Goal: Task Accomplishment & Management: Use online tool/utility

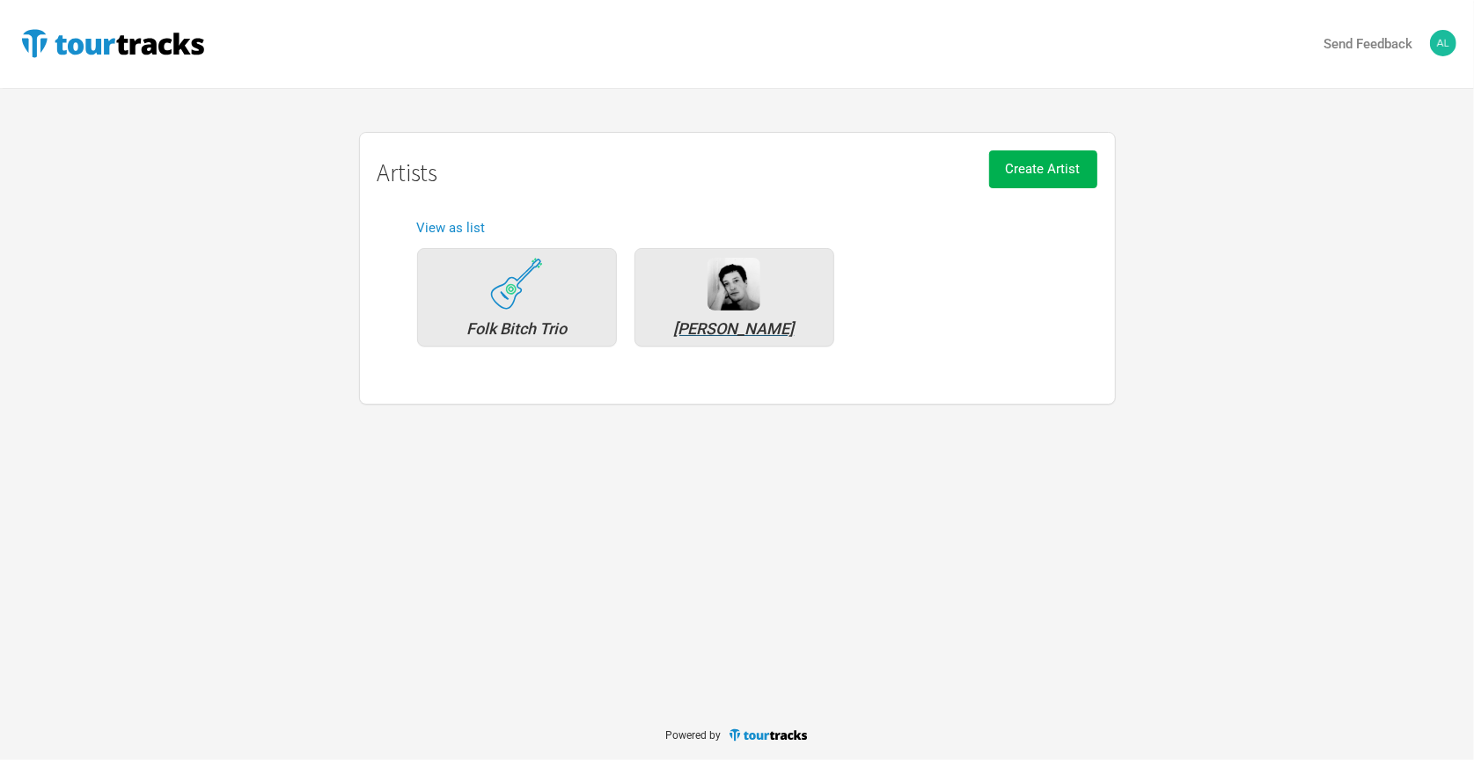
click at [743, 325] on div "[PERSON_NAME]" at bounding box center [734, 329] width 180 height 16
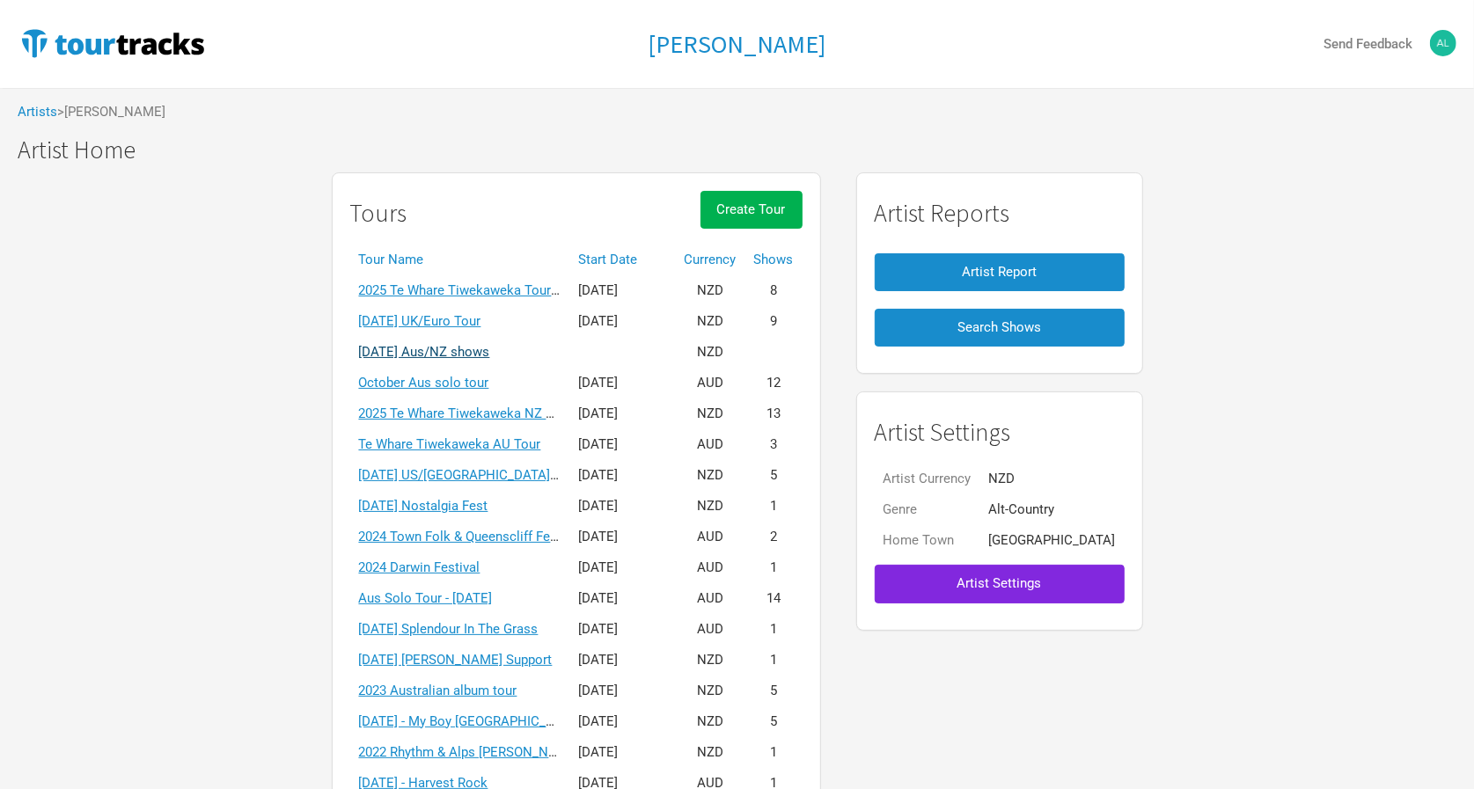
click at [490, 345] on link "[DATE] Aus/NZ shows" at bounding box center [424, 352] width 131 height 16
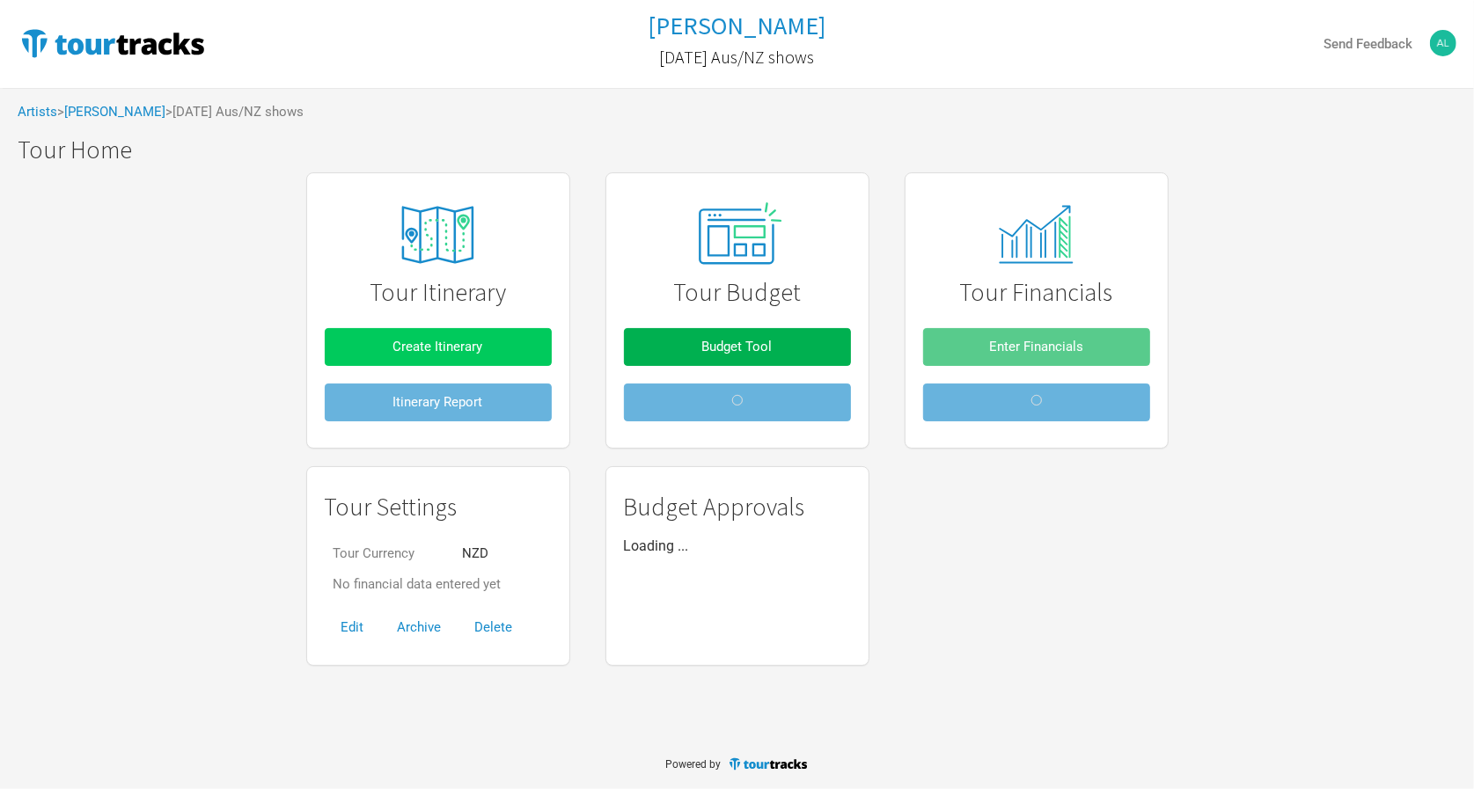
click at [506, 353] on button "Create Itinerary" at bounding box center [438, 347] width 227 height 38
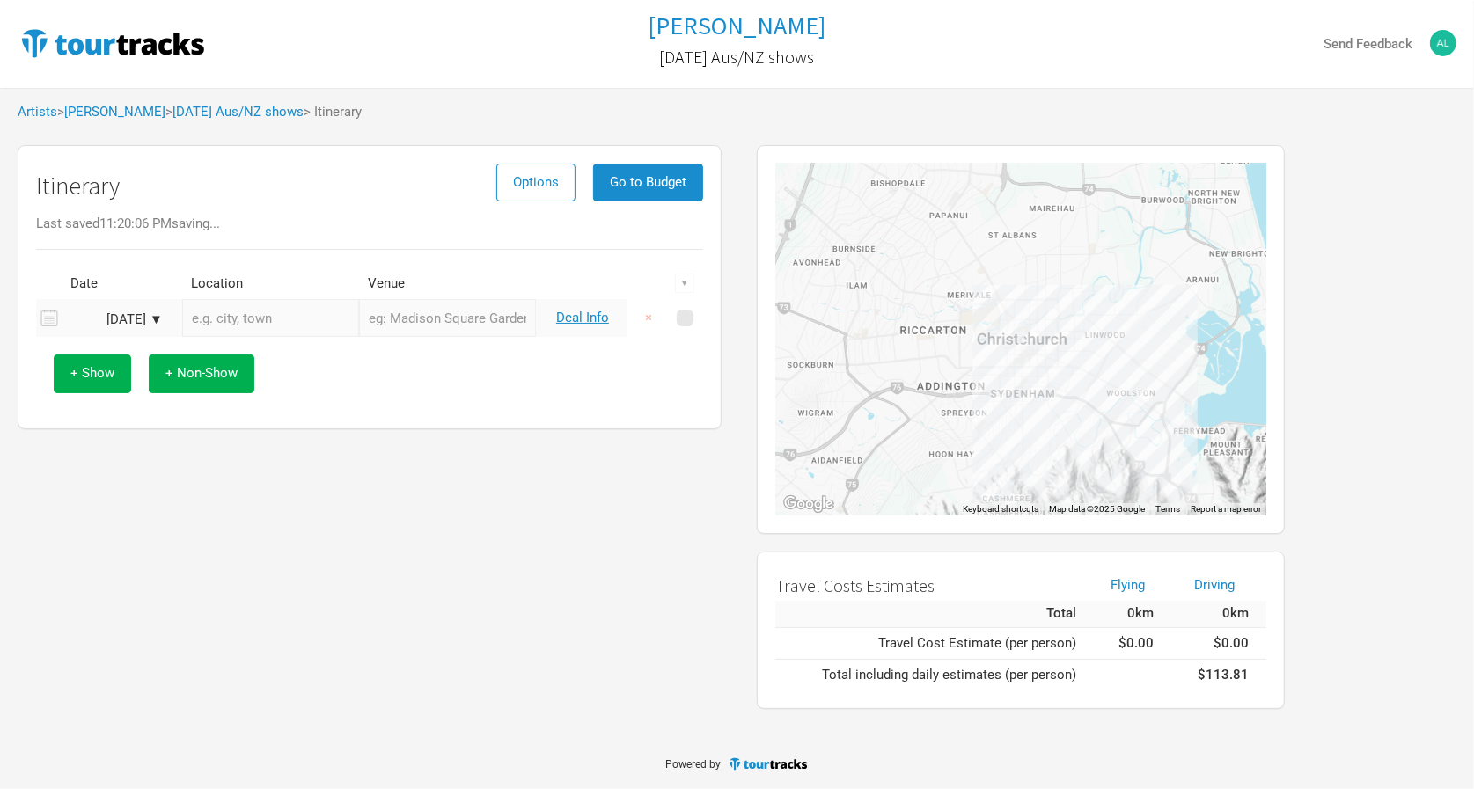
click at [154, 315] on div "[DATE] ▼" at bounding box center [114, 319] width 97 height 13
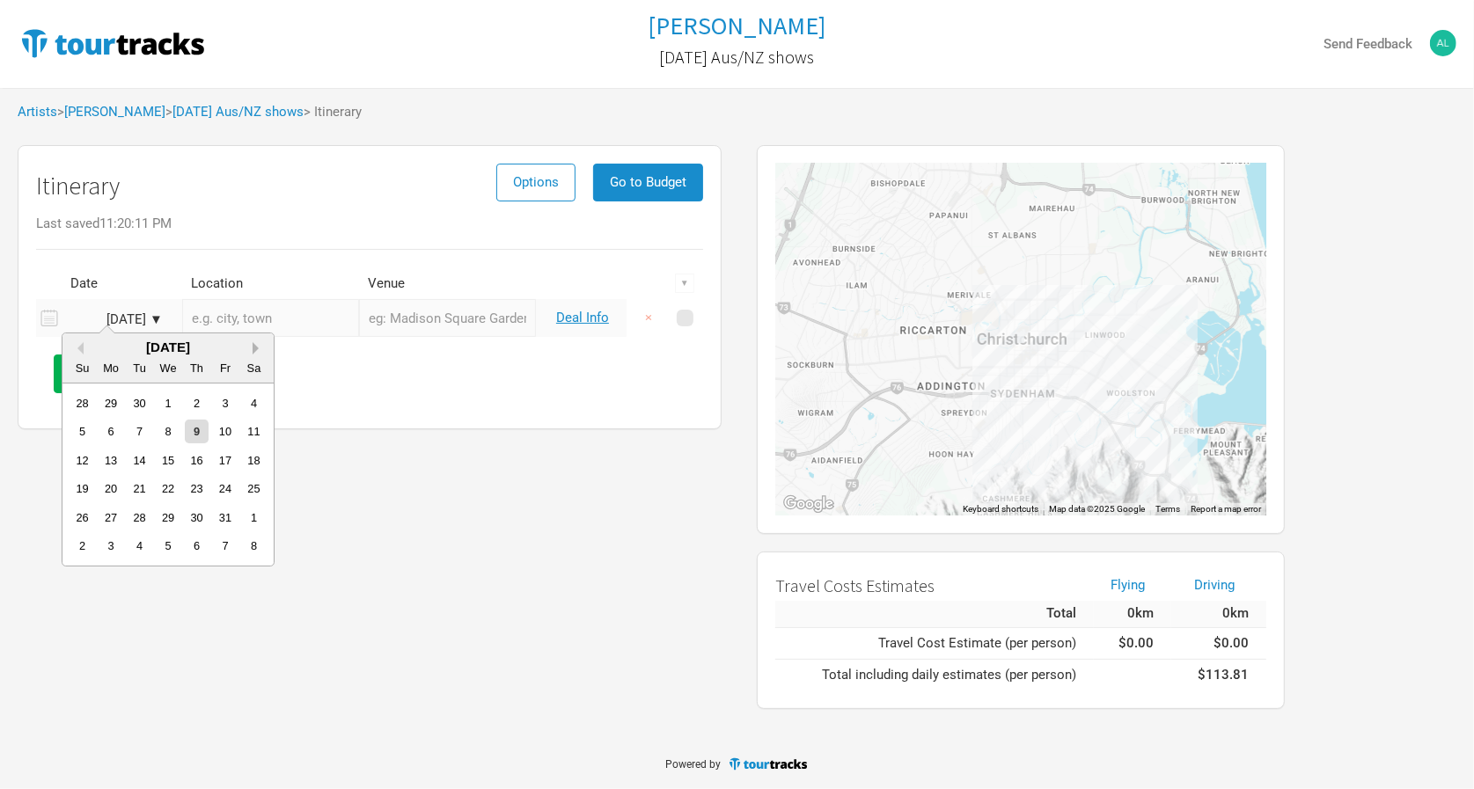
click at [255, 349] on button "Next Month" at bounding box center [259, 348] width 12 height 12
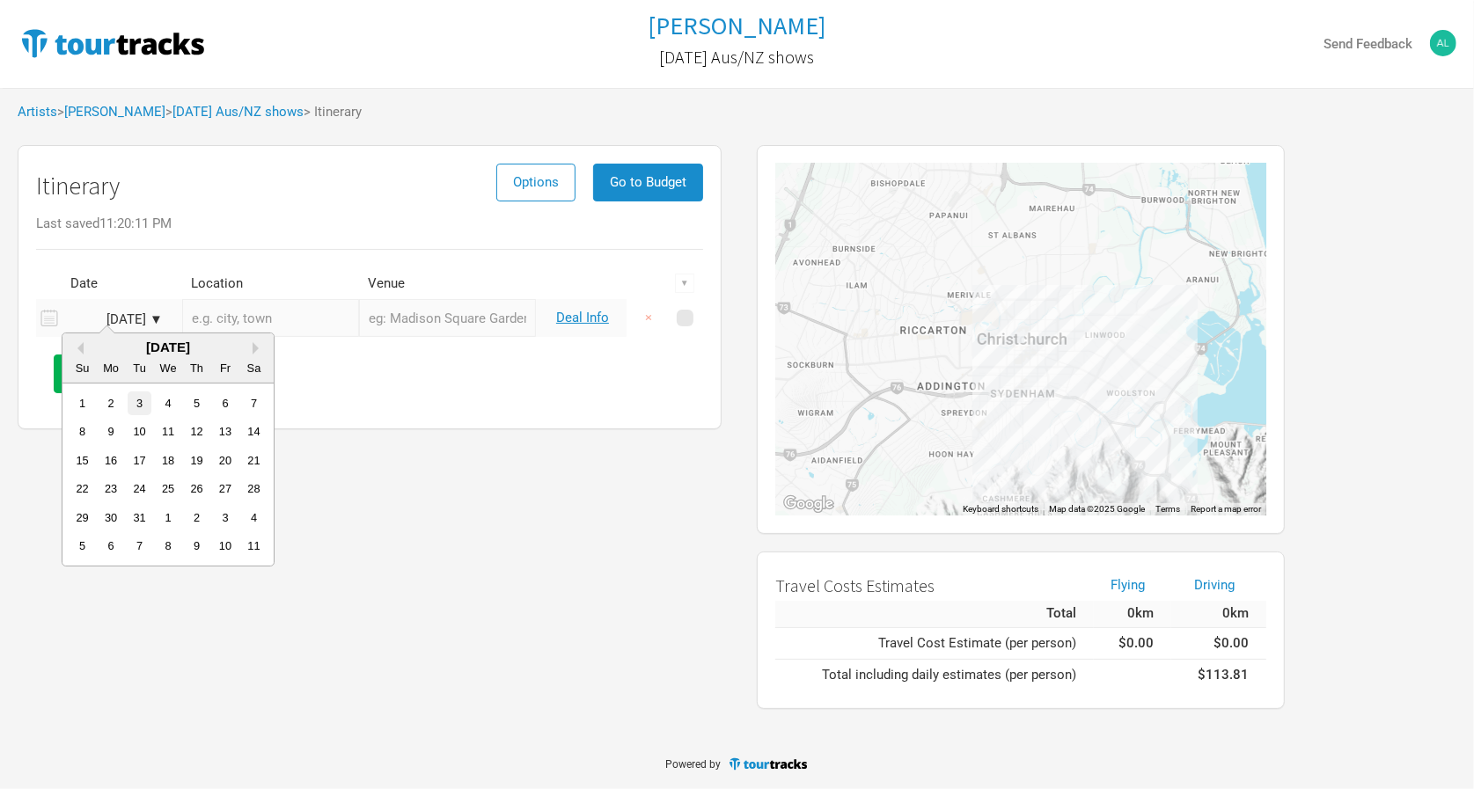
click at [138, 402] on div "3" at bounding box center [140, 404] width 24 height 24
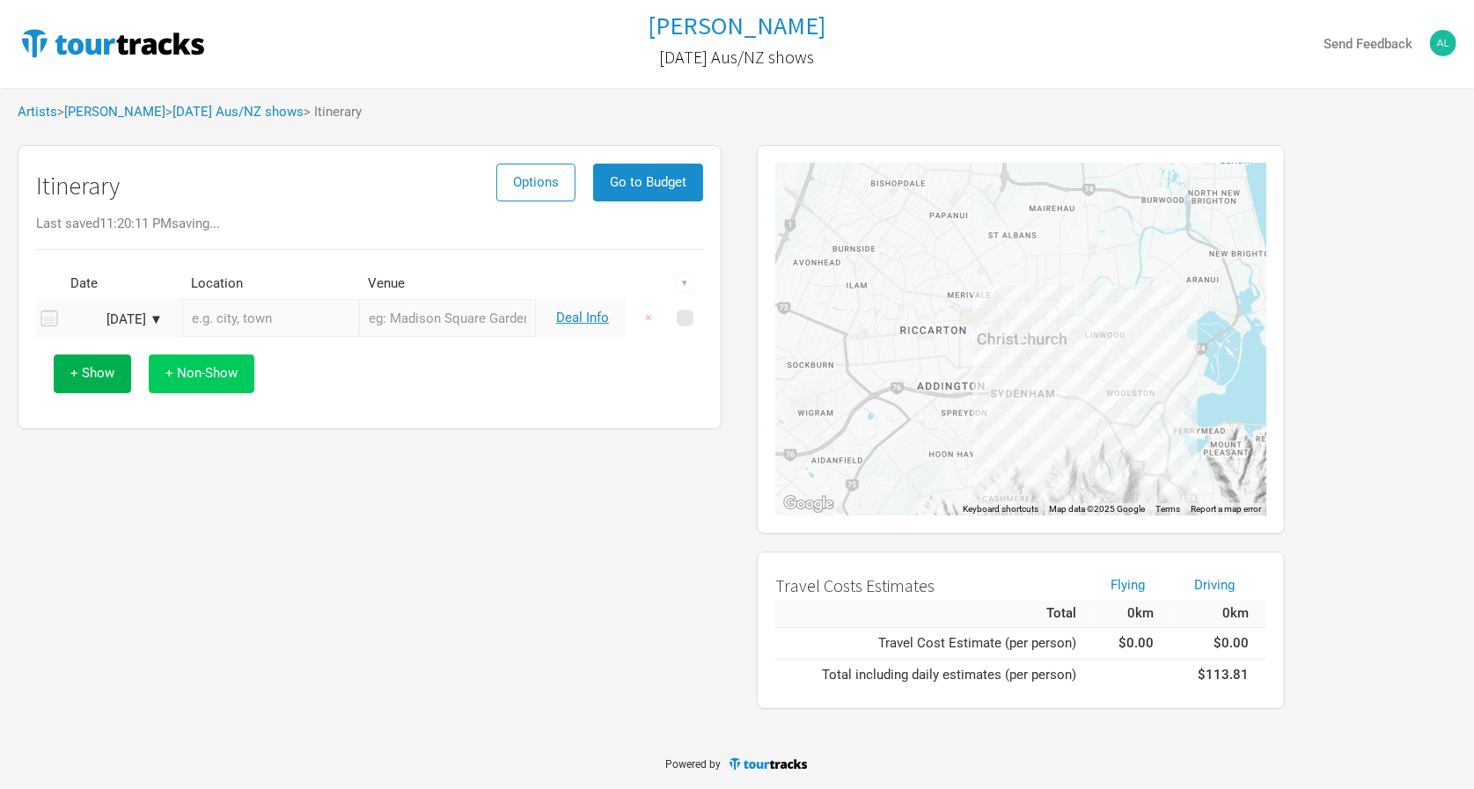
click at [172, 376] on span "+ Non-Show" at bounding box center [201, 373] width 72 height 16
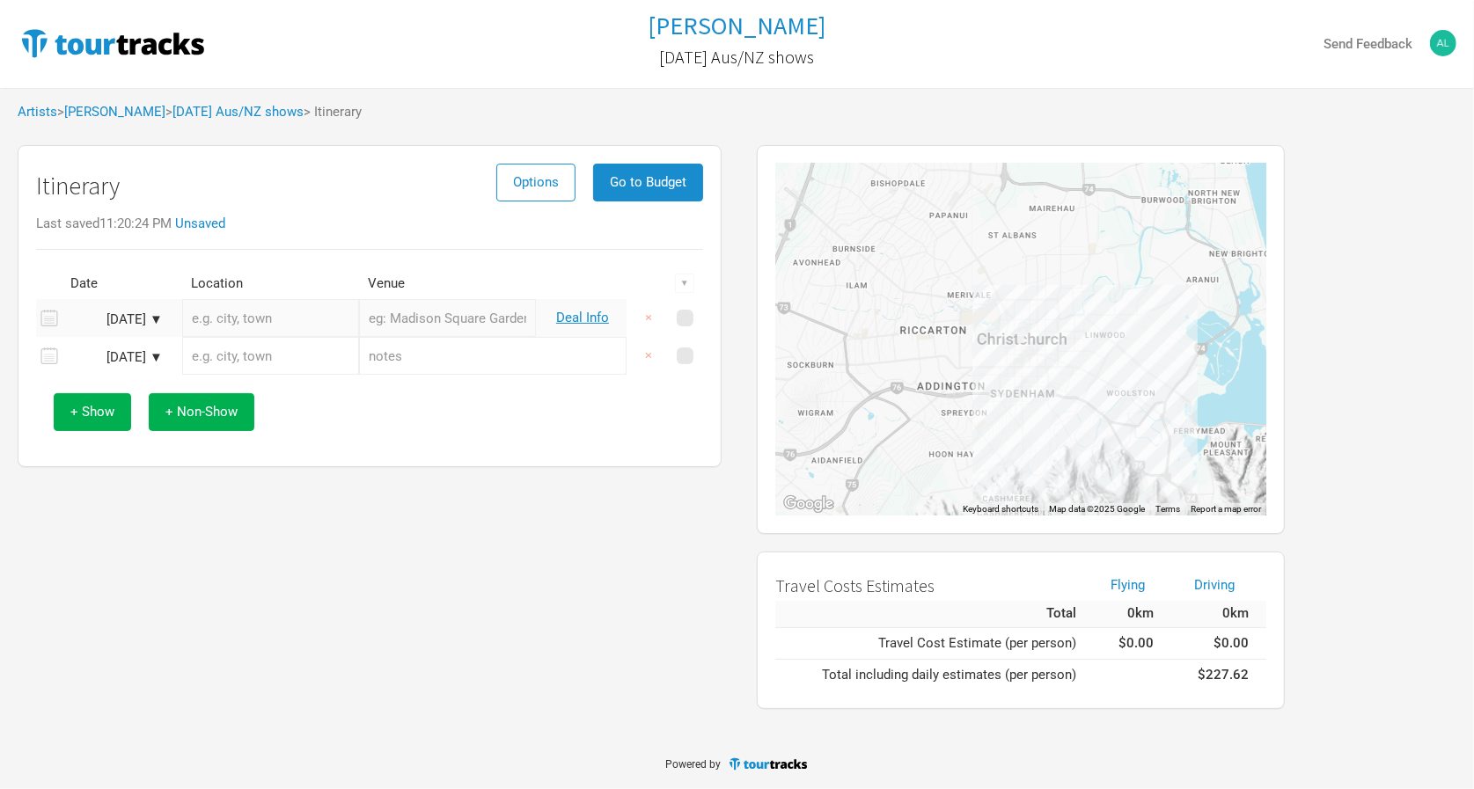
click at [138, 351] on div "[DATE] ▼" at bounding box center [114, 357] width 97 height 13
click at [139, 442] on div "3" at bounding box center [140, 442] width 24 height 24
click at [179, 412] on span "+ Non-Show" at bounding box center [201, 412] width 72 height 16
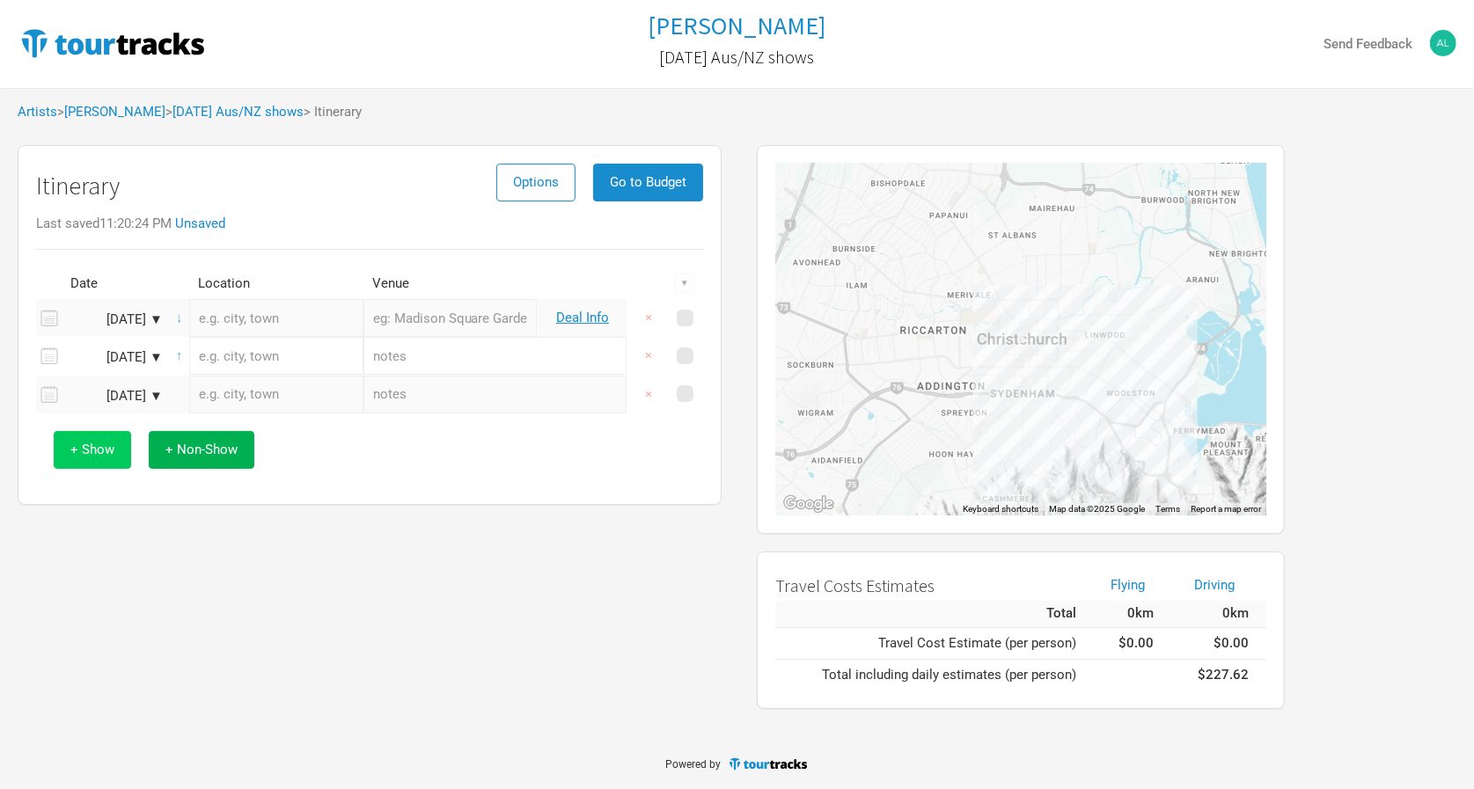
click at [109, 448] on span "+ Show" at bounding box center [92, 450] width 44 height 16
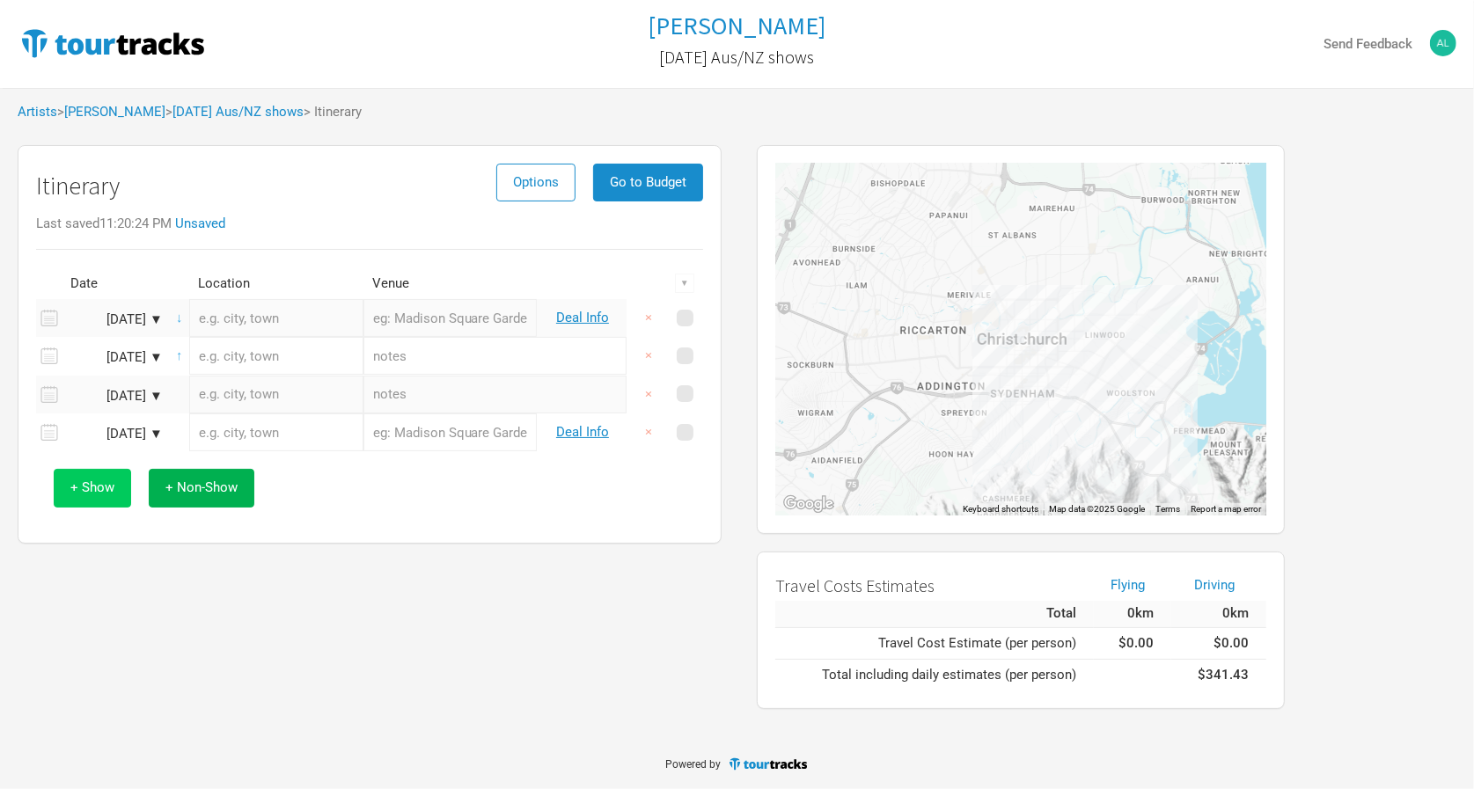
click at [95, 482] on span "+ Show" at bounding box center [92, 488] width 44 height 16
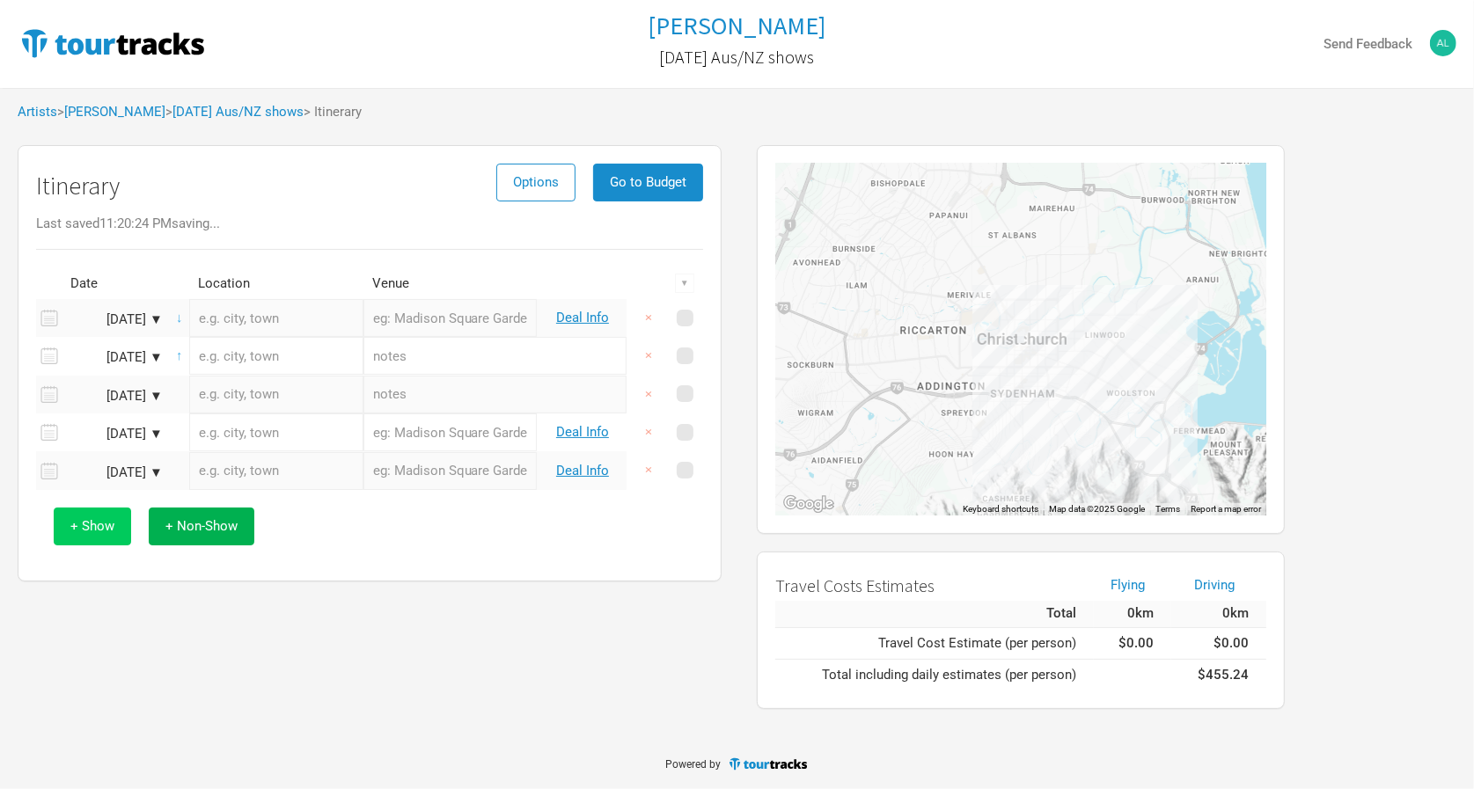
click at [105, 518] on span "+ Show" at bounding box center [92, 526] width 44 height 16
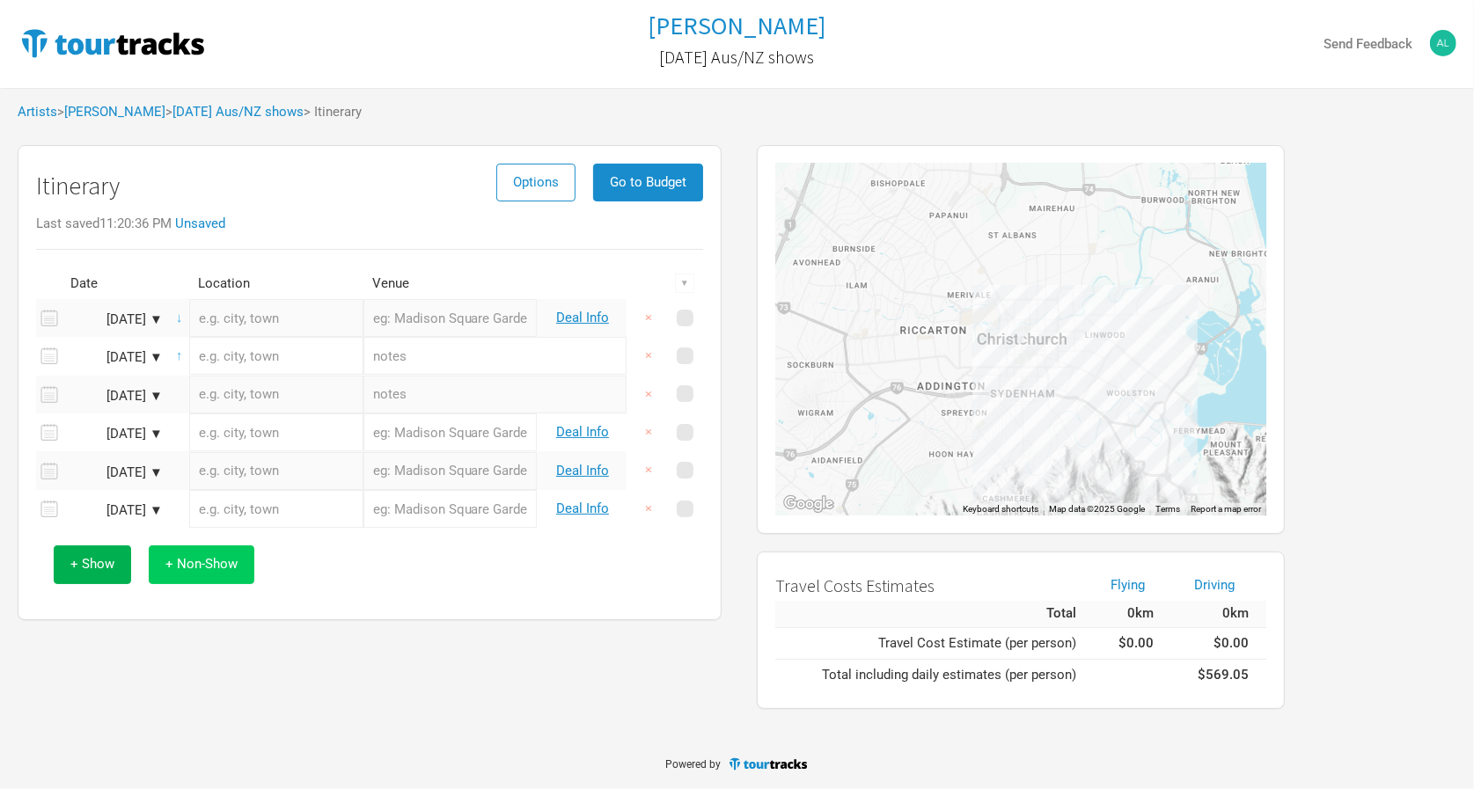
click at [225, 568] on span "+ Non-Show" at bounding box center [201, 564] width 72 height 16
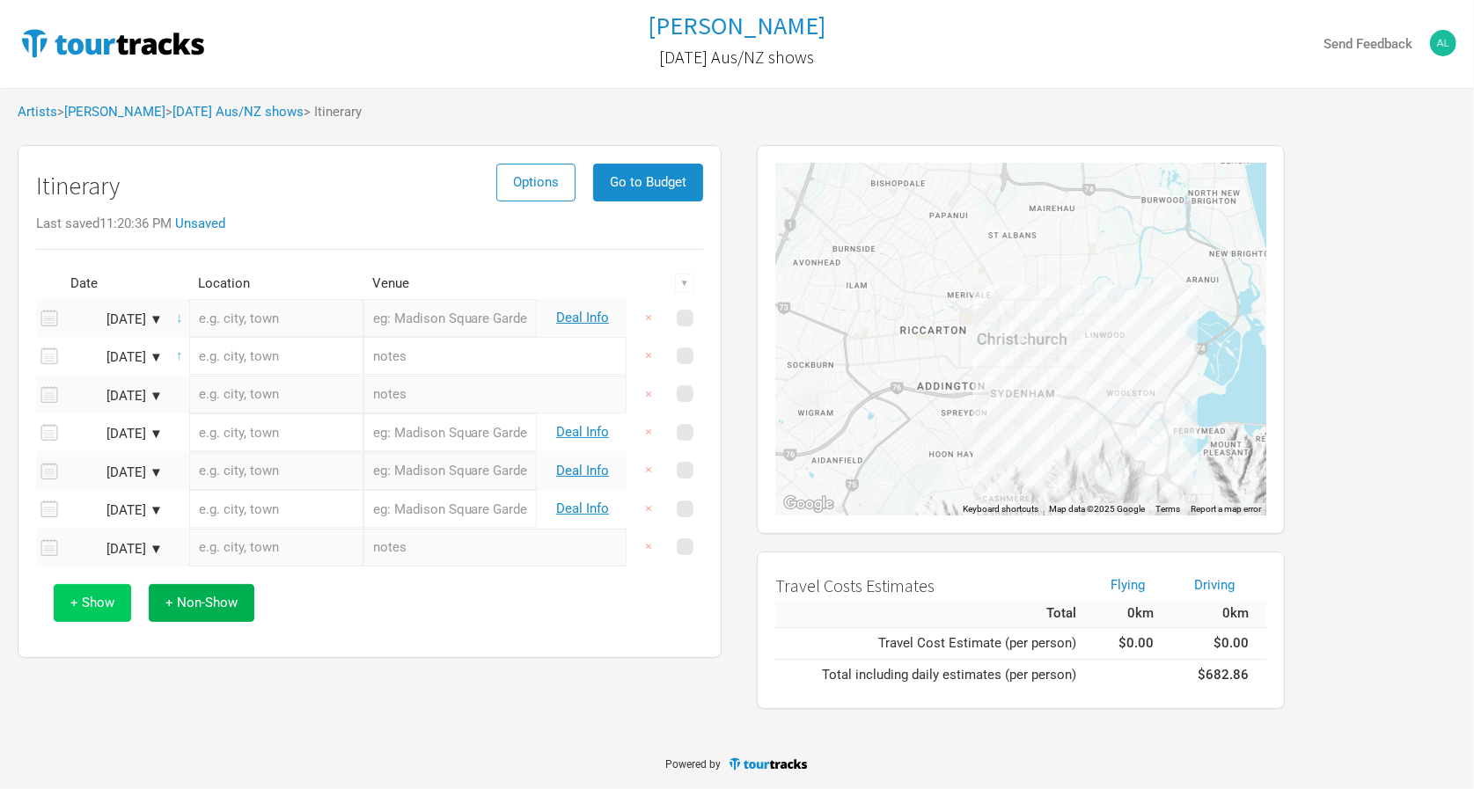
click at [114, 596] on span "+ Show" at bounding box center [92, 603] width 44 height 16
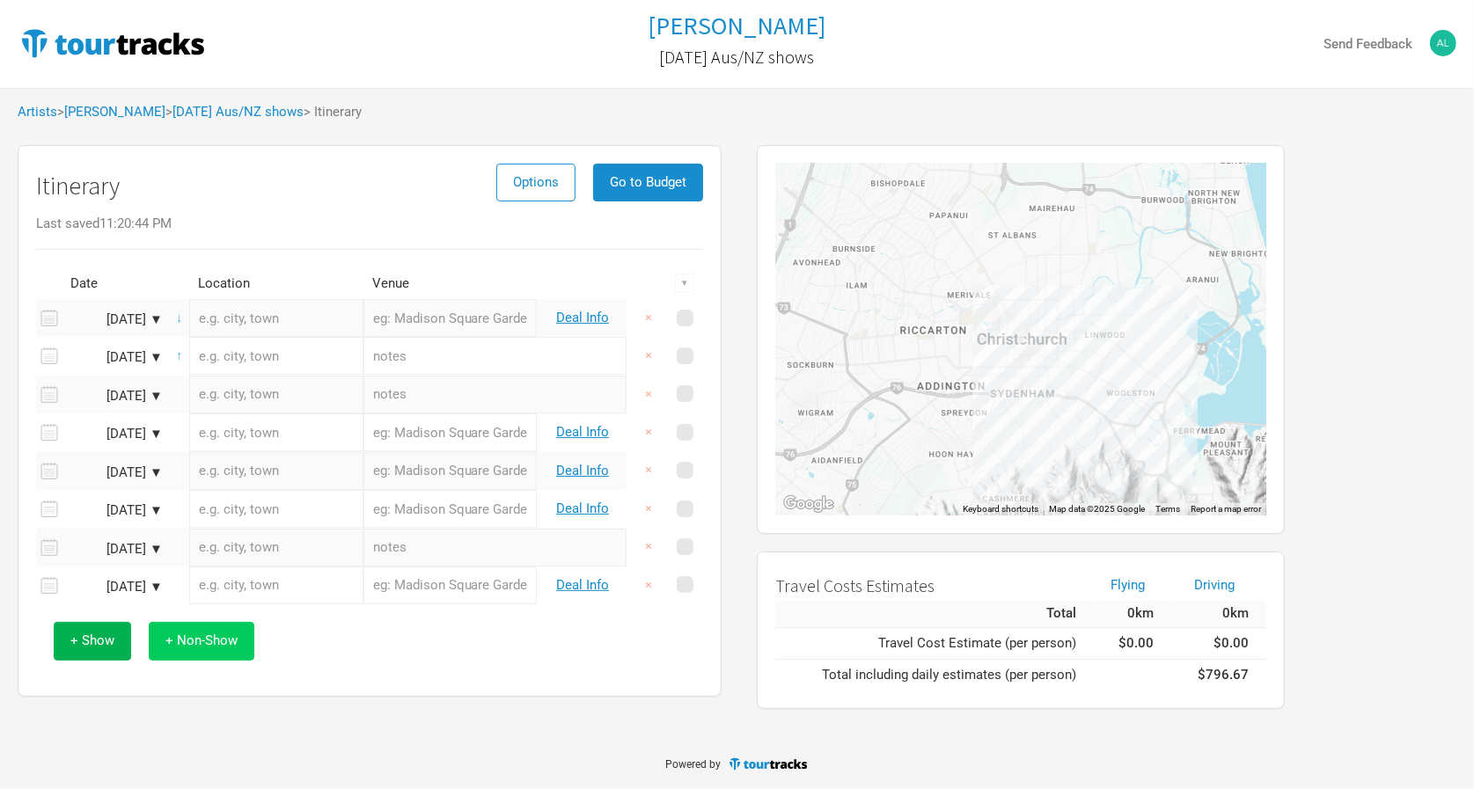
click at [196, 642] on span "+ Non-Show" at bounding box center [201, 641] width 72 height 16
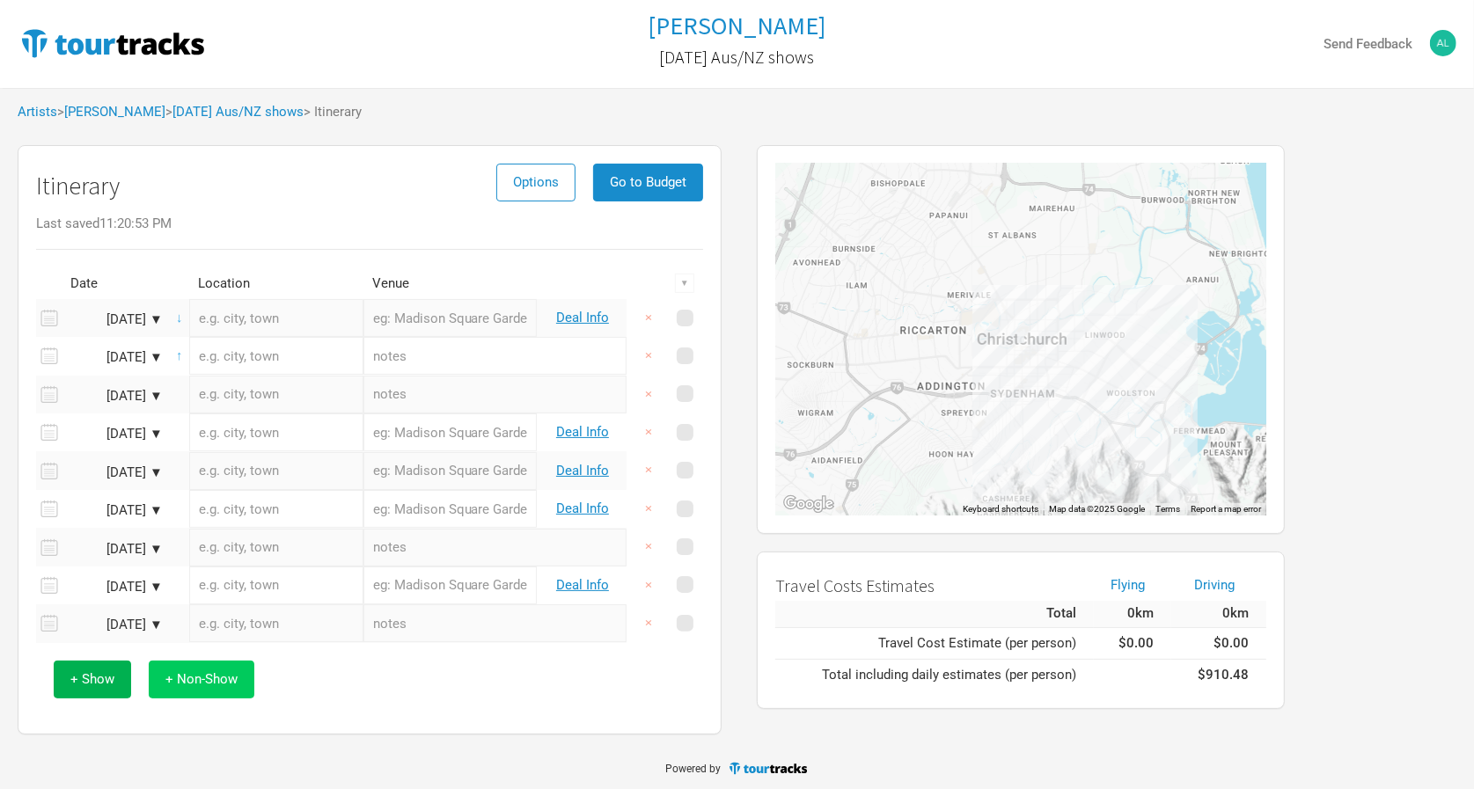
click at [213, 671] on span "+ Non-Show" at bounding box center [201, 679] width 72 height 16
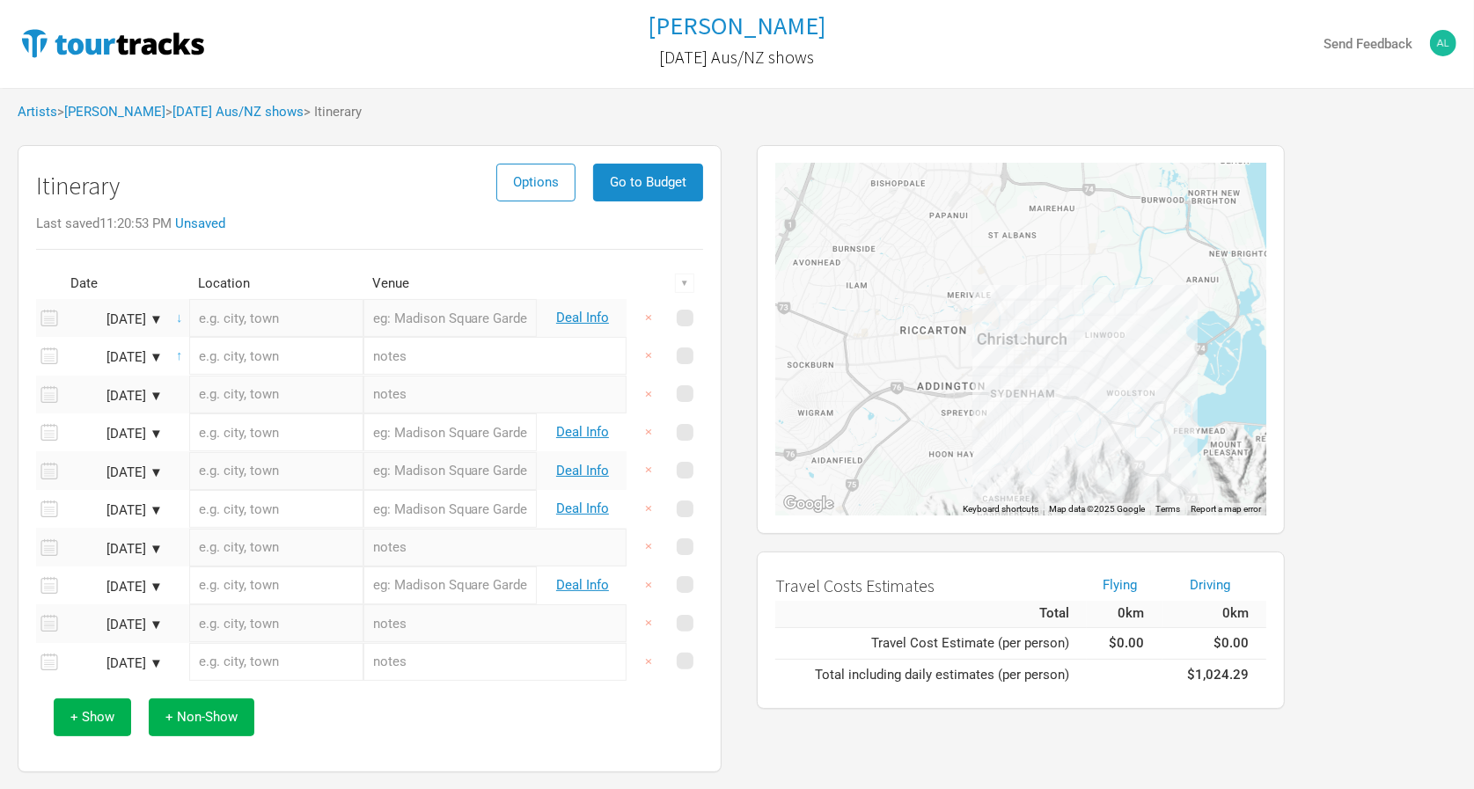
click at [114, 665] on div "[DATE] ▼" at bounding box center [114, 663] width 97 height 13
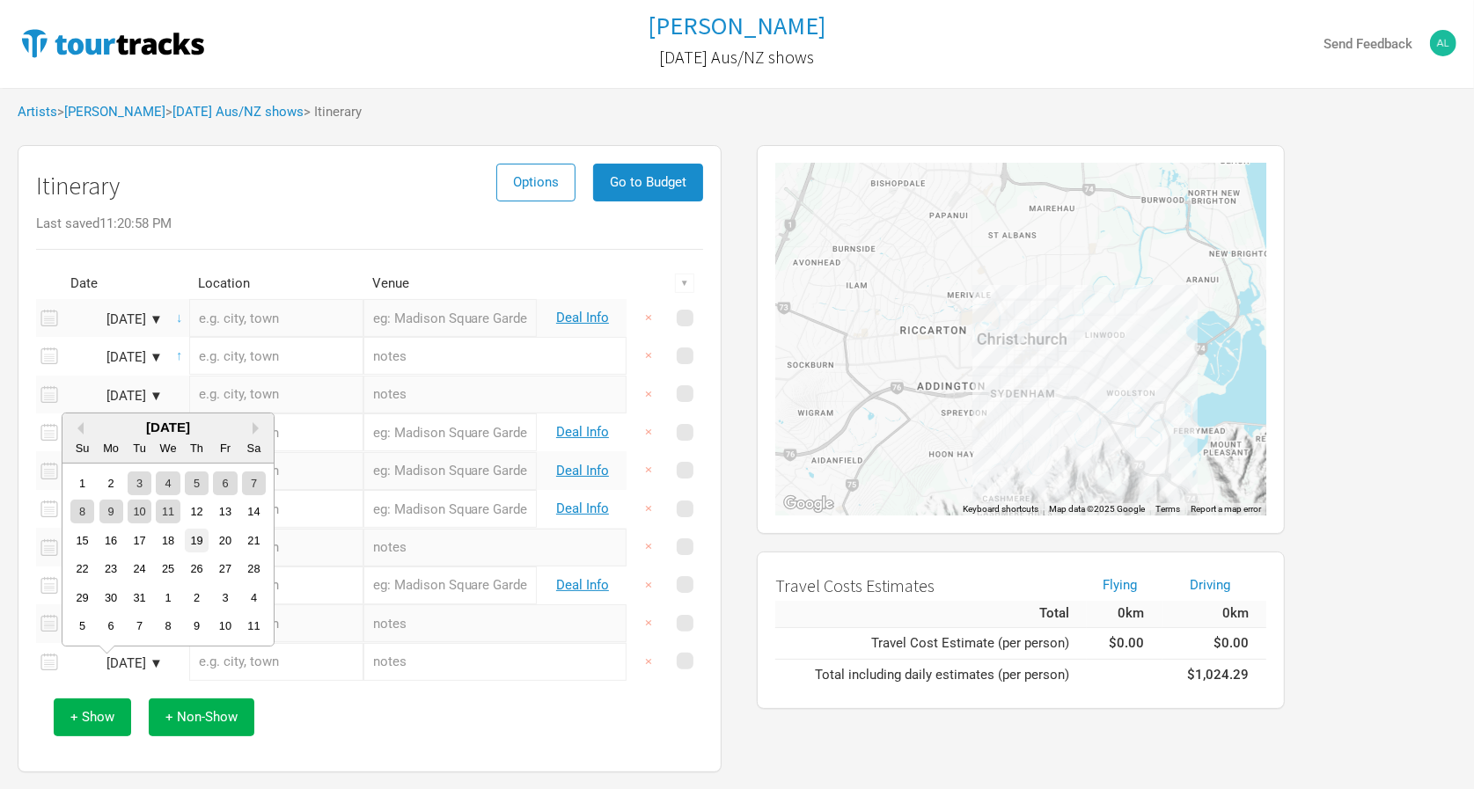
click at [193, 539] on div "19" at bounding box center [197, 541] width 24 height 24
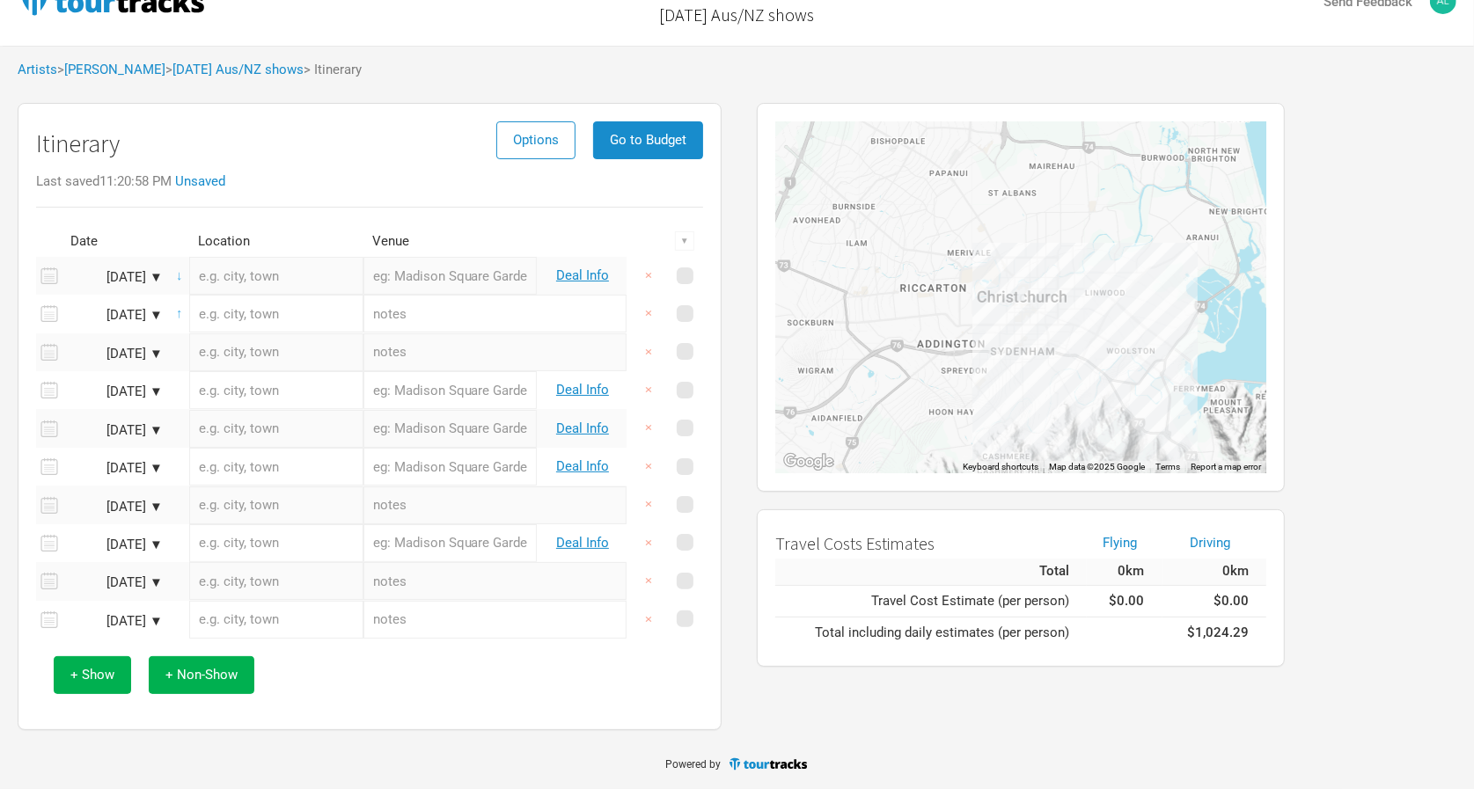
scroll to position [41, 0]
click at [96, 663] on button "+ Show" at bounding box center [92, 676] width 77 height 38
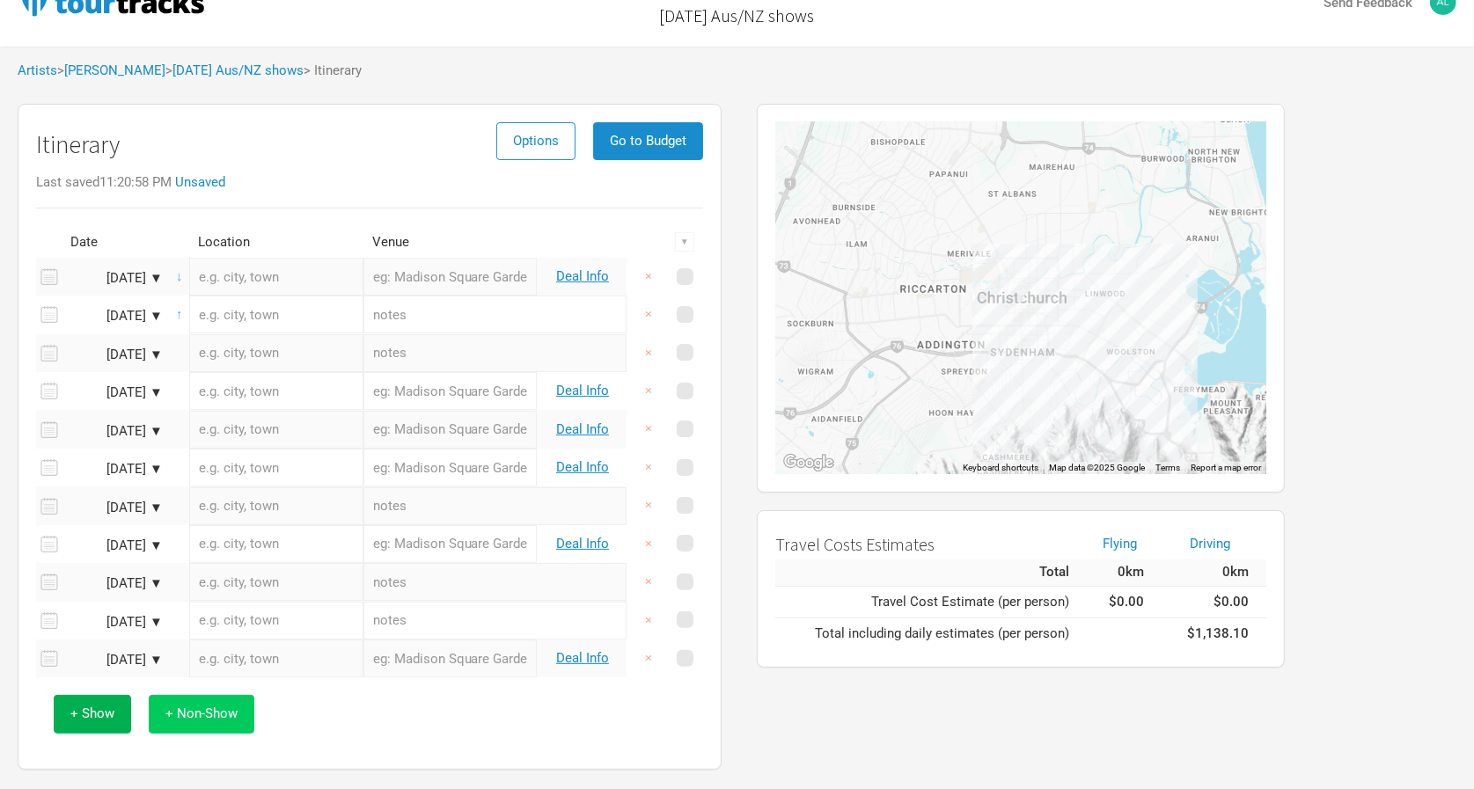
click at [209, 706] on span "+ Non-Show" at bounding box center [201, 714] width 72 height 16
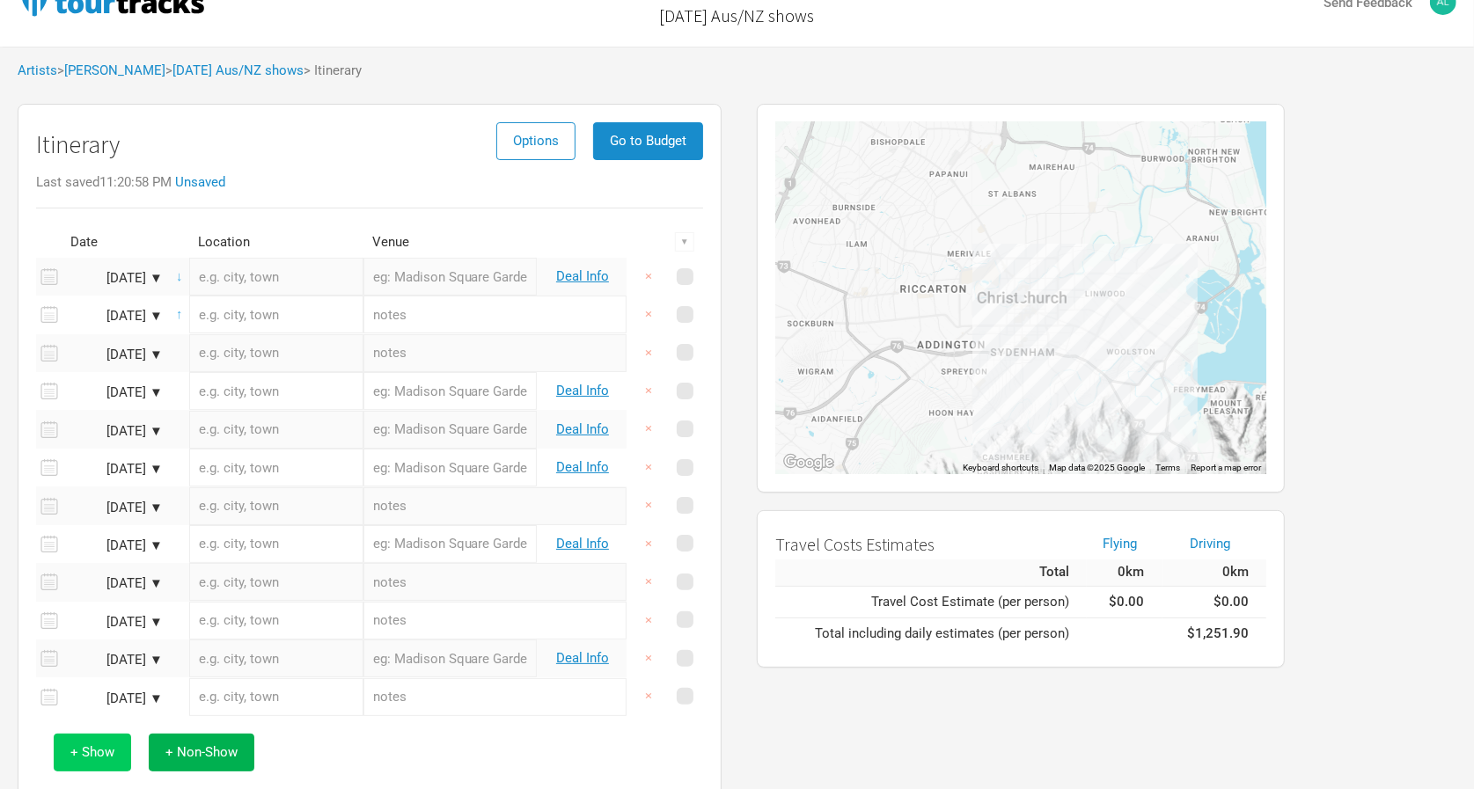
click at [119, 745] on button "+ Show" at bounding box center [92, 753] width 77 height 38
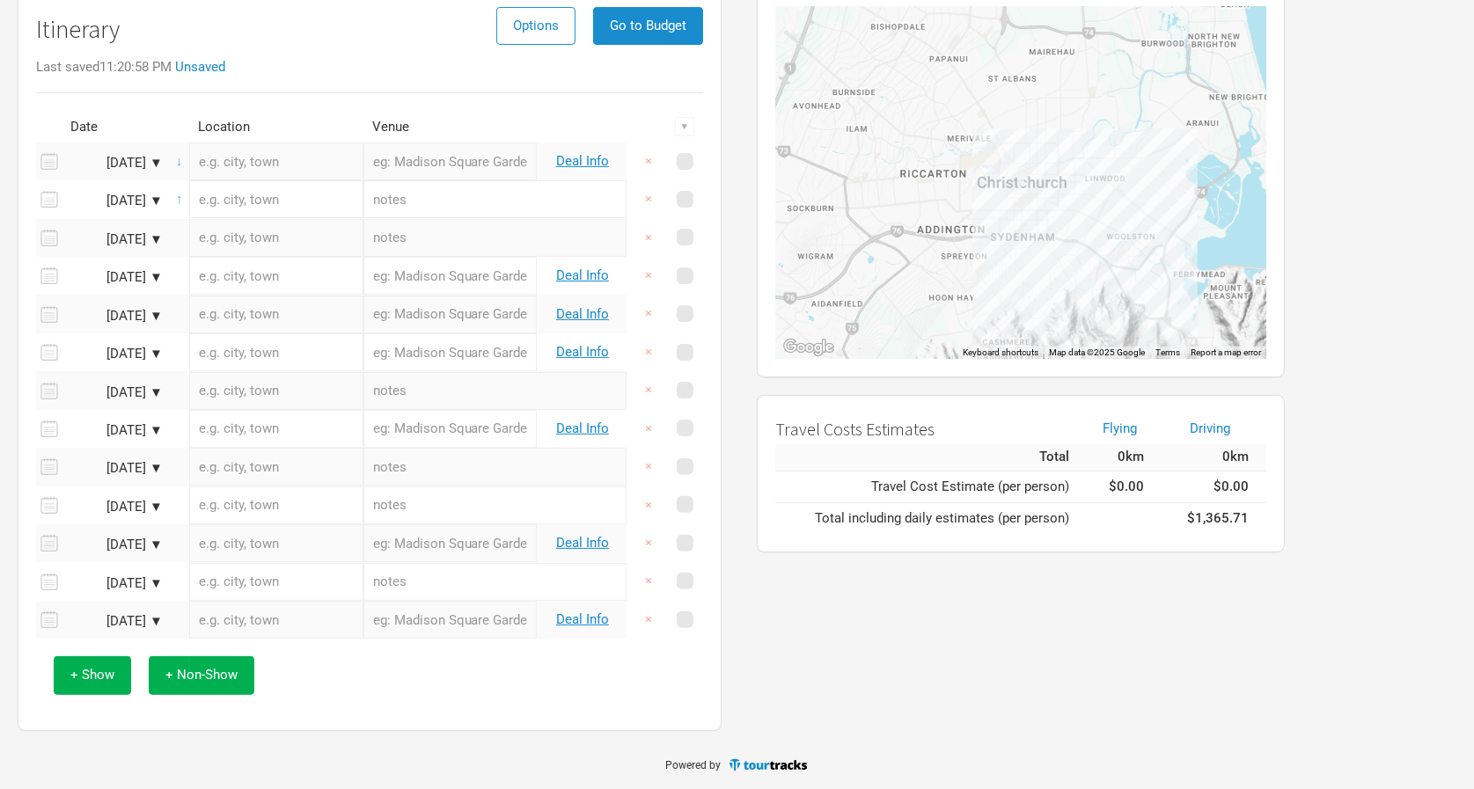
scroll to position [156, 0]
type input "[GEOGRAPHIC_DATA]"
click at [456, 162] on input "text" at bounding box center [450, 162] width 174 height 38
type input "Rehearsal"
click at [478, 203] on input "text" at bounding box center [494, 200] width 263 height 38
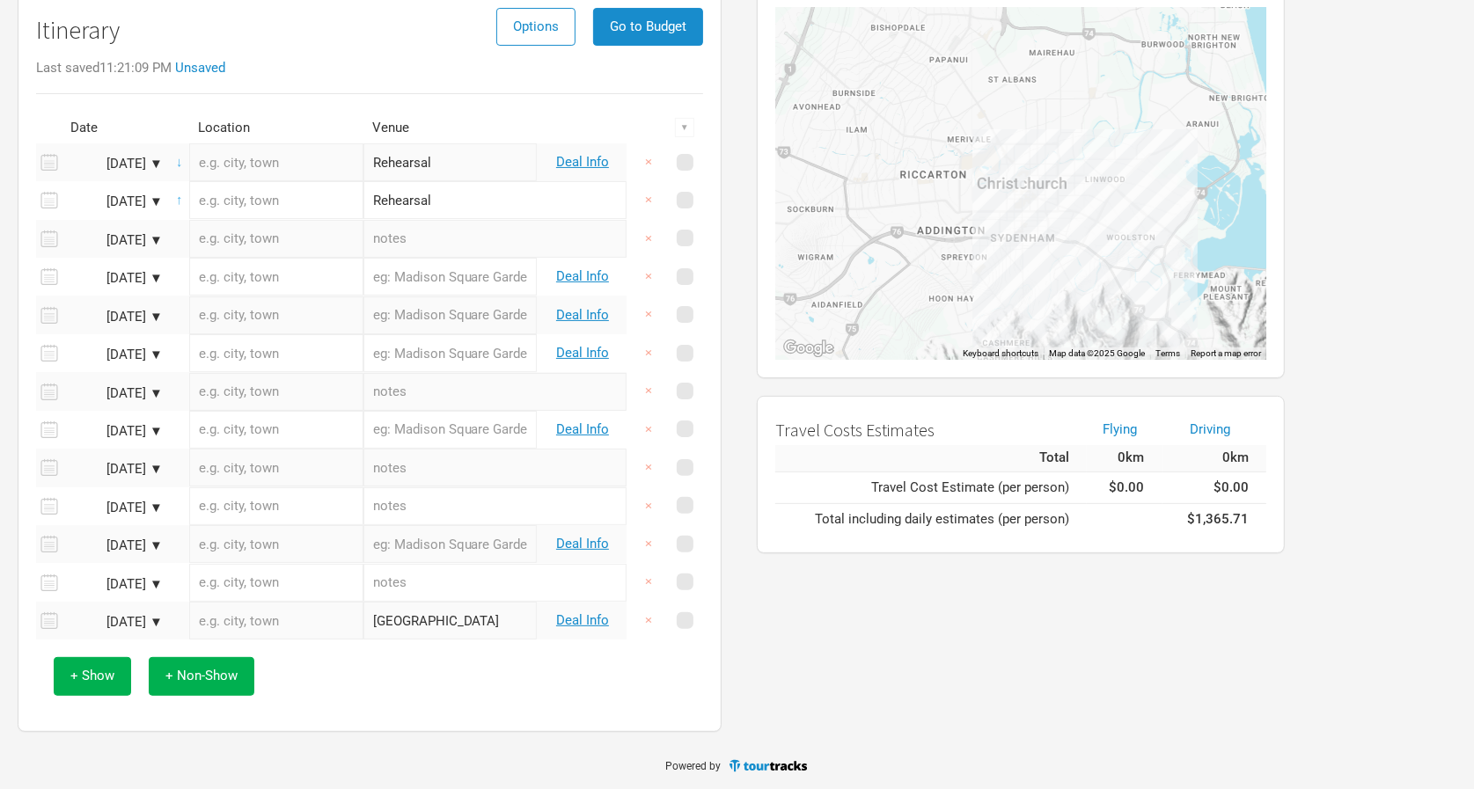
type input "Rehearsal"
click at [644, 157] on button "×" at bounding box center [648, 162] width 40 height 38
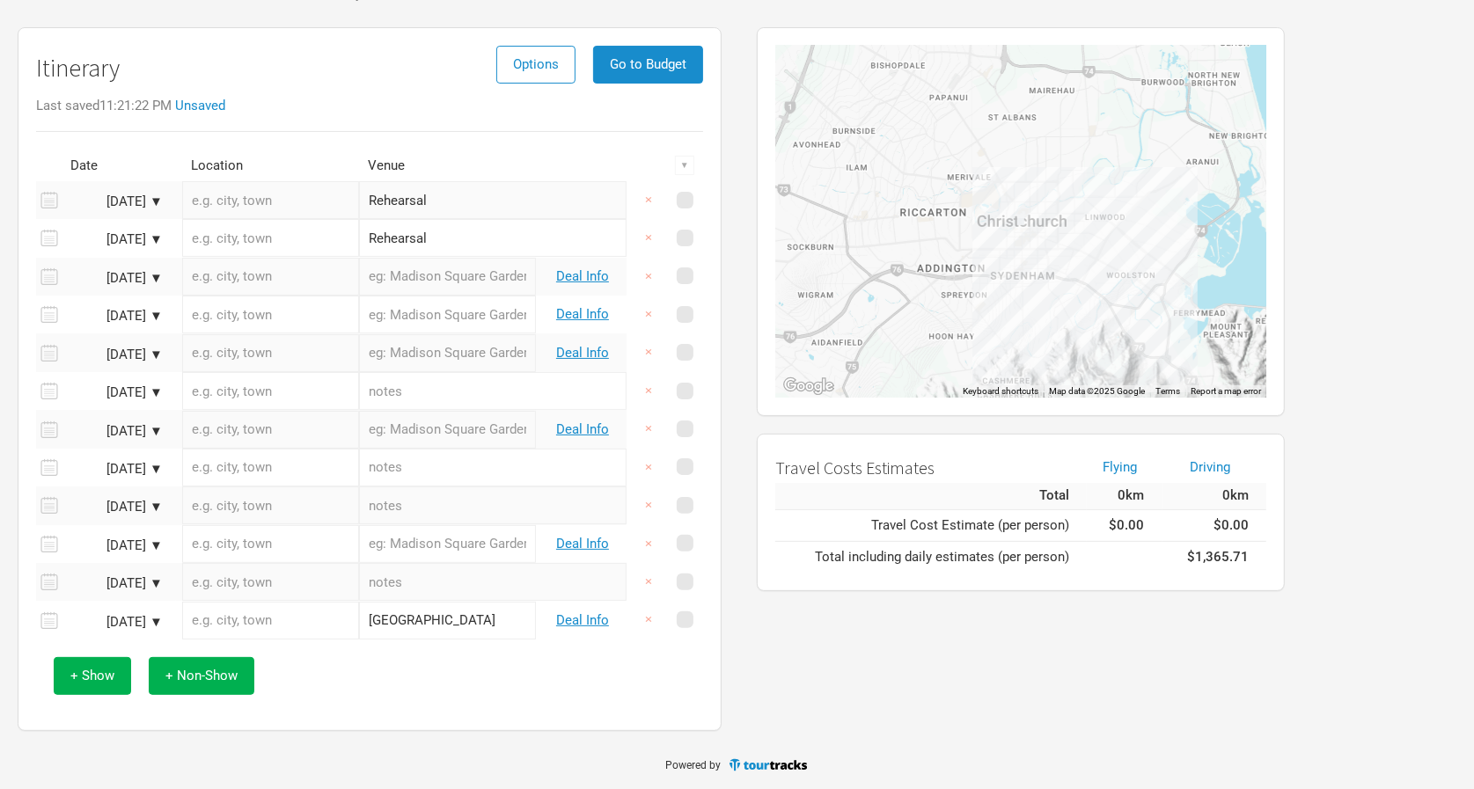
type input "Rehearsal"
type input "[GEOGRAPHIC_DATA]"
click at [441, 360] on input "text" at bounding box center [447, 353] width 177 height 38
type input "[GEOGRAPHIC_DATA]"
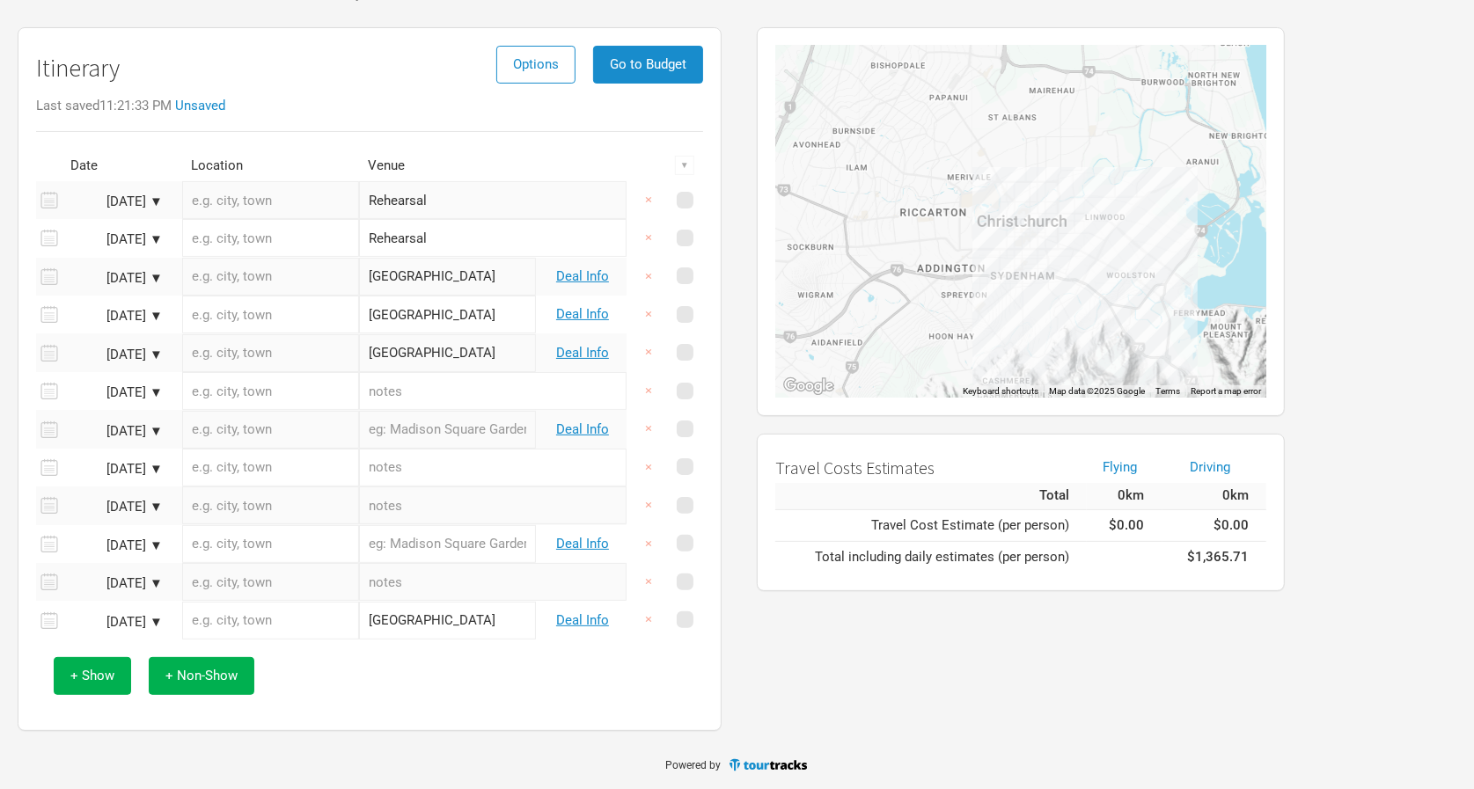
click at [471, 430] on input "text" at bounding box center [447, 430] width 177 height 38
type input "WOMADelaide"
click at [453, 476] on input "text" at bounding box center [492, 468] width 267 height 38
type input "T"
type input "Return home"
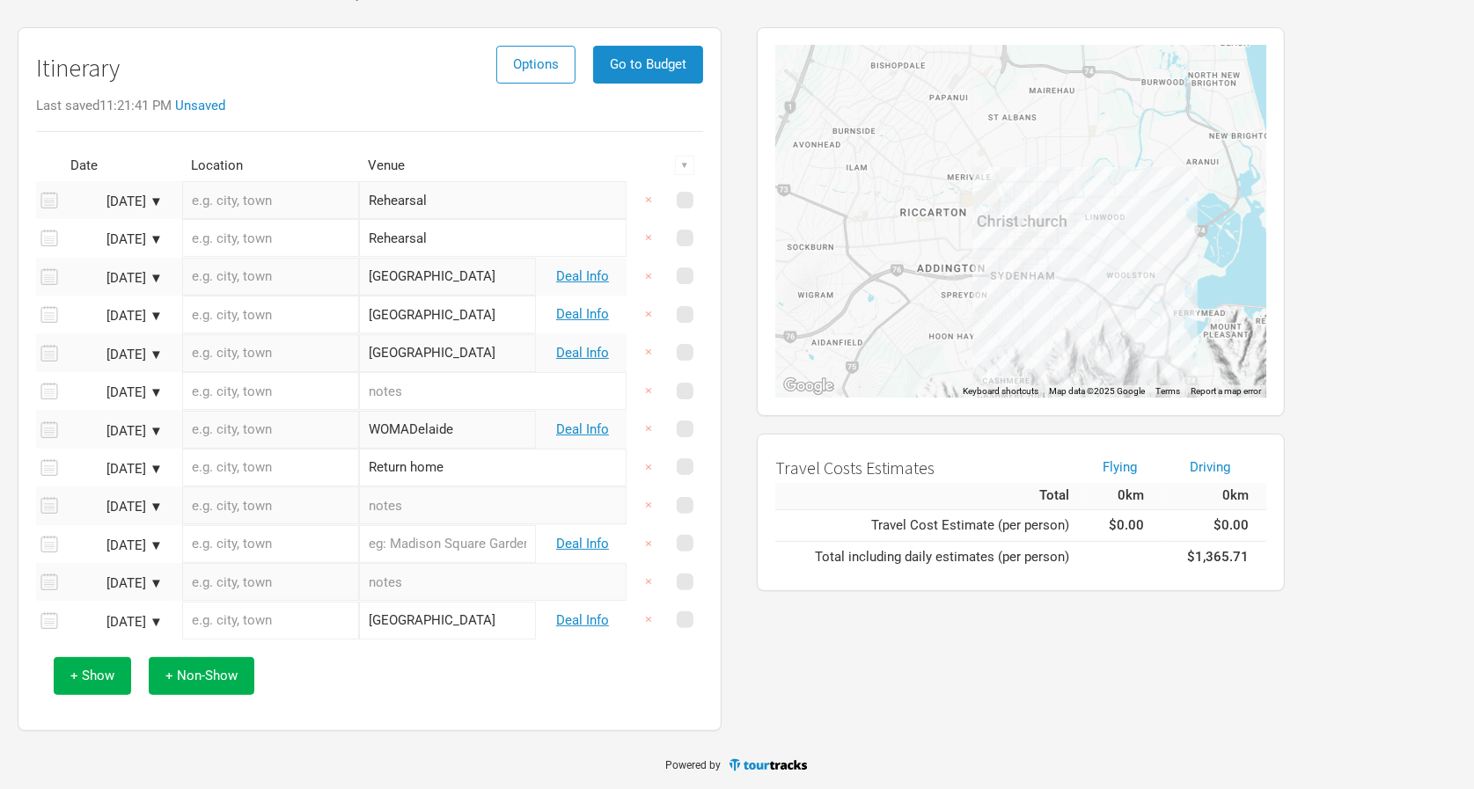
click at [452, 507] on input "text" at bounding box center [492, 506] width 267 height 38
click at [439, 590] on input "text" at bounding box center [492, 582] width 267 height 38
click at [438, 545] on input "text" at bounding box center [447, 544] width 177 height 38
type input "FAC"
click at [444, 587] on input "text" at bounding box center [492, 582] width 267 height 38
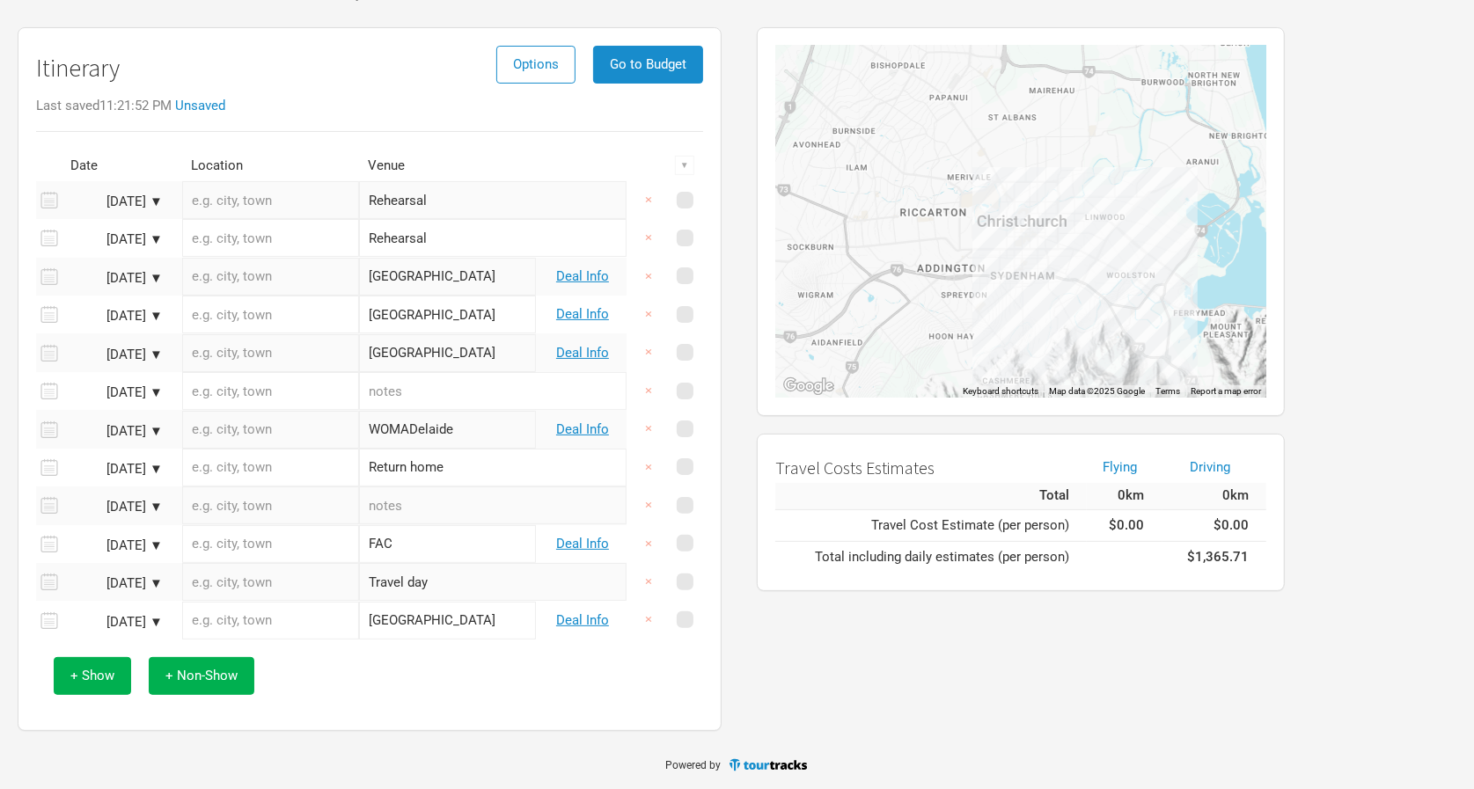
type input "Travel day"
click at [444, 509] on input "text" at bounding box center [492, 506] width 267 height 38
type input "Travelday"
click at [312, 195] on input "text" at bounding box center [270, 200] width 177 height 38
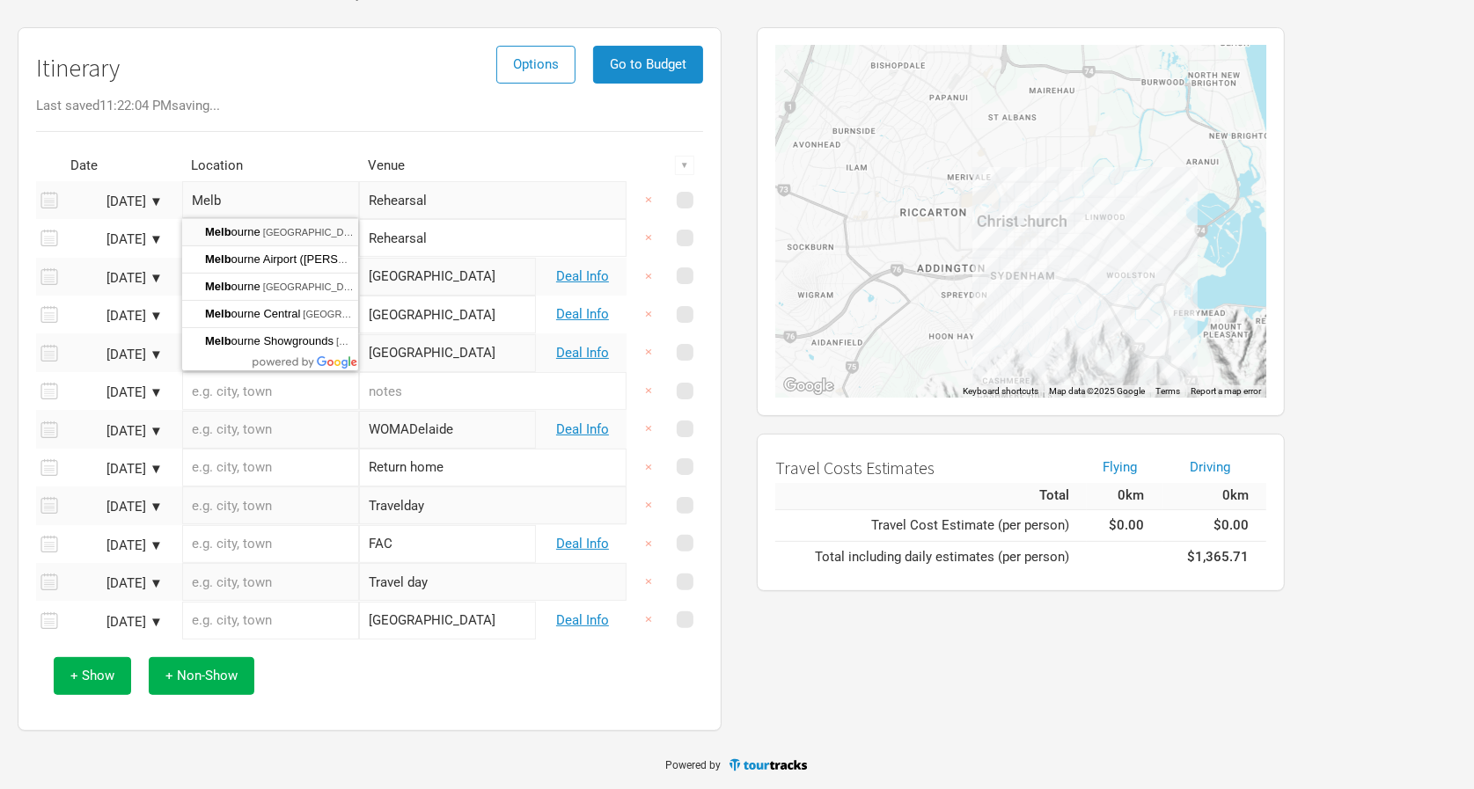
type input "[GEOGRAPHIC_DATA] [GEOGRAPHIC_DATA], [GEOGRAPHIC_DATA]"
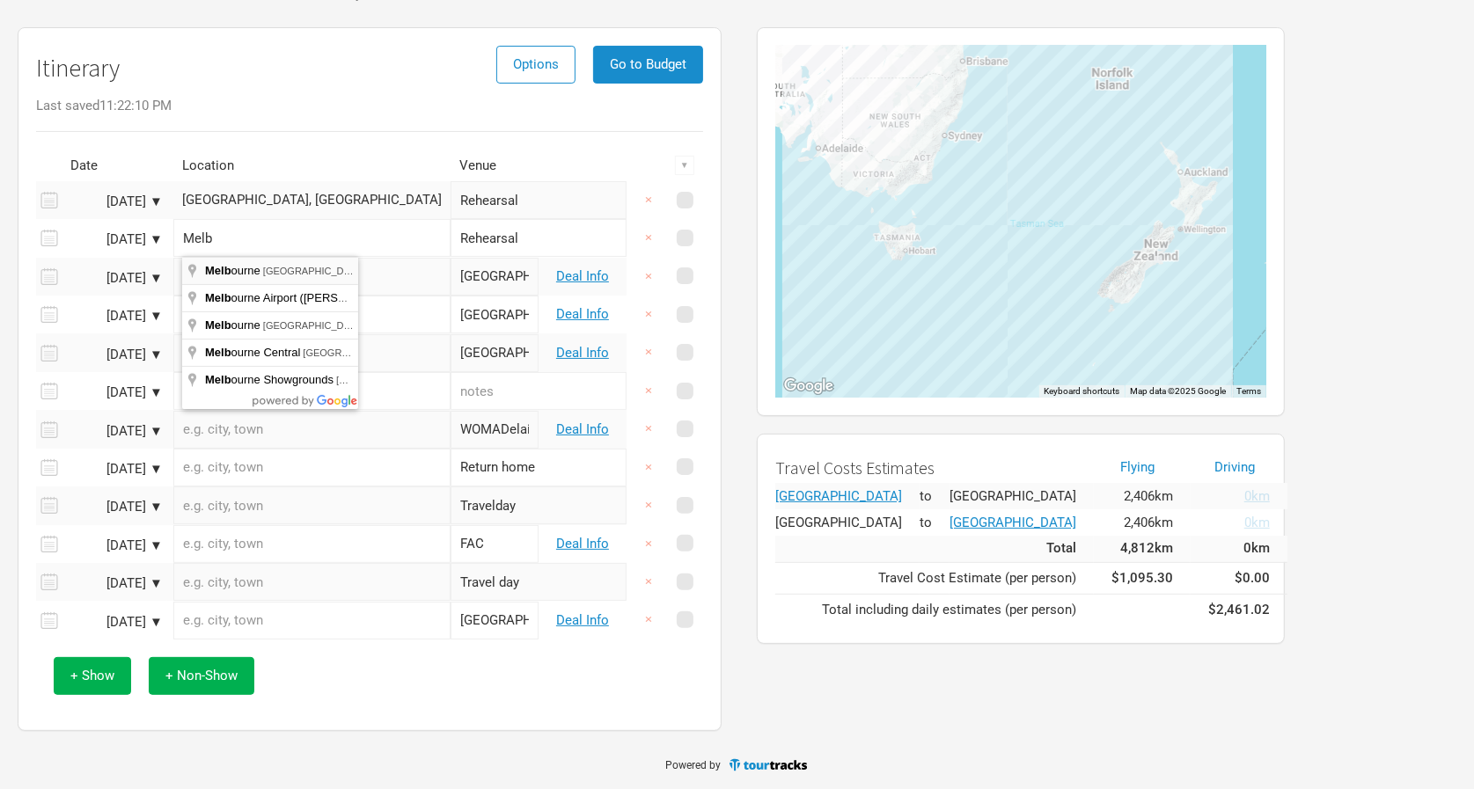
type input "[GEOGRAPHIC_DATA] [GEOGRAPHIC_DATA], [GEOGRAPHIC_DATA]"
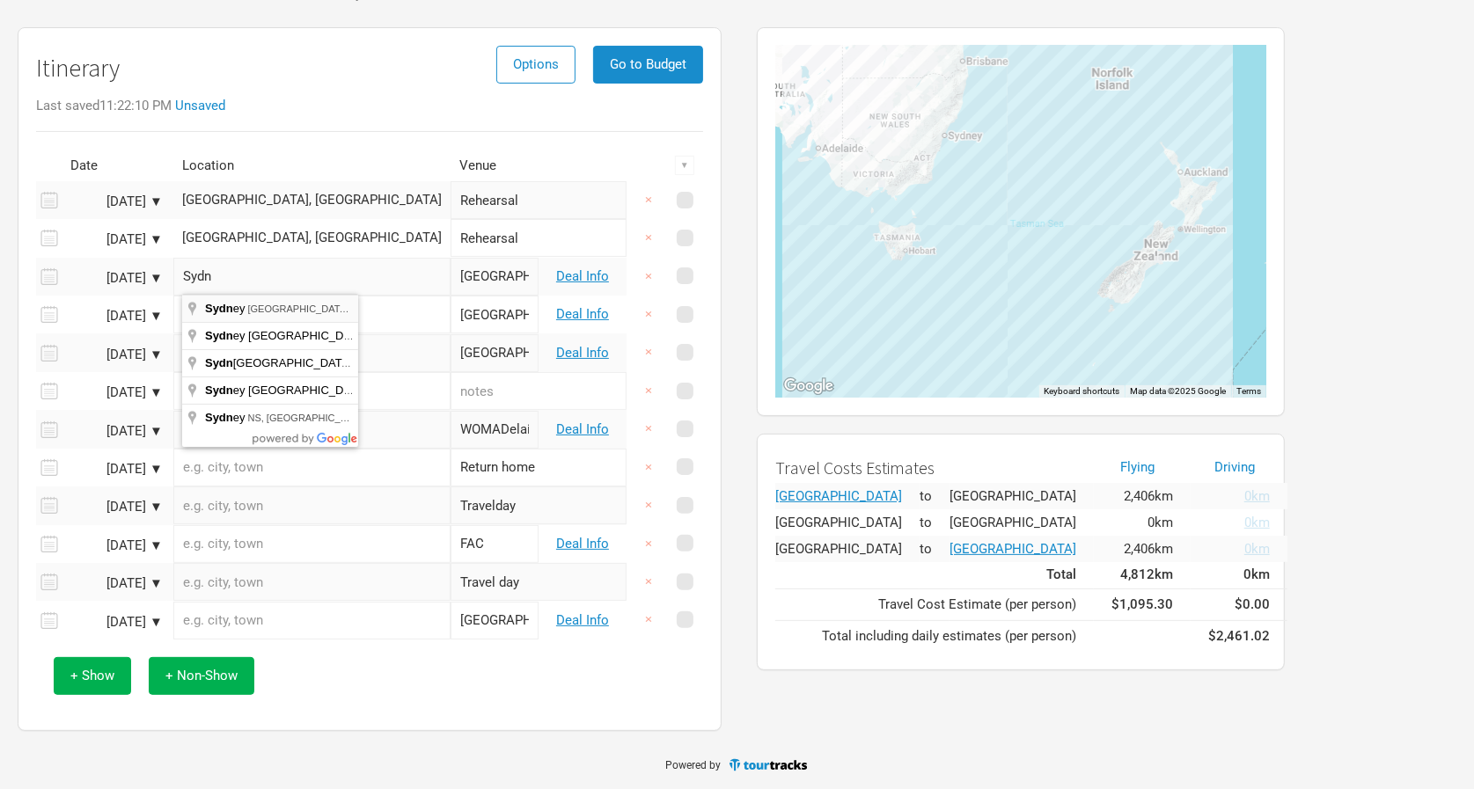
type input "[GEOGRAPHIC_DATA] [GEOGRAPHIC_DATA], [GEOGRAPHIC_DATA]"
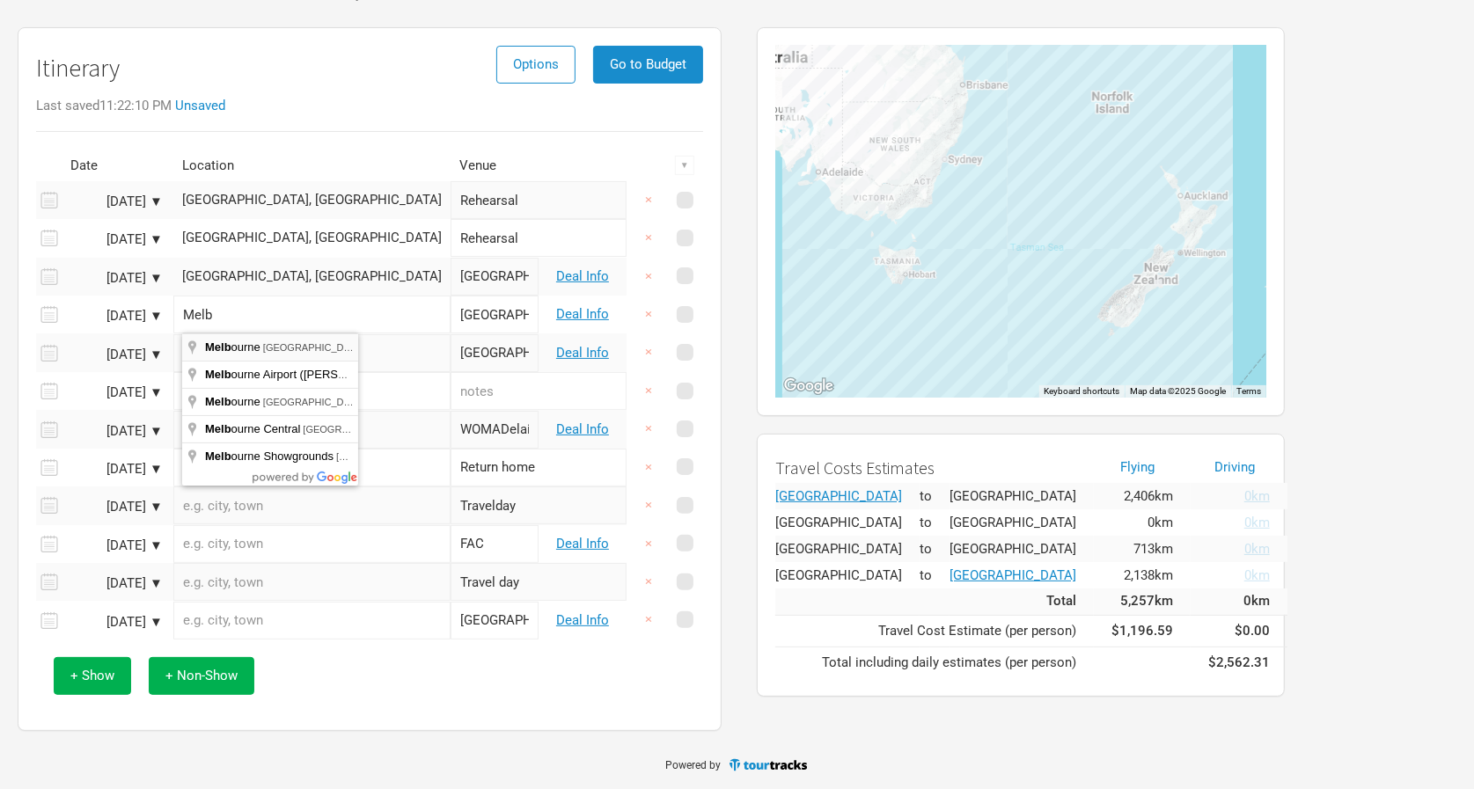
type input "[GEOGRAPHIC_DATA] [GEOGRAPHIC_DATA], [GEOGRAPHIC_DATA]"
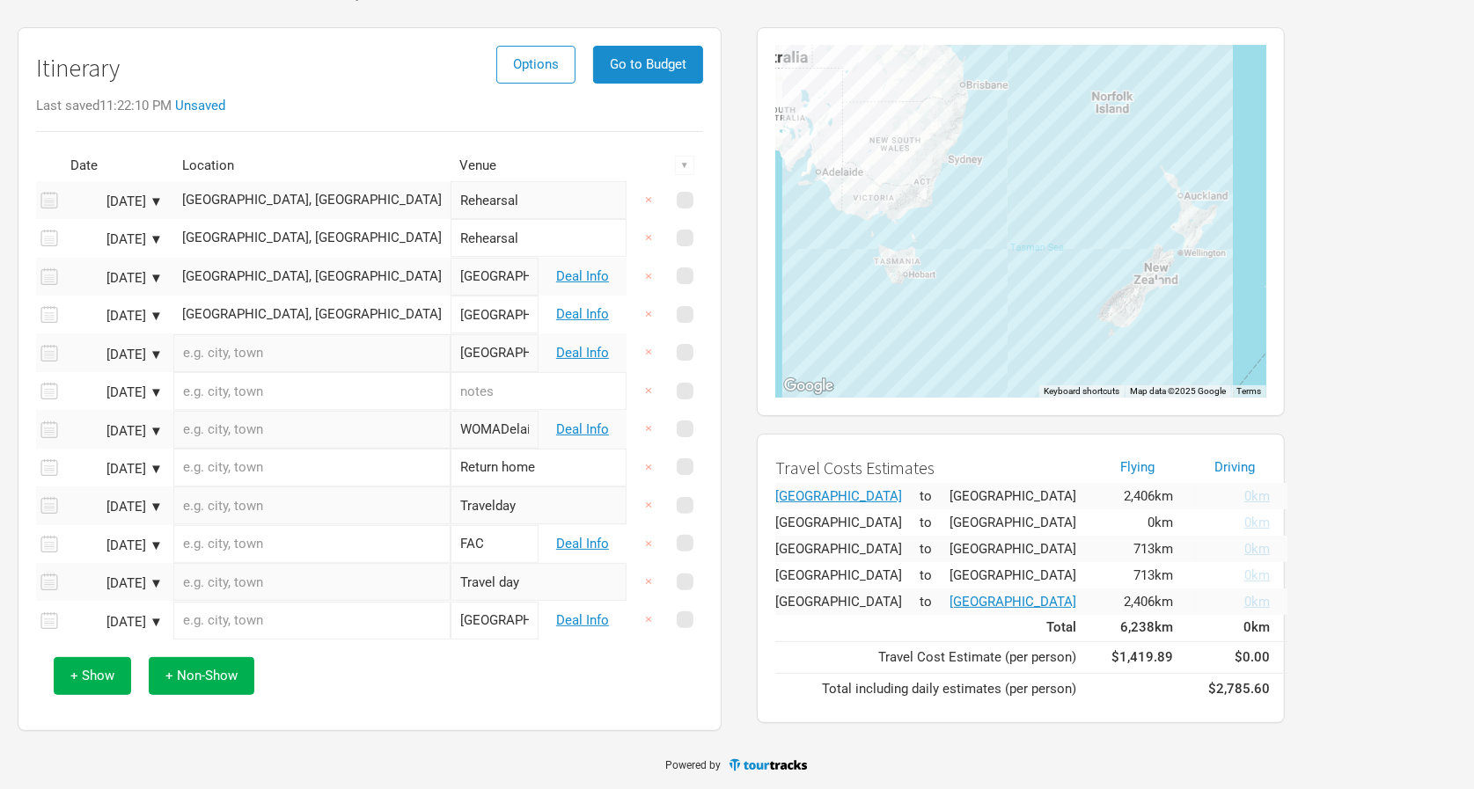
click at [298, 359] on input "text" at bounding box center [311, 353] width 277 height 38
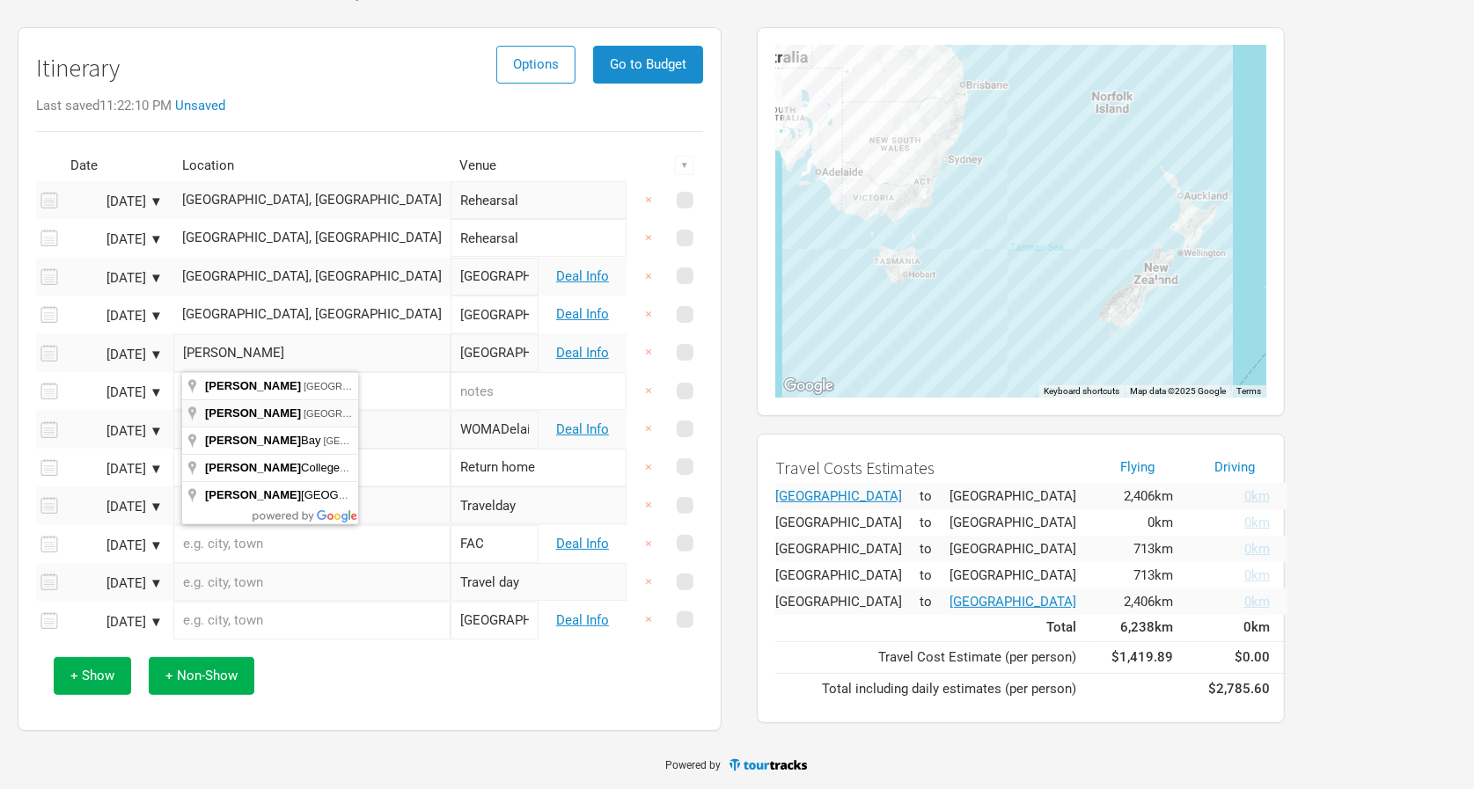
type input "[PERSON_NAME][GEOGRAPHIC_DATA], [GEOGRAPHIC_DATA]"
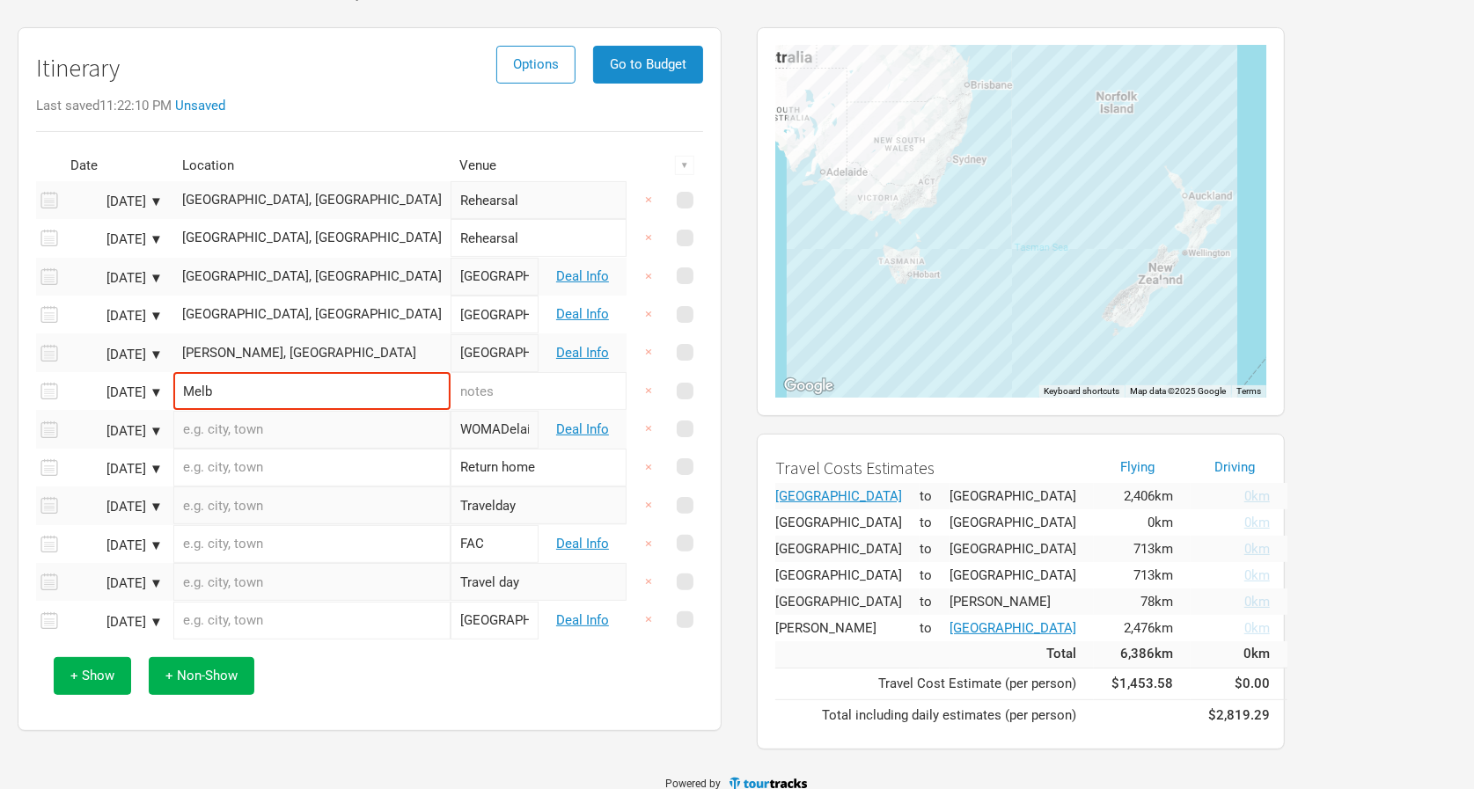
type input "[GEOGRAPHIC_DATA] [GEOGRAPHIC_DATA], [GEOGRAPHIC_DATA]"
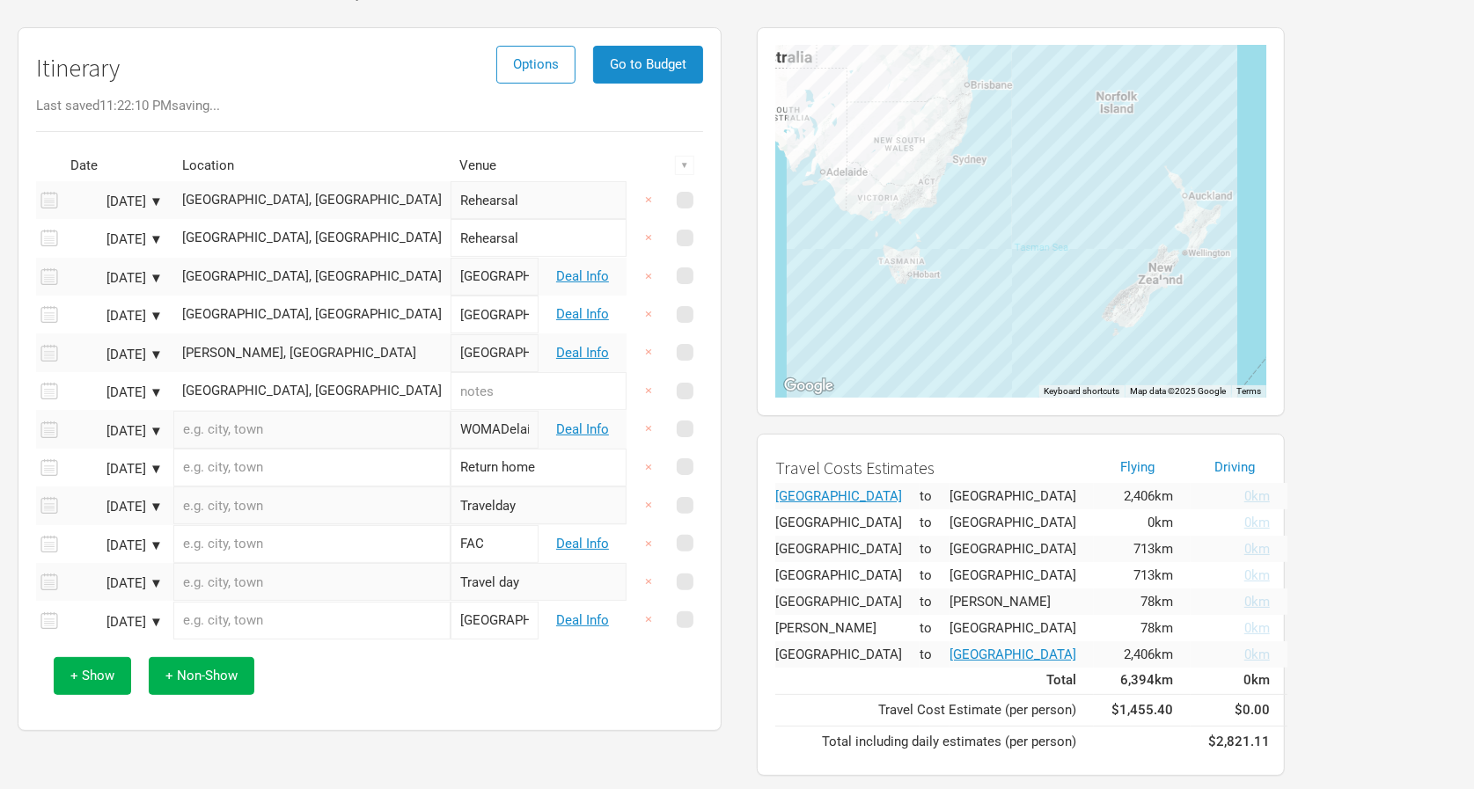
click at [289, 426] on input "text" at bounding box center [311, 430] width 277 height 38
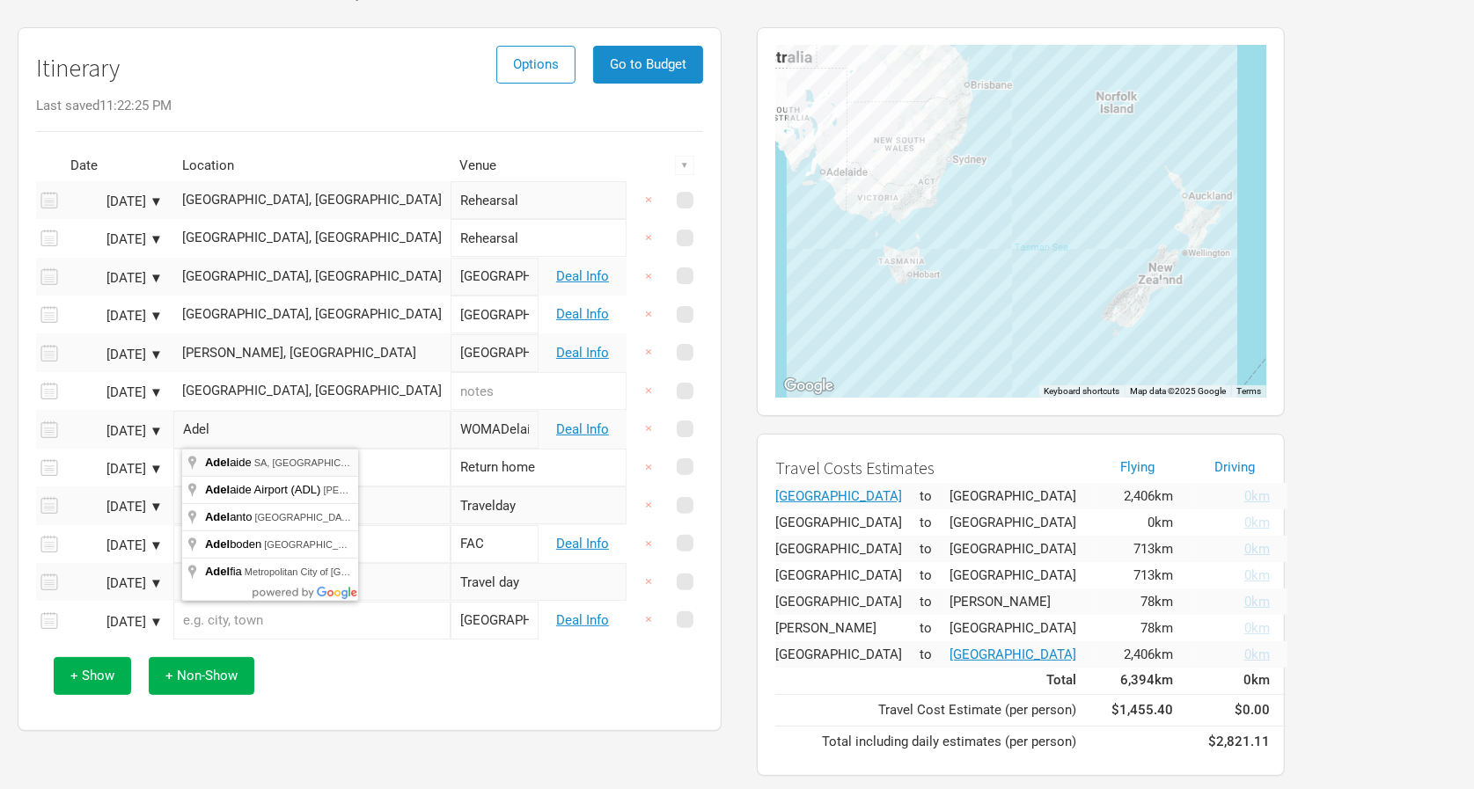
type input "[GEOGRAPHIC_DATA] SA, [GEOGRAPHIC_DATA]"
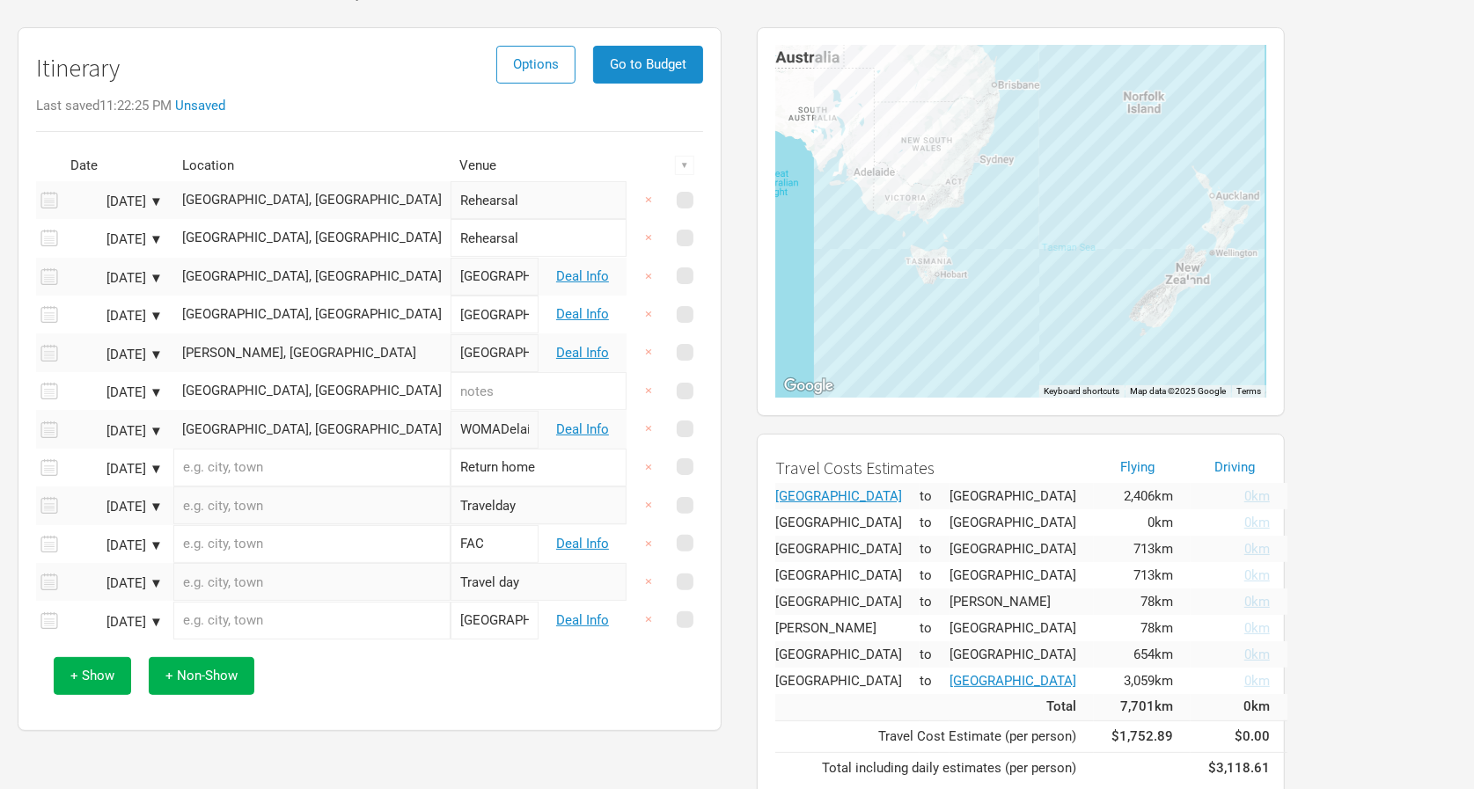
click at [295, 476] on input "text" at bounding box center [311, 468] width 277 height 38
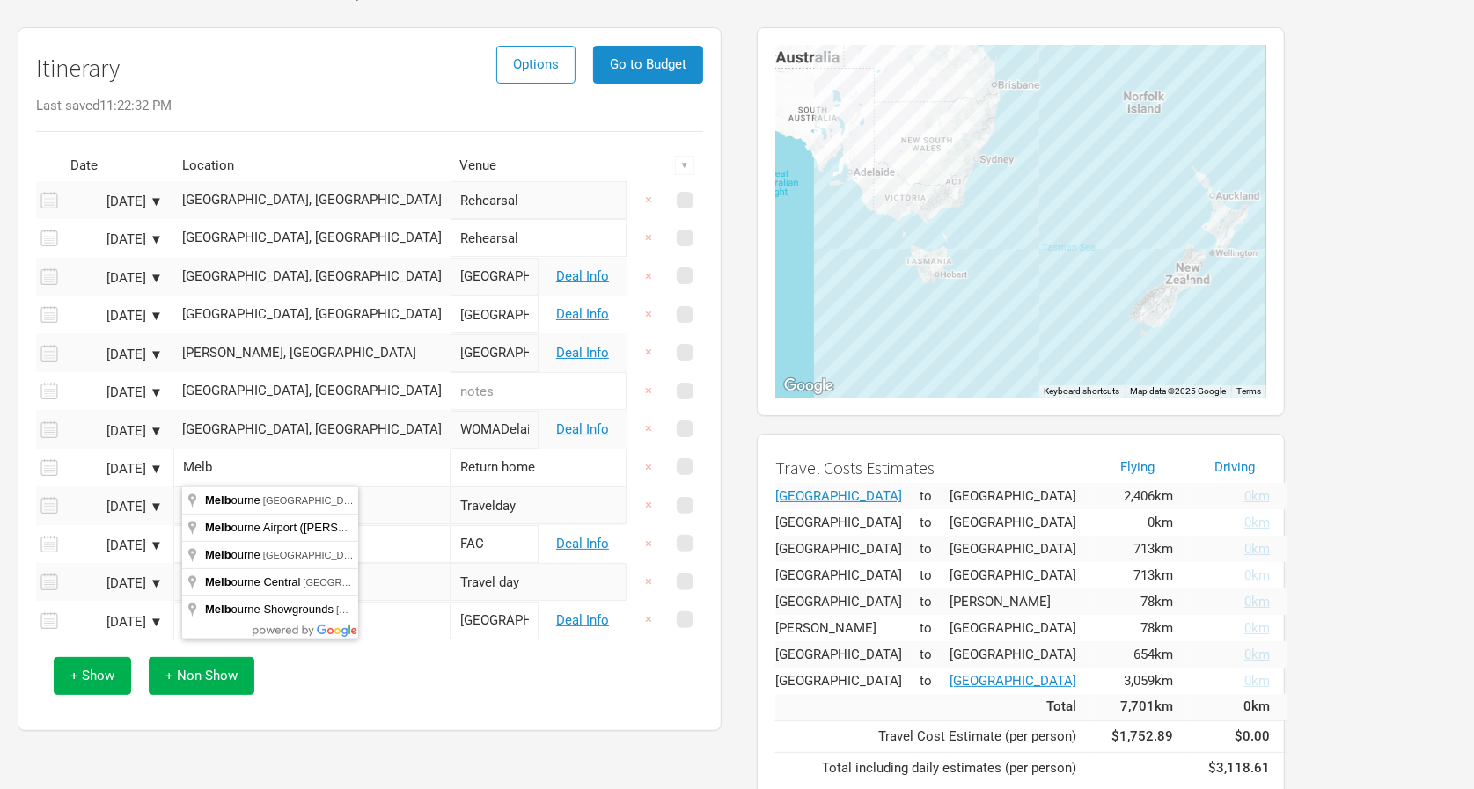
type input "[GEOGRAPHIC_DATA] [GEOGRAPHIC_DATA], [GEOGRAPHIC_DATA]"
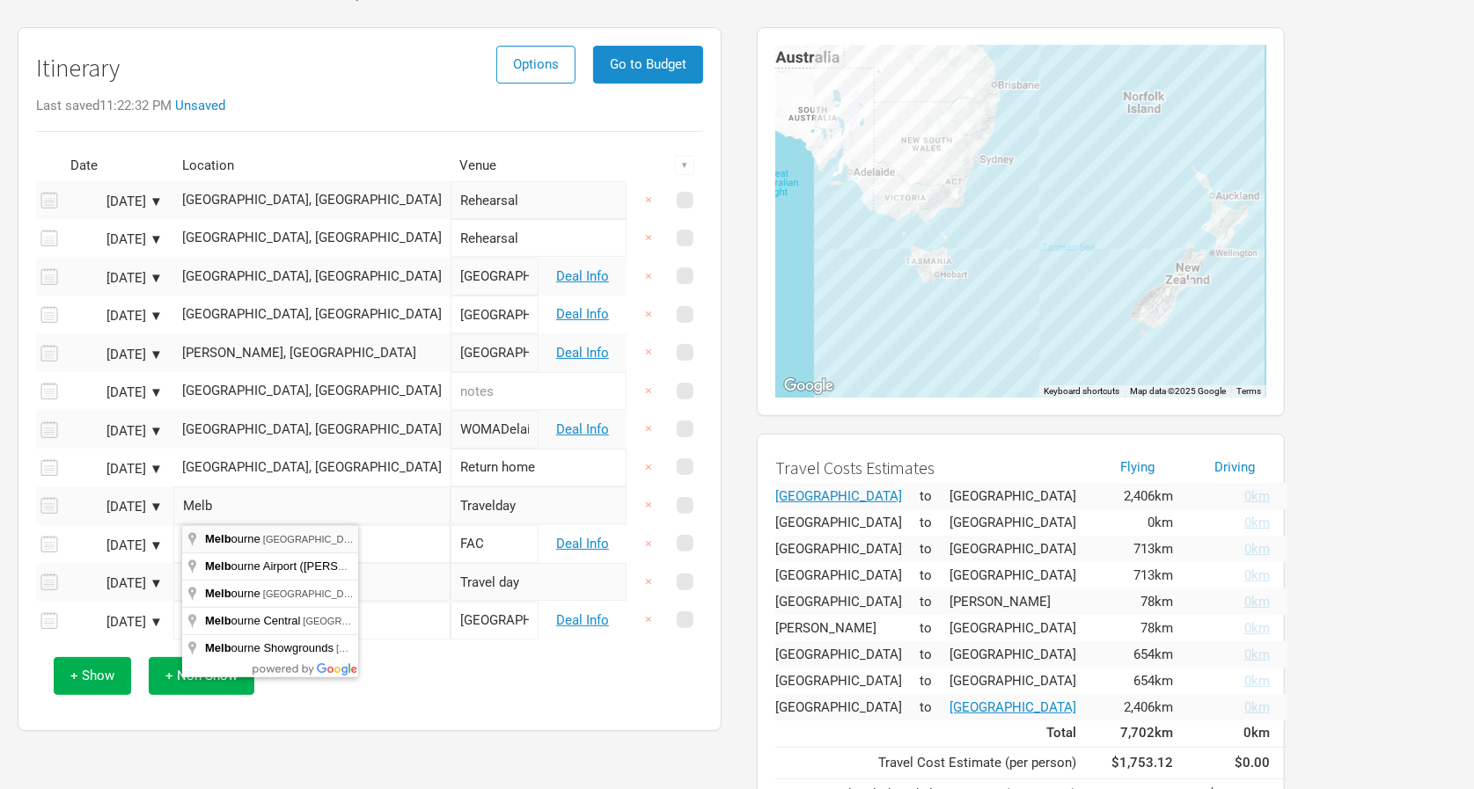
type input "[GEOGRAPHIC_DATA] [GEOGRAPHIC_DATA], [GEOGRAPHIC_DATA]"
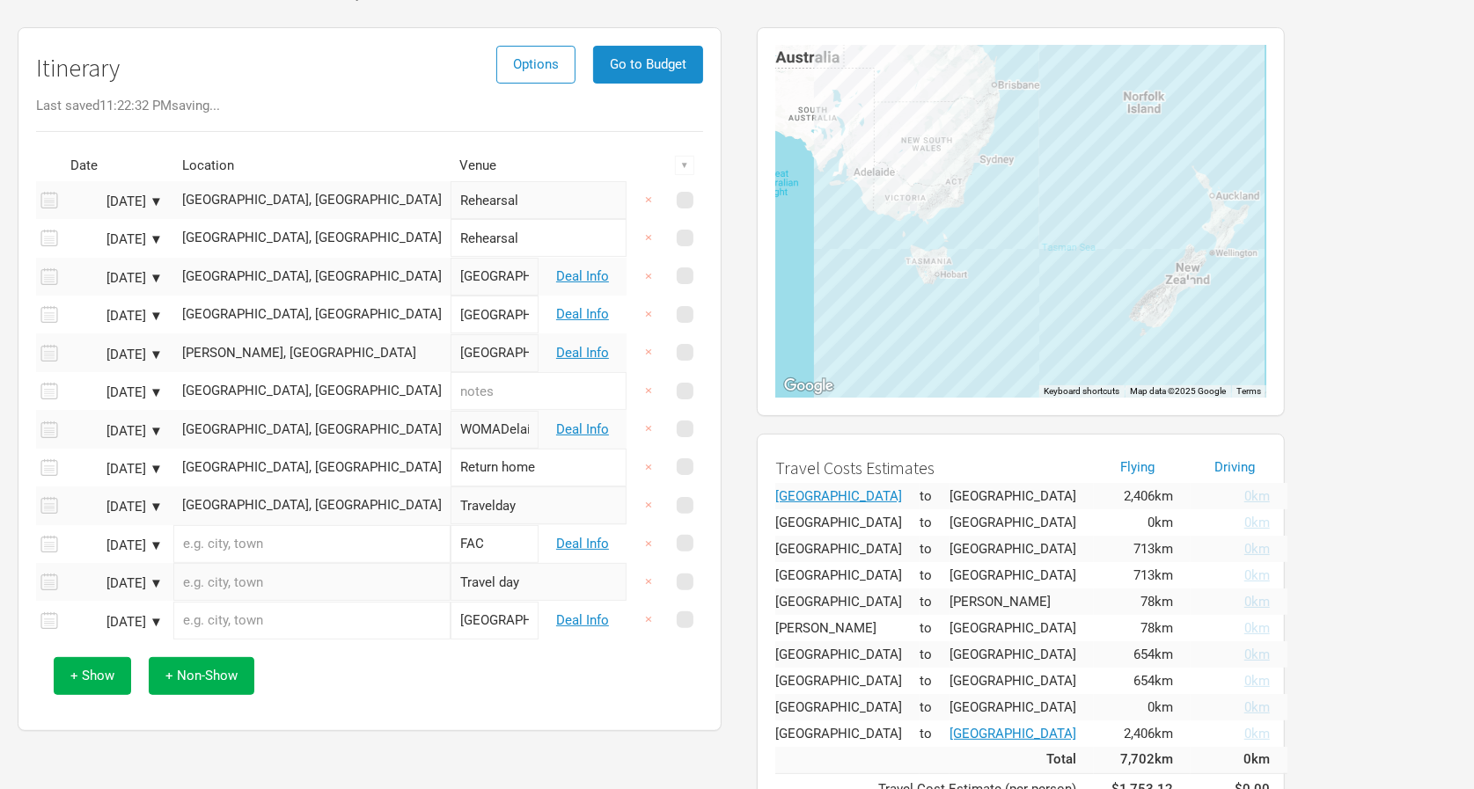
click at [285, 544] on input "text" at bounding box center [311, 544] width 277 height 38
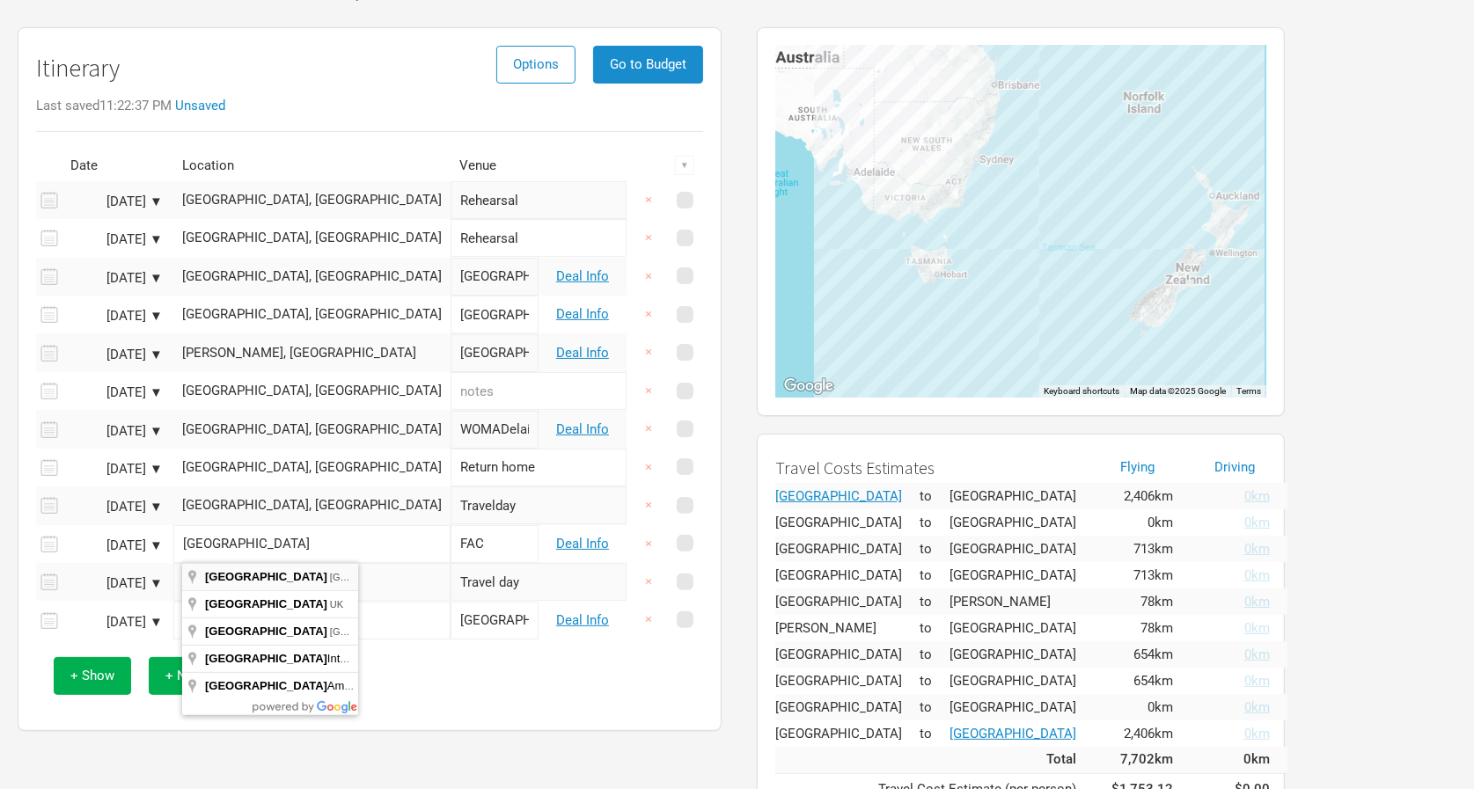
type input "[GEOGRAPHIC_DATA] [GEOGRAPHIC_DATA], [GEOGRAPHIC_DATA]"
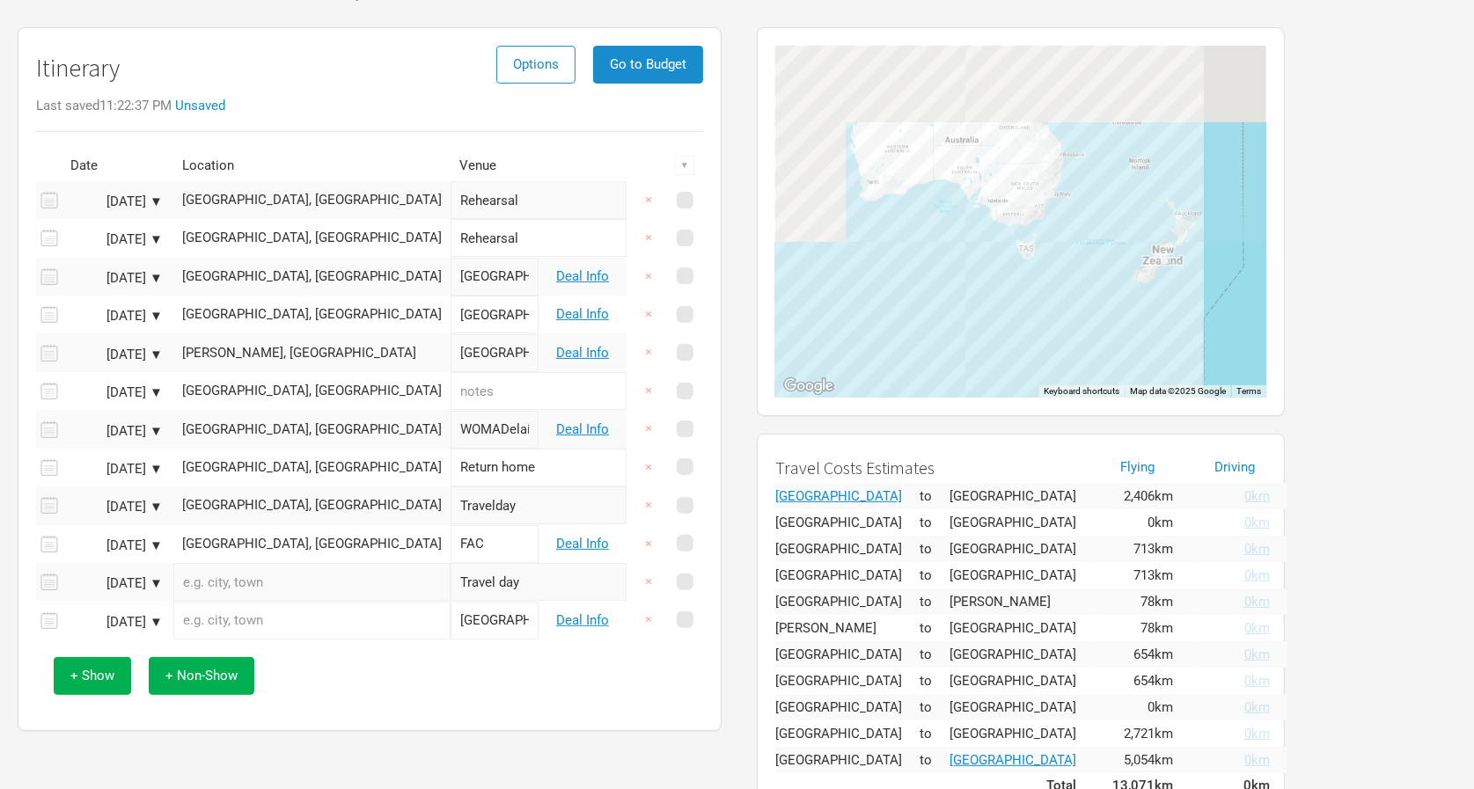
click at [292, 593] on input "text" at bounding box center [311, 582] width 277 height 38
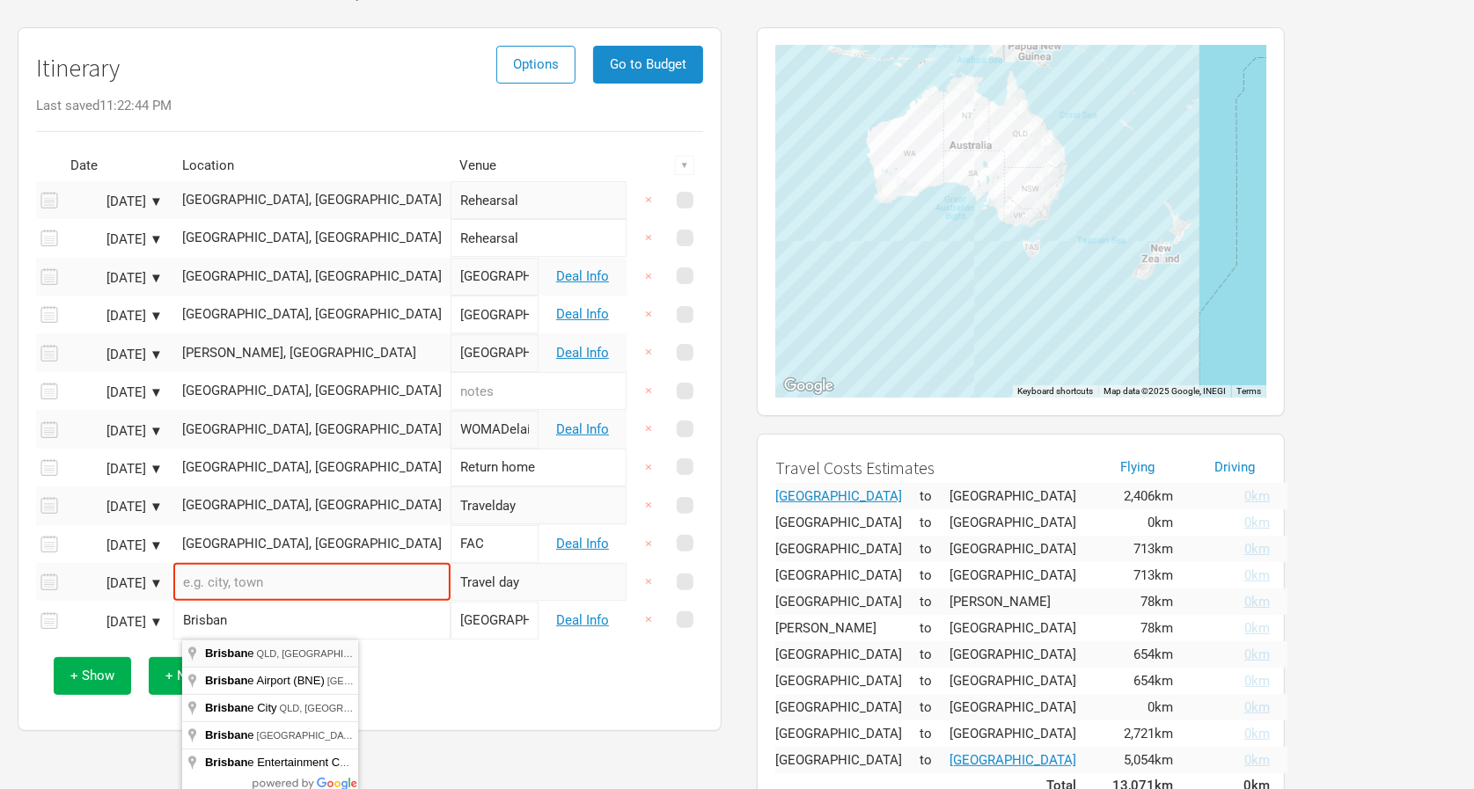
type input "Brisbane [GEOGRAPHIC_DATA], [GEOGRAPHIC_DATA]"
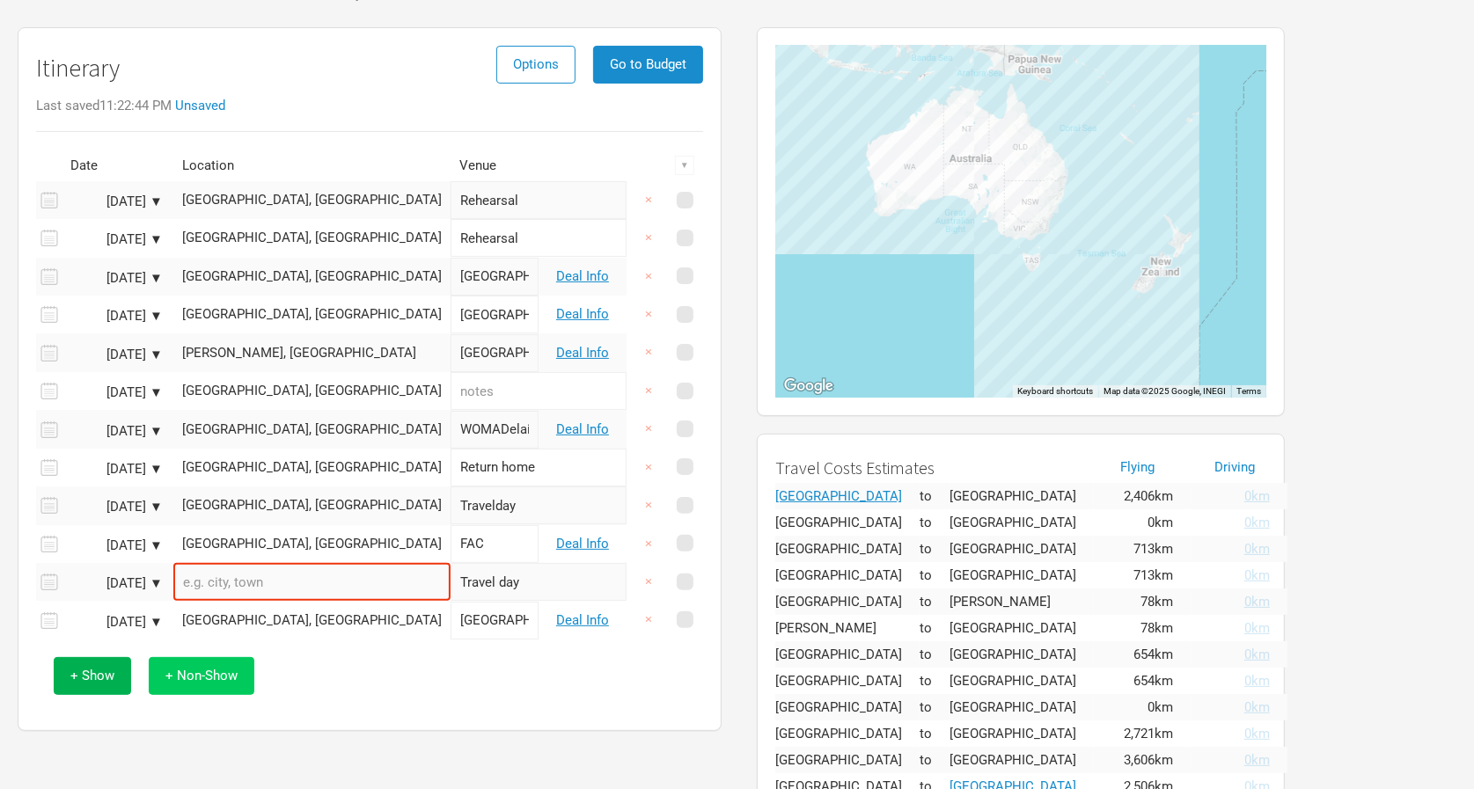
click at [190, 678] on span "+ Non-Show" at bounding box center [201, 676] width 72 height 16
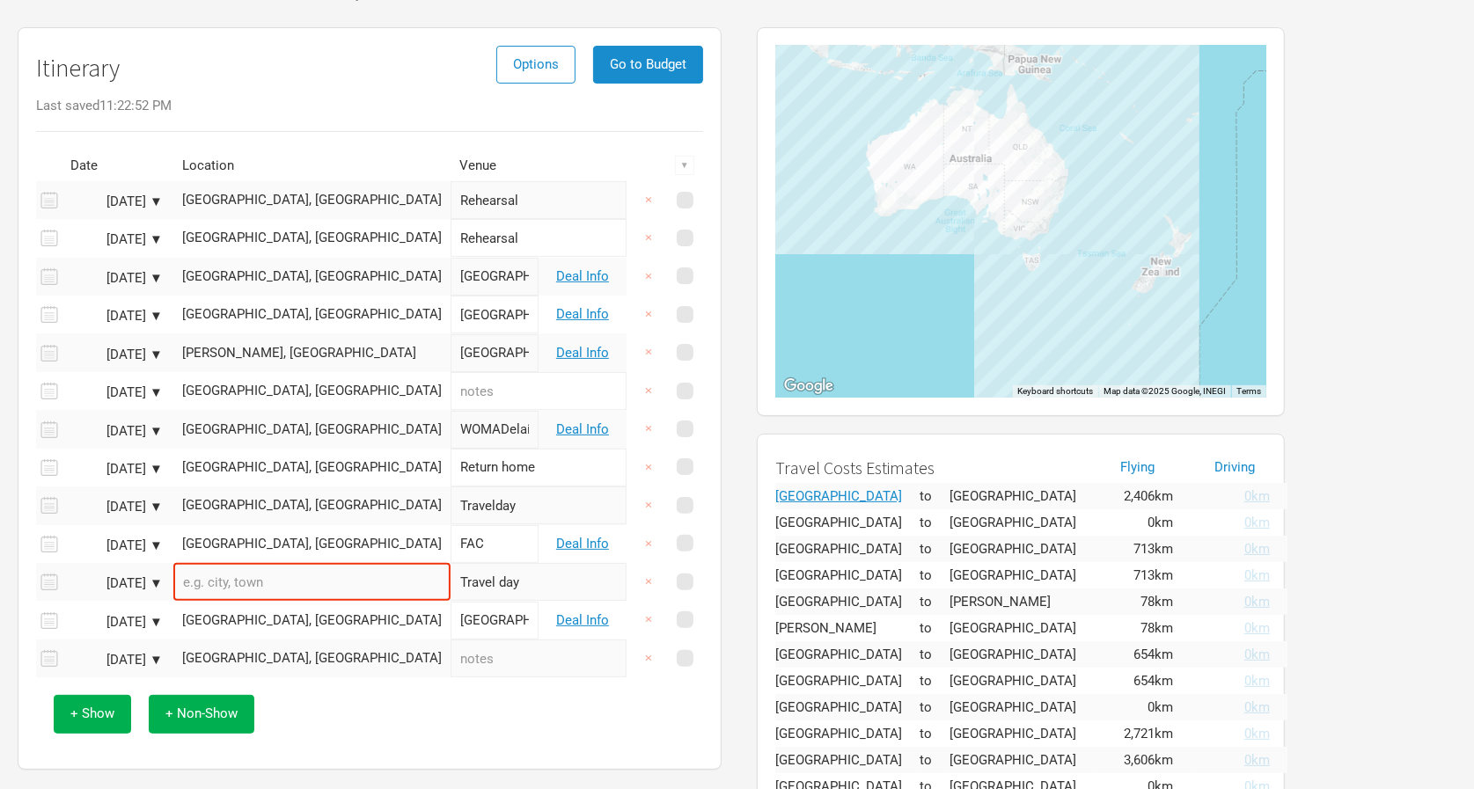
click at [312, 658] on div "[GEOGRAPHIC_DATA], [GEOGRAPHIC_DATA]" at bounding box center [312, 658] width 260 height 13
click at [312, 658] on input "text" at bounding box center [311, 659] width 277 height 38
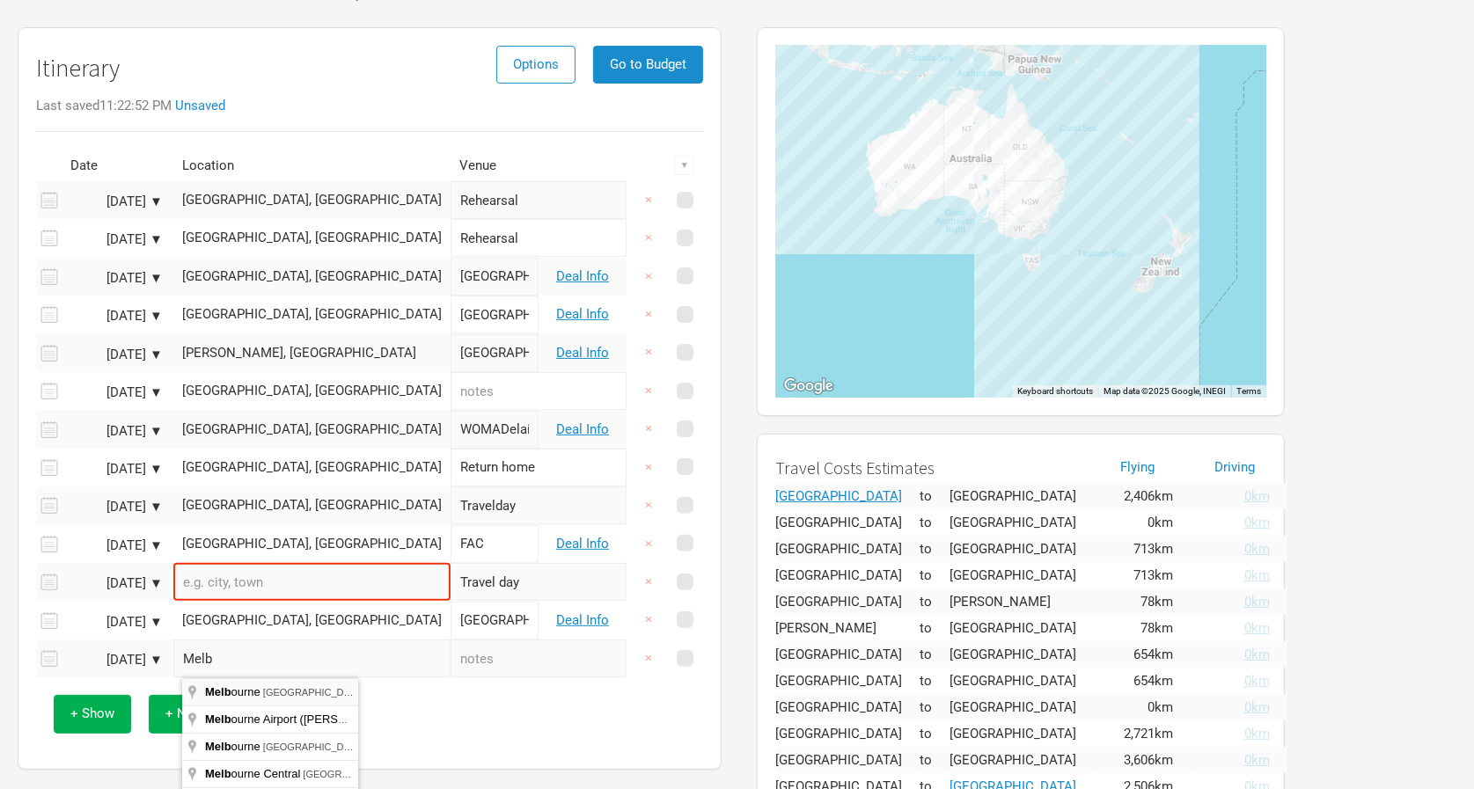
type input "[GEOGRAPHIC_DATA] [GEOGRAPHIC_DATA], [GEOGRAPHIC_DATA]"
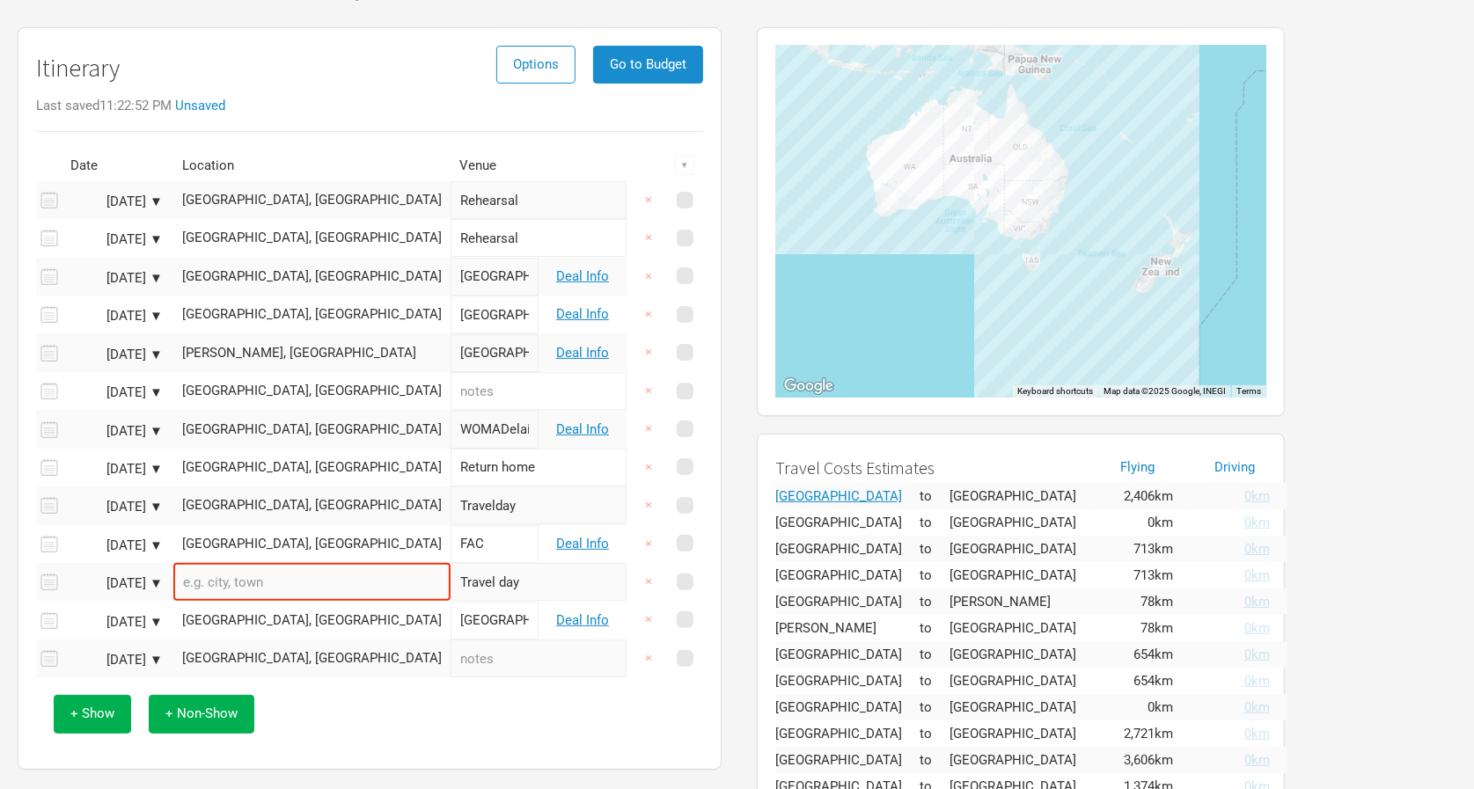
click at [451, 665] on input "text" at bounding box center [539, 659] width 176 height 38
type input "Travel day"
click at [300, 578] on input "text" at bounding box center [311, 582] width 277 height 38
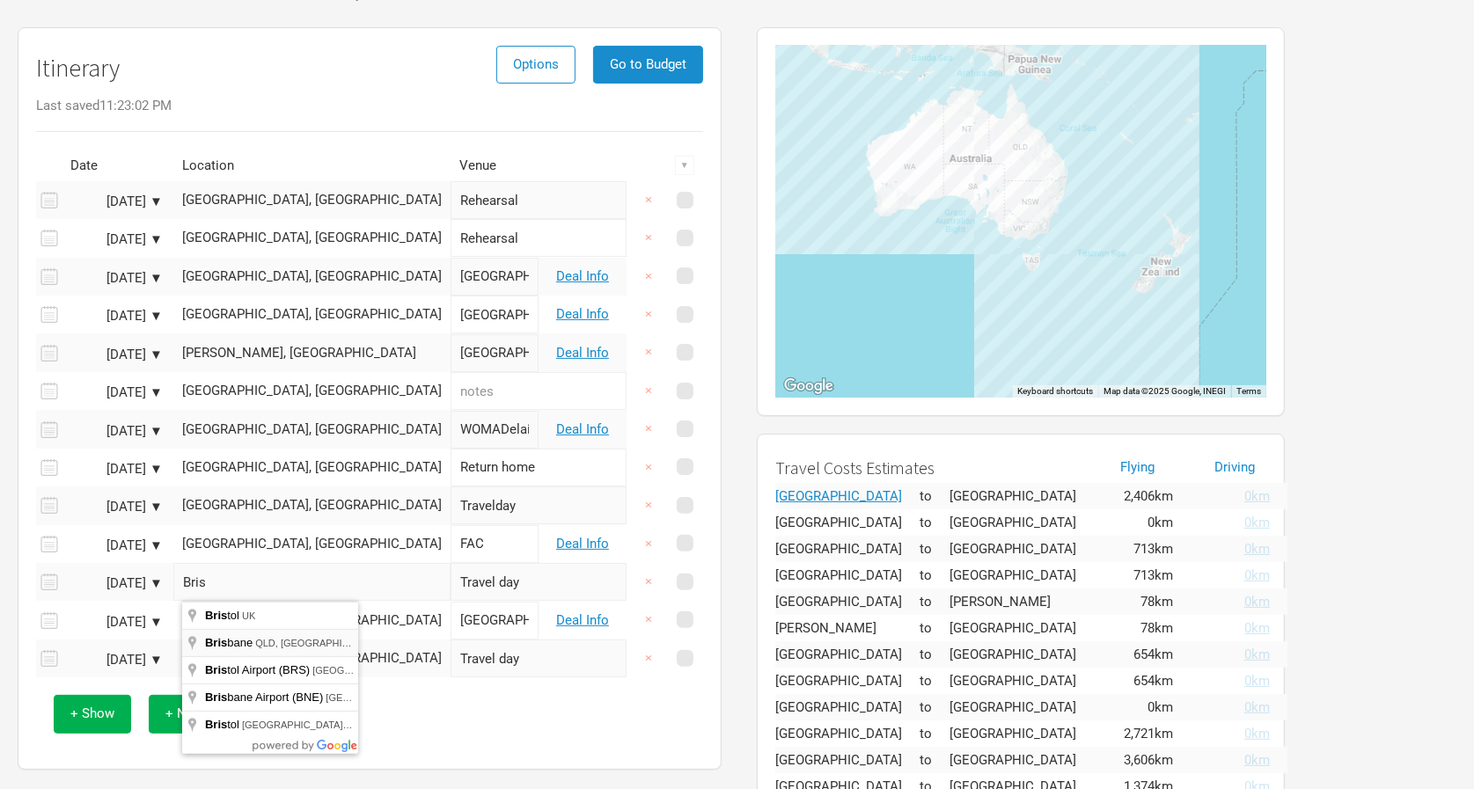
type input "Brisbane [GEOGRAPHIC_DATA], [GEOGRAPHIC_DATA]"
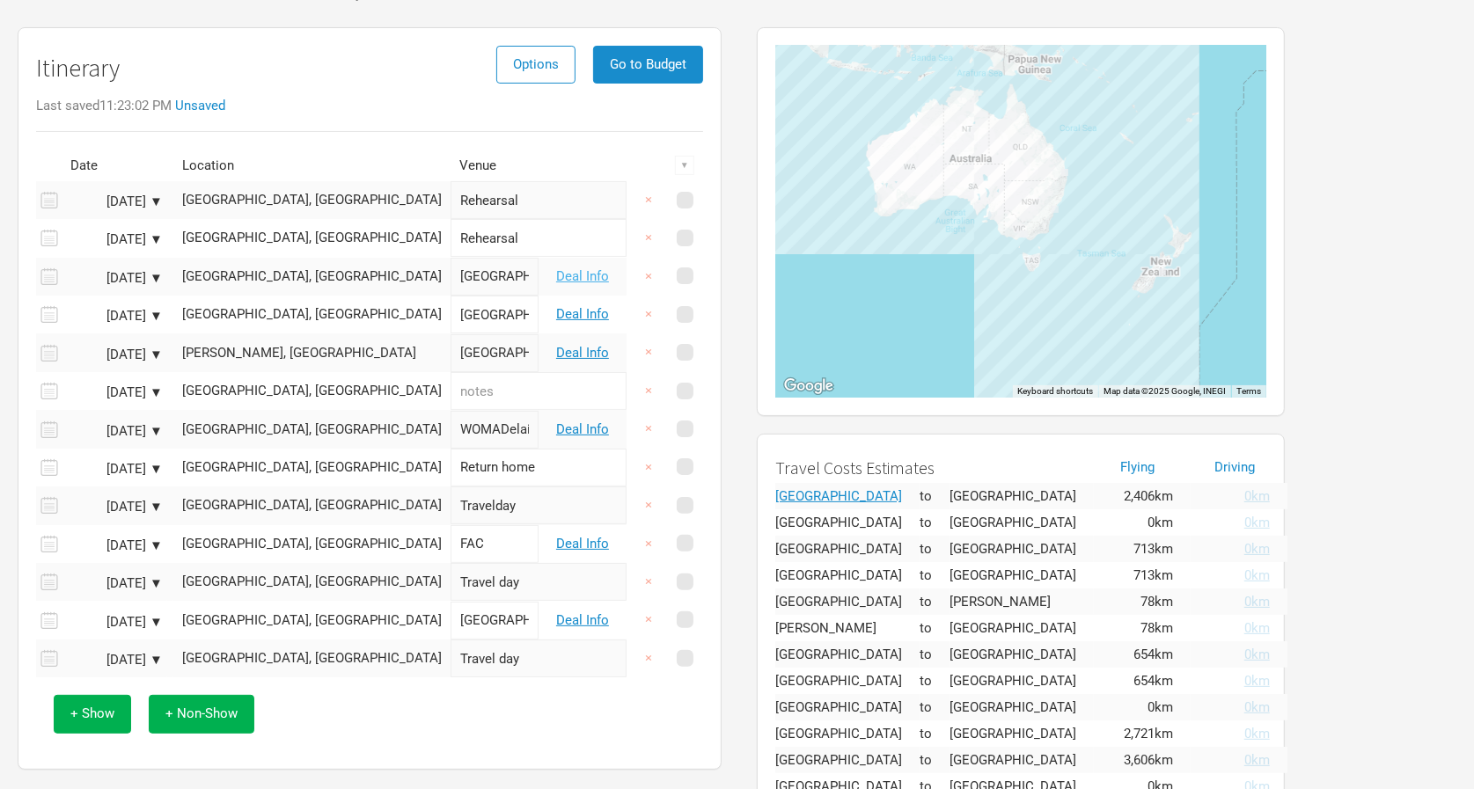
click at [576, 270] on link "Deal Info" at bounding box center [582, 276] width 53 height 16
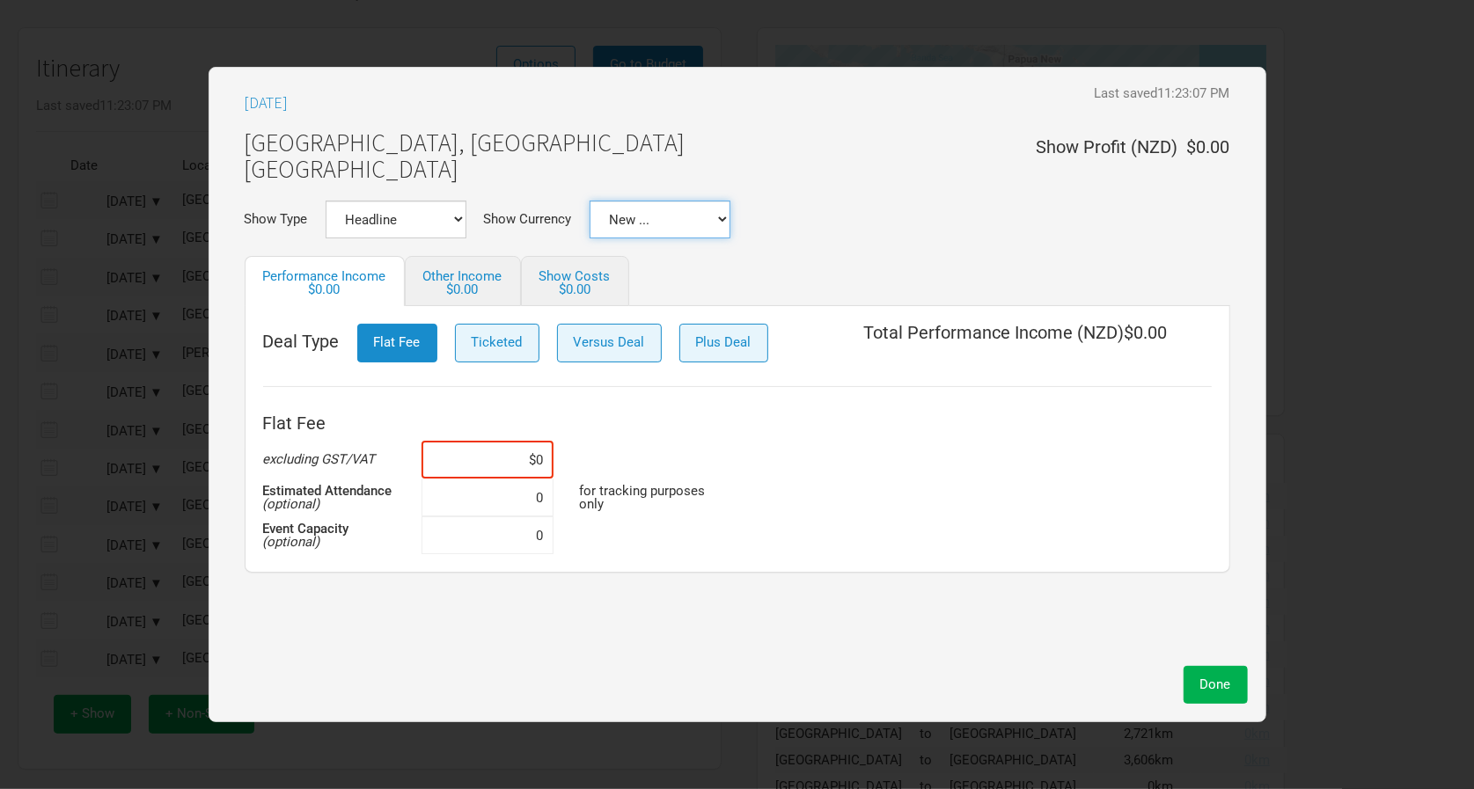
select select "NZD"
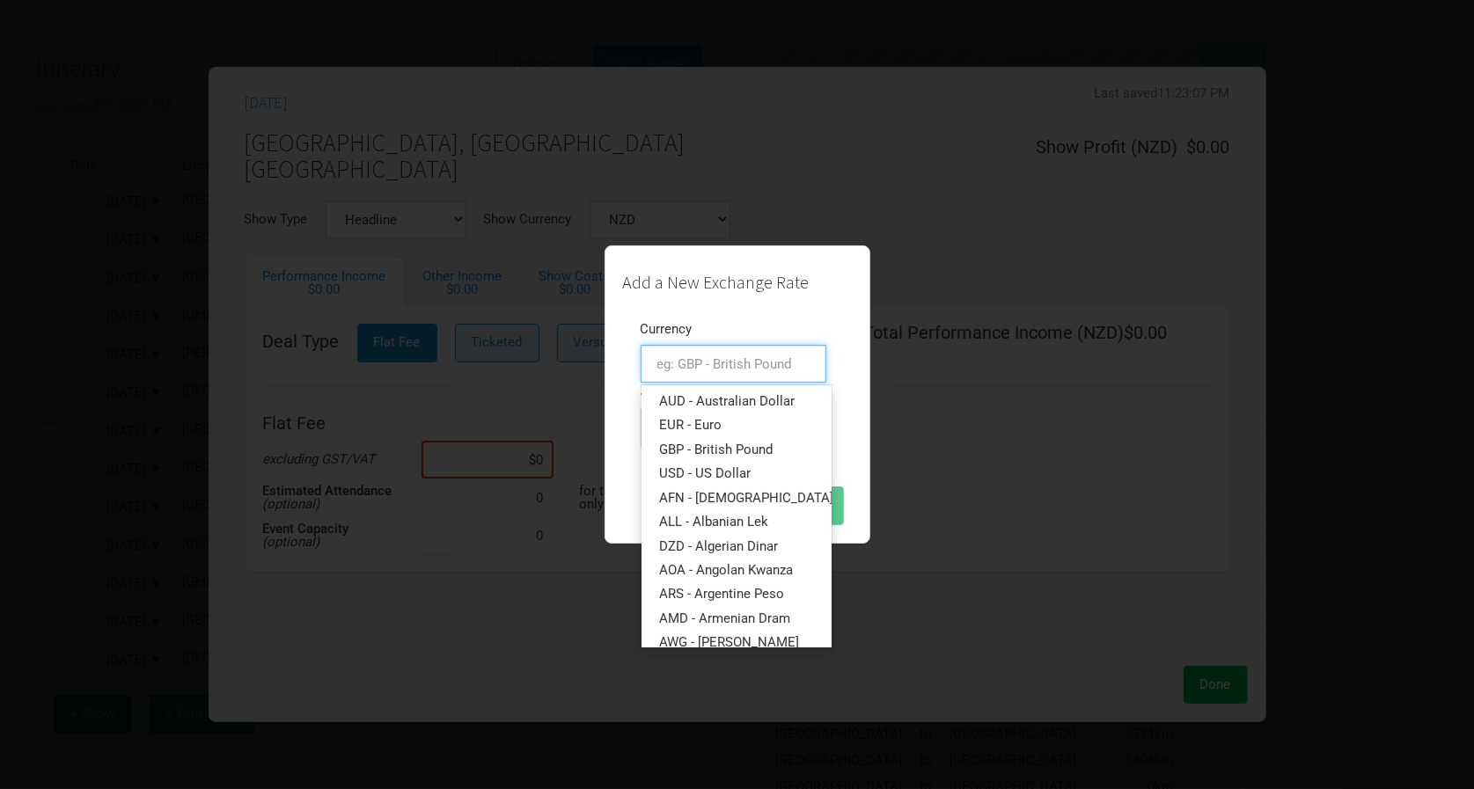
click at [702, 364] on input "text" at bounding box center [734, 364] width 186 height 38
type input "a"
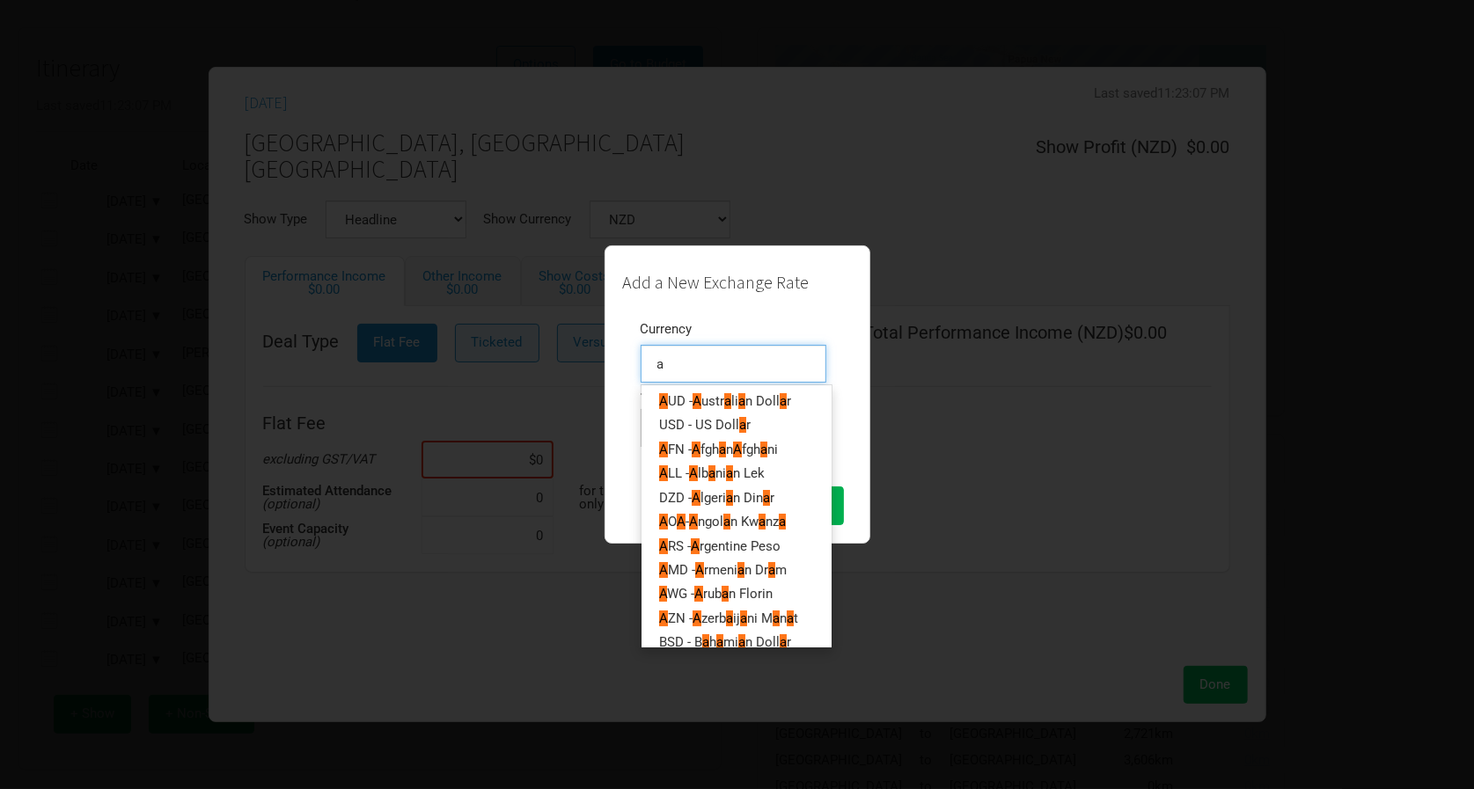
type input "au"
type input "aud"
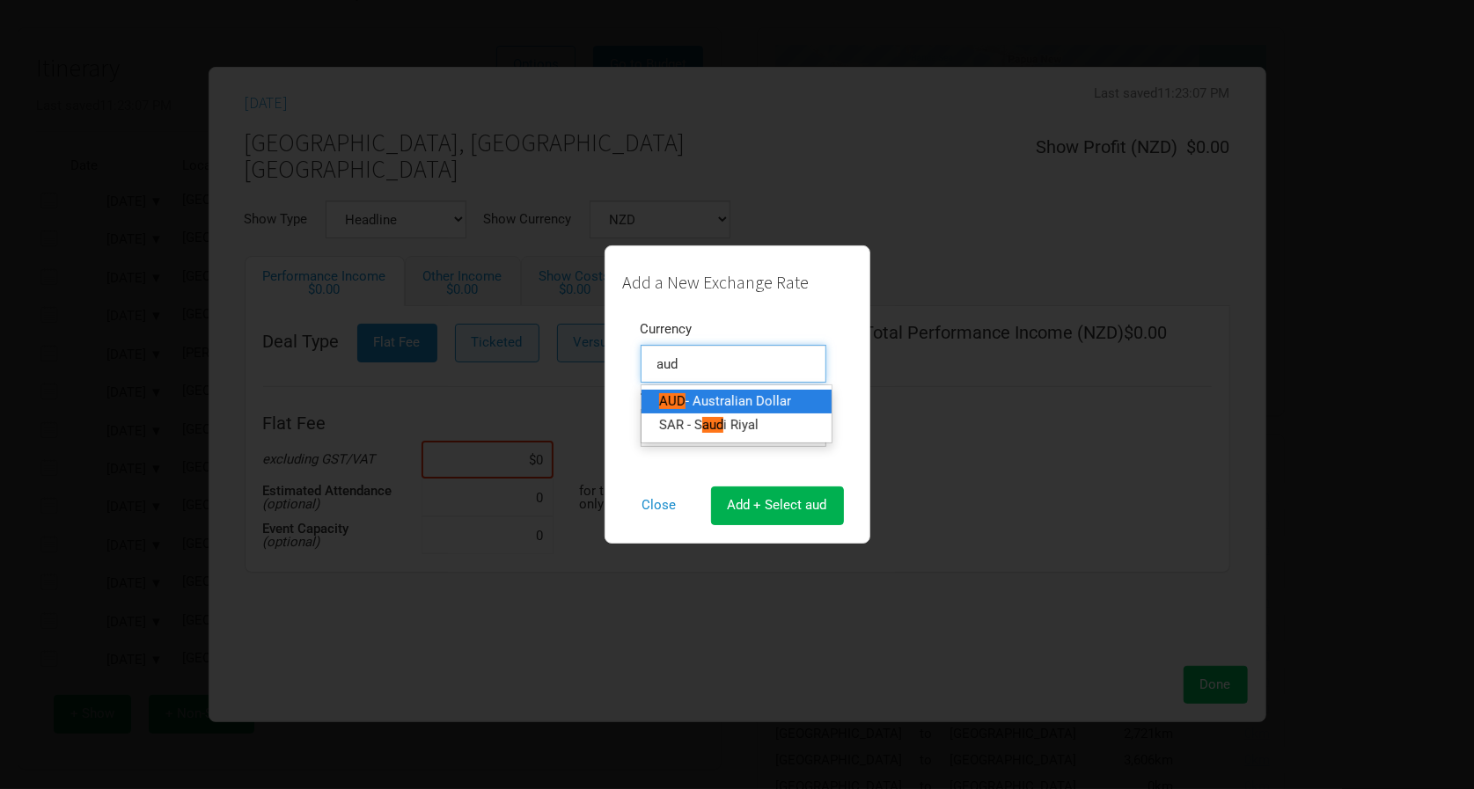
click at [689, 399] on span "- Australian Dollar" at bounding box center [738, 401] width 106 height 16
type input "AUD - Australian Dollar"
type input "0.878661"
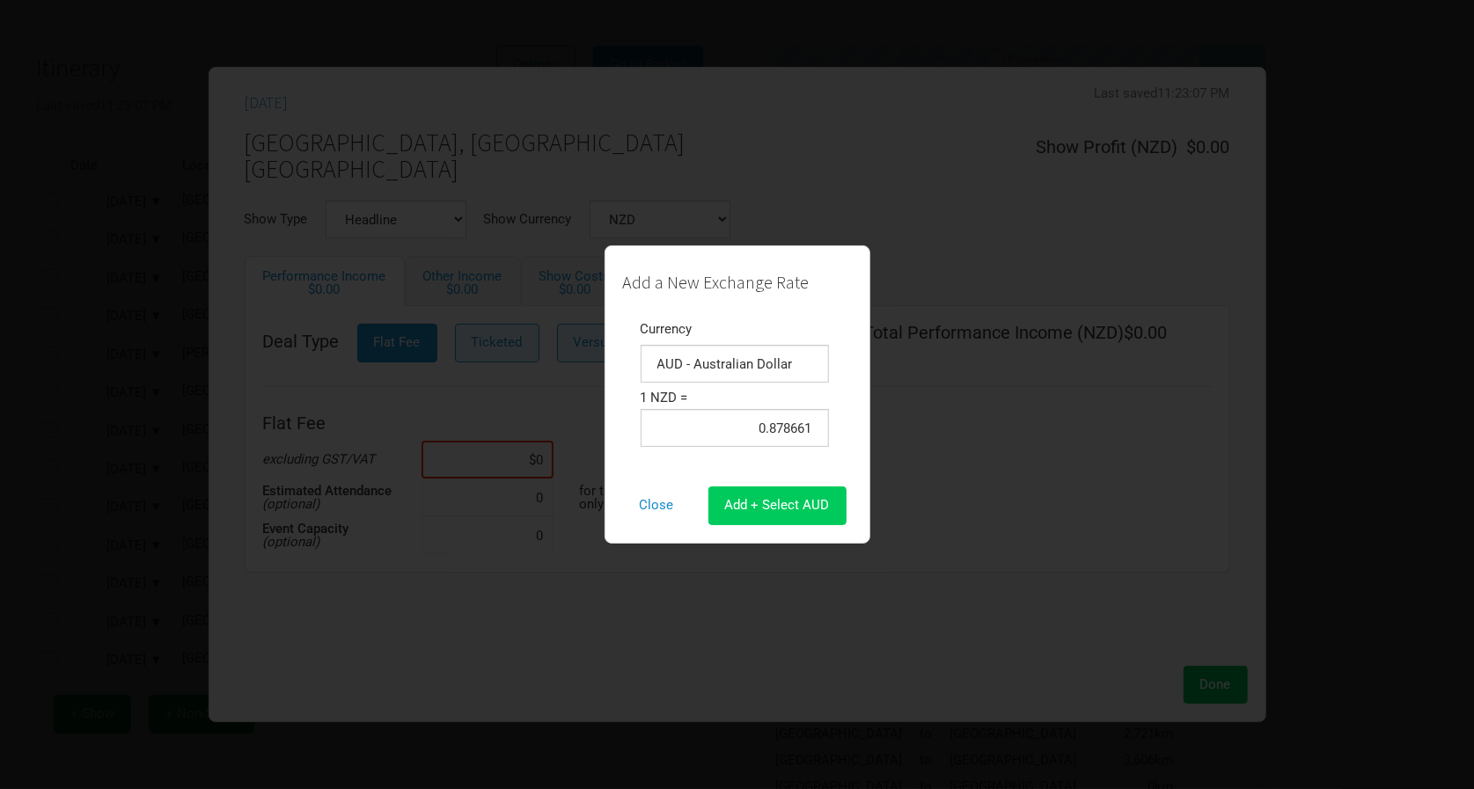
click at [781, 500] on span "Add + Select AUD" at bounding box center [777, 505] width 105 height 16
select select "AUD"
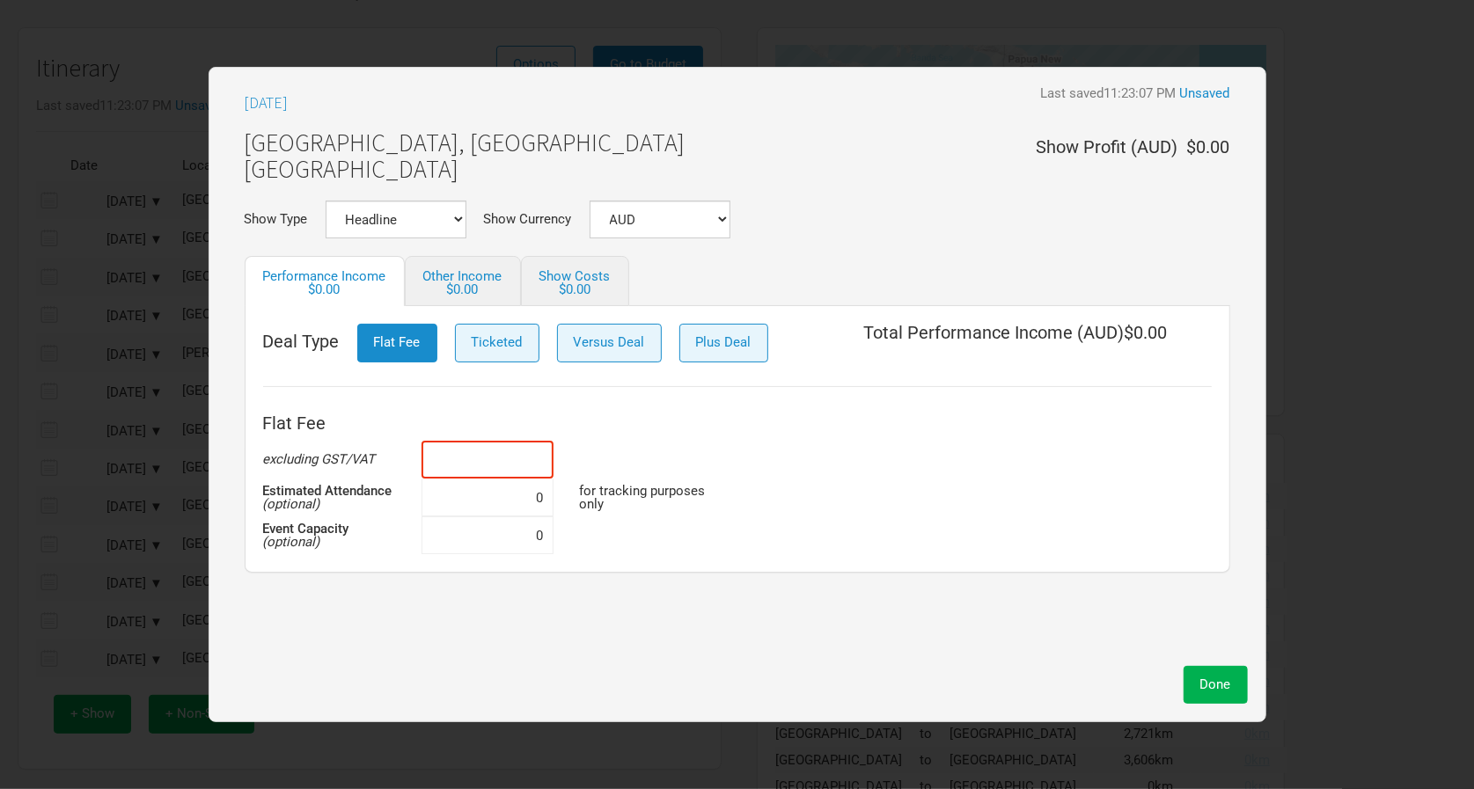
click at [487, 443] on input at bounding box center [487, 460] width 132 height 38
type input "$0"
type input "$90,000"
click at [1209, 678] on span "Done" at bounding box center [1215, 685] width 31 height 16
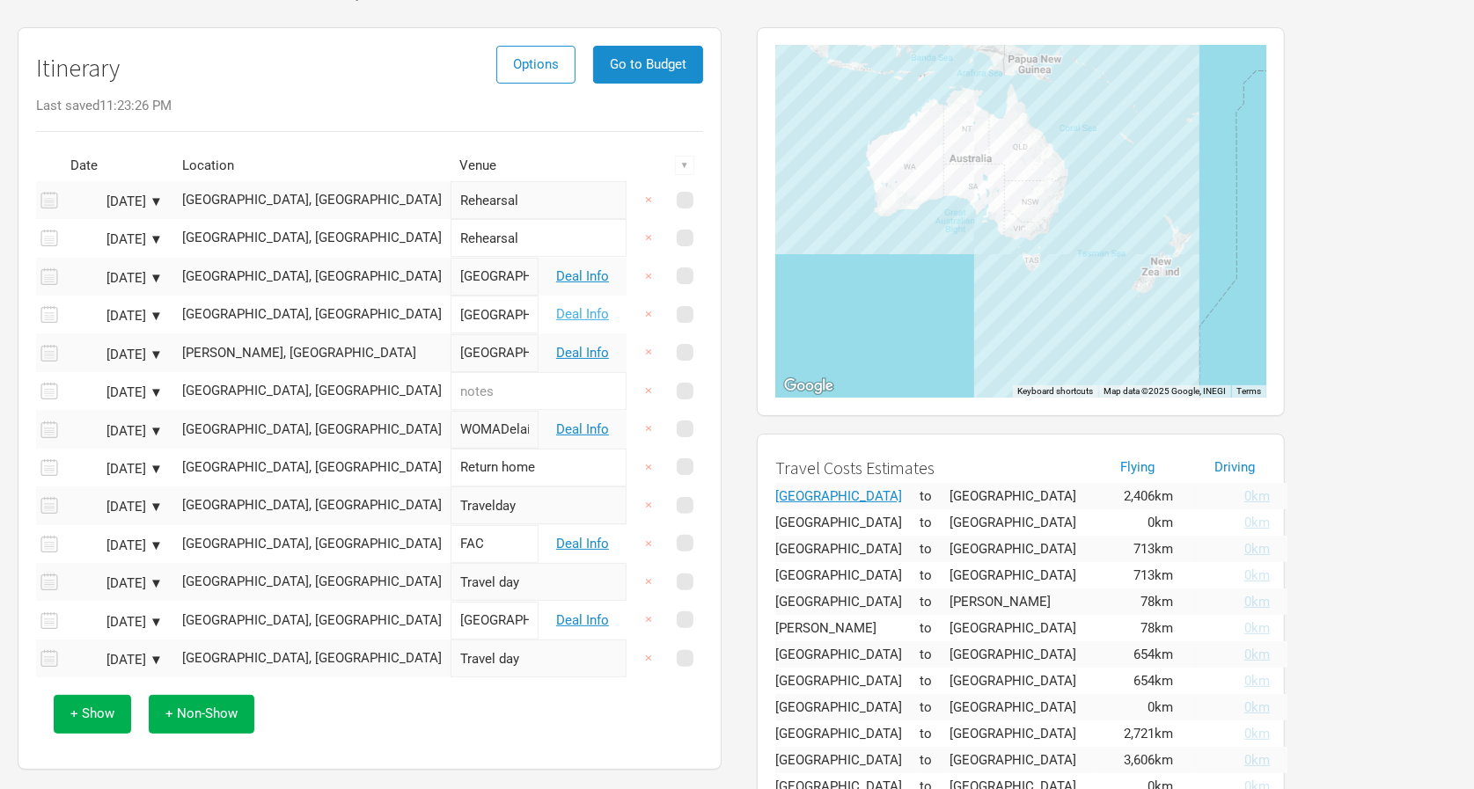
click at [582, 312] on link "Deal Info" at bounding box center [582, 314] width 53 height 16
select select "NZD"
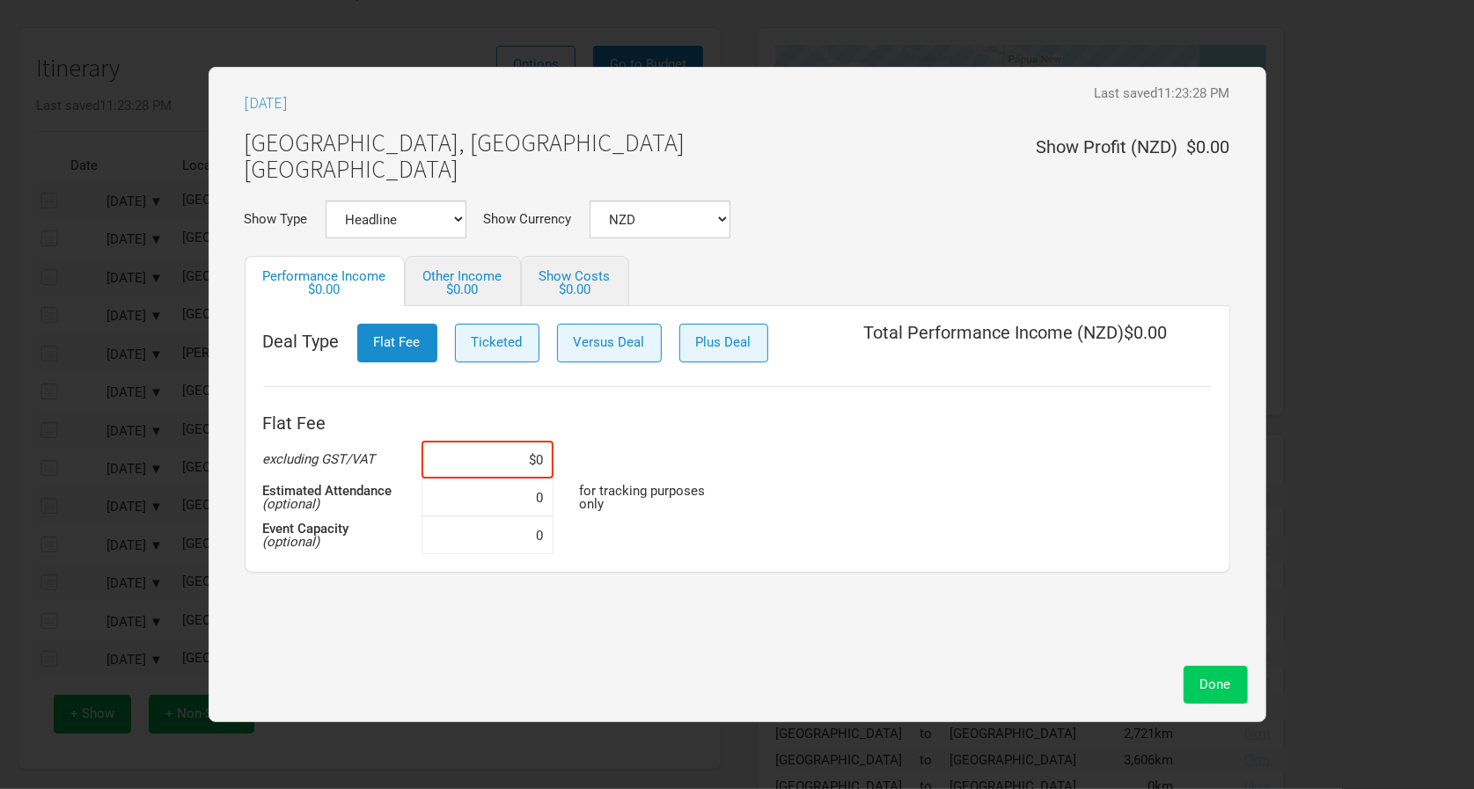
click at [1210, 678] on span "Done" at bounding box center [1215, 685] width 31 height 16
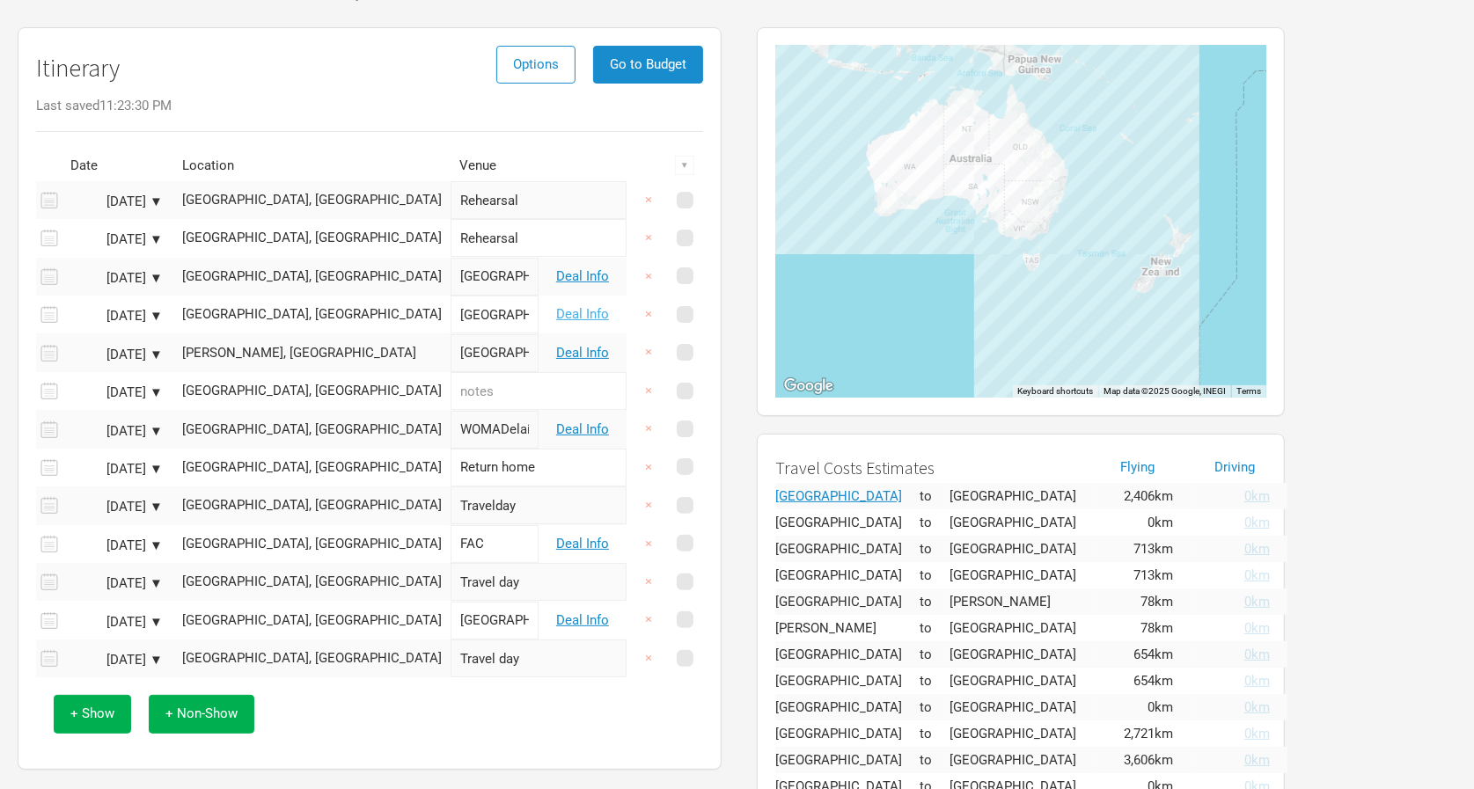
click at [579, 309] on link "Deal Info" at bounding box center [582, 314] width 53 height 16
select select "NZD"
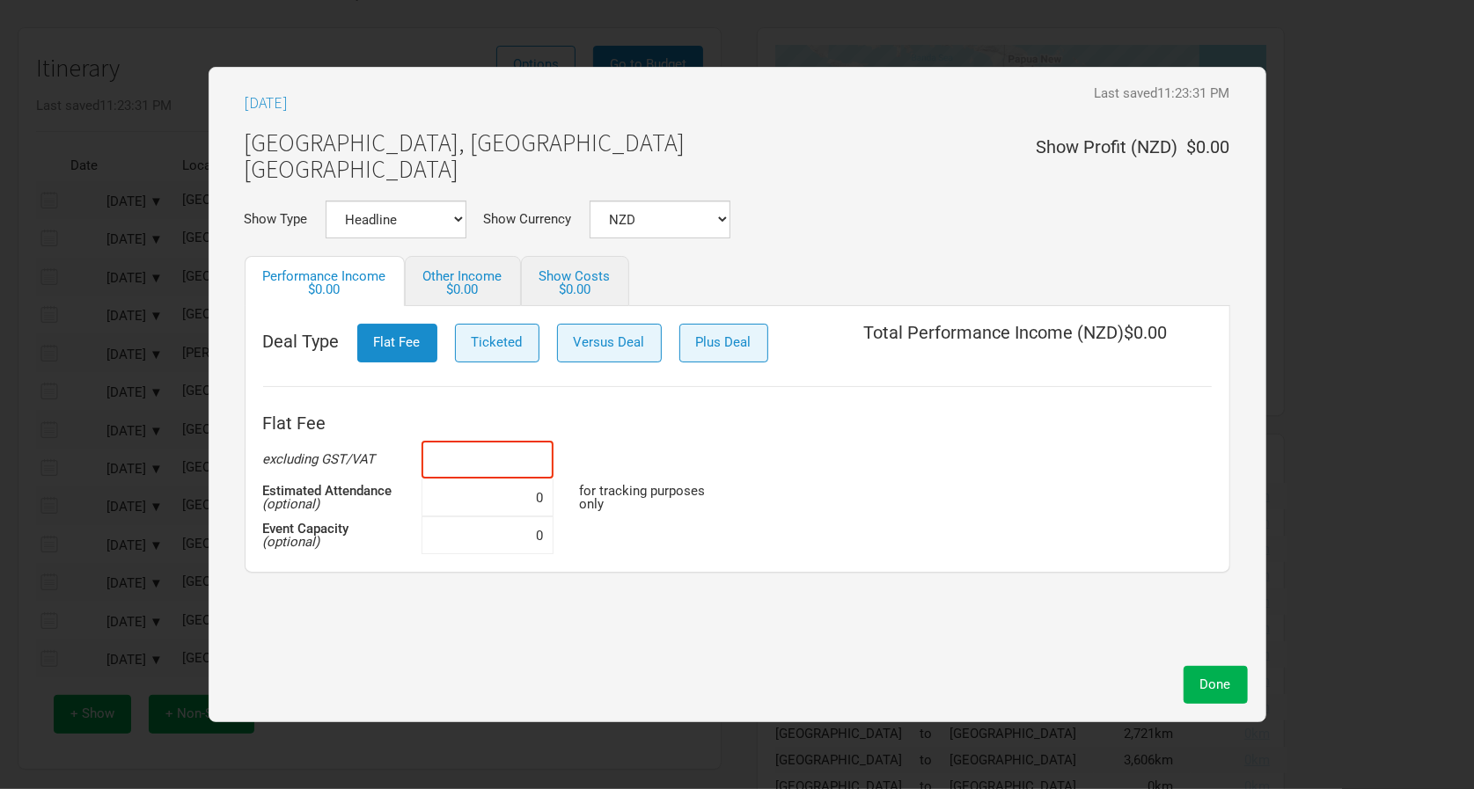
click at [509, 470] on input at bounding box center [487, 460] width 132 height 38
type input "$150,000"
select select "AUD"
click at [1229, 690] on span "Done" at bounding box center [1215, 685] width 31 height 16
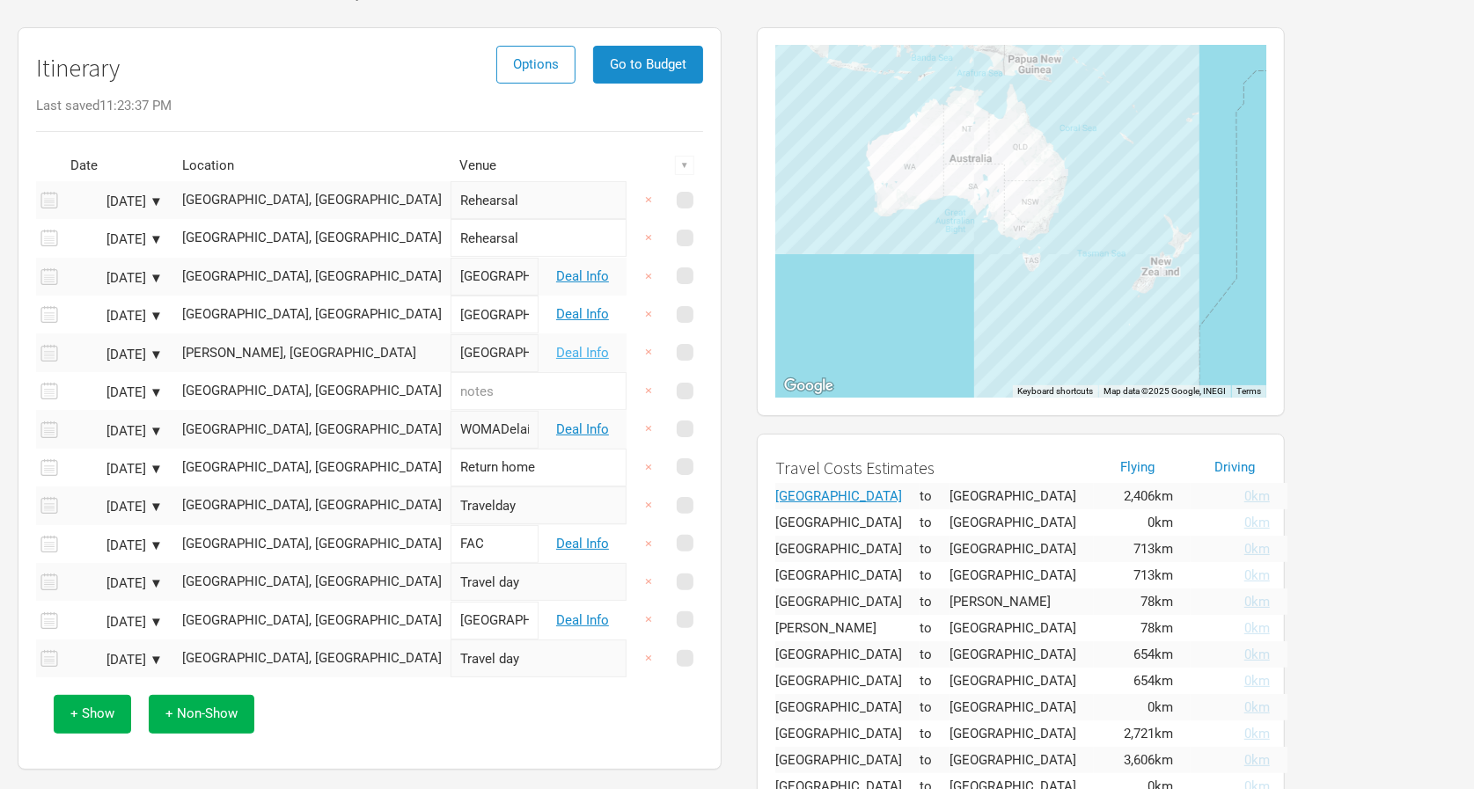
click at [575, 345] on link "Deal Info" at bounding box center [582, 353] width 53 height 16
select select "NZD"
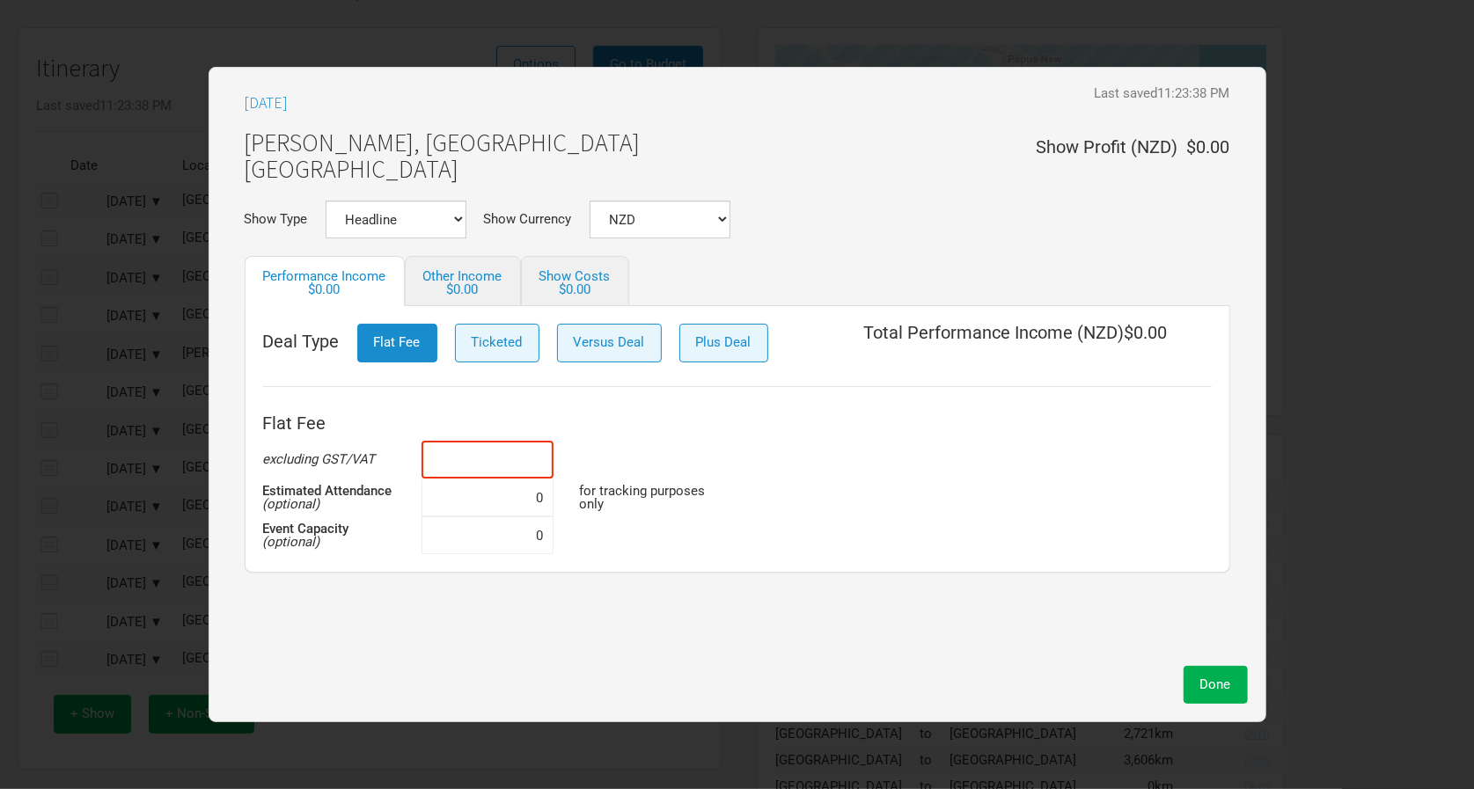
click at [527, 454] on input at bounding box center [487, 460] width 132 height 38
type input "$75,000"
select select "AUD"
click at [1213, 685] on span "Done" at bounding box center [1215, 685] width 31 height 16
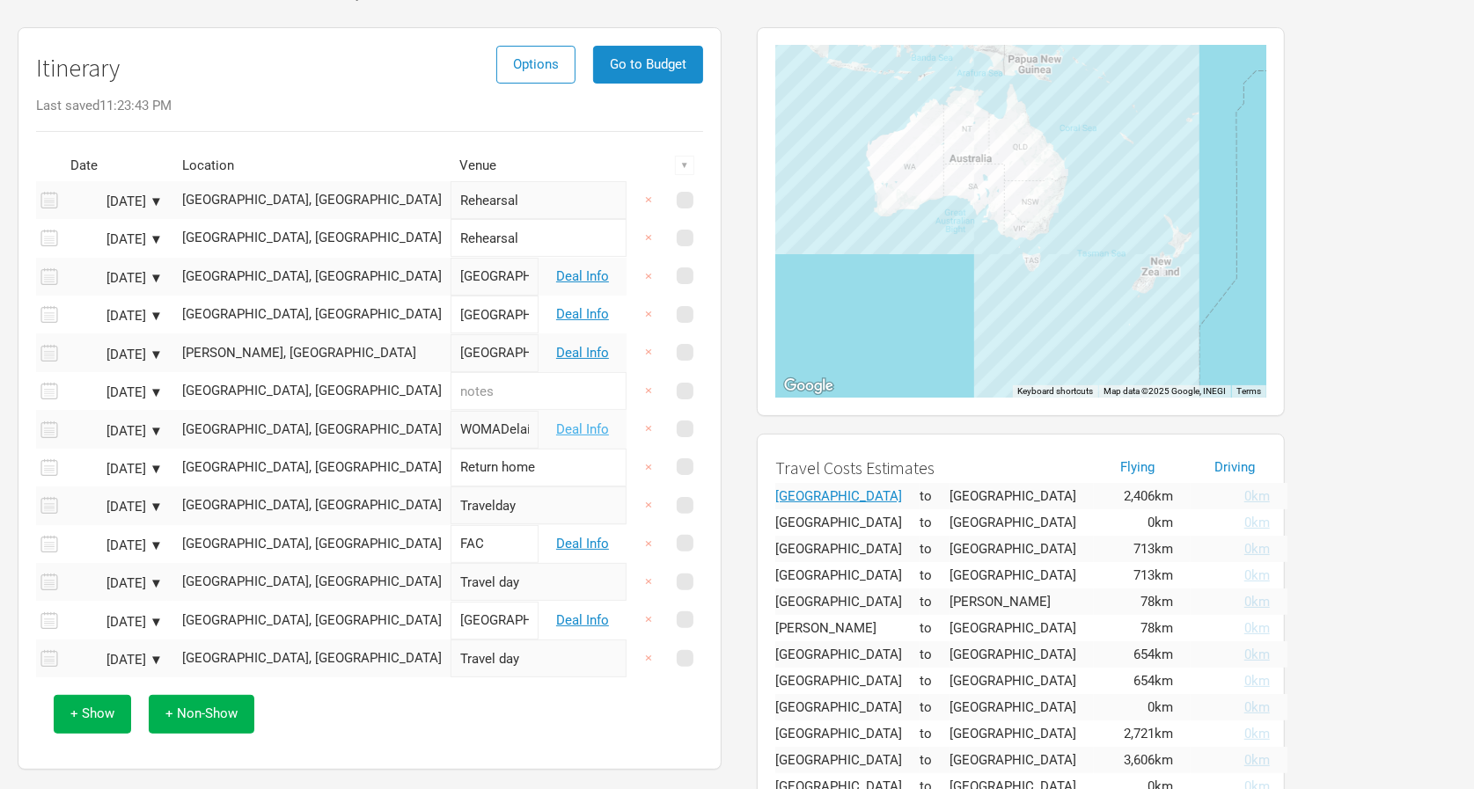
click at [593, 421] on link "Deal Info" at bounding box center [582, 429] width 53 height 16
select select "NZD"
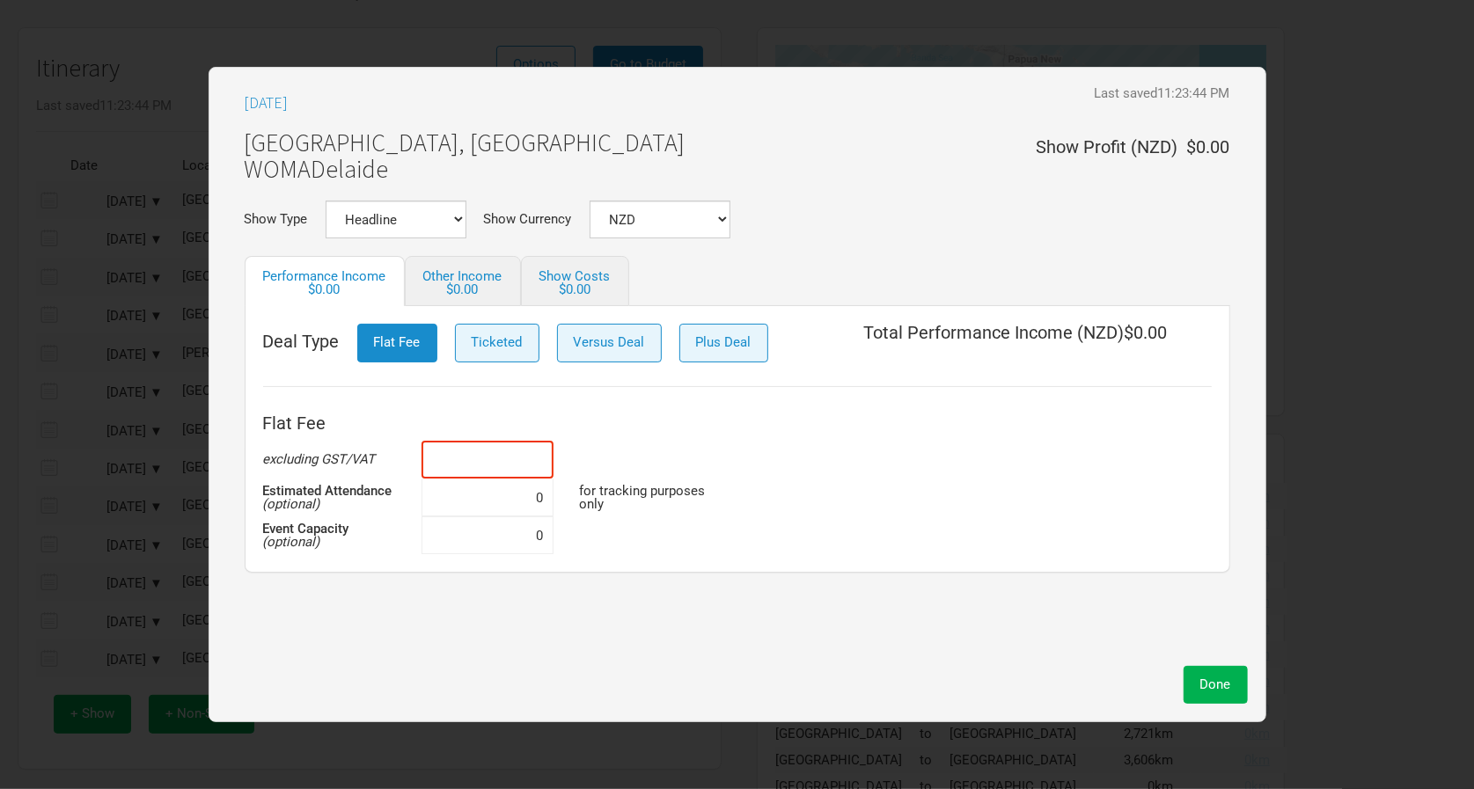
click at [530, 456] on input at bounding box center [487, 460] width 132 height 38
type input "$95,000"
select select "AUD"
click at [1216, 685] on span "Done" at bounding box center [1215, 685] width 31 height 16
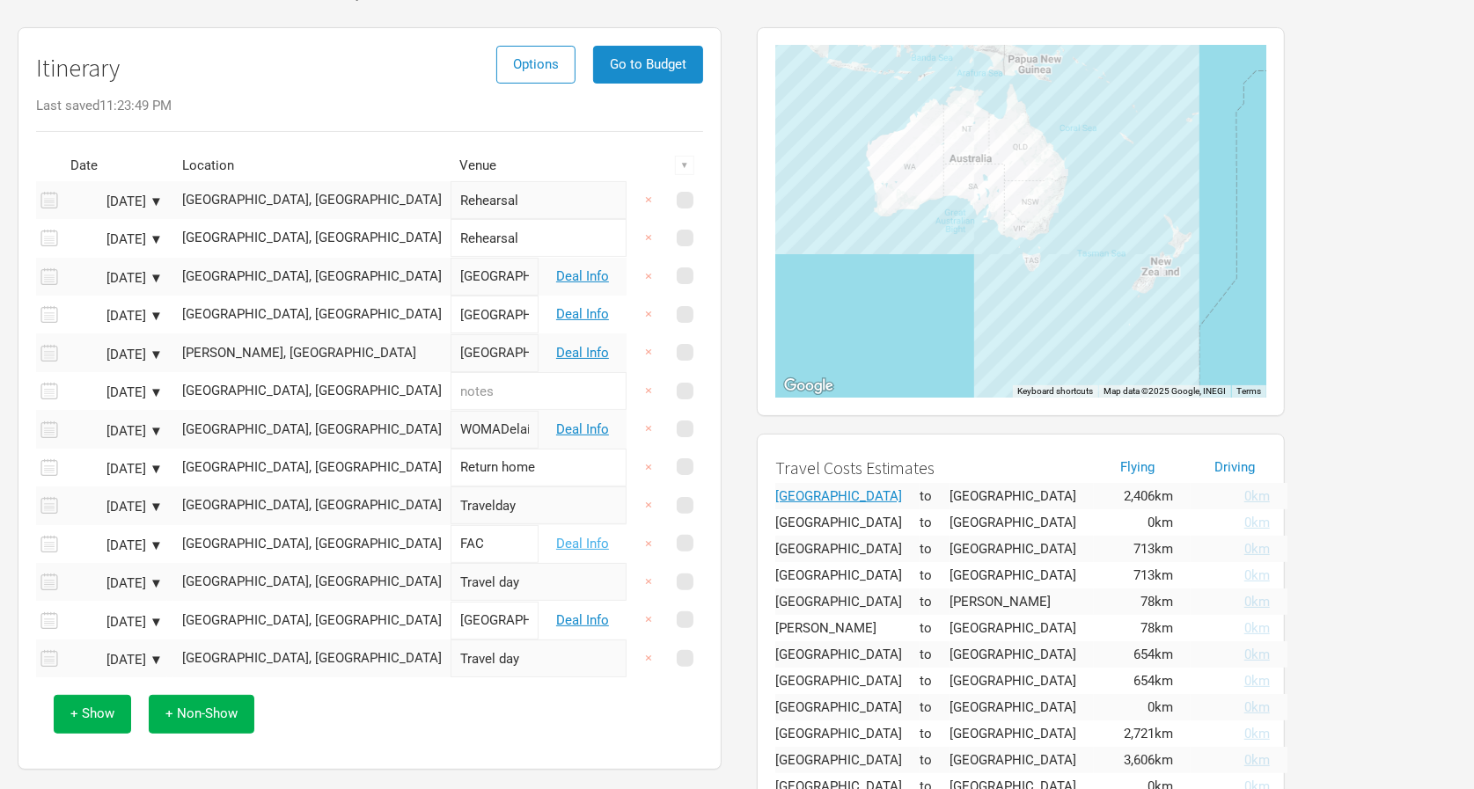
click at [587, 539] on link "Deal Info" at bounding box center [582, 544] width 53 height 16
select select "NZD"
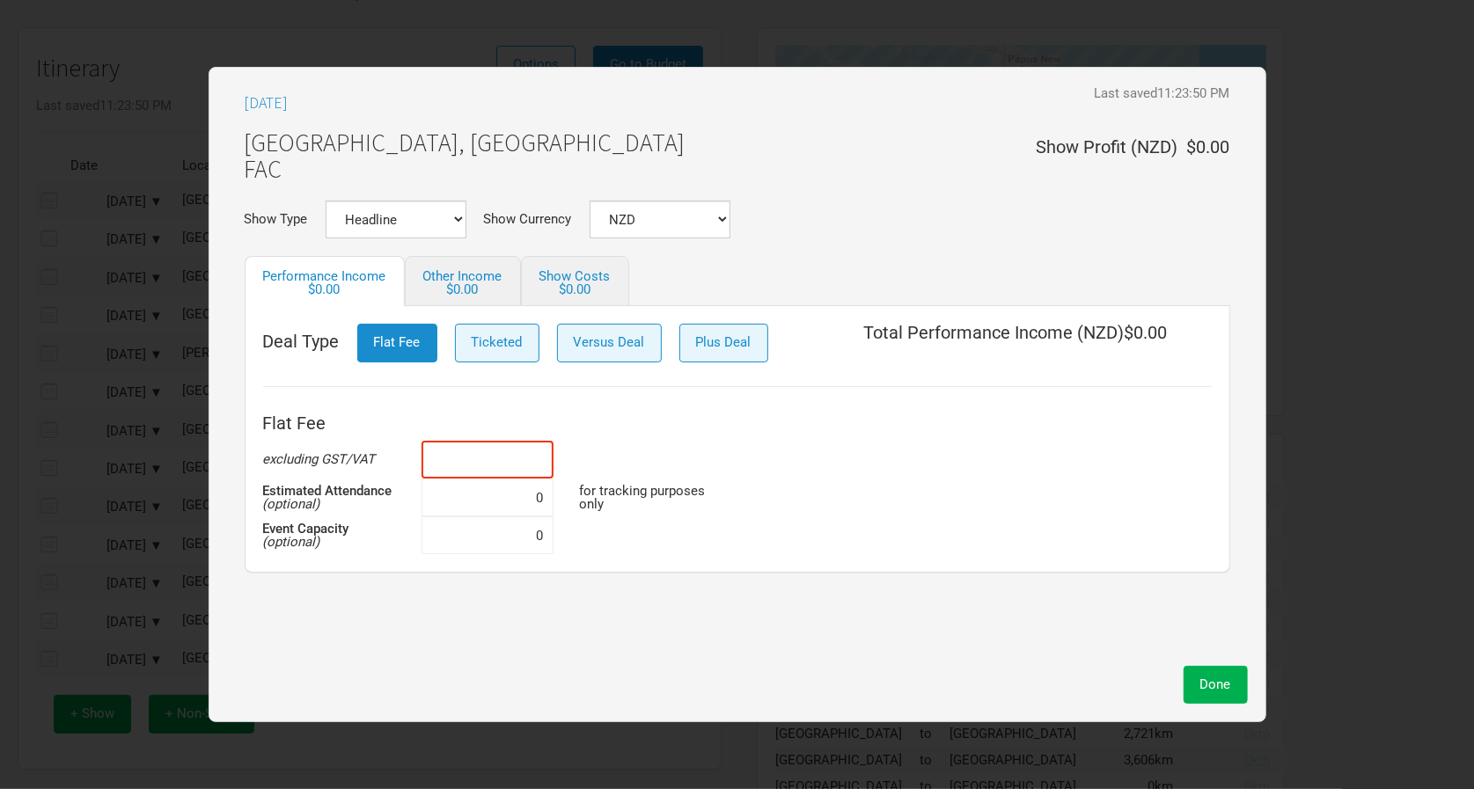
click at [524, 468] on input at bounding box center [487, 460] width 132 height 38
type input "$22,500"
click at [676, 198] on div "[GEOGRAPHIC_DATA], [GEOGRAPHIC_DATA] FAC Show Profit ( NZD ) $22,500.00" at bounding box center [738, 161] width 986 height 81
select select "AUD"
click at [1198, 683] on button "Done" at bounding box center [1215, 685] width 64 height 38
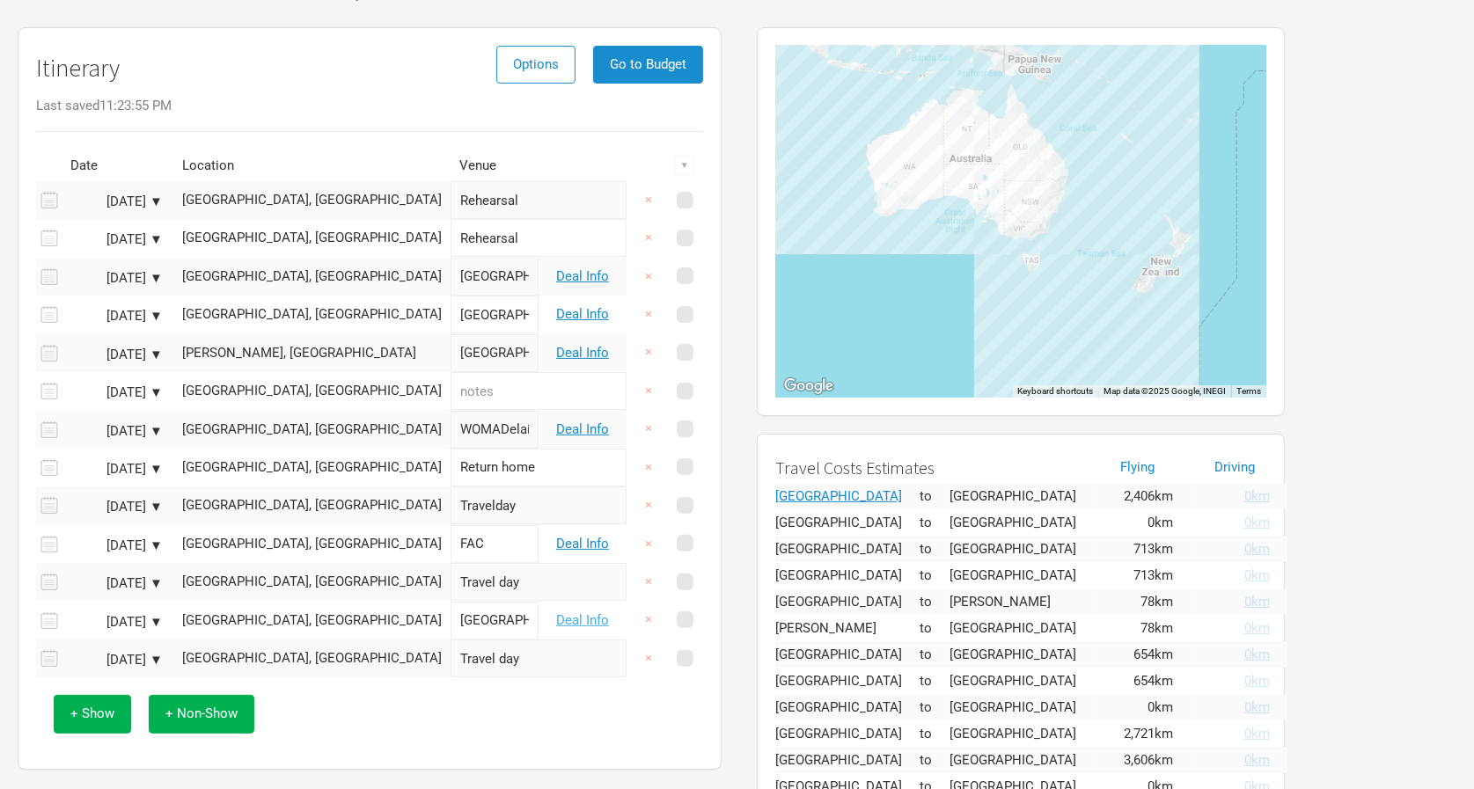
click at [599, 618] on link "Deal Info" at bounding box center [582, 620] width 53 height 16
select select "NZD"
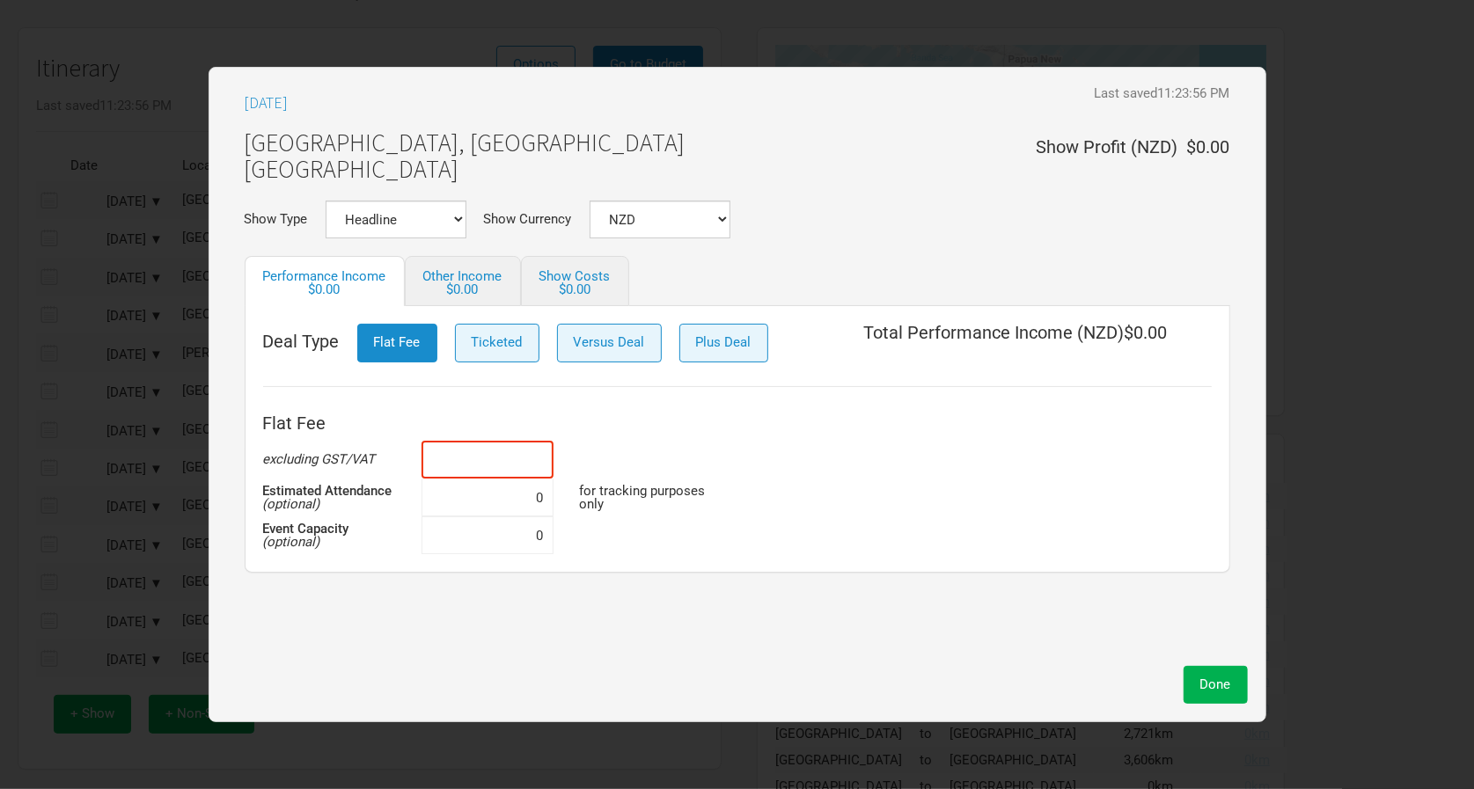
click at [515, 457] on input at bounding box center [487, 460] width 132 height 38
type input "$90,000"
select select "AUD"
click at [1220, 688] on span "Done" at bounding box center [1215, 685] width 31 height 16
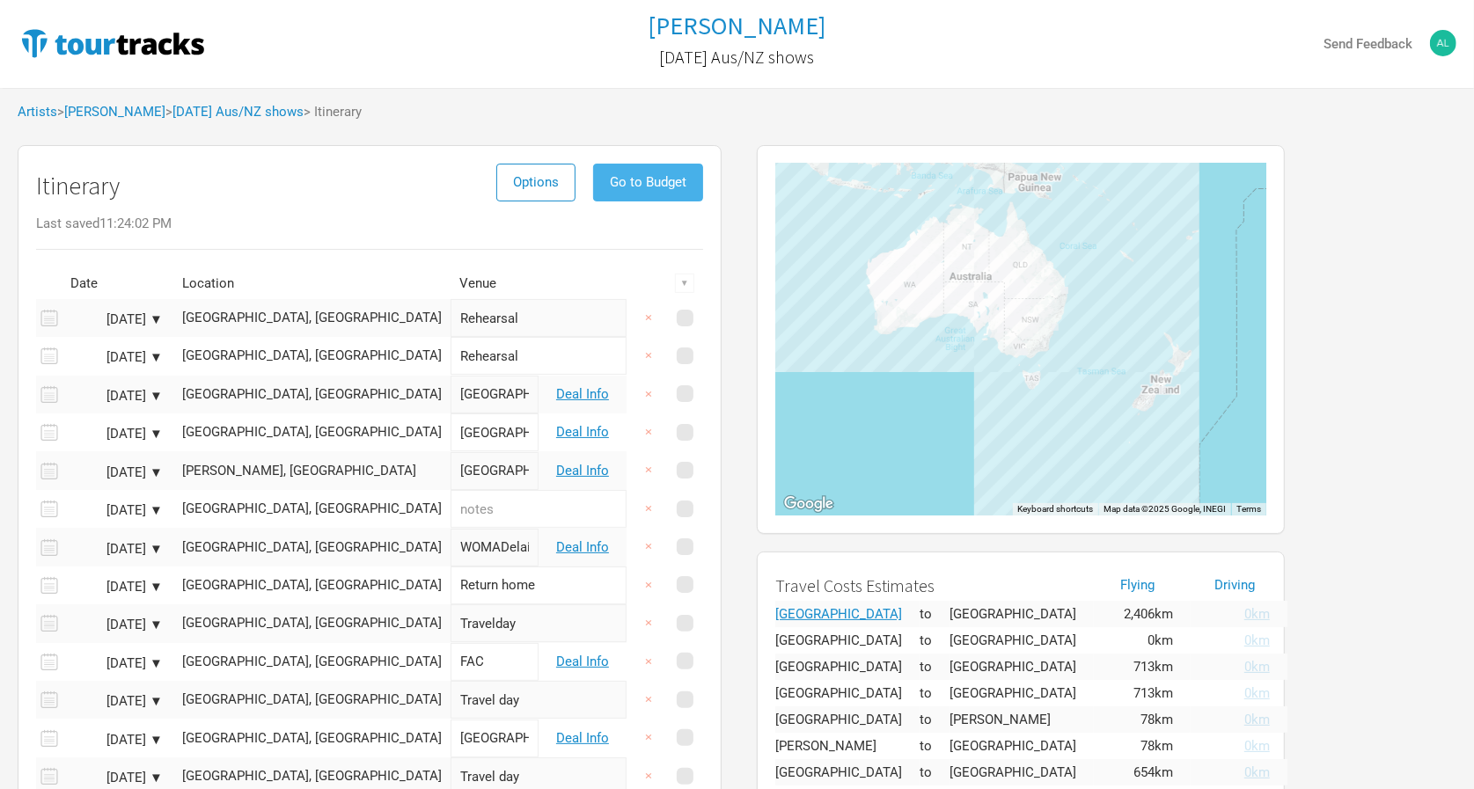
click at [646, 189] on button "Go to Budget" at bounding box center [648, 183] width 110 height 38
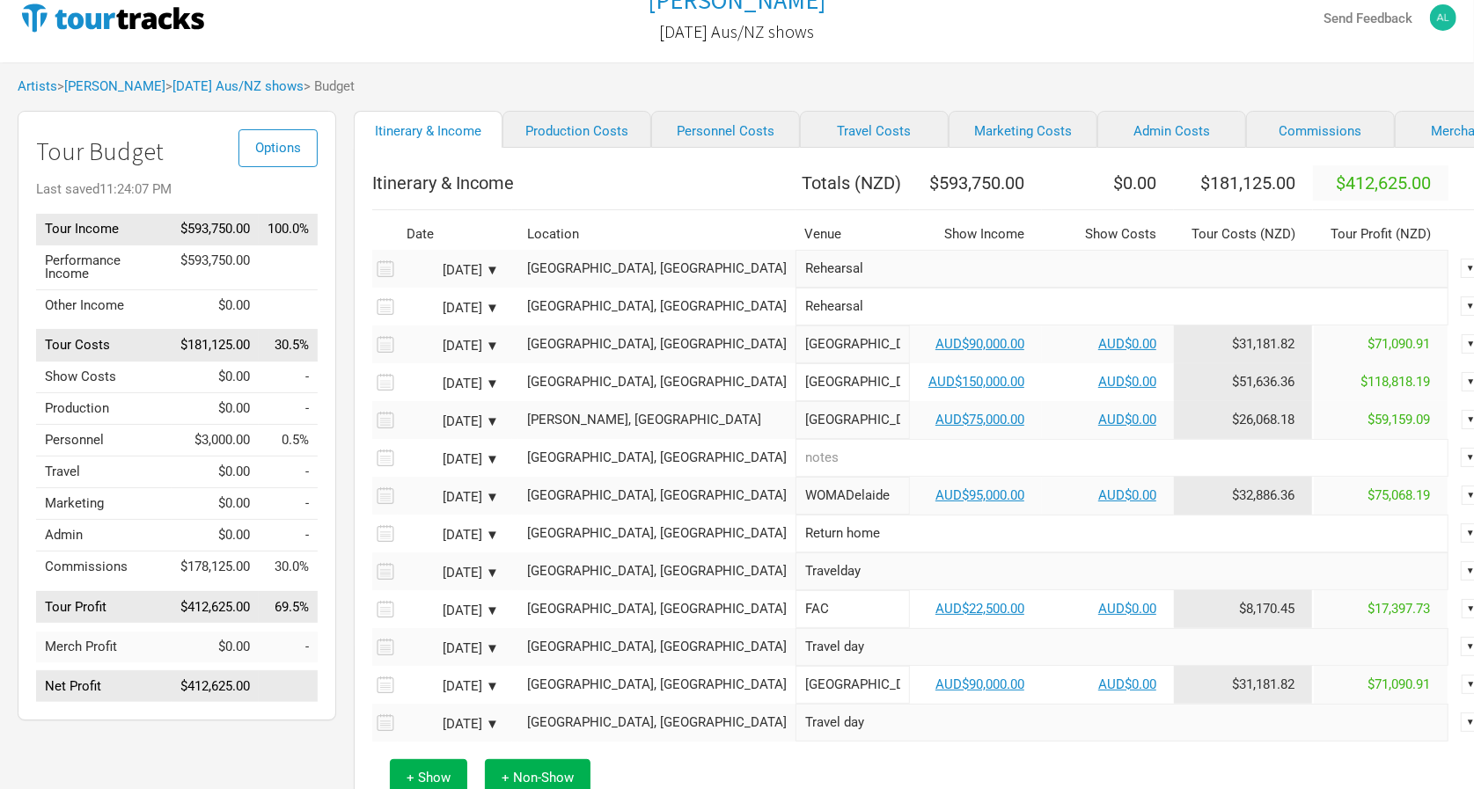
scroll to position [25, 0]
click at [289, 150] on span "Options" at bounding box center [278, 149] width 46 height 16
click at [273, 202] on link "Tour Currencies" at bounding box center [250, 206] width 93 height 31
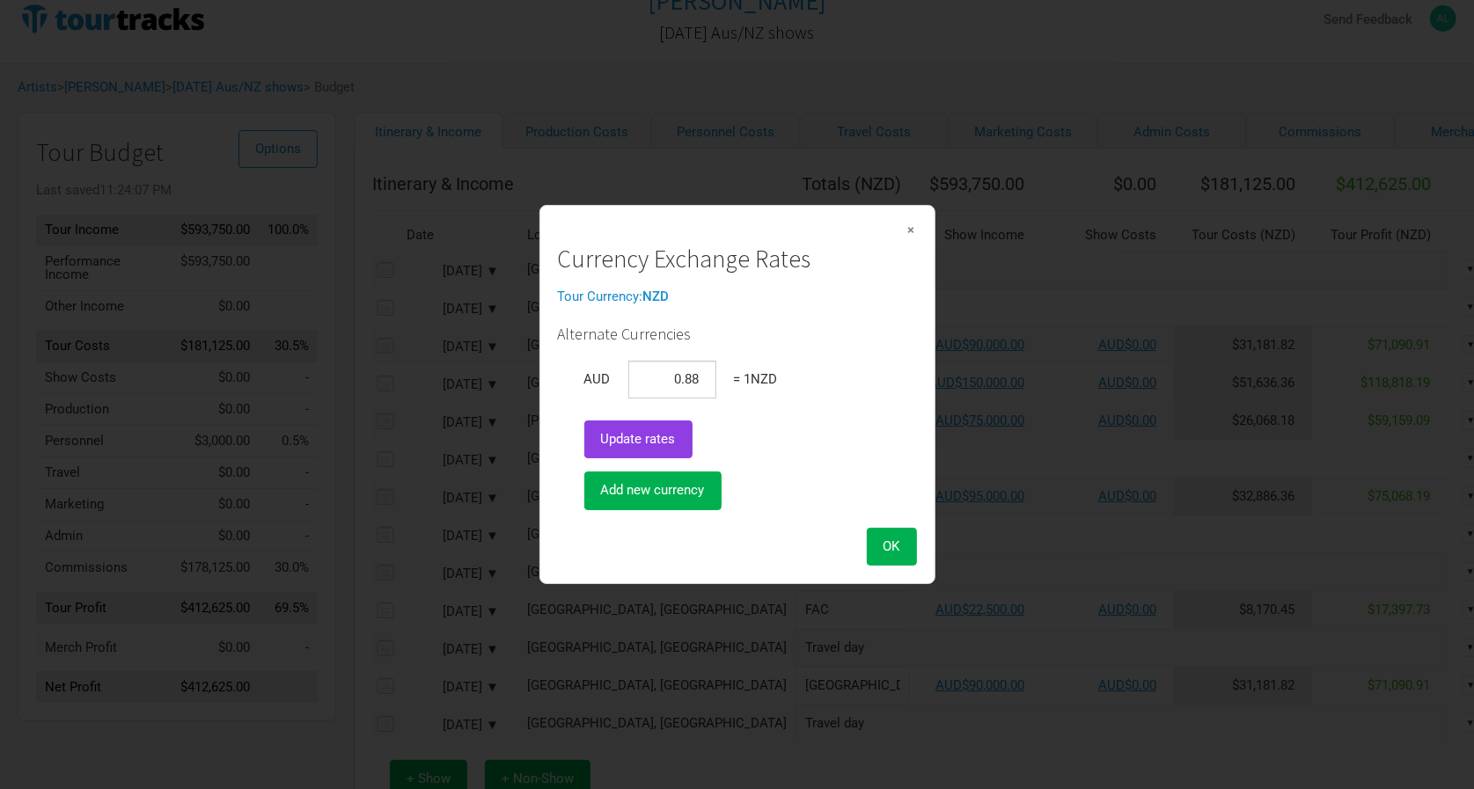
click at [648, 436] on span "Update rates" at bounding box center [638, 439] width 75 height 16
click at [693, 377] on input "0.878661" at bounding box center [672, 380] width 88 height 38
type input "1.1"
click at [893, 547] on span "OK" at bounding box center [891, 547] width 17 height 16
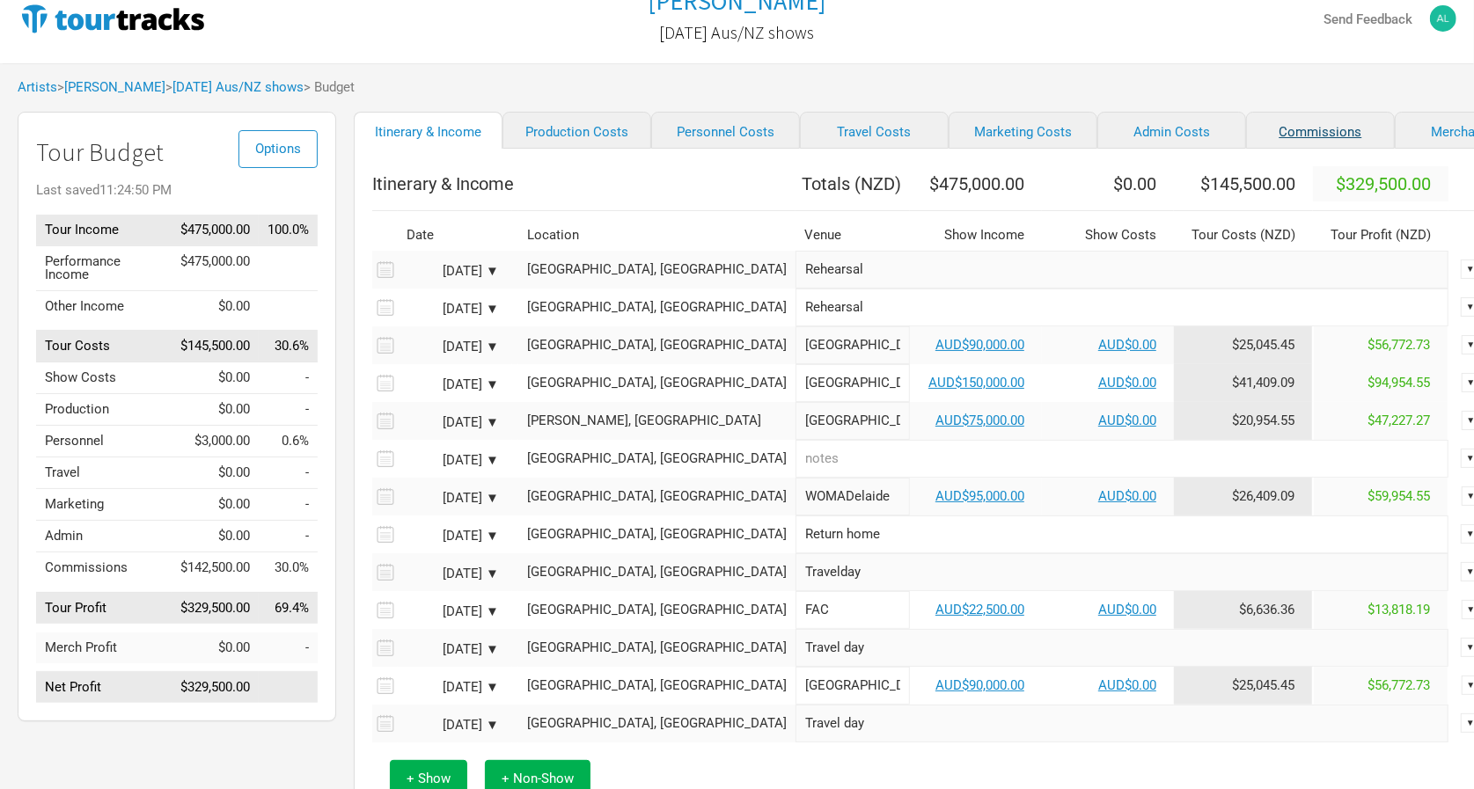
click at [1246, 129] on link "Commissions" at bounding box center [1320, 130] width 149 height 37
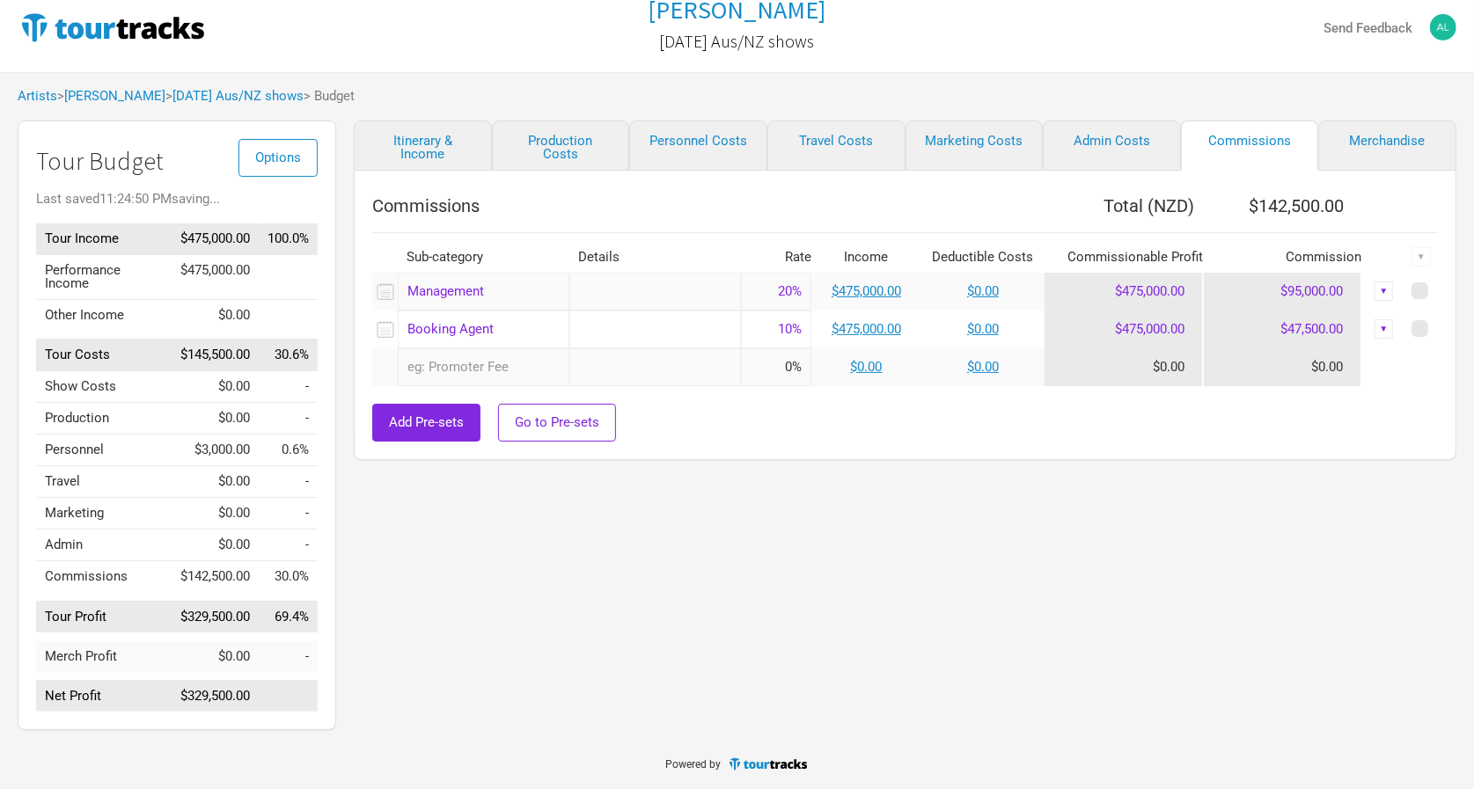
scroll to position [4, 0]
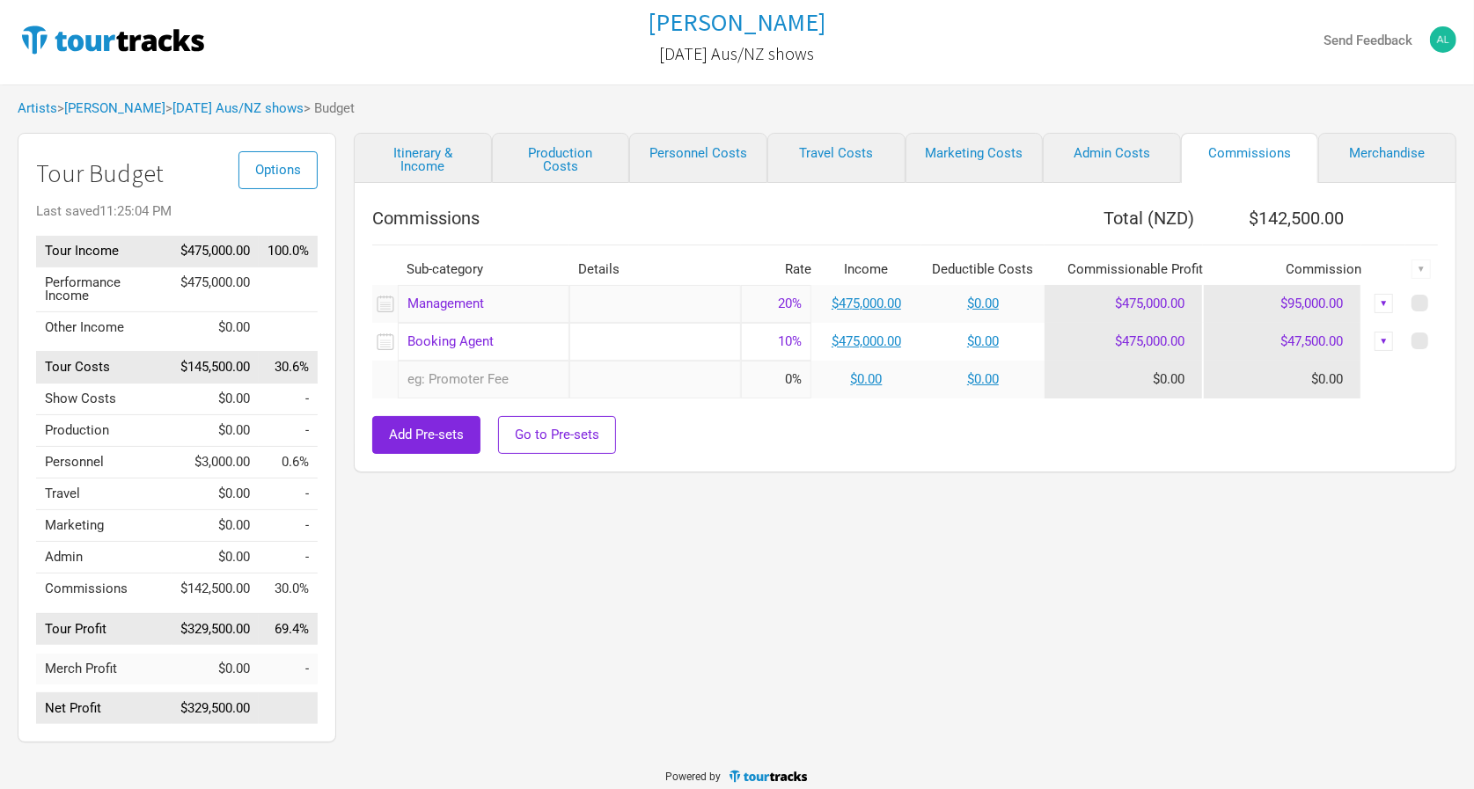
click at [908, 485] on div "Itinerary & Income Production Costs Personnel Costs Travel Costs Marketing Cost…" at bounding box center [887, 442] width 1103 height 619
click at [981, 297] on link "$0.00" at bounding box center [983, 304] width 32 height 16
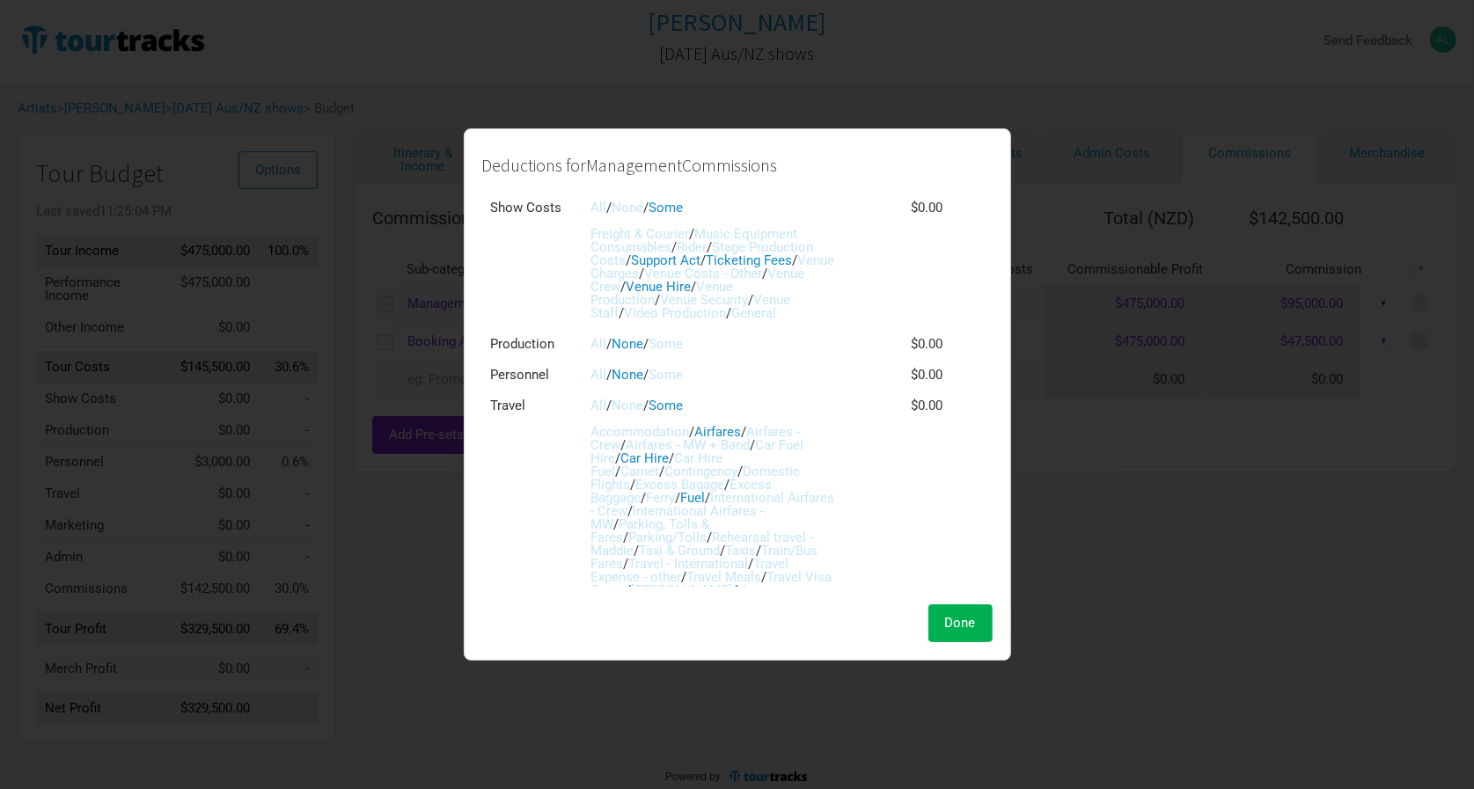
click at [596, 398] on link "All" at bounding box center [599, 406] width 16 height 16
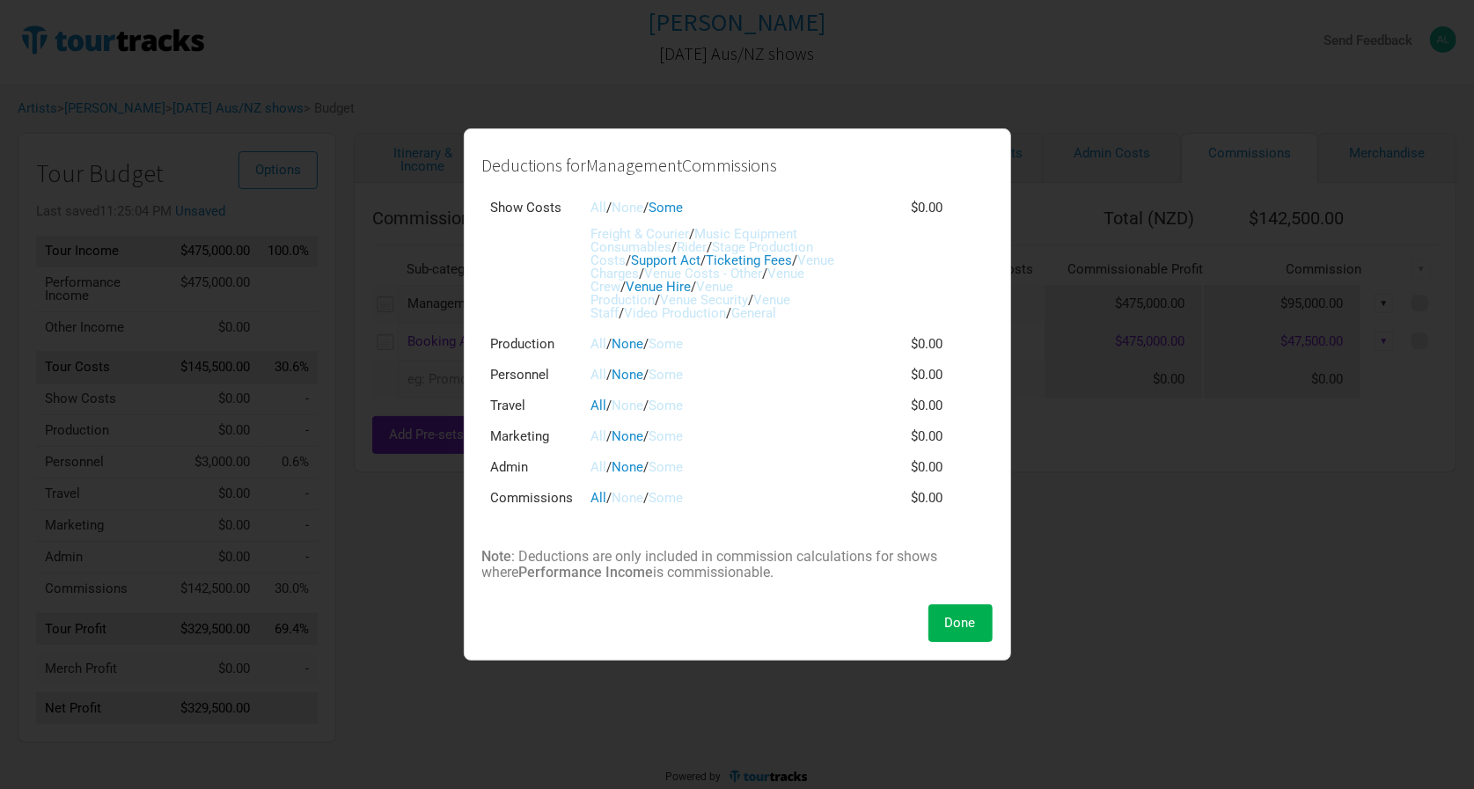
click at [602, 490] on link "All" at bounding box center [599, 498] width 16 height 16
click at [951, 615] on span "Done" at bounding box center [960, 623] width 31 height 16
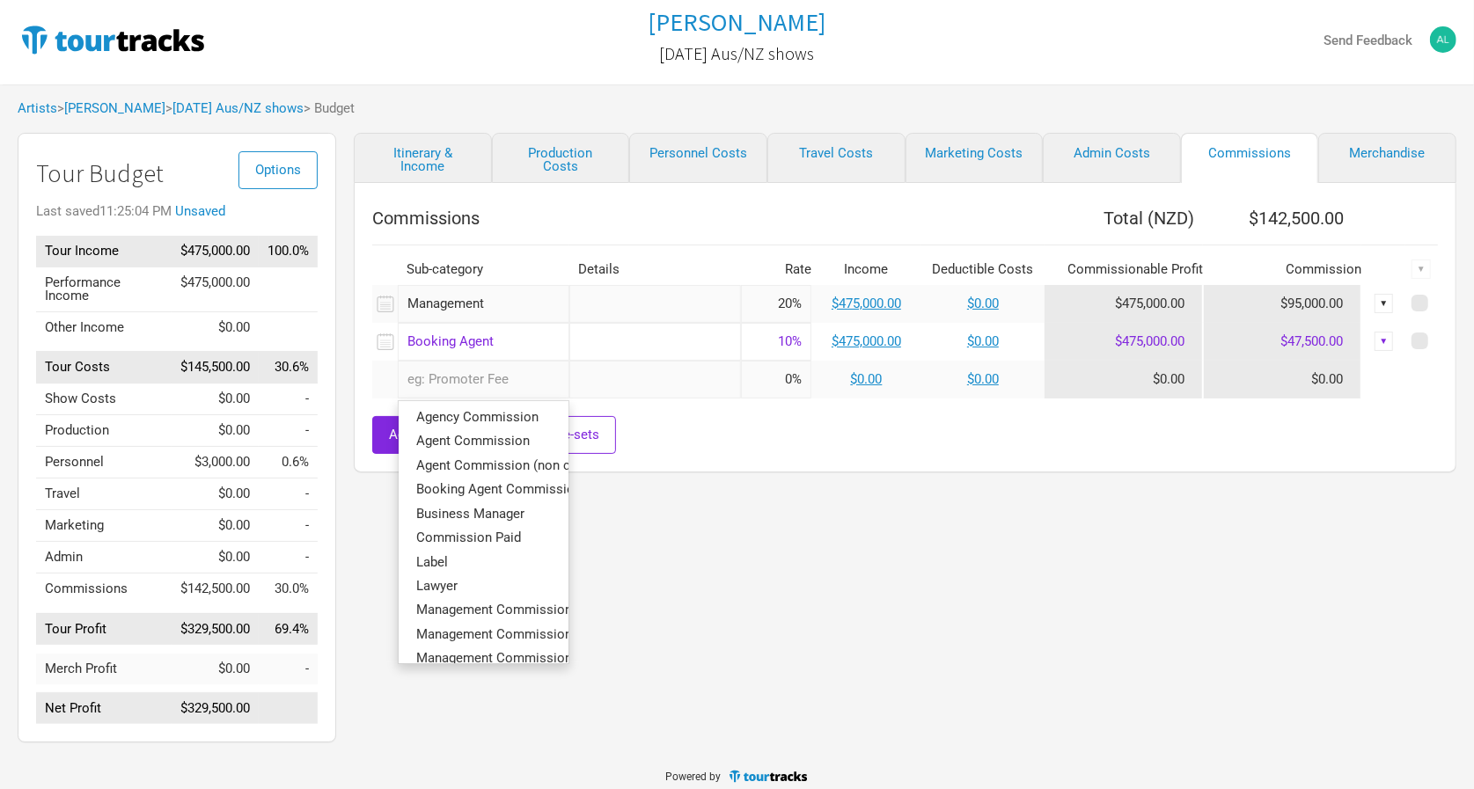
click at [515, 370] on input "text" at bounding box center [484, 380] width 172 height 38
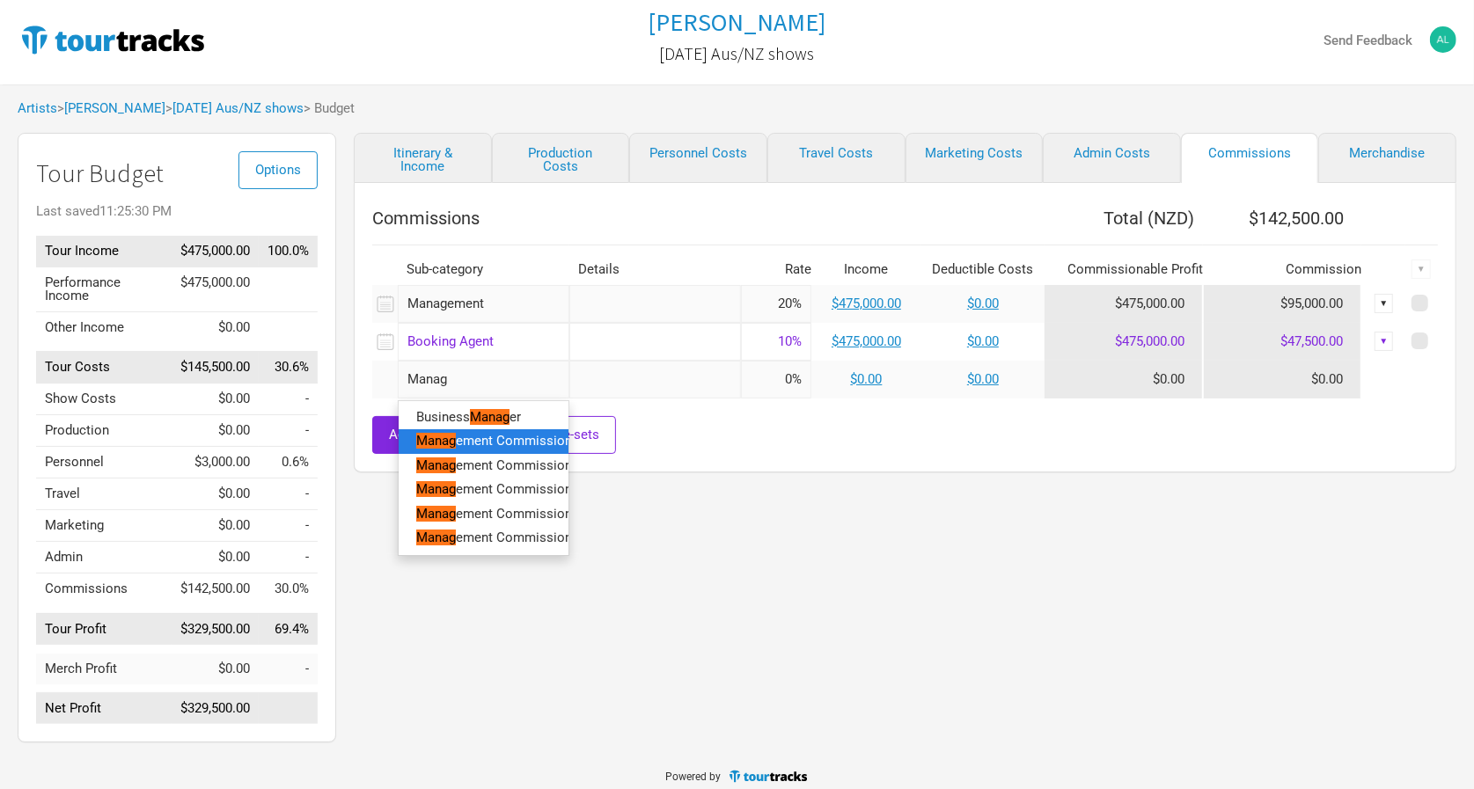
click at [487, 436] on span "ement Commission" at bounding box center [514, 441] width 116 height 16
type input "Management Commission"
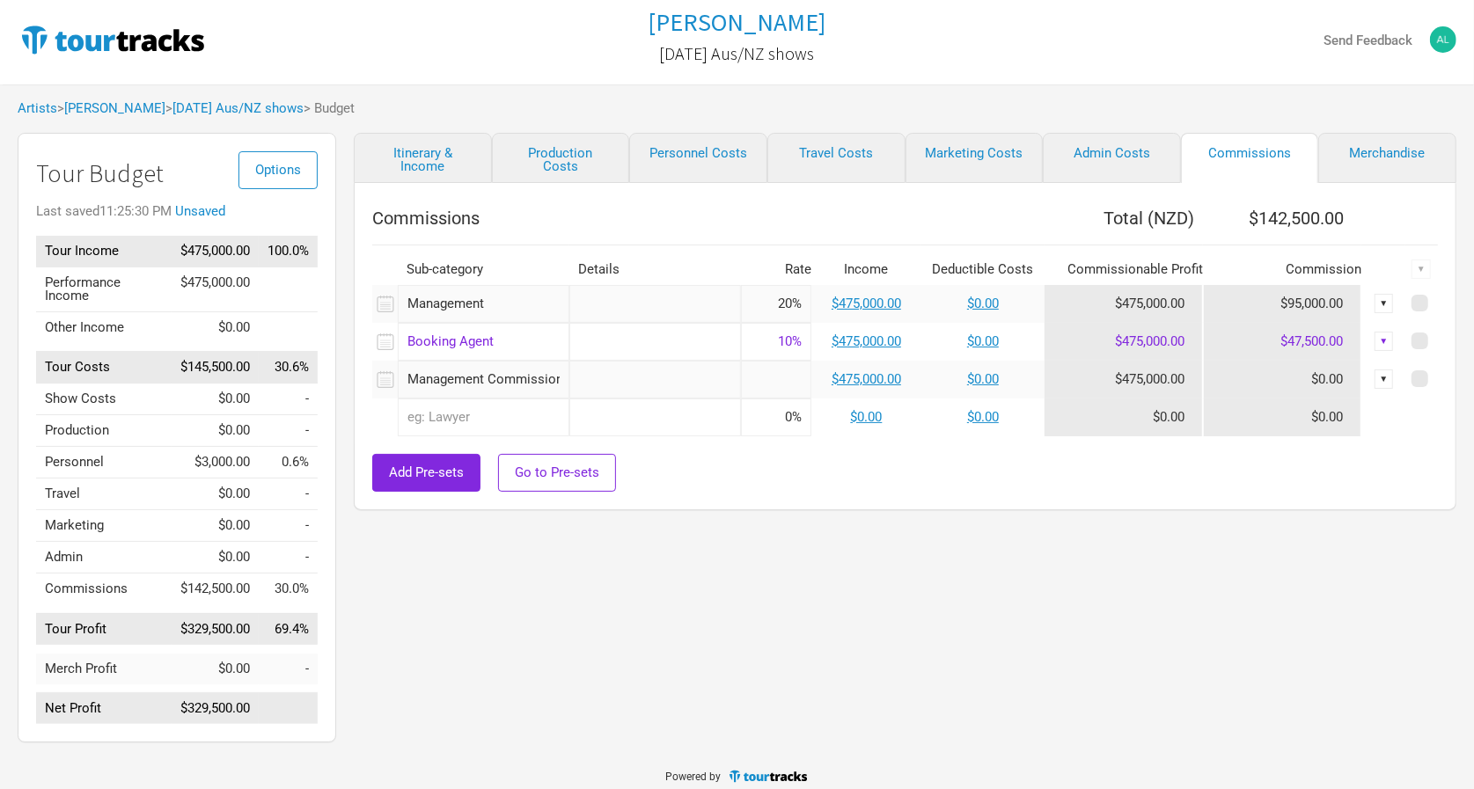
click at [782, 374] on input at bounding box center [776, 380] width 70 height 38
type input "20%"
click at [983, 372] on link "$0.00" at bounding box center [983, 379] width 32 height 16
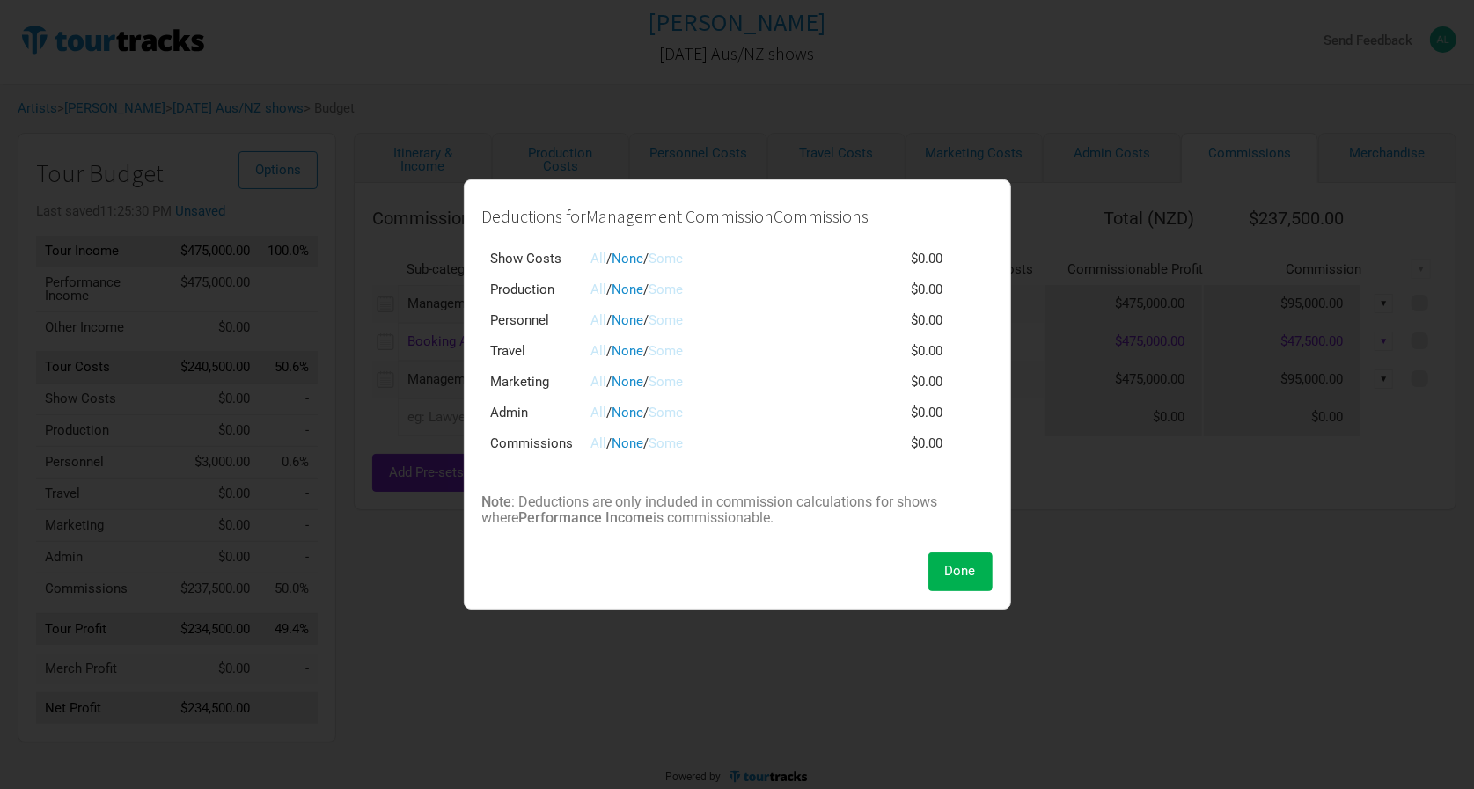
click at [597, 353] on link "All" at bounding box center [599, 351] width 16 height 16
click at [601, 442] on link "All" at bounding box center [599, 444] width 16 height 16
click at [978, 572] on button "Done" at bounding box center [960, 572] width 64 height 38
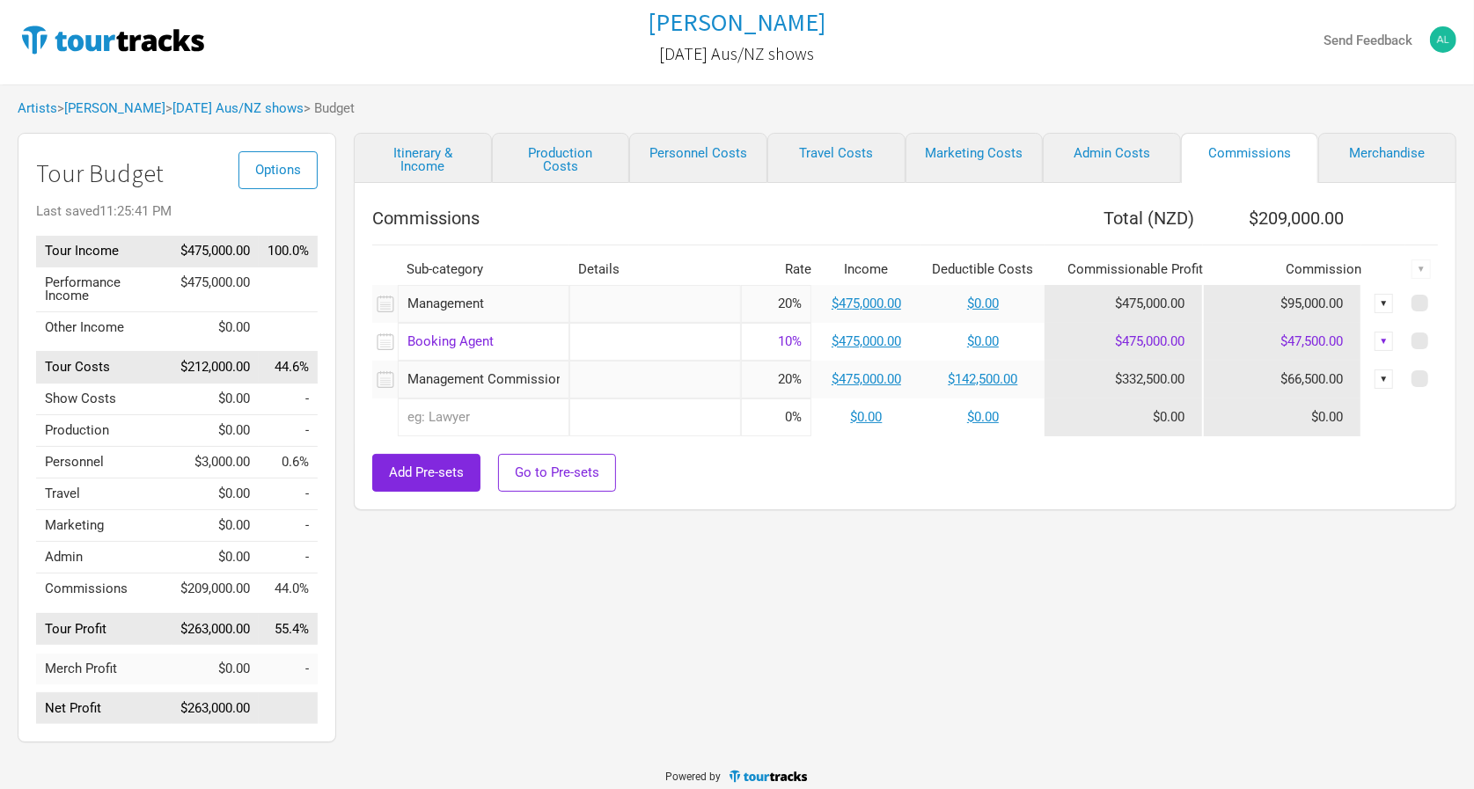
click at [1386, 298] on div "▼" at bounding box center [1383, 303] width 19 height 19
click at [1317, 386] on link "Delete" at bounding box center [1340, 392] width 86 height 13
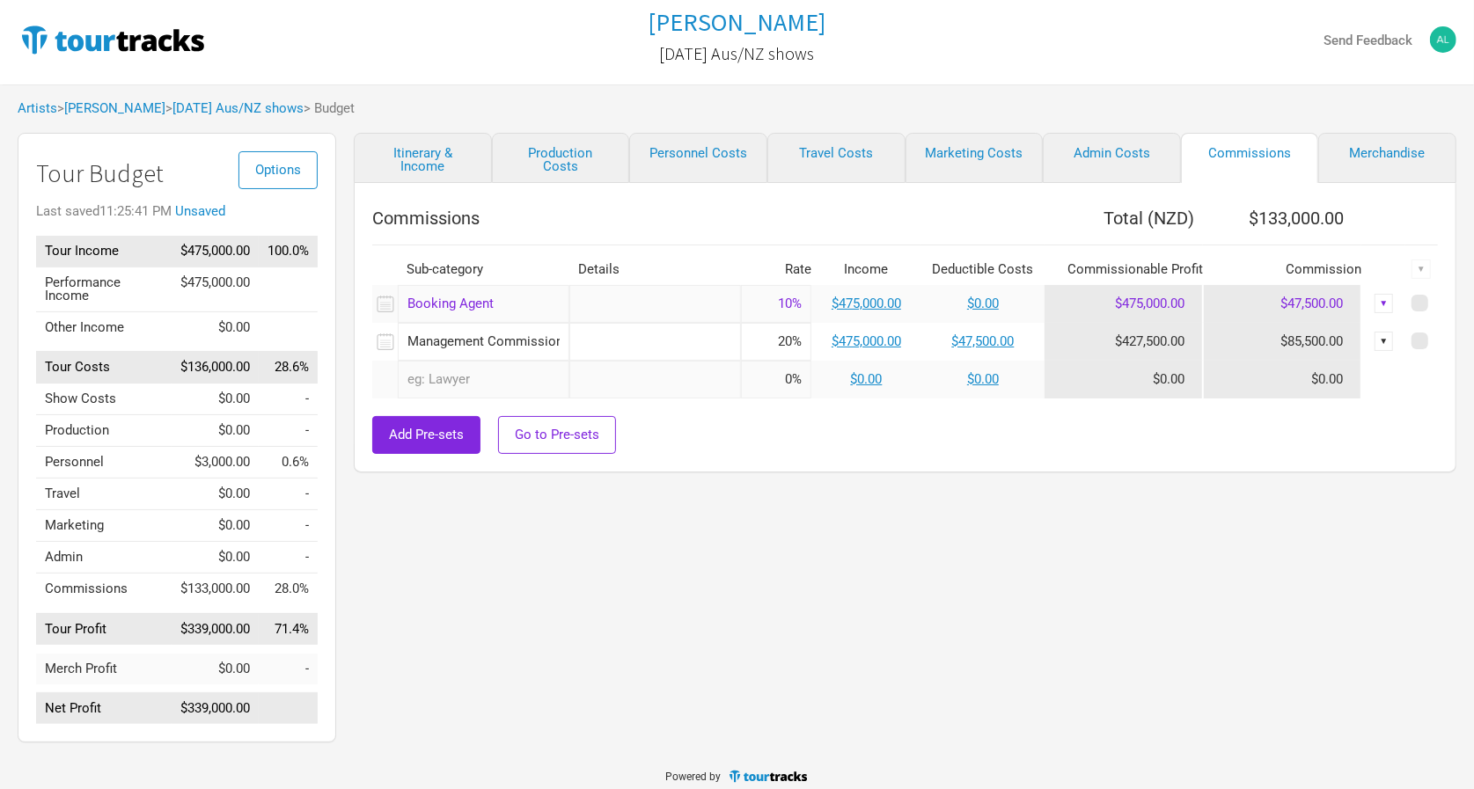
click at [1073, 477] on div "Itinerary & Income Production Costs Personnel Costs Travel Costs Marketing Cost…" at bounding box center [887, 442] width 1103 height 619
click at [971, 335] on link "$47,500.00" at bounding box center [983, 341] width 62 height 16
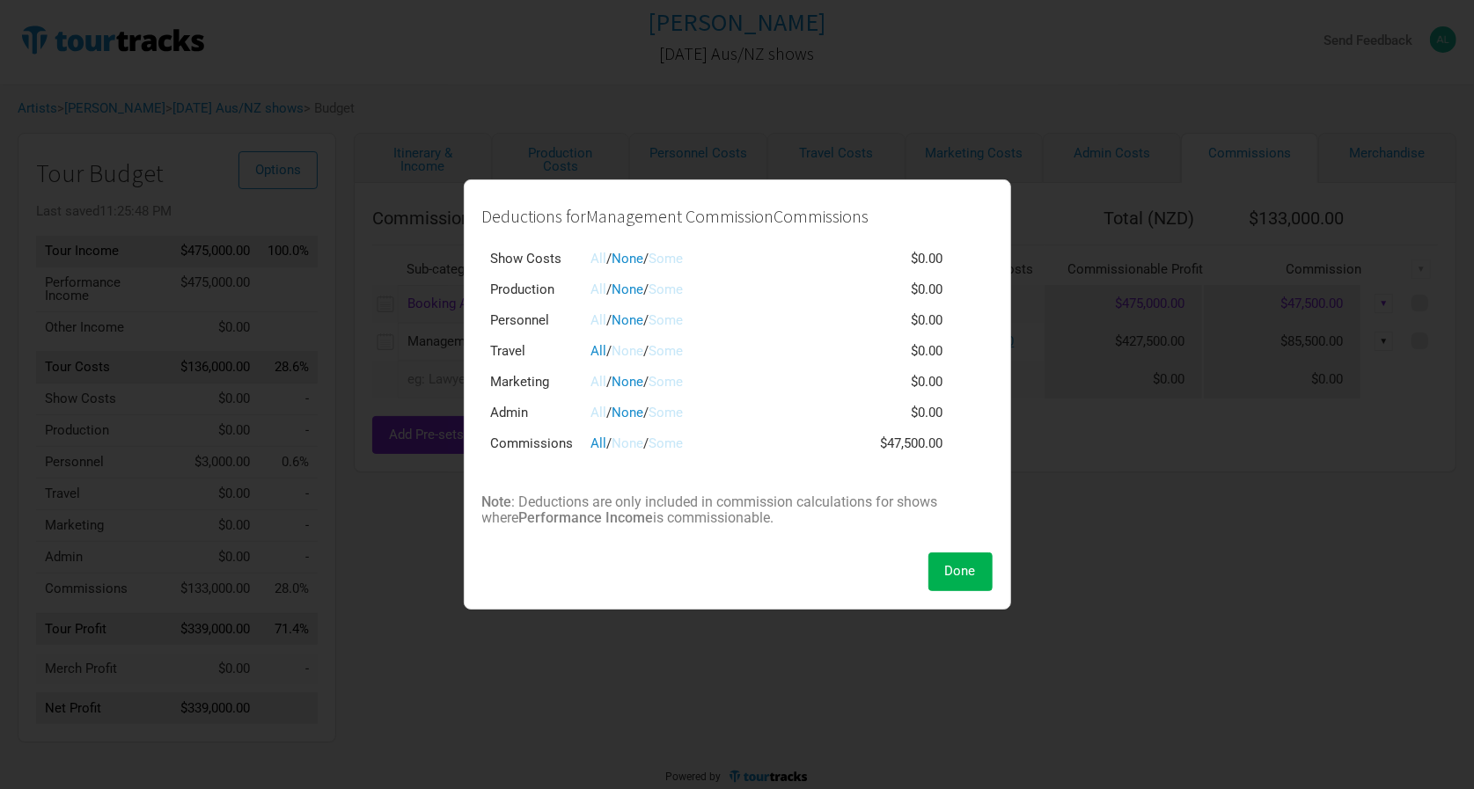
click at [597, 289] on link "All" at bounding box center [599, 290] width 16 height 16
click at [595, 262] on link "All" at bounding box center [599, 259] width 16 height 16
click at [956, 563] on span "Done" at bounding box center [960, 571] width 31 height 16
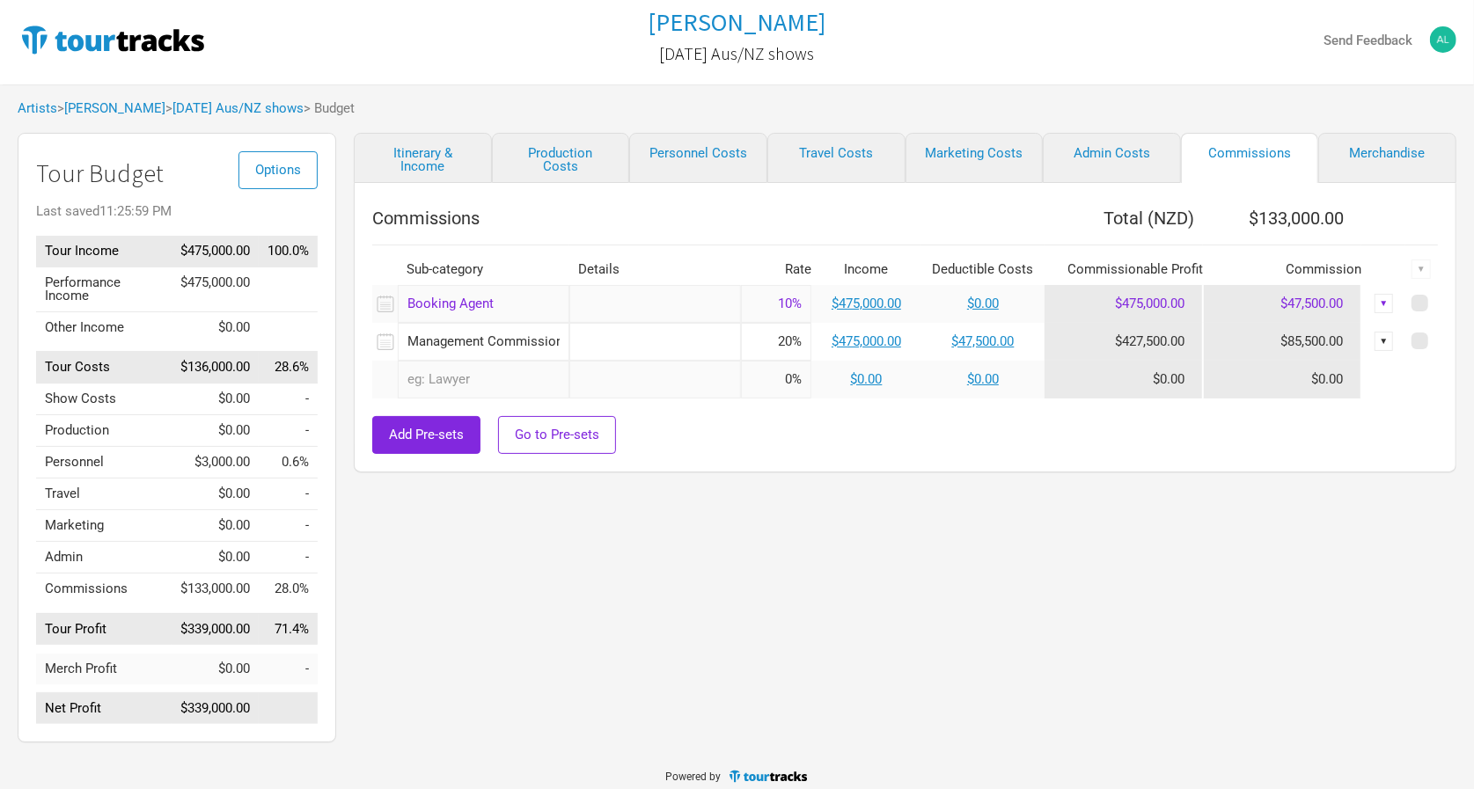
click at [816, 539] on div "Itinerary & Income Production Costs Personnel Costs Travel Costs Marketing Cost…" at bounding box center [887, 442] width 1103 height 619
click at [555, 159] on link "Production Costs" at bounding box center [561, 158] width 138 height 50
select select "Shows"
select select "NZD"
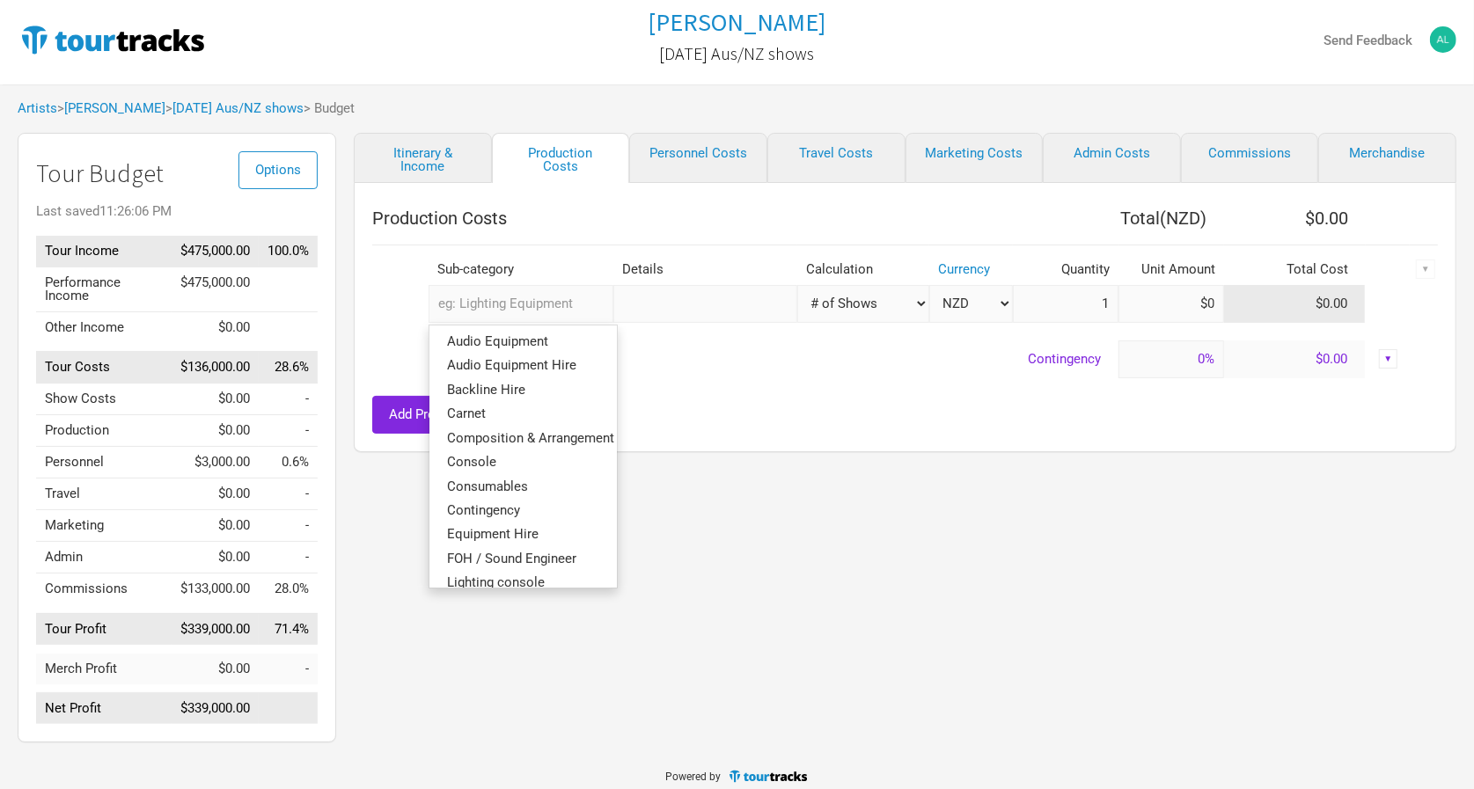
click at [561, 303] on input "text" at bounding box center [521, 304] width 184 height 38
click at [684, 150] on link "Personnel Costs" at bounding box center [698, 158] width 138 height 50
select select "NZD"
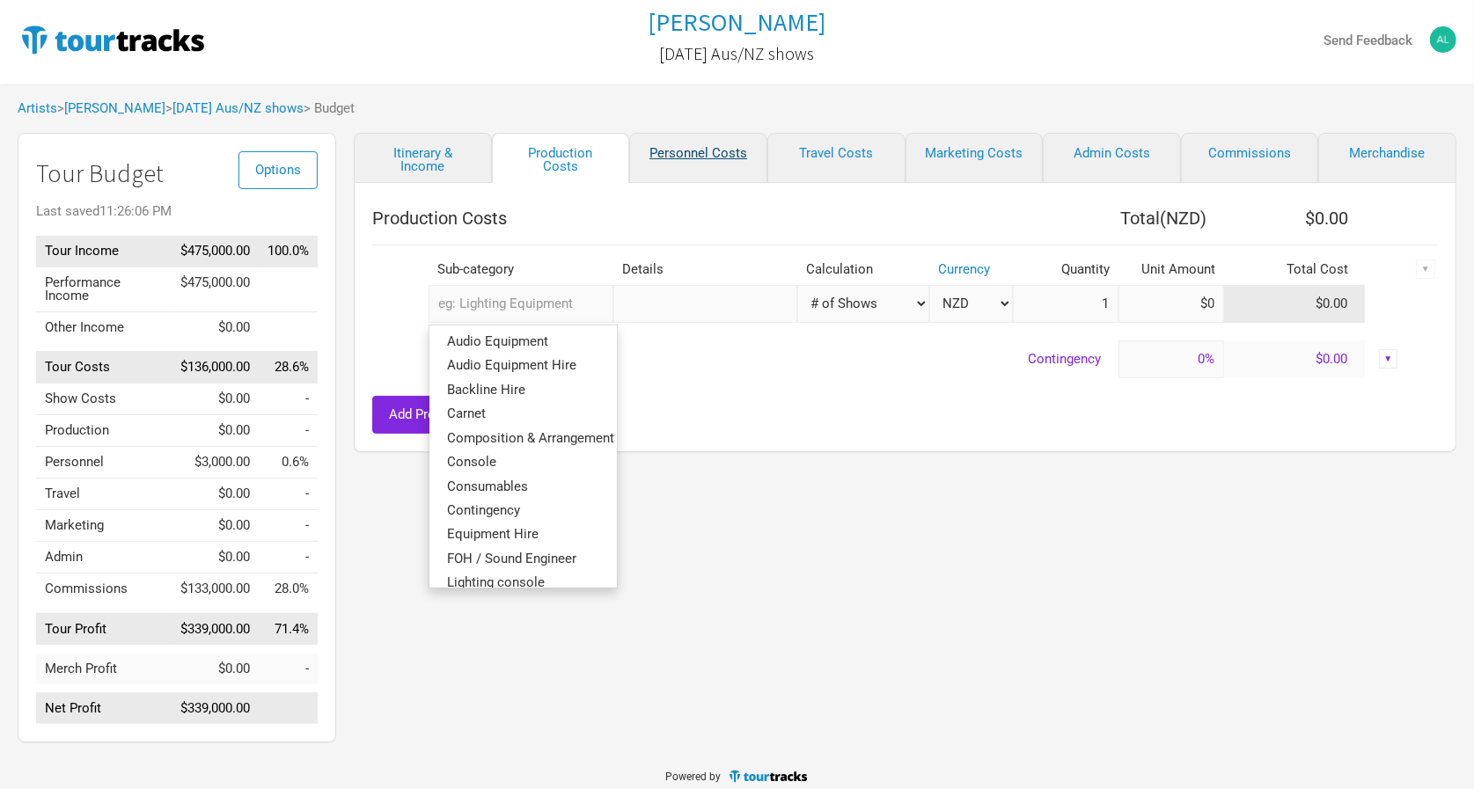
select select "NZD"
select select "Shows"
select select "NZD"
select select "Total Days"
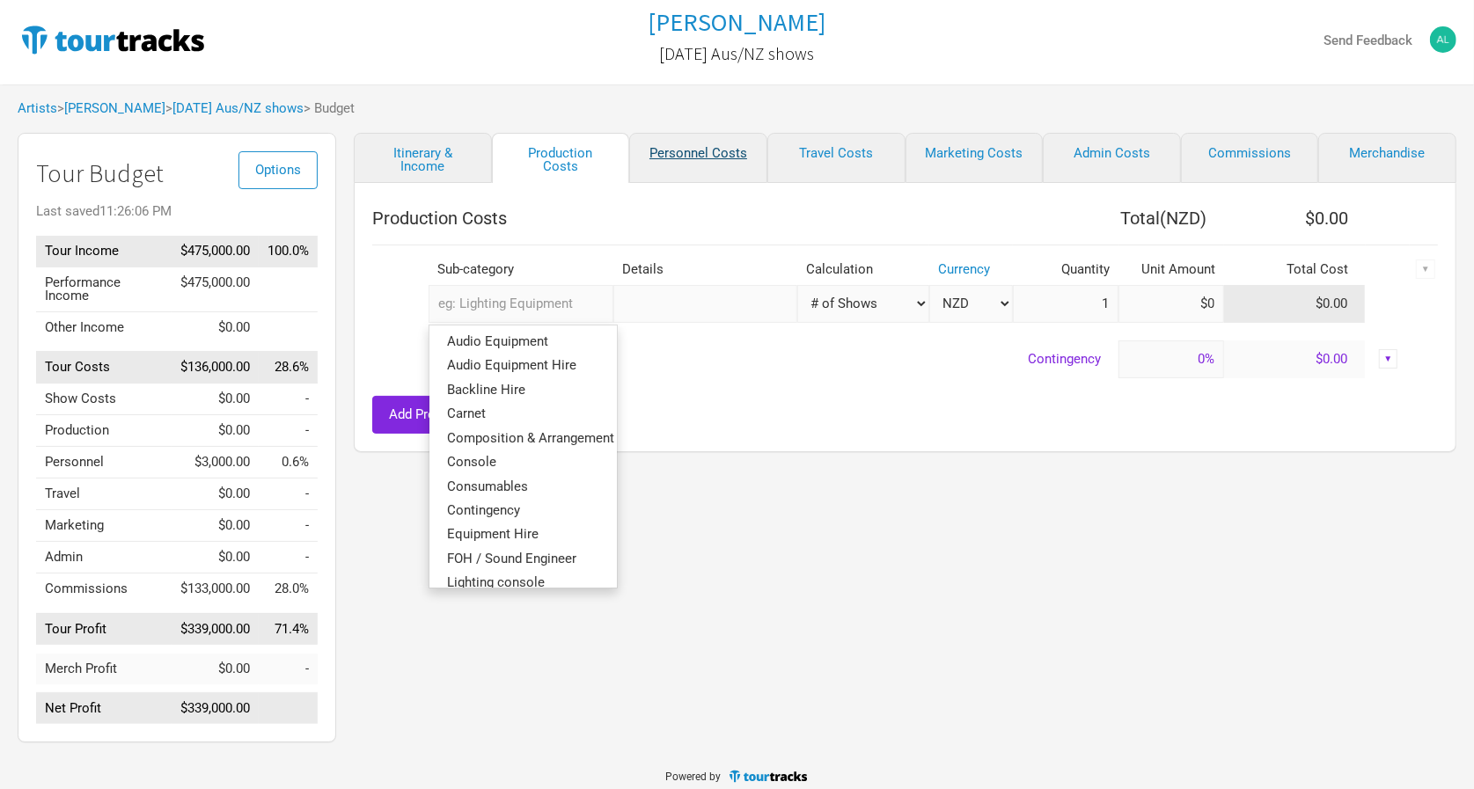
select select "NZD"
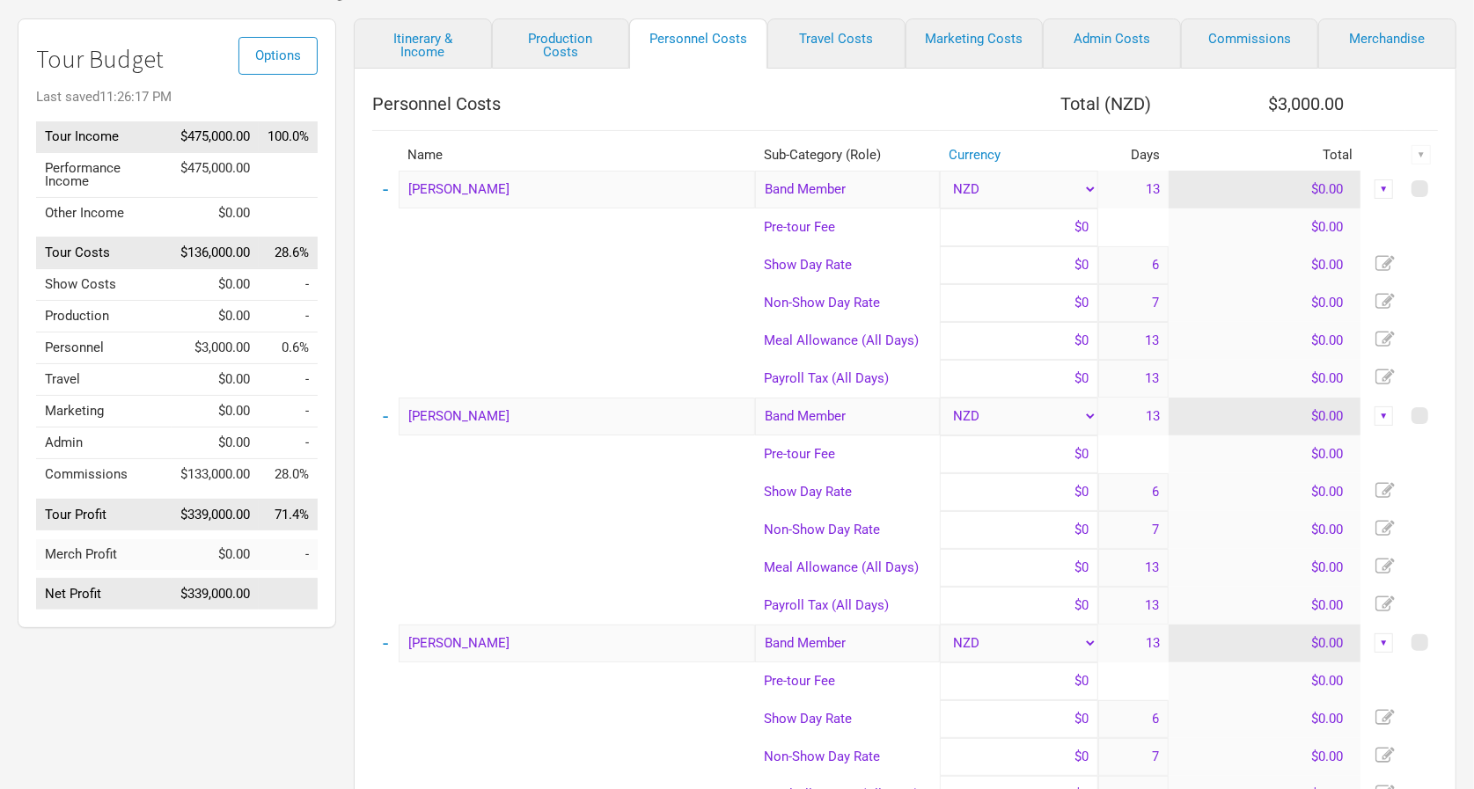
scroll to position [120, 0]
click at [1072, 341] on input at bounding box center [1019, 339] width 158 height 38
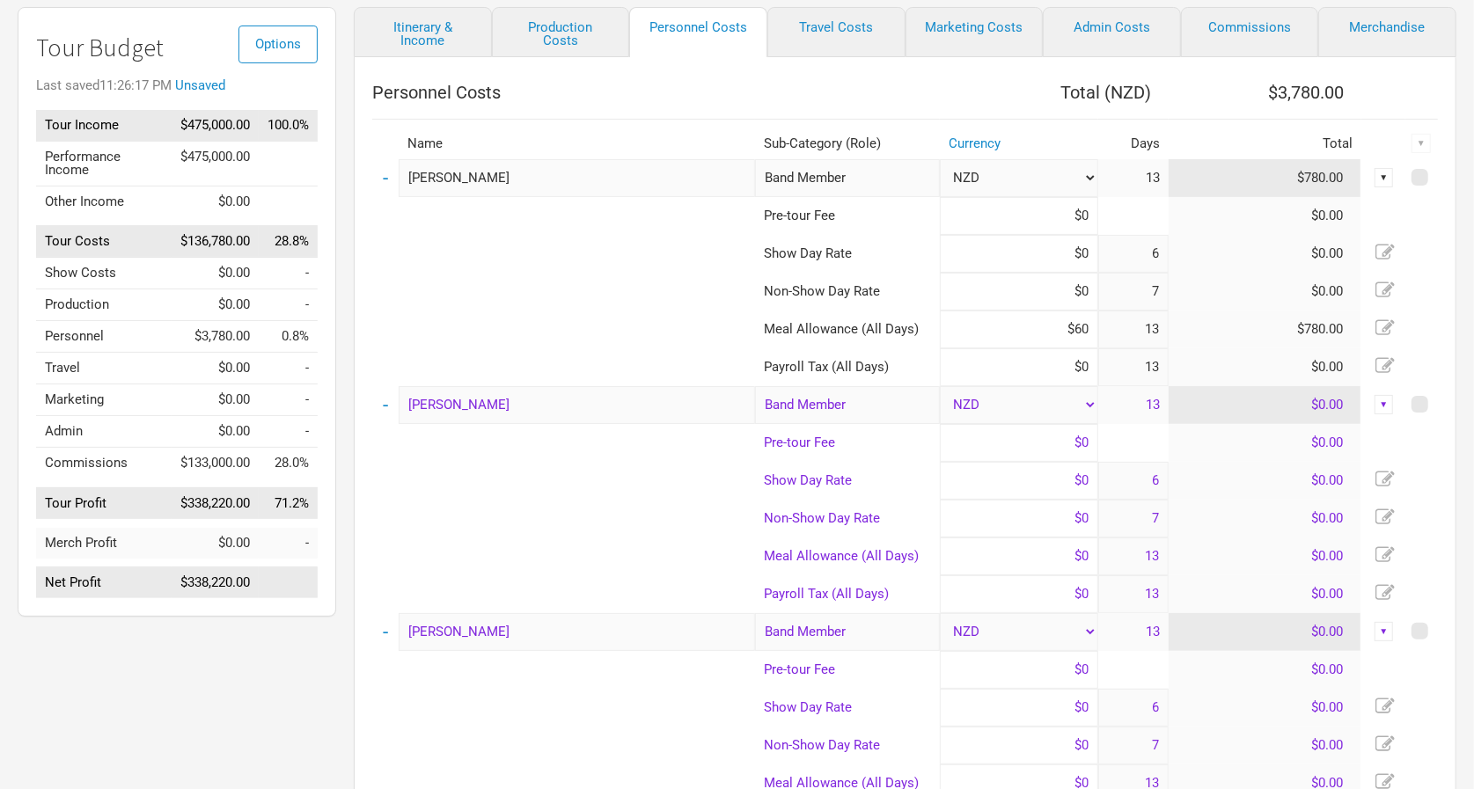
scroll to position [130, 0]
type input "$60"
click at [1040, 552] on input at bounding box center [1019, 556] width 158 height 38
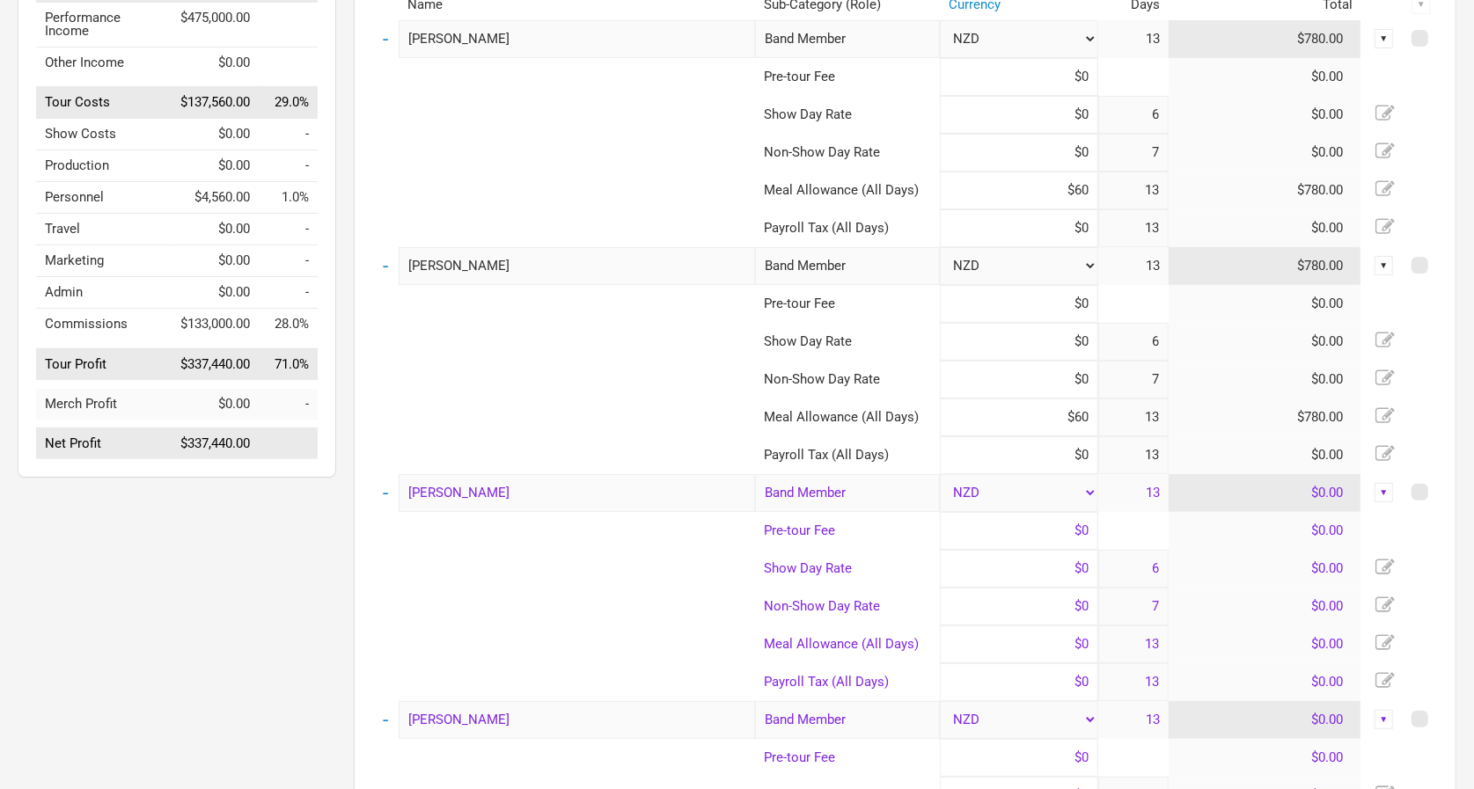
scroll to position [270, 0]
type input "$60"
click at [1059, 643] on input at bounding box center [1019, 643] width 158 height 38
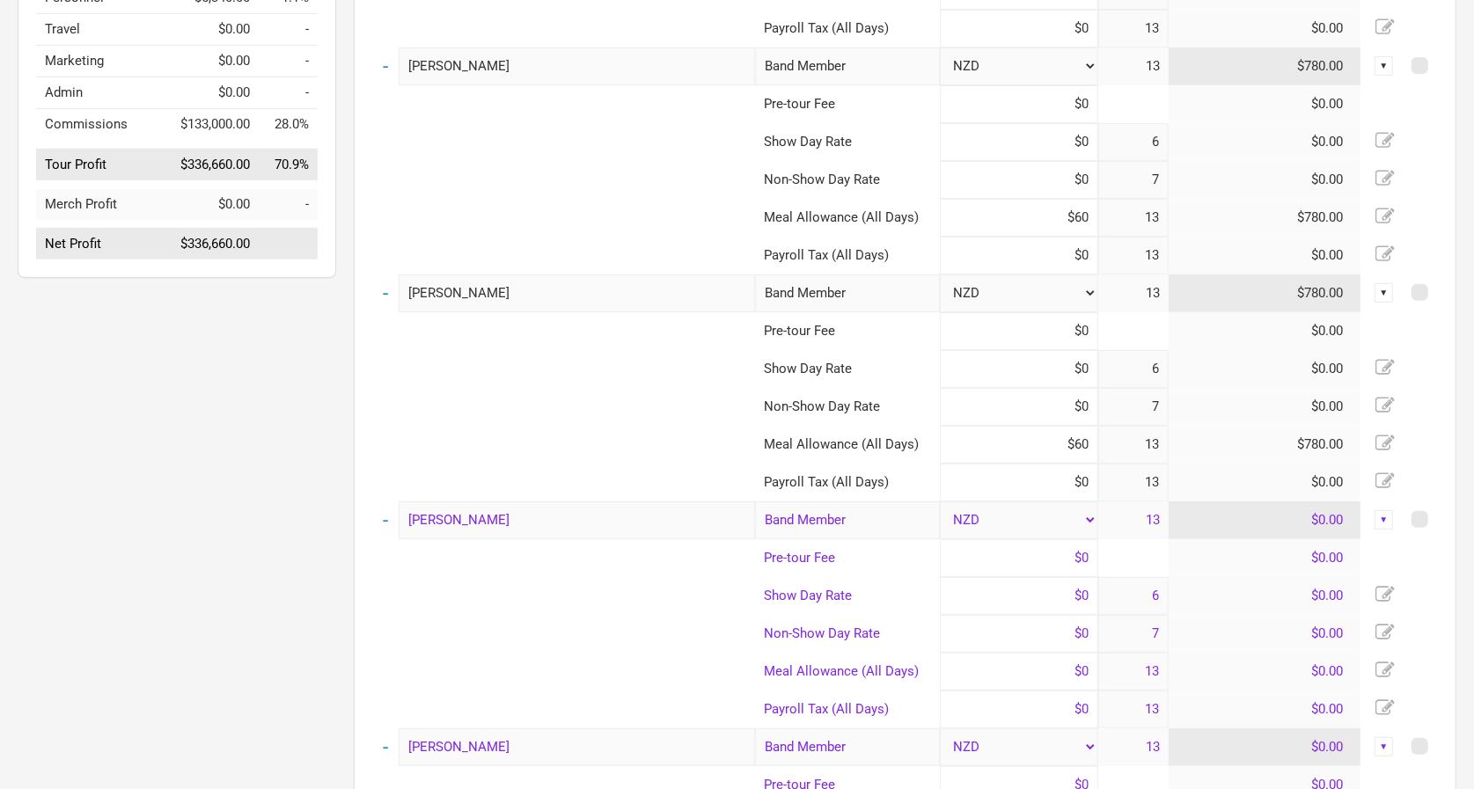
scroll to position [484, 0]
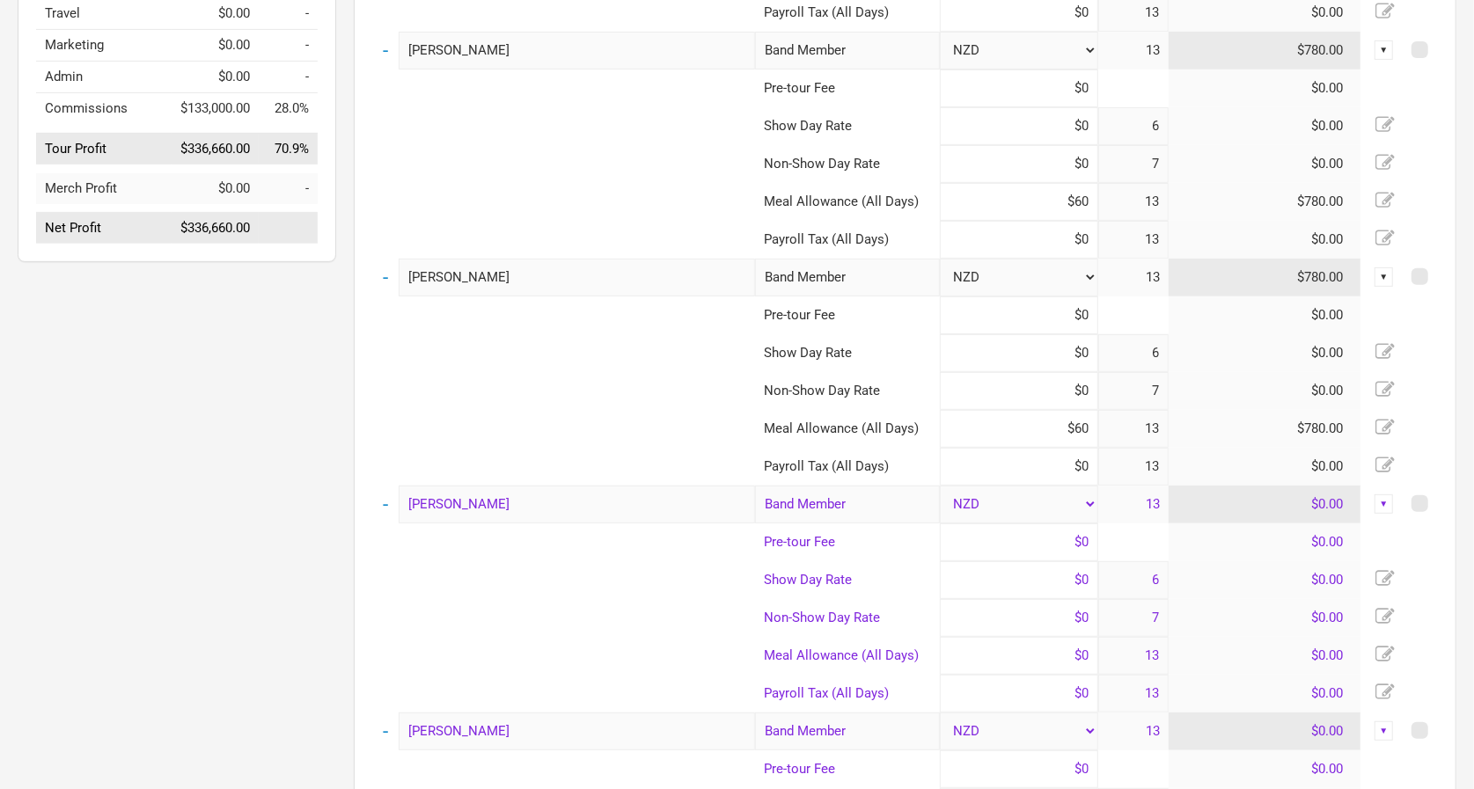
type input "$60"
click at [1052, 661] on input at bounding box center [1019, 656] width 158 height 38
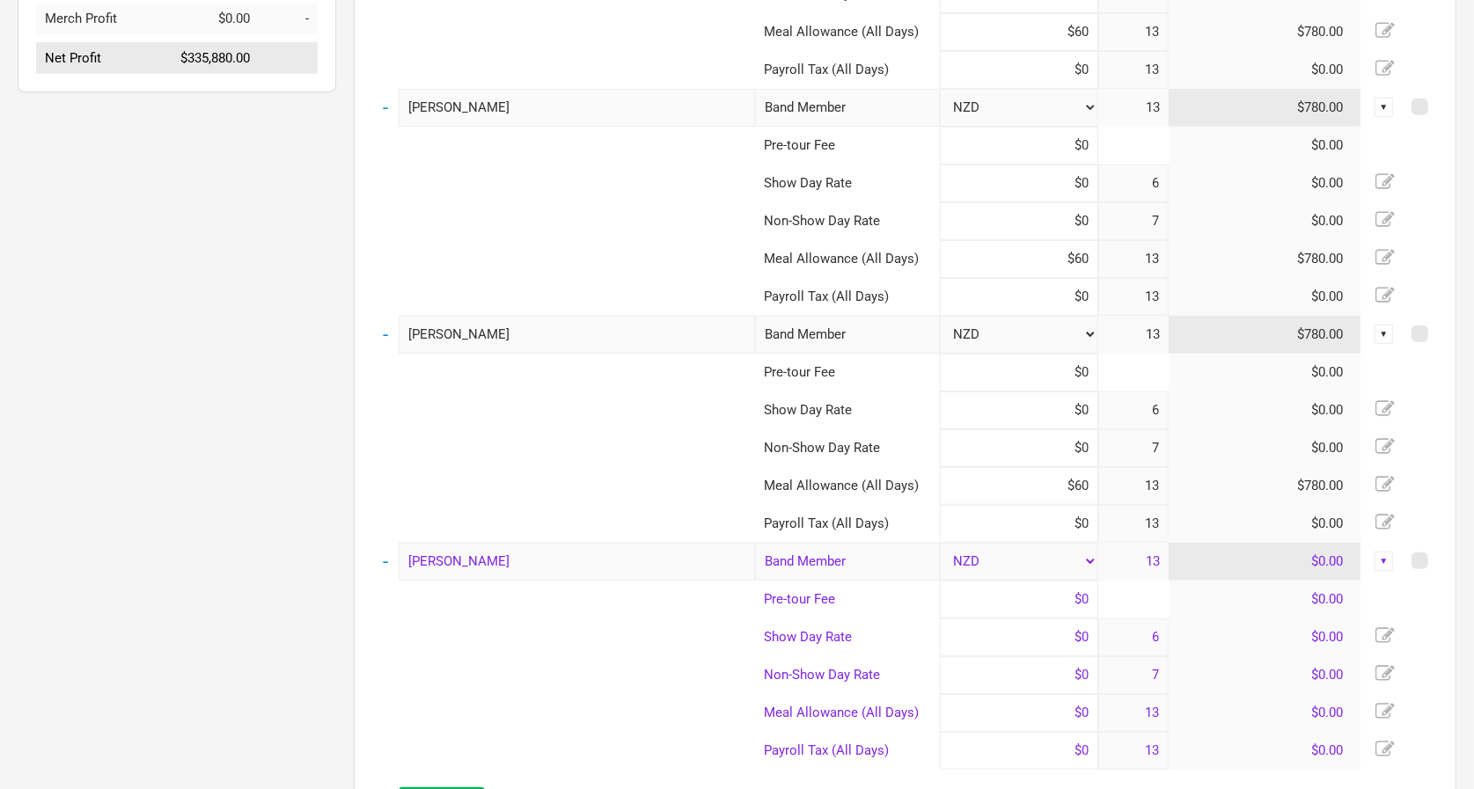
scroll to position [666, 0]
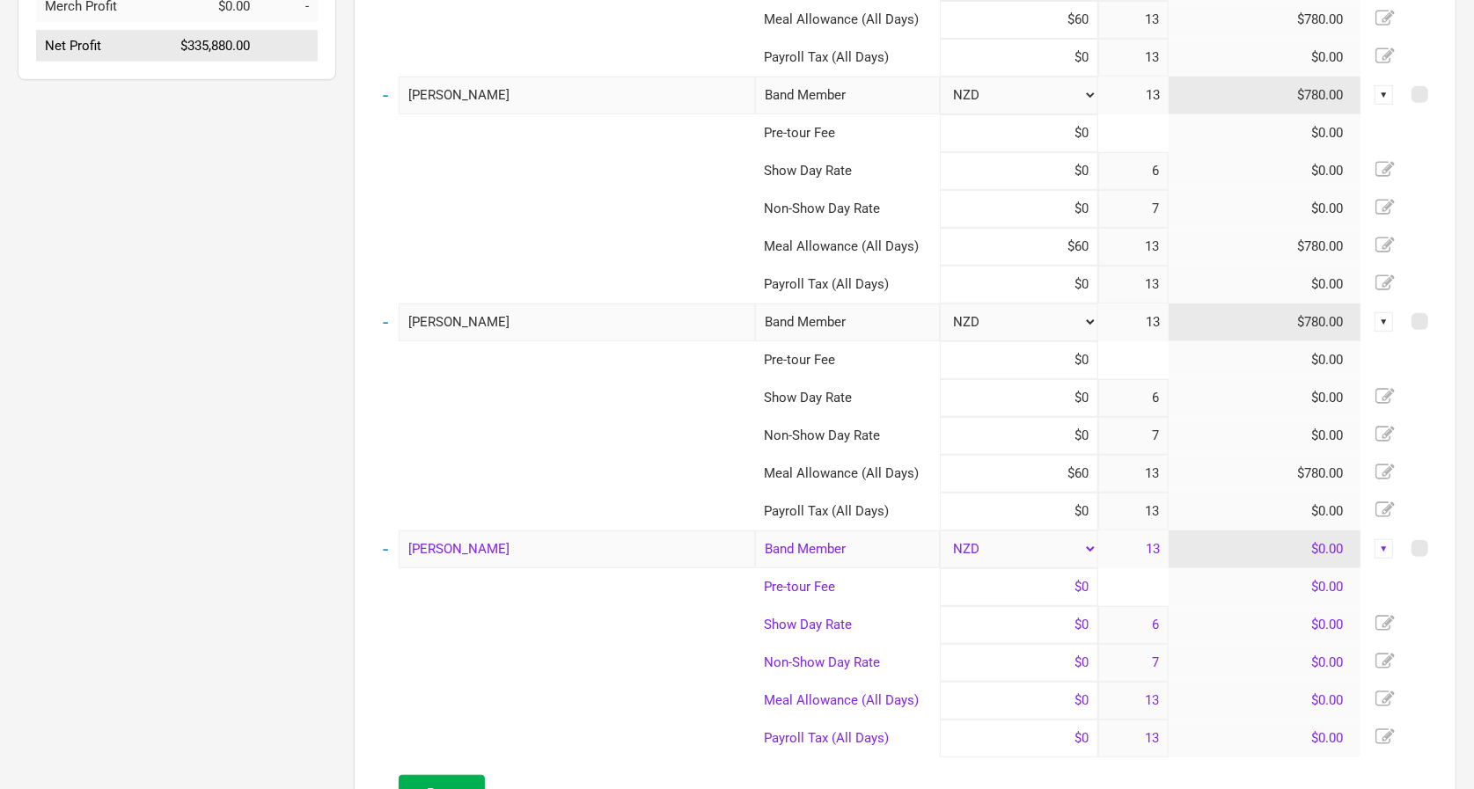
type input "$60"
click at [1047, 687] on input at bounding box center [1019, 701] width 158 height 38
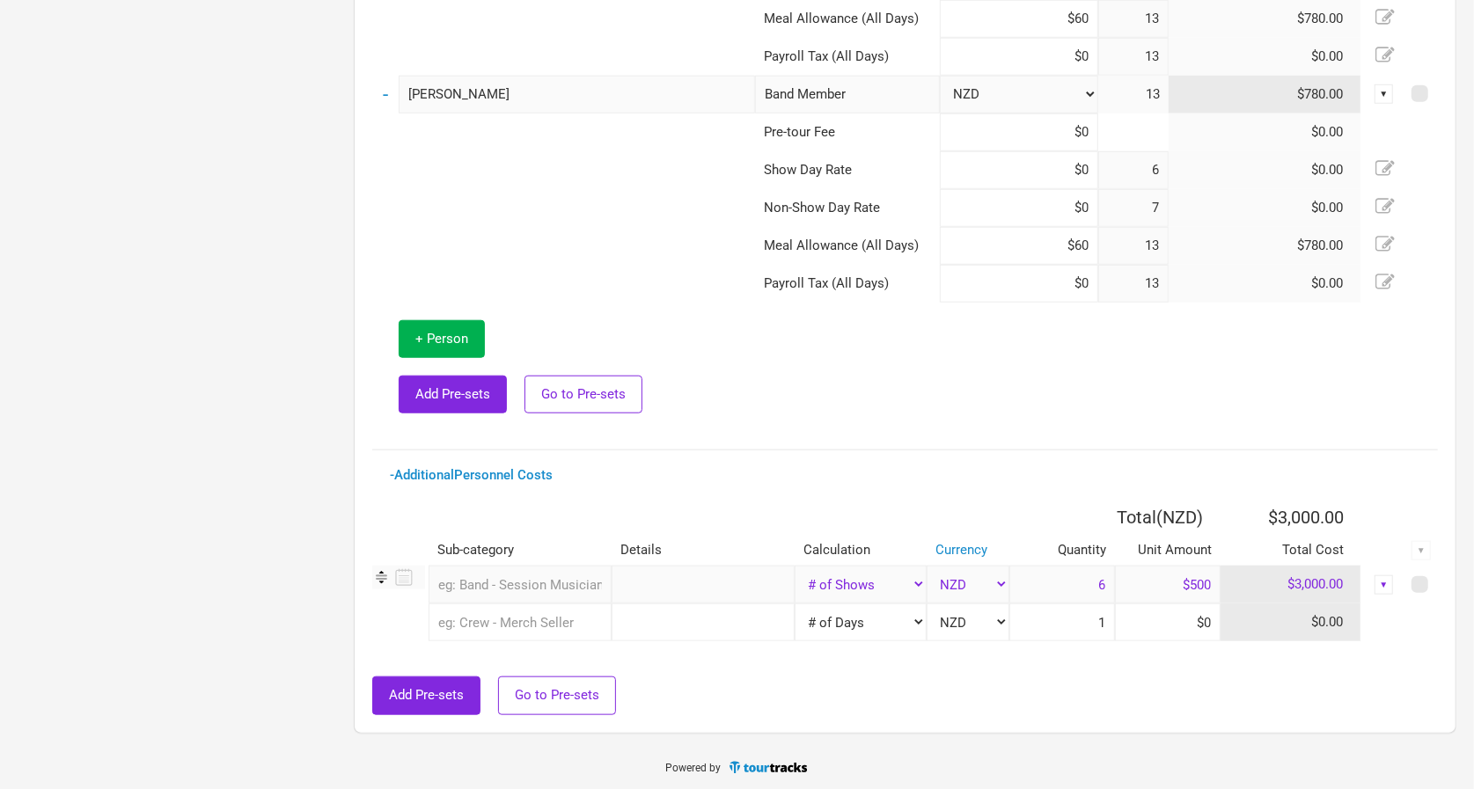
scroll to position [1119, 0]
type input "$60"
click at [462, 339] on span "+ Person" at bounding box center [441, 341] width 53 height 16
select select "NZD"
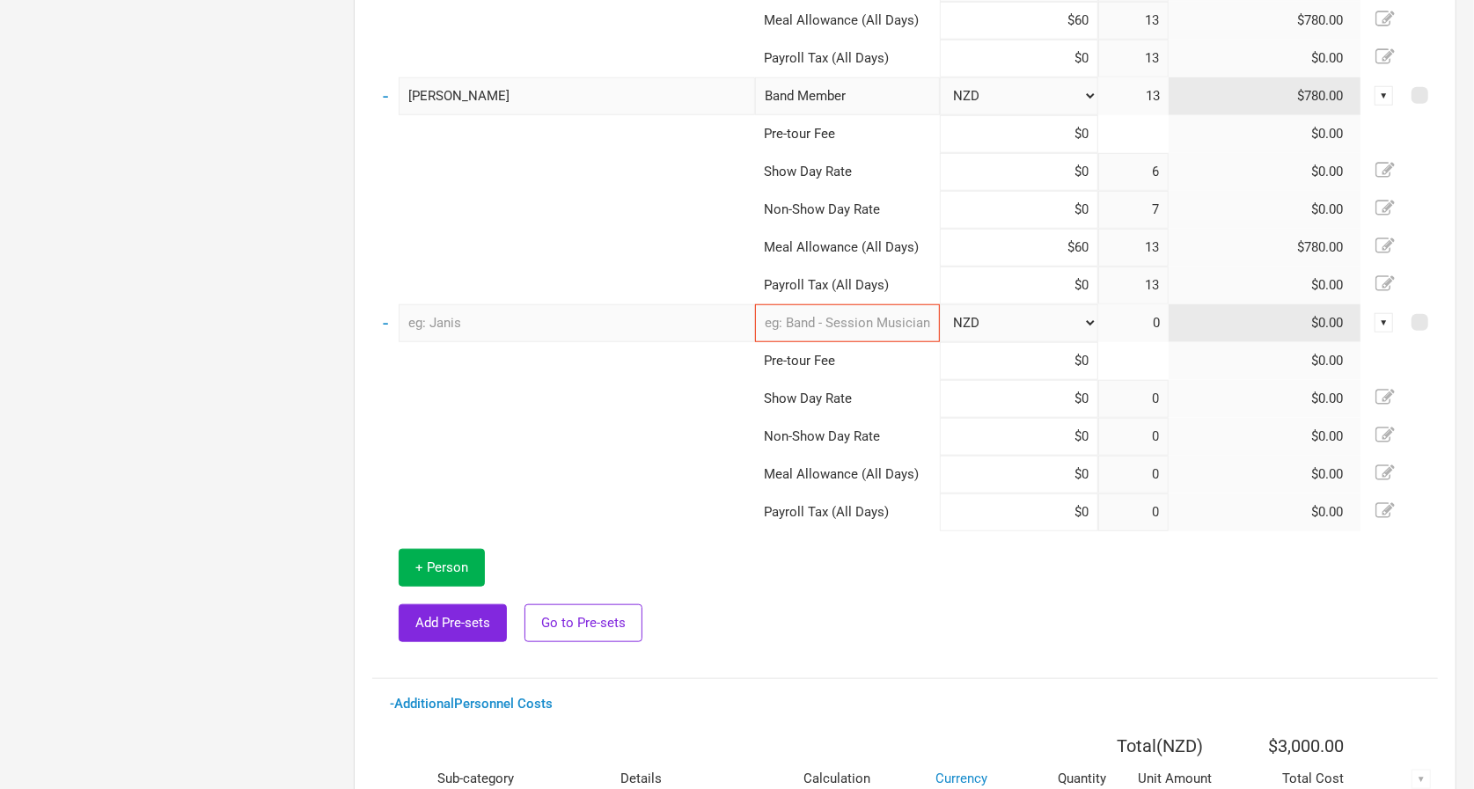
type input "6"
type input "7"
type input "13"
click at [524, 319] on input "text" at bounding box center [577, 323] width 356 height 38
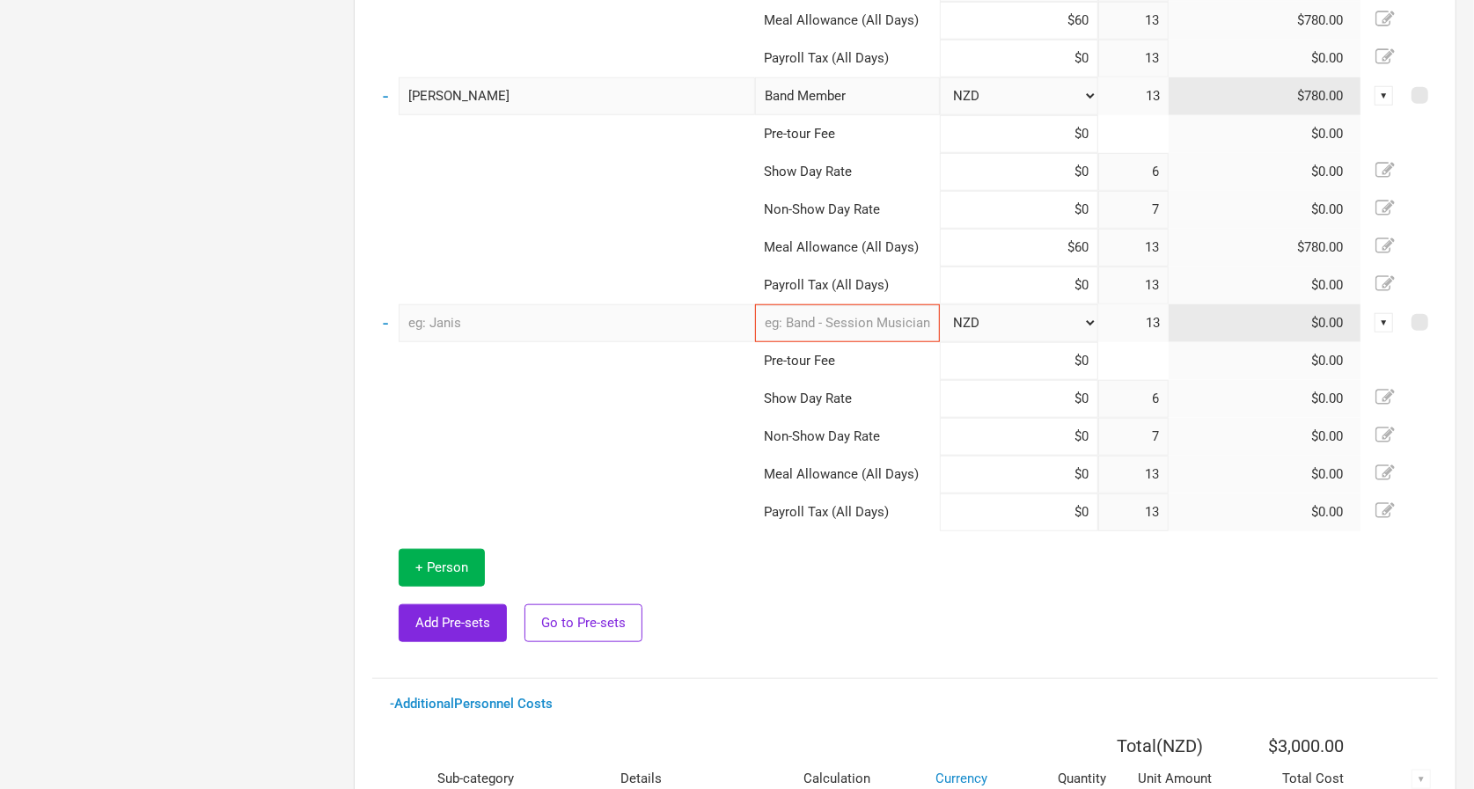
click at [831, 319] on input "text" at bounding box center [847, 323] width 185 height 38
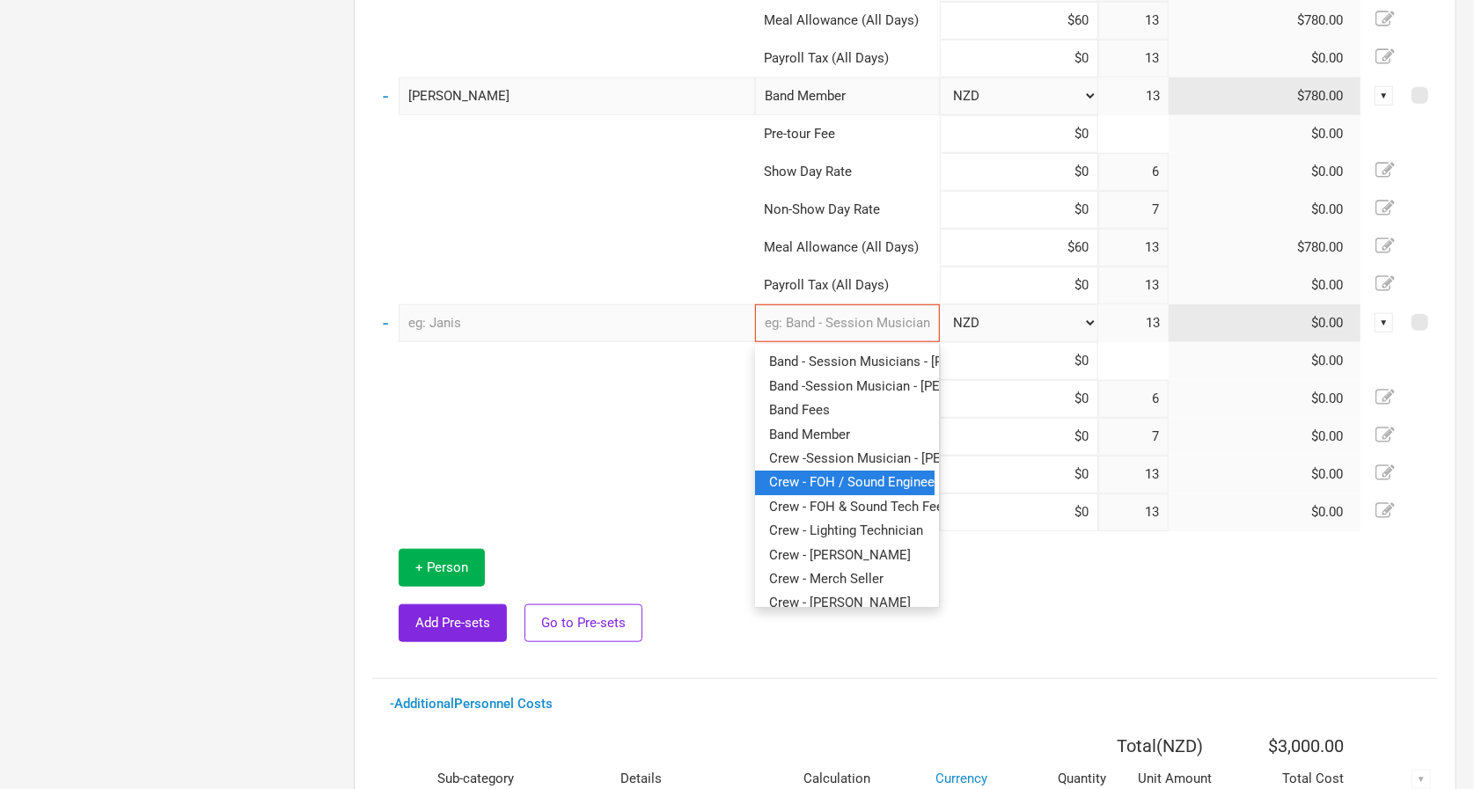
scroll to position [77, 0]
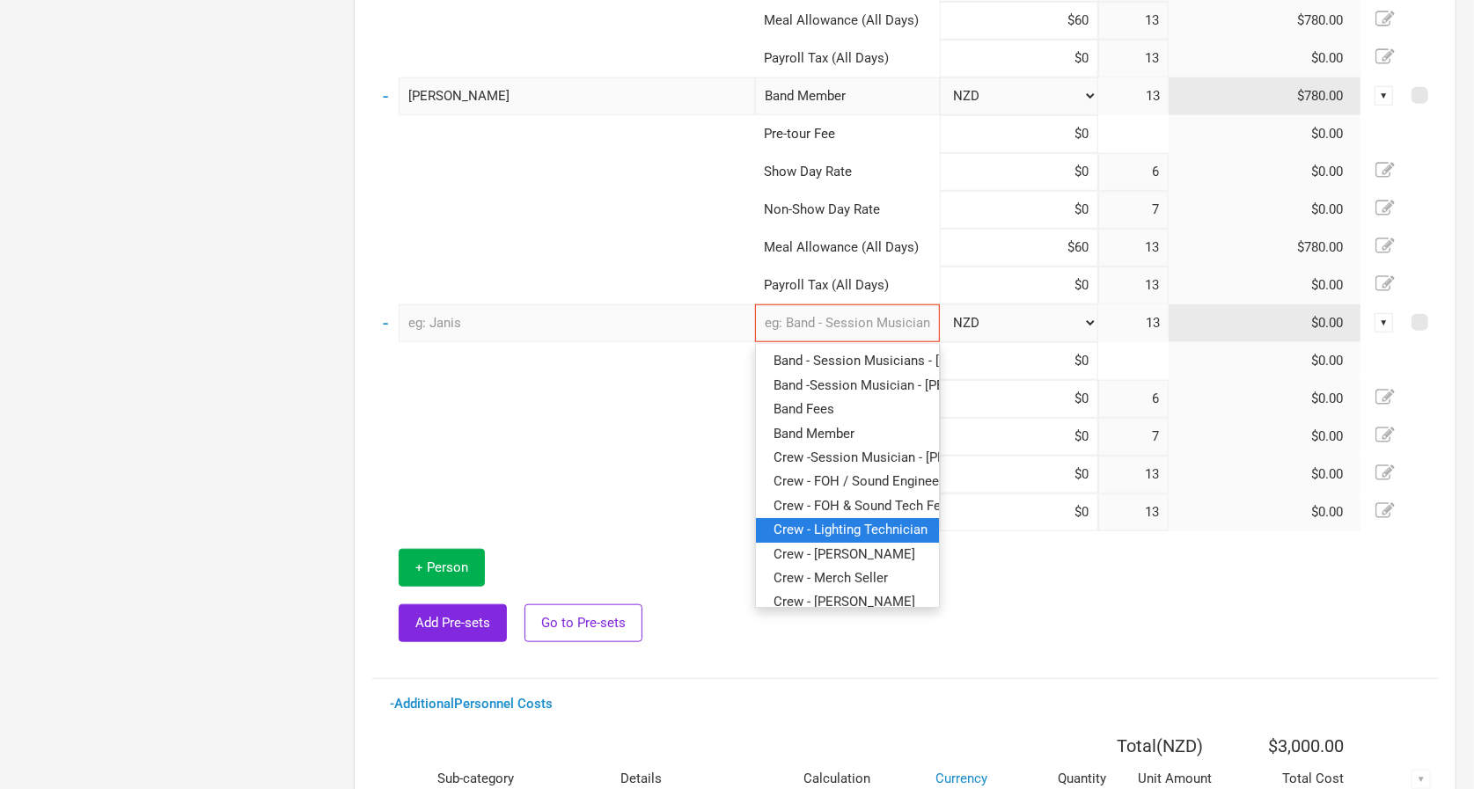
click at [861, 518] on link "Crew - Lighting Technician" at bounding box center [847, 530] width 183 height 24
type input "Crew - Lighting Technician"
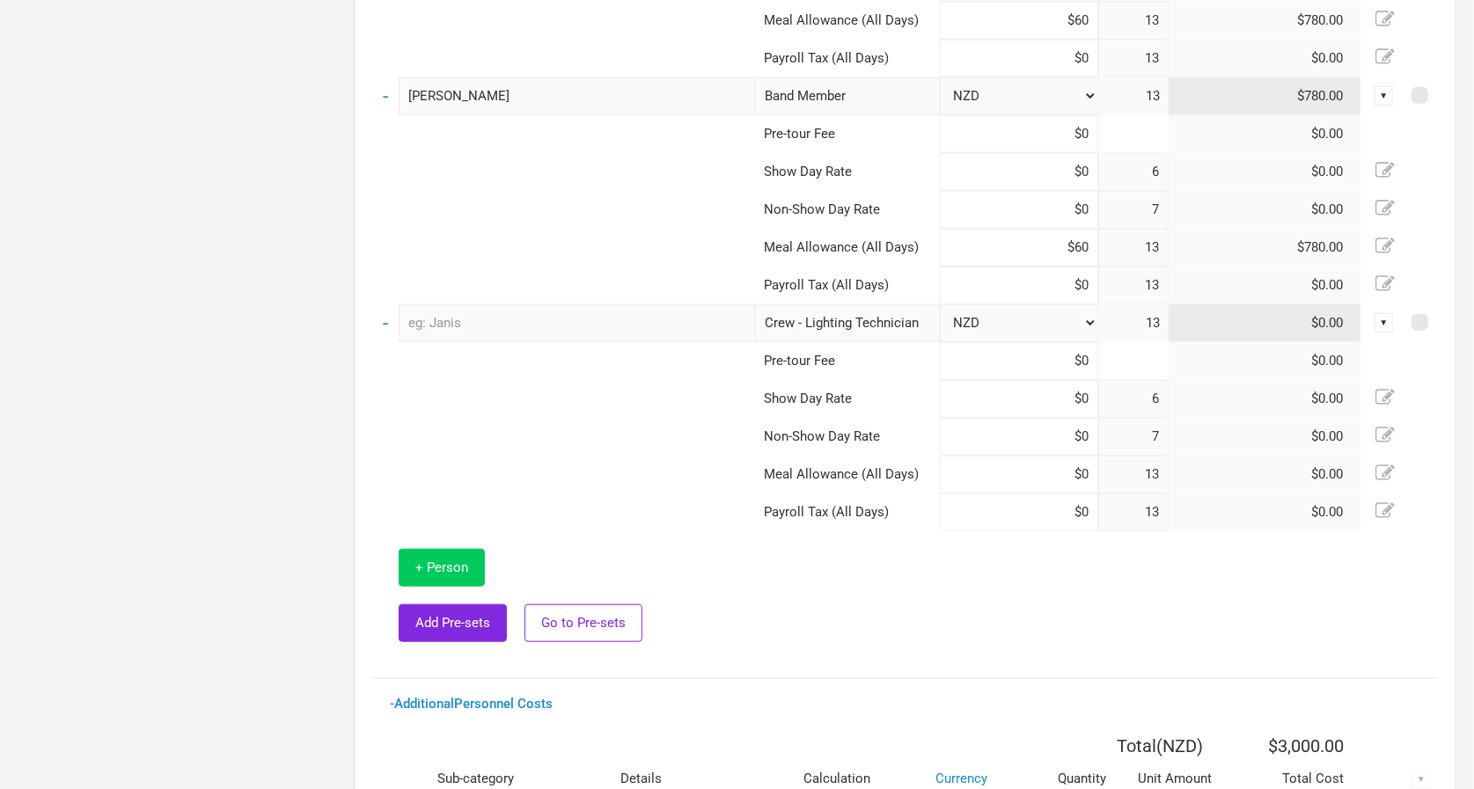
click at [474, 561] on button "+ Person" at bounding box center [442, 568] width 86 height 38
select select "NZD"
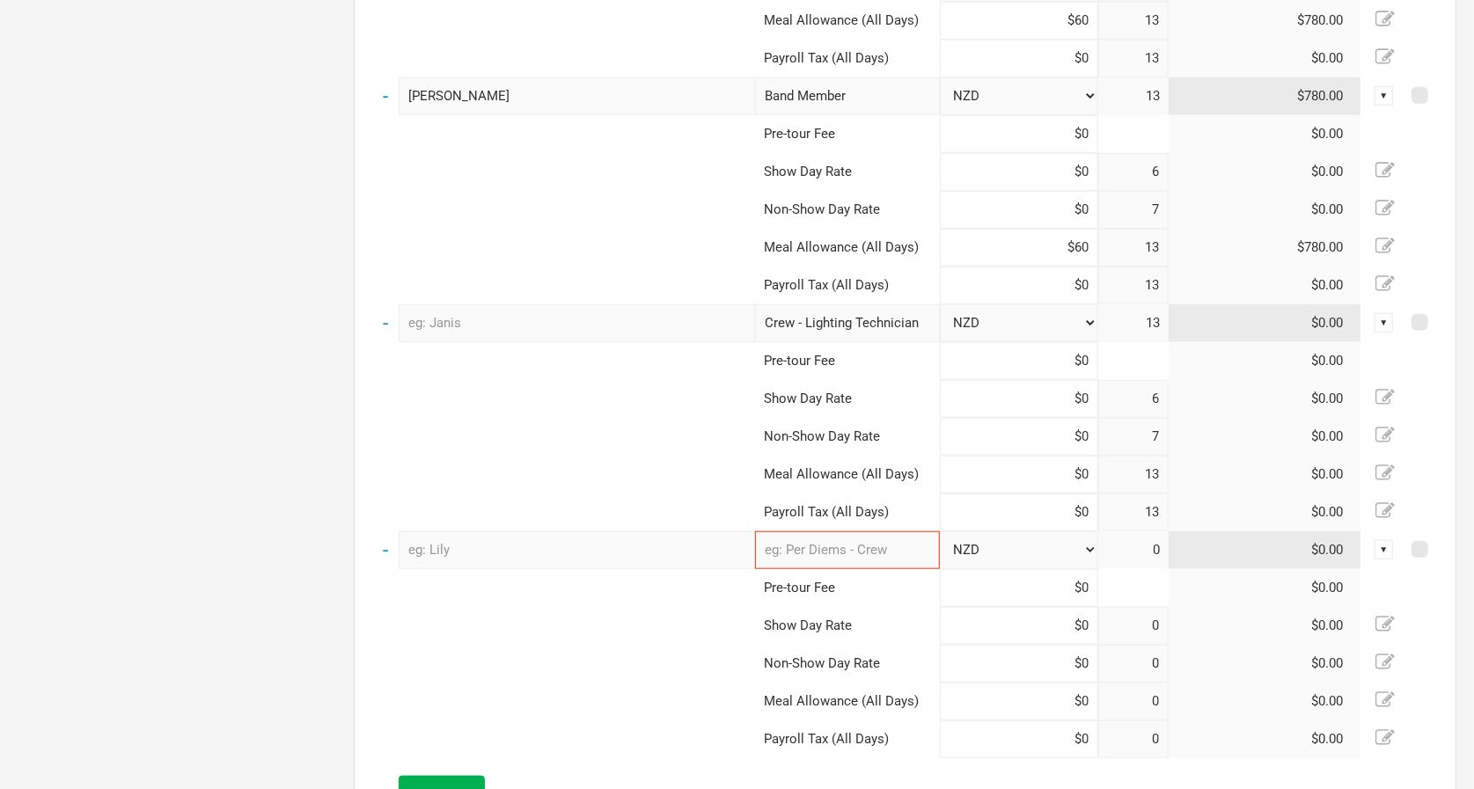
type input "6"
type input "7"
type input "13"
click at [817, 547] on input "text" at bounding box center [847, 550] width 185 height 38
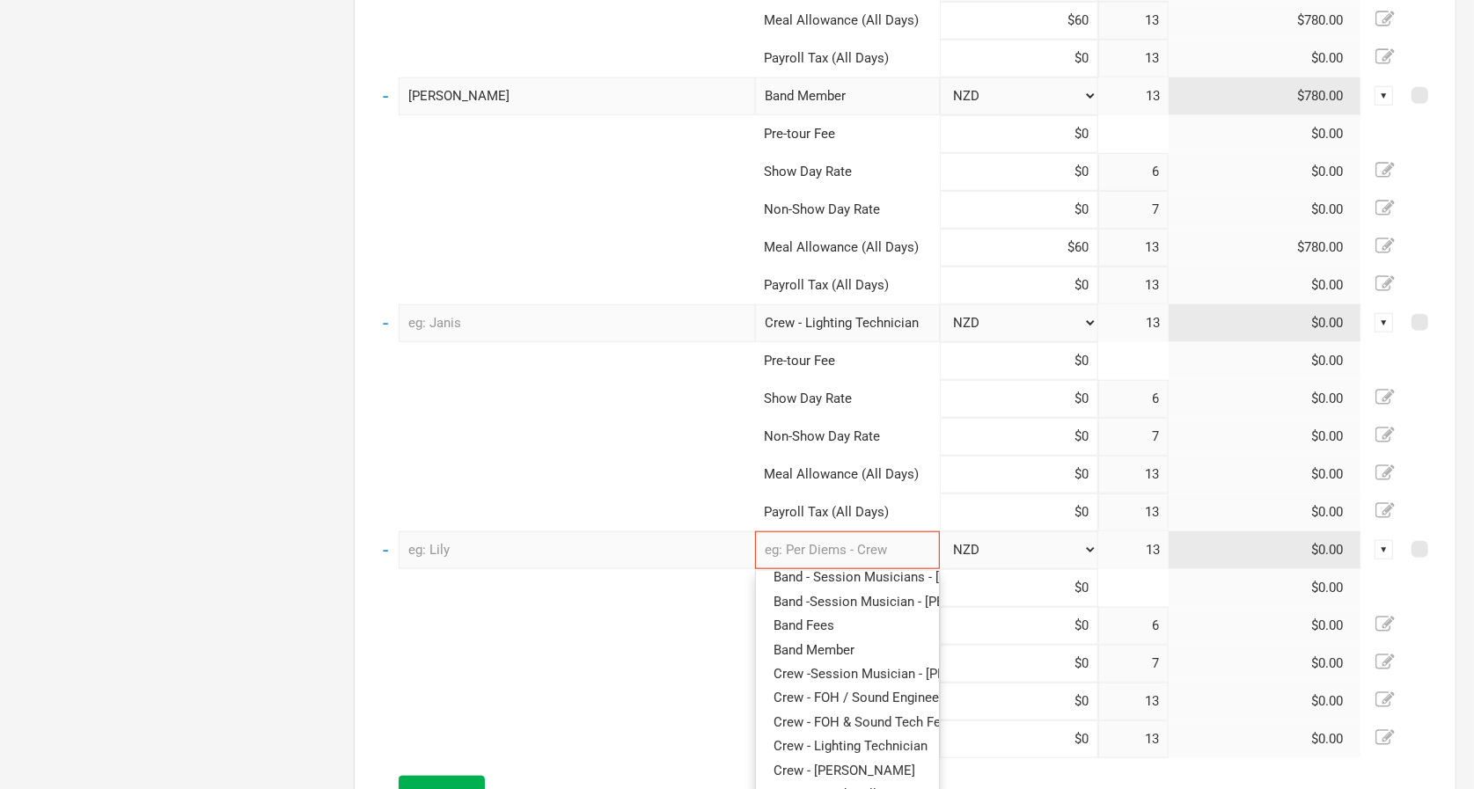
scroll to position [90, 0]
click at [854, 688] on span "Crew - FOH / Sound Engineer" at bounding box center [858, 696] width 170 height 16
type input "Crew - FOH / Sound Engineer"
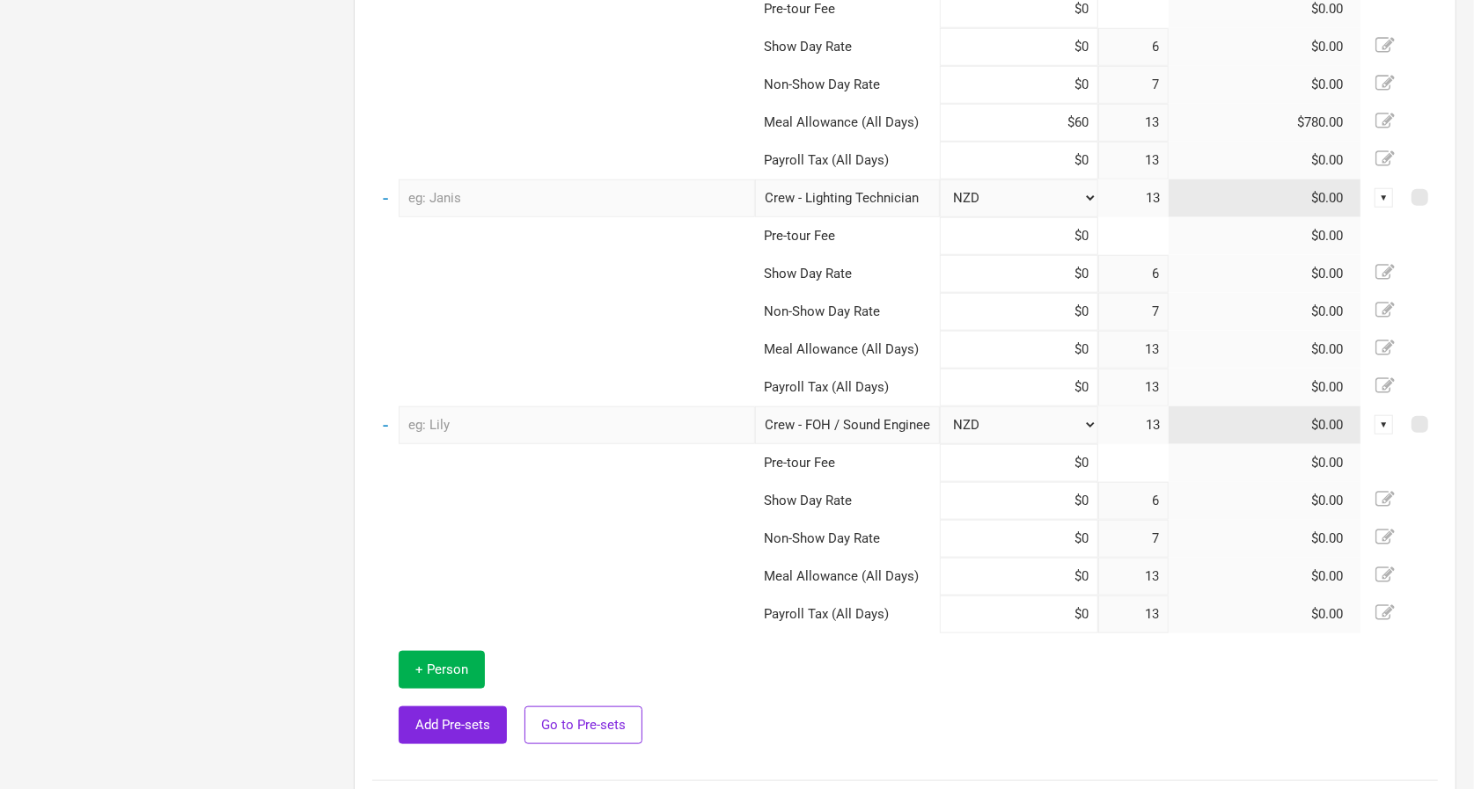
scroll to position [1256, 0]
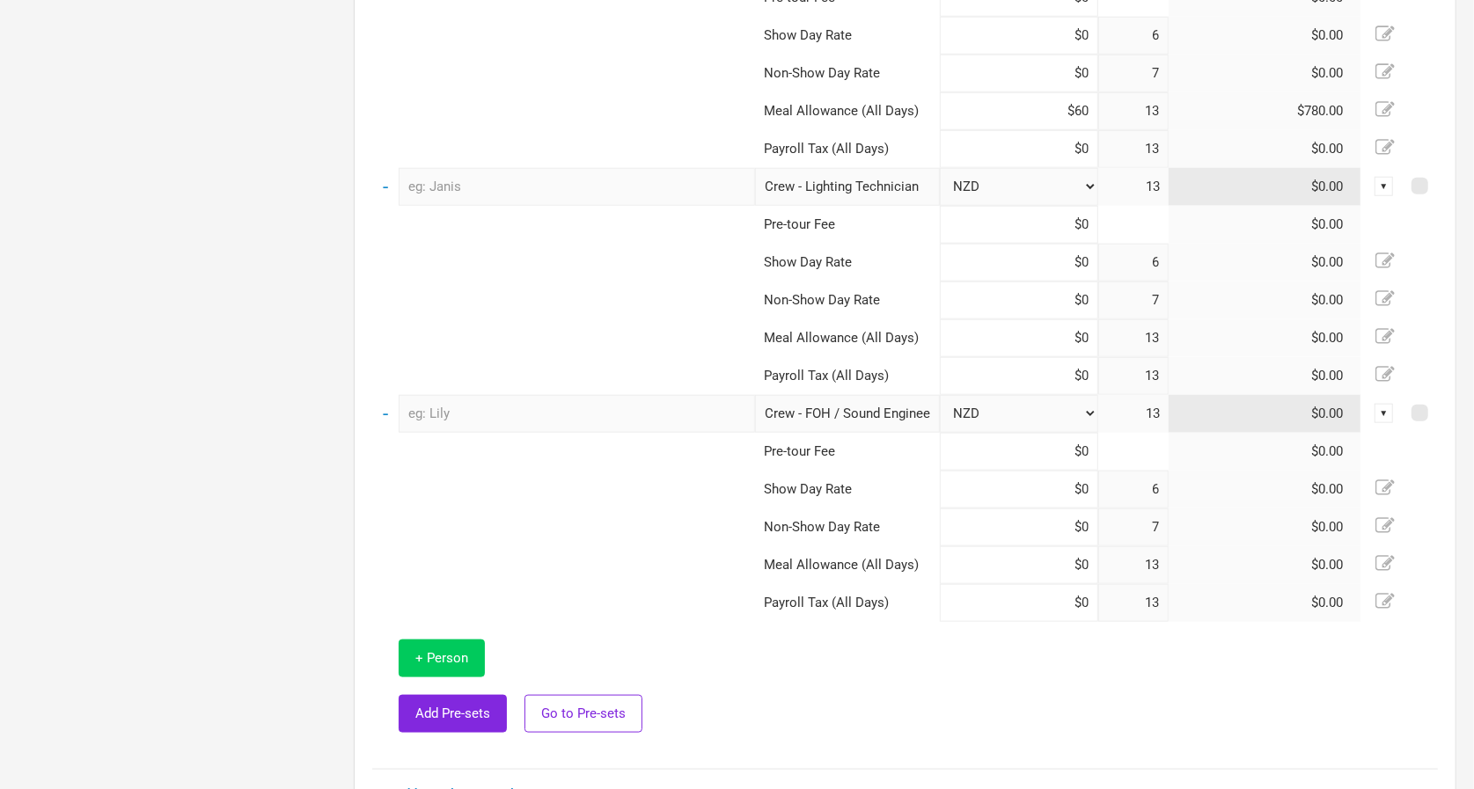
click at [473, 650] on button "+ Person" at bounding box center [442, 659] width 86 height 38
select select "NZD"
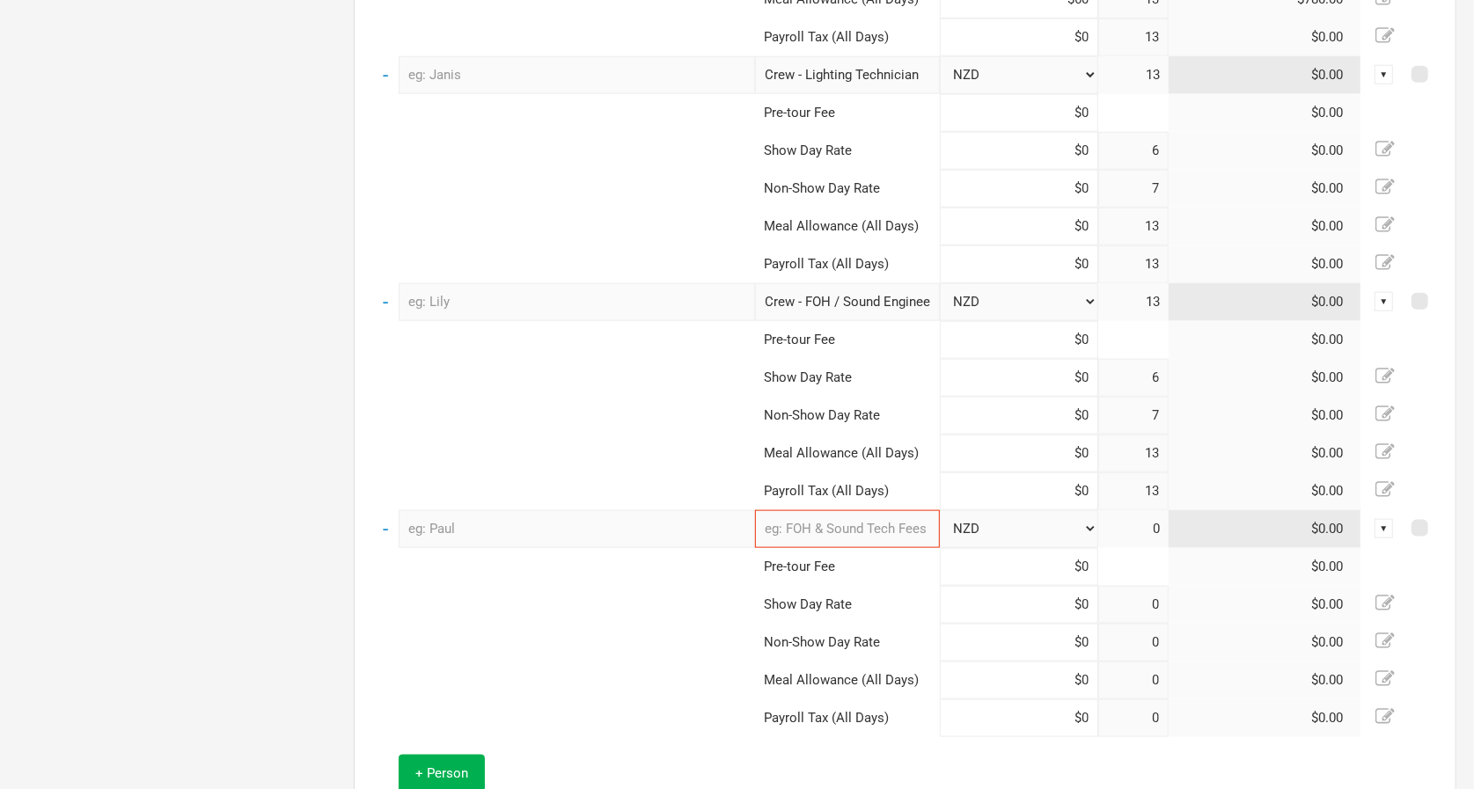
type input "6"
type input "7"
type input "13"
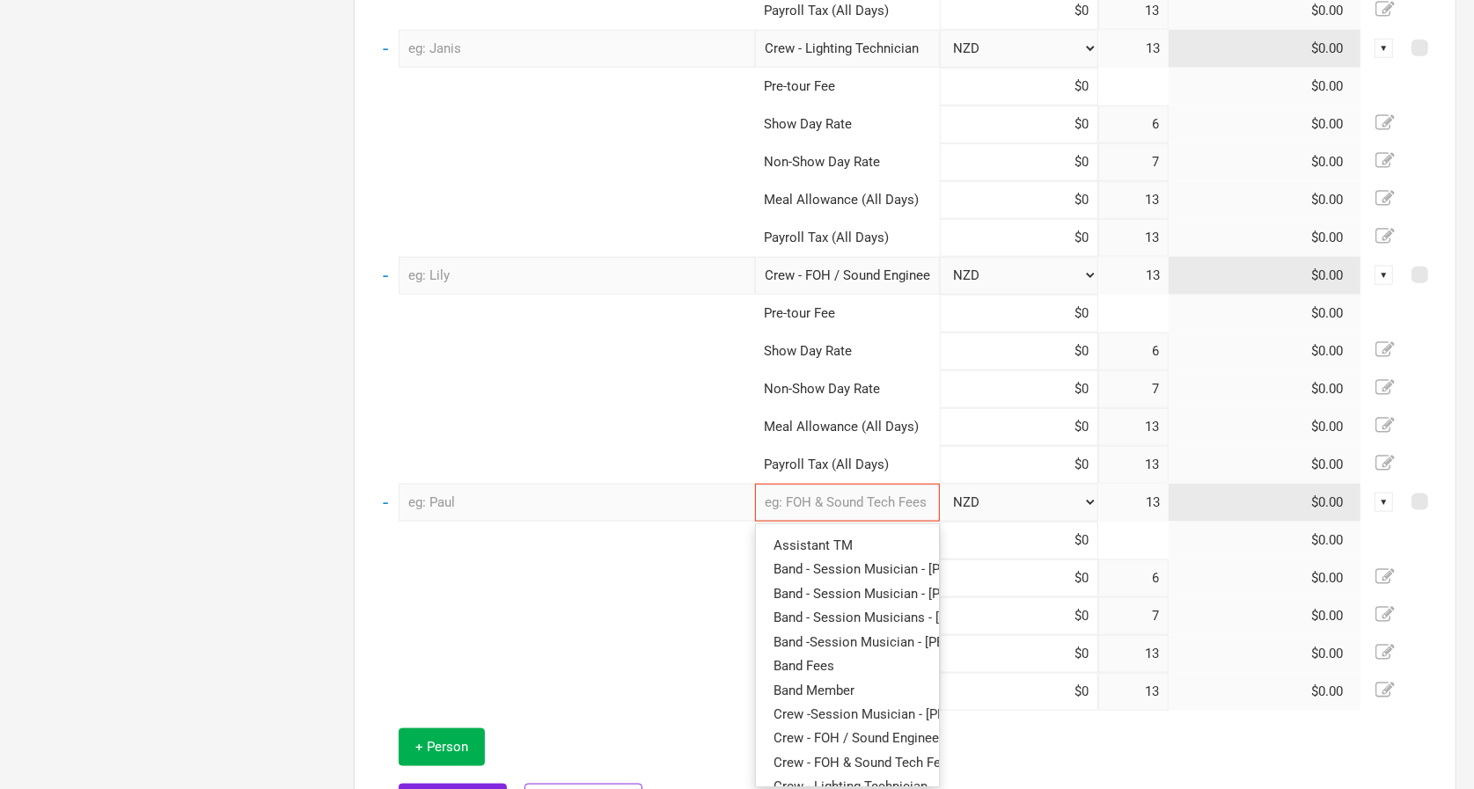
click at [825, 499] on input "text" at bounding box center [847, 503] width 185 height 38
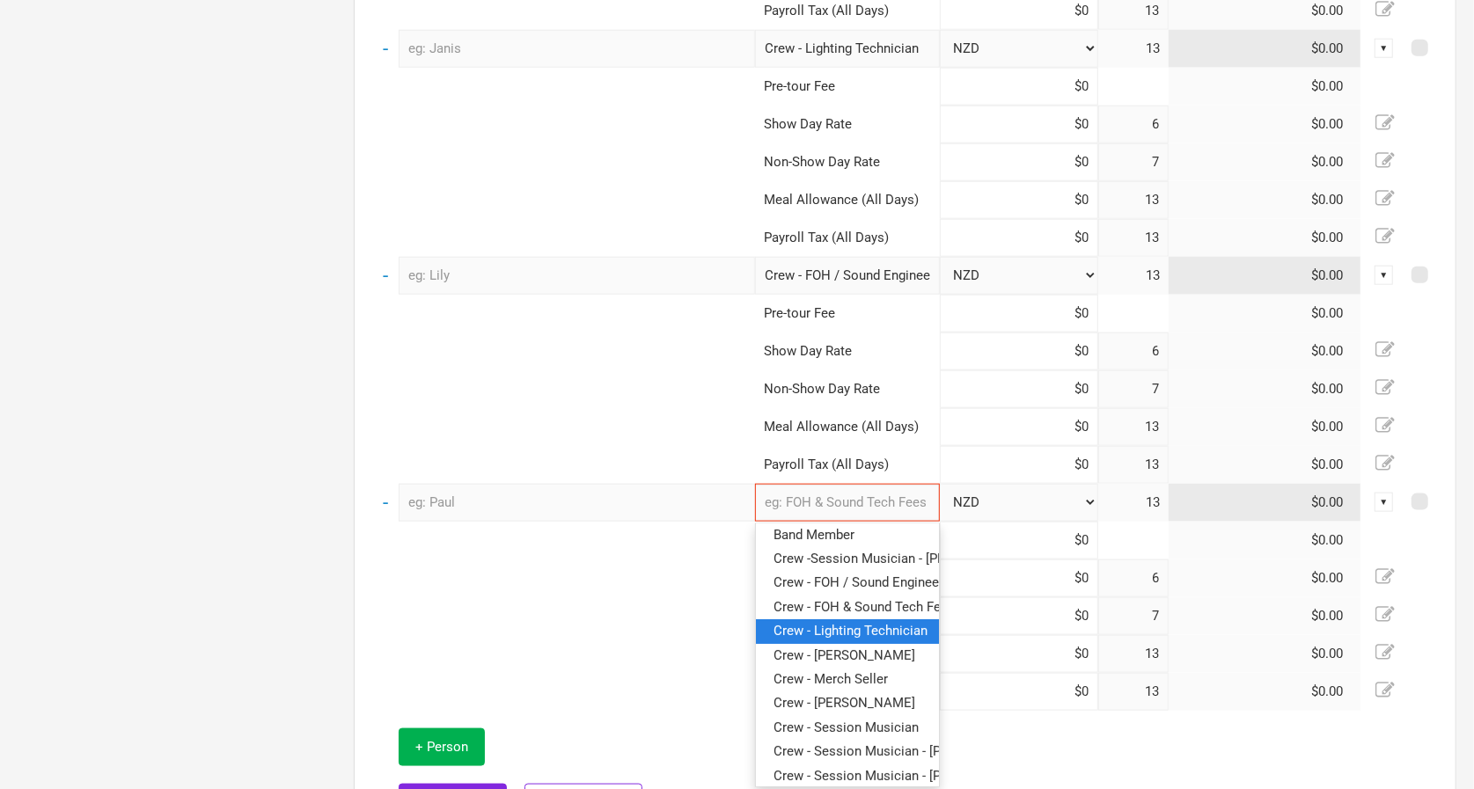
scroll to position [161, 0]
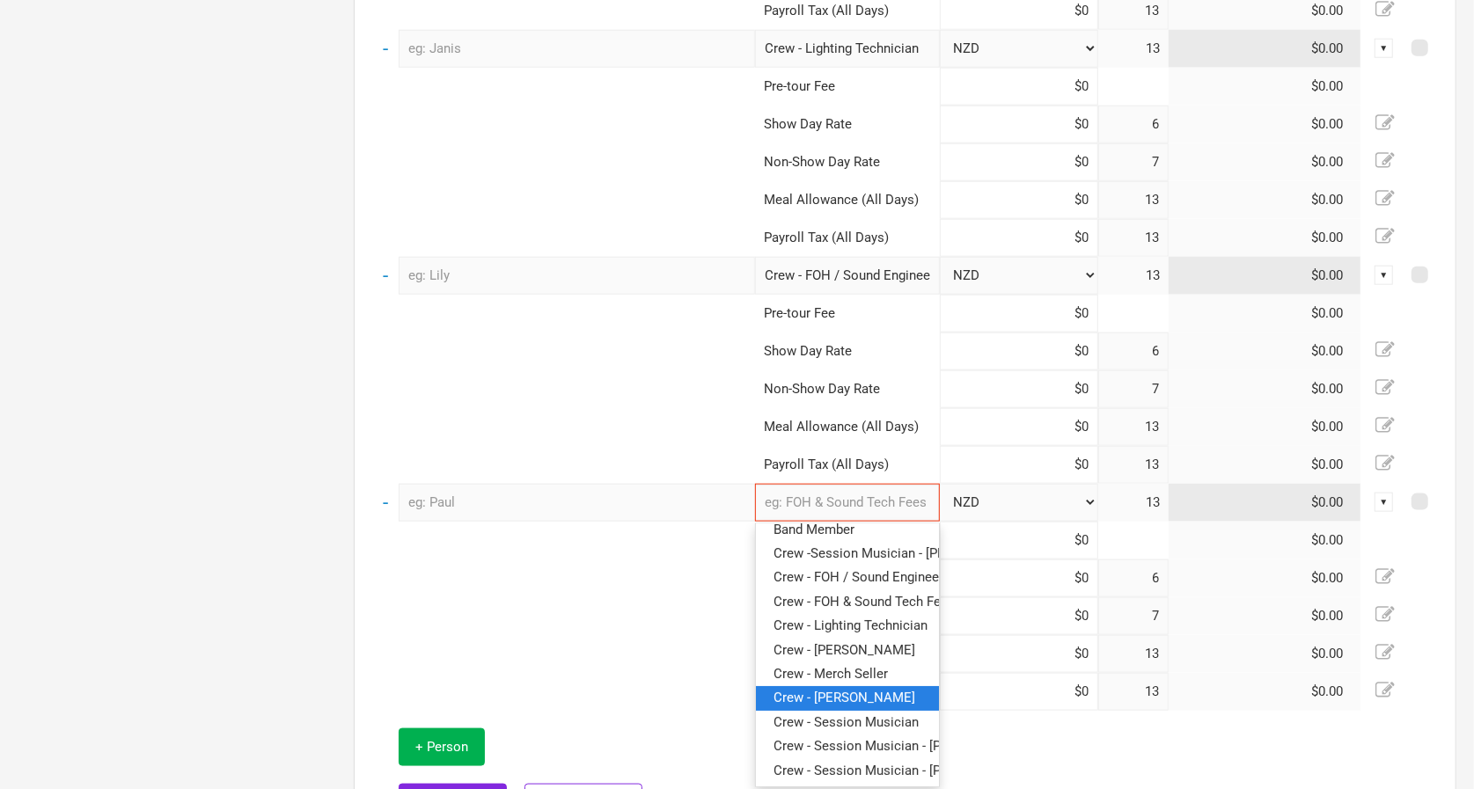
click at [861, 695] on span "Crew - [PERSON_NAME]" at bounding box center [844, 698] width 142 height 16
type input "Crew - [PERSON_NAME]"
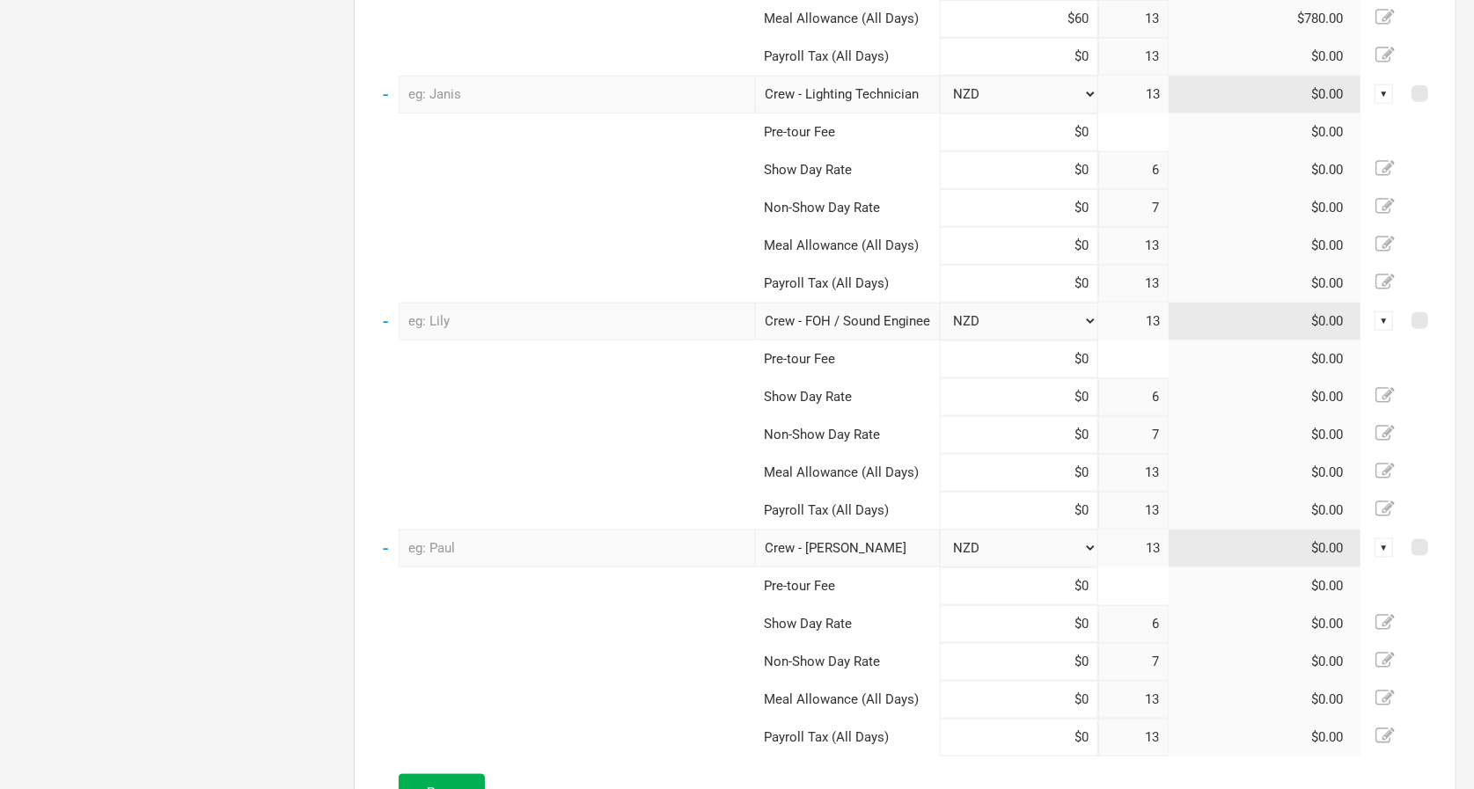
scroll to position [1517, 0]
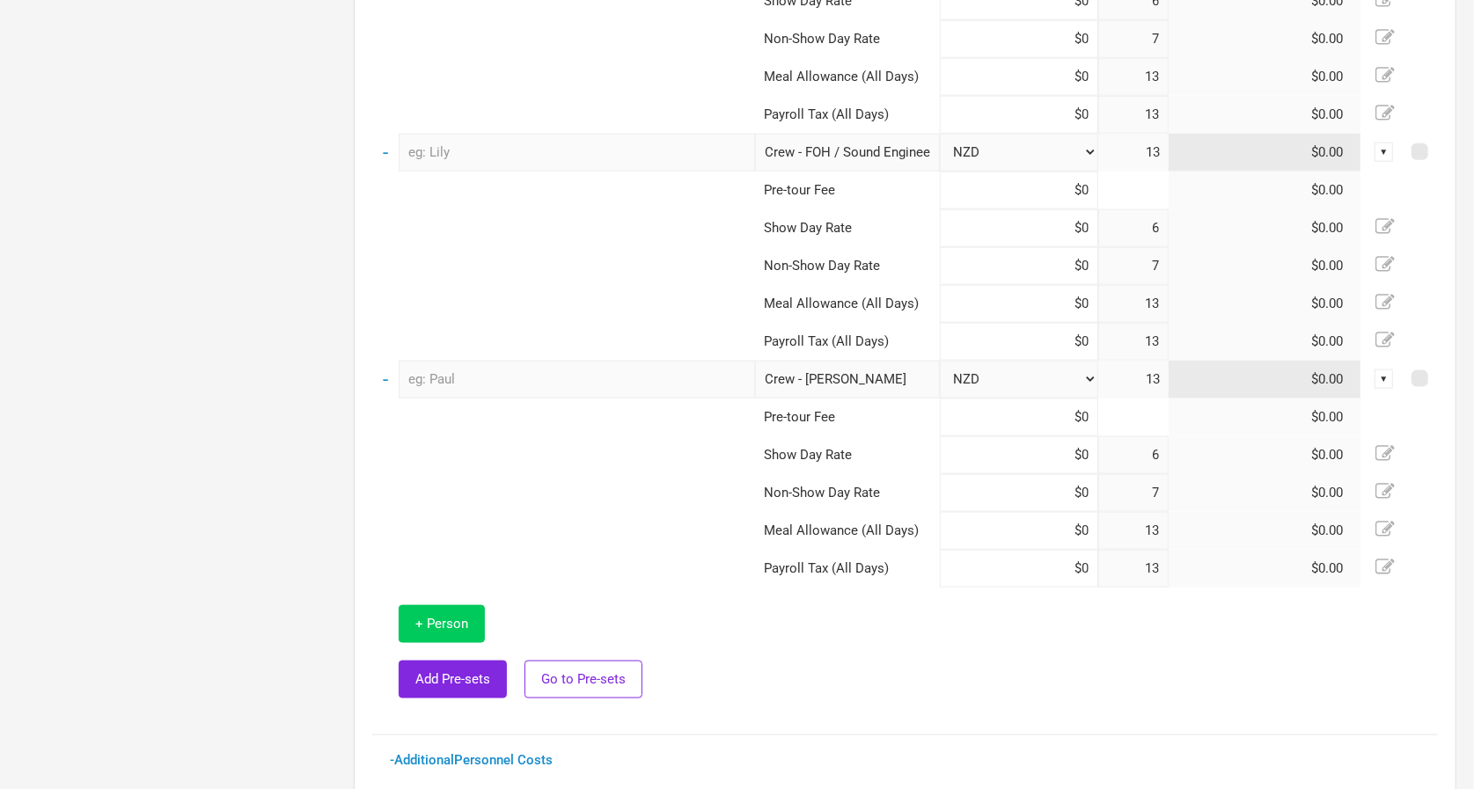
click at [476, 609] on button "+ Person" at bounding box center [442, 624] width 86 height 38
select select "NZD"
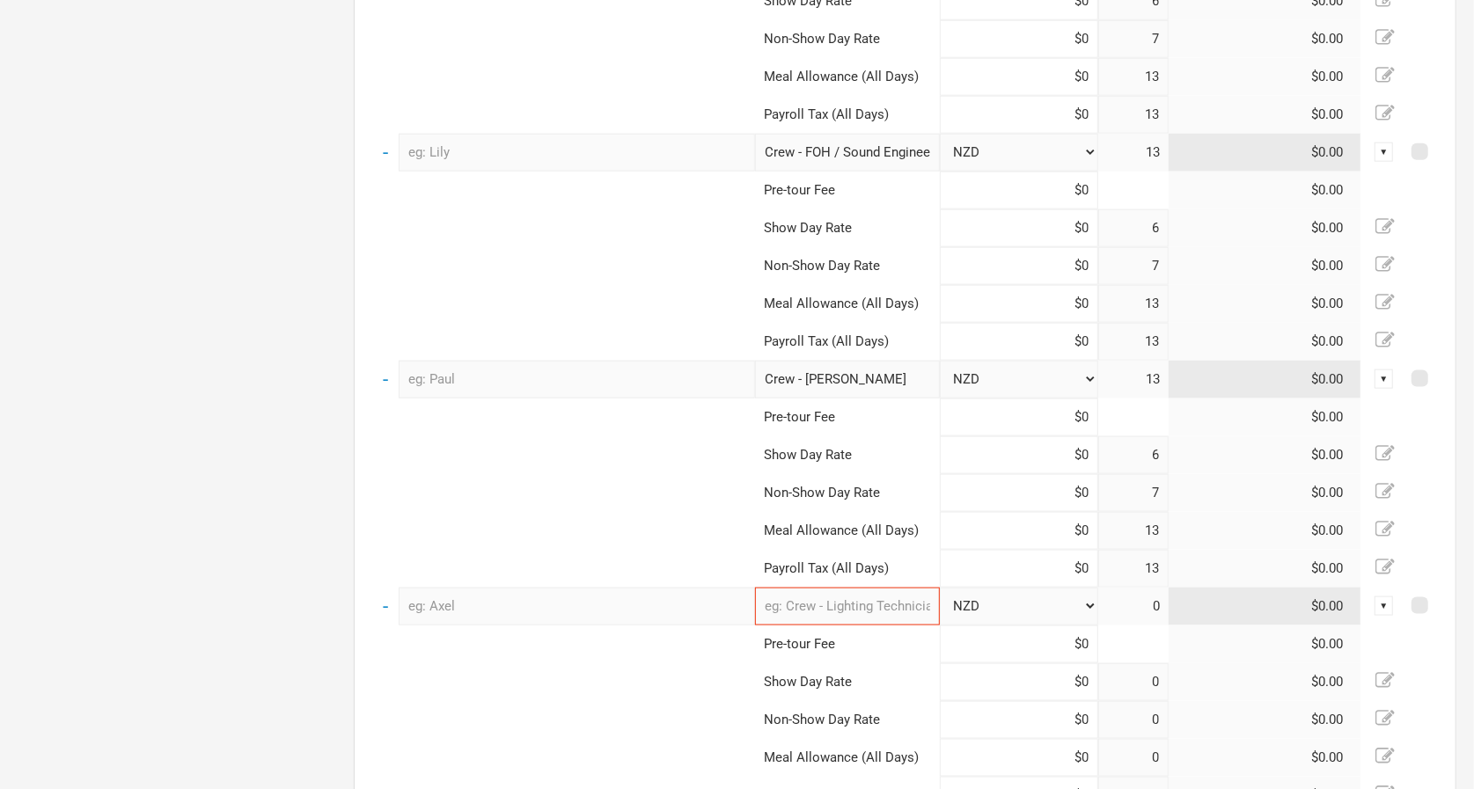
type input "6"
type input "7"
type input "13"
click at [895, 597] on input "text" at bounding box center [847, 607] width 185 height 38
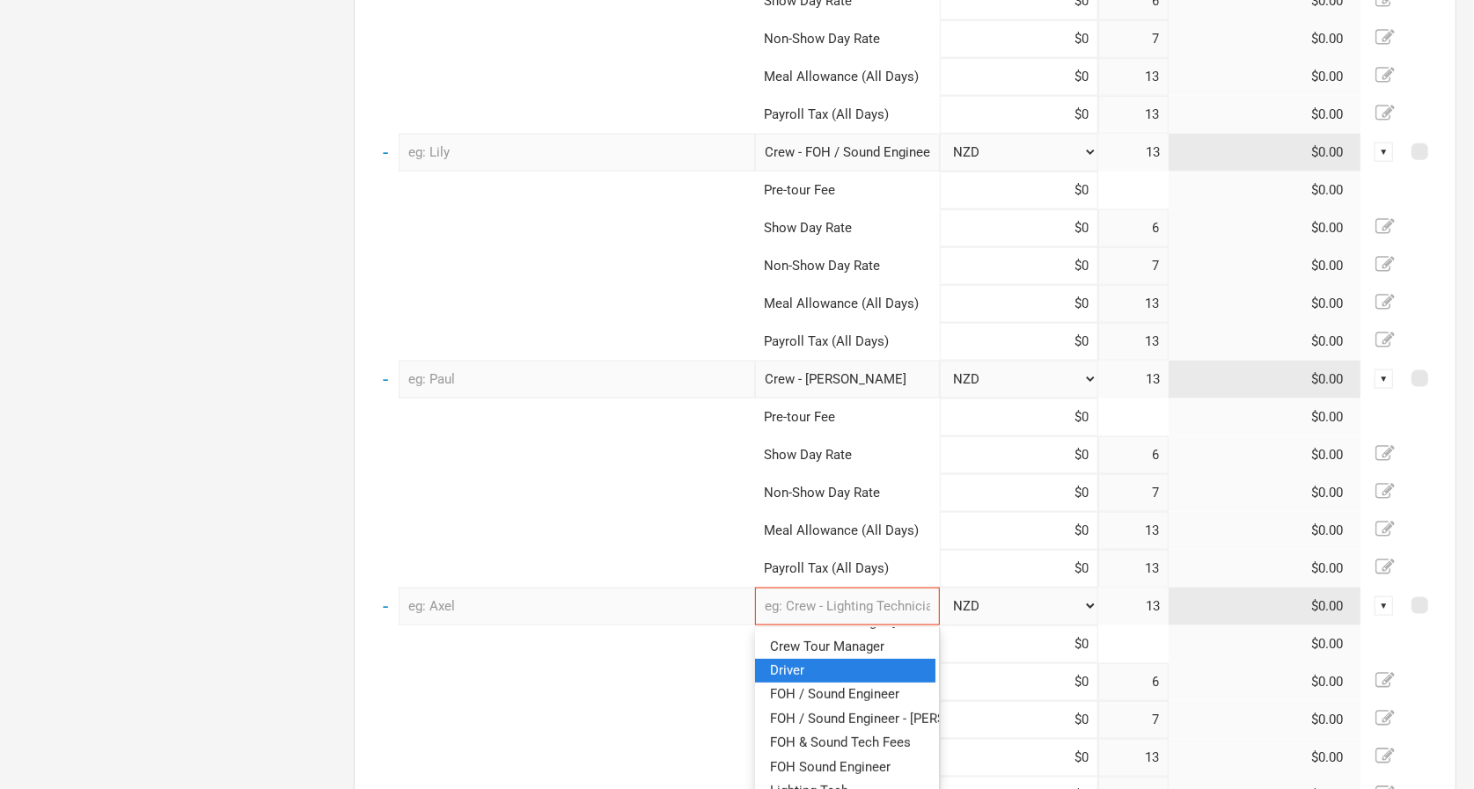
scroll to position [609, 6]
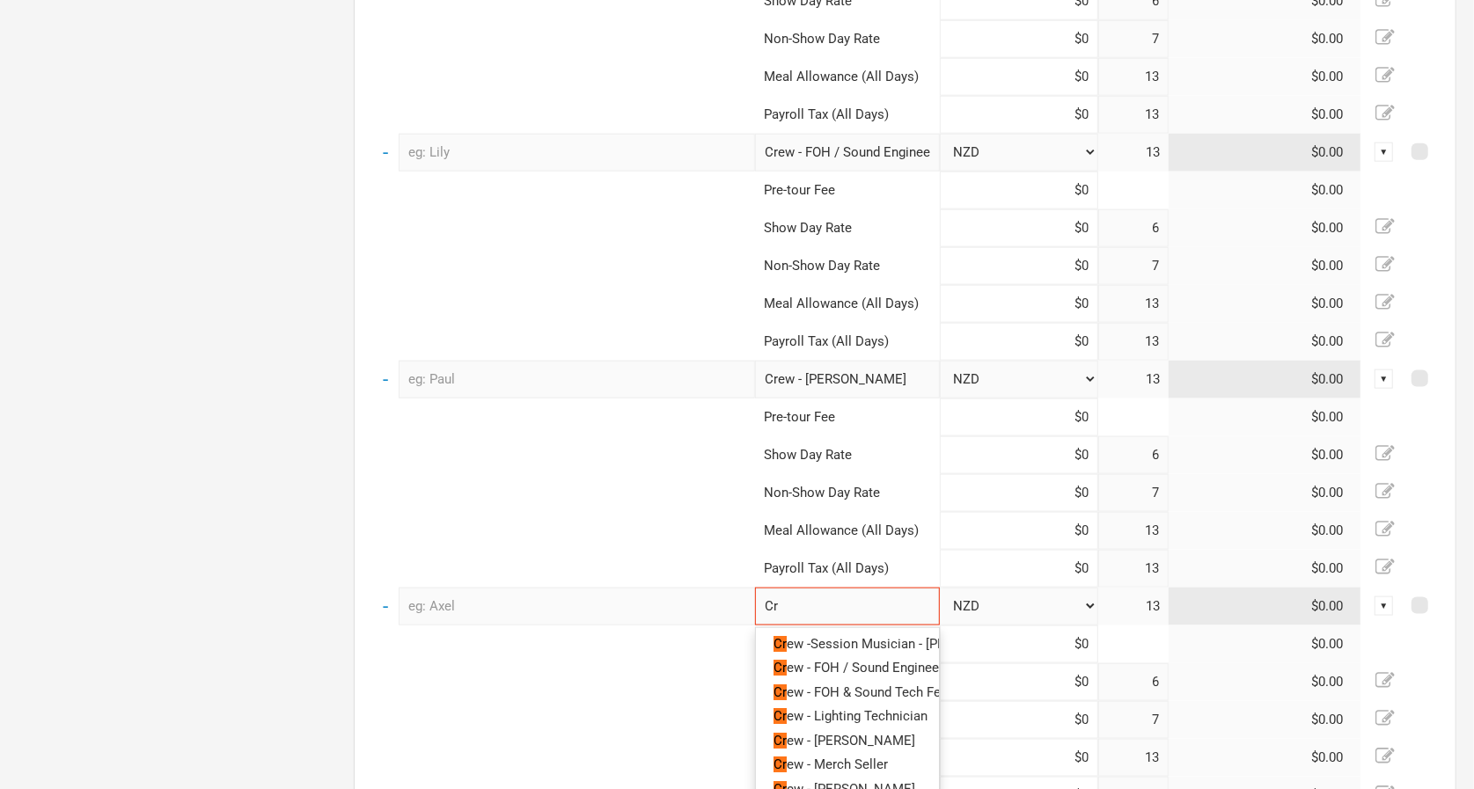
type input "Cre"
type input "Crew"
type input "Crew -"
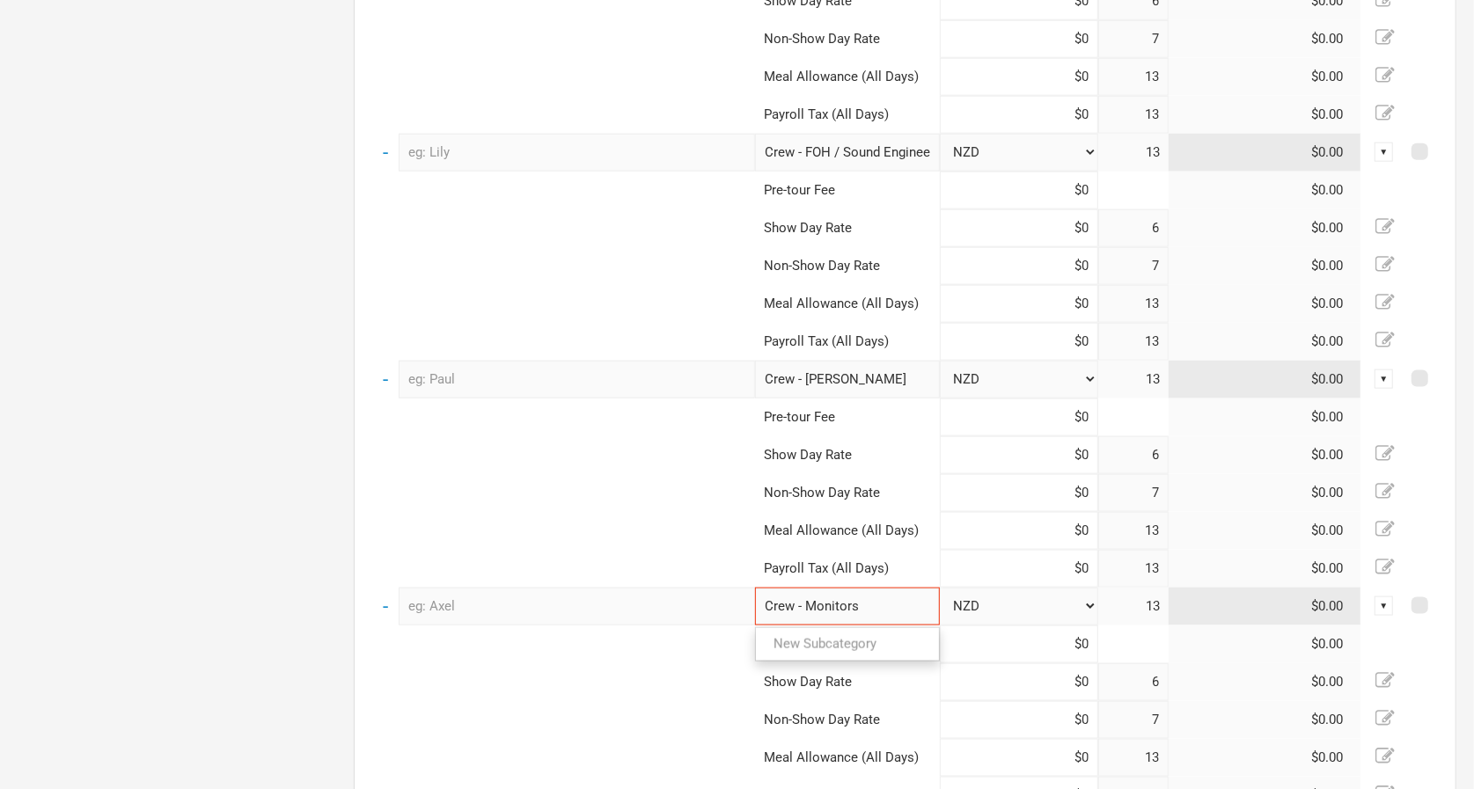
type input "Crew - Monitors"
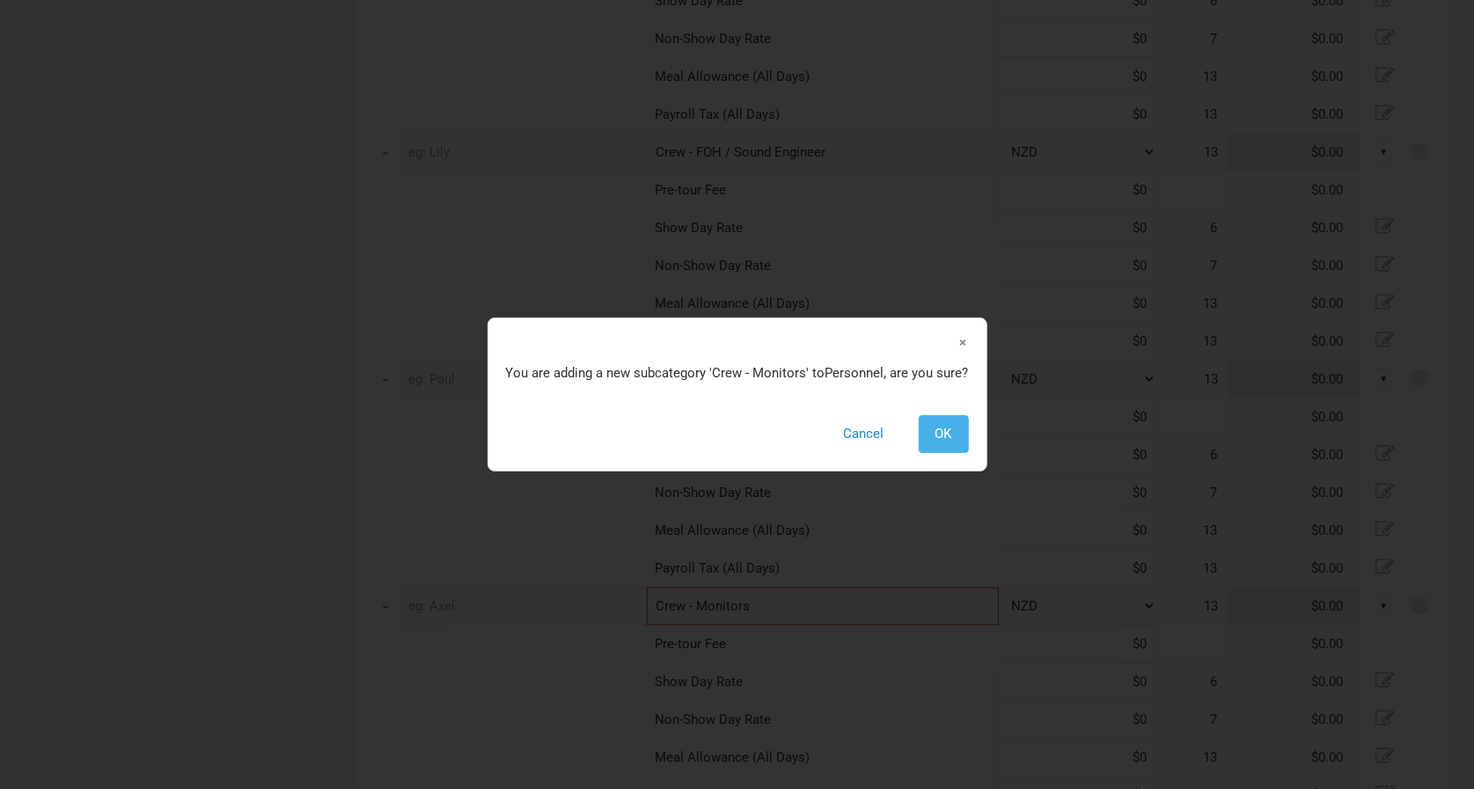
click at [940, 433] on span "OK" at bounding box center [943, 434] width 17 height 16
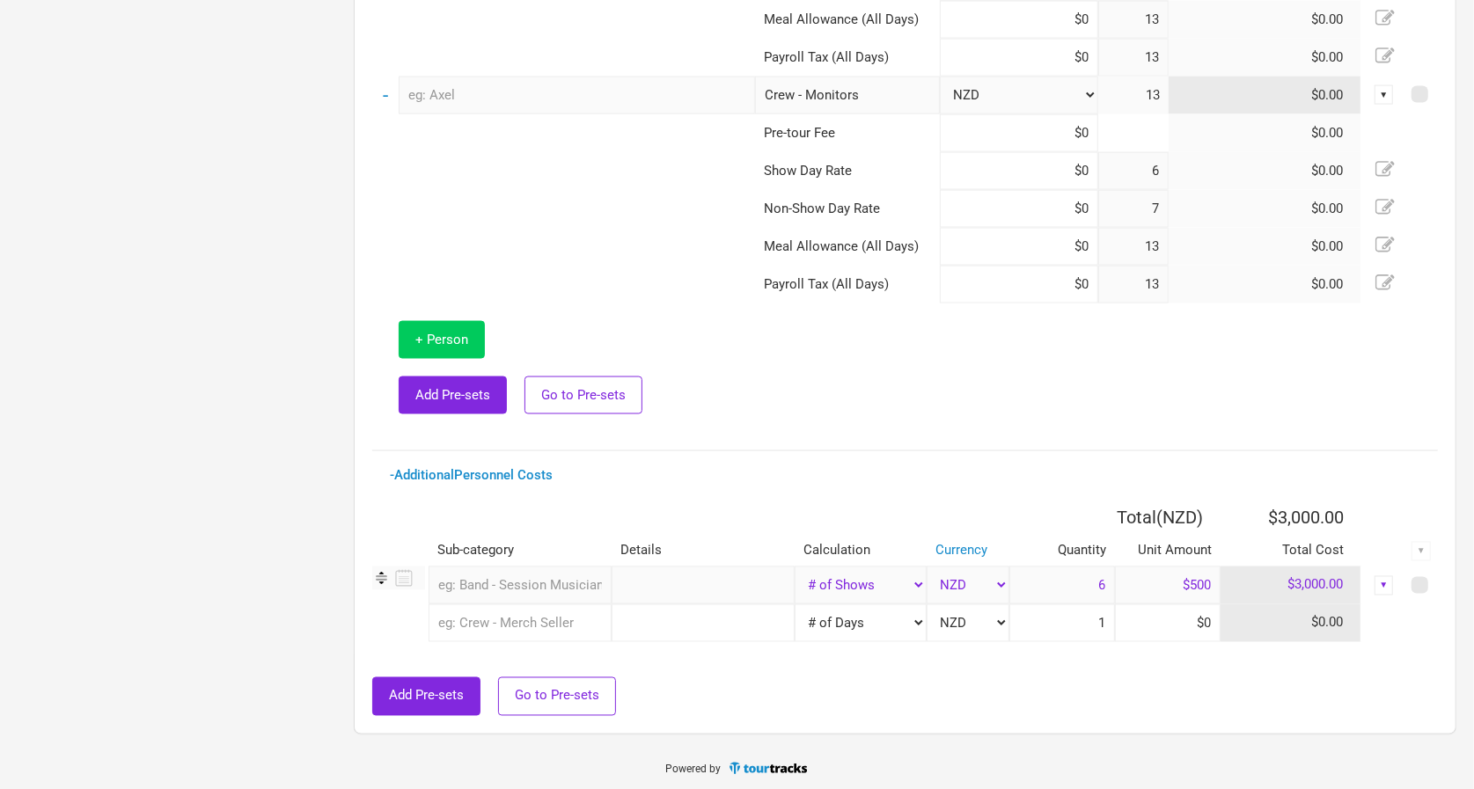
scroll to position [2027, 0]
click at [461, 336] on span "+ Person" at bounding box center [441, 341] width 53 height 16
select select "NZD"
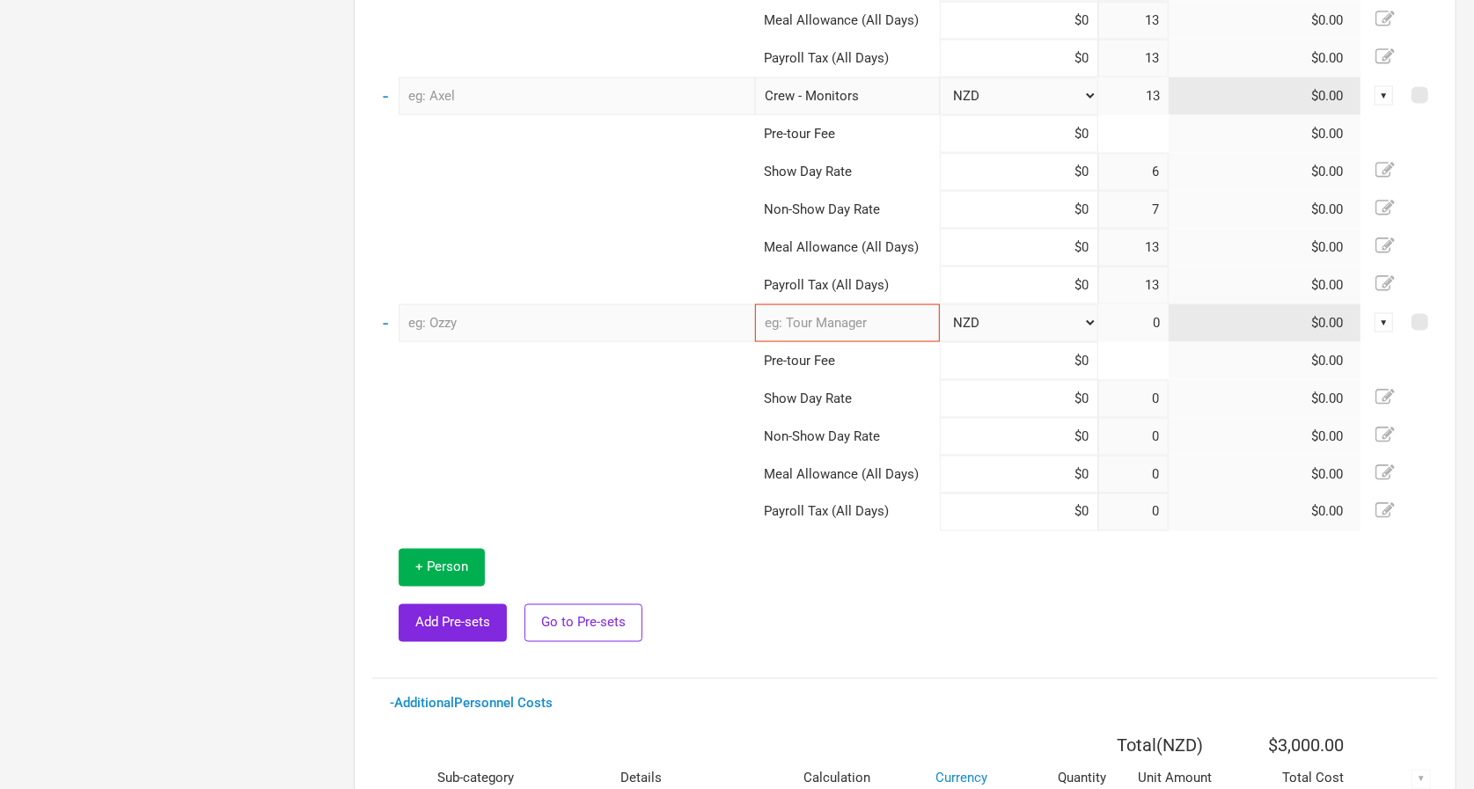
type input "6"
type input "7"
type input "13"
click at [840, 324] on input "text" at bounding box center [847, 323] width 185 height 38
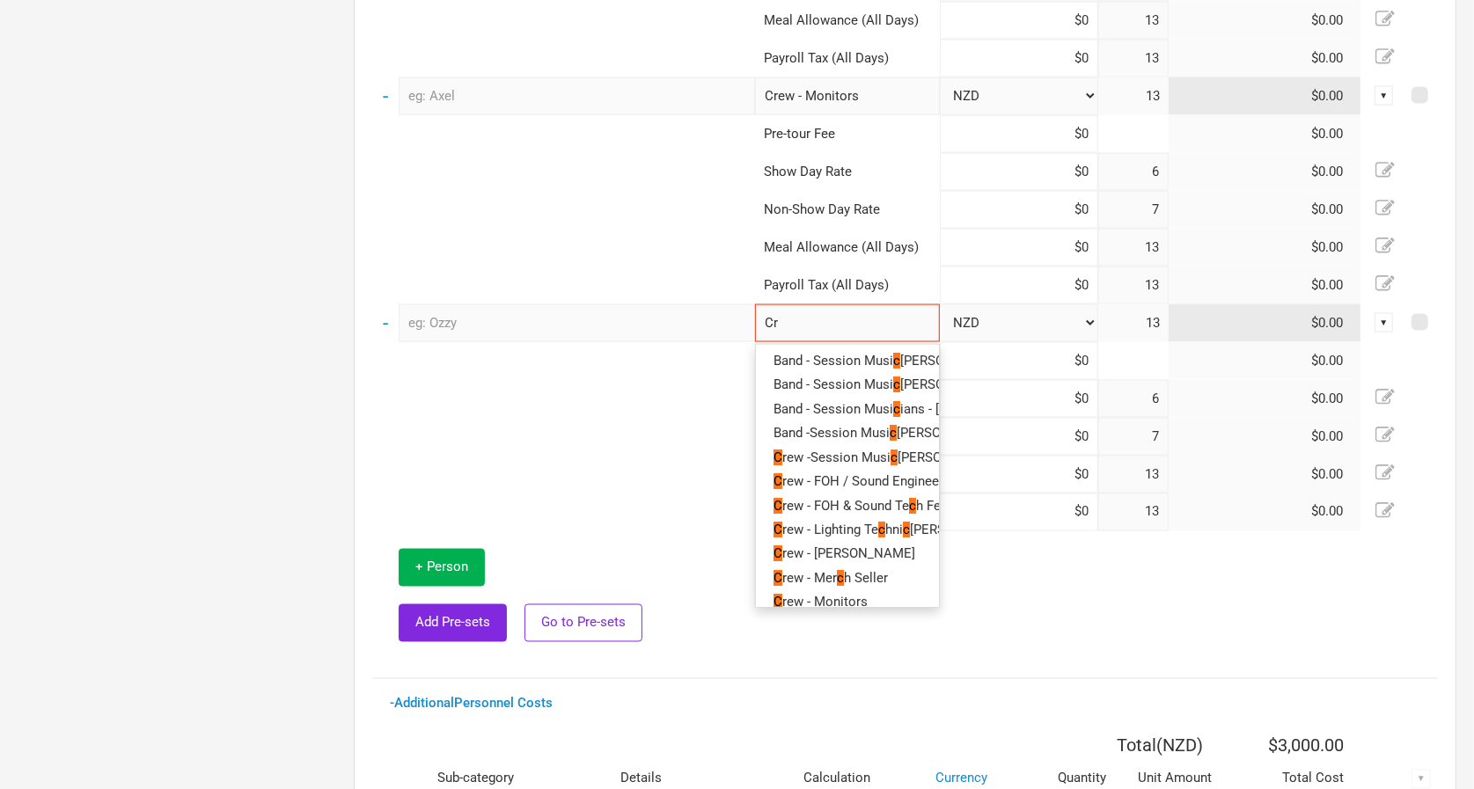
type input "Cre"
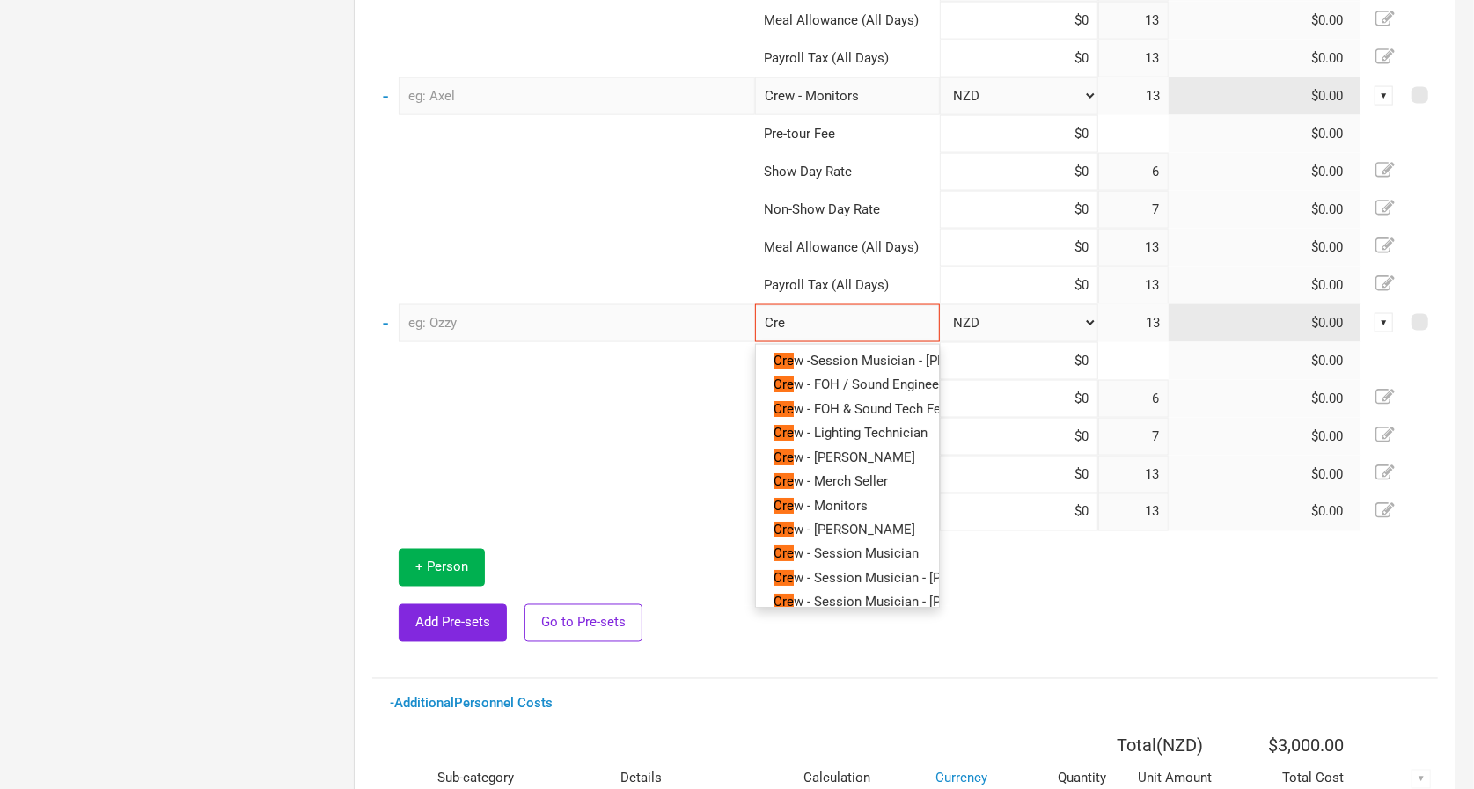
type input "Crew"
type input "Crew -"
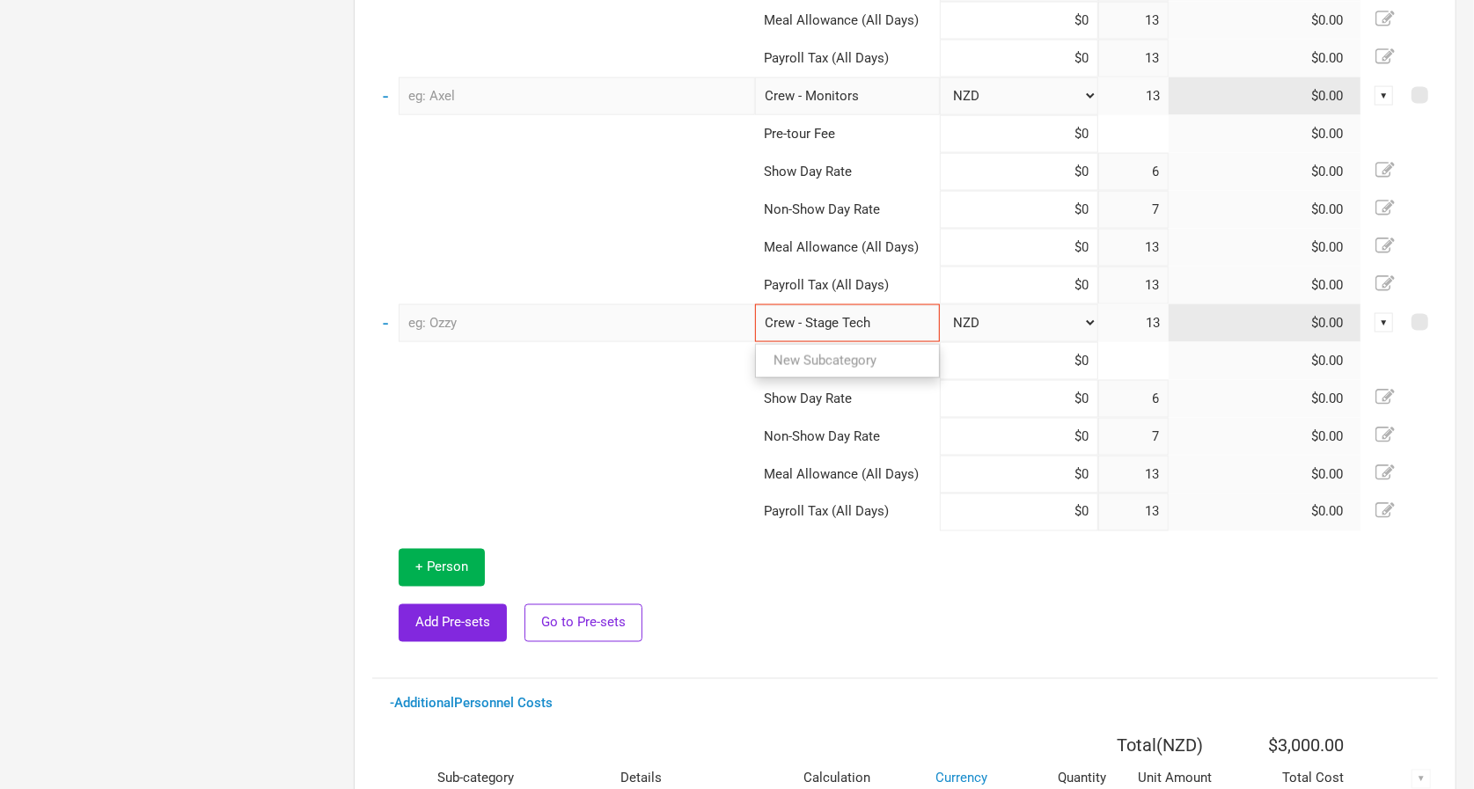
type input "Crew - Stage Tech"
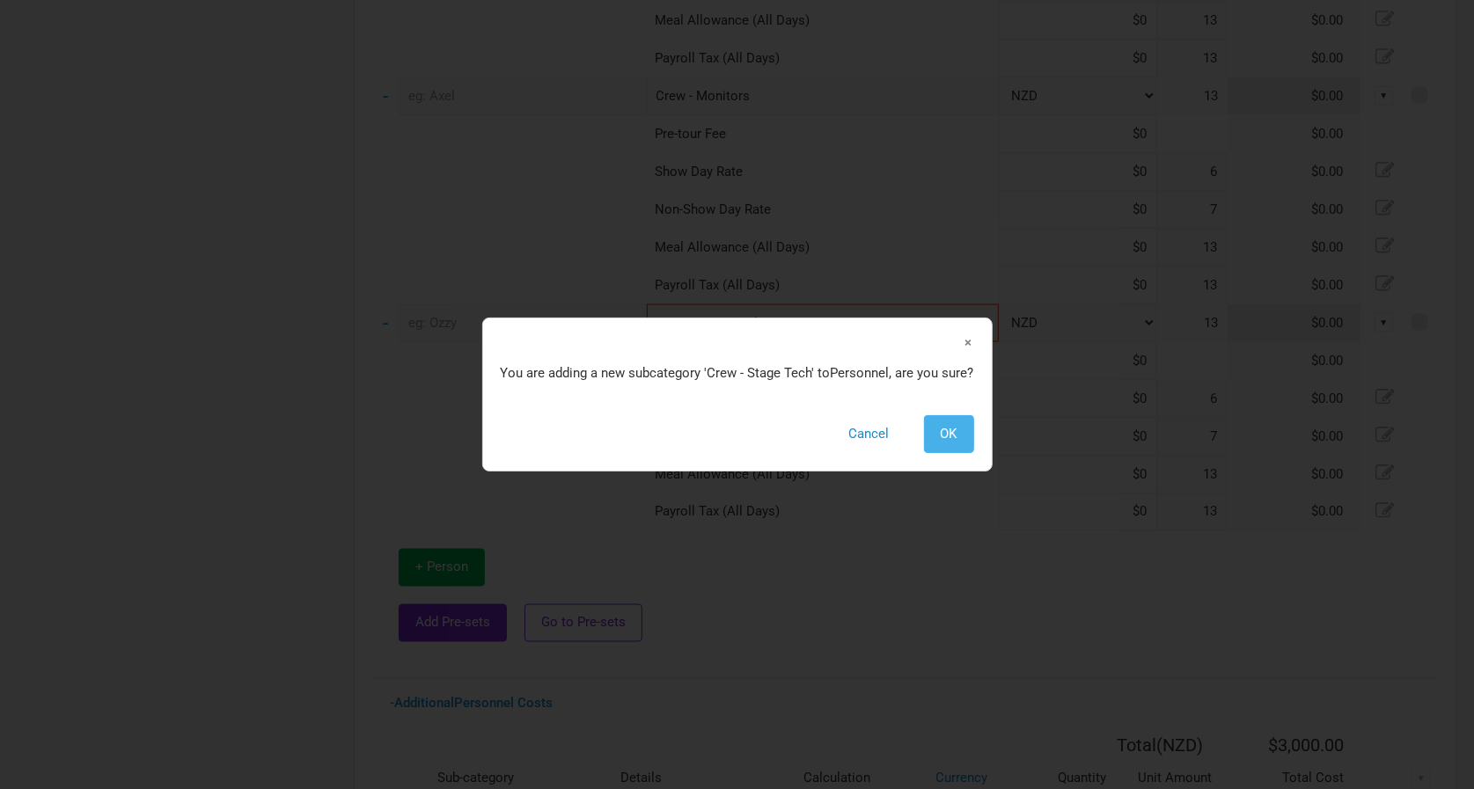
click at [948, 429] on span "OK" at bounding box center [949, 434] width 17 height 16
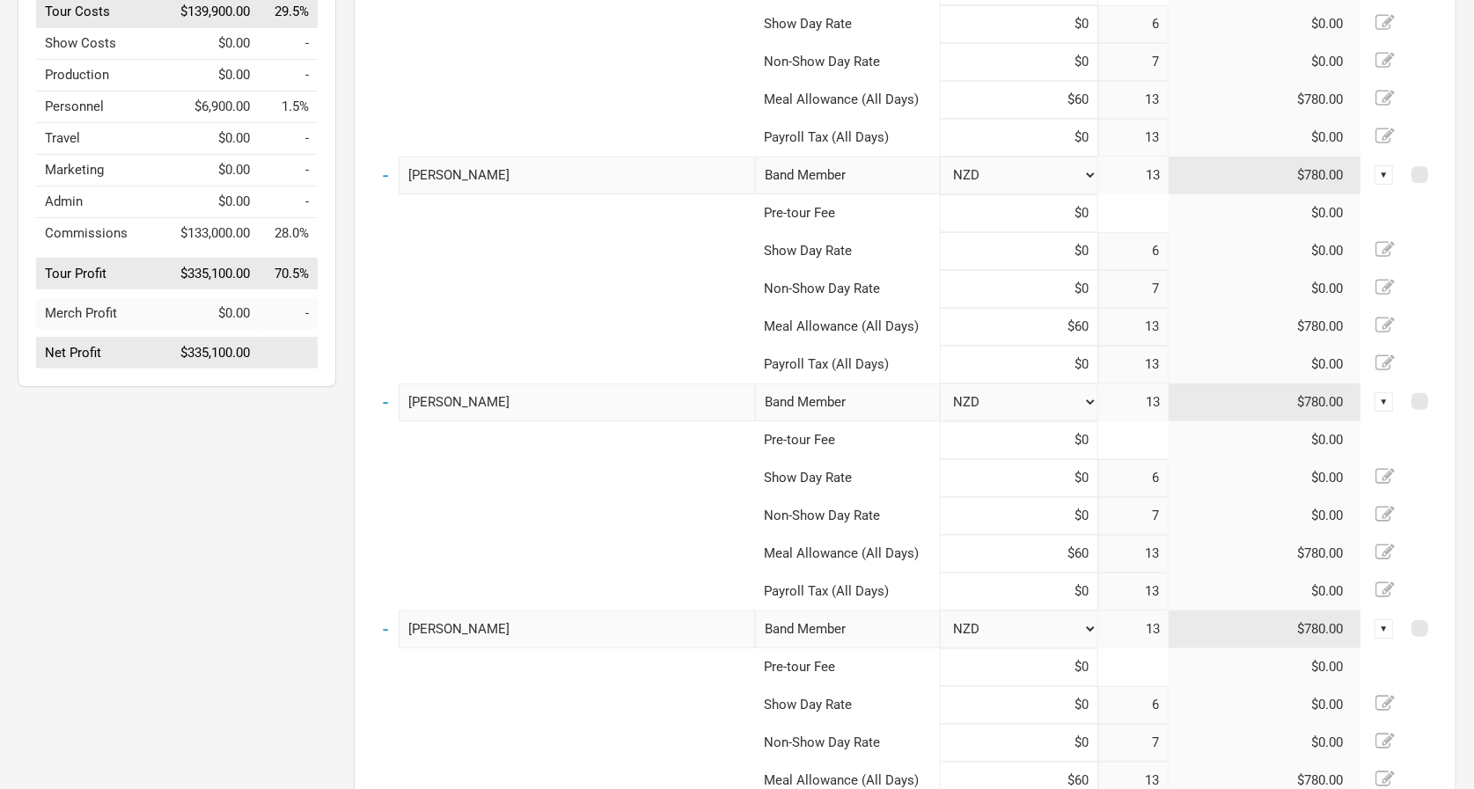
scroll to position [224, 0]
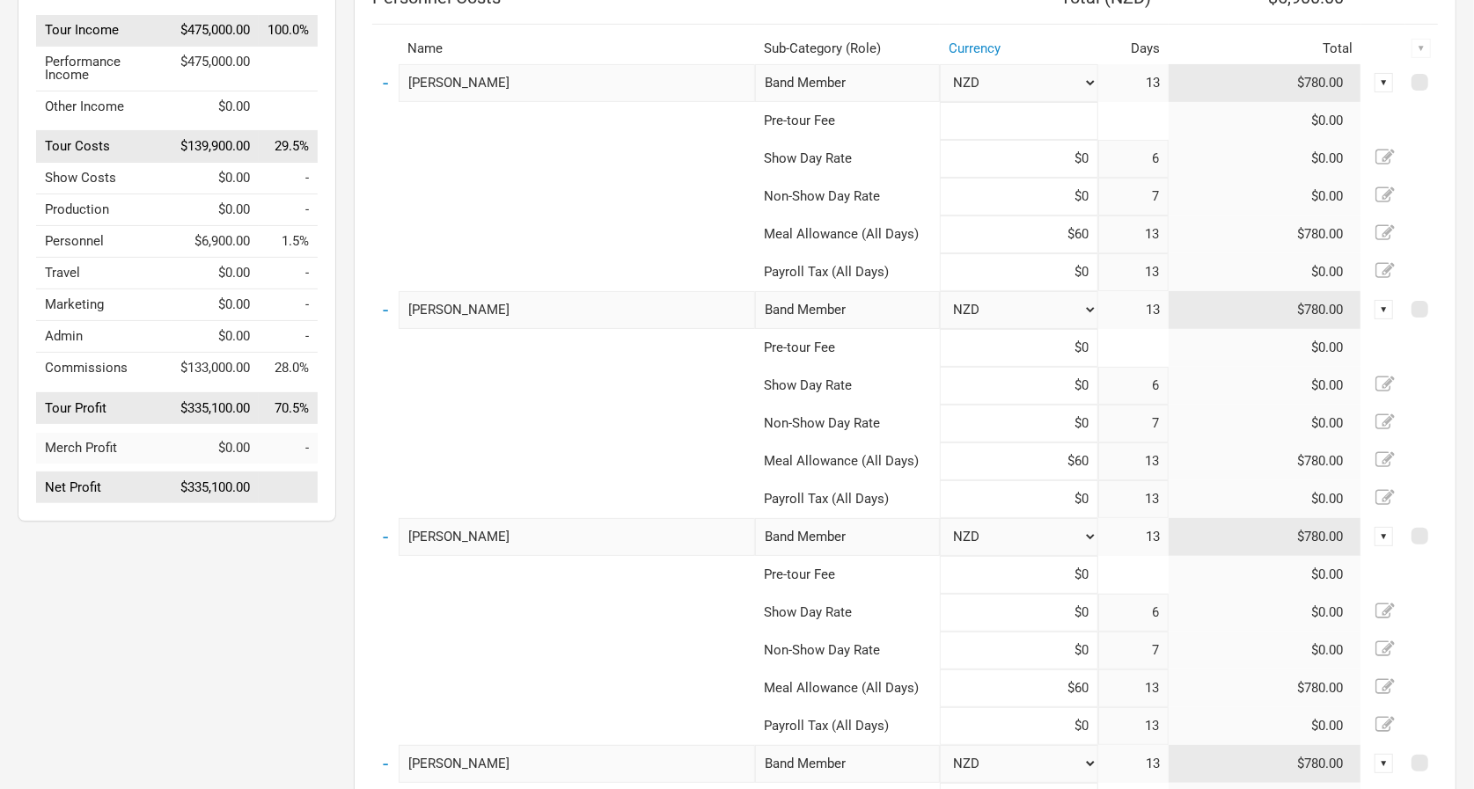
click at [1030, 102] on input at bounding box center [1019, 121] width 158 height 38
type input "$0"
select select "AUD"
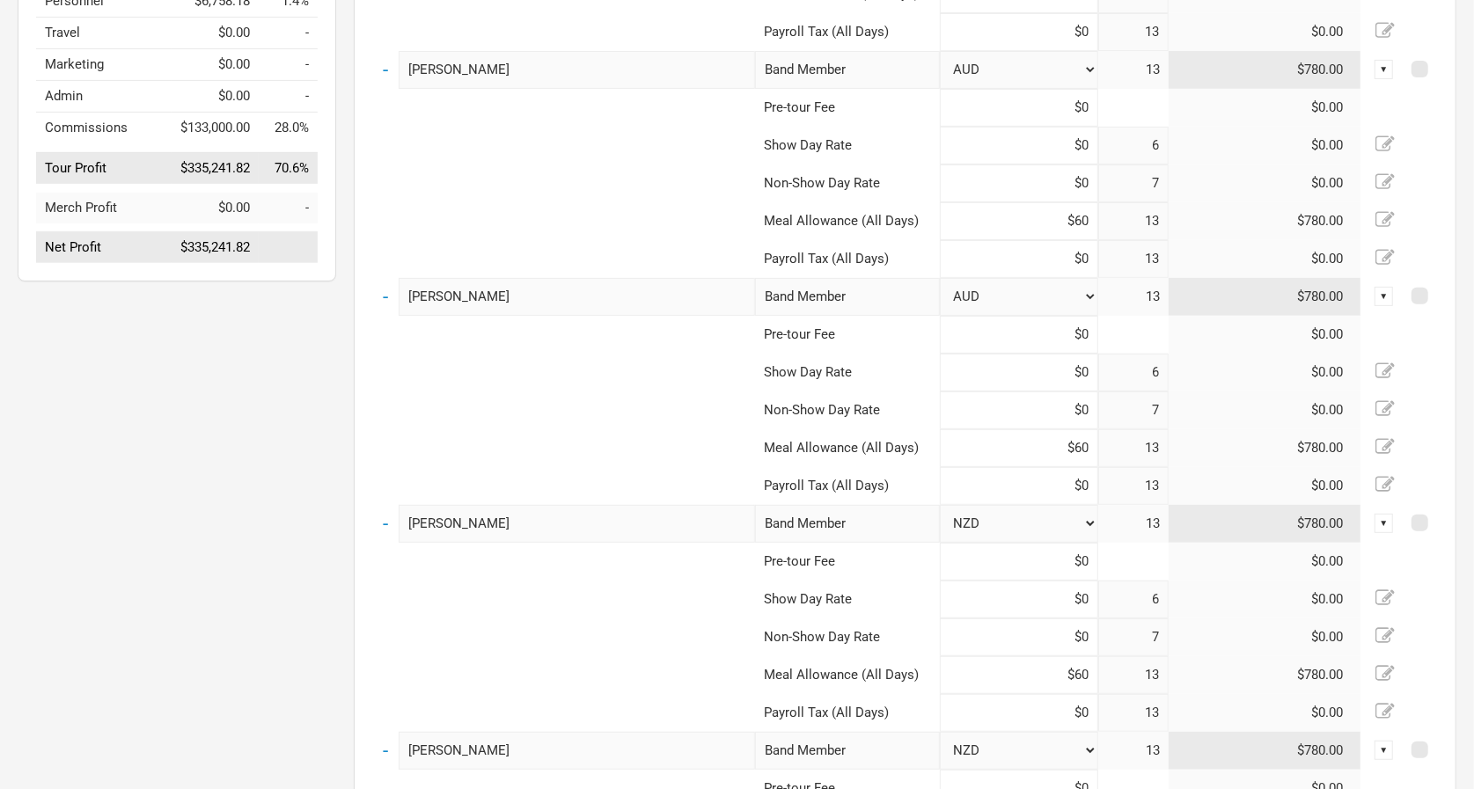
scroll to position [473, 0]
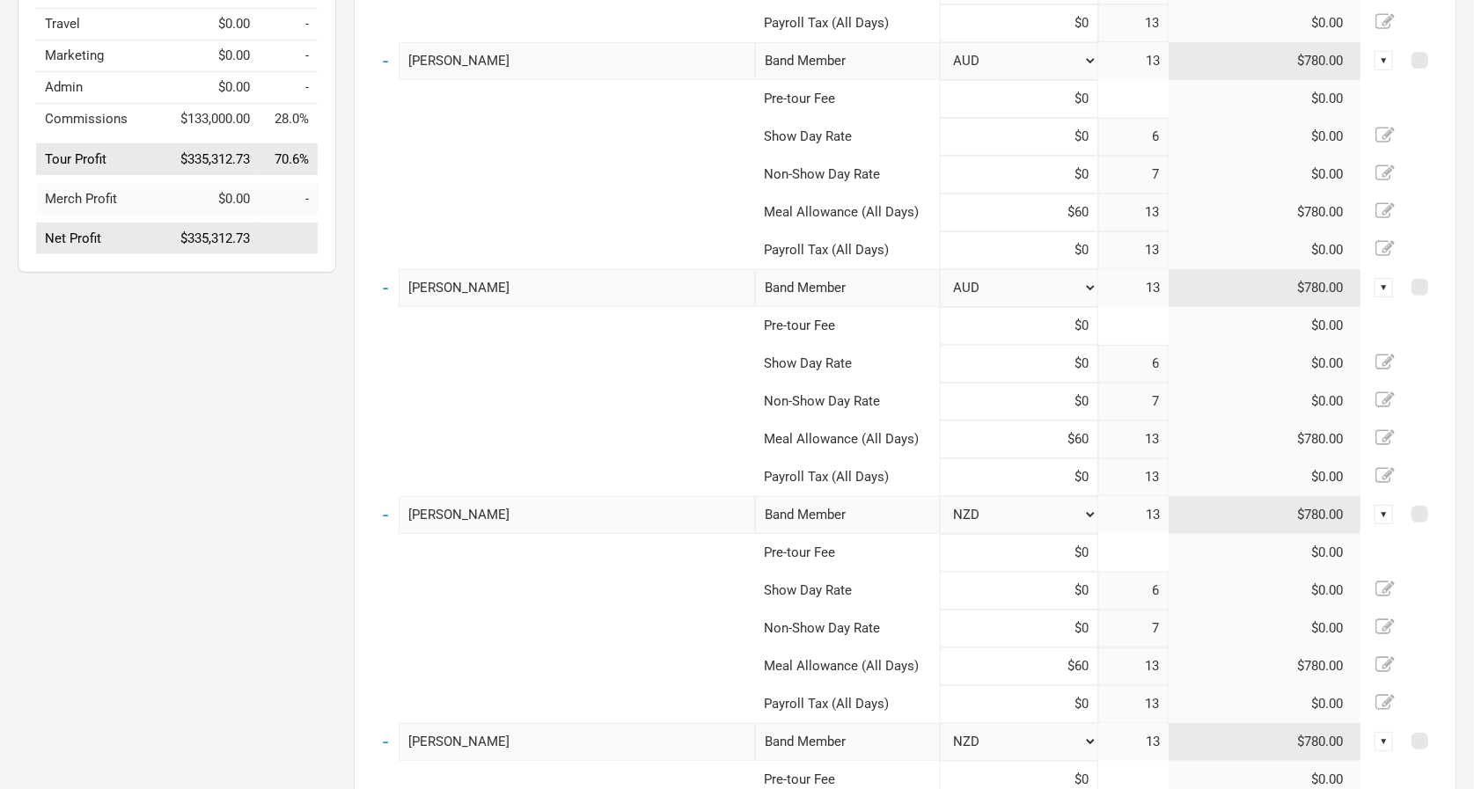
select select "AUD"
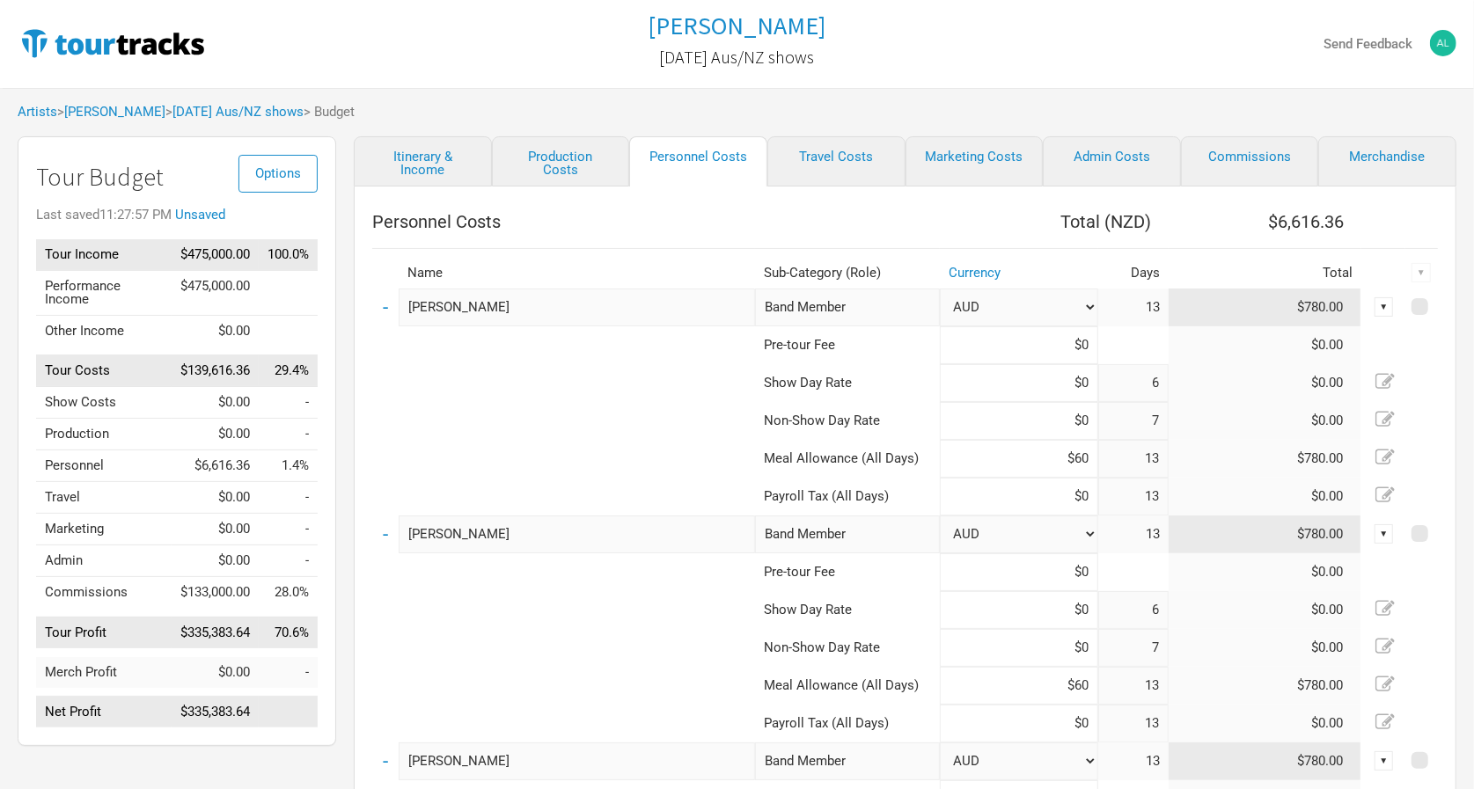
scroll to position [0, 0]
click at [296, 165] on span "Options" at bounding box center [278, 173] width 46 height 16
click at [275, 231] on link "Tour Currencies" at bounding box center [250, 231] width 93 height 31
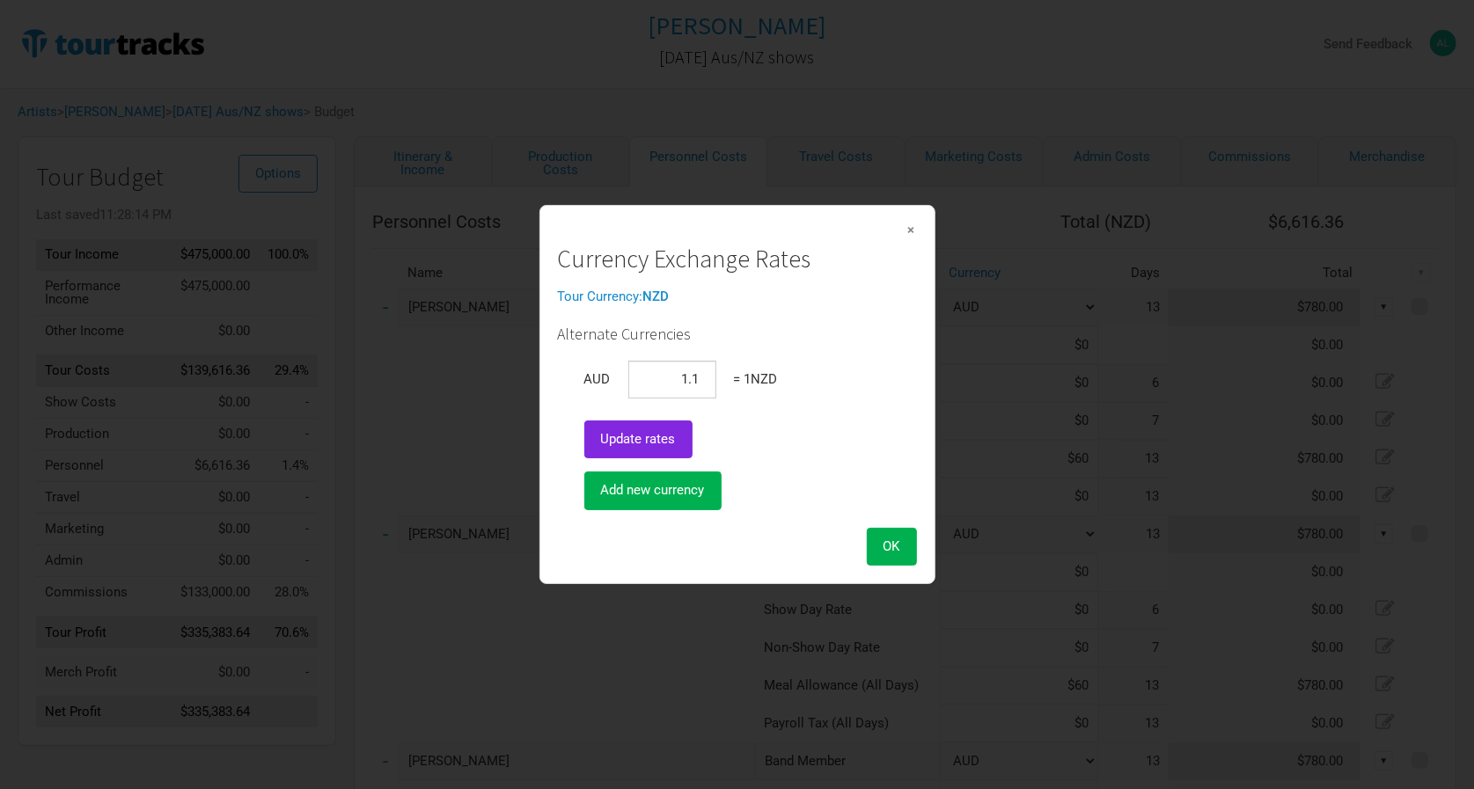
click at [652, 296] on strong "NZD" at bounding box center [656, 297] width 26 height 16
click at [886, 546] on span "OK" at bounding box center [891, 547] width 17 height 16
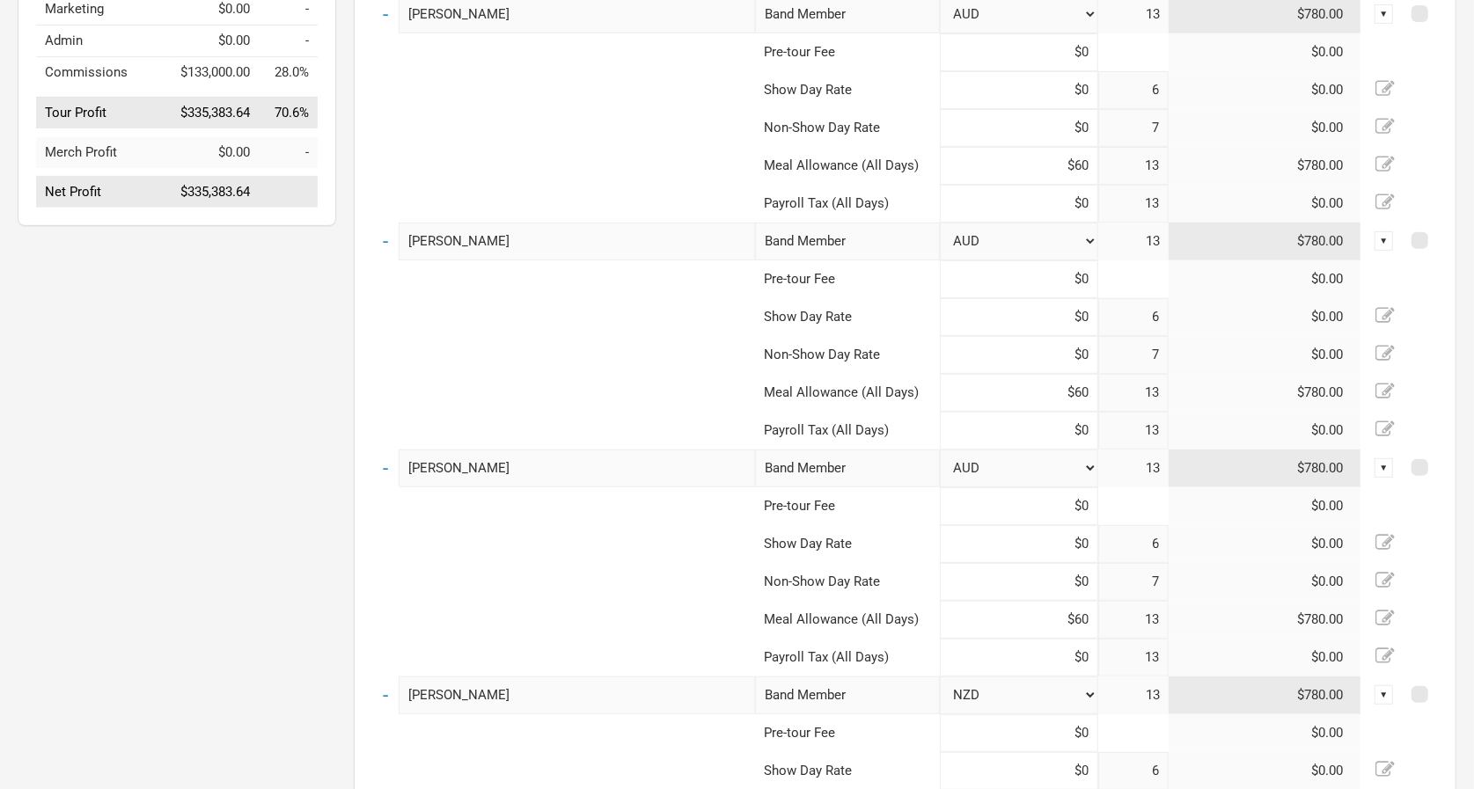
scroll to position [942, 0]
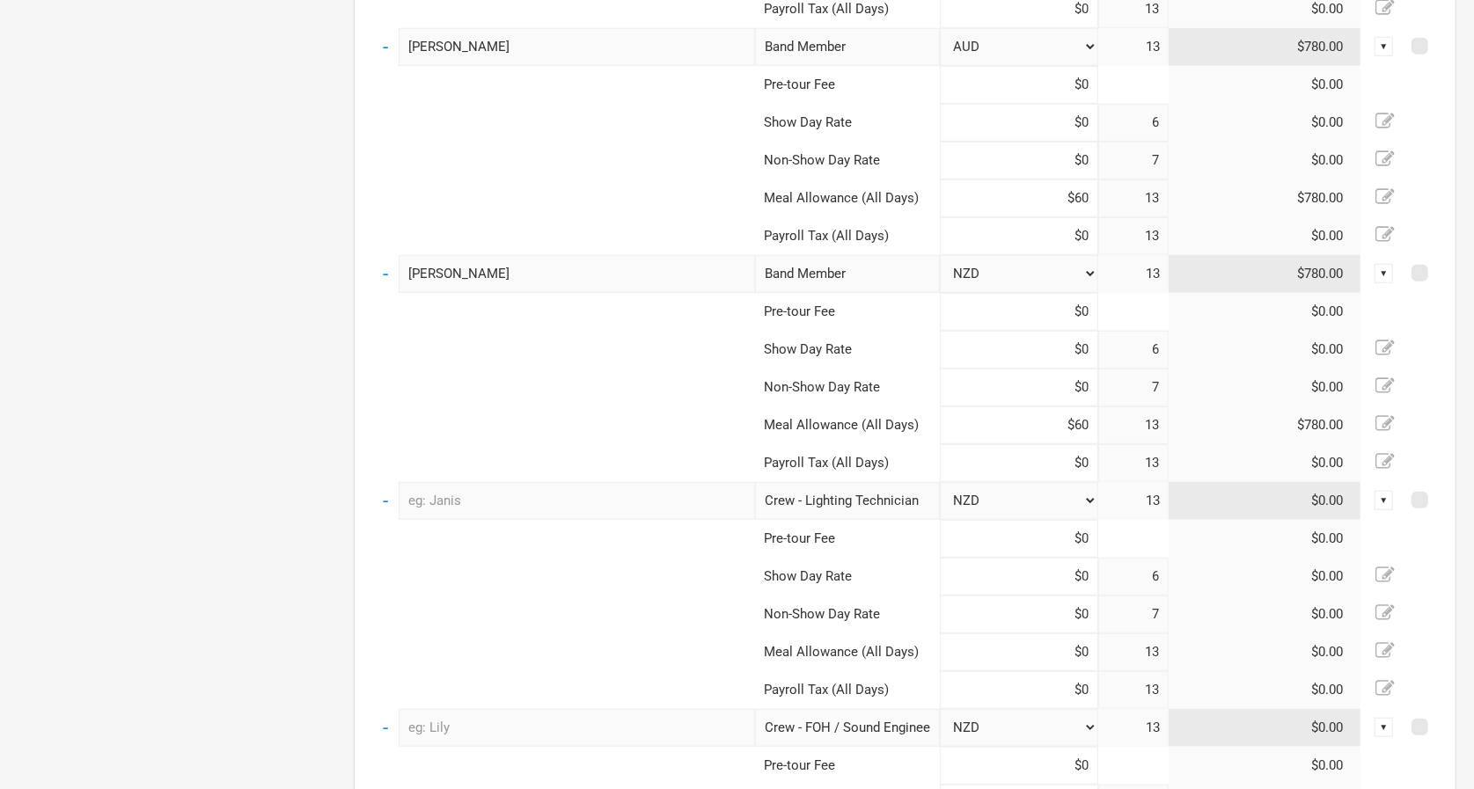
select select "AUD"
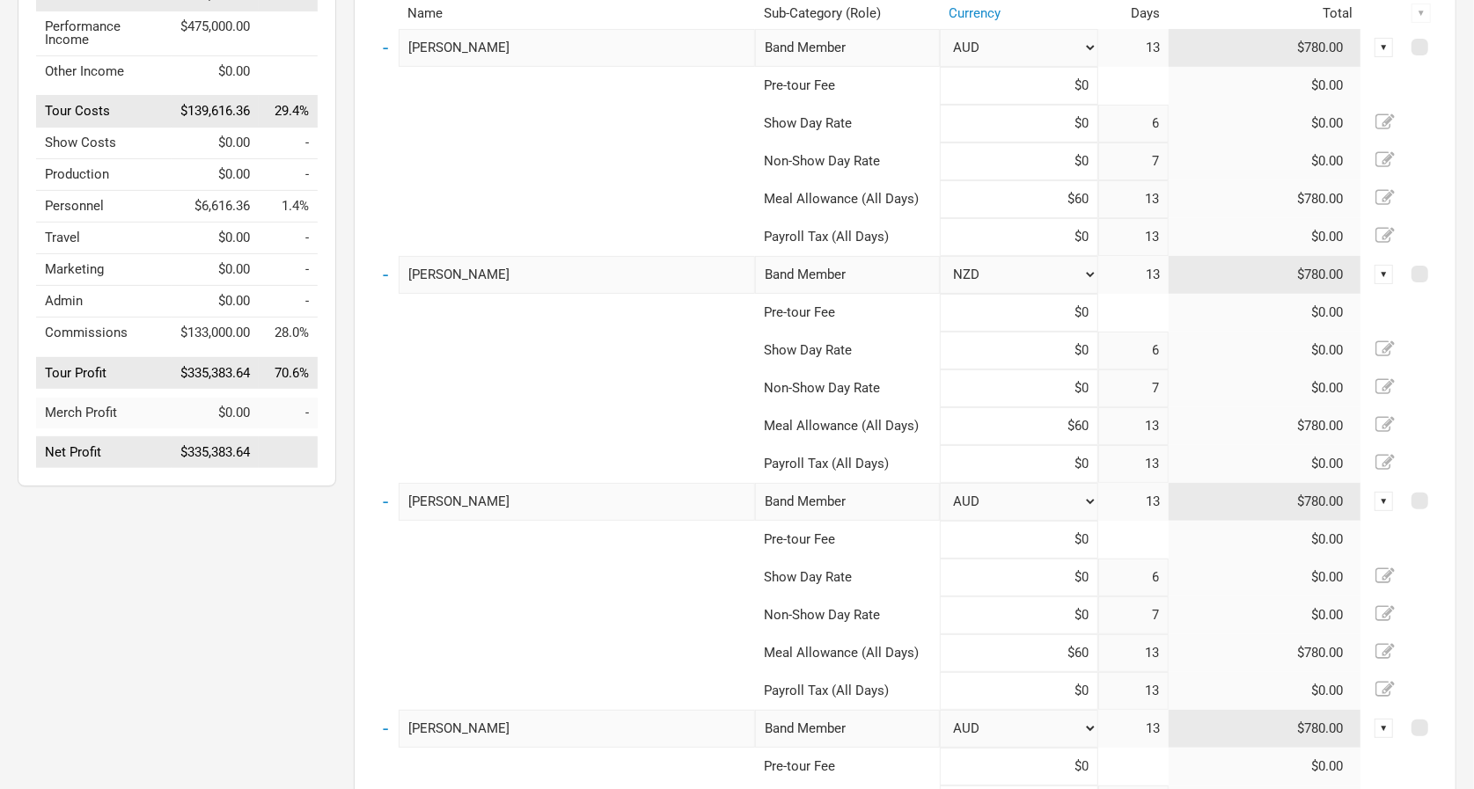
scroll to position [134, 0]
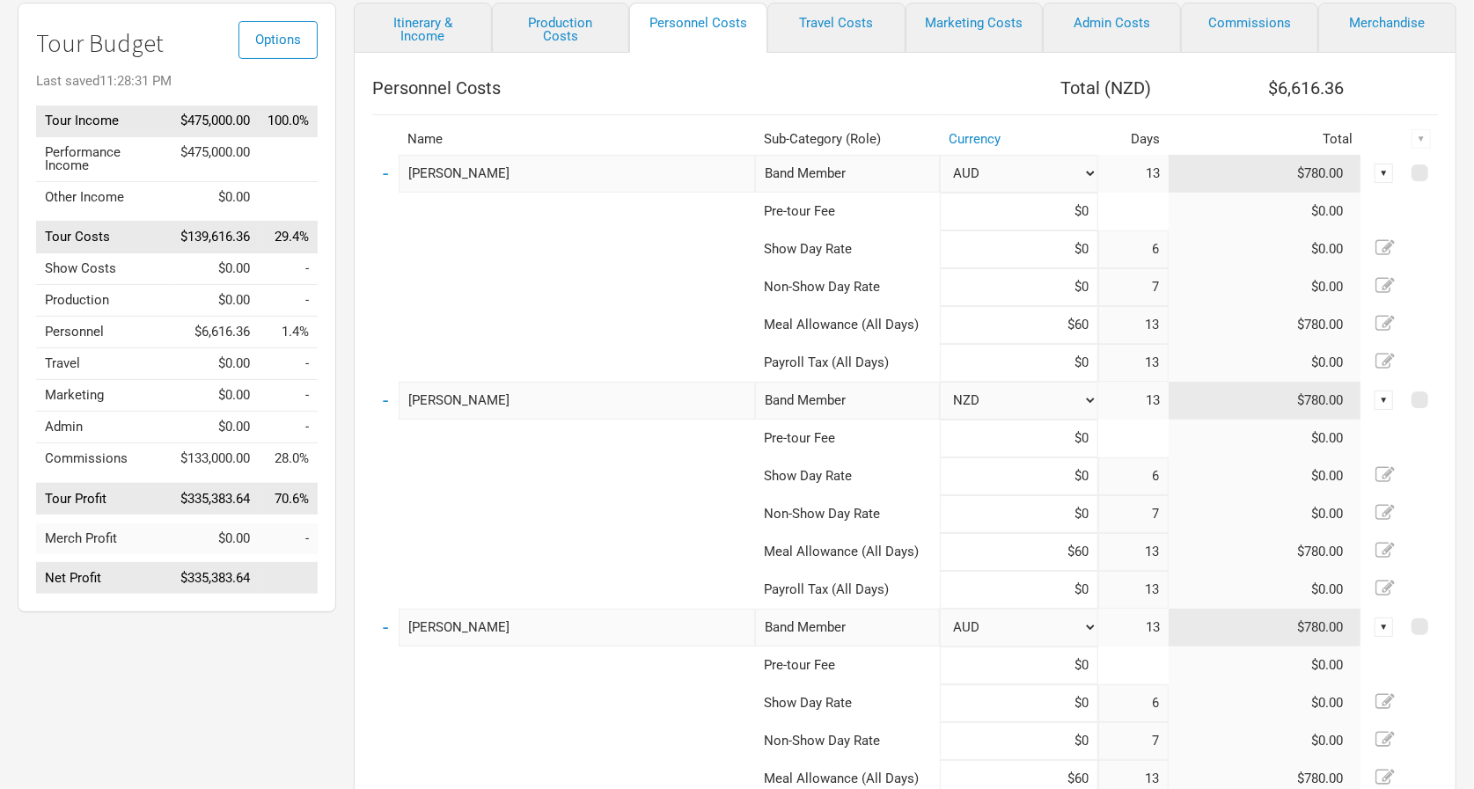
select select "AUD"
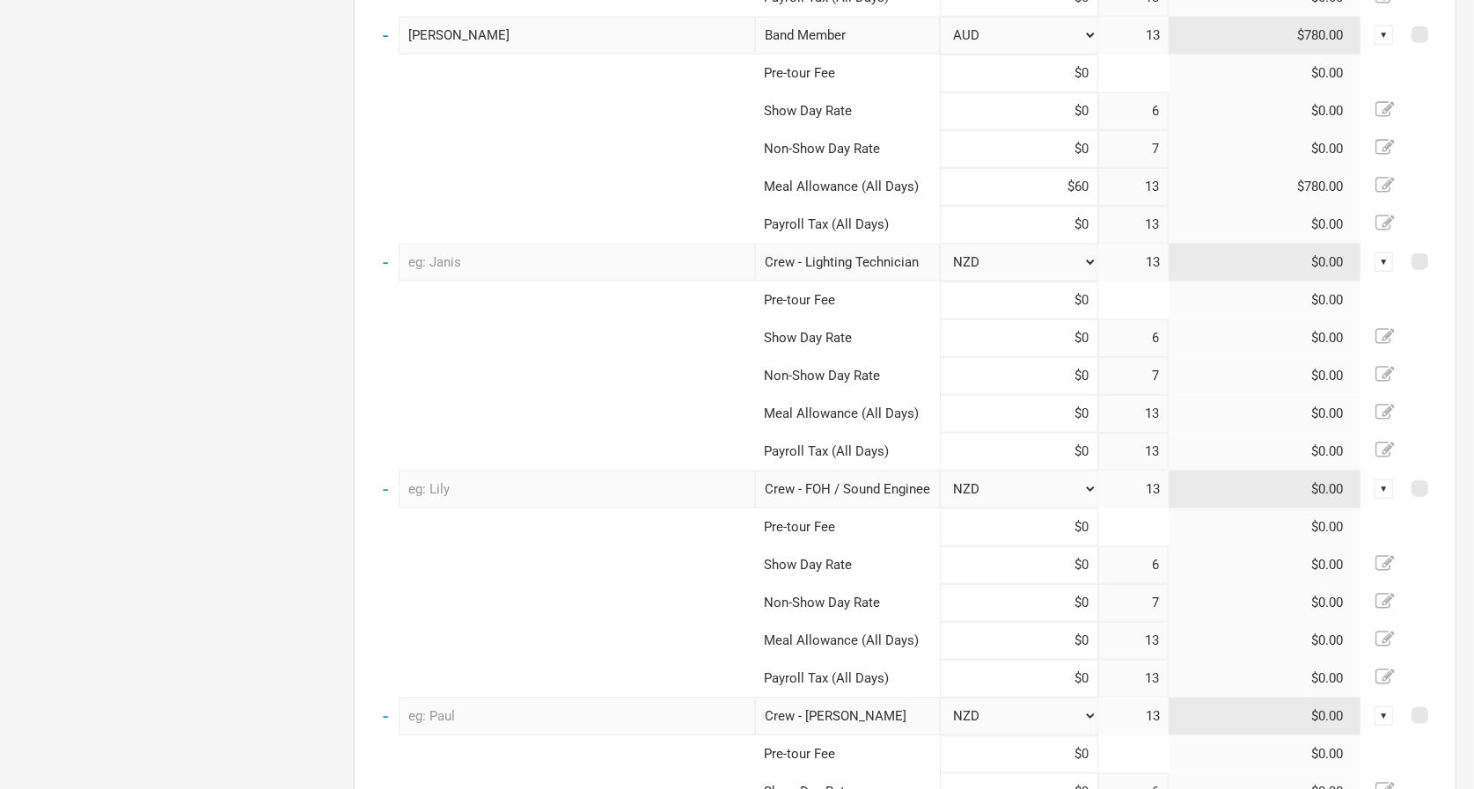
scroll to position [1254, 0]
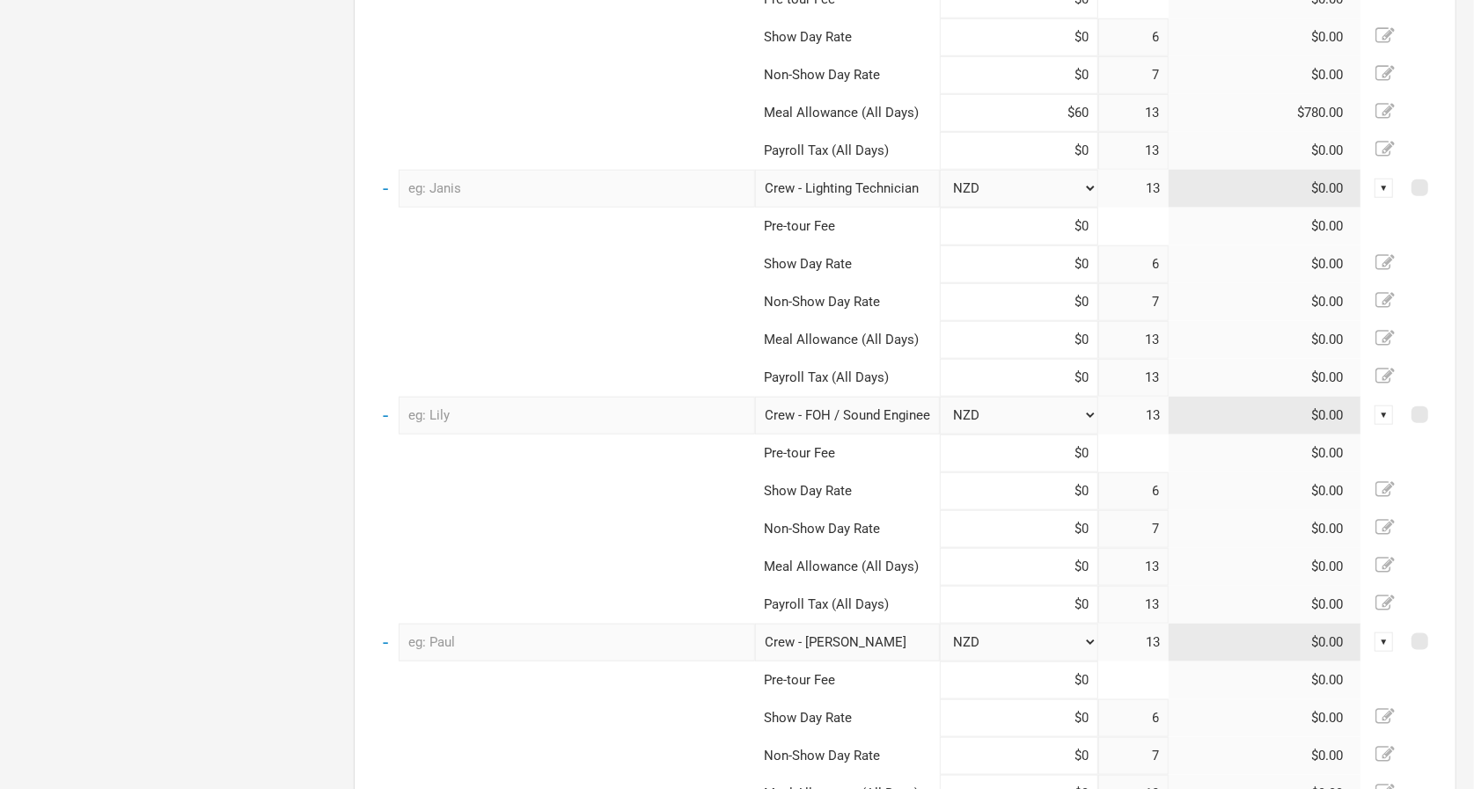
select select "AUD"
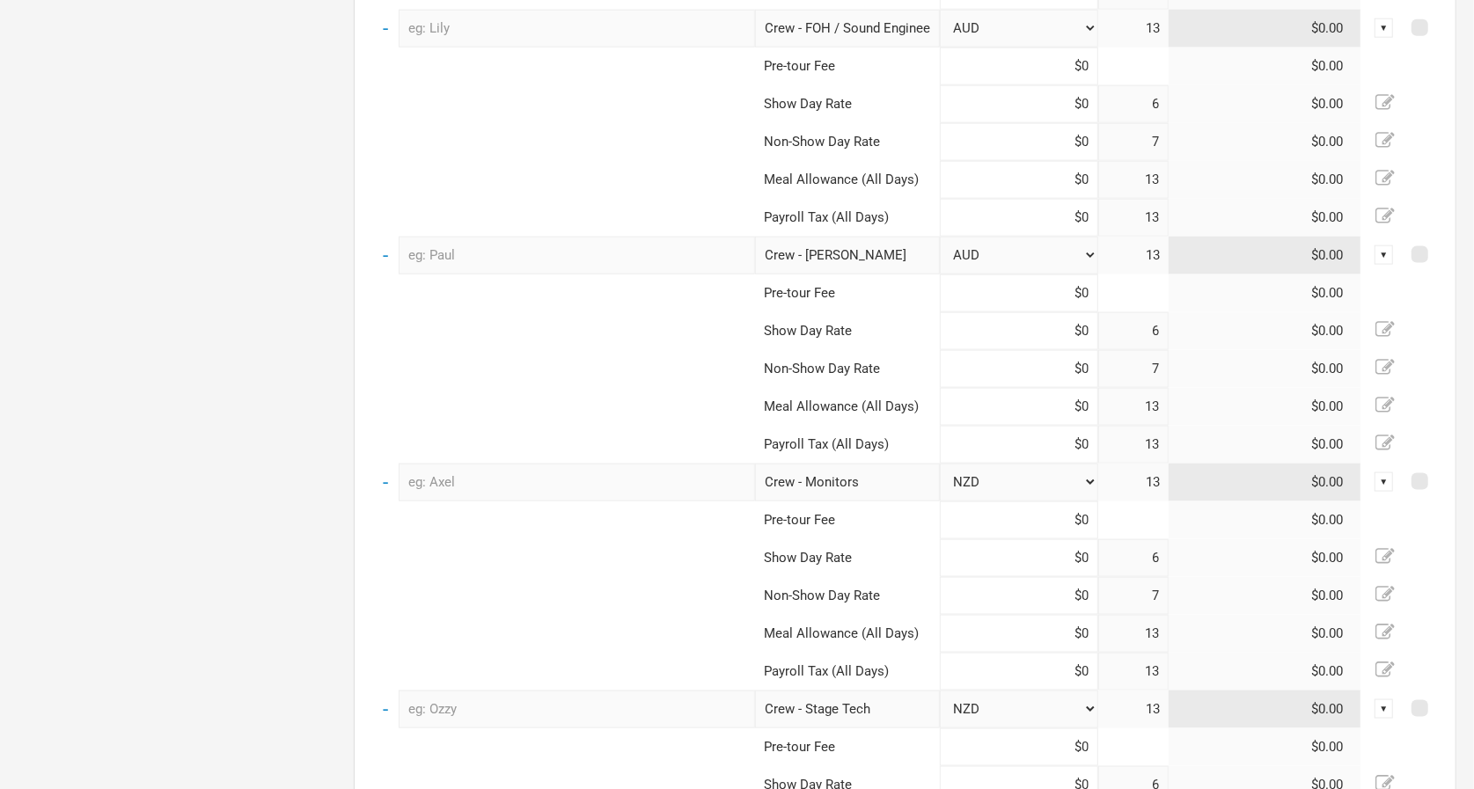
scroll to position [1755, 0]
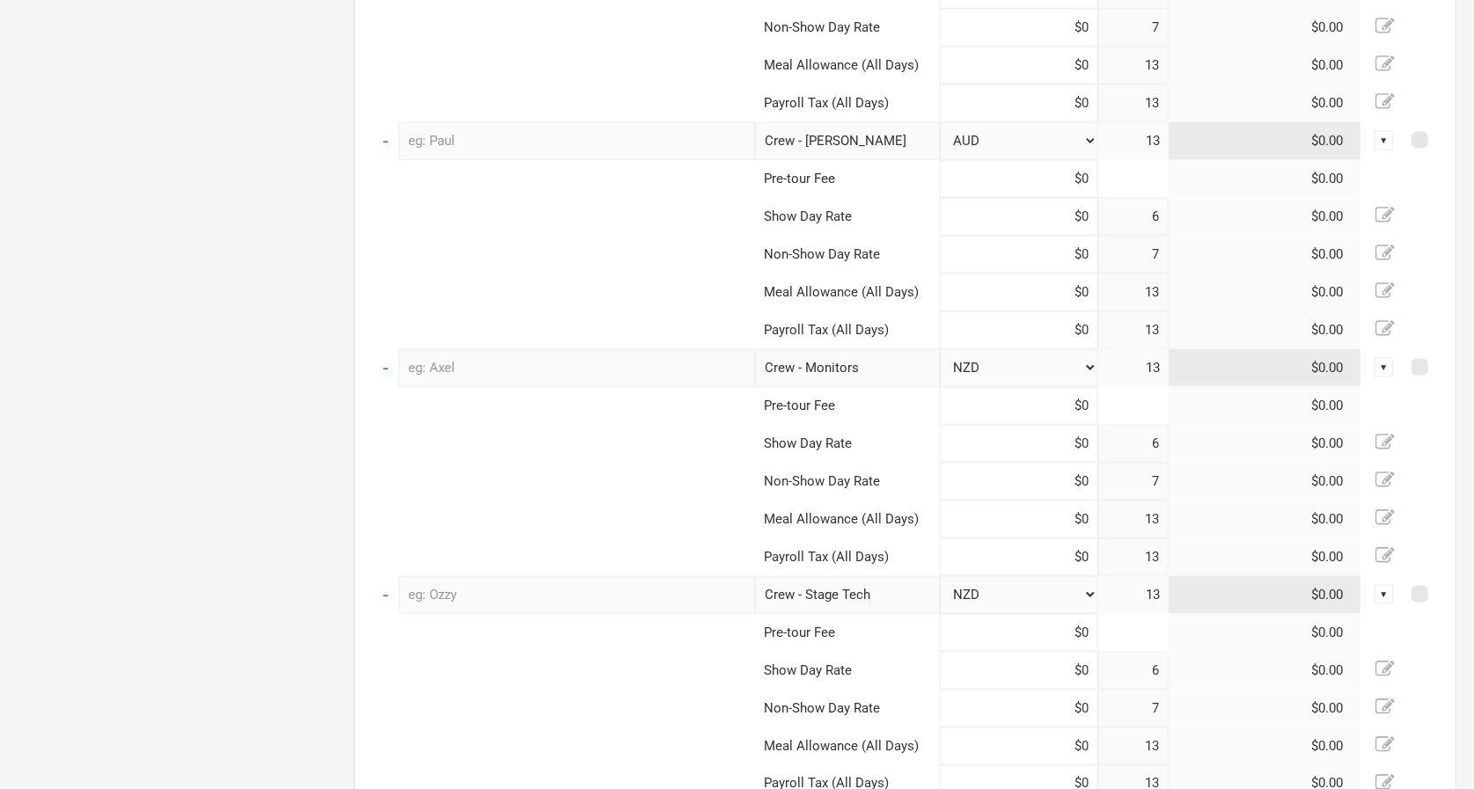
select select "AUD"
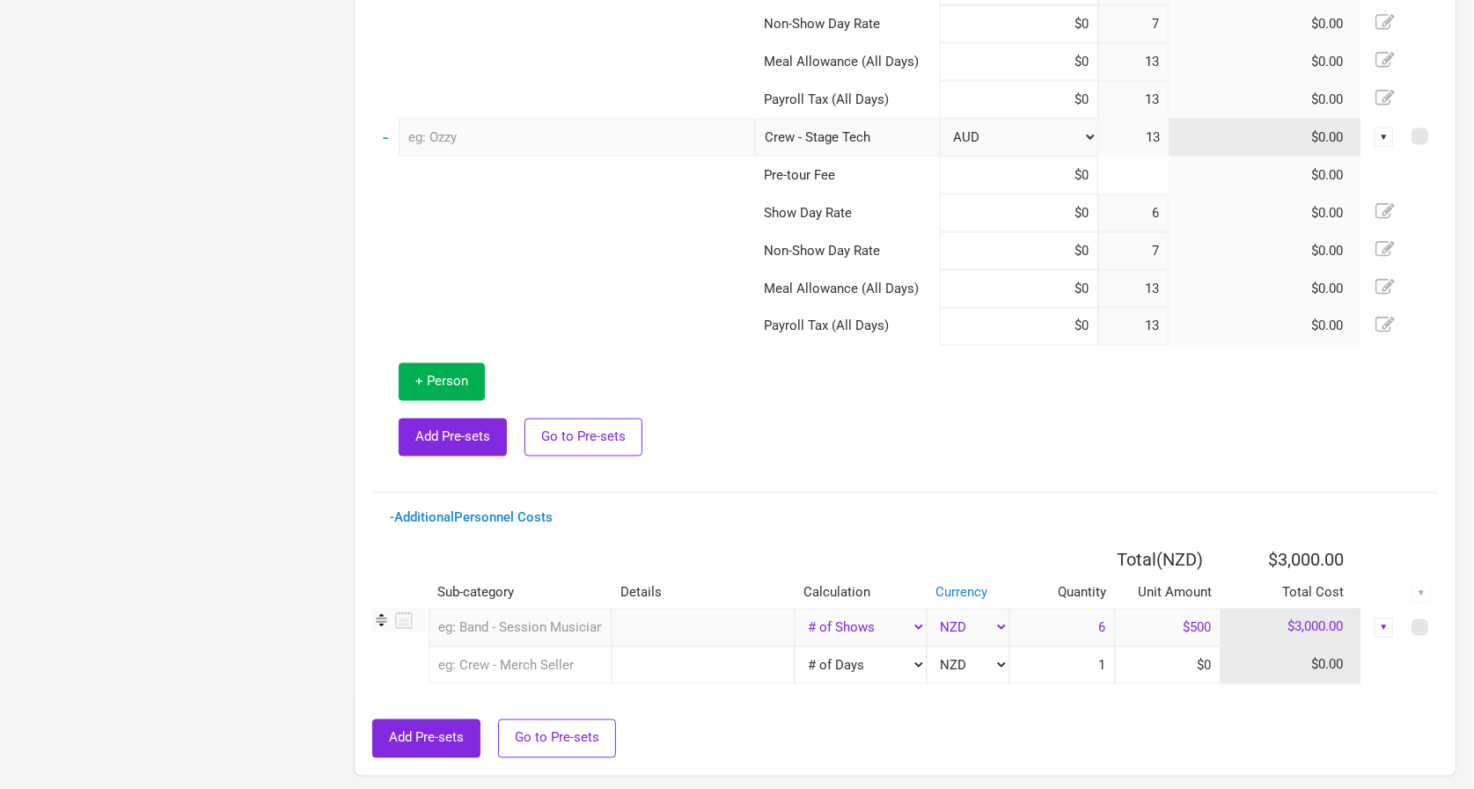
scroll to position [2239, 0]
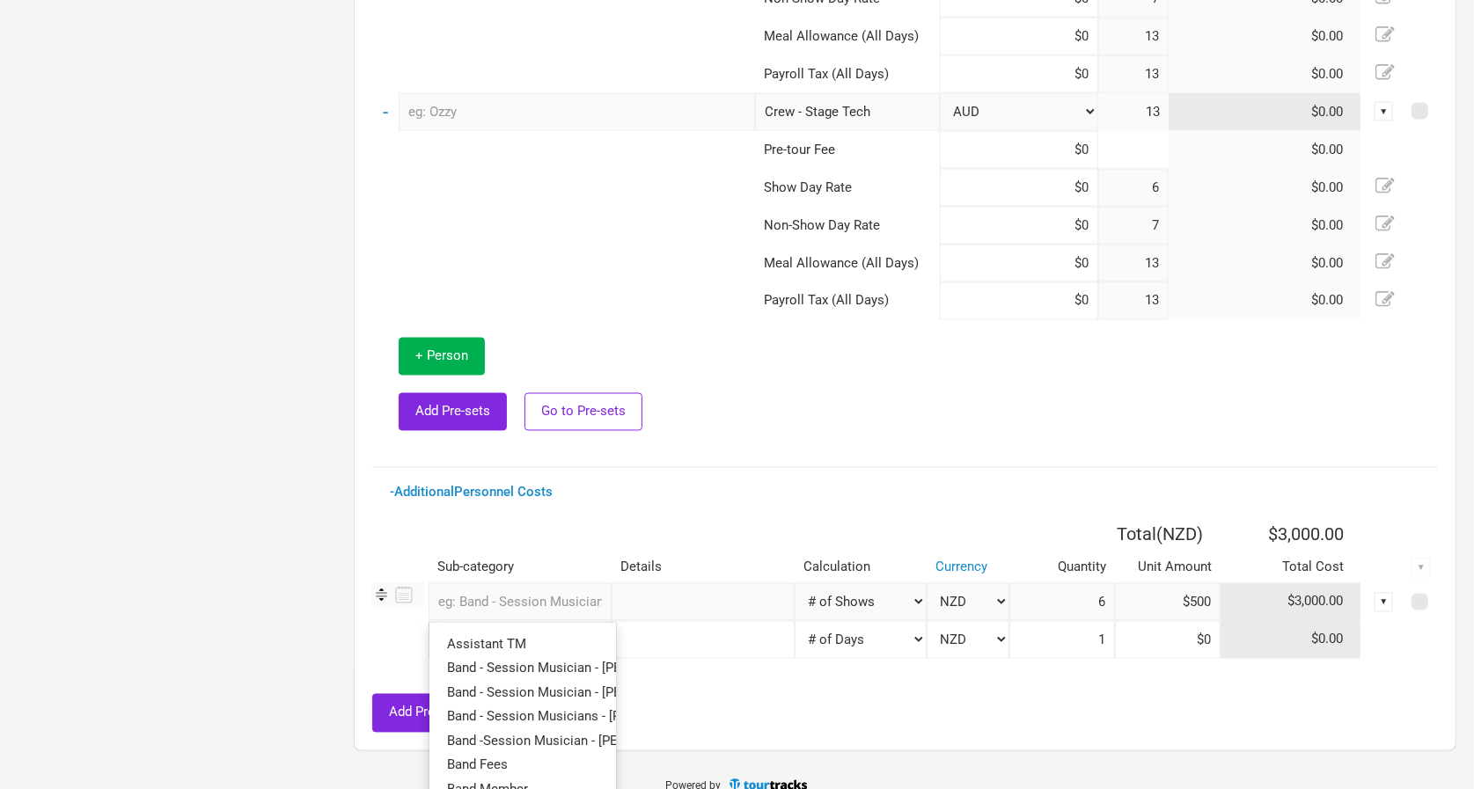
click at [536, 597] on input "text" at bounding box center [520, 602] width 183 height 38
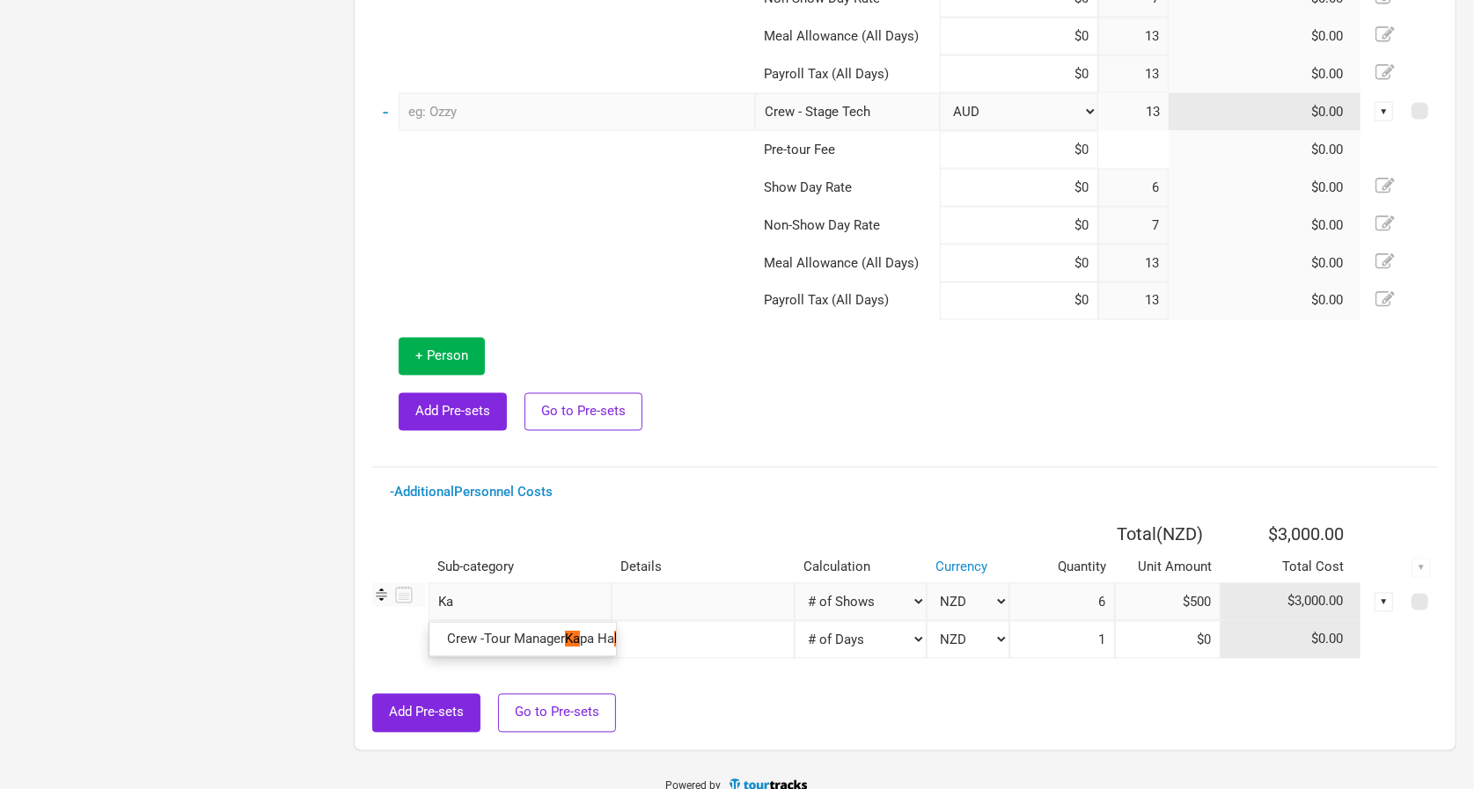
type input "Kap"
click at [555, 632] on span "Crew -Tour Manager" at bounding box center [506, 640] width 118 height 16
select select "Shows"
select select "NZD"
click at [567, 640] on input "text" at bounding box center [520, 640] width 183 height 38
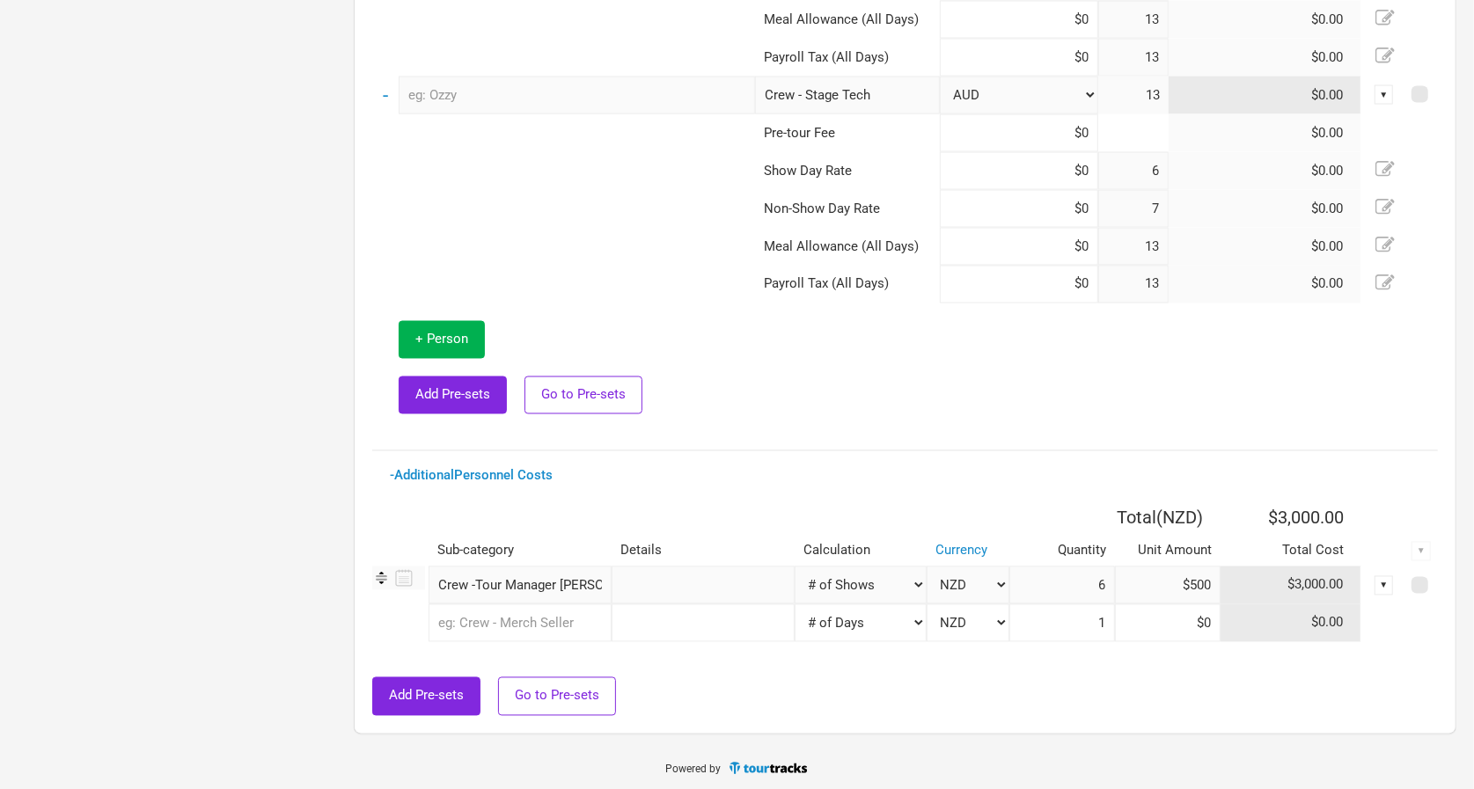
scroll to position [2254, 0]
click at [577, 611] on input "text" at bounding box center [520, 624] width 183 height 38
type input "Kapa"
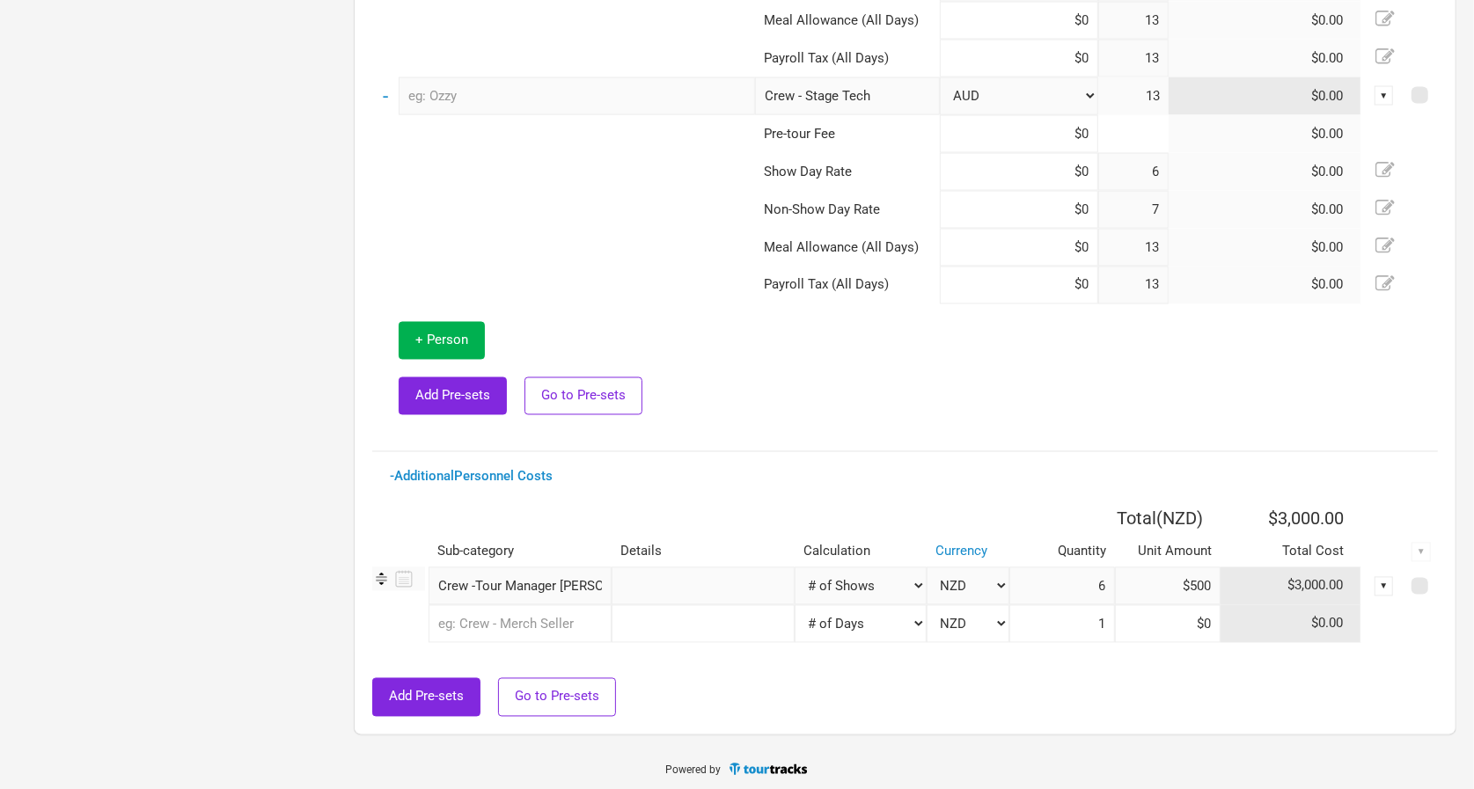
select select "Manual"
click at [1054, 578] on input "1" at bounding box center [1062, 587] width 106 height 38
type input "9"
type input "$600"
click at [1045, 451] on hr at bounding box center [905, 451] width 1066 height 1
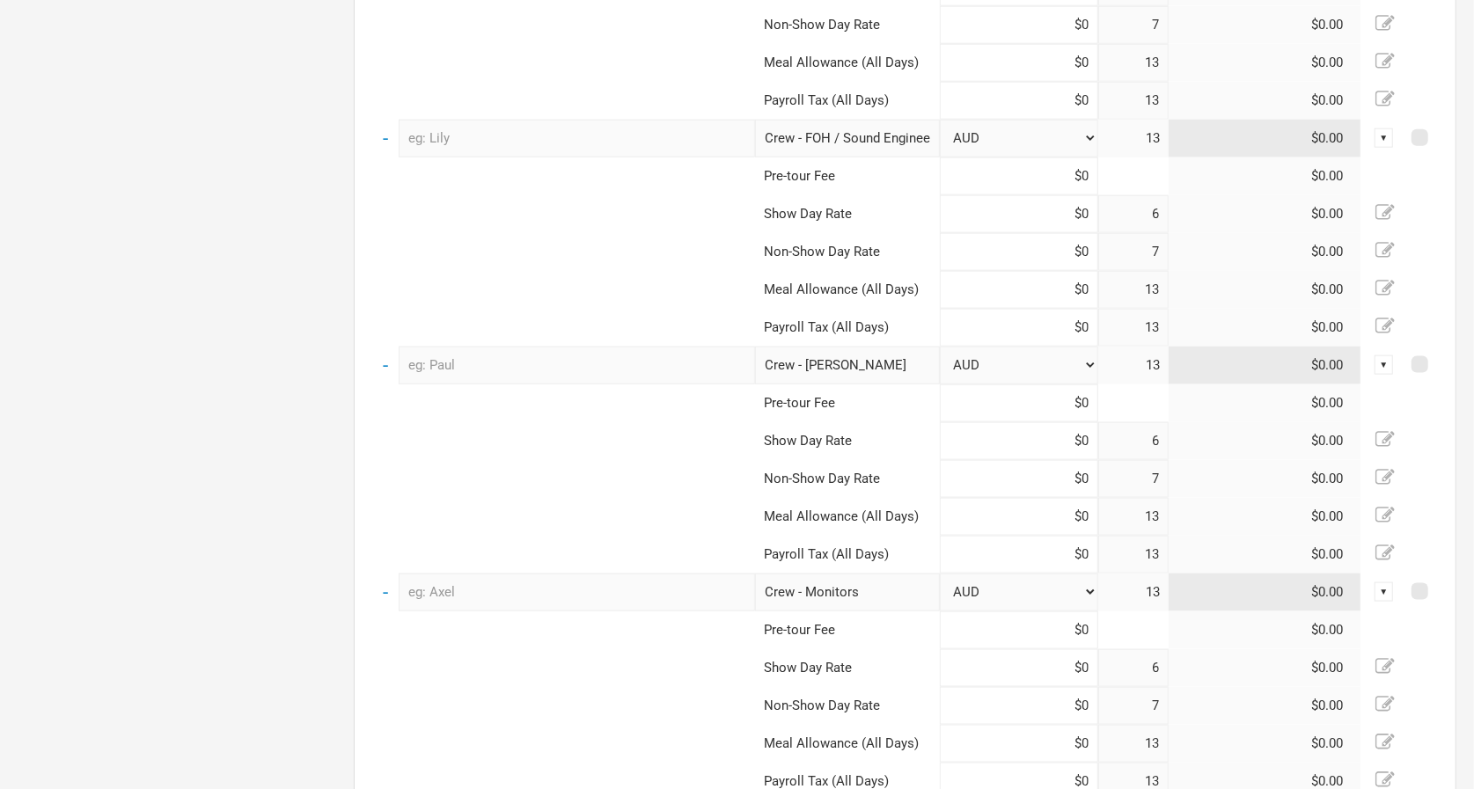
scroll to position [1535, 0]
click at [699, 588] on input "text" at bounding box center [577, 589] width 356 height 38
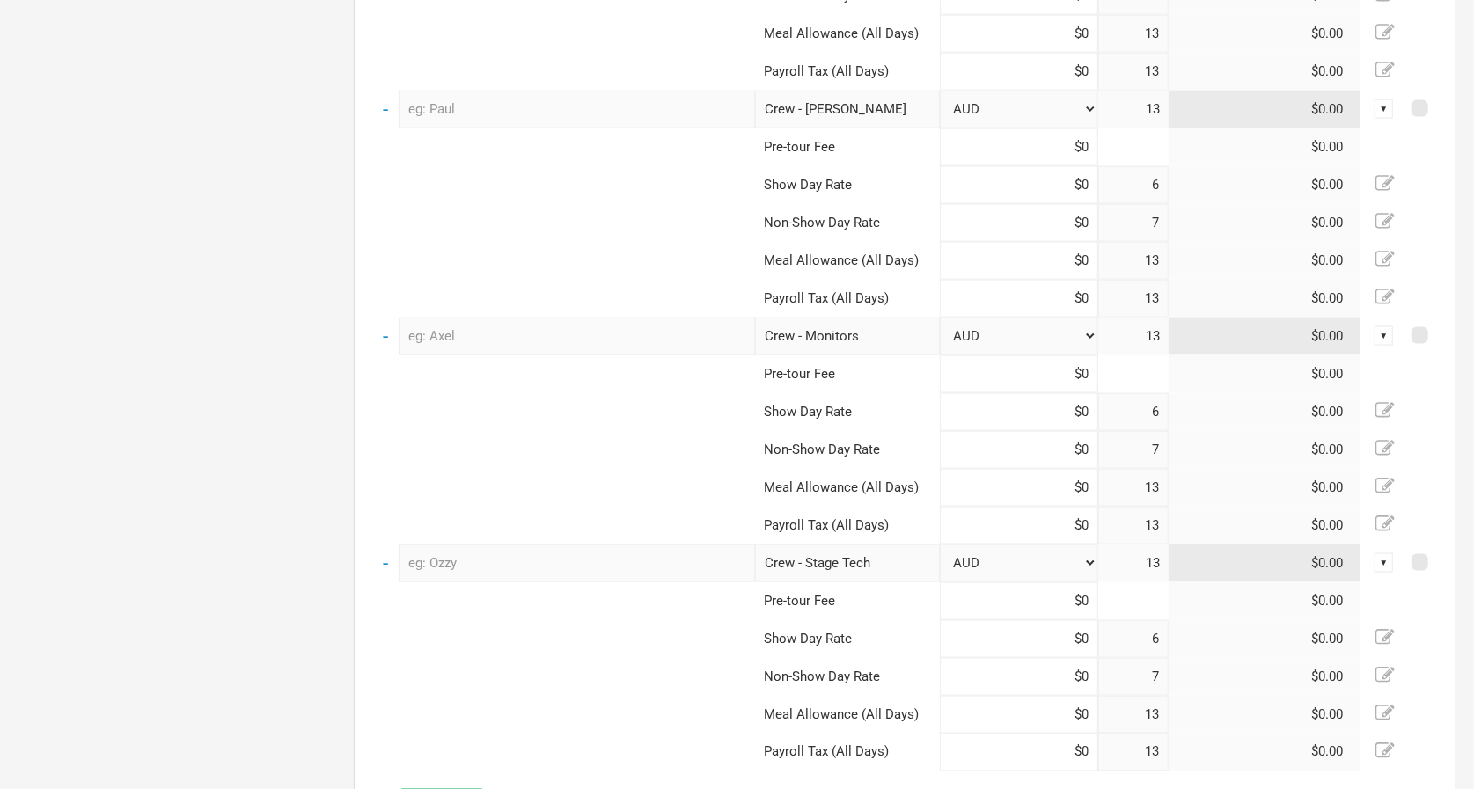
scroll to position [1790, 0]
click at [685, 568] on input "text" at bounding box center [577, 561] width 356 height 38
type input "[PERSON_NAME]"
click at [558, 326] on input "text" at bounding box center [577, 334] width 356 height 38
type input "Jack"
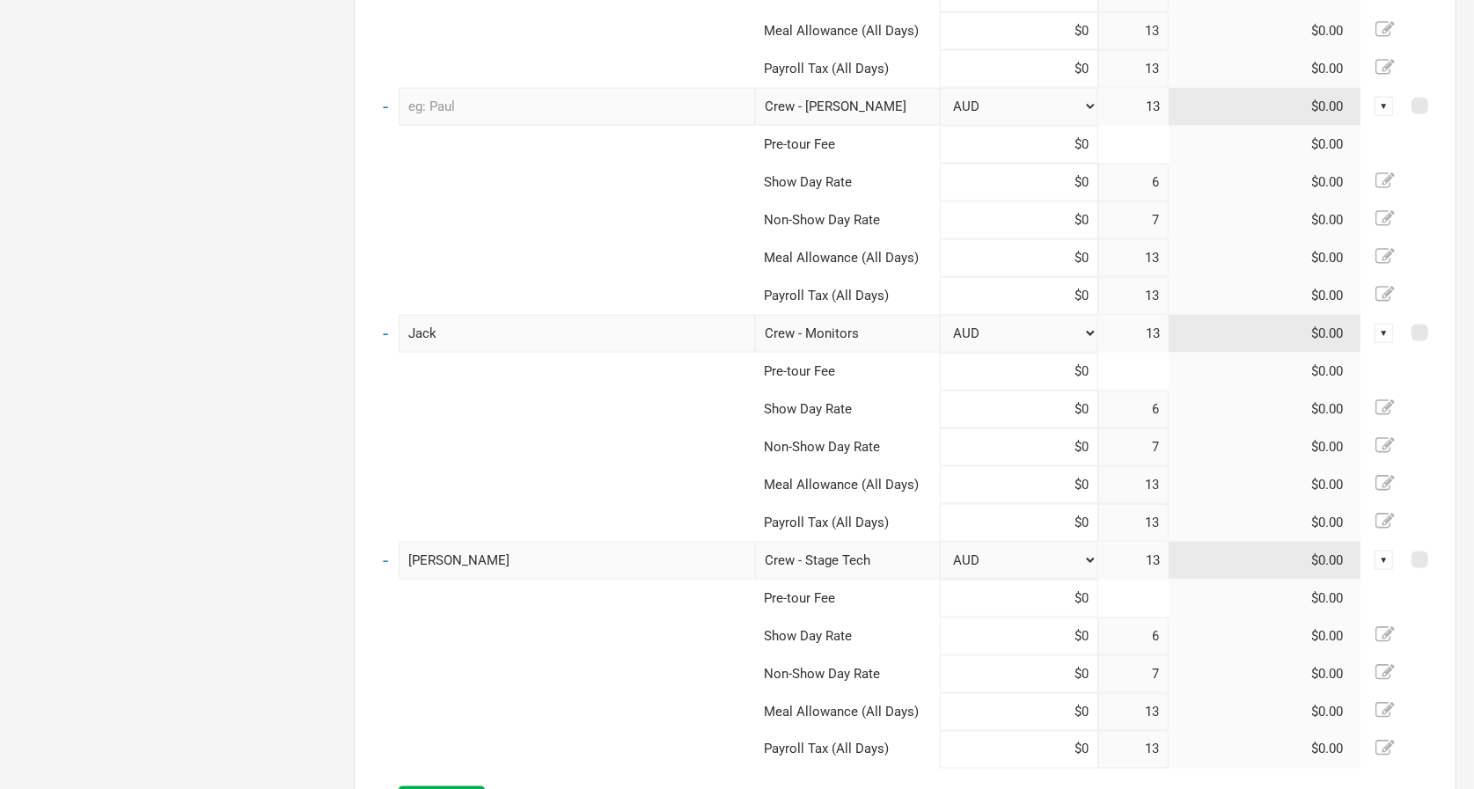
click at [568, 98] on input "text" at bounding box center [577, 107] width 356 height 38
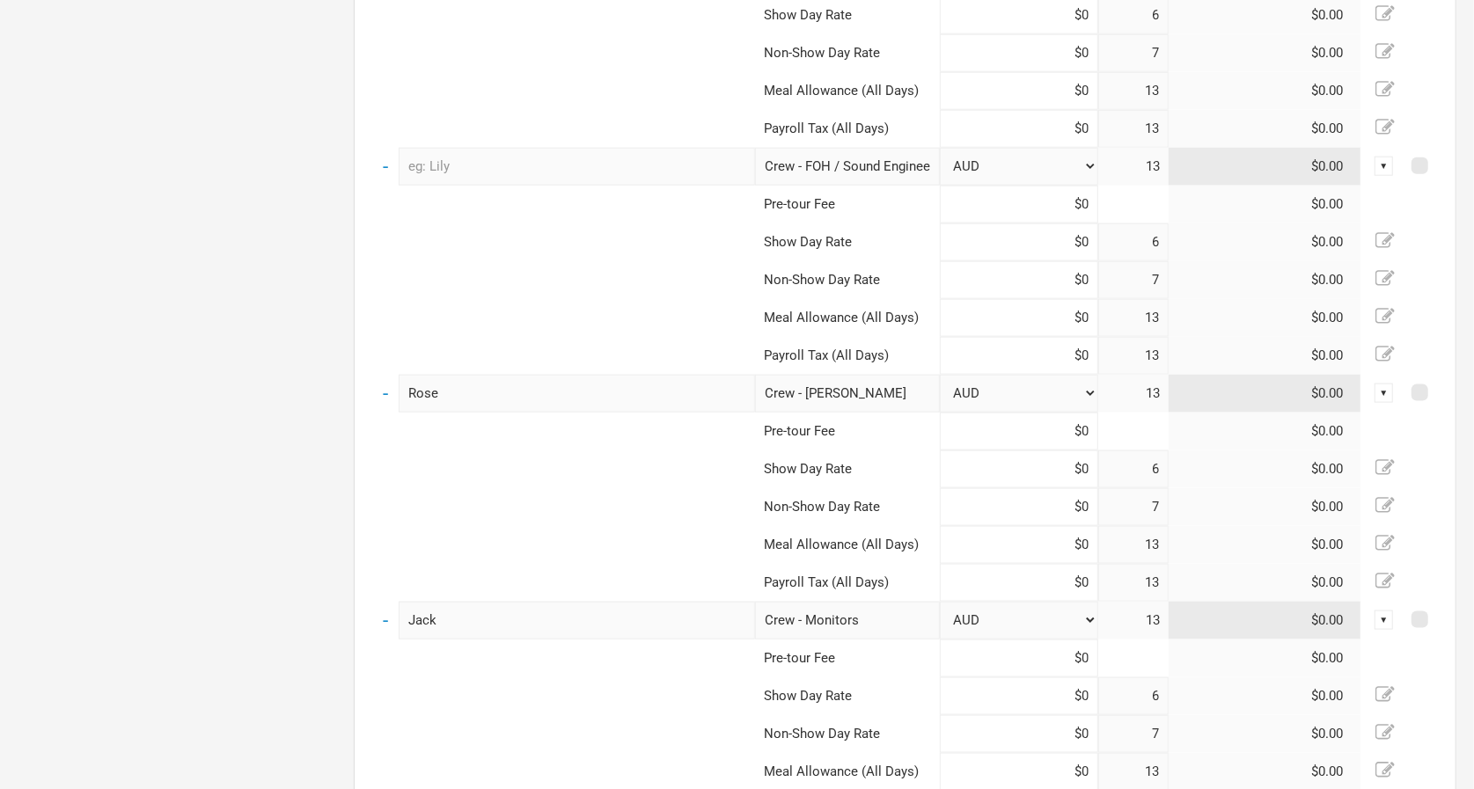
scroll to position [1502, 0]
type input "Rose"
click at [549, 160] on input "text" at bounding box center [577, 168] width 356 height 38
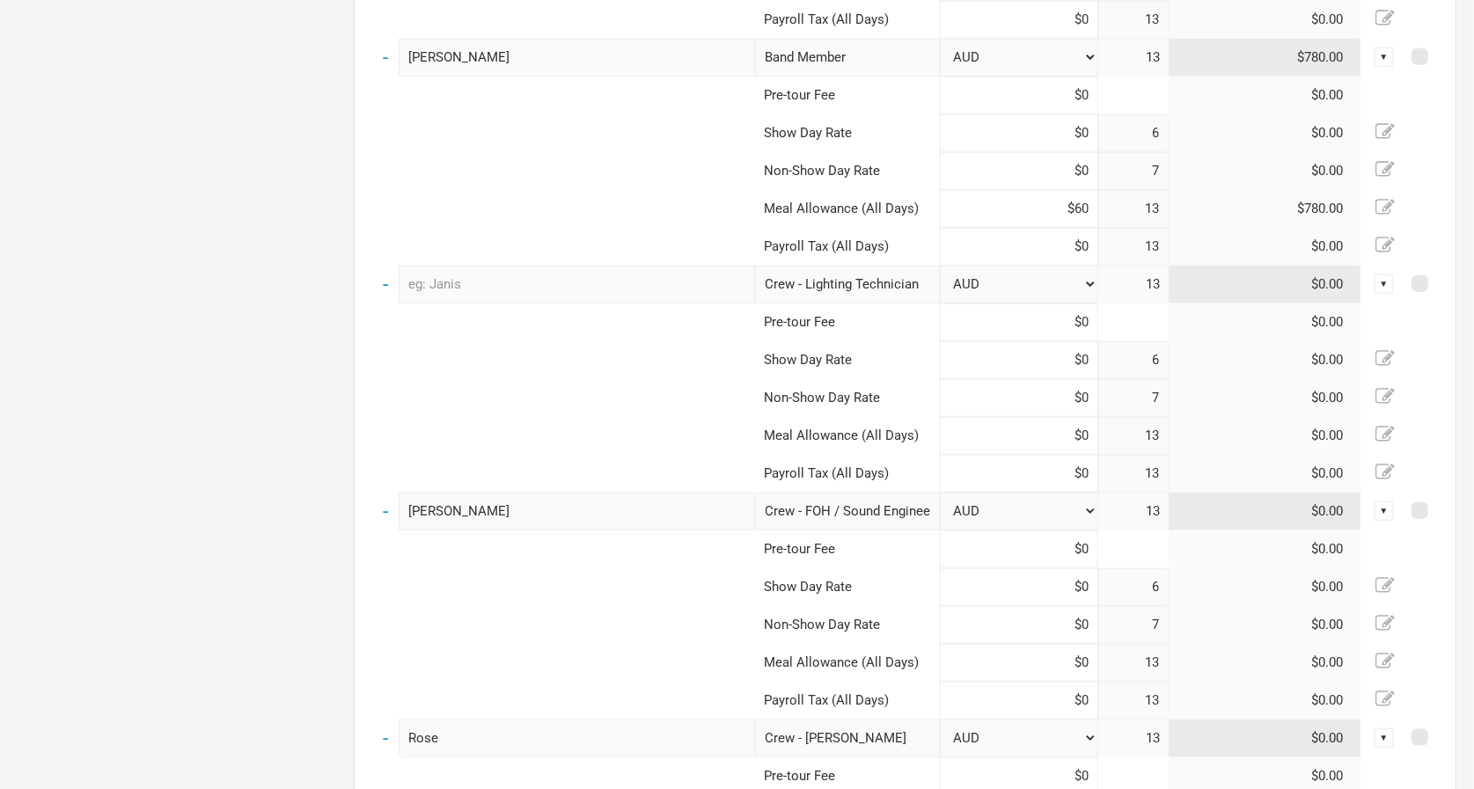
scroll to position [1140, 0]
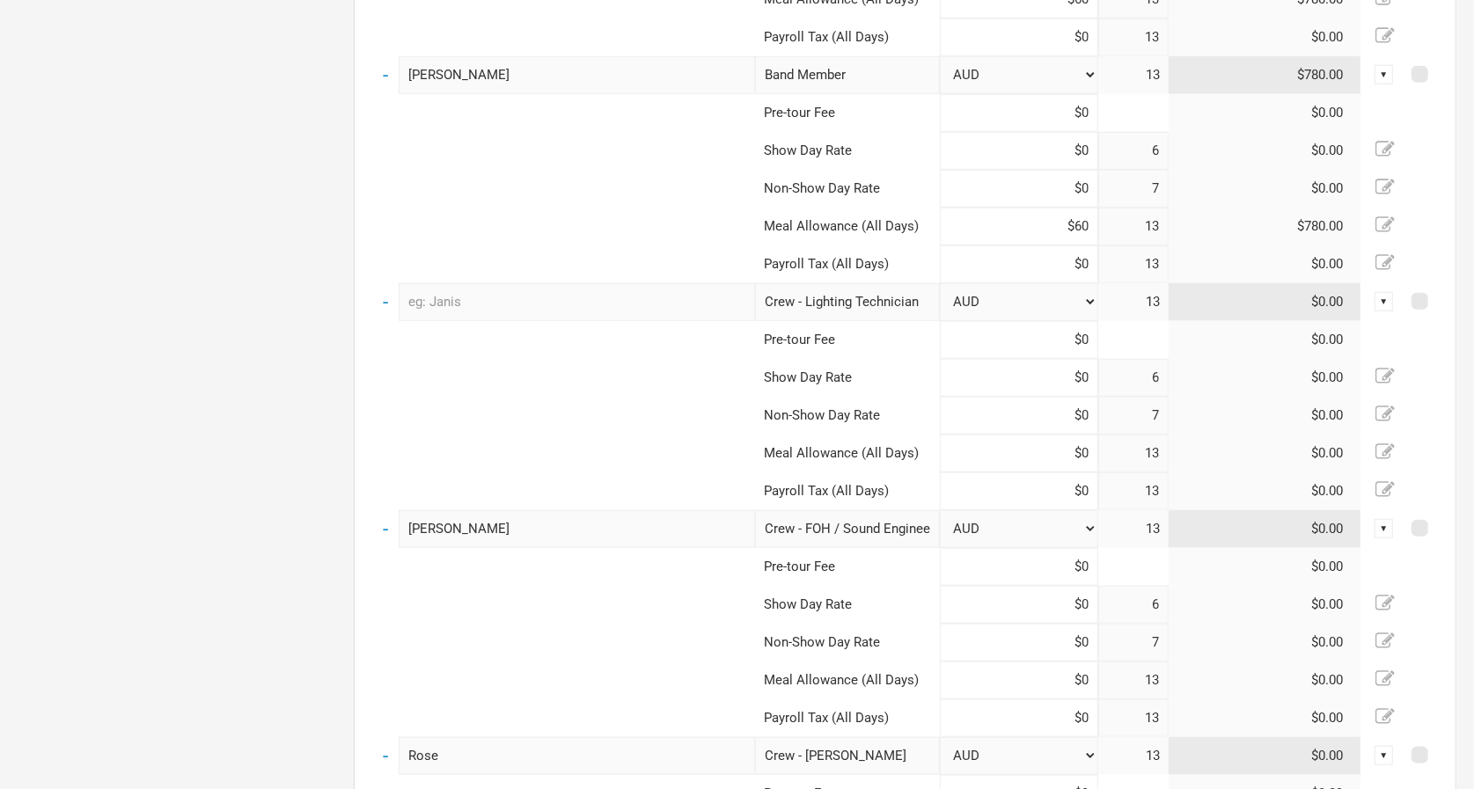
click at [543, 294] on input "text" at bounding box center [577, 302] width 356 height 38
click at [539, 524] on input "[PERSON_NAME]" at bounding box center [577, 529] width 356 height 38
type input "[PERSON_NAME]"
click at [520, 298] on input "text" at bounding box center [577, 302] width 356 height 38
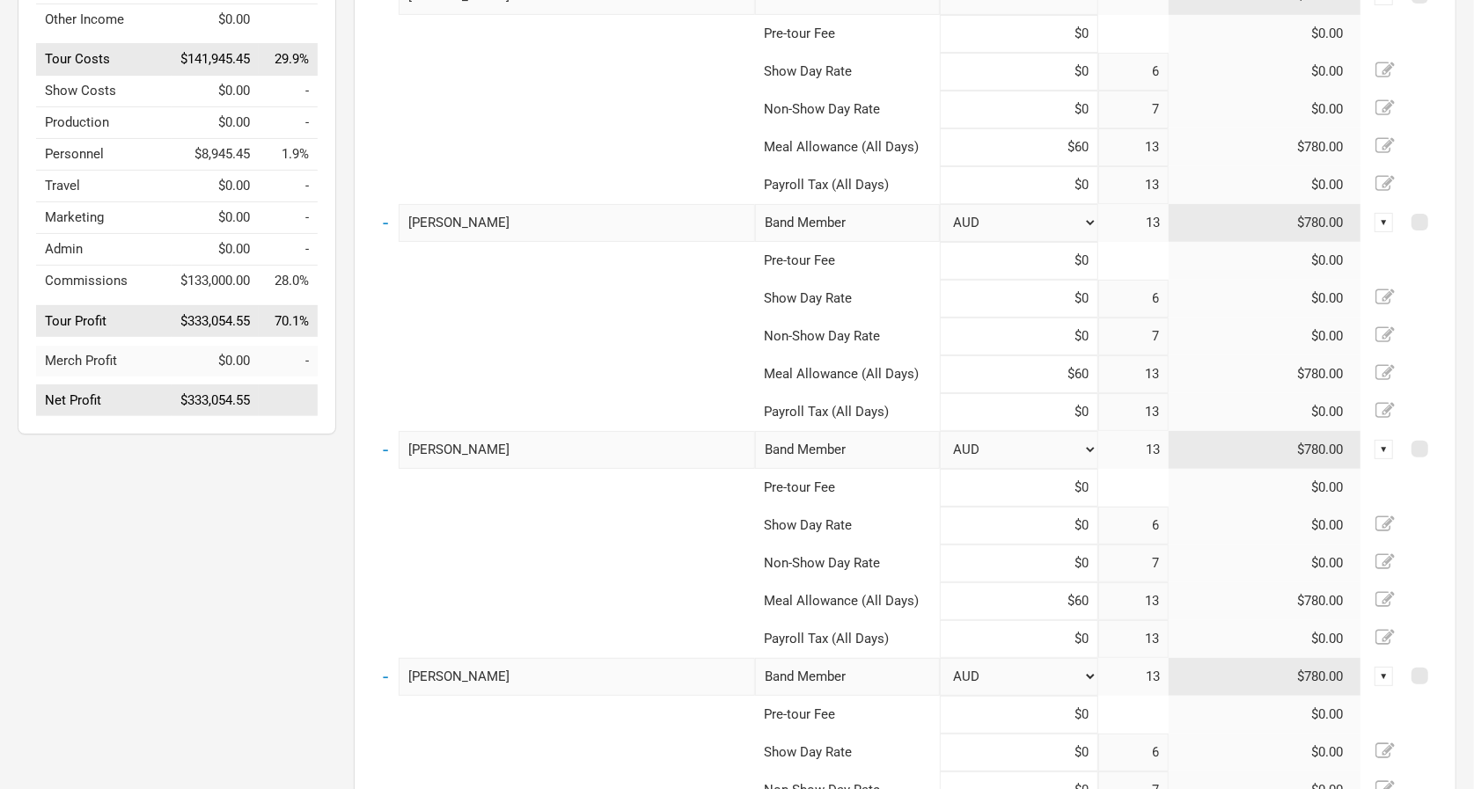
scroll to position [136, 0]
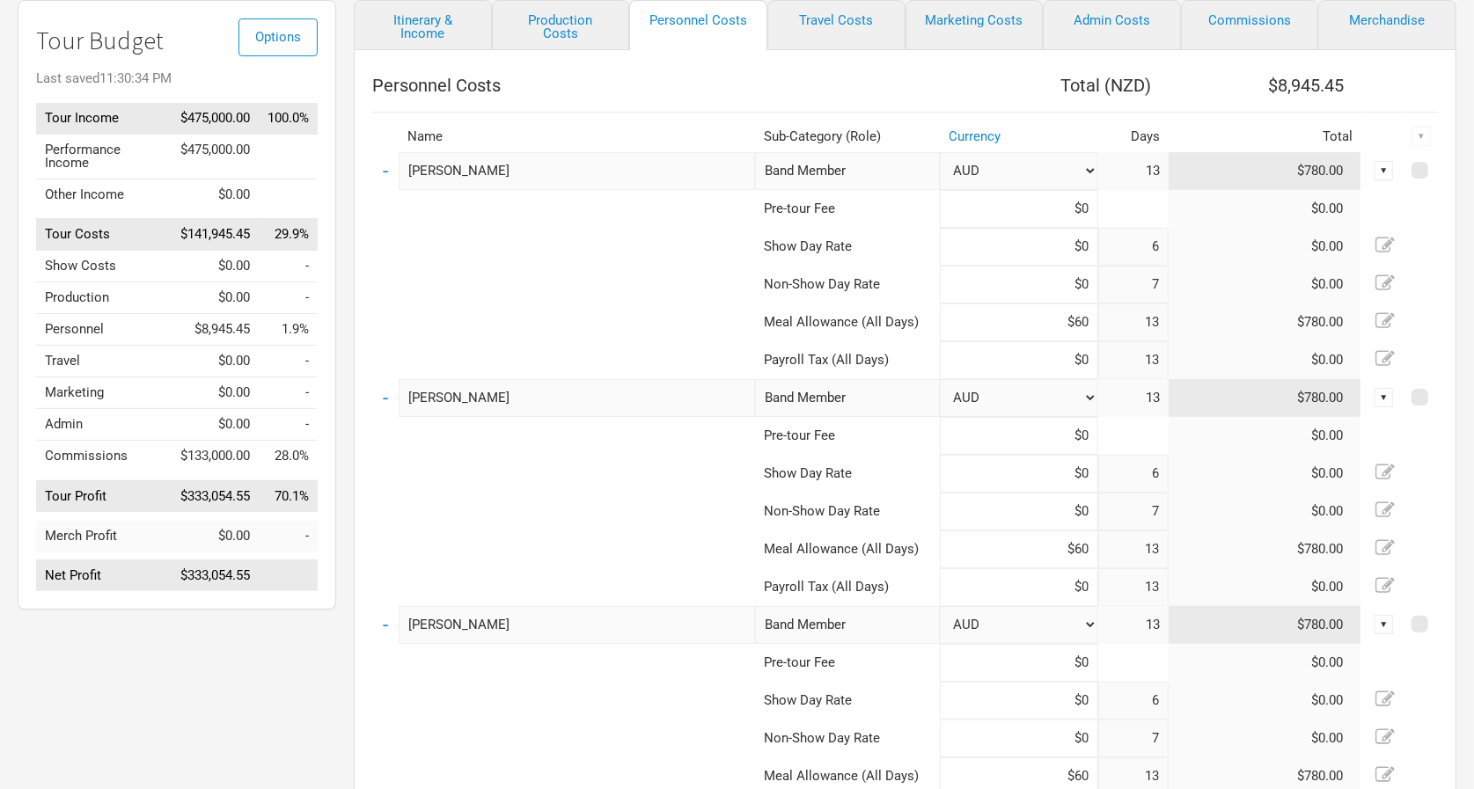
type input "Sim or [PERSON_NAME]"
click at [1054, 470] on input at bounding box center [1019, 474] width 158 height 38
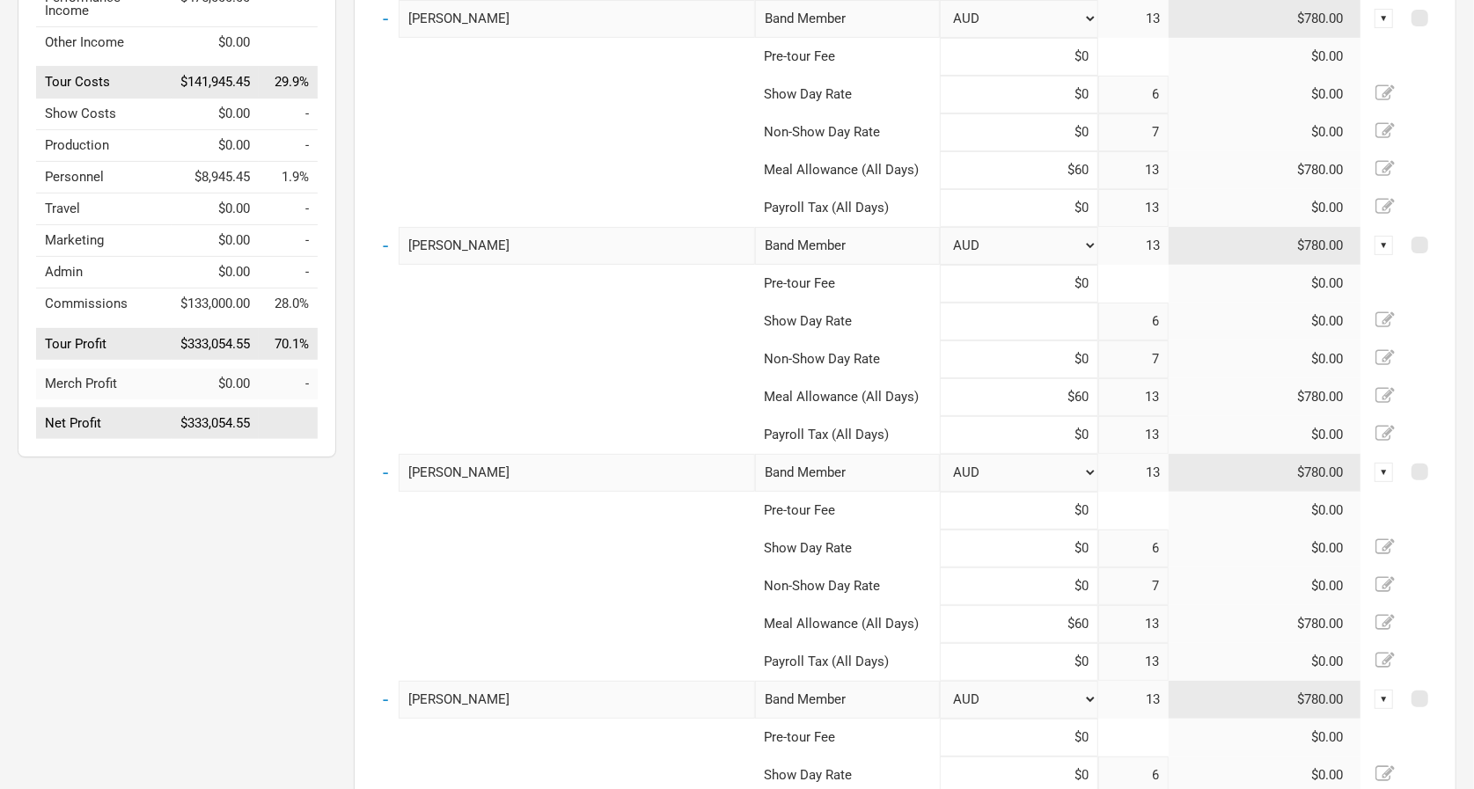
scroll to position [289, 0]
type input "$1,200"
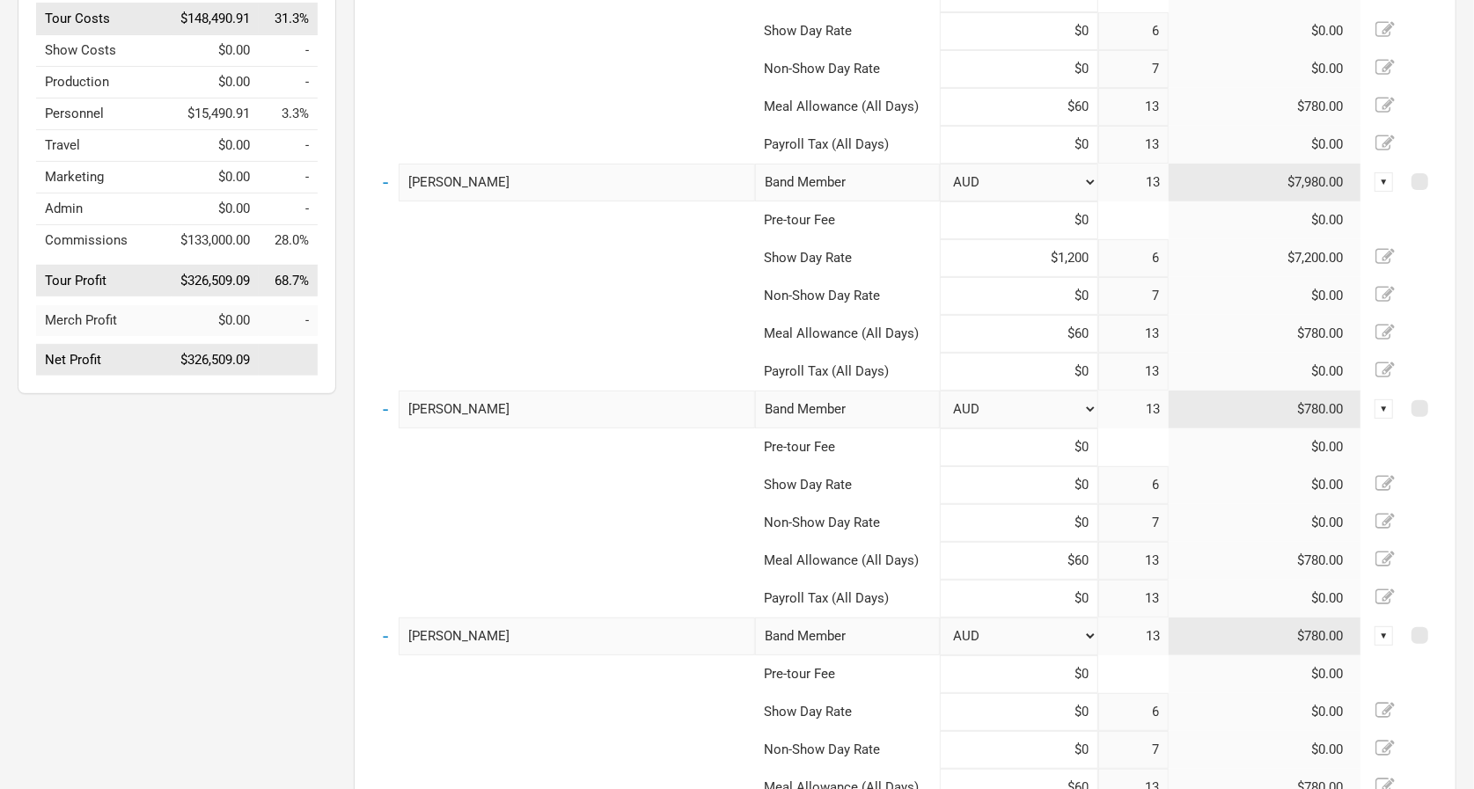
scroll to position [353, 0]
click at [1007, 217] on input at bounding box center [1019, 220] width 158 height 38
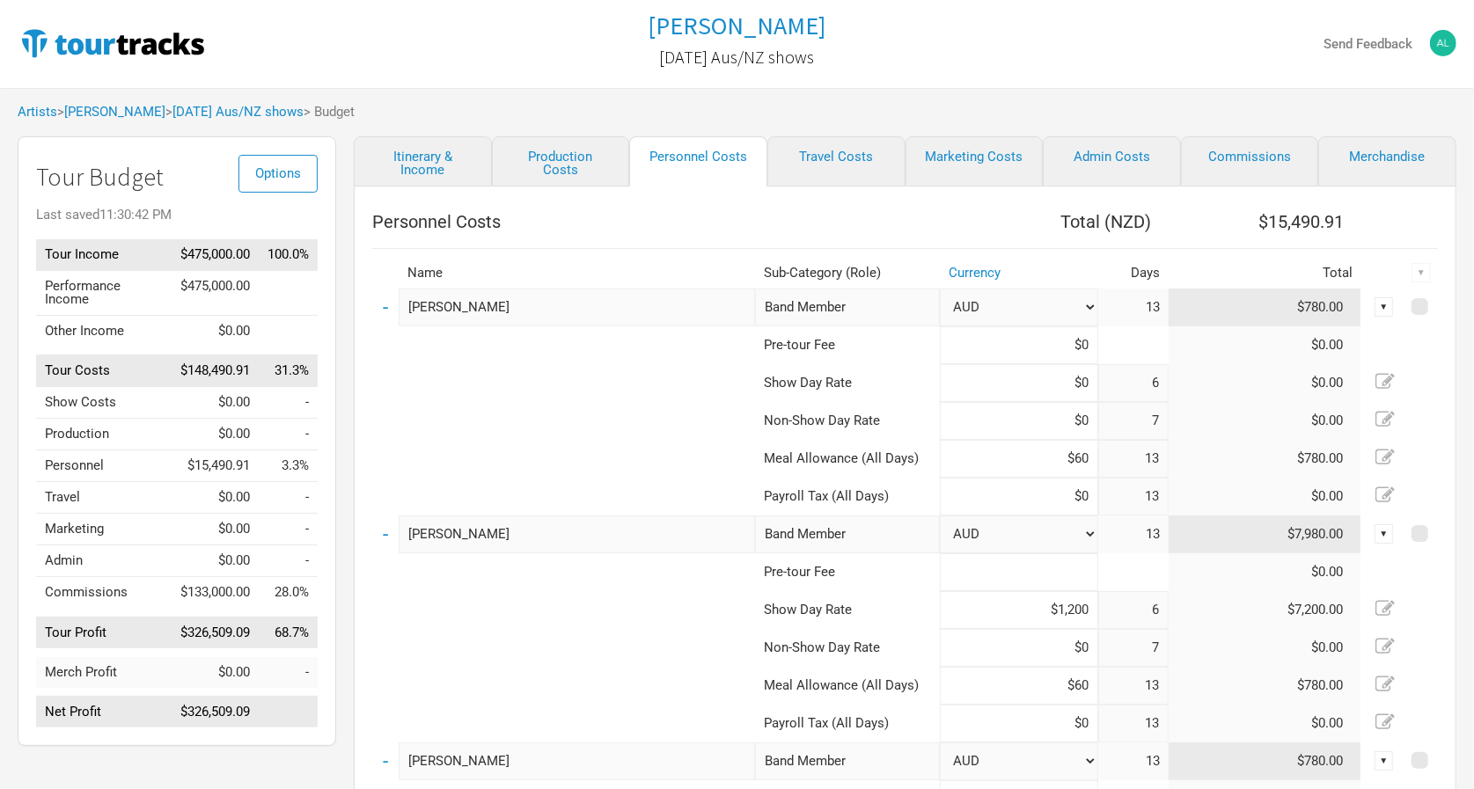
scroll to position [0, 0]
type input "$0"
click at [417, 169] on link "Itinerary & Income" at bounding box center [423, 161] width 138 height 50
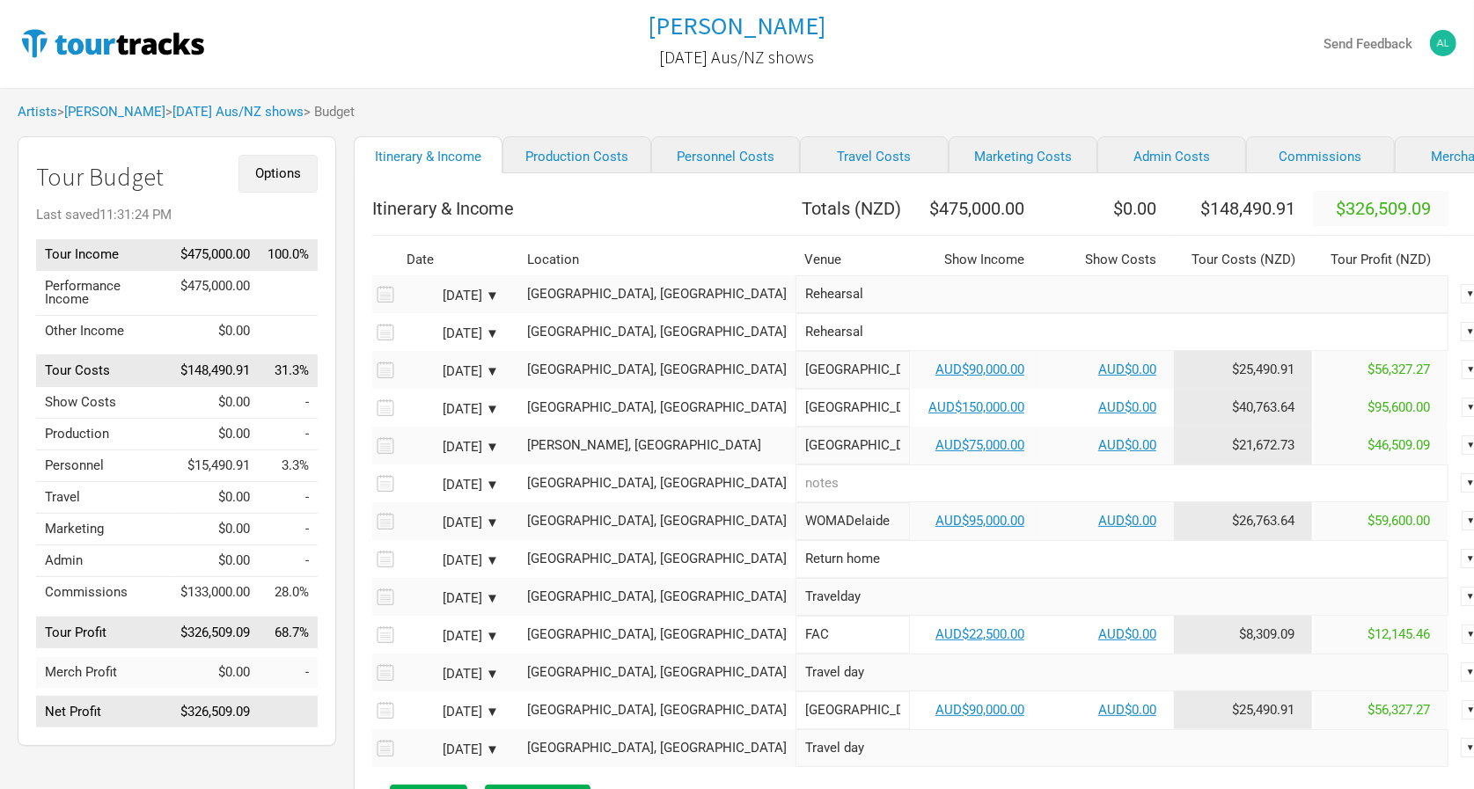
click at [276, 168] on span "Options" at bounding box center [278, 173] width 46 height 16
click at [244, 232] on link "Tour Currencies" at bounding box center [250, 231] width 93 height 31
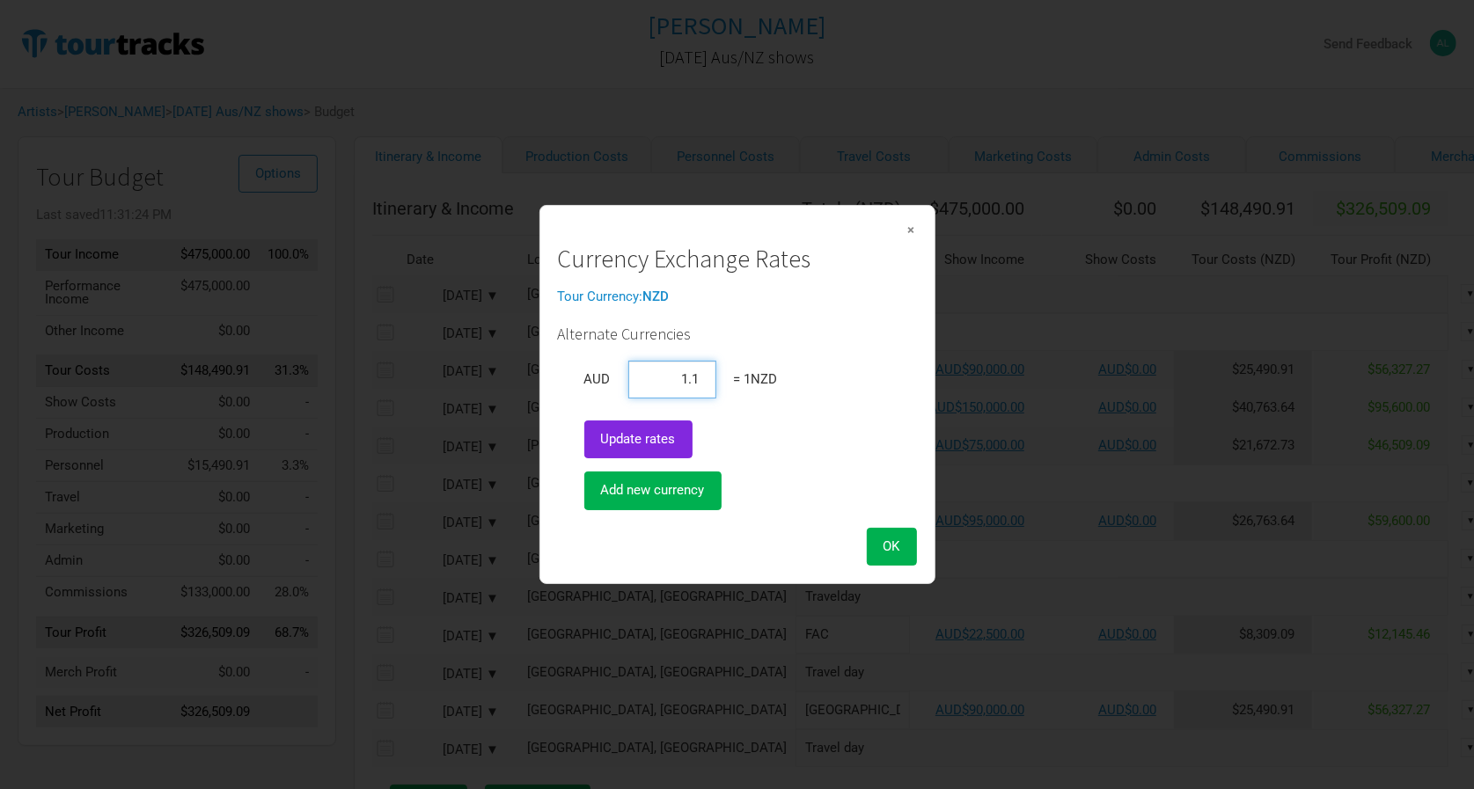
click at [701, 377] on input "1.1" at bounding box center [672, 380] width 88 height 38
type input "1.14"
click at [893, 543] on span "OK" at bounding box center [891, 547] width 17 height 16
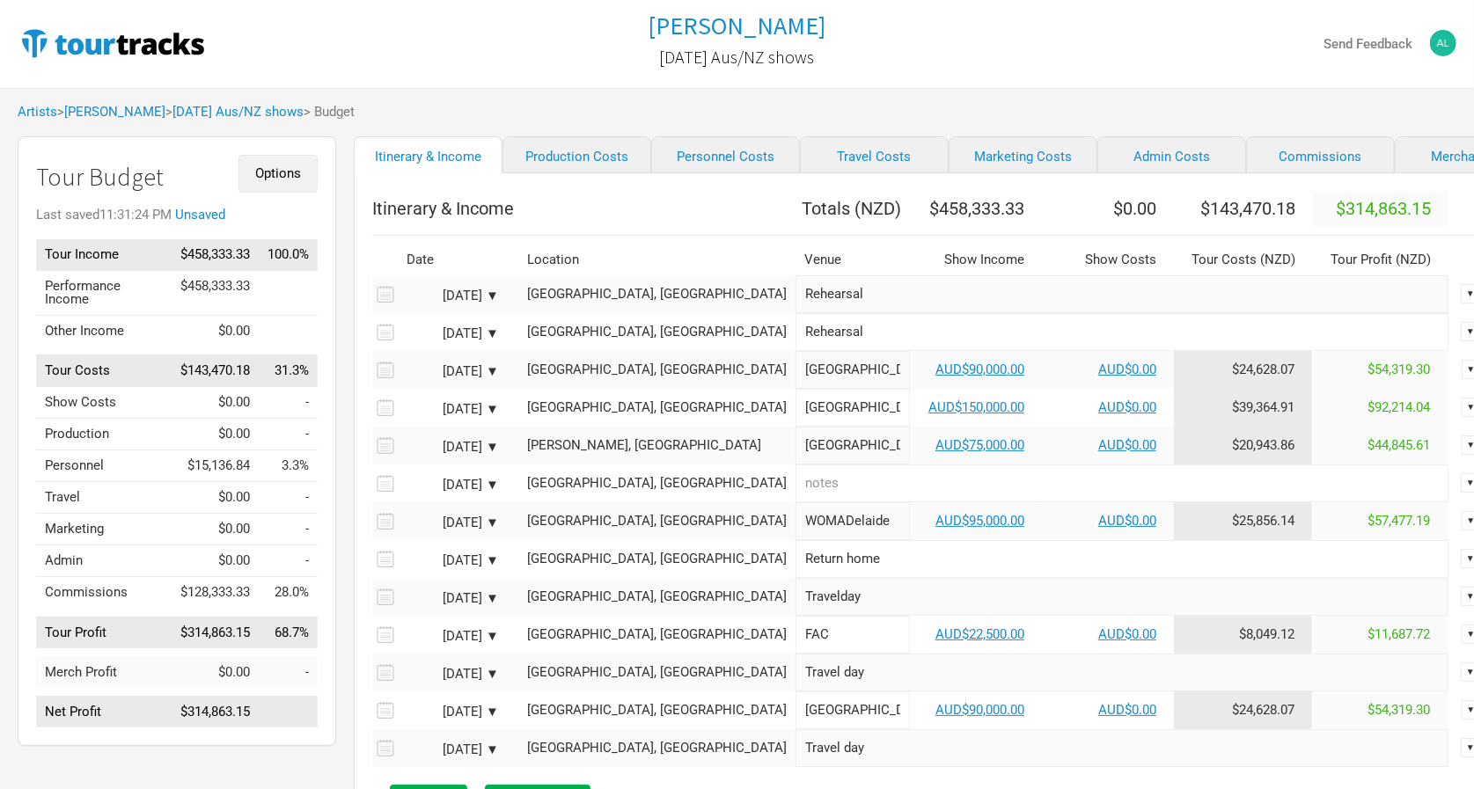
click at [281, 175] on span "Options" at bounding box center [278, 173] width 46 height 16
click at [283, 228] on link "Tour Currencies" at bounding box center [250, 231] width 93 height 31
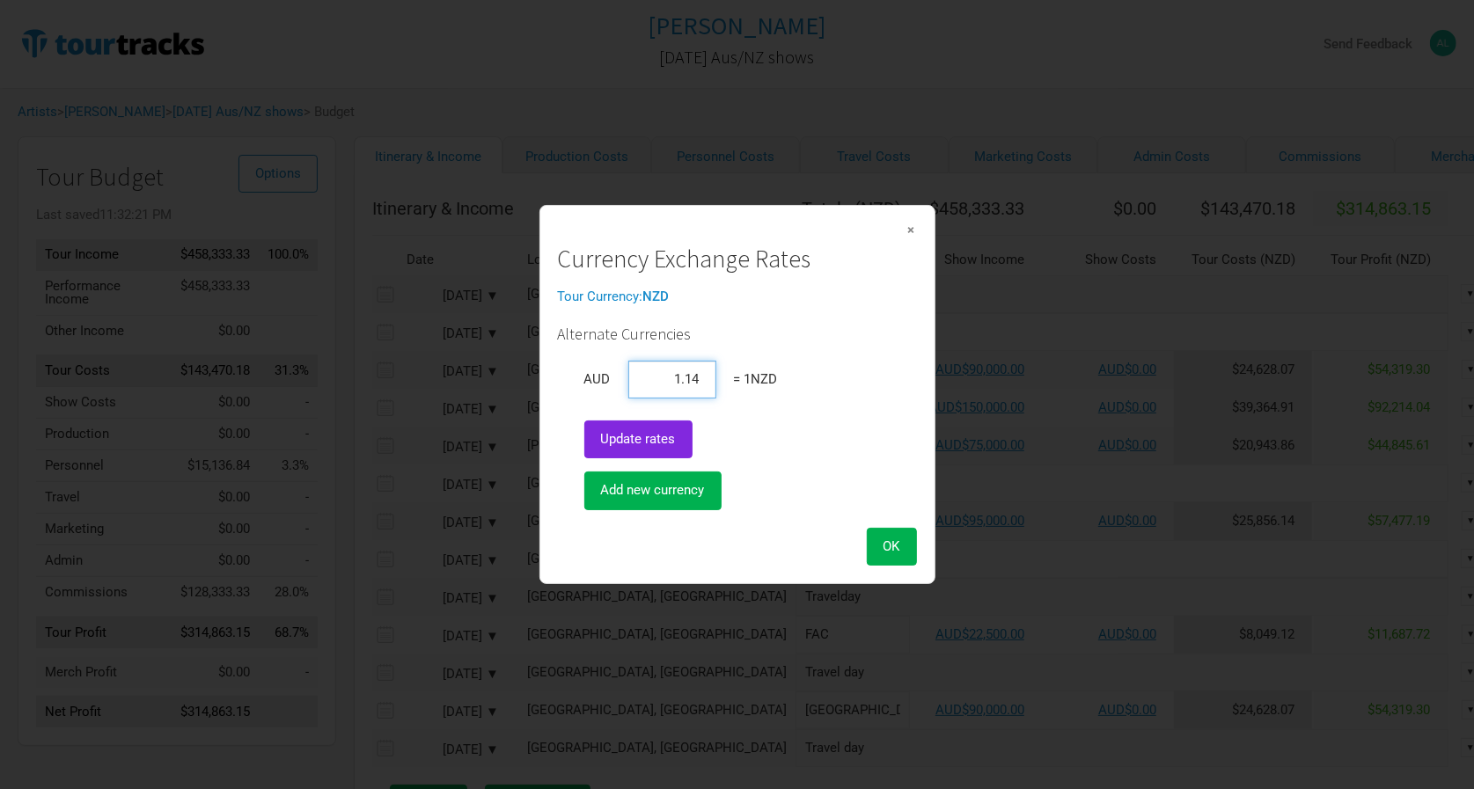
click at [682, 371] on input "1.14" at bounding box center [672, 380] width 88 height 38
type input "0.88"
click at [889, 544] on span "OK" at bounding box center [891, 547] width 17 height 16
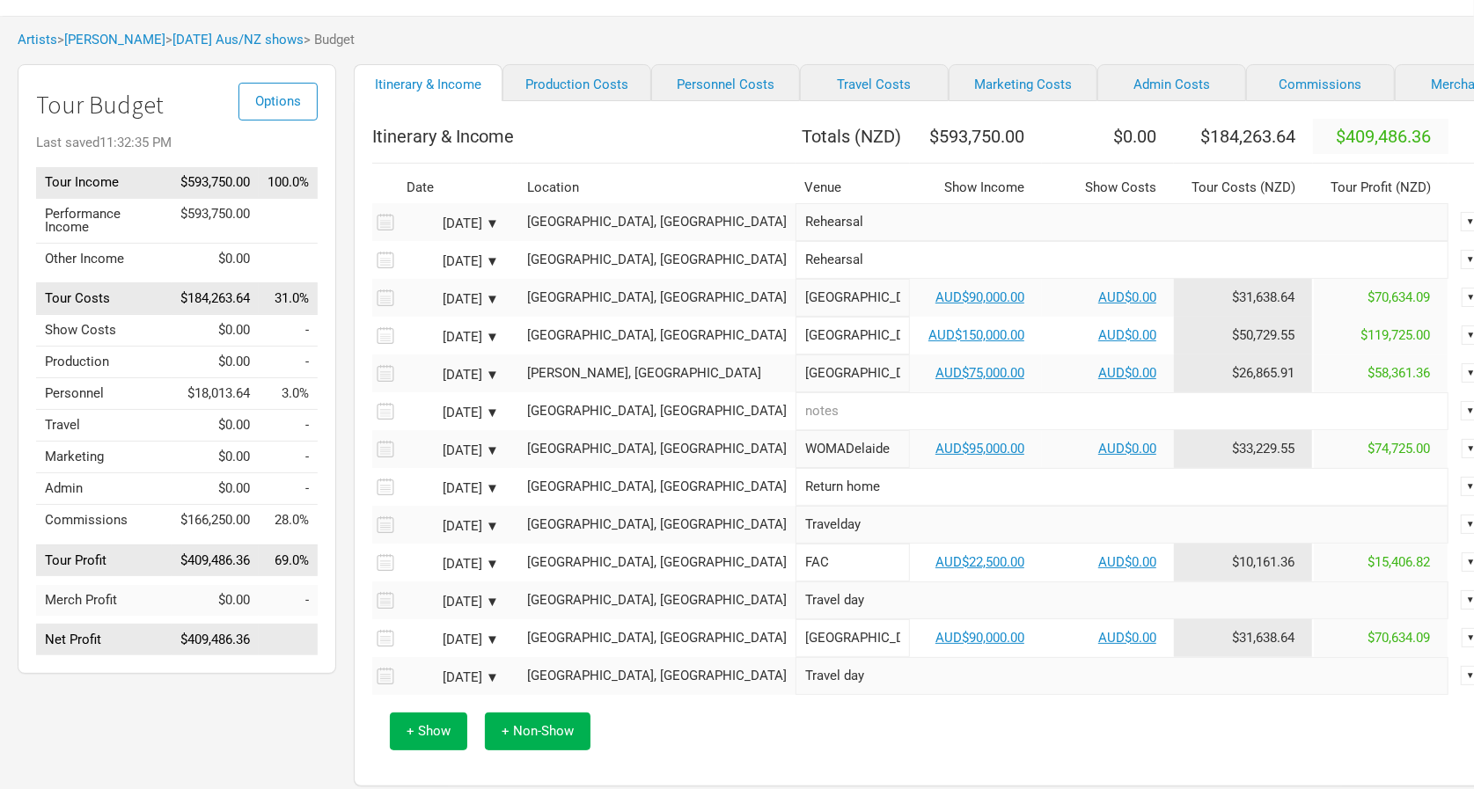
scroll to position [77, 0]
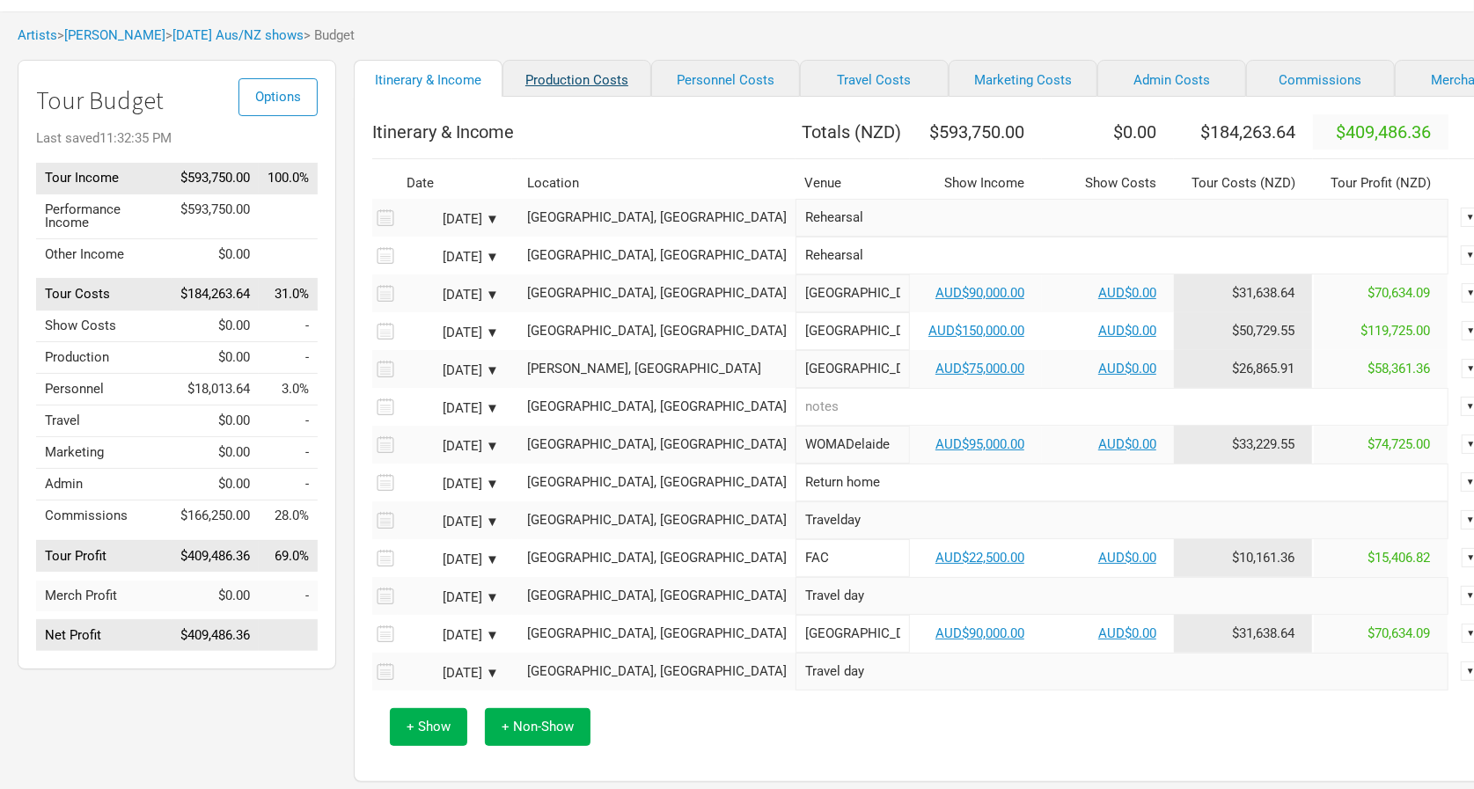
click at [562, 78] on link "Production Costs" at bounding box center [576, 78] width 149 height 37
select select "Shows"
select select "NZD"
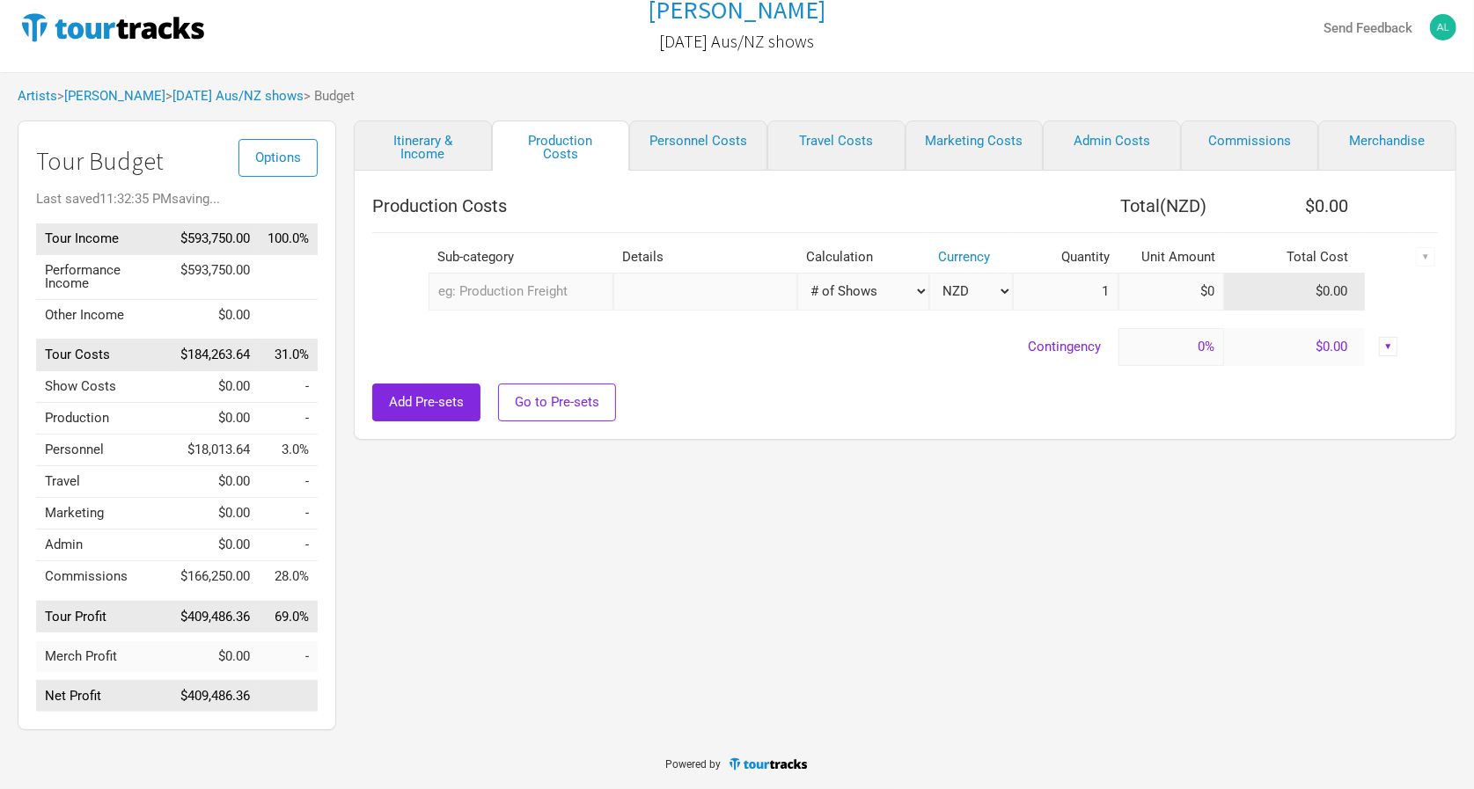
scroll to position [4, 0]
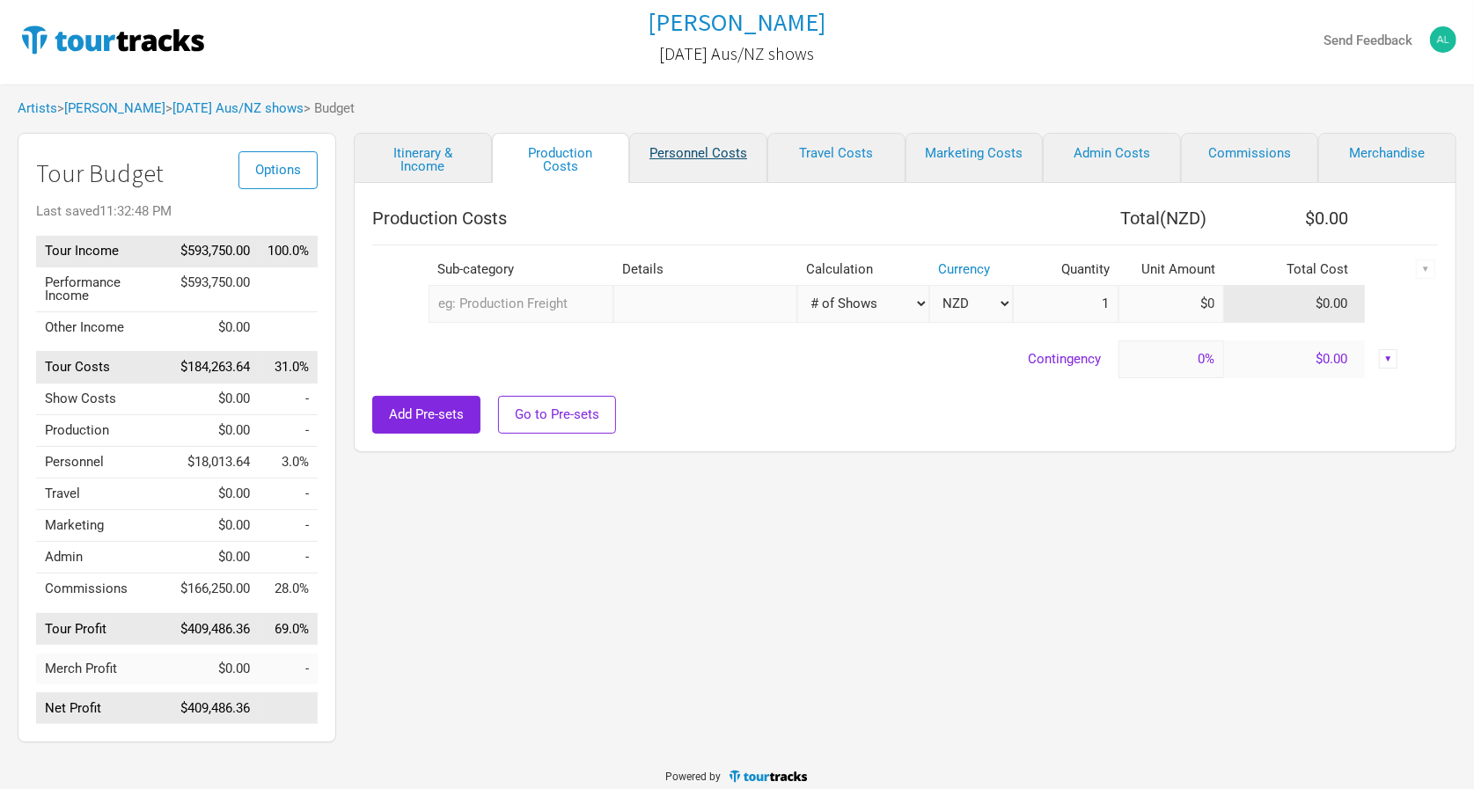
click at [721, 147] on link "Personnel Costs" at bounding box center [698, 158] width 138 height 50
select select "NZD"
select select "Total Days"
select select "NZD"
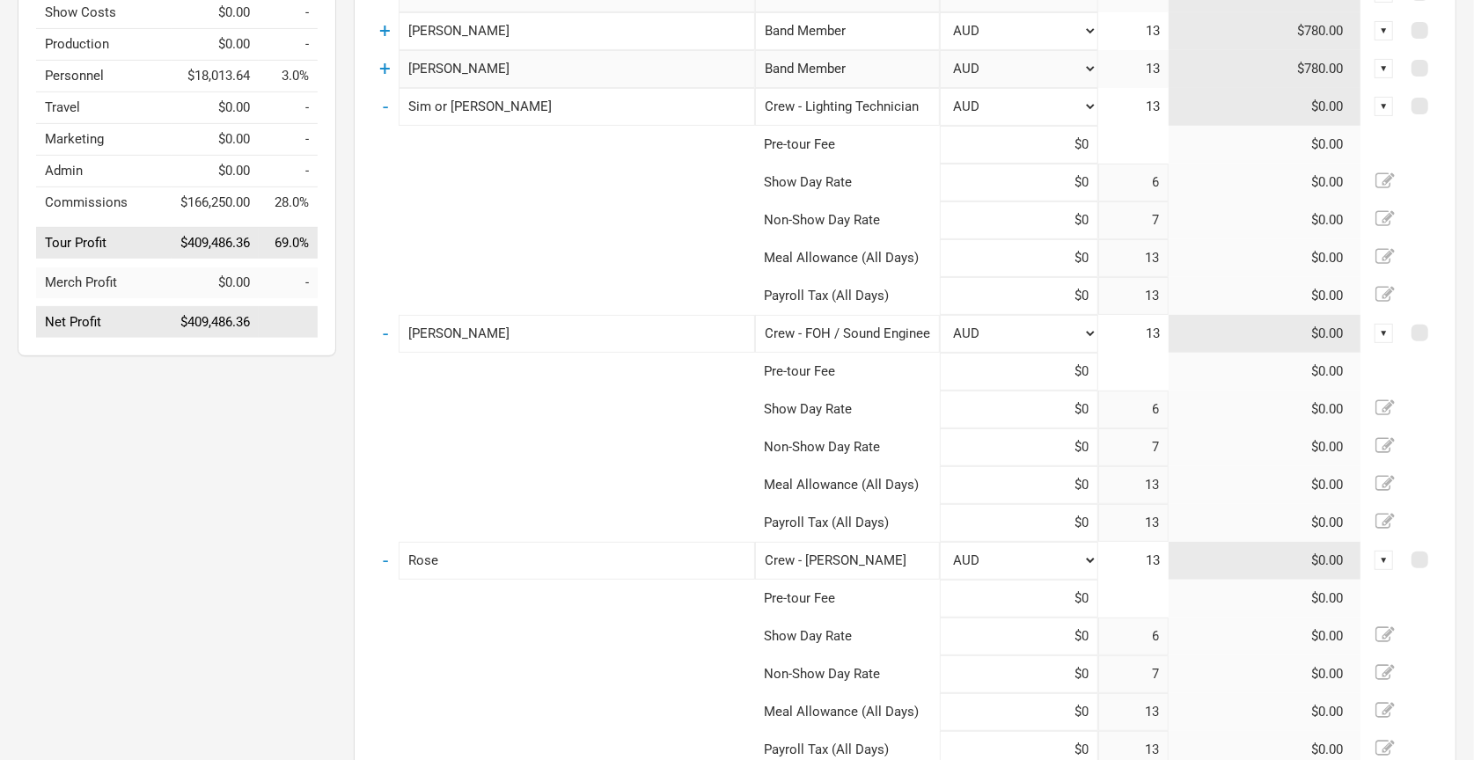
scroll to position [352, 0]
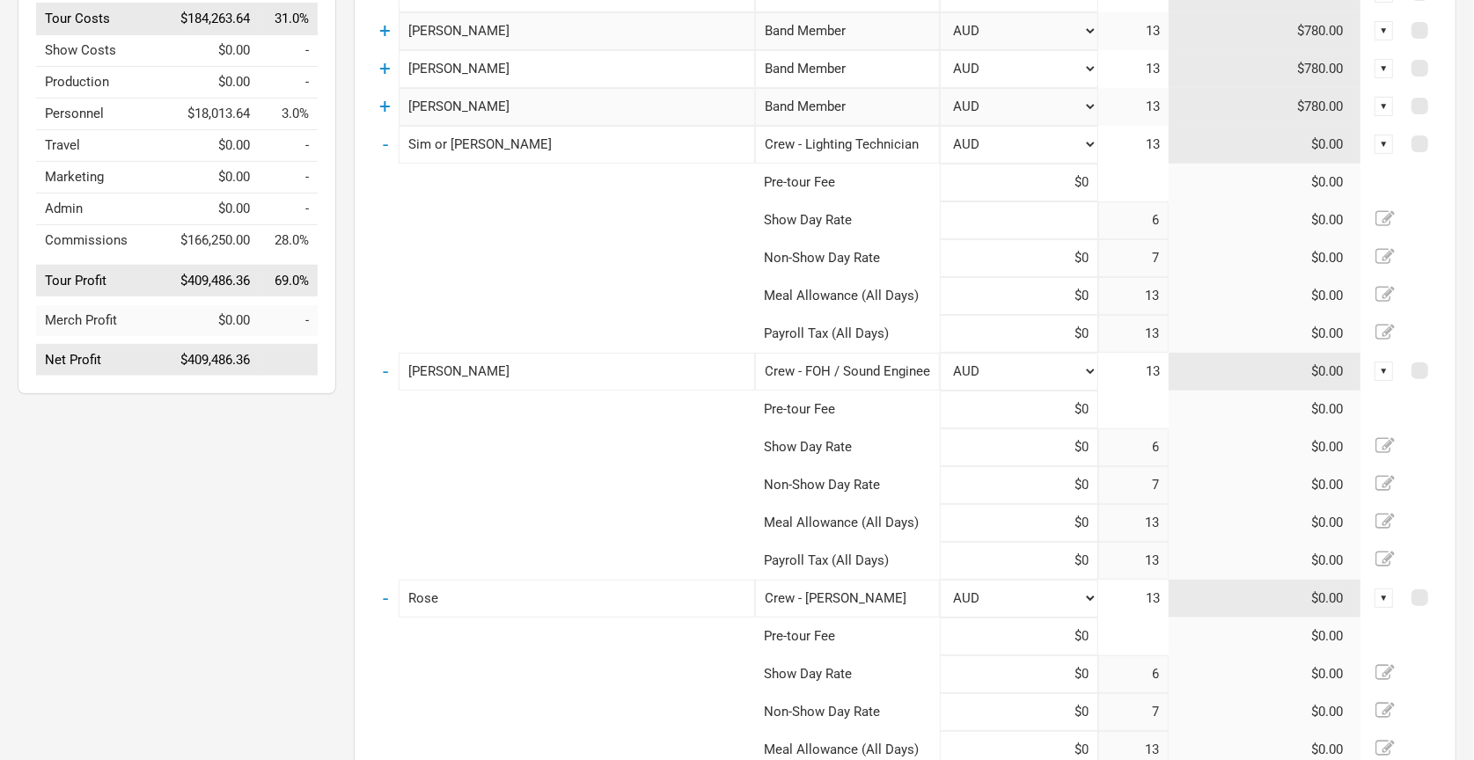
click at [1059, 227] on input at bounding box center [1019, 221] width 158 height 38
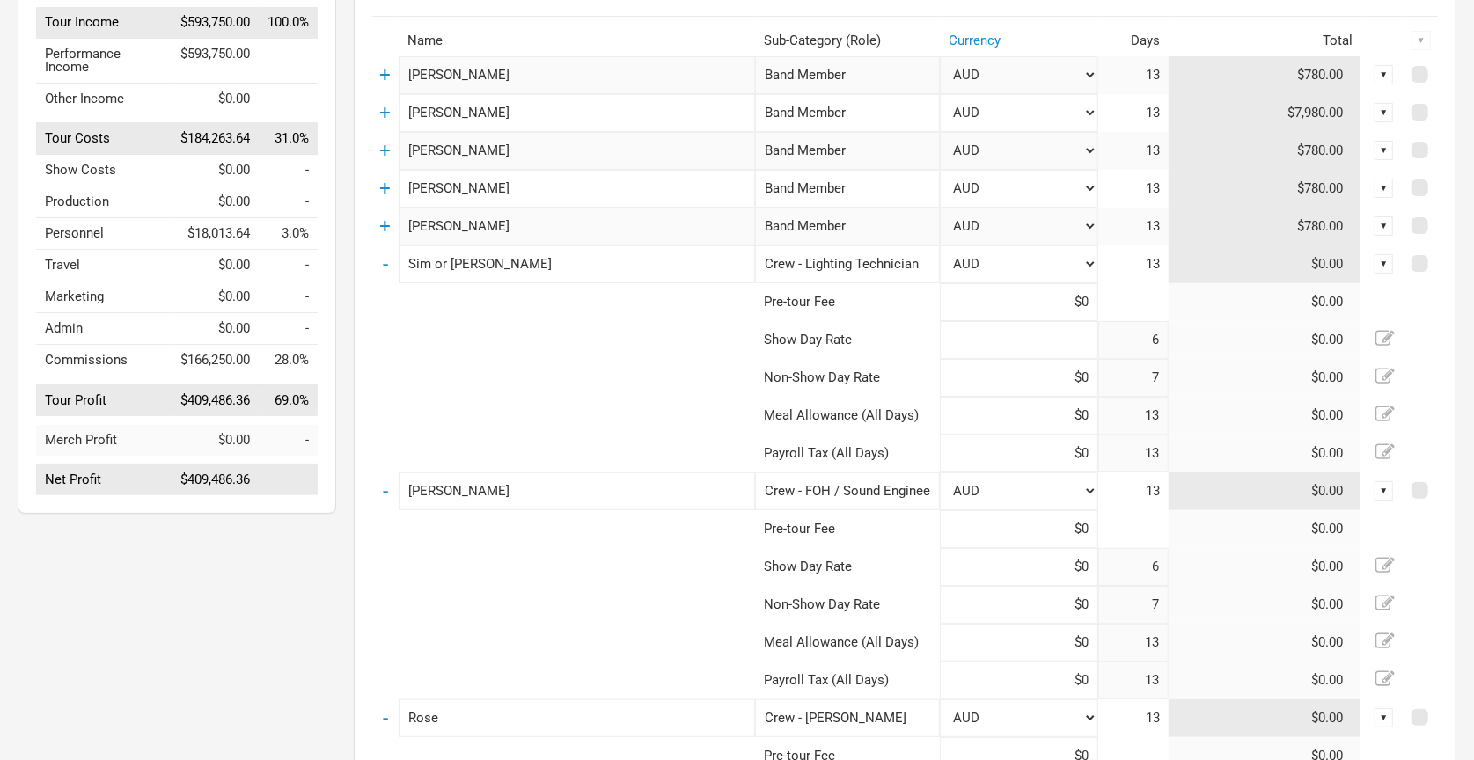
scroll to position [218, 0]
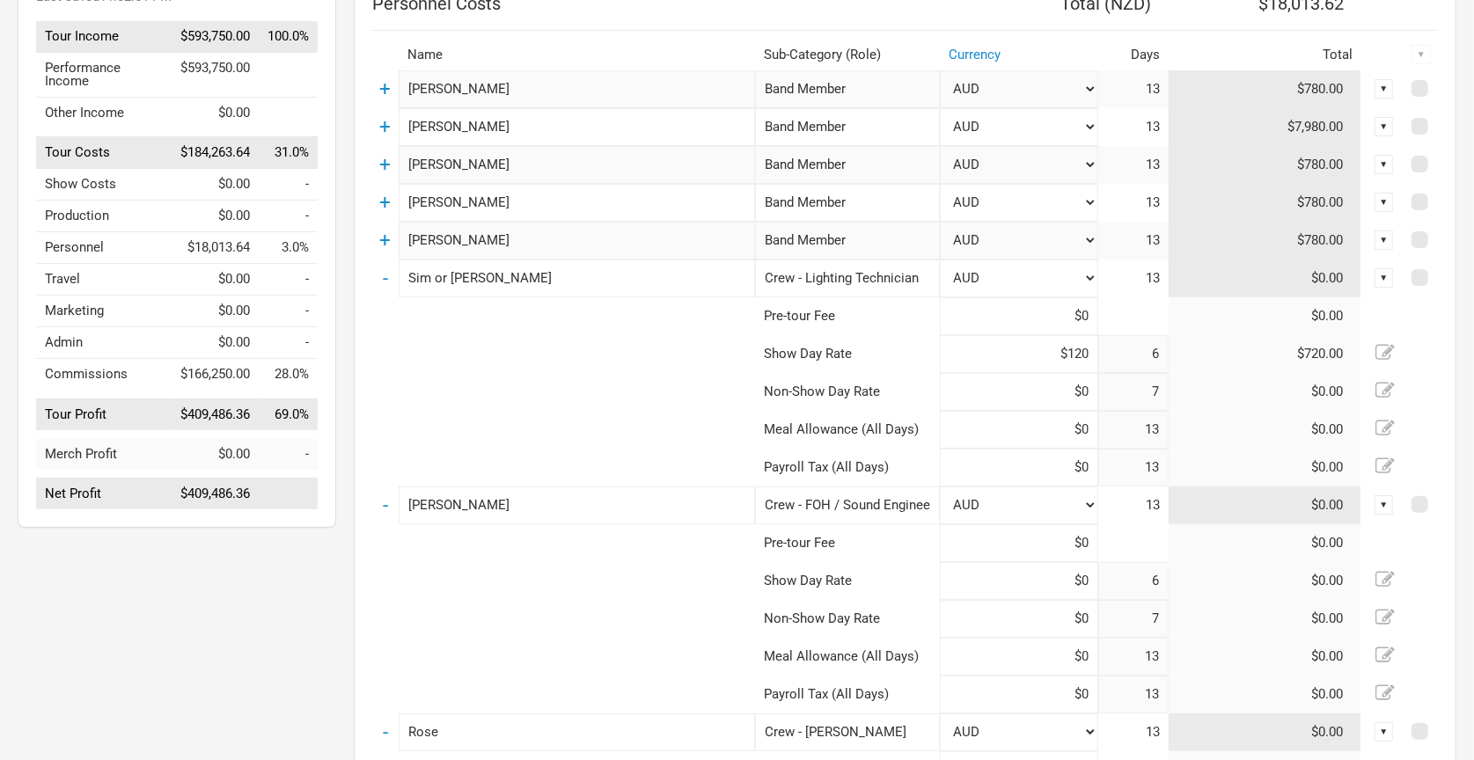
type input "$1,200"
type input "$0"
click at [380, 121] on link "+" at bounding box center [385, 126] width 11 height 23
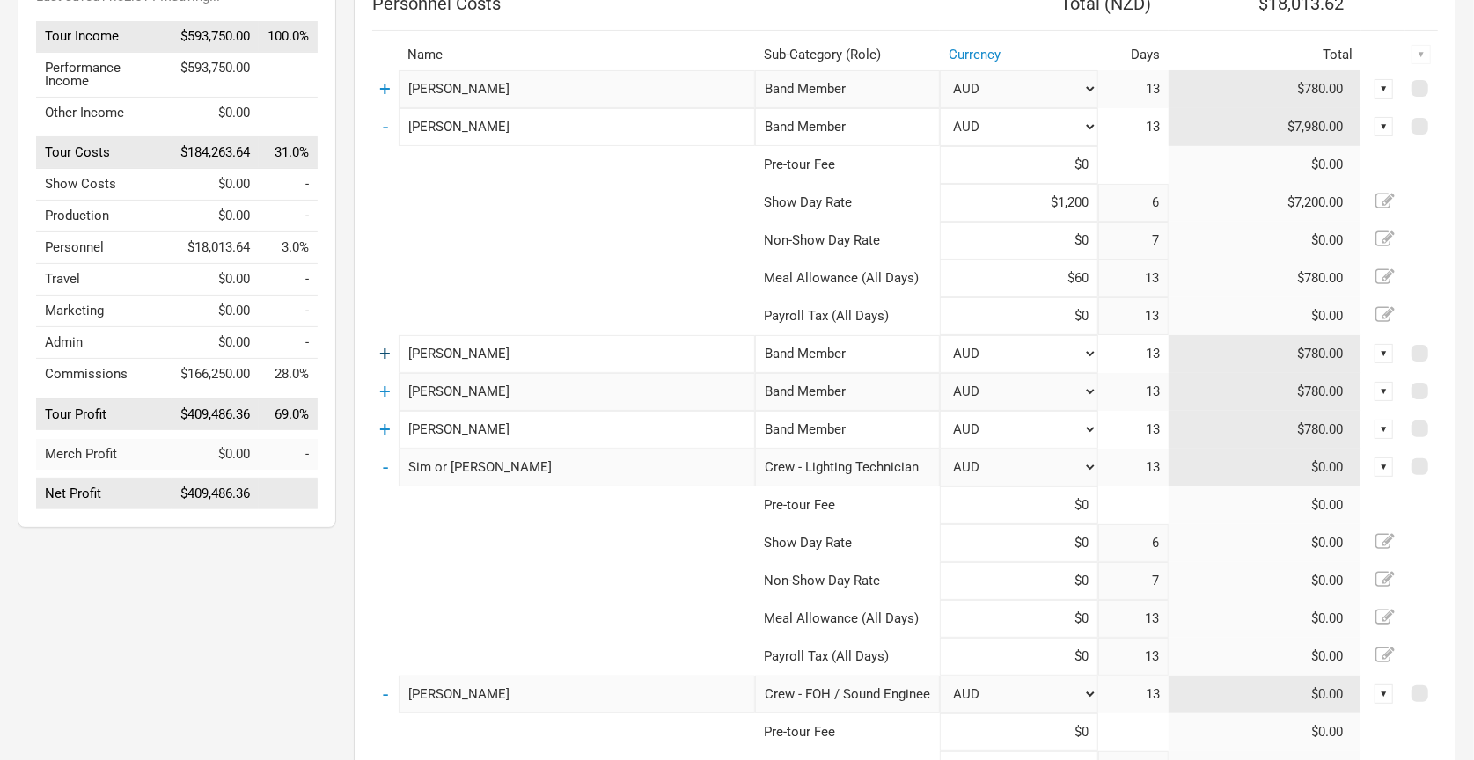
click at [383, 345] on link "+" at bounding box center [385, 353] width 11 height 23
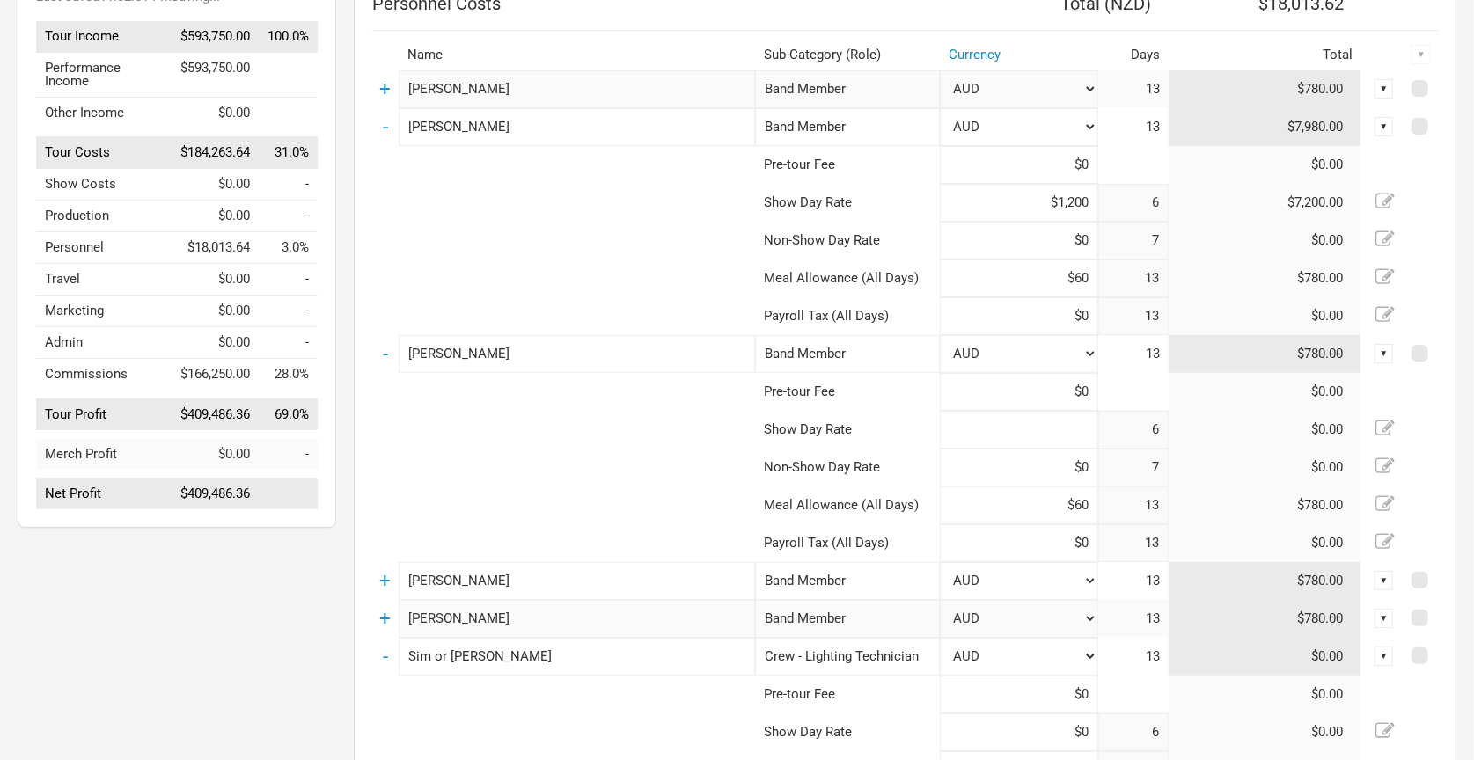
click at [1037, 420] on input at bounding box center [1019, 430] width 158 height 38
type input "$1,200"
click at [391, 580] on link "+" at bounding box center [385, 580] width 11 height 23
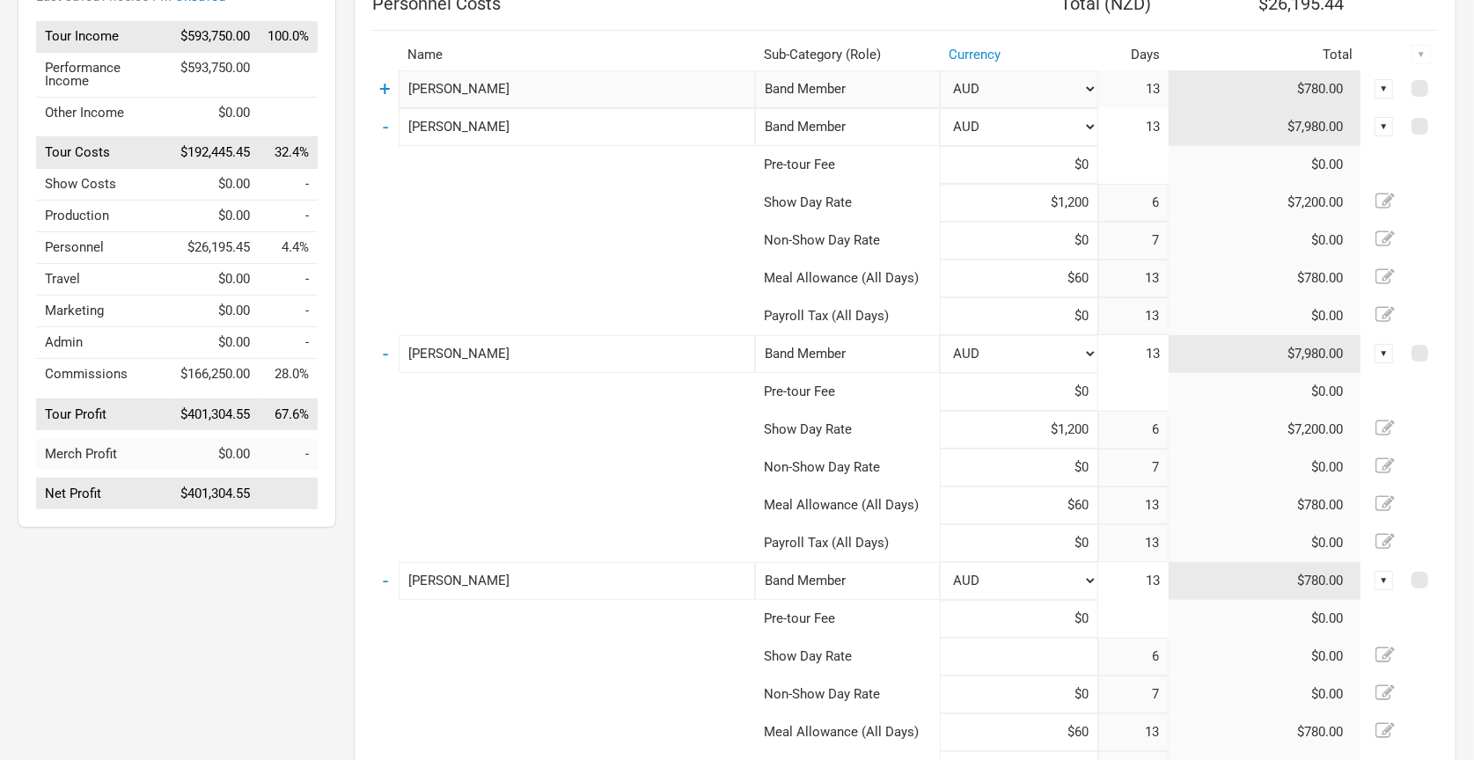
click at [1042, 663] on input at bounding box center [1019, 657] width 158 height 38
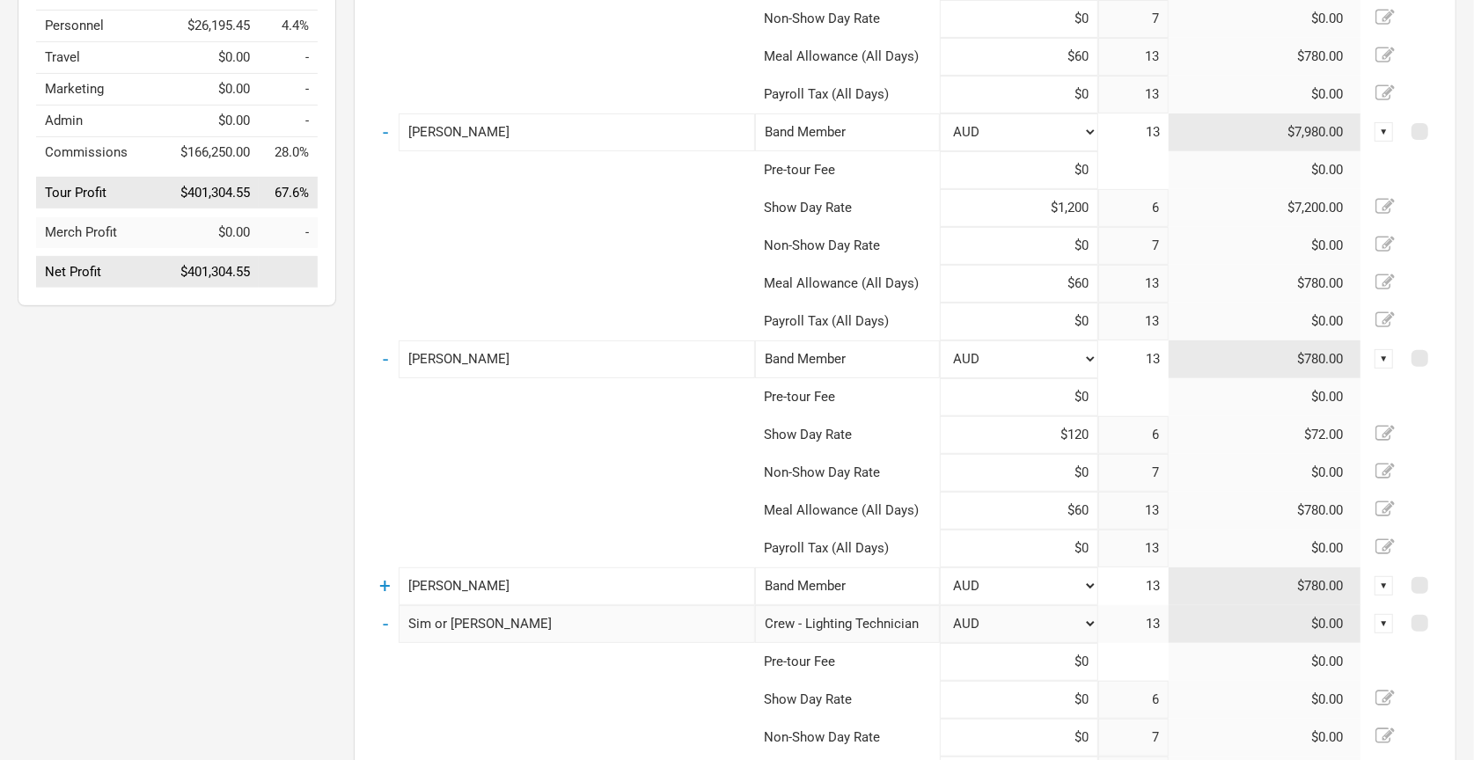
type input "$1,200"
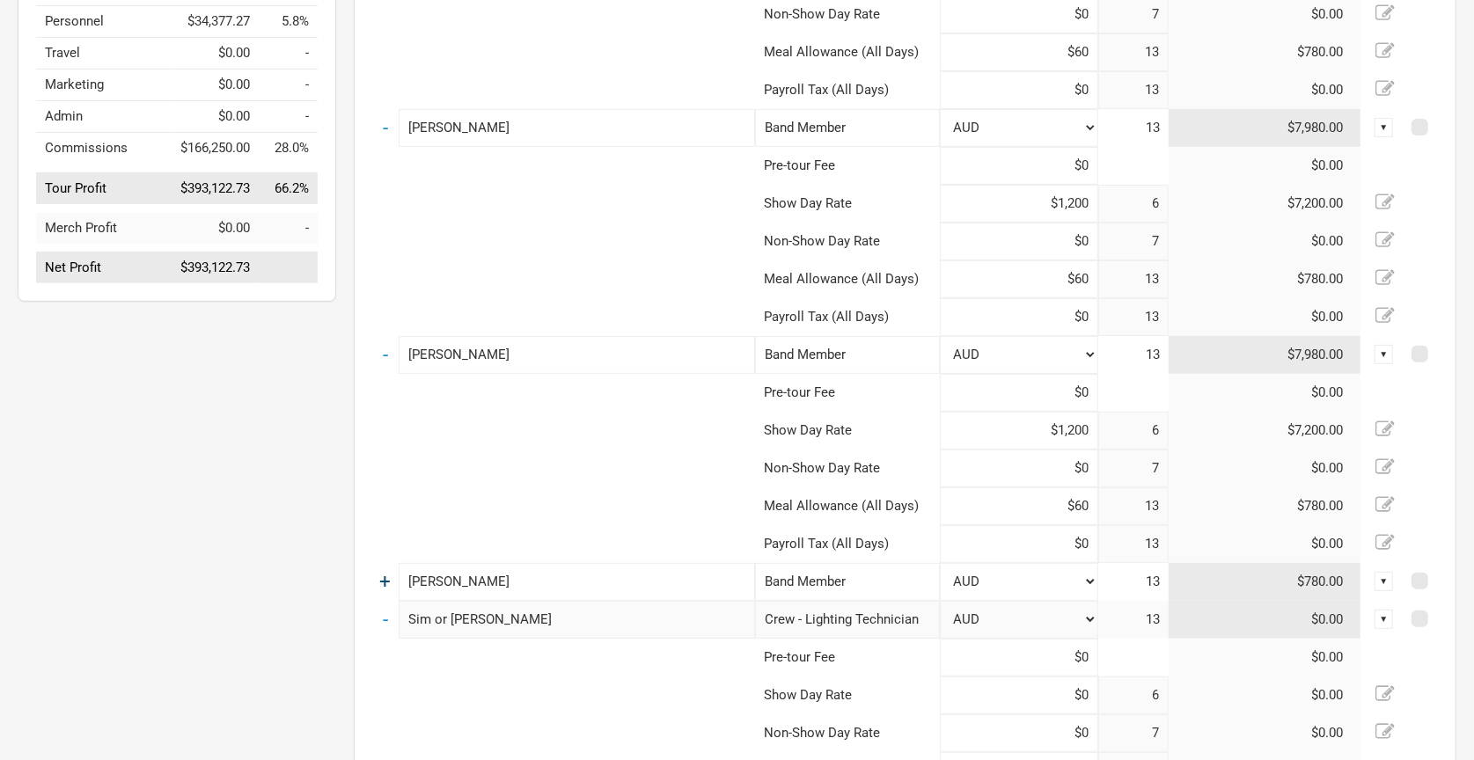
click at [386, 577] on link "+" at bounding box center [385, 581] width 11 height 23
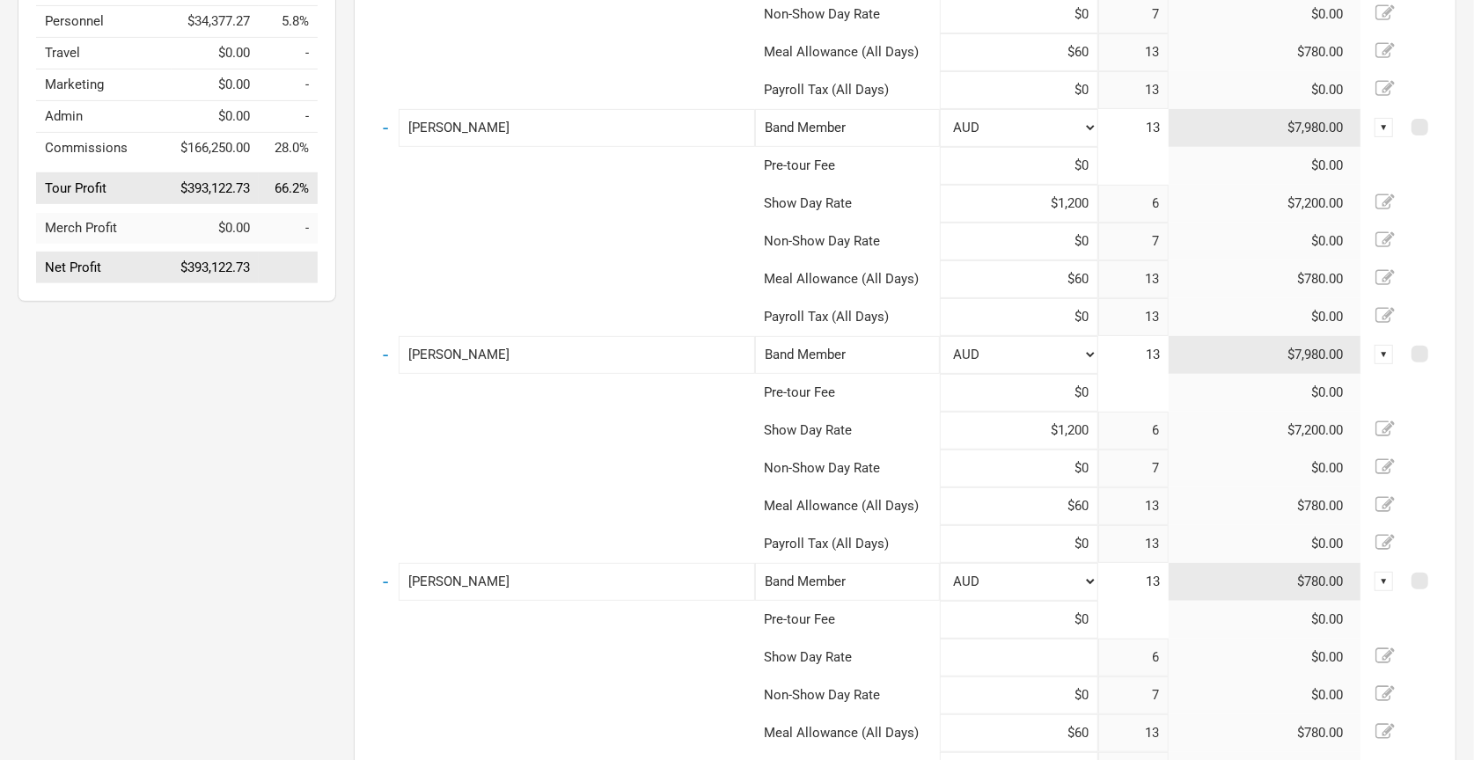
click at [994, 648] on input at bounding box center [1019, 658] width 158 height 38
type input "$1,200"
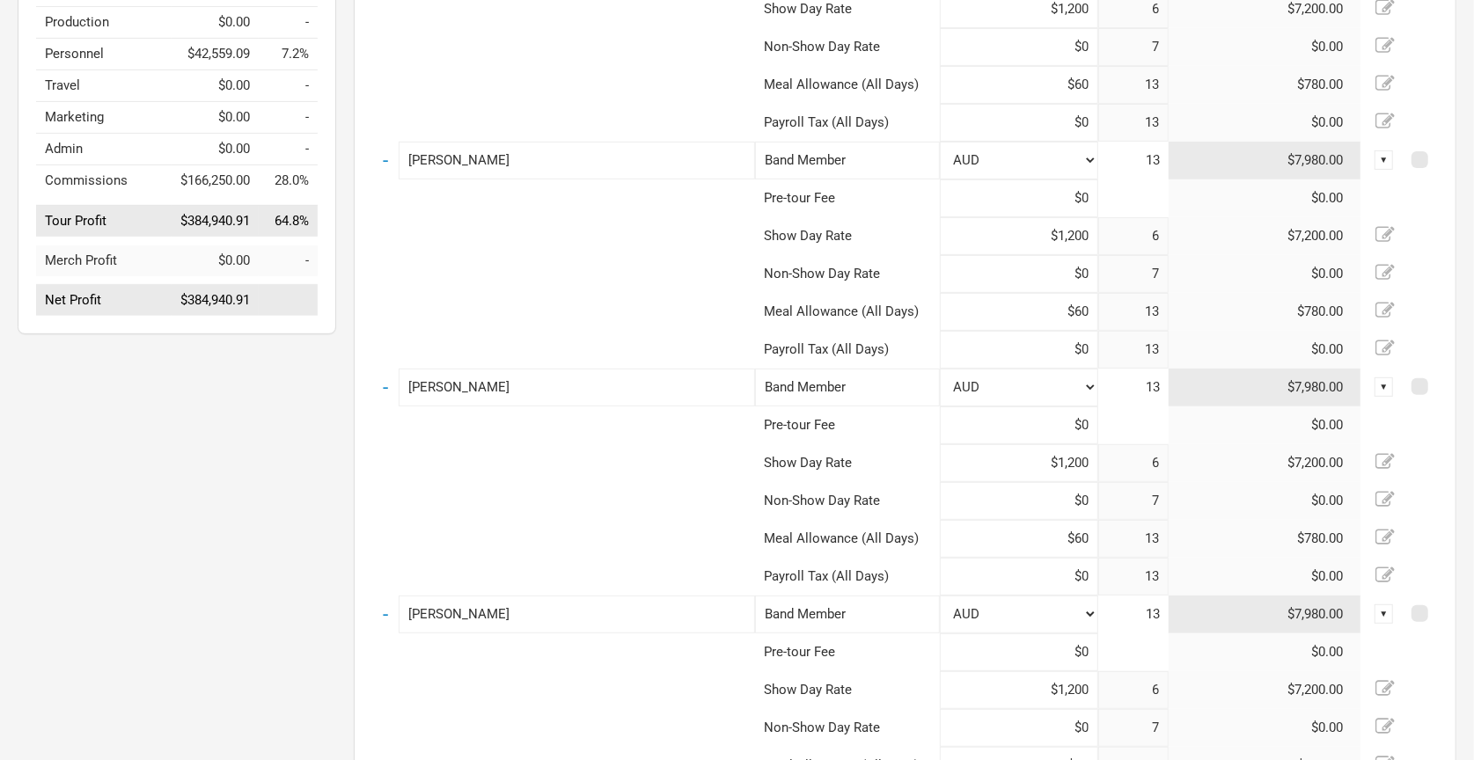
scroll to position [344, 0]
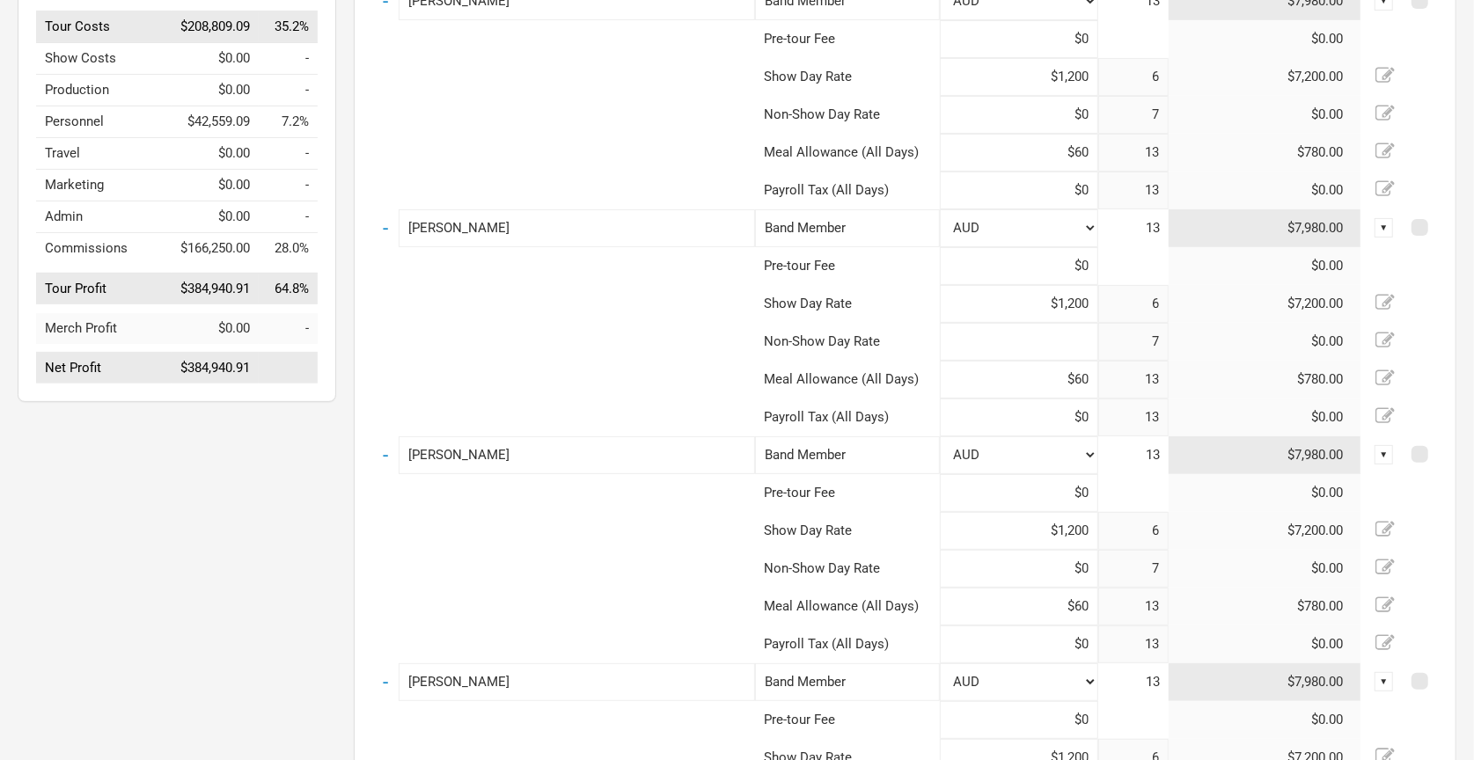
click at [1028, 335] on input at bounding box center [1019, 342] width 158 height 38
type input "$600"
click at [1019, 116] on input at bounding box center [1019, 115] width 158 height 38
type input "$600"
click at [1037, 566] on input at bounding box center [1019, 569] width 158 height 38
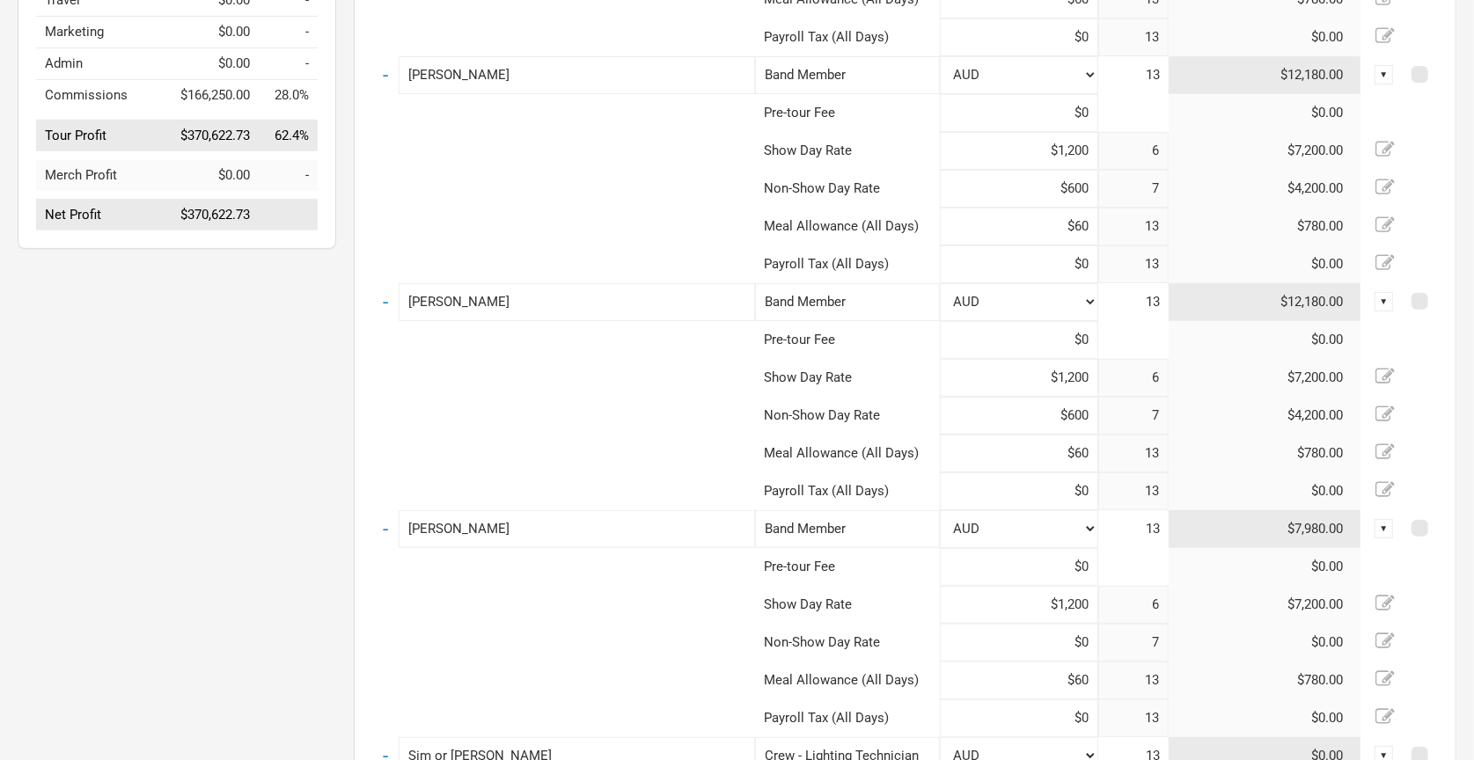
scroll to position [540, 0]
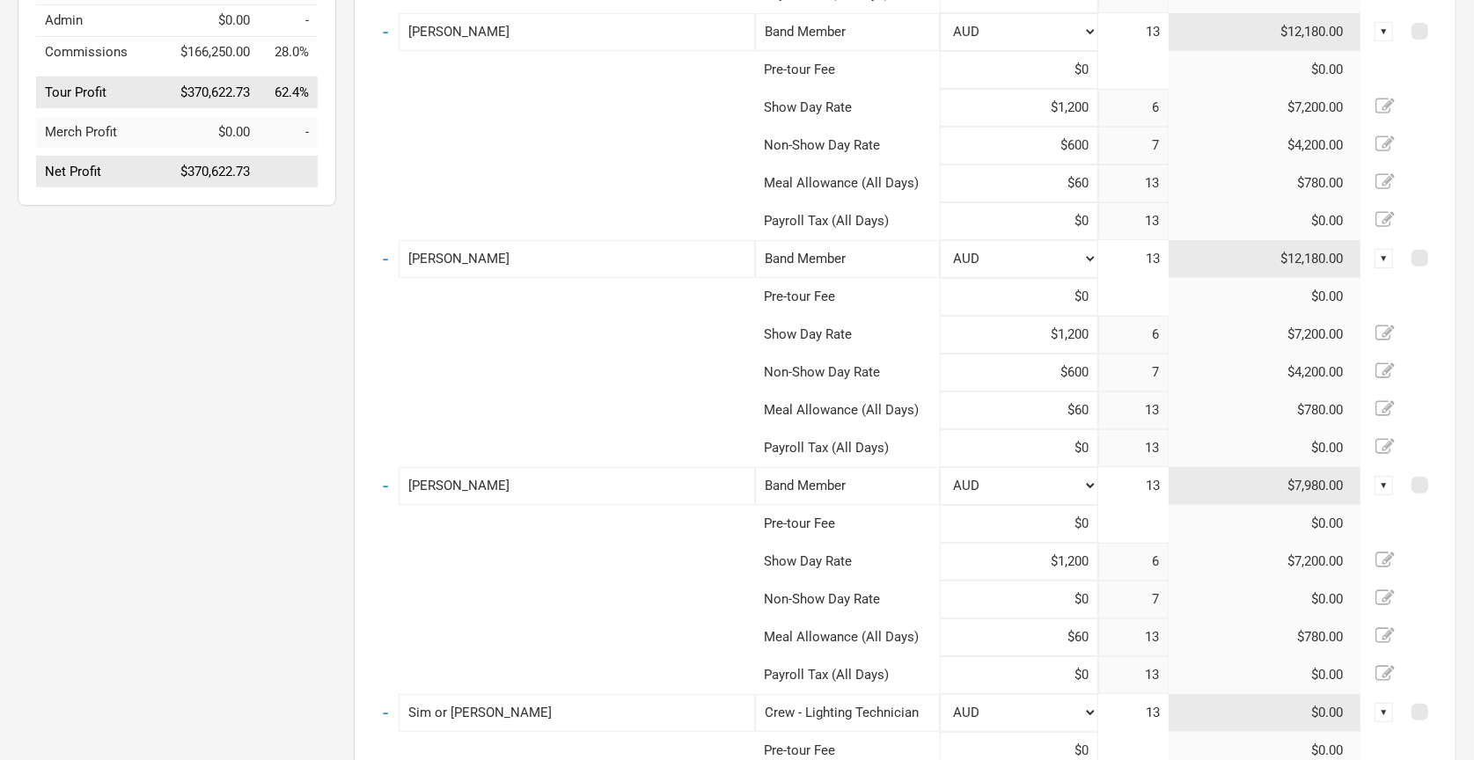
type input "$600"
click at [1051, 602] on input at bounding box center [1019, 600] width 158 height 38
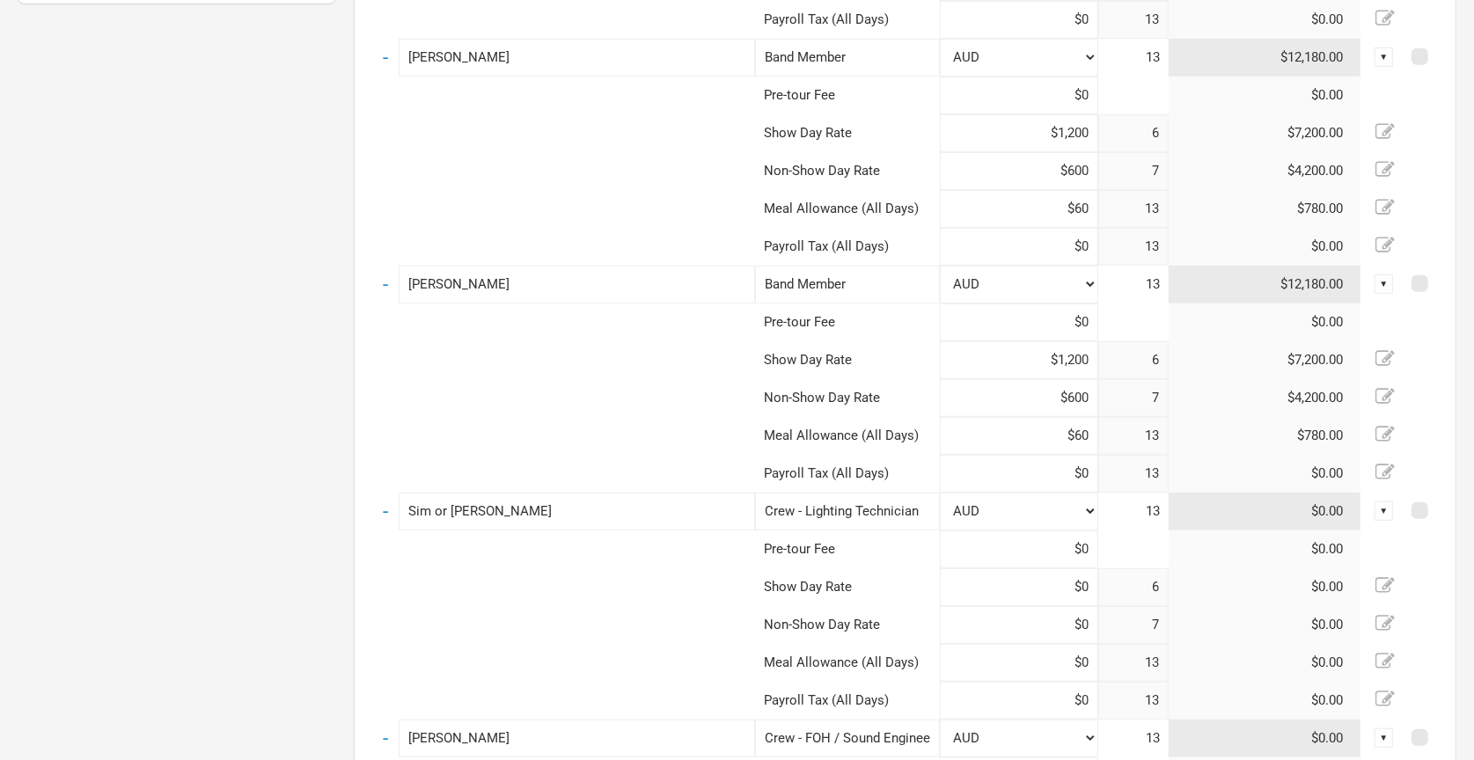
scroll to position [747, 0]
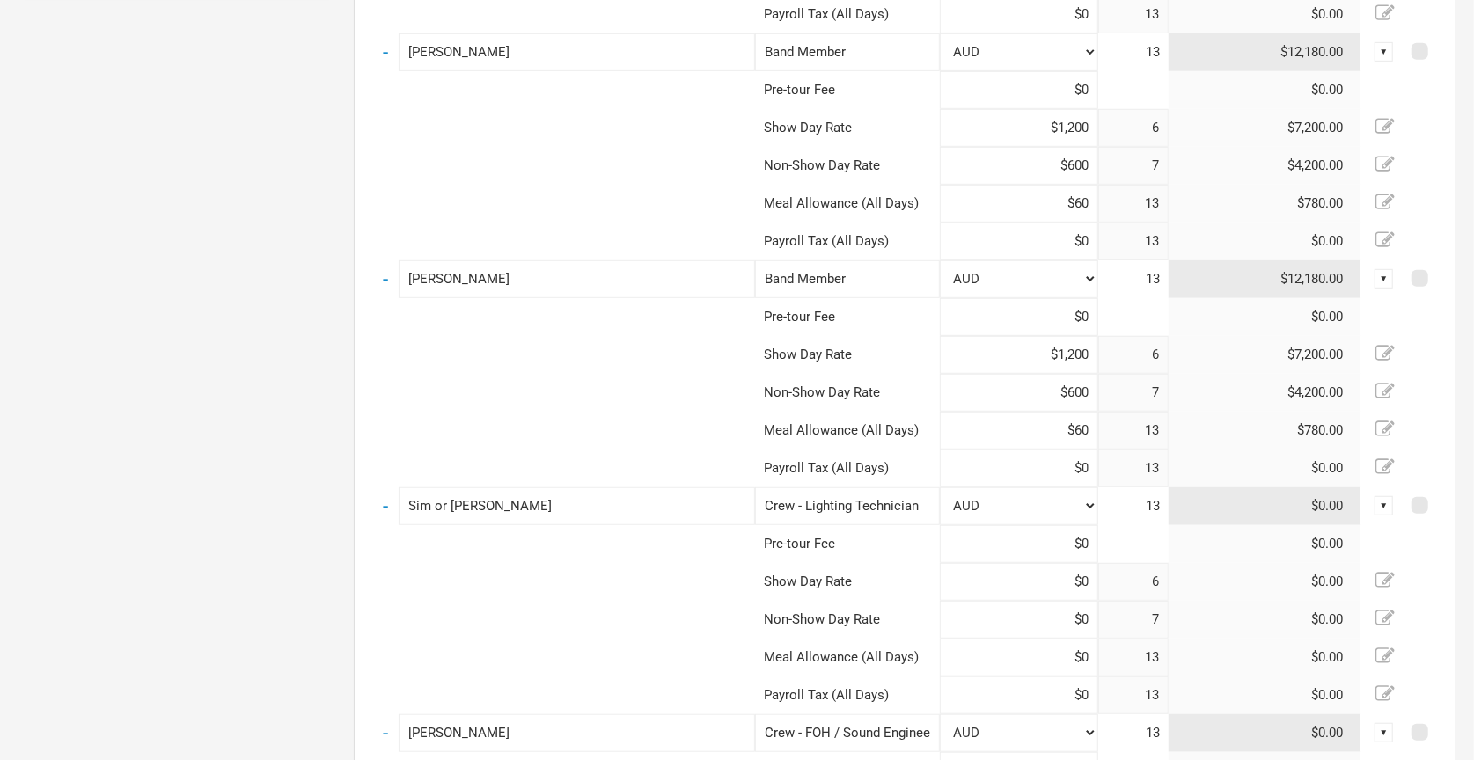
type input "$600"
click at [1045, 577] on input at bounding box center [1019, 582] width 158 height 38
type input "$600"
click at [1030, 611] on input at bounding box center [1019, 620] width 158 height 38
type input "$0"
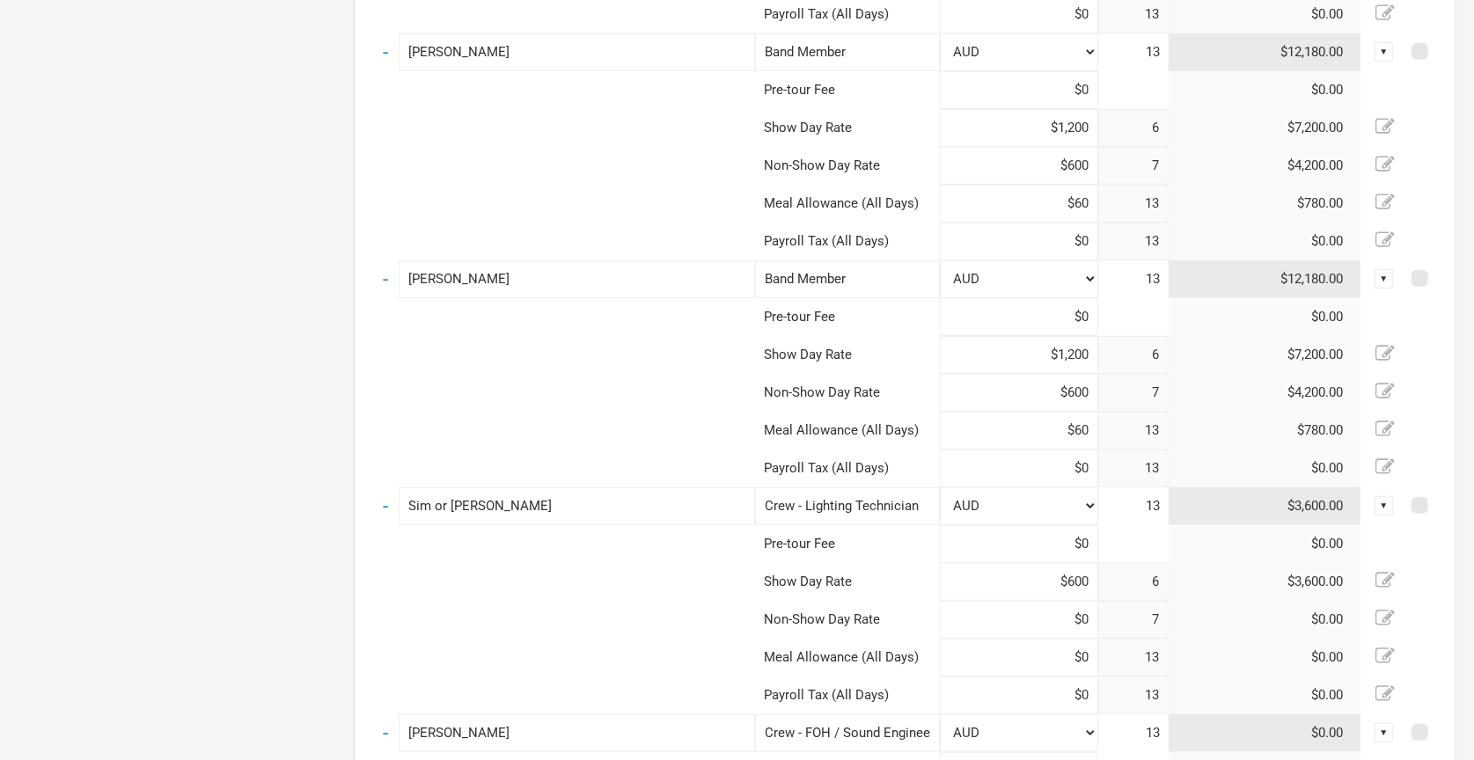
click at [1043, 590] on input "$600" at bounding box center [1019, 582] width 158 height 38
type input "$700"
click at [1041, 615] on input at bounding box center [1019, 620] width 158 height 38
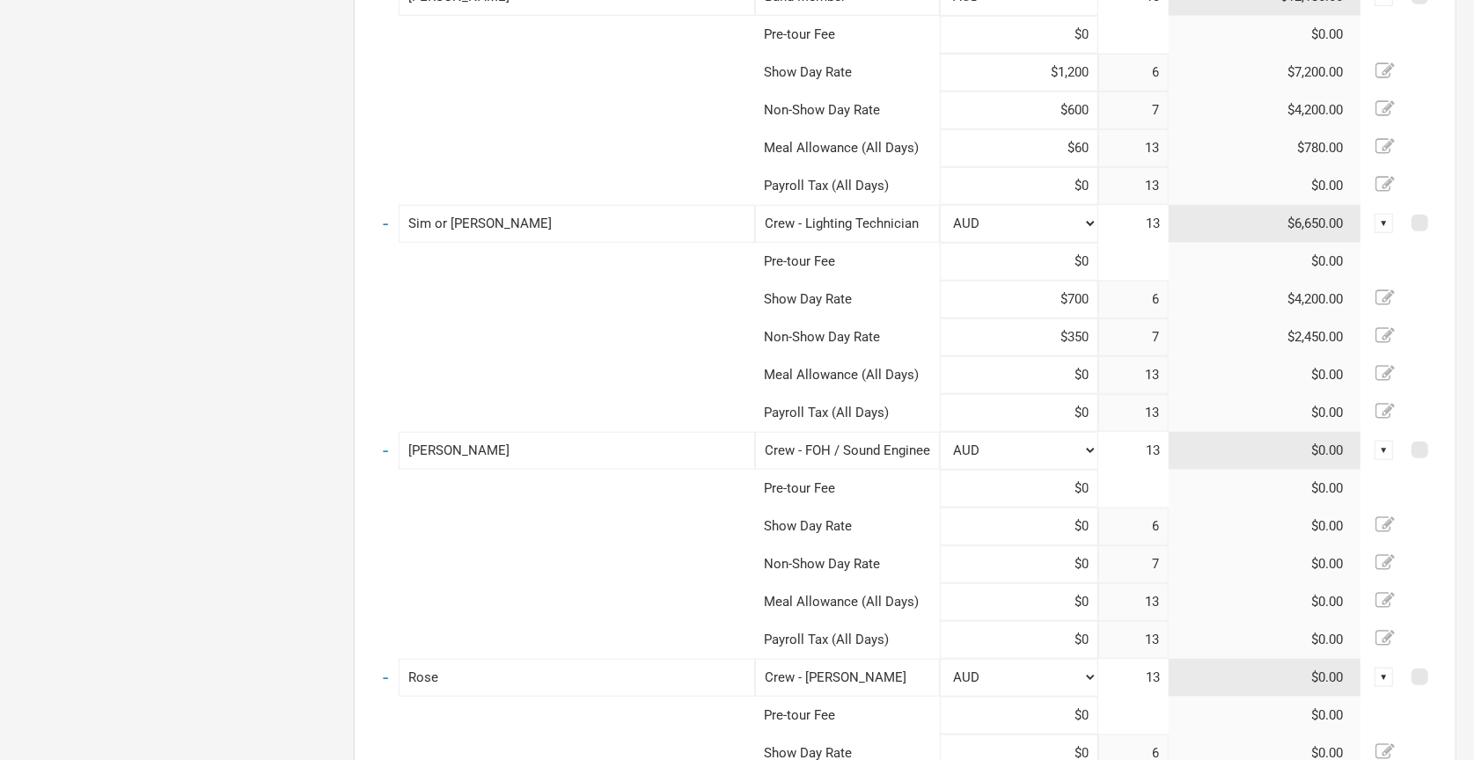
scroll to position [1031, 0]
type input "$350"
click at [1029, 529] on input at bounding box center [1019, 525] width 158 height 38
type input "$1,000"
click at [1043, 559] on input at bounding box center [1019, 563] width 158 height 38
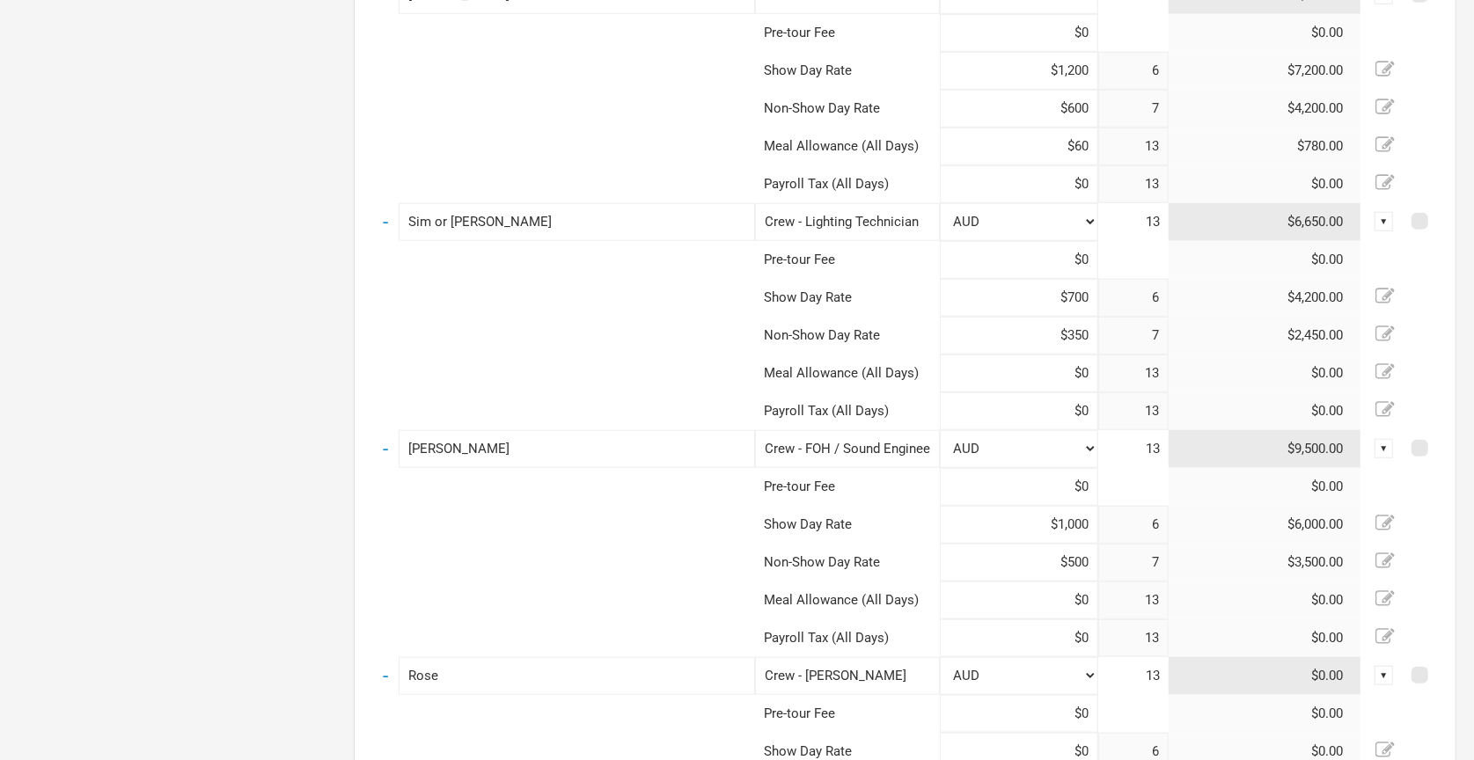
scroll to position [1229, 0]
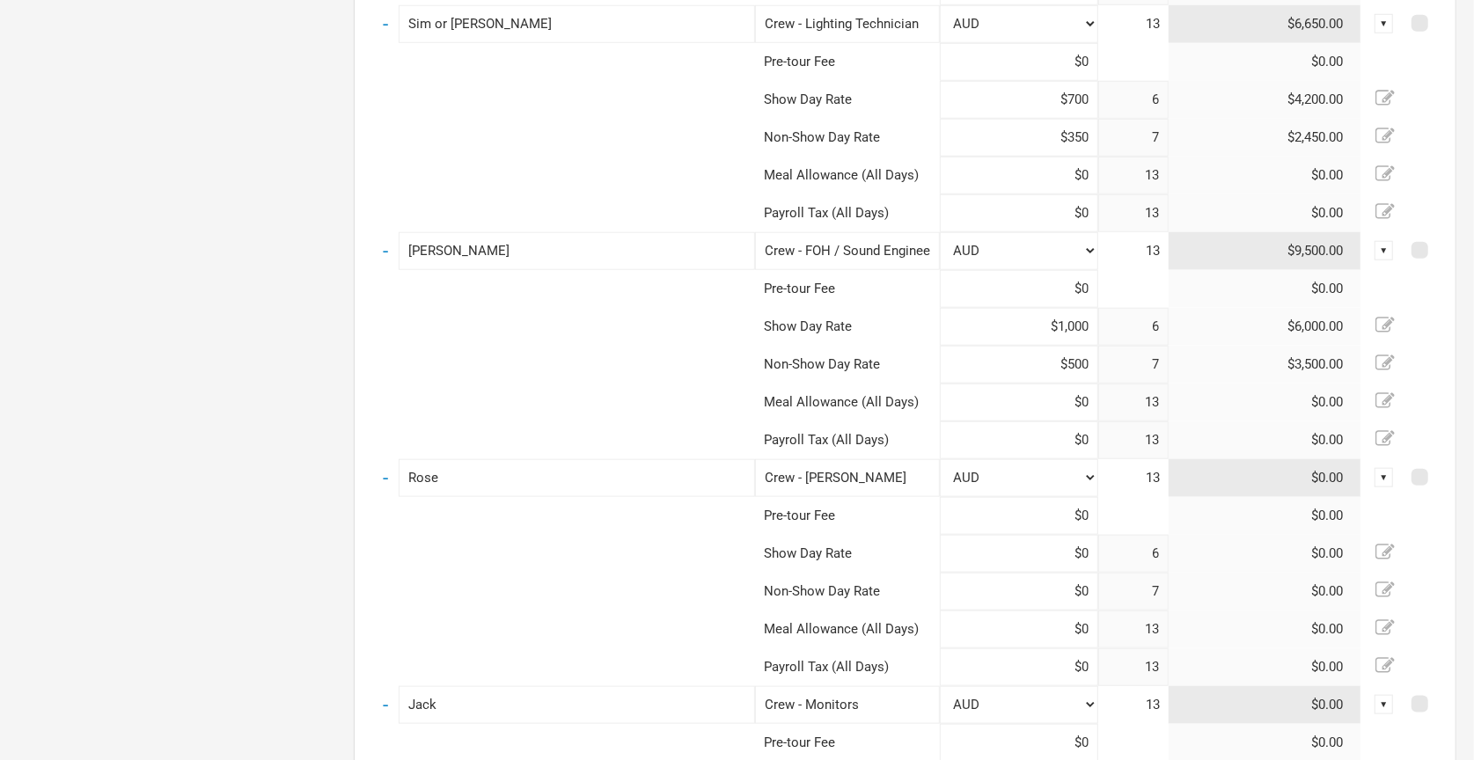
type input "$500"
click at [1025, 556] on input at bounding box center [1019, 554] width 158 height 38
type input "$600"
click at [1029, 582] on input at bounding box center [1019, 592] width 158 height 38
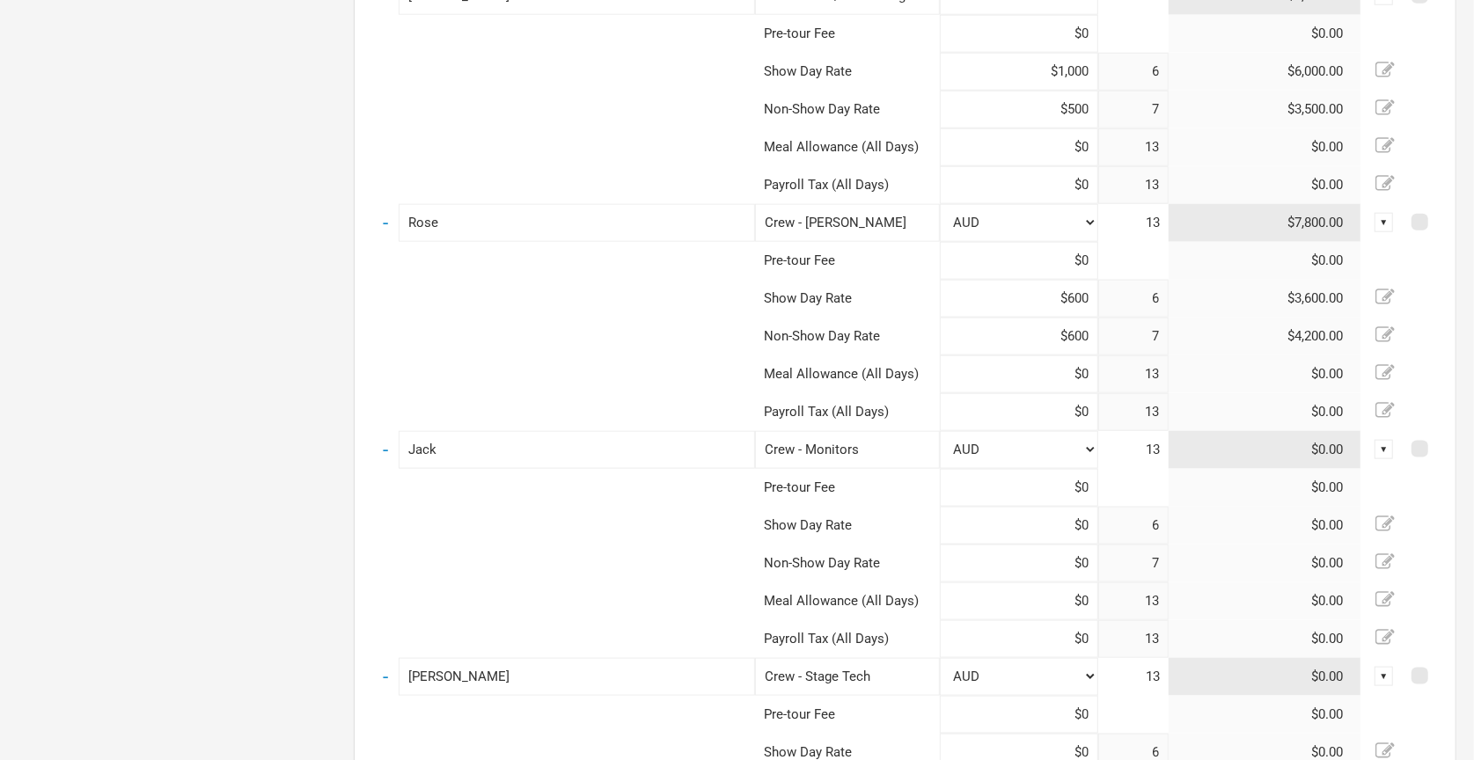
scroll to position [1498, 0]
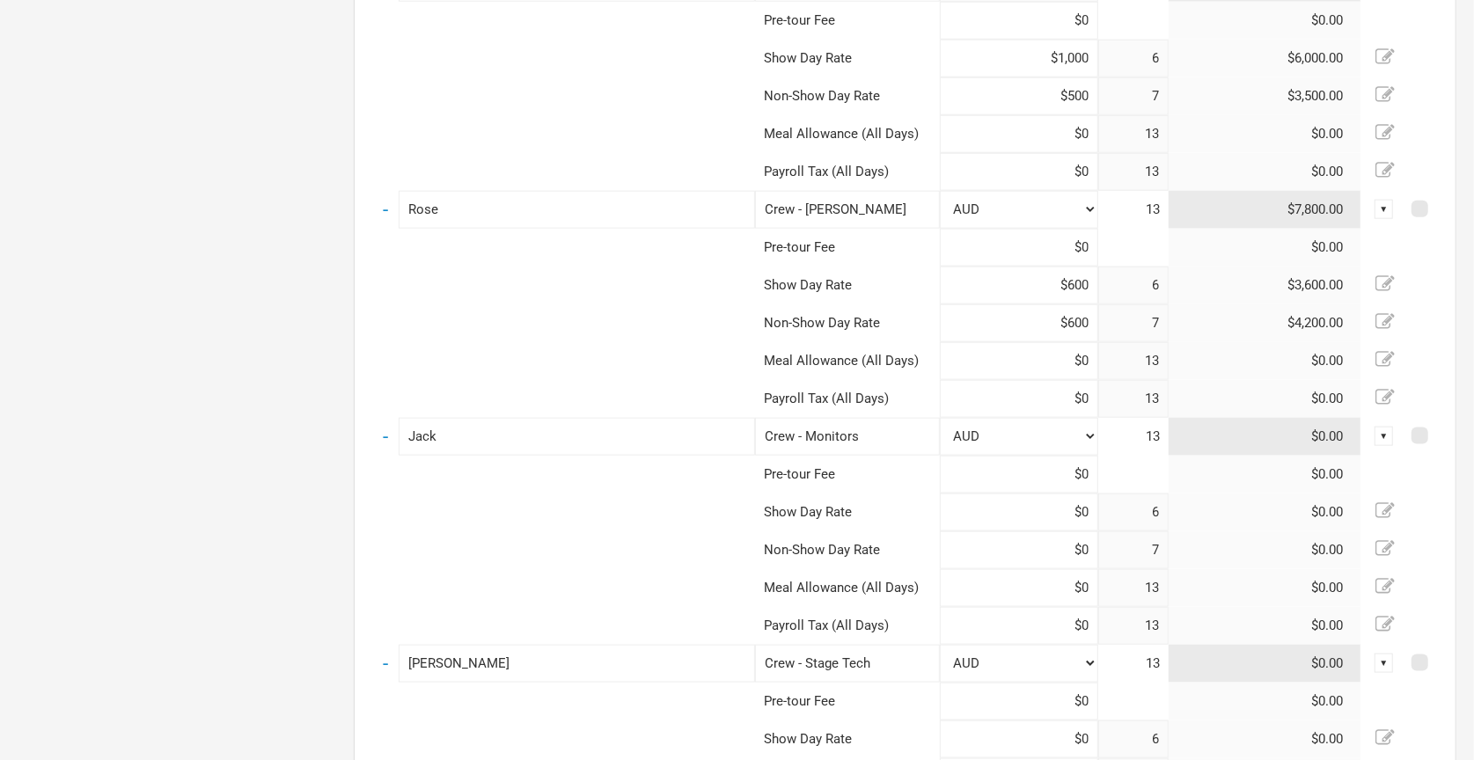
type input "$600"
click at [1033, 509] on input at bounding box center [1019, 513] width 158 height 38
type input "$600"
click at [1039, 540] on input at bounding box center [1019, 550] width 158 height 38
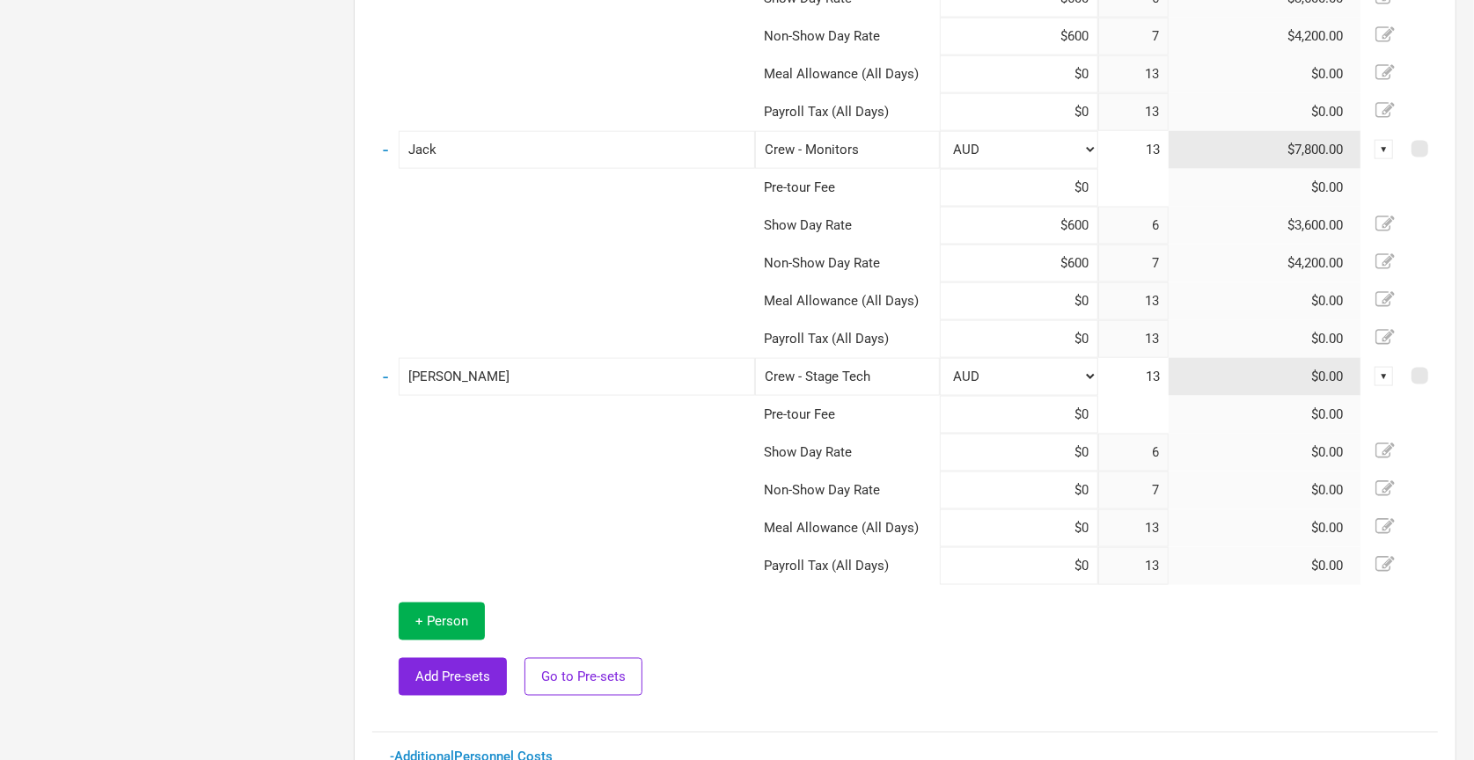
scroll to position [1838, 0]
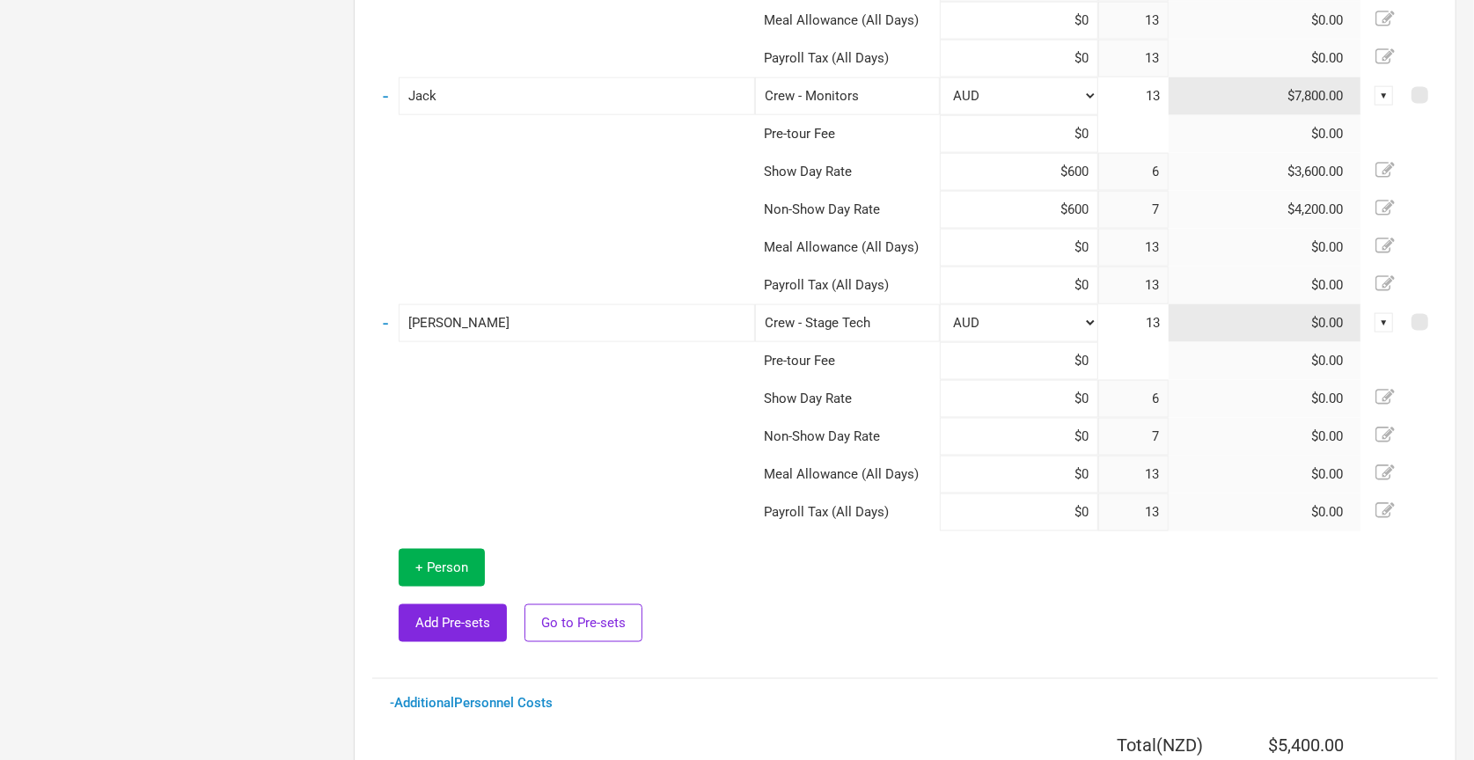
type input "$600"
click at [1044, 397] on input at bounding box center [1019, 399] width 158 height 38
type input "$600"
click at [1033, 421] on input at bounding box center [1019, 437] width 158 height 38
type input "$600"
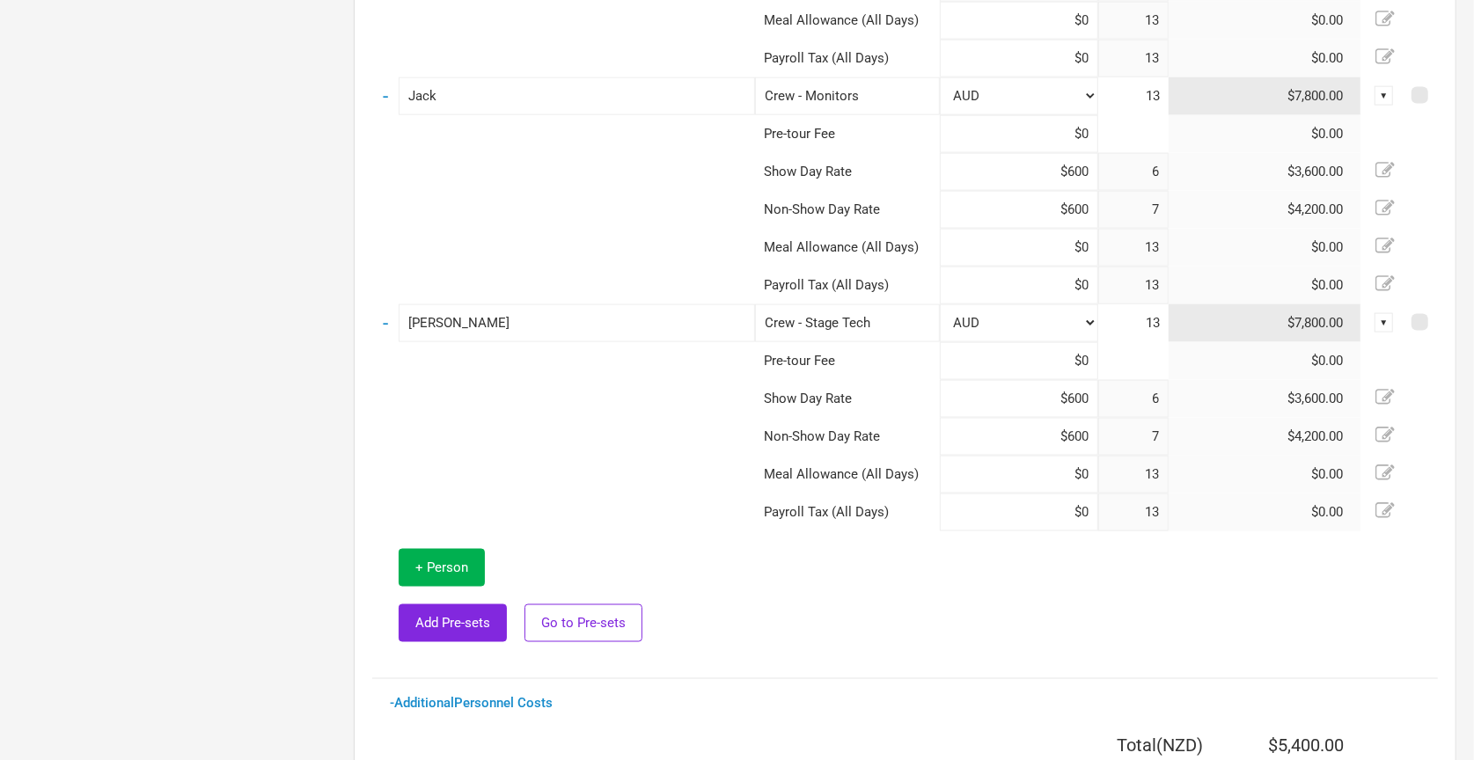
click at [1037, 594] on td at bounding box center [1096, 595] width 683 height 129
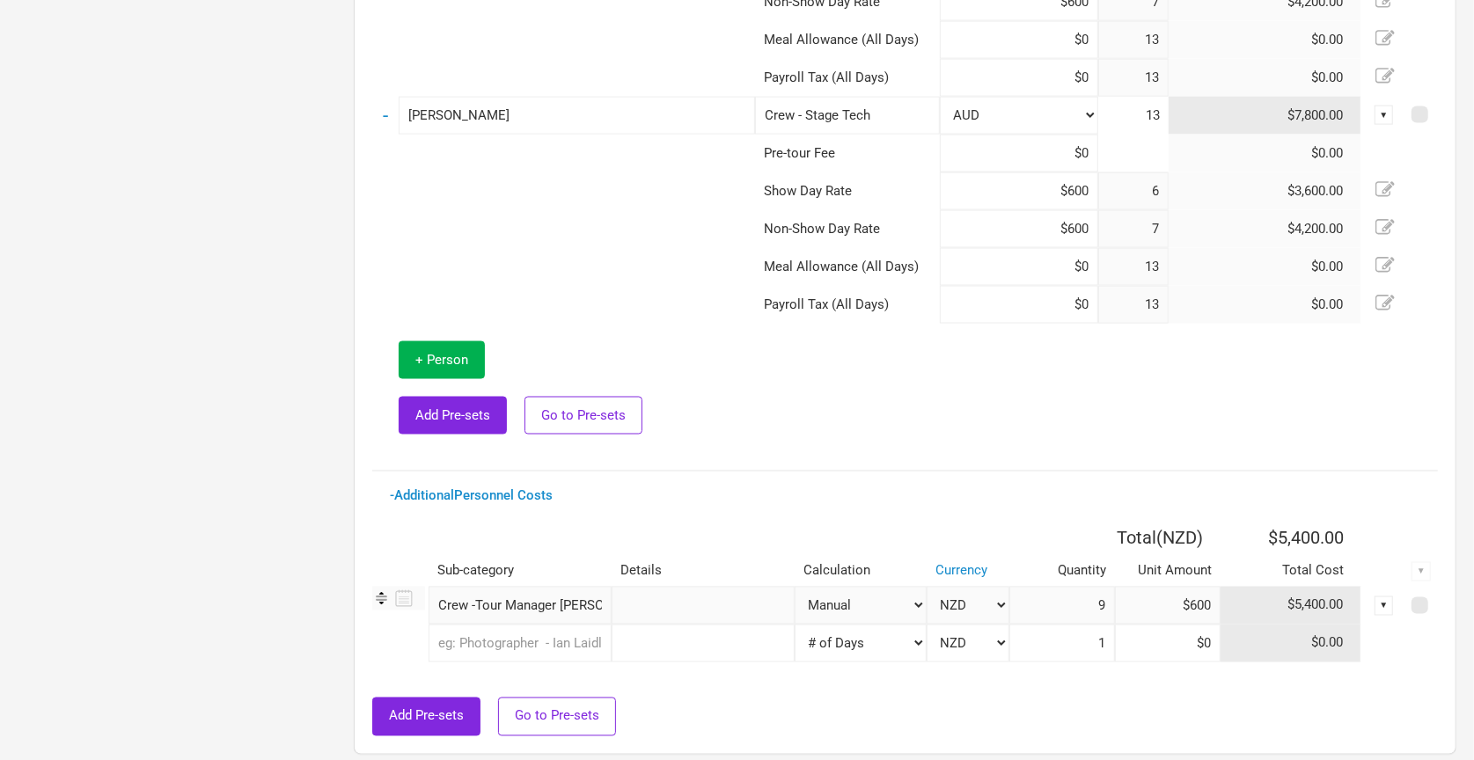
scroll to position [2045, 0]
click at [451, 355] on span "+ Person" at bounding box center [441, 361] width 53 height 16
select select "NZD"
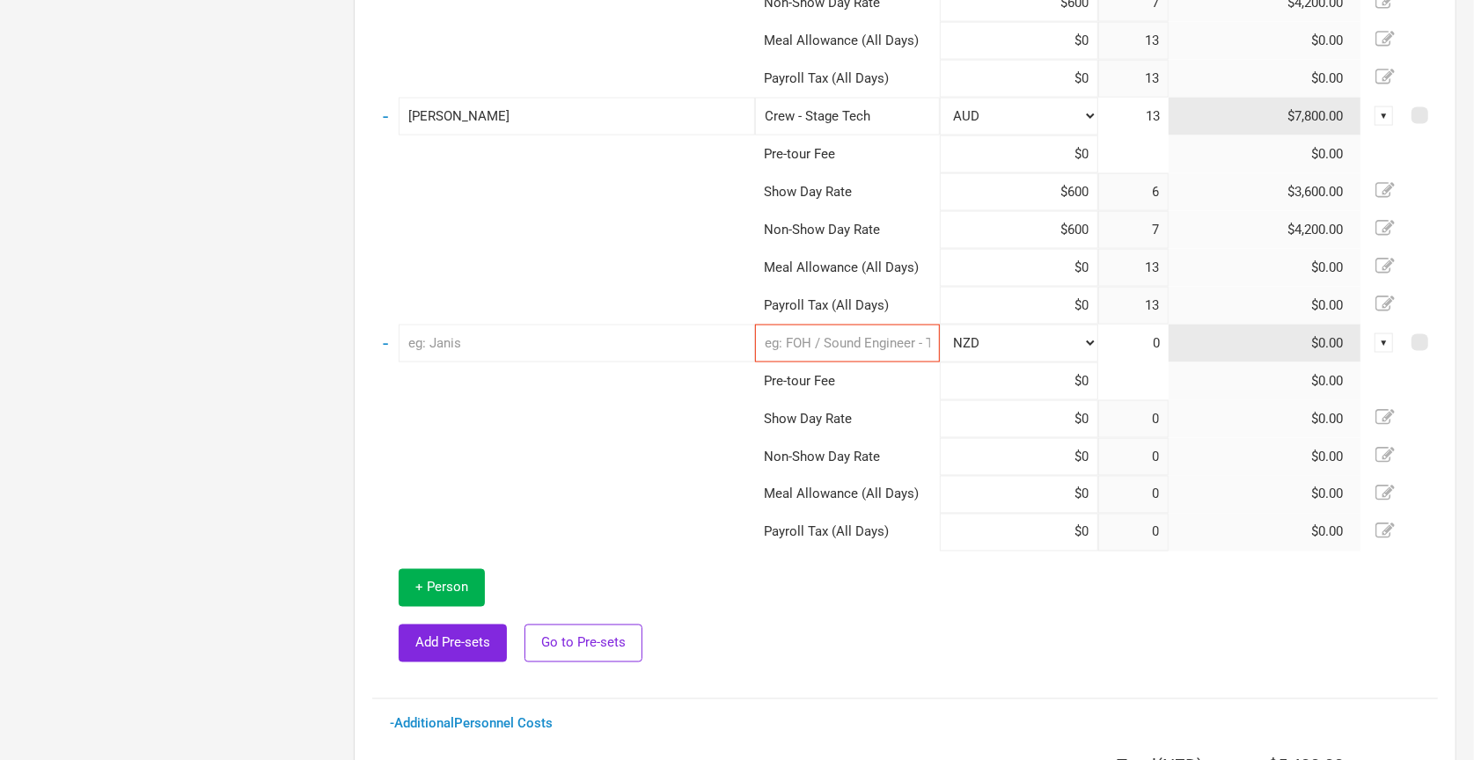
type input "6"
type input "7"
type input "13"
click at [635, 339] on input "text" at bounding box center [577, 344] width 356 height 38
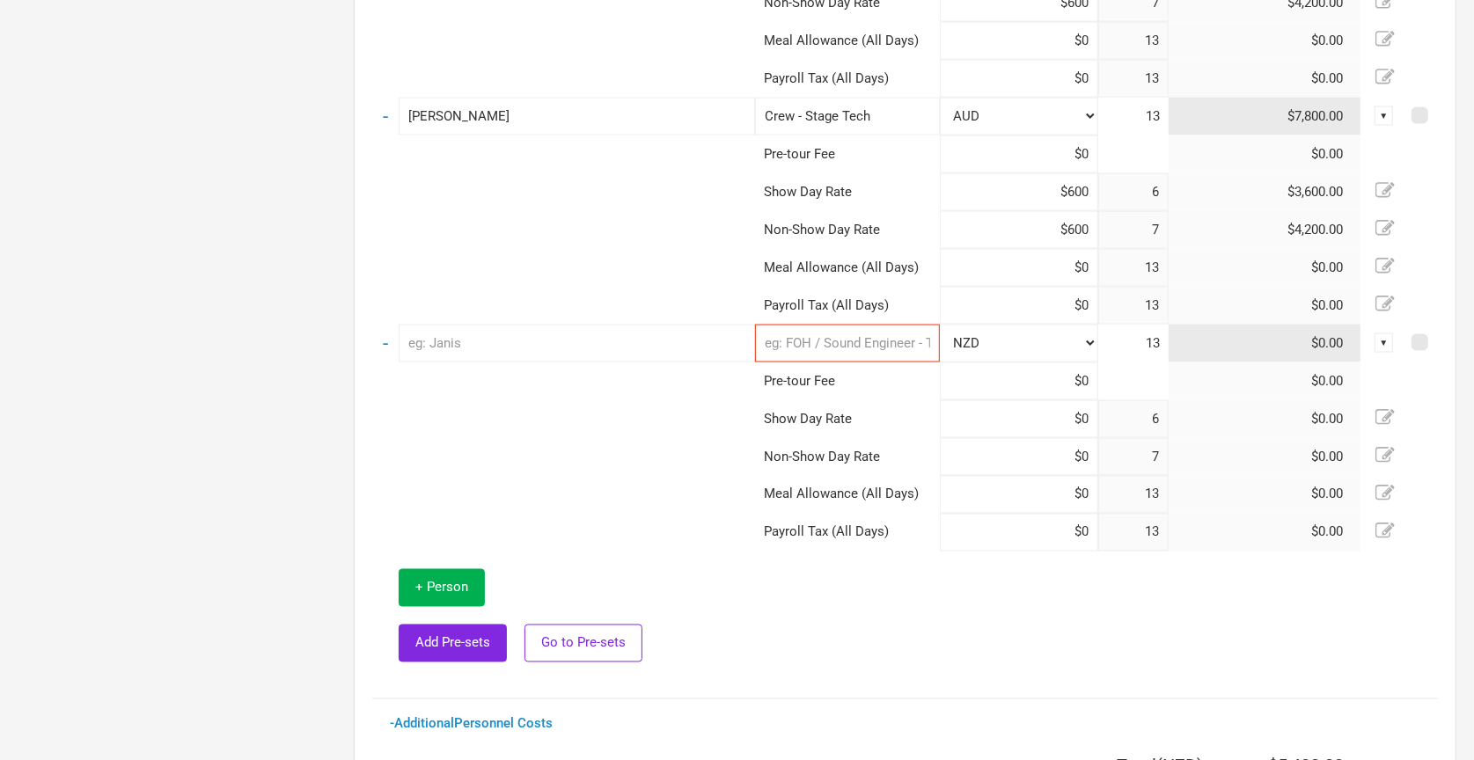
click at [812, 350] on input "text" at bounding box center [847, 344] width 185 height 38
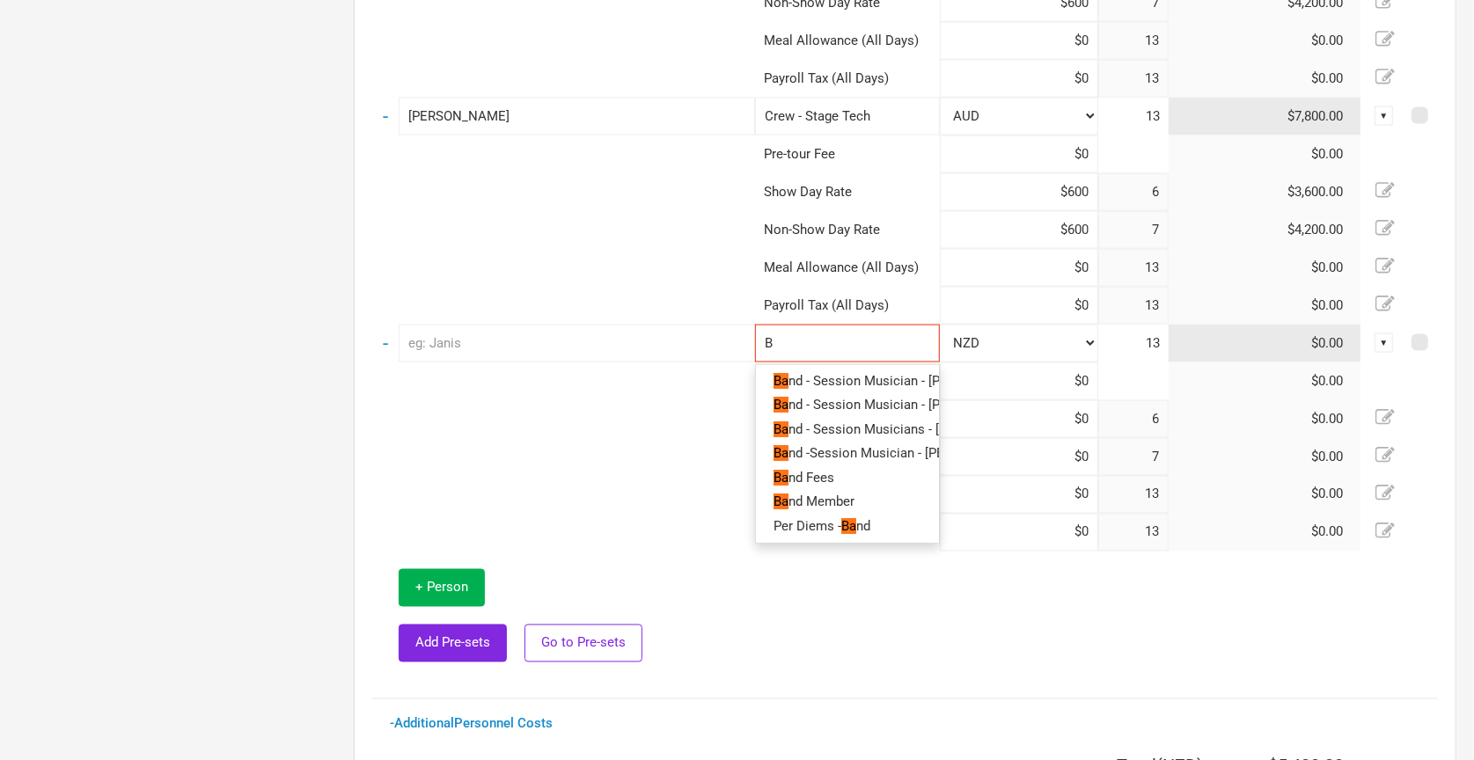
type input "Ba"
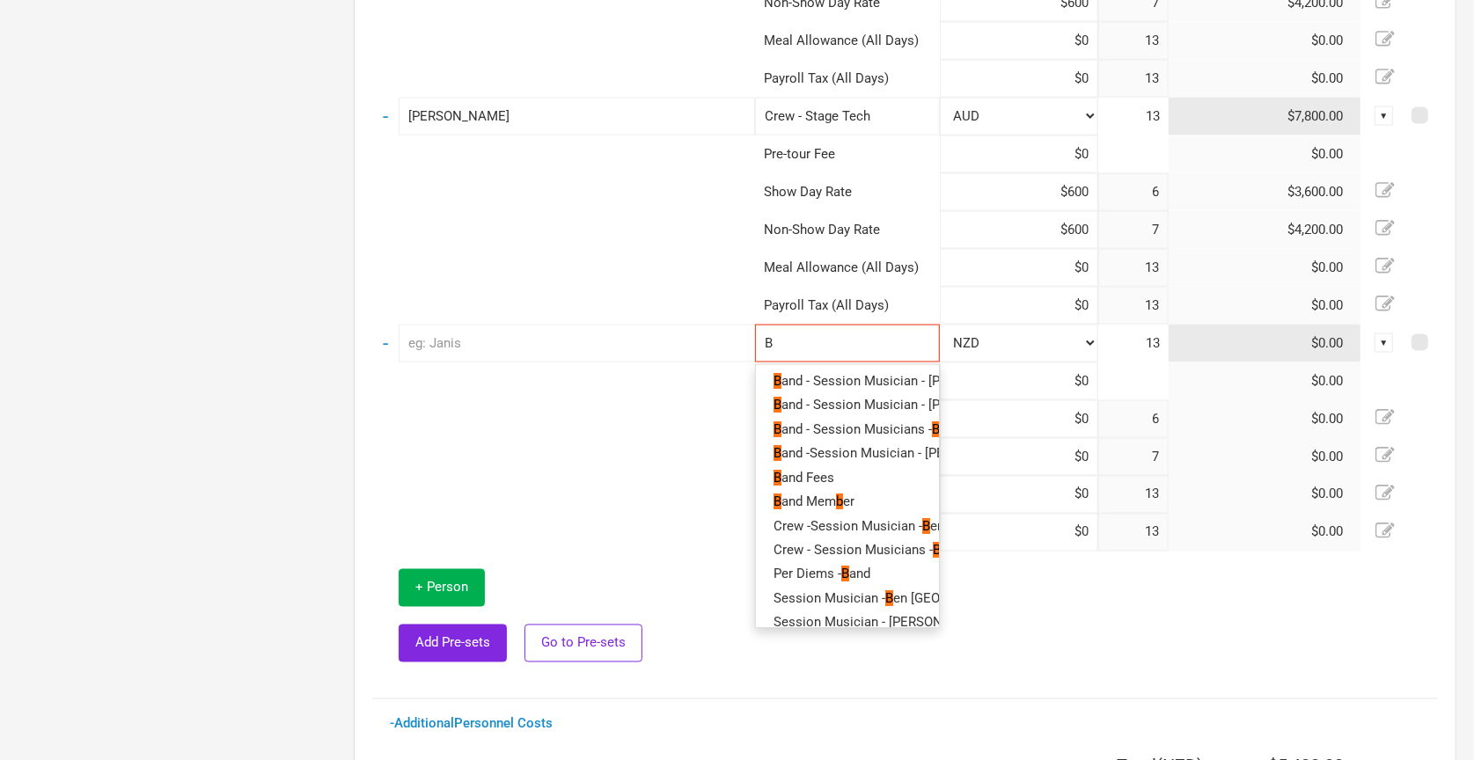
type input "Ba"
type input "Ban"
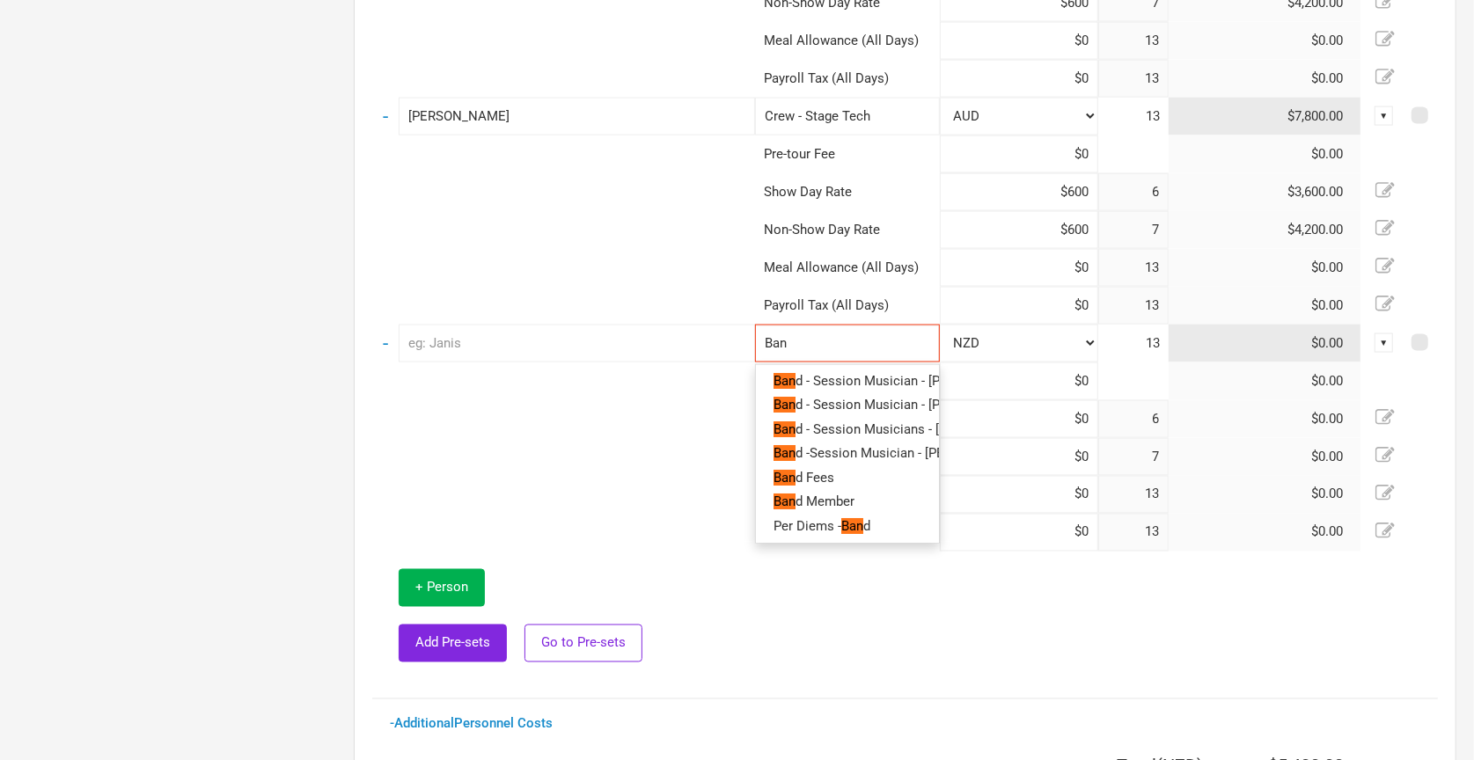
type input "Band"
click at [840, 494] on span "Member" at bounding box center [826, 502] width 48 height 16
type input "Band Member"
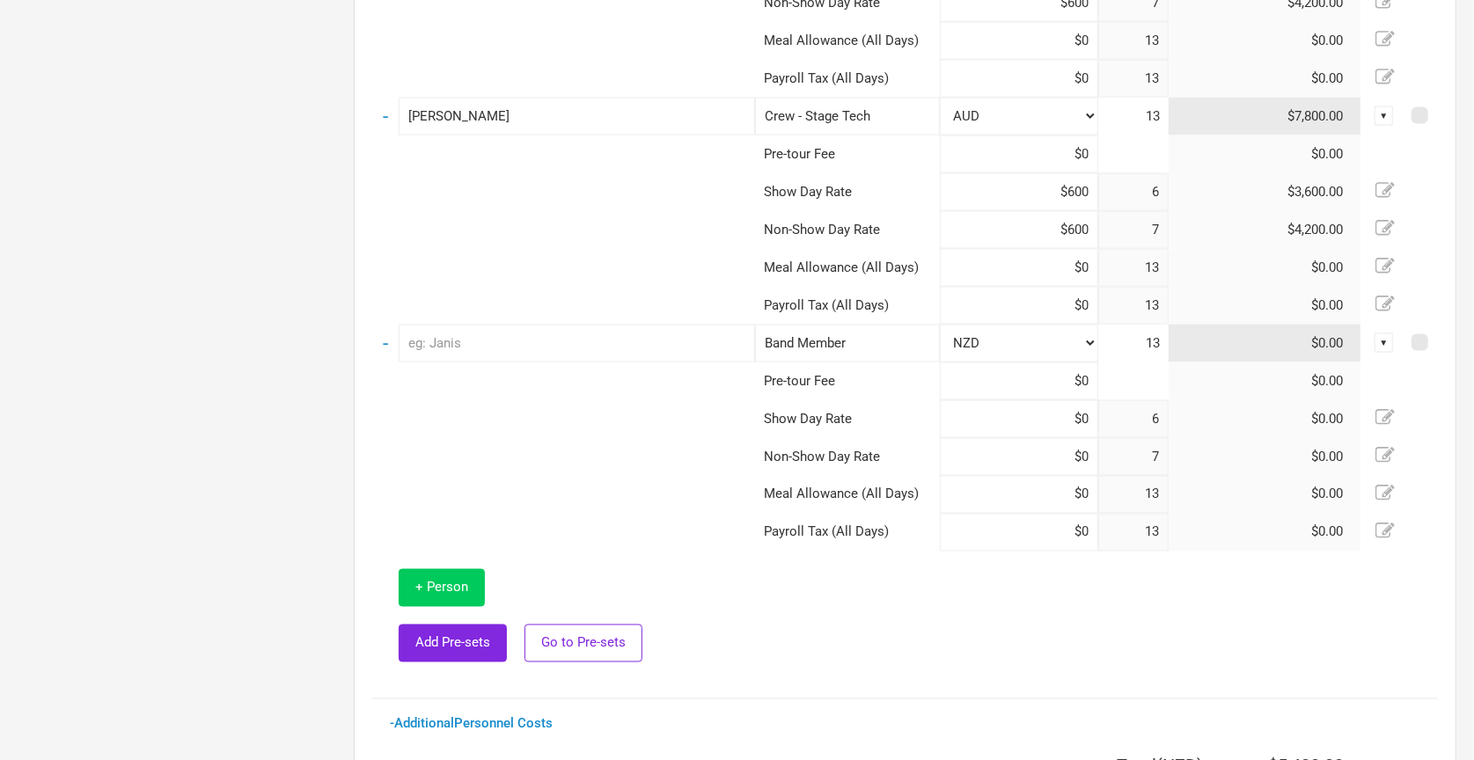
click at [429, 601] on button "+ Person" at bounding box center [442, 588] width 86 height 38
select select "NZD"
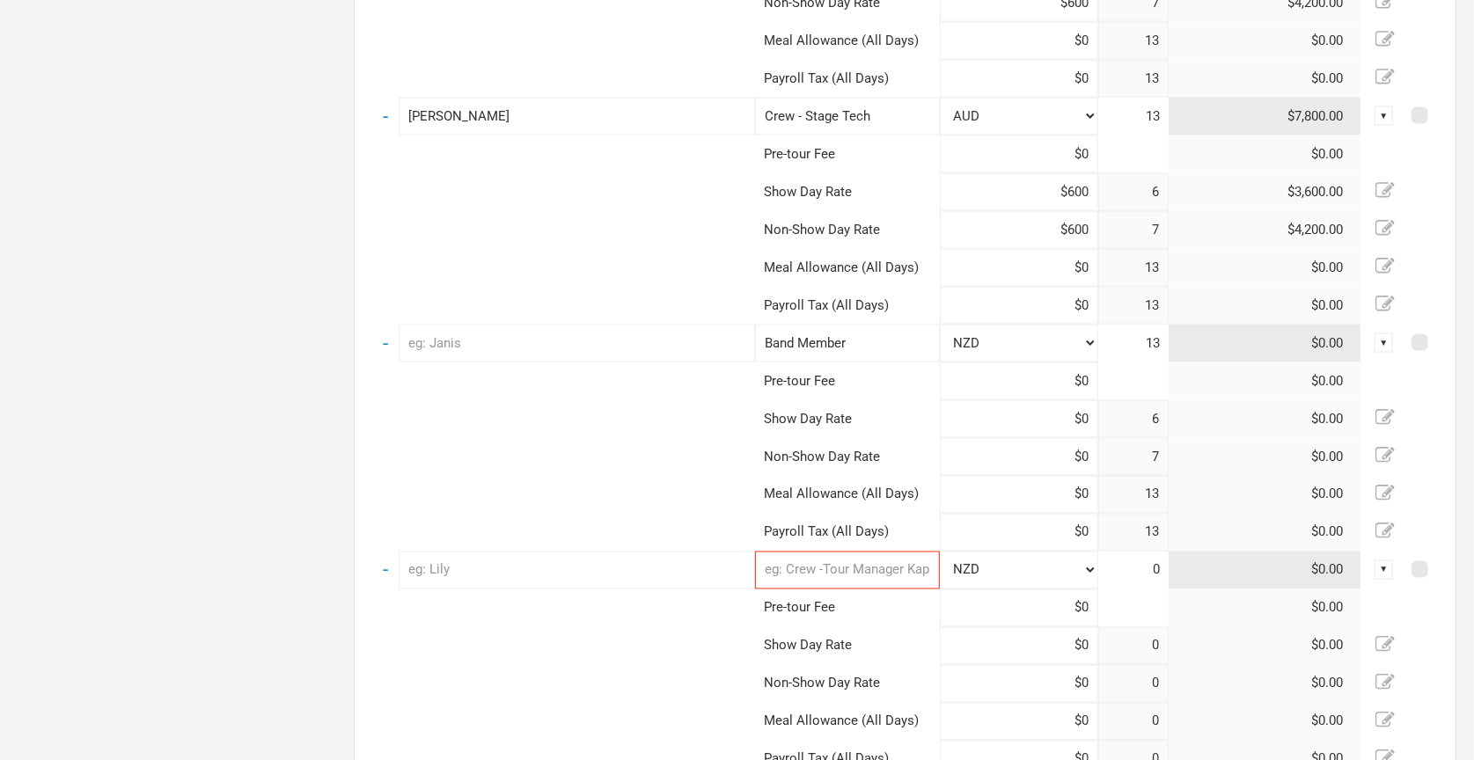
type input "6"
type input "7"
type input "13"
click at [812, 570] on input "text" at bounding box center [847, 571] width 185 height 38
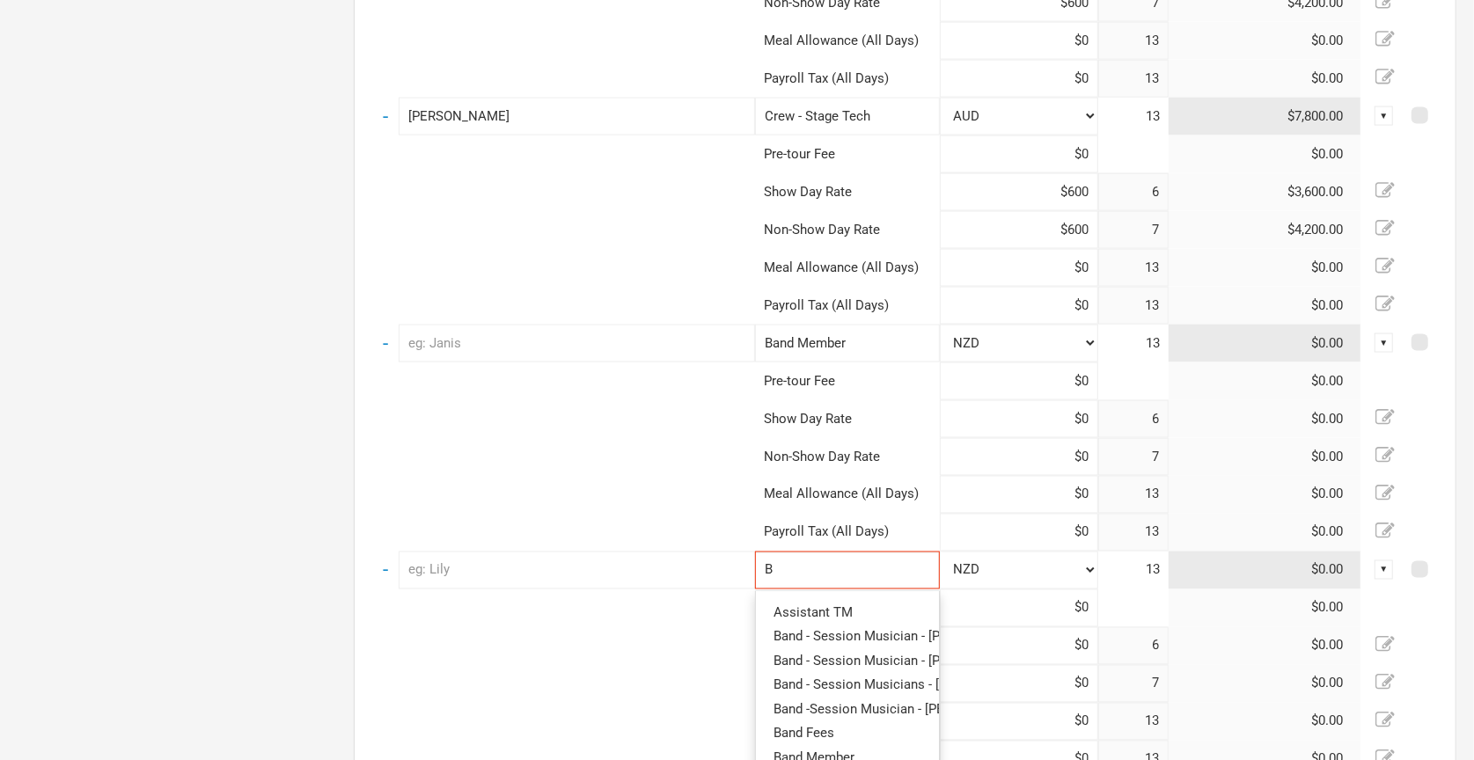
type input "Ba"
type input "Ban"
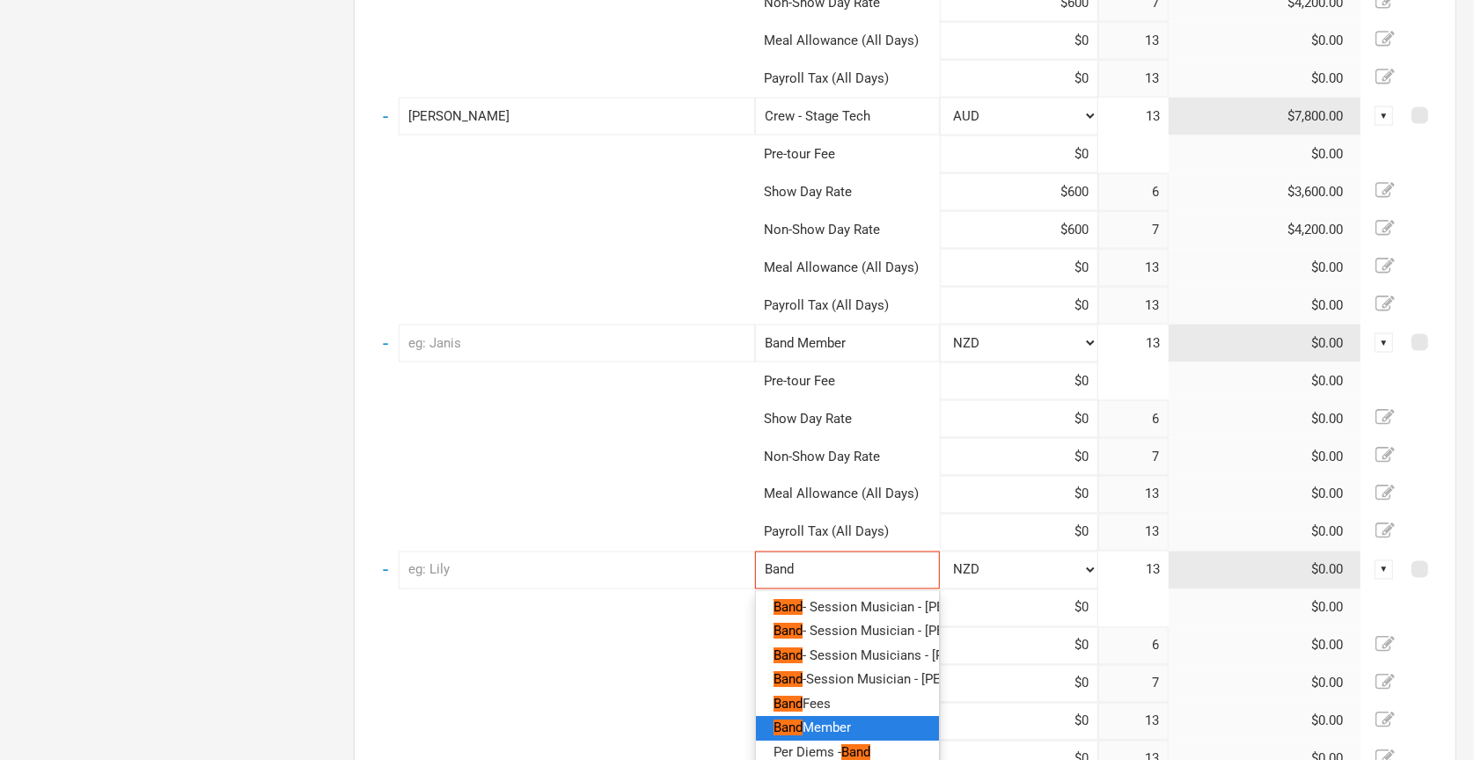
click at [830, 721] on span "Member" at bounding box center [826, 729] width 48 height 16
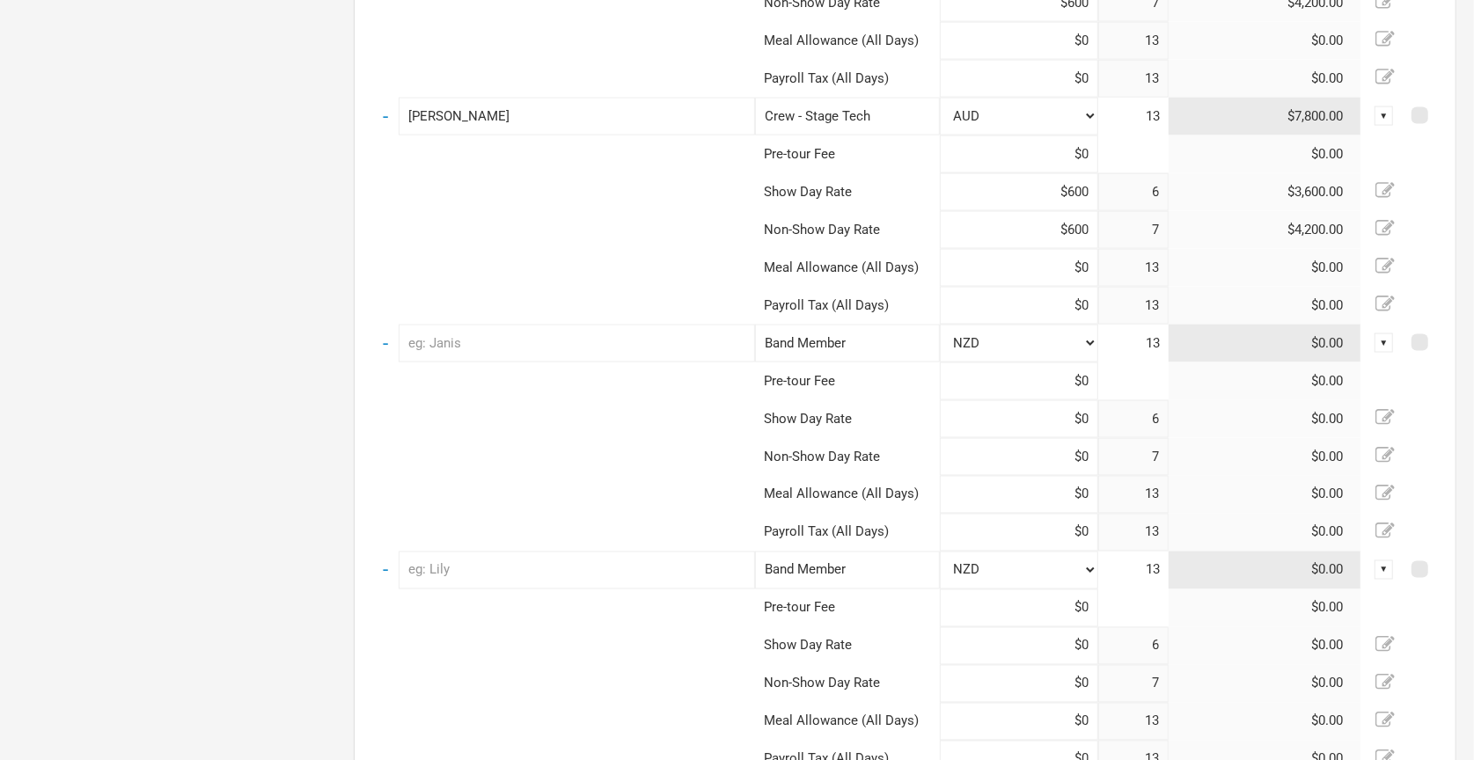
click at [584, 341] on input "text" at bounding box center [577, 344] width 356 height 38
click at [524, 569] on input "text" at bounding box center [577, 571] width 356 height 38
click at [1036, 418] on input at bounding box center [1019, 419] width 158 height 38
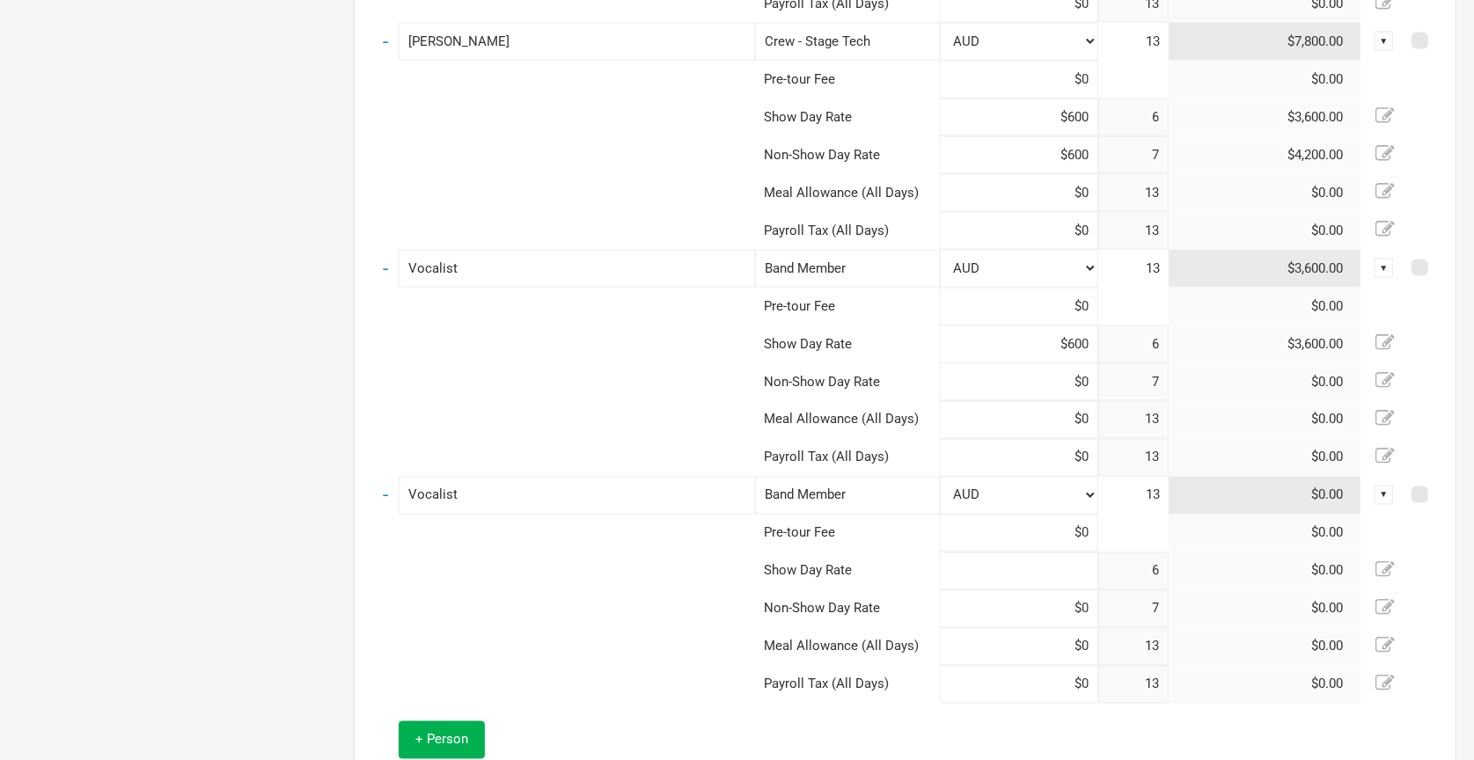
click at [1033, 576] on input at bounding box center [1019, 572] width 158 height 38
click at [1007, 605] on input at bounding box center [1019, 609] width 158 height 38
click at [1058, 342] on input "$600" at bounding box center [1019, 345] width 158 height 38
click at [1043, 376] on input at bounding box center [1019, 382] width 158 height 38
click at [1044, 566] on input "$600" at bounding box center [1019, 572] width 158 height 38
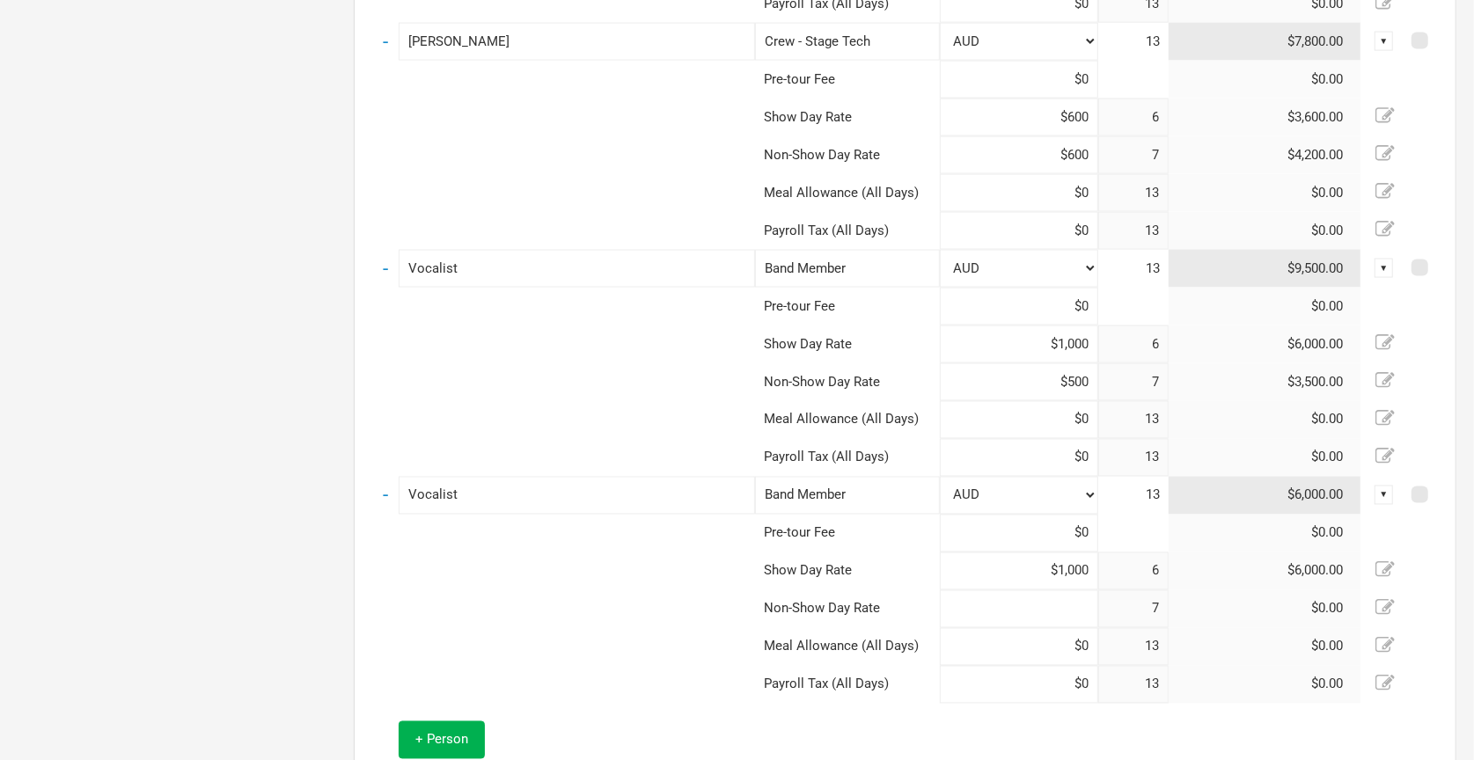
click at [1035, 611] on input at bounding box center [1019, 609] width 158 height 38
click at [1077, 707] on td at bounding box center [1096, 768] width 683 height 129
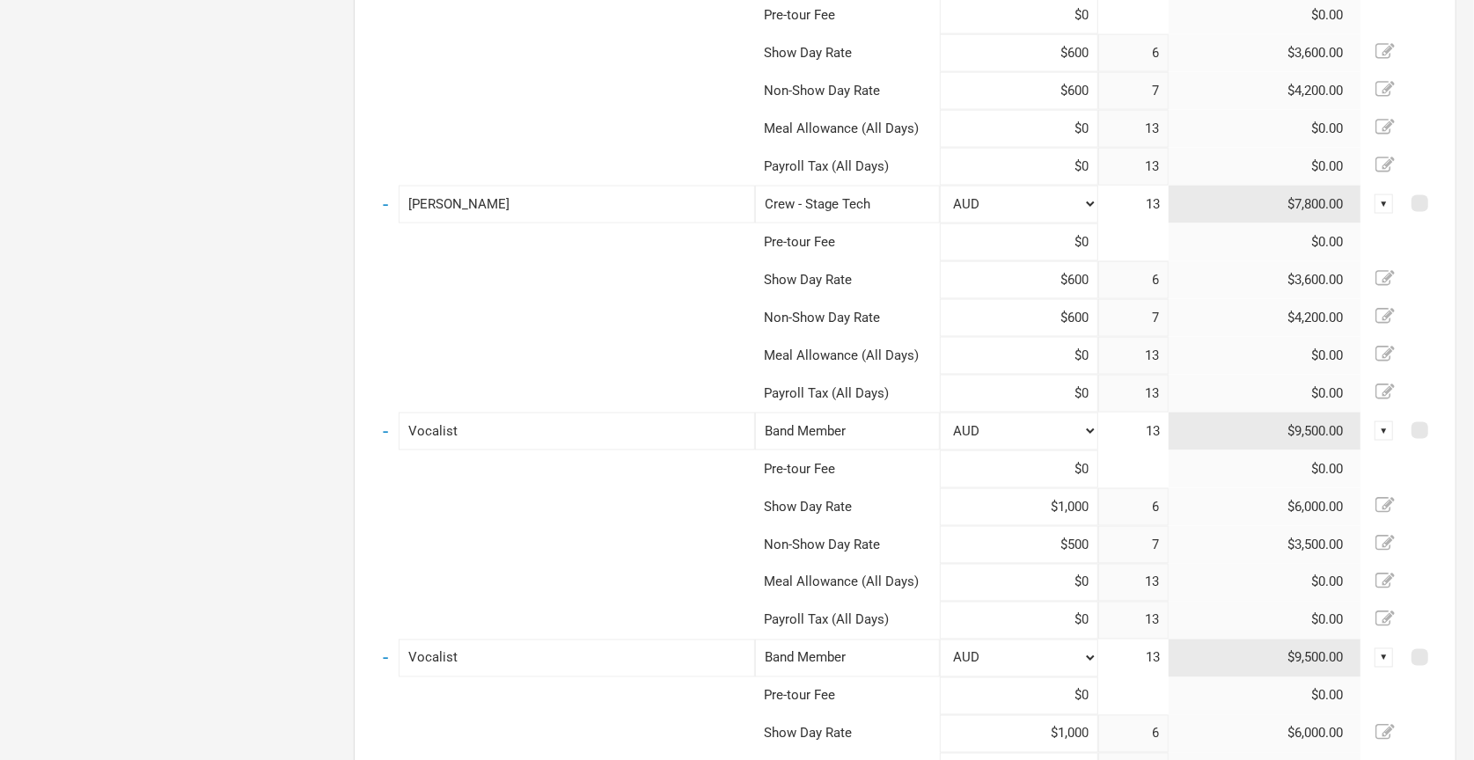
scroll to position [2348, 0]
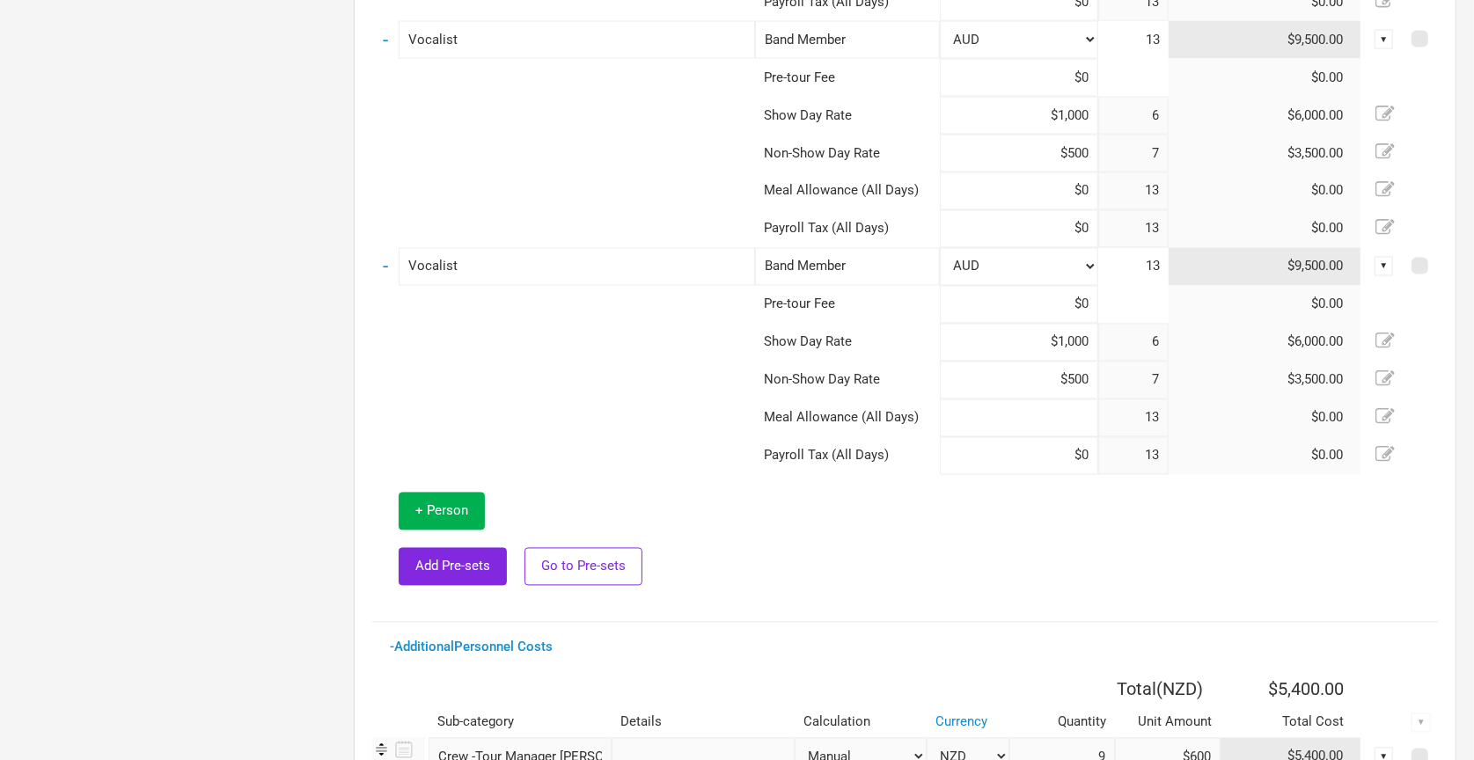
click at [1034, 421] on input at bounding box center [1019, 418] width 158 height 38
click at [1037, 191] on input at bounding box center [1019, 191] width 158 height 38
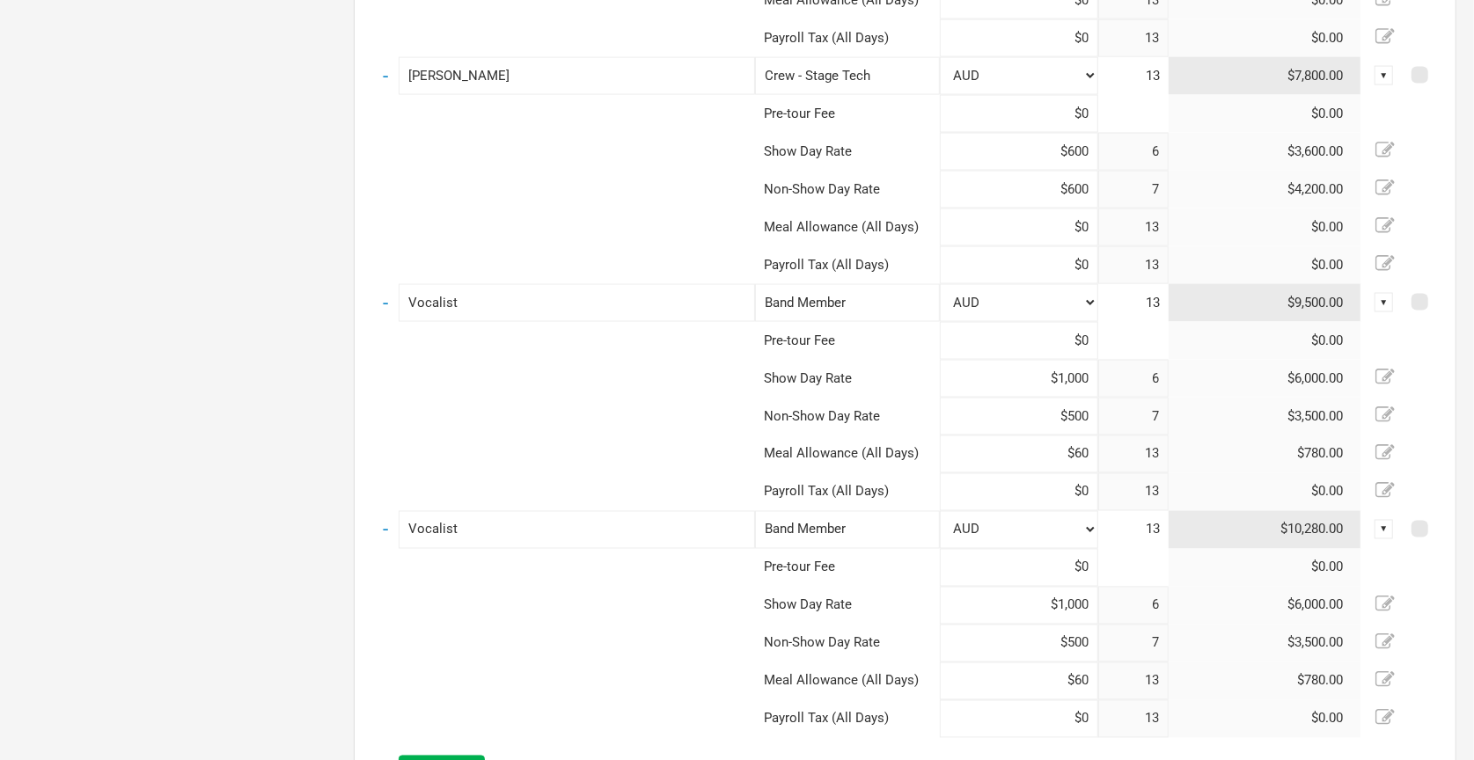
scroll to position [1949, 0]
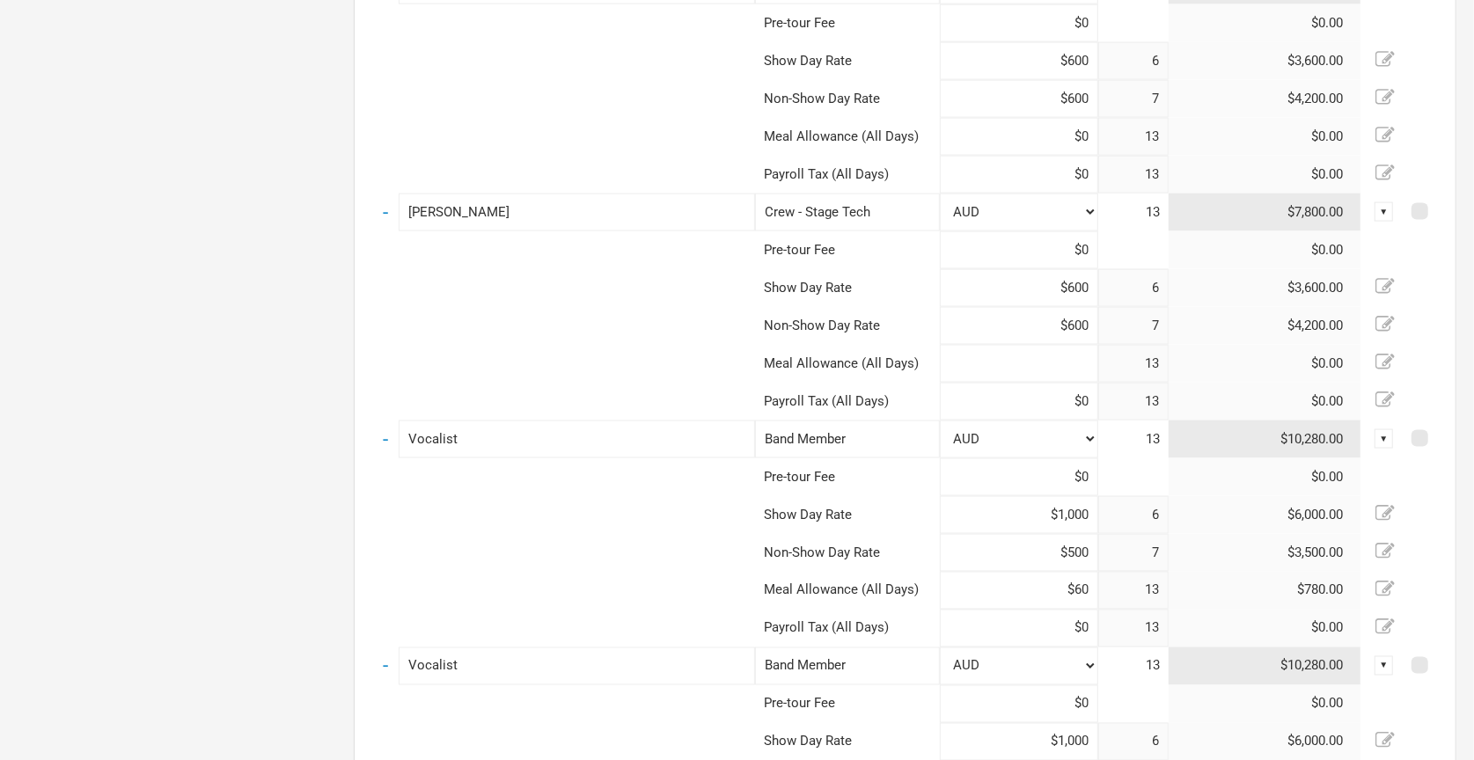
click at [1069, 366] on input at bounding box center [1019, 364] width 158 height 38
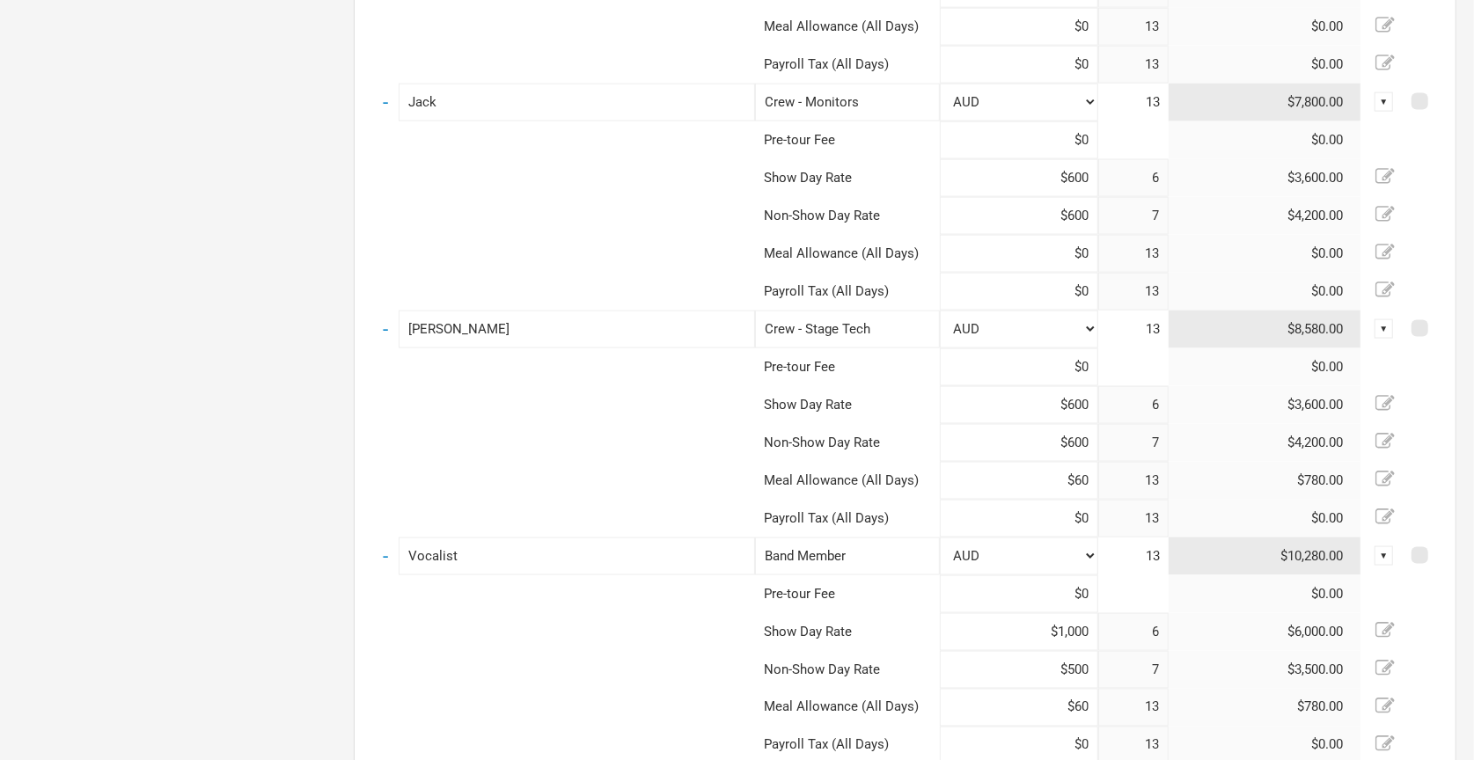
scroll to position [1815, 0]
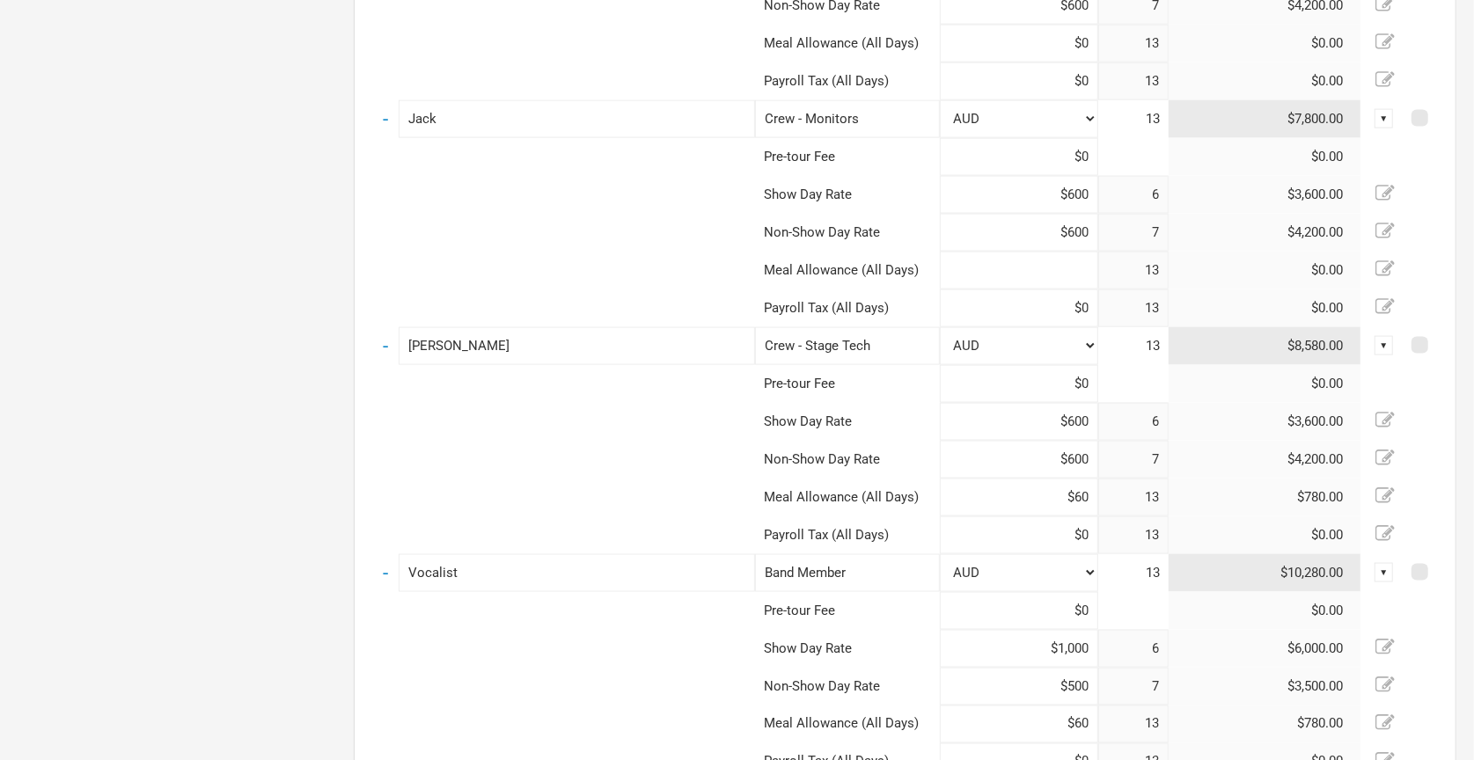
click at [1057, 277] on input at bounding box center [1019, 271] width 158 height 38
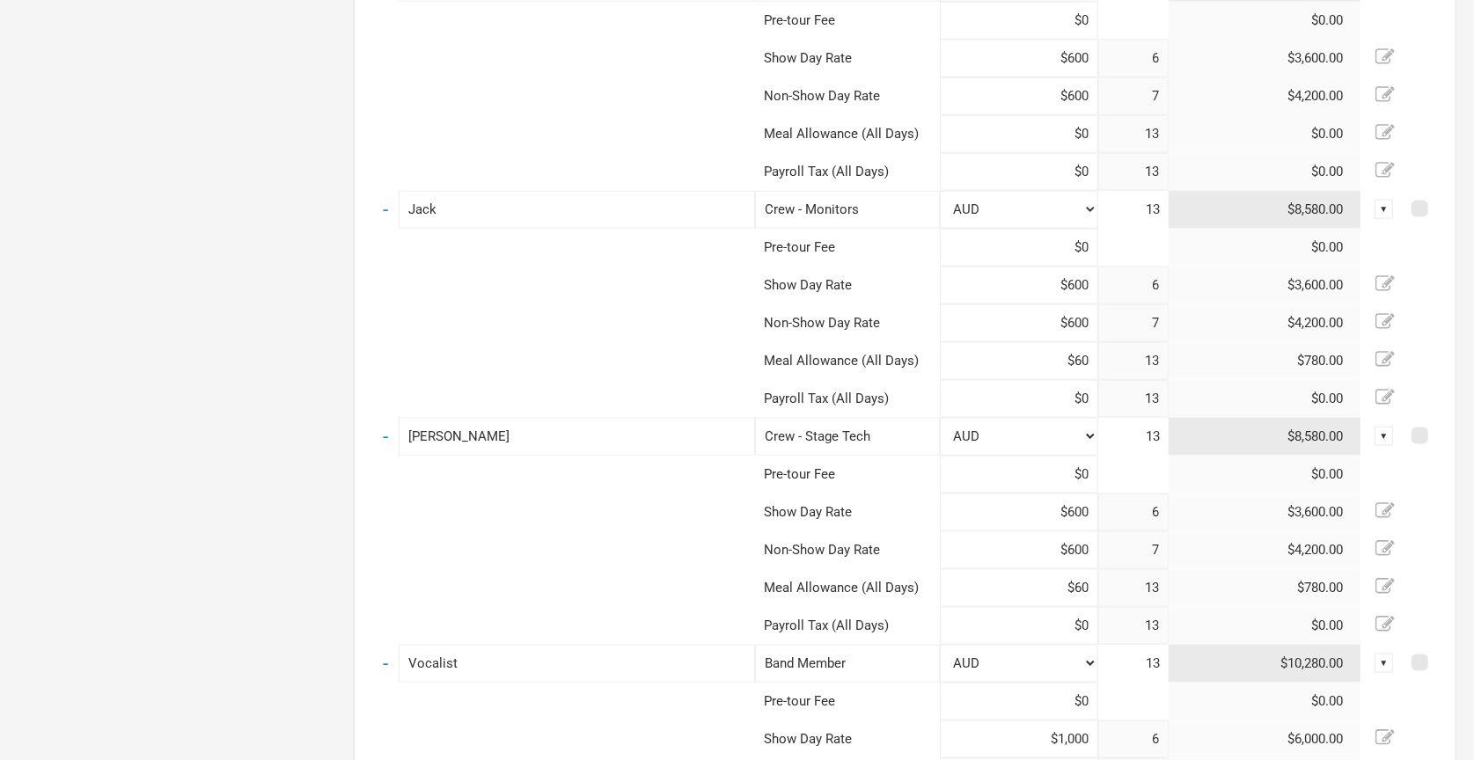
scroll to position [1512, 0]
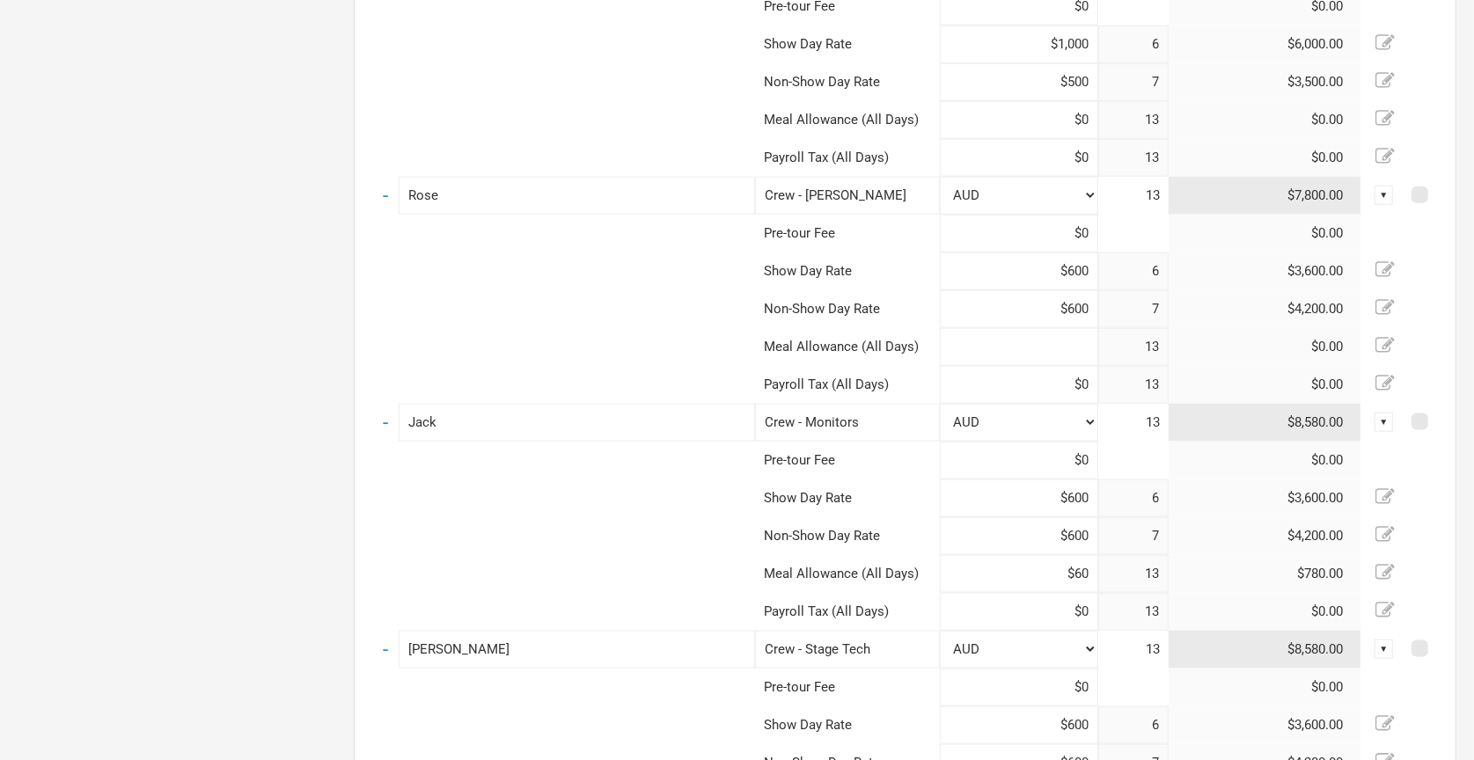
click at [1066, 342] on input at bounding box center [1019, 347] width 158 height 38
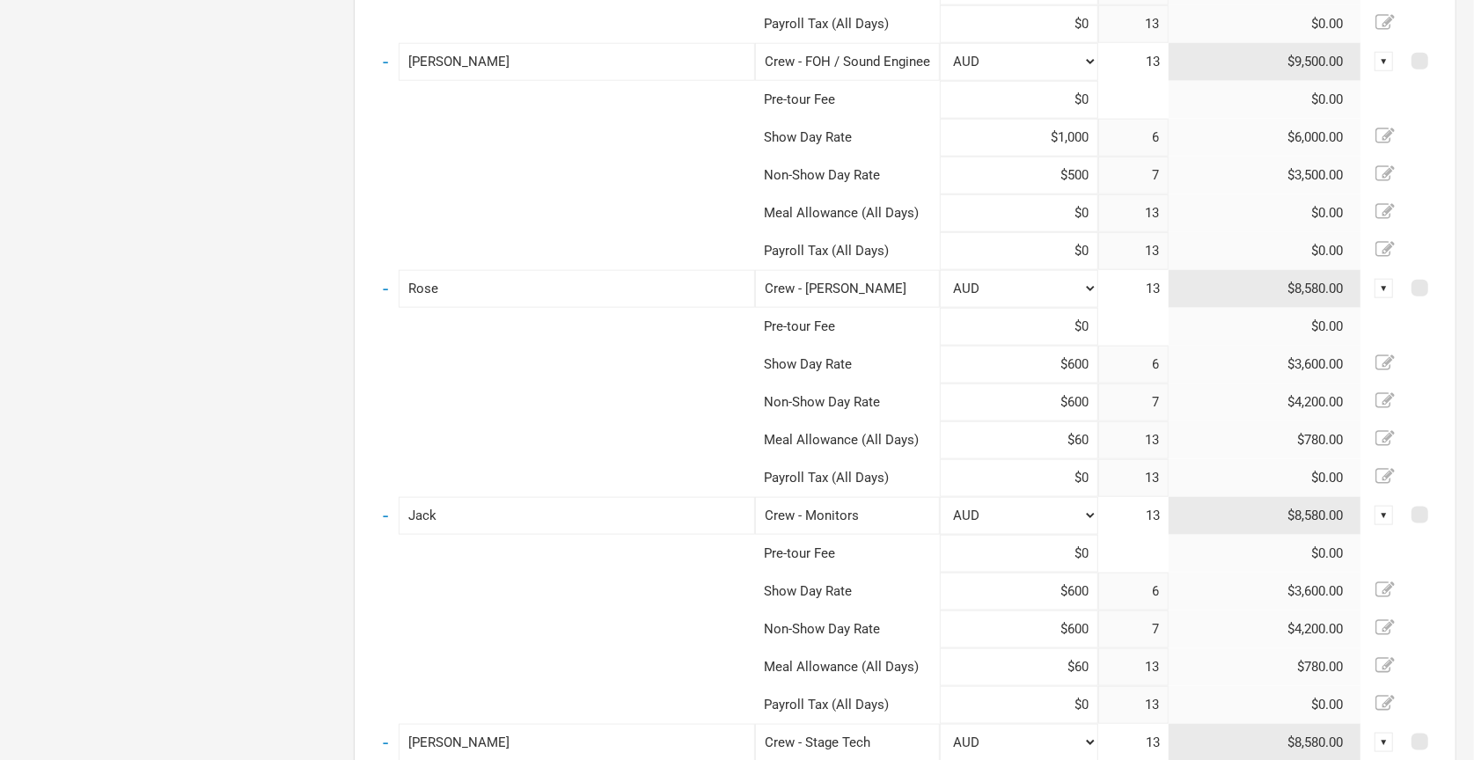
scroll to position [1408, 0]
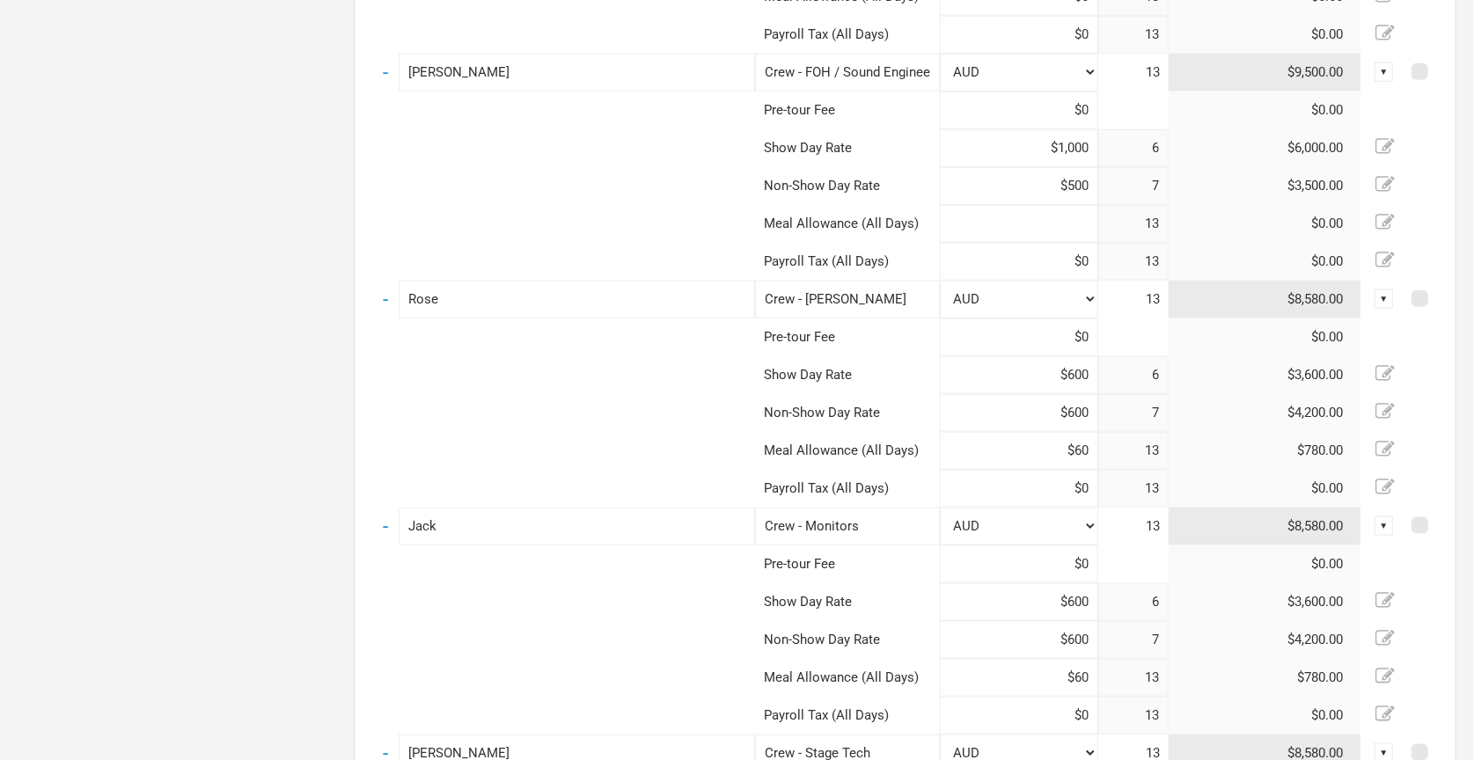
click at [1051, 217] on input at bounding box center [1019, 224] width 158 height 38
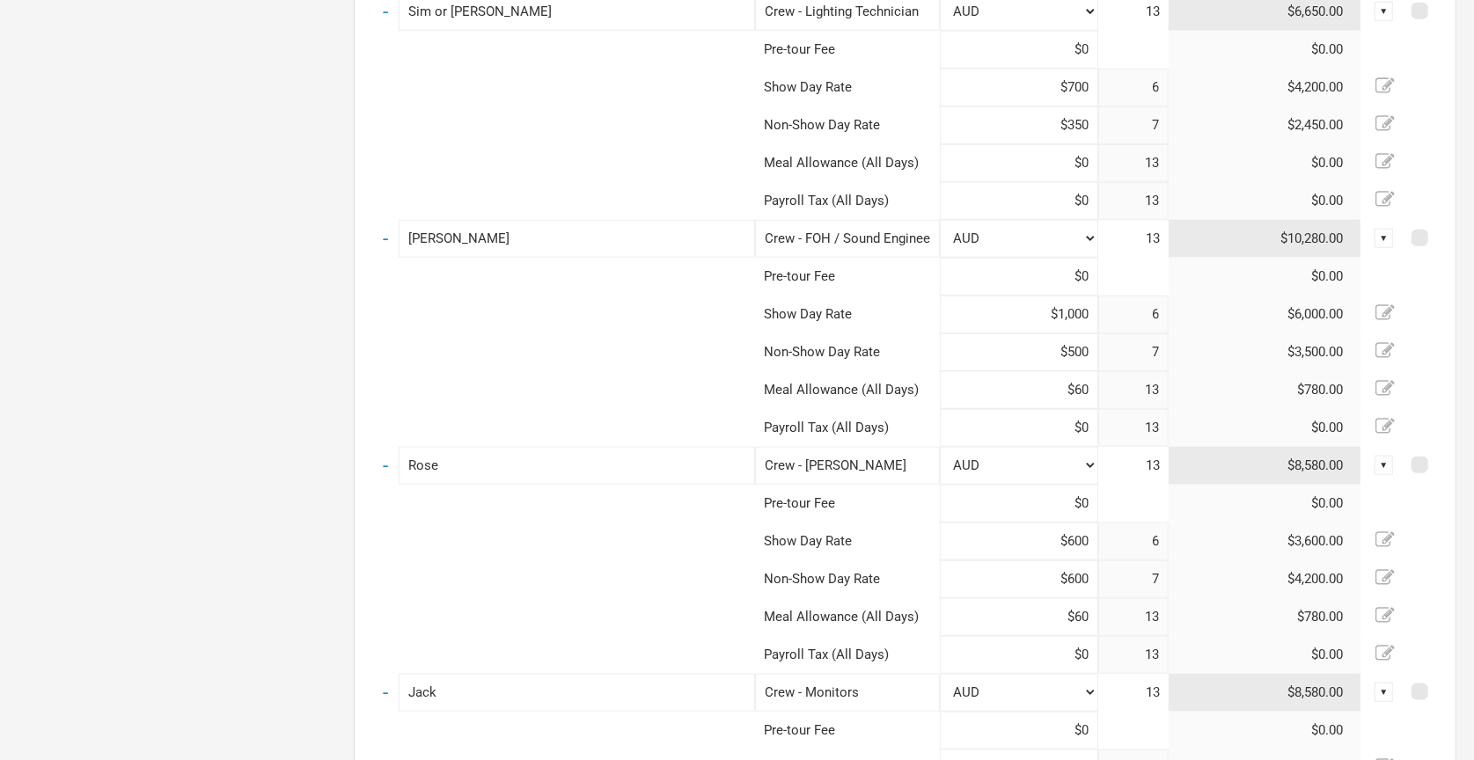
scroll to position [1228, 0]
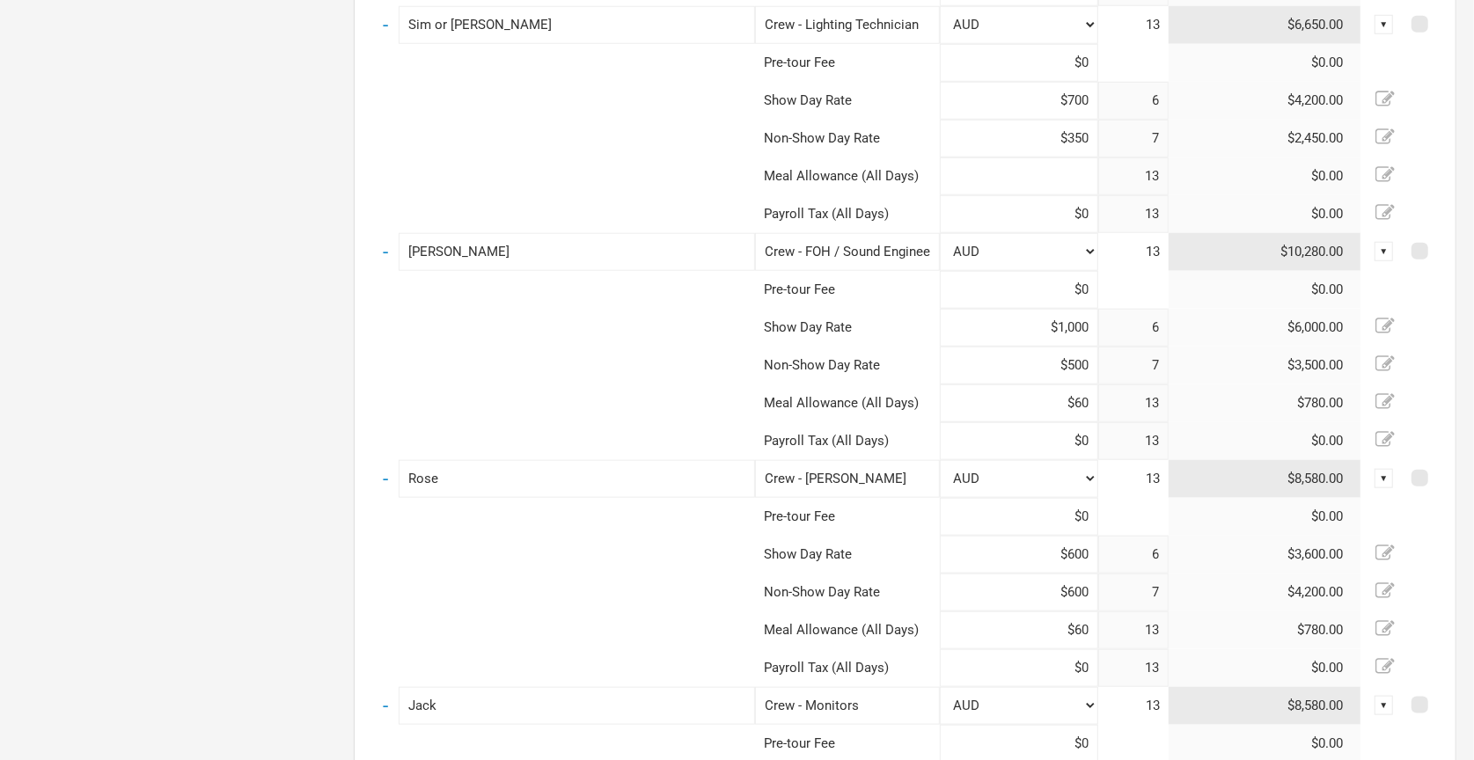
click at [1062, 172] on input at bounding box center [1019, 177] width 158 height 38
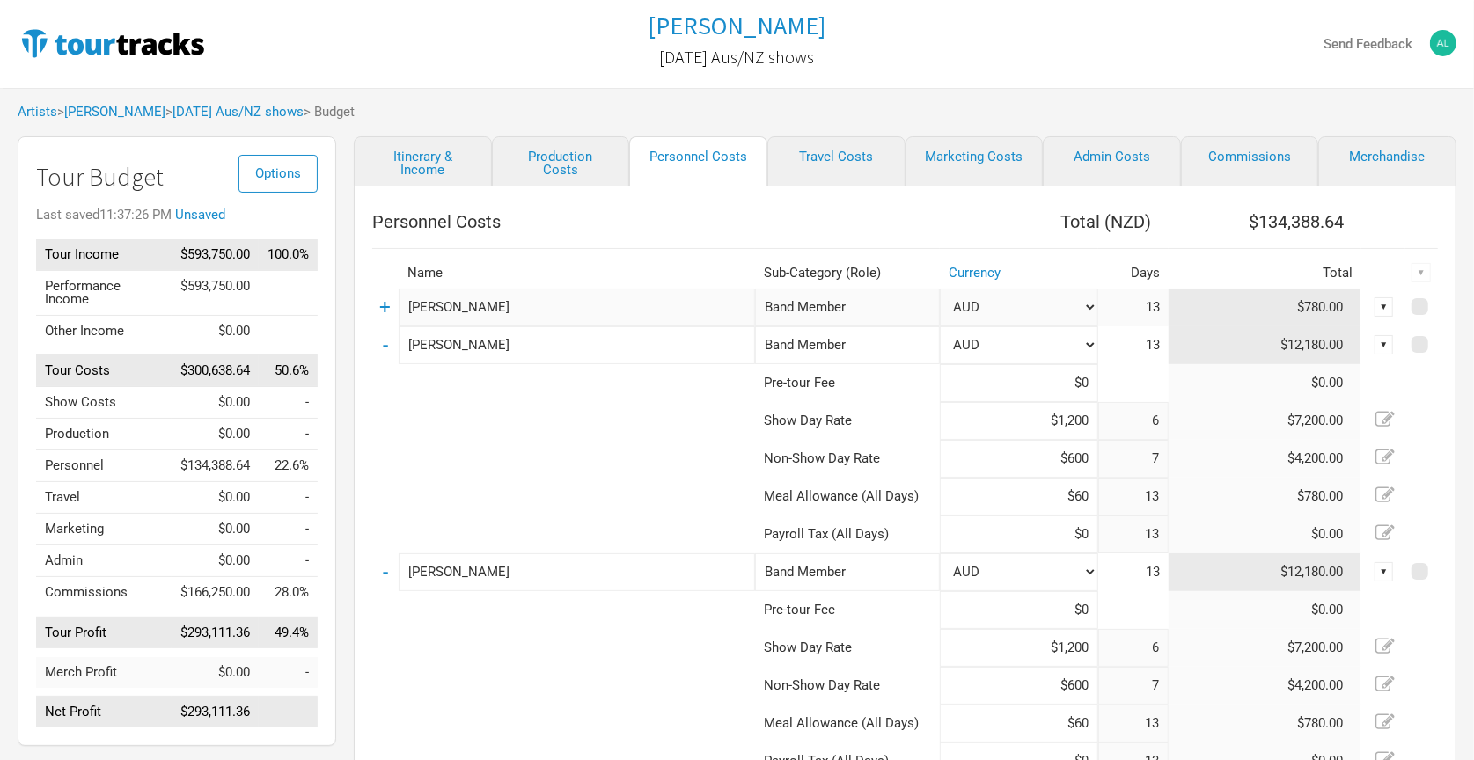
scroll to position [13, 0]
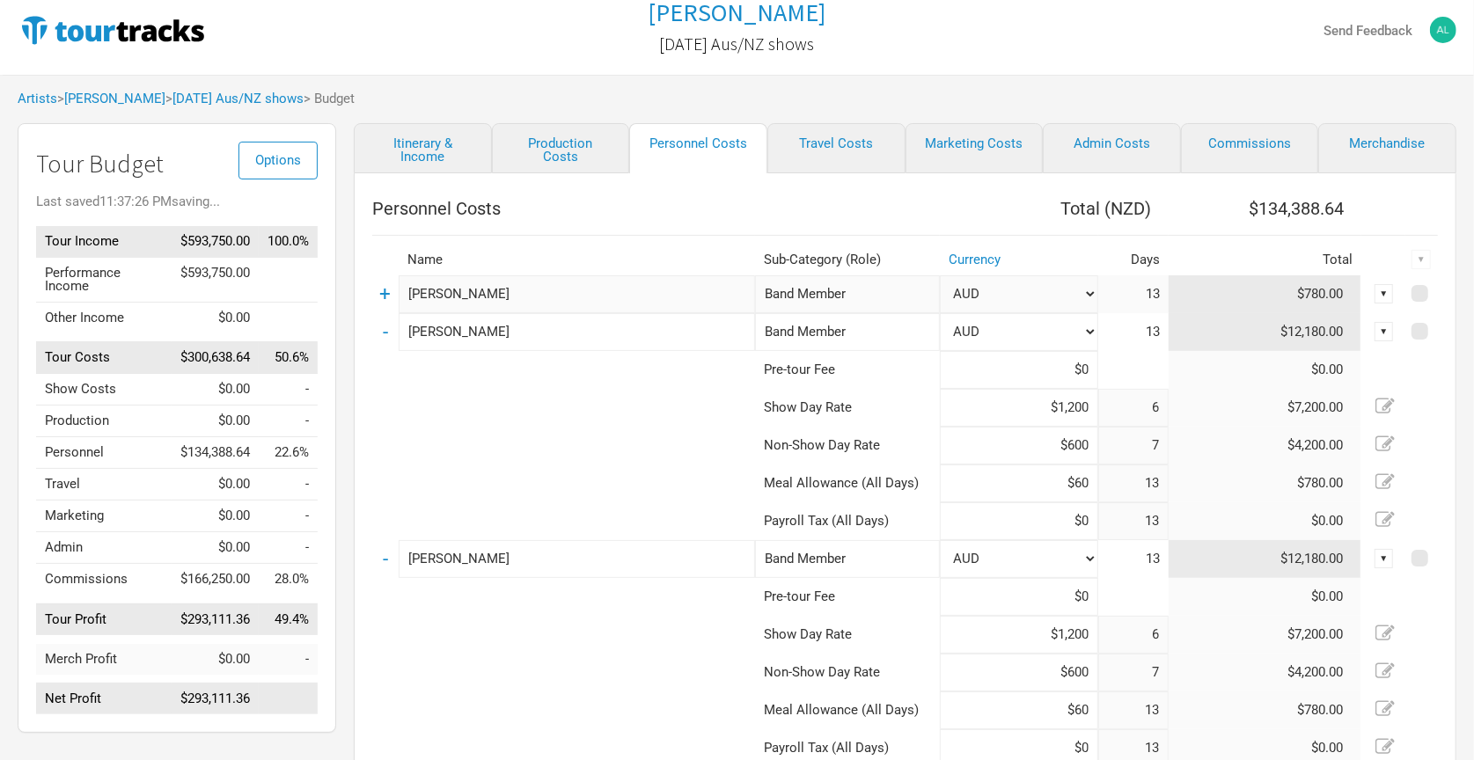
click at [1002, 210] on th "Total ( NZD )" at bounding box center [1054, 208] width 229 height 35
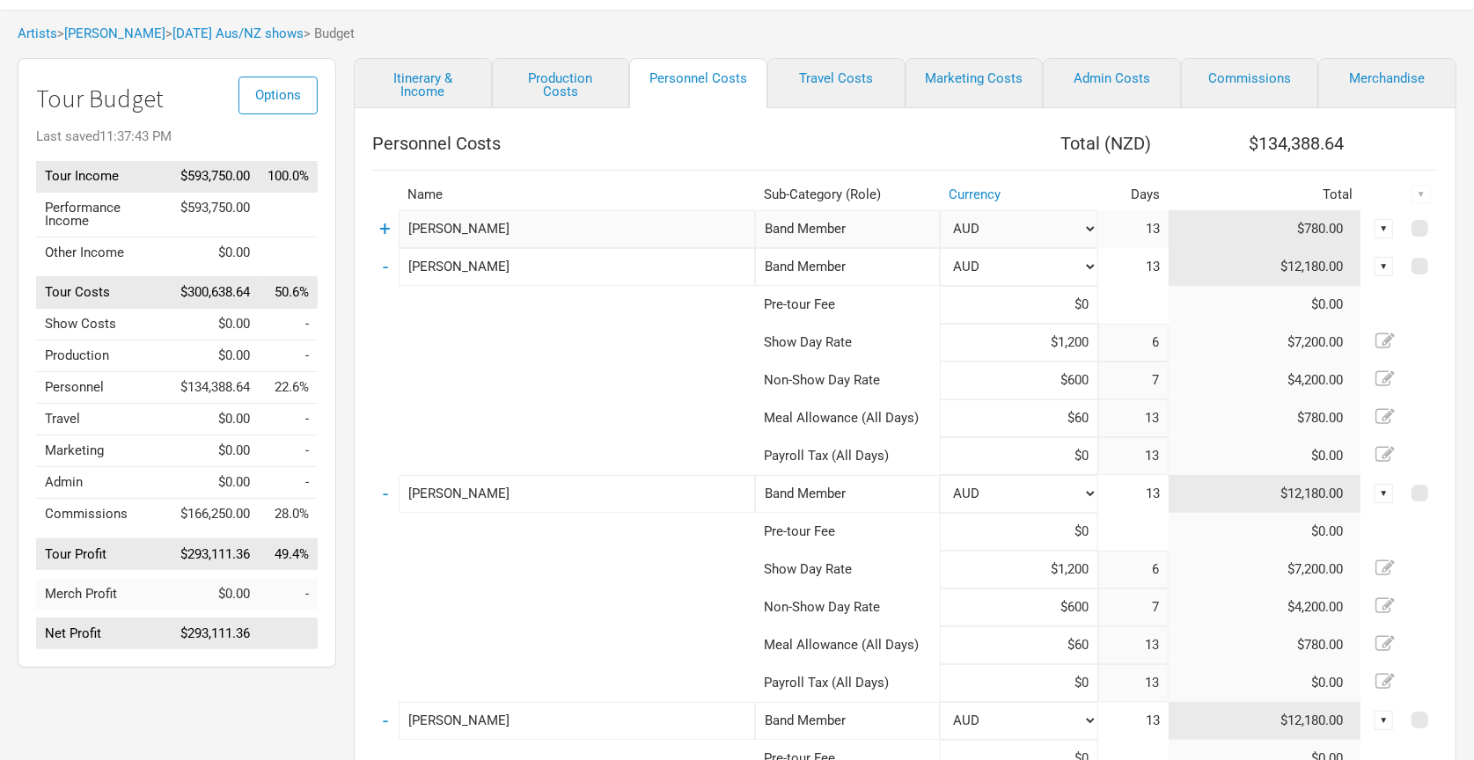
scroll to position [102, 0]
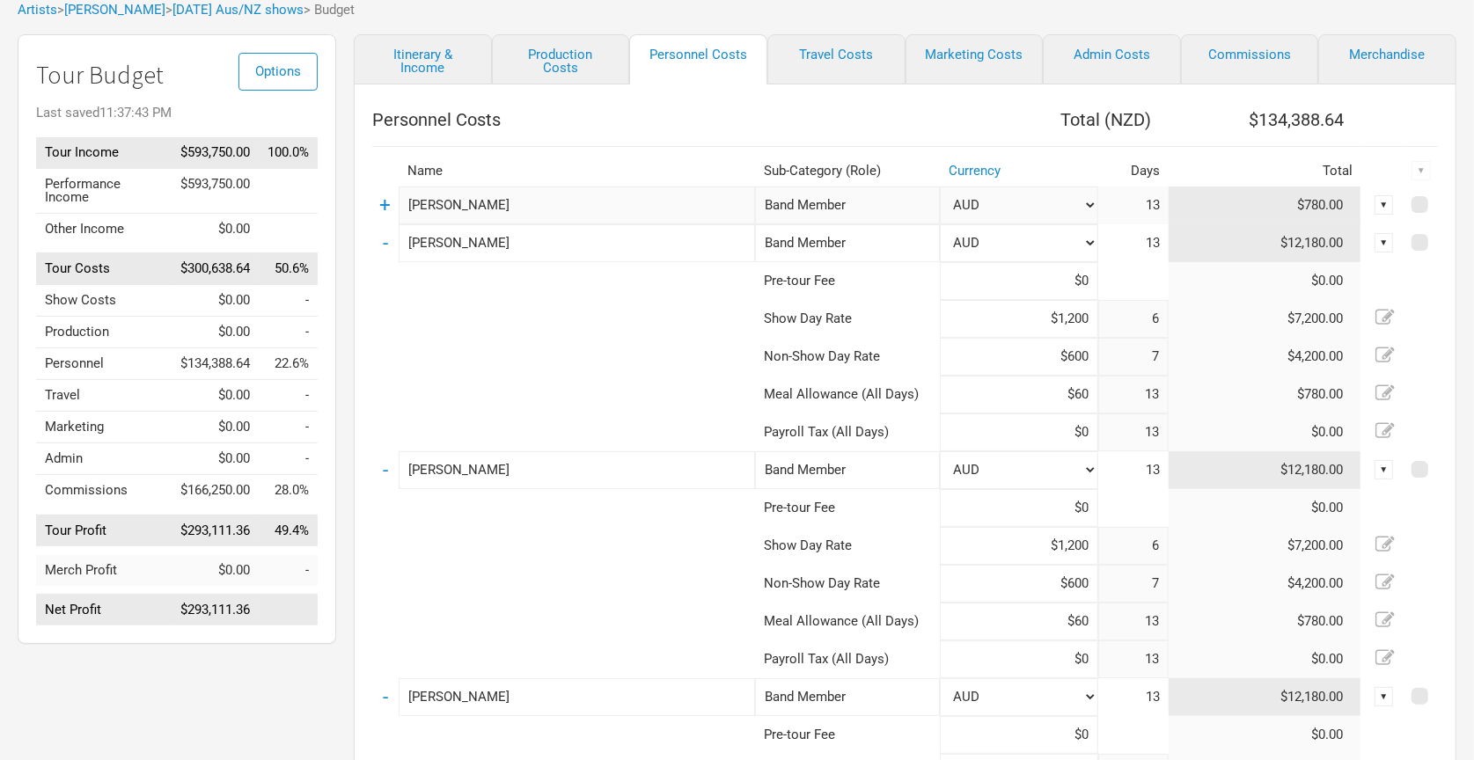
click at [860, 140] on td at bounding box center [905, 141] width 1066 height 9
click at [464, 159] on th "Name" at bounding box center [577, 171] width 356 height 31
click at [1022, 271] on input at bounding box center [1019, 281] width 158 height 38
click at [1047, 515] on input at bounding box center [1019, 508] width 158 height 38
click at [1049, 279] on input "$5,000" at bounding box center [1019, 281] width 158 height 38
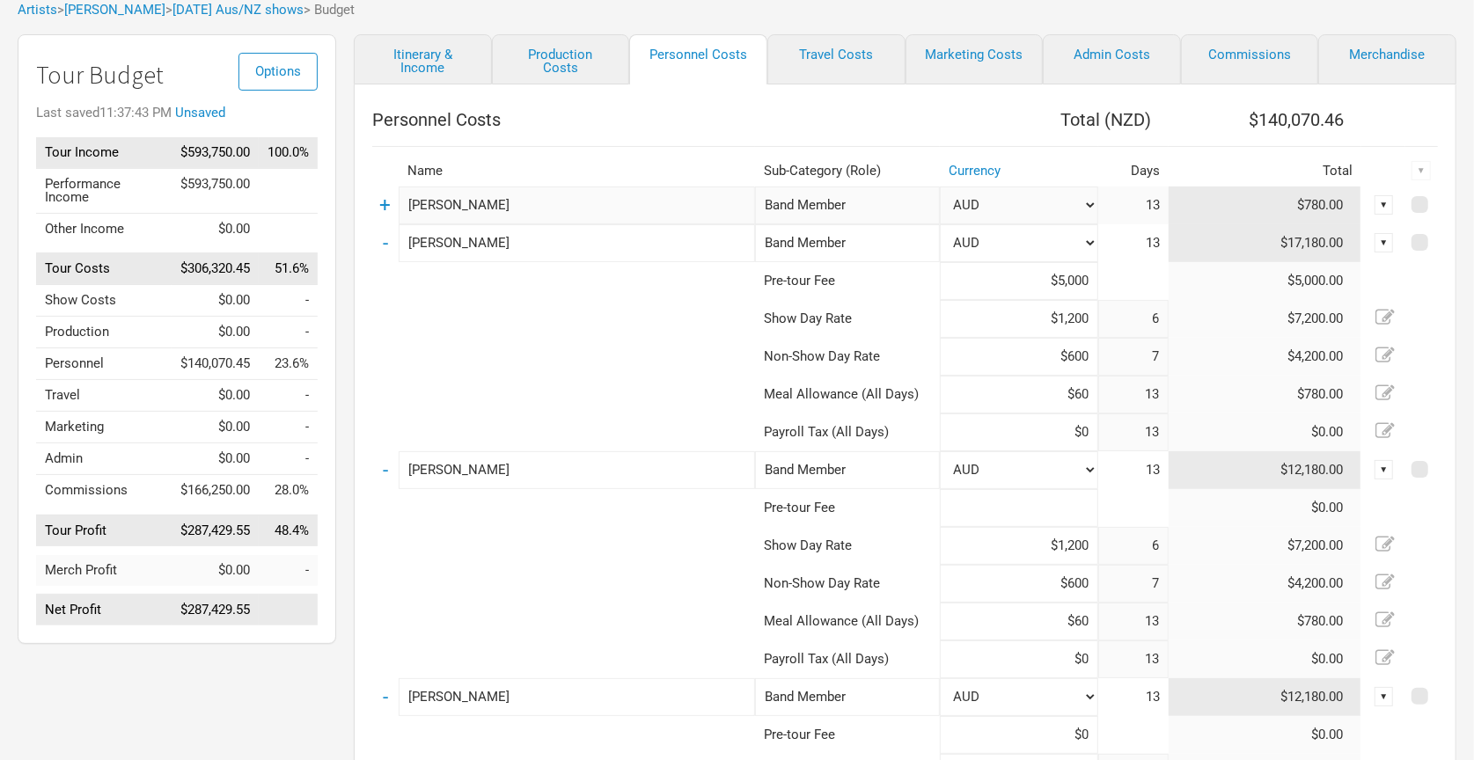
click at [1081, 517] on input at bounding box center [1019, 508] width 158 height 38
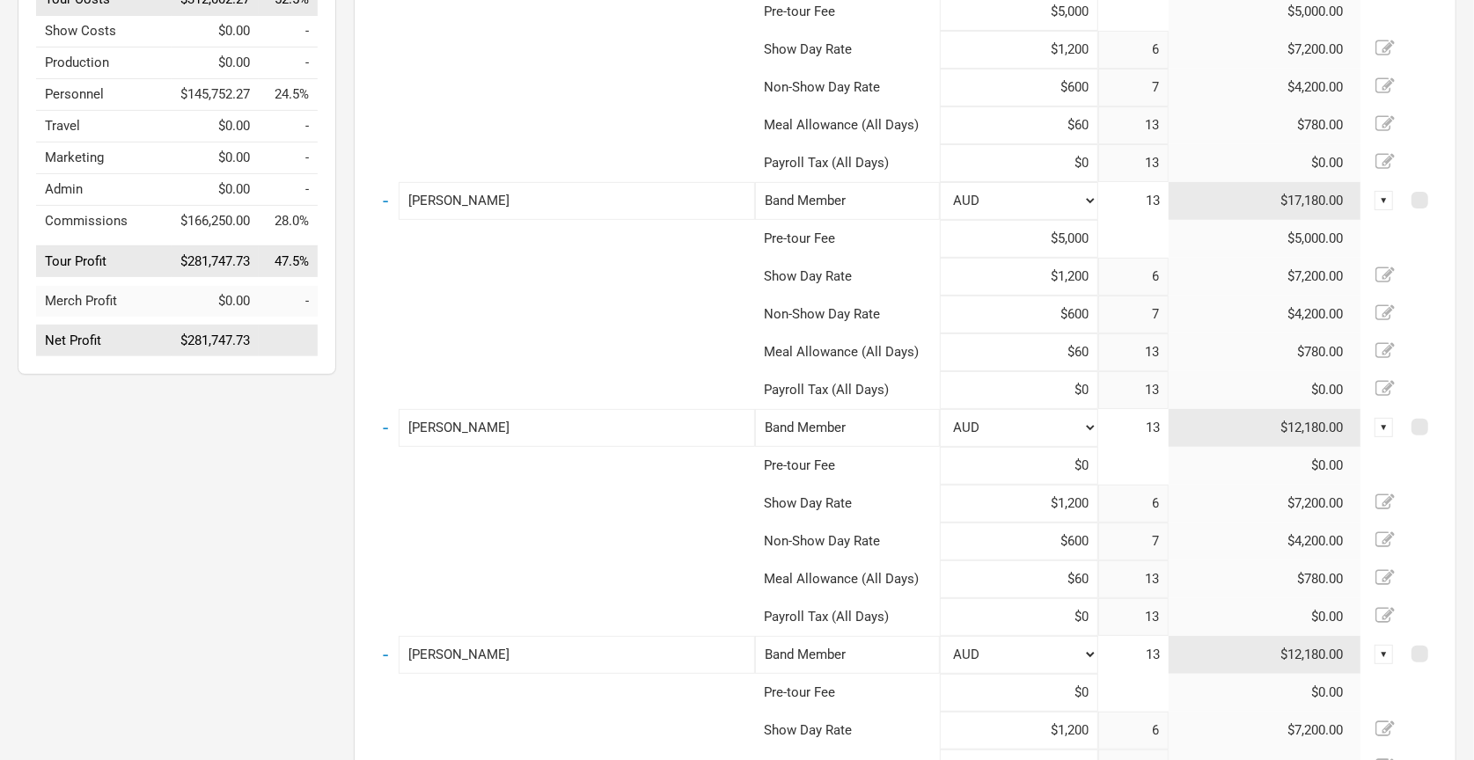
scroll to position [380, 0]
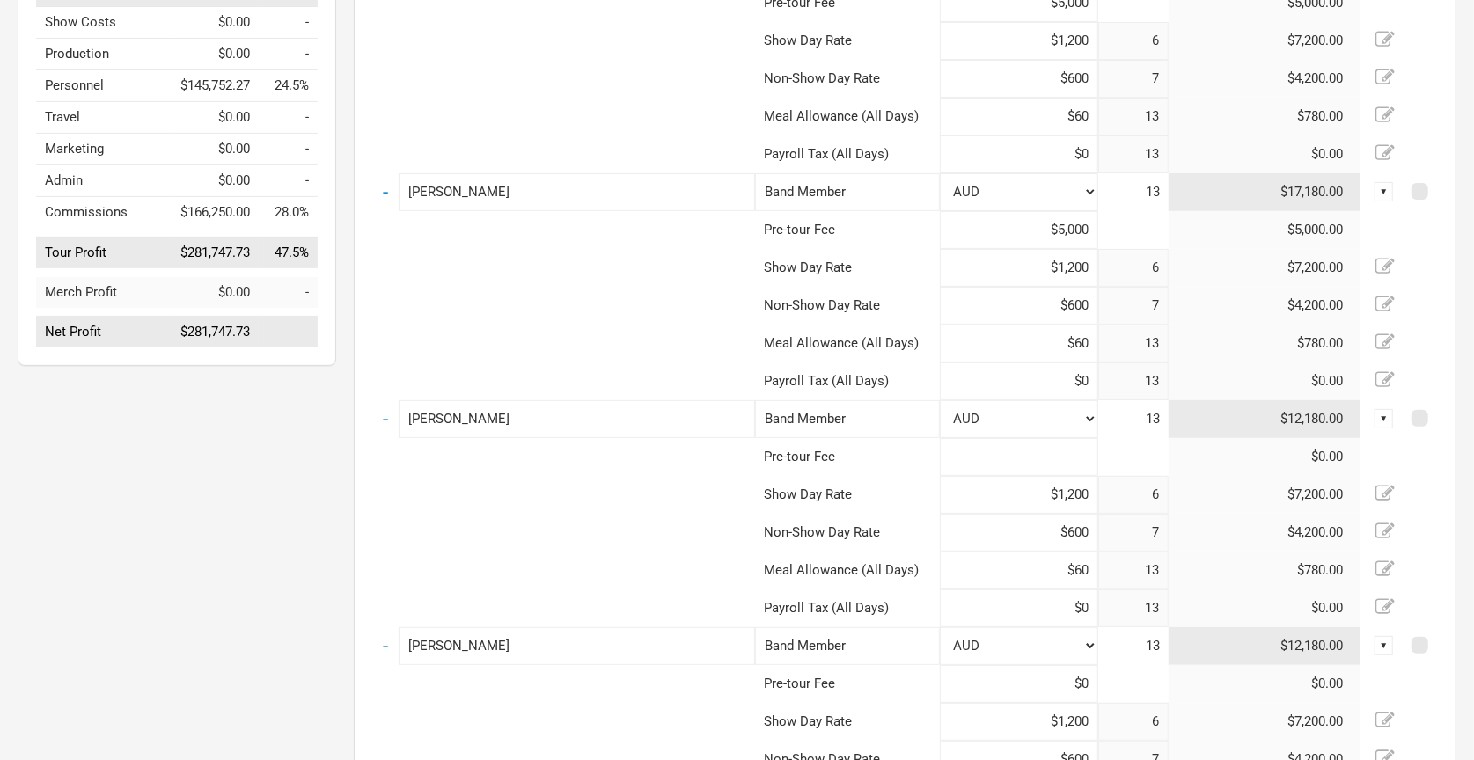
click at [1062, 457] on input at bounding box center [1019, 457] width 158 height 38
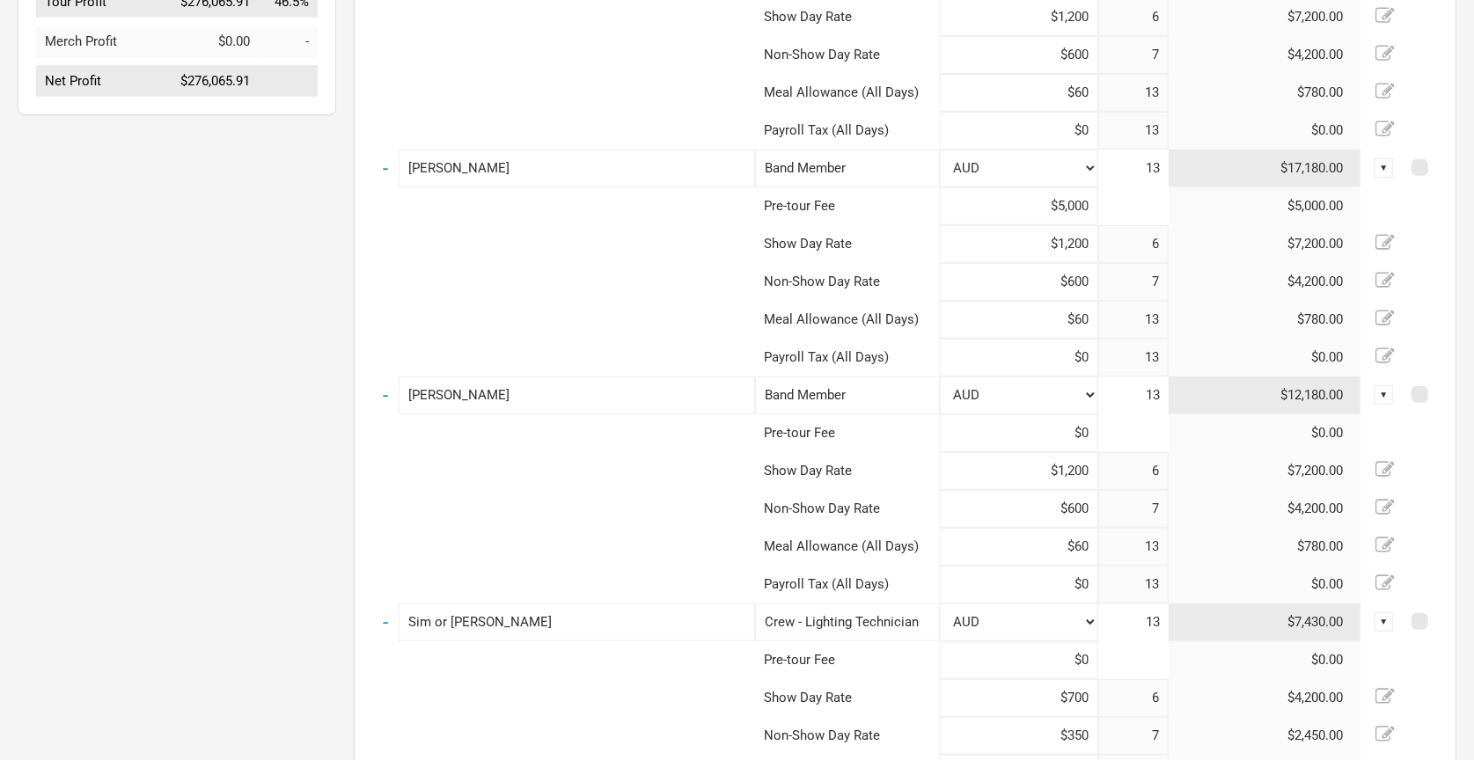
scroll to position [634, 0]
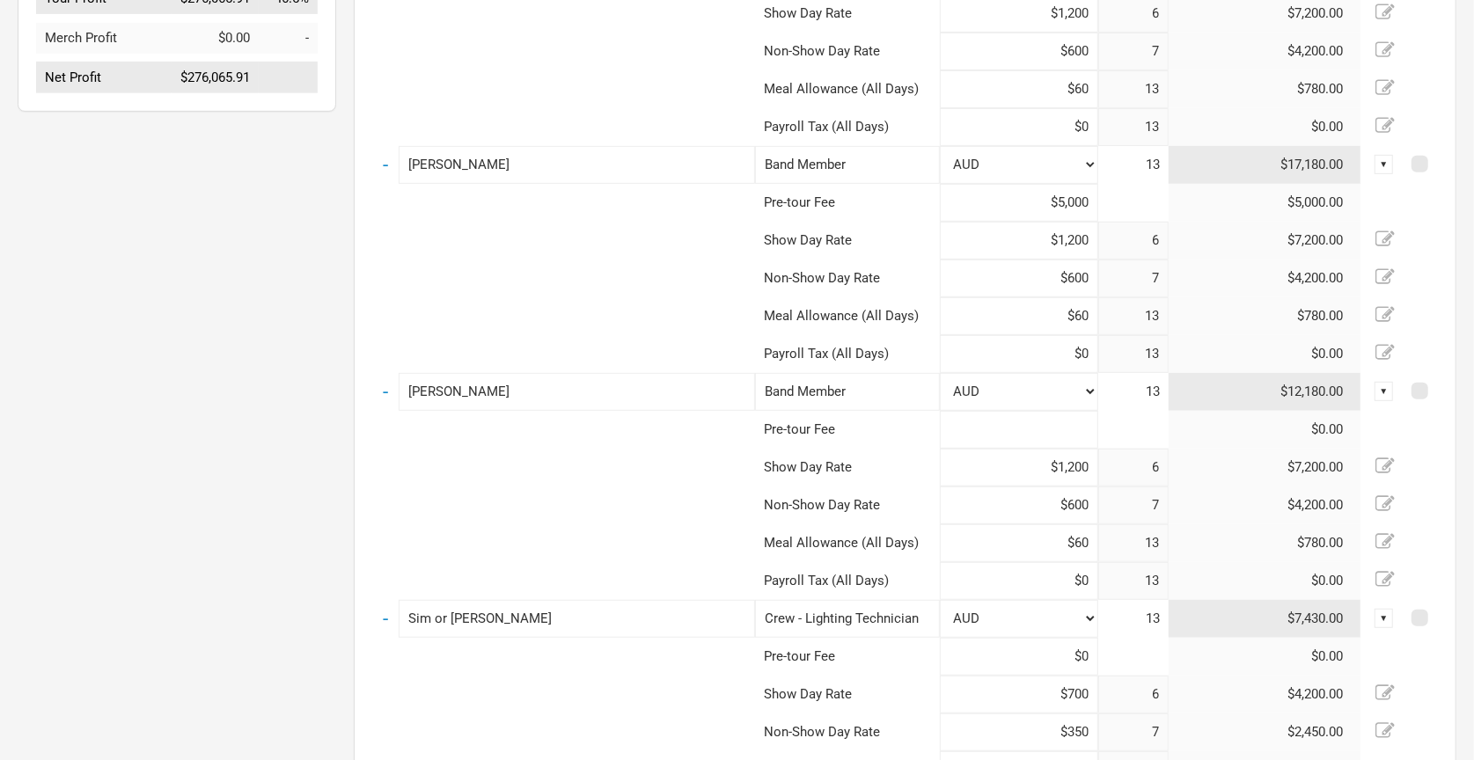
click at [1039, 433] on input at bounding box center [1019, 430] width 158 height 38
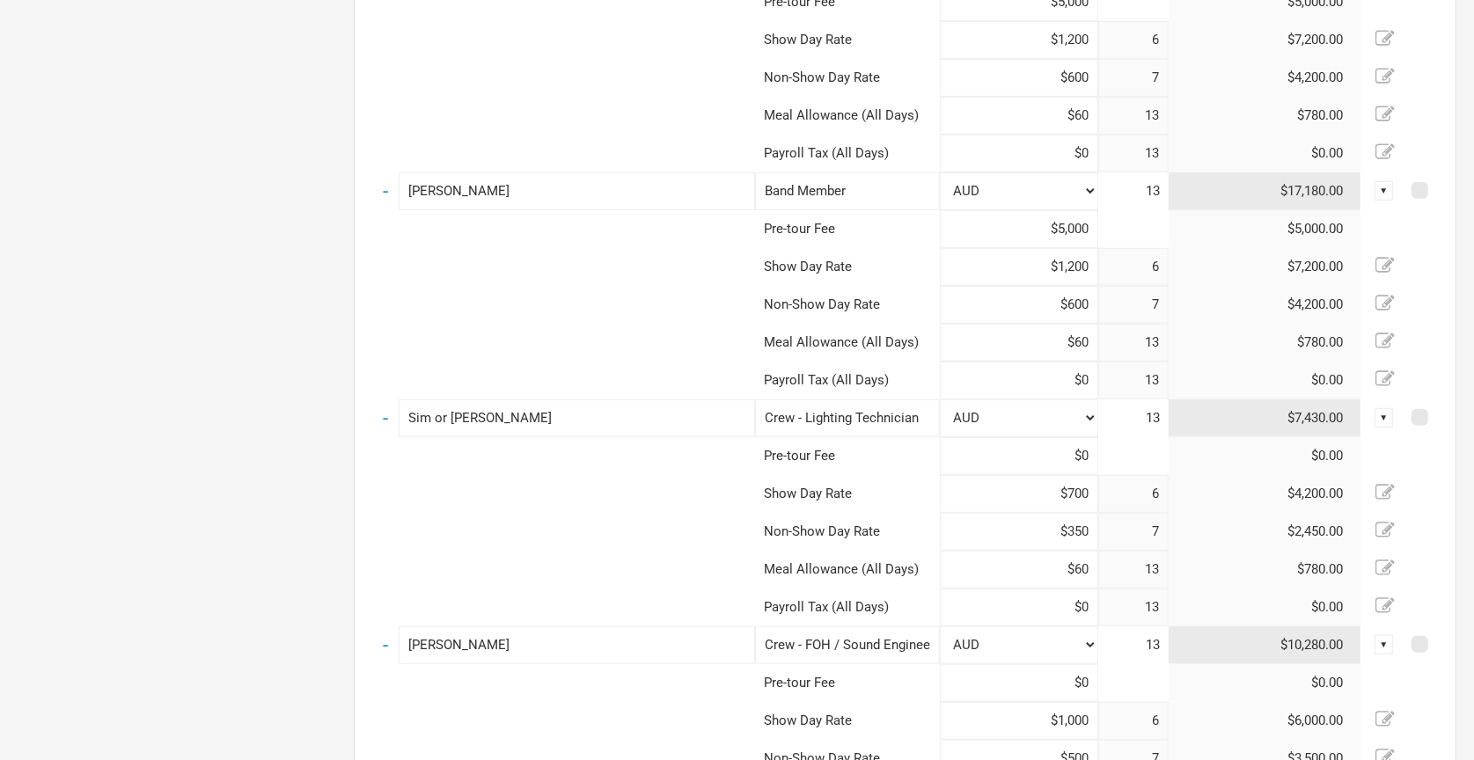
scroll to position [893, 0]
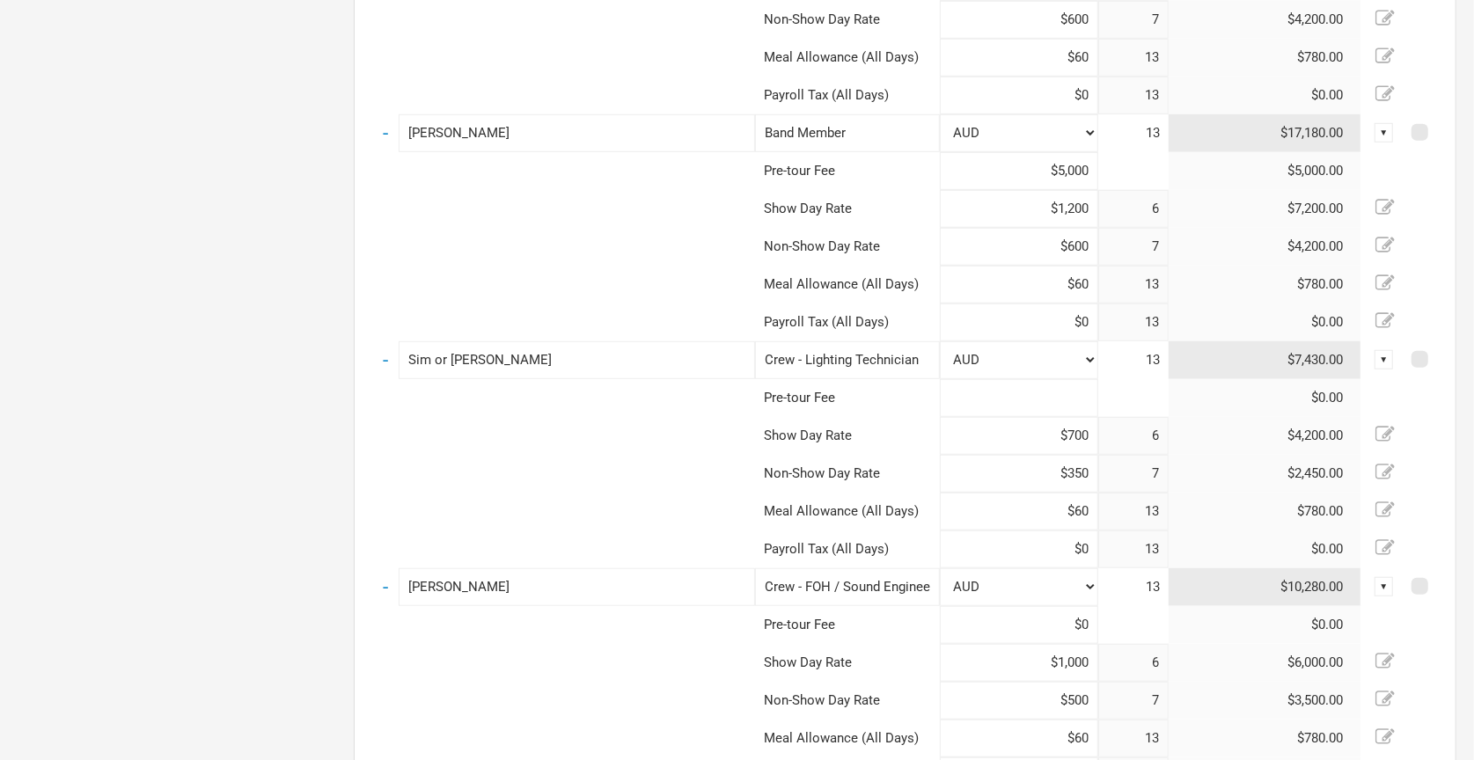
click at [1043, 392] on input at bounding box center [1019, 398] width 158 height 38
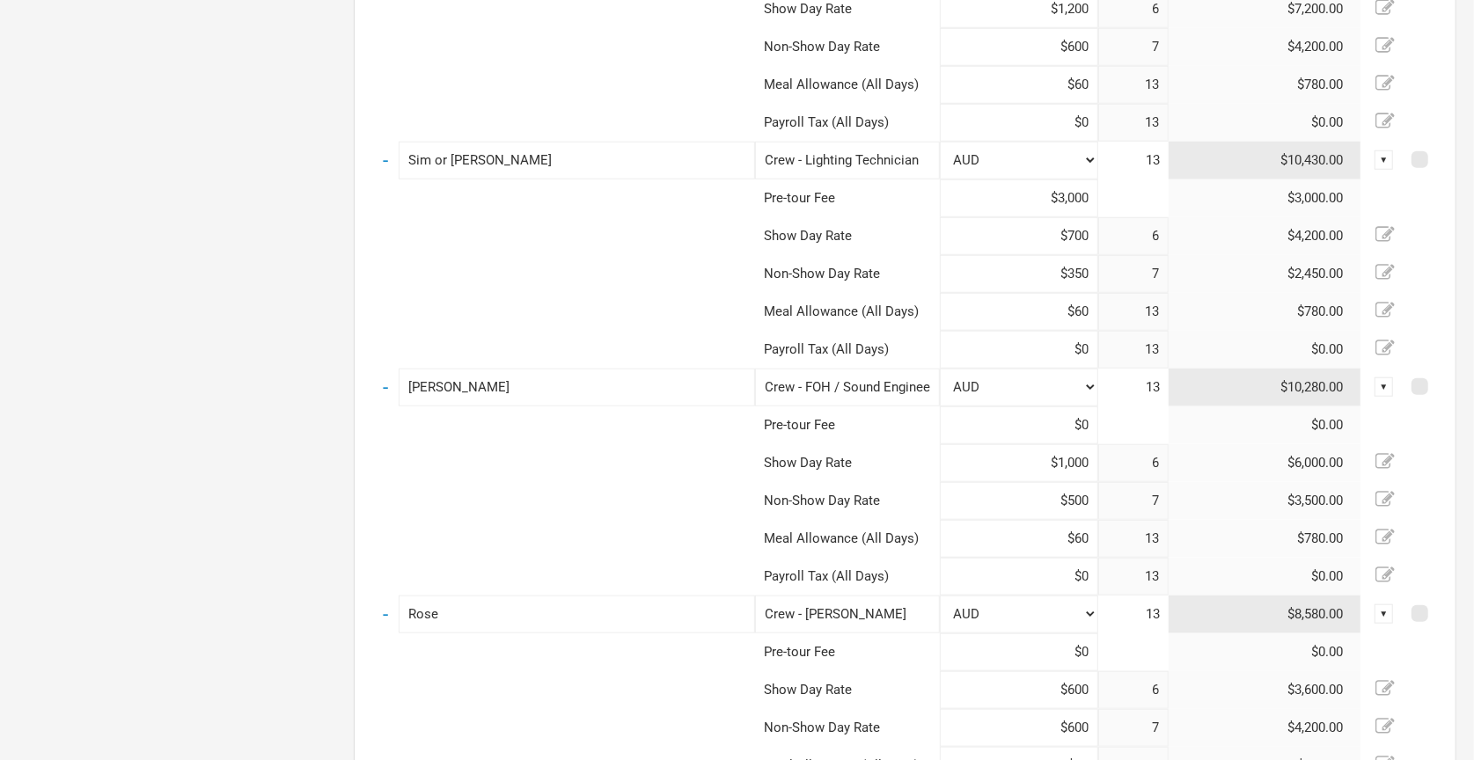
scroll to position [1095, 0]
click at [1034, 414] on input at bounding box center [1019, 423] width 158 height 38
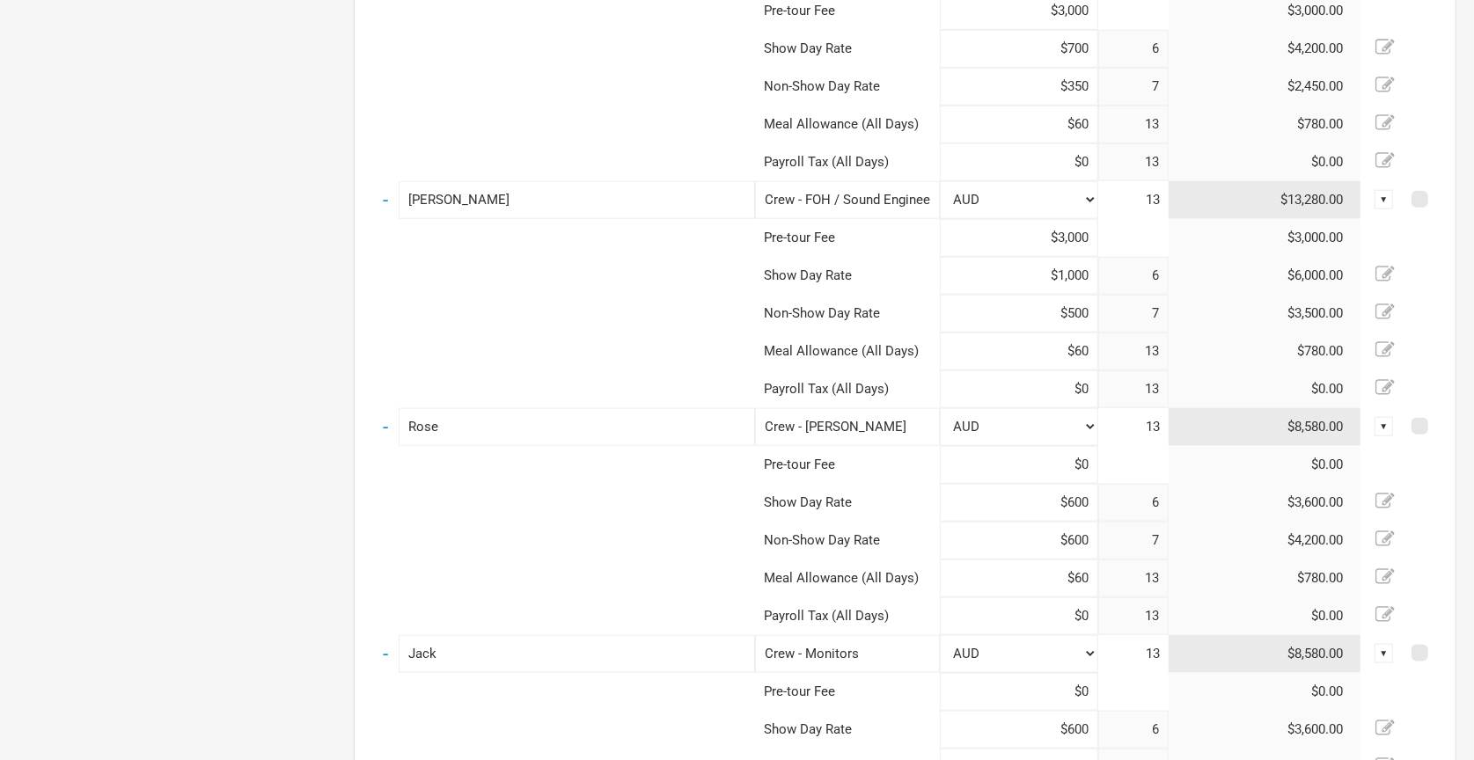
scroll to position [1310, 0]
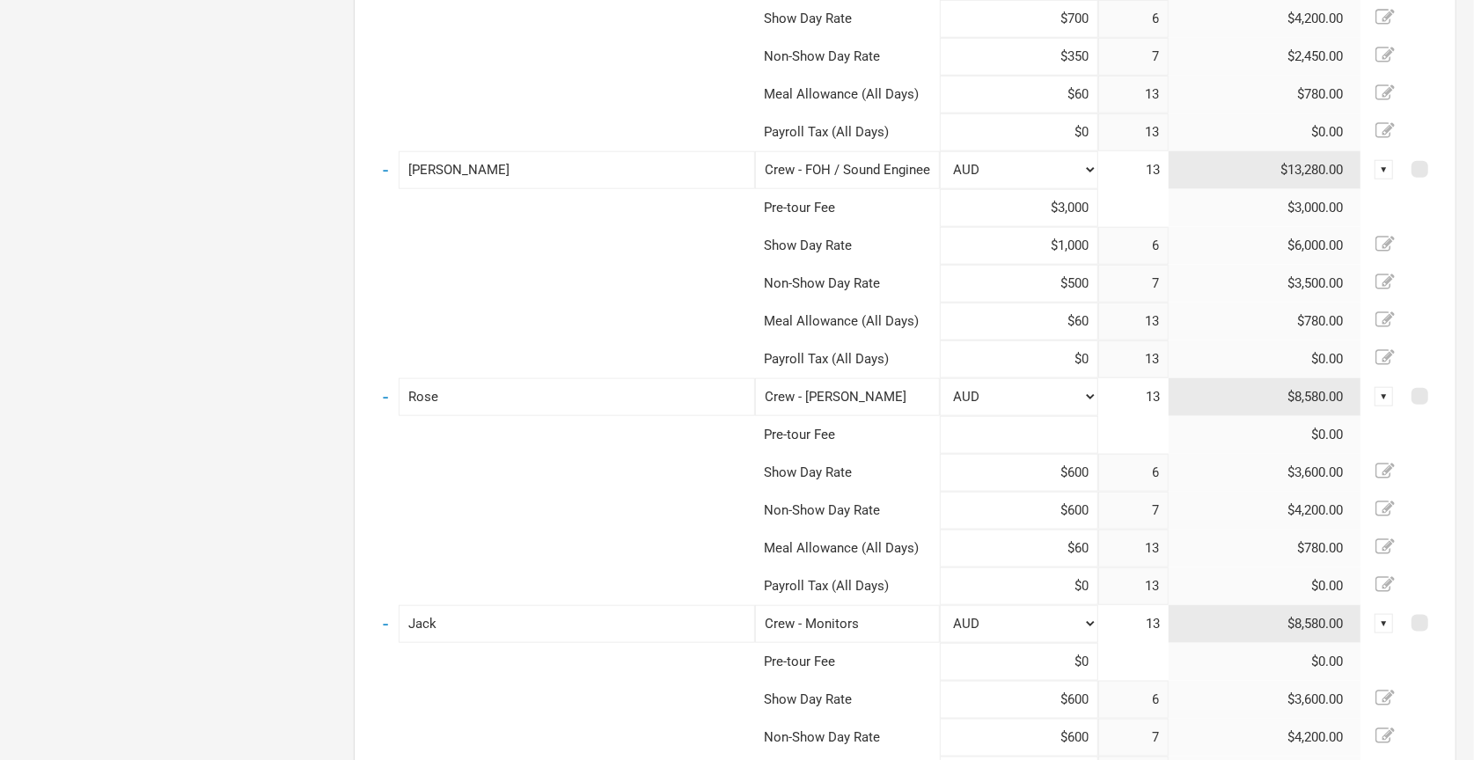
click at [1048, 433] on input at bounding box center [1019, 435] width 158 height 38
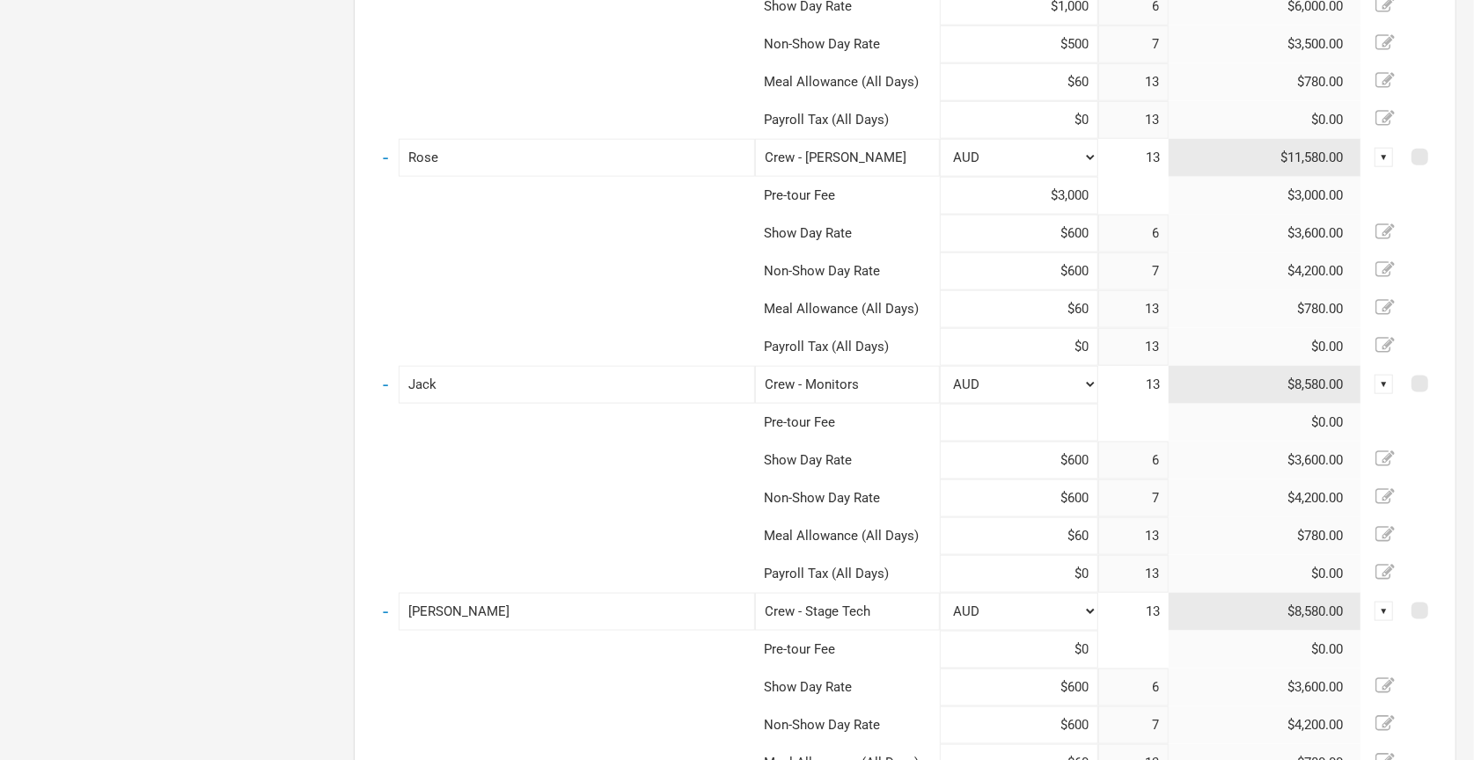
click at [1049, 429] on input at bounding box center [1019, 423] width 158 height 38
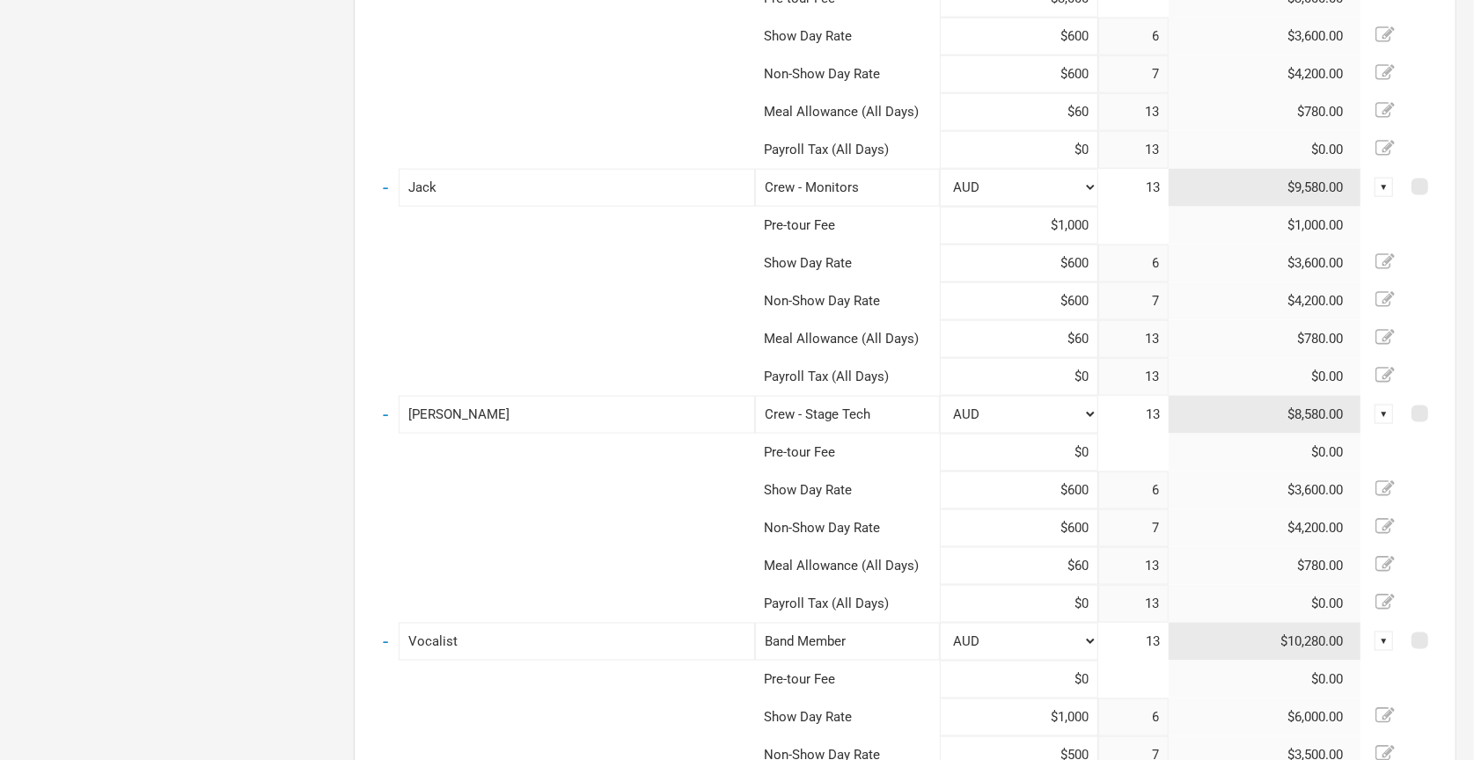
scroll to position [1762, 0]
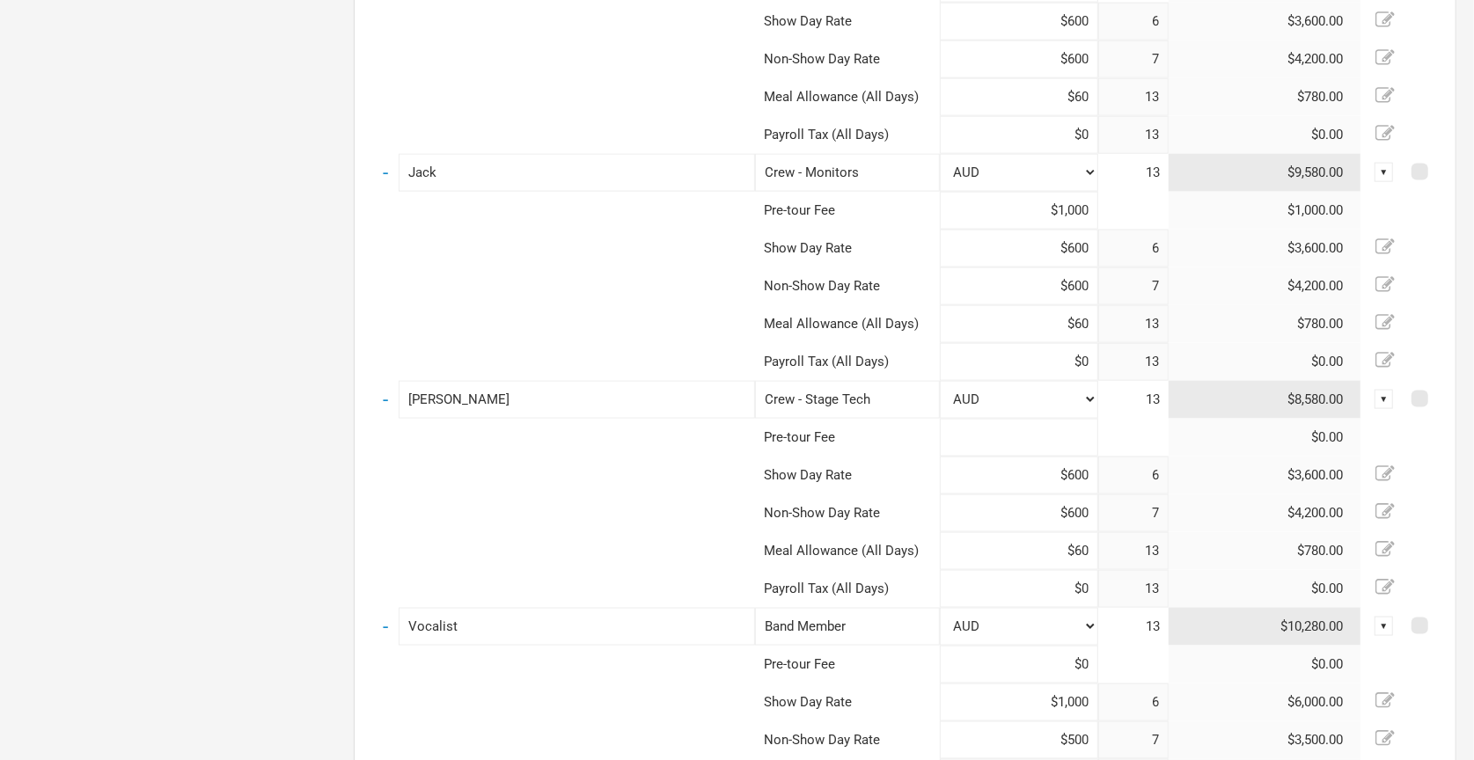
click at [1041, 429] on input at bounding box center [1019, 438] width 158 height 38
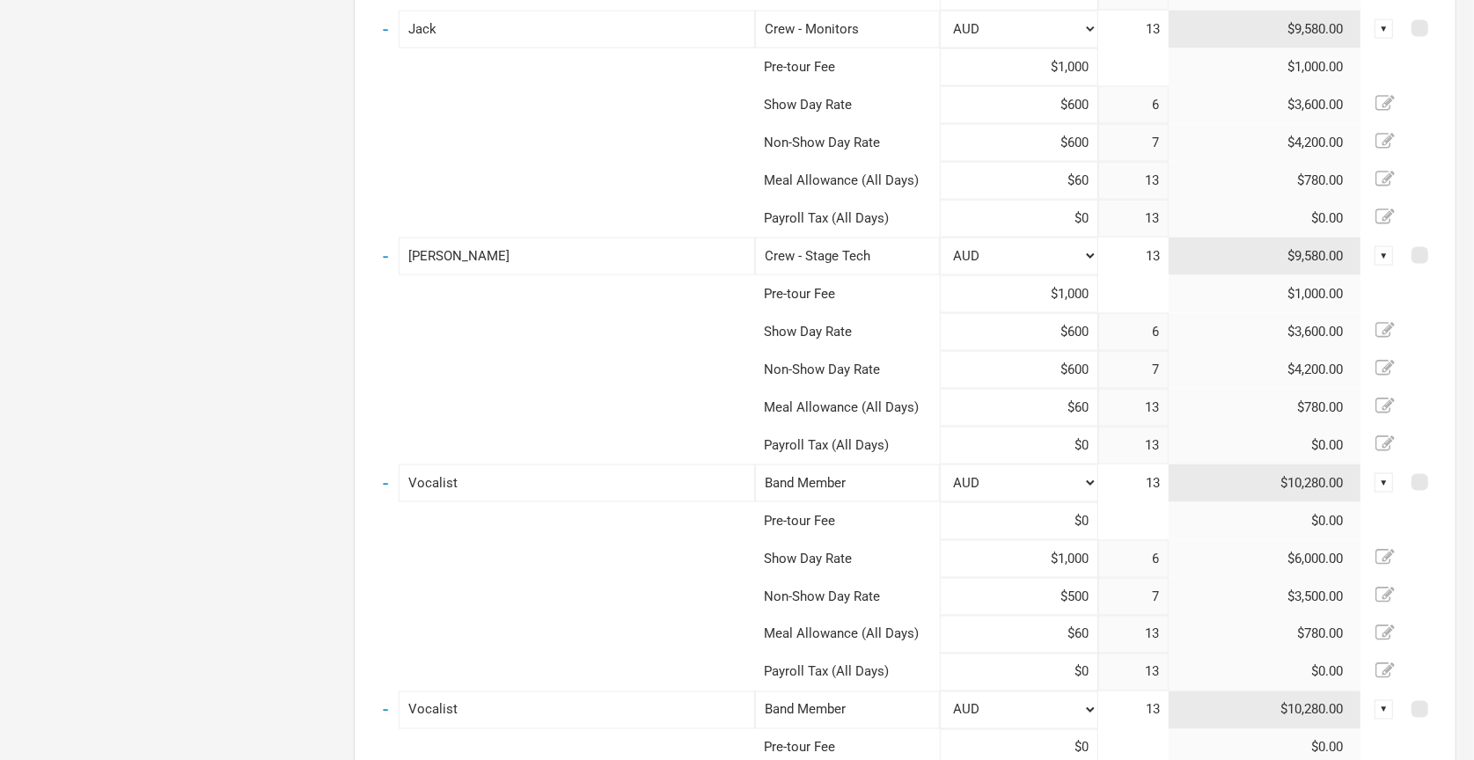
scroll to position [1983, 0]
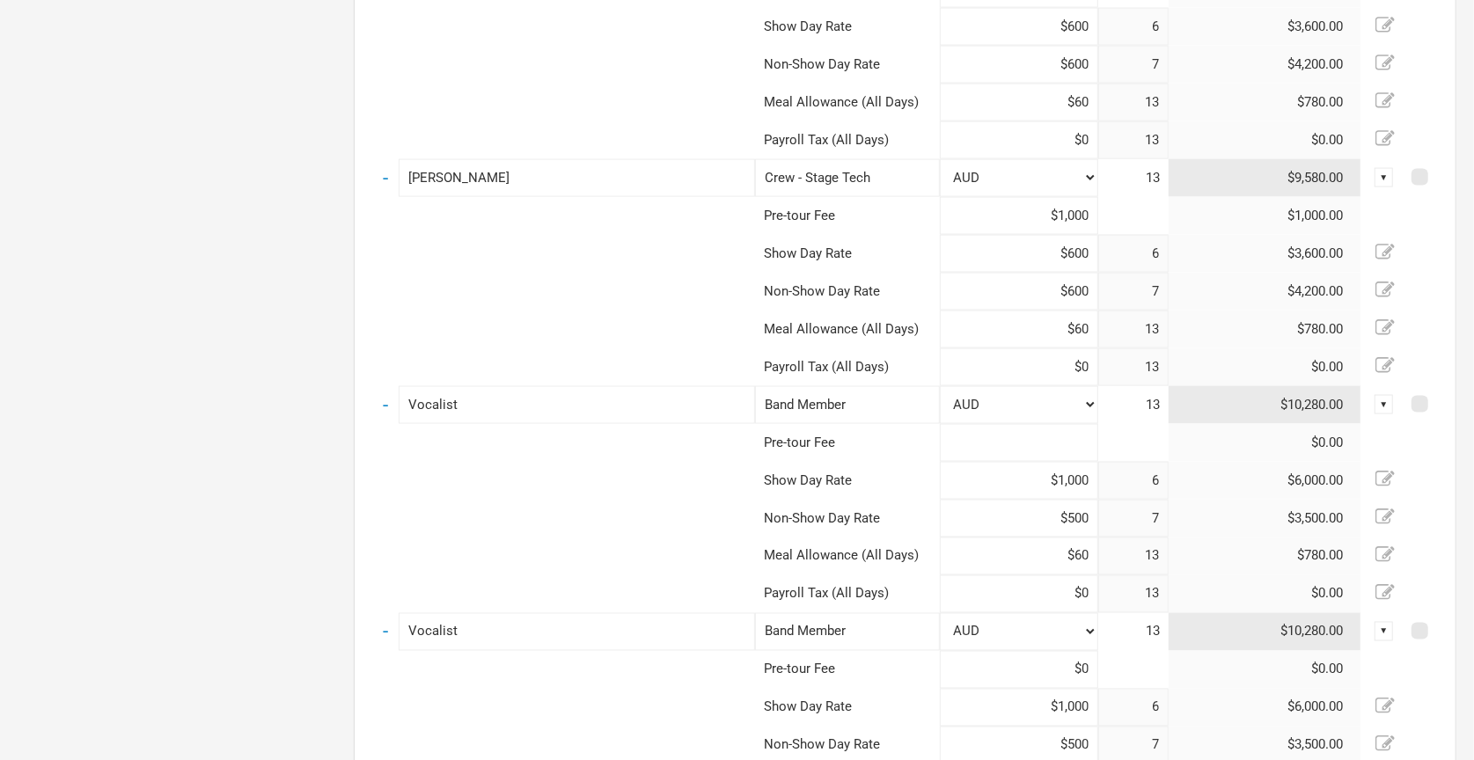
click at [1052, 437] on input at bounding box center [1019, 443] width 158 height 38
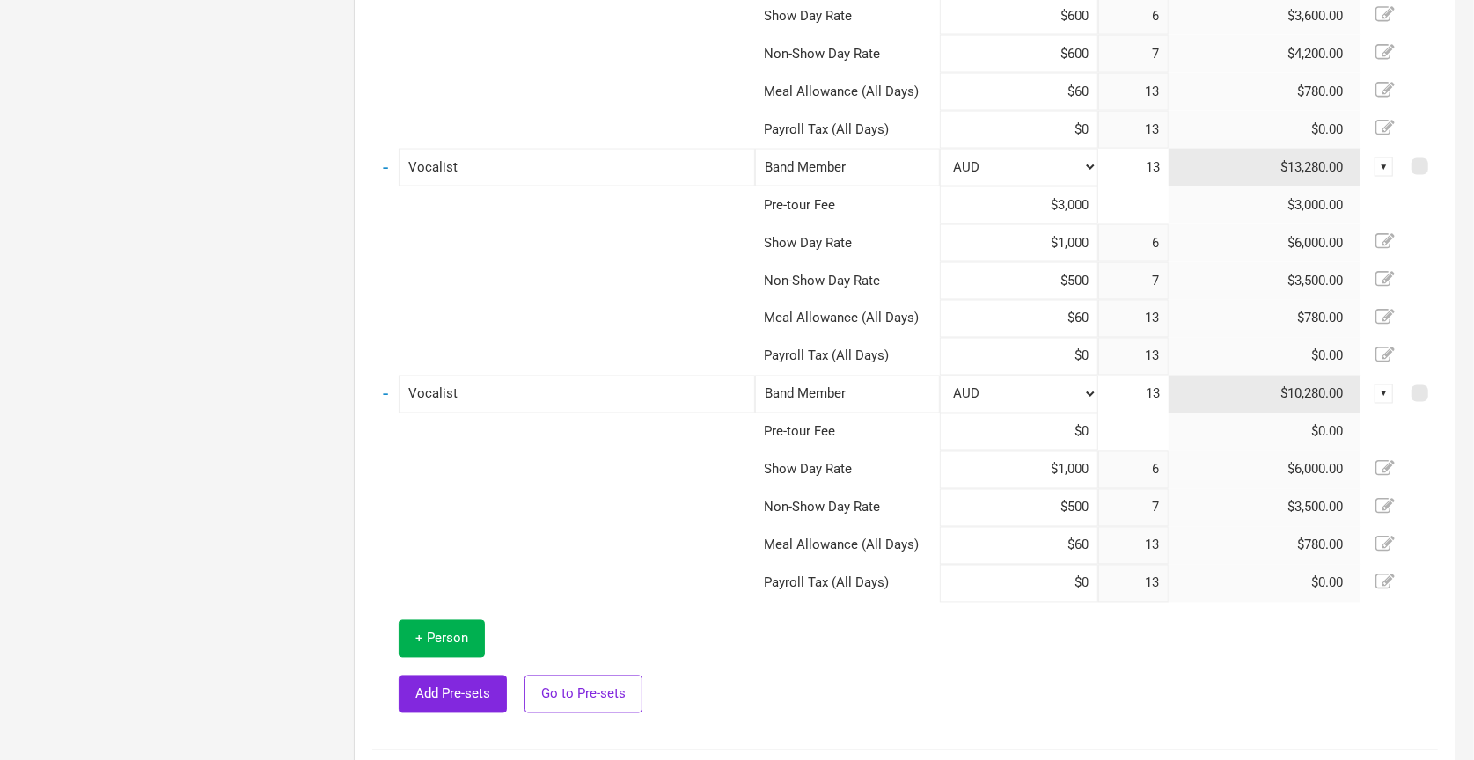
scroll to position [2232, 0]
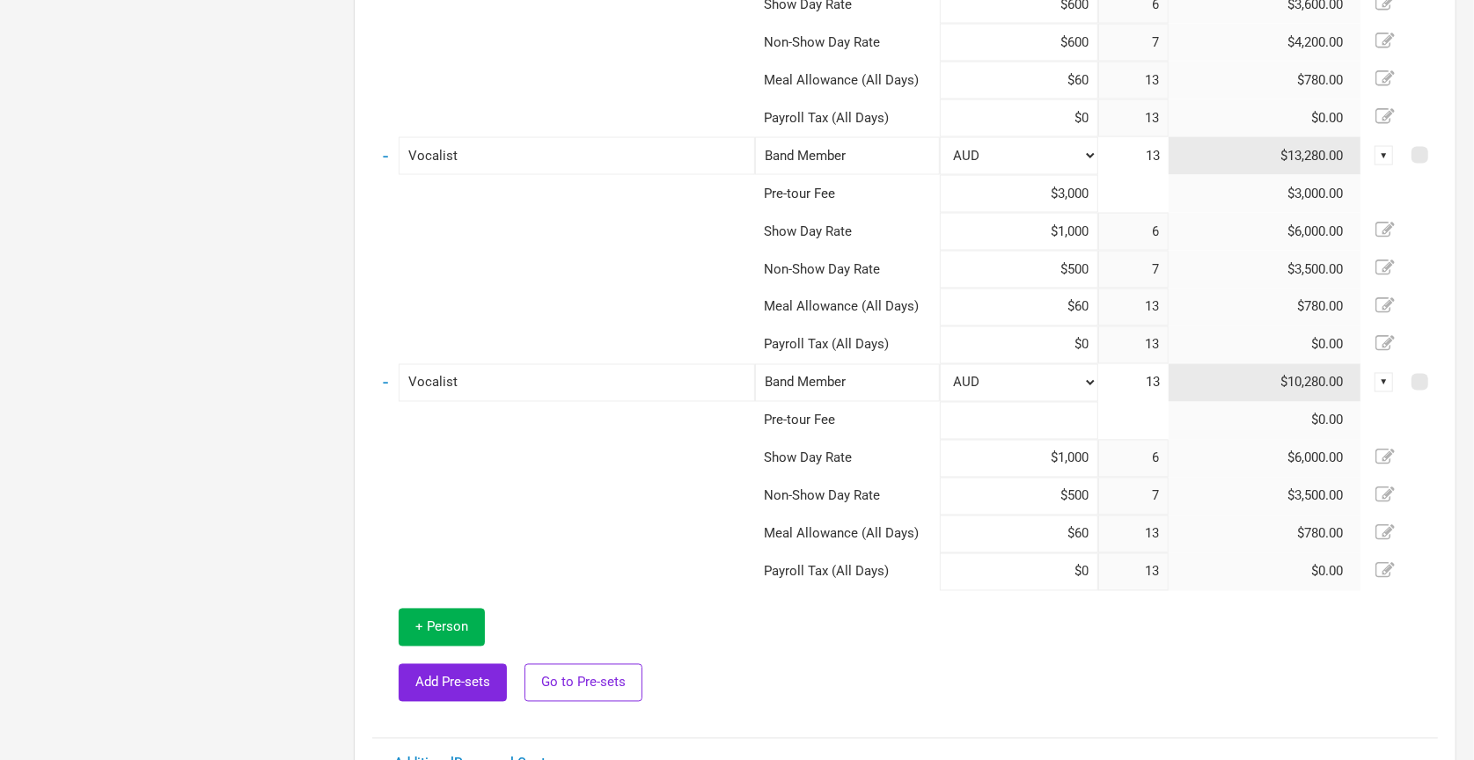
click at [1047, 411] on input at bounding box center [1019, 421] width 158 height 38
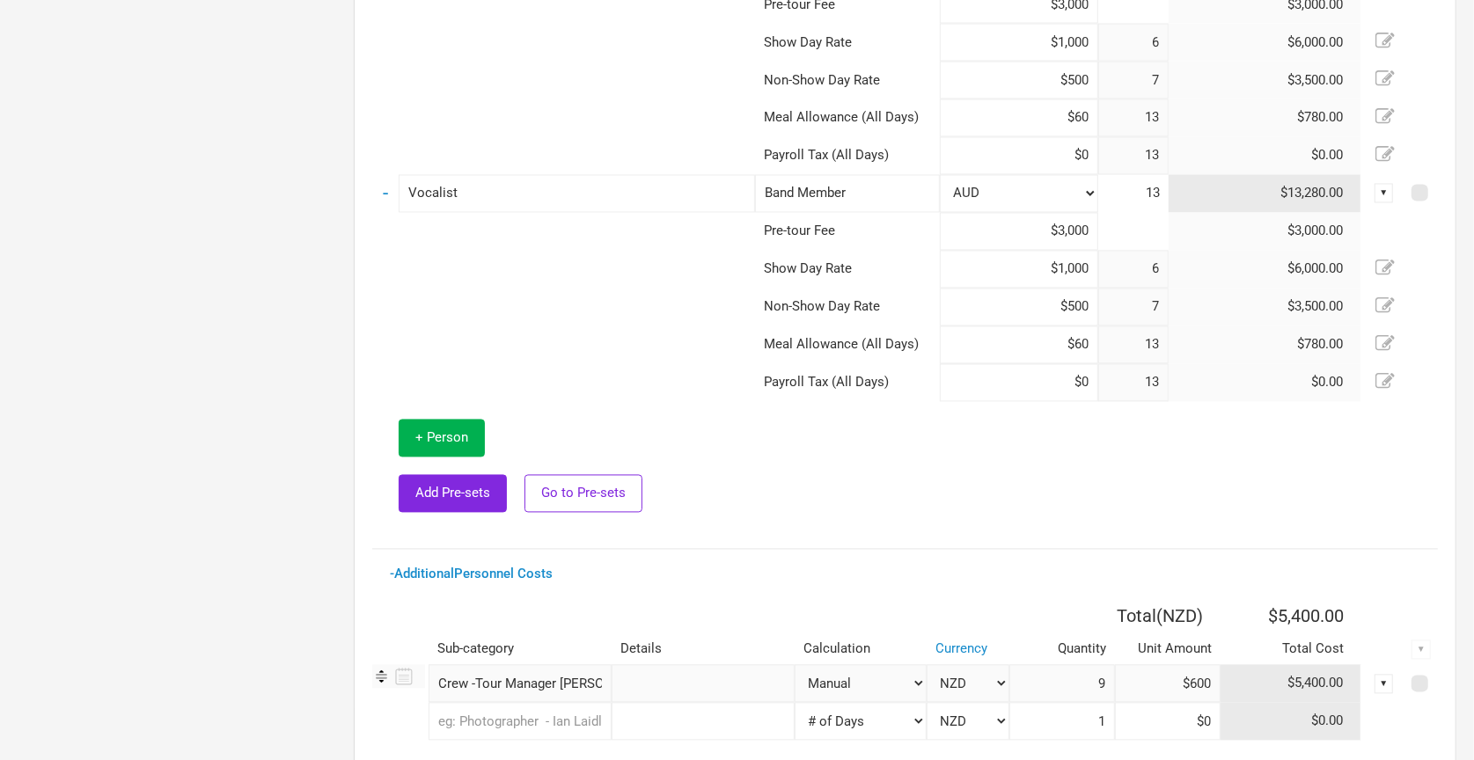
scroll to position [2536, 0]
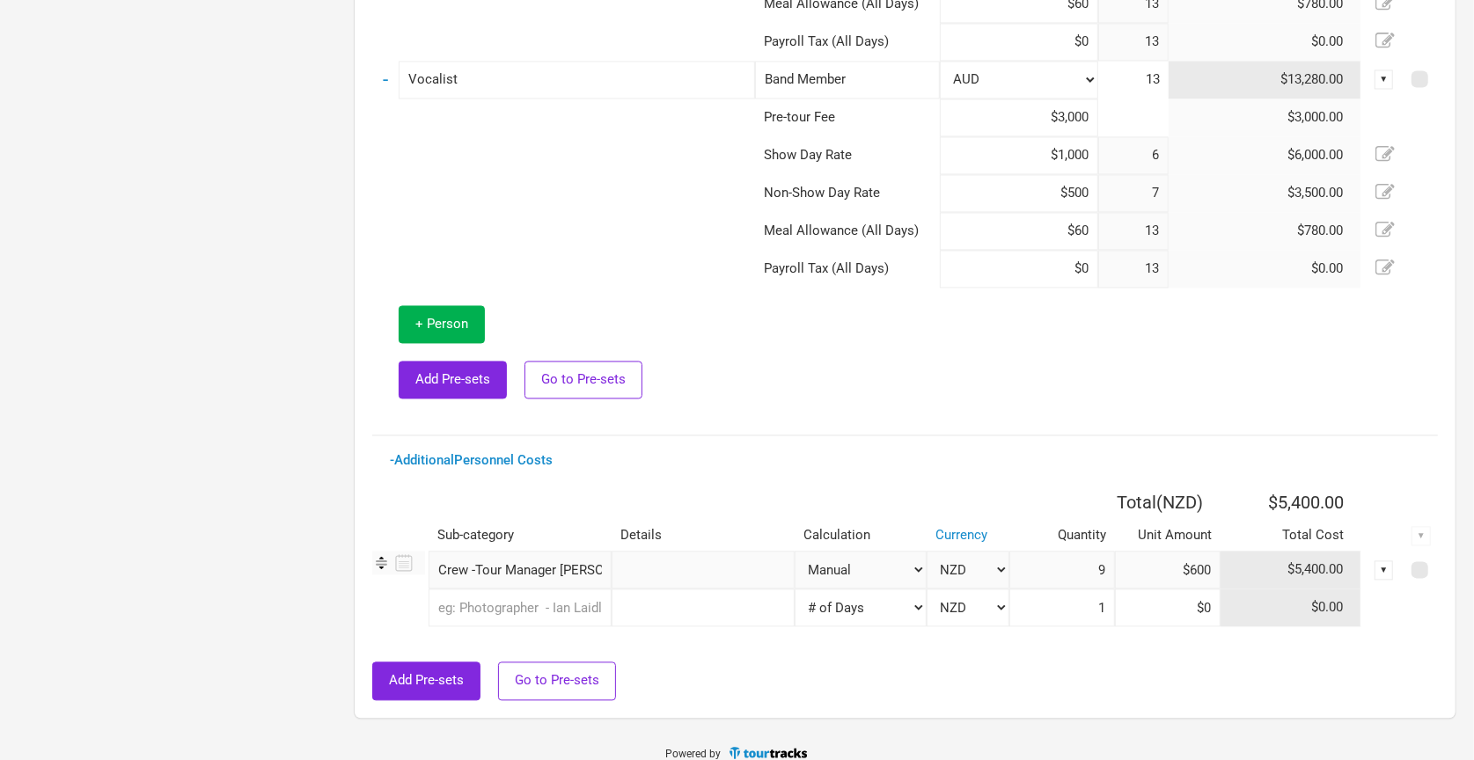
click at [990, 394] on td at bounding box center [1096, 352] width 683 height 129
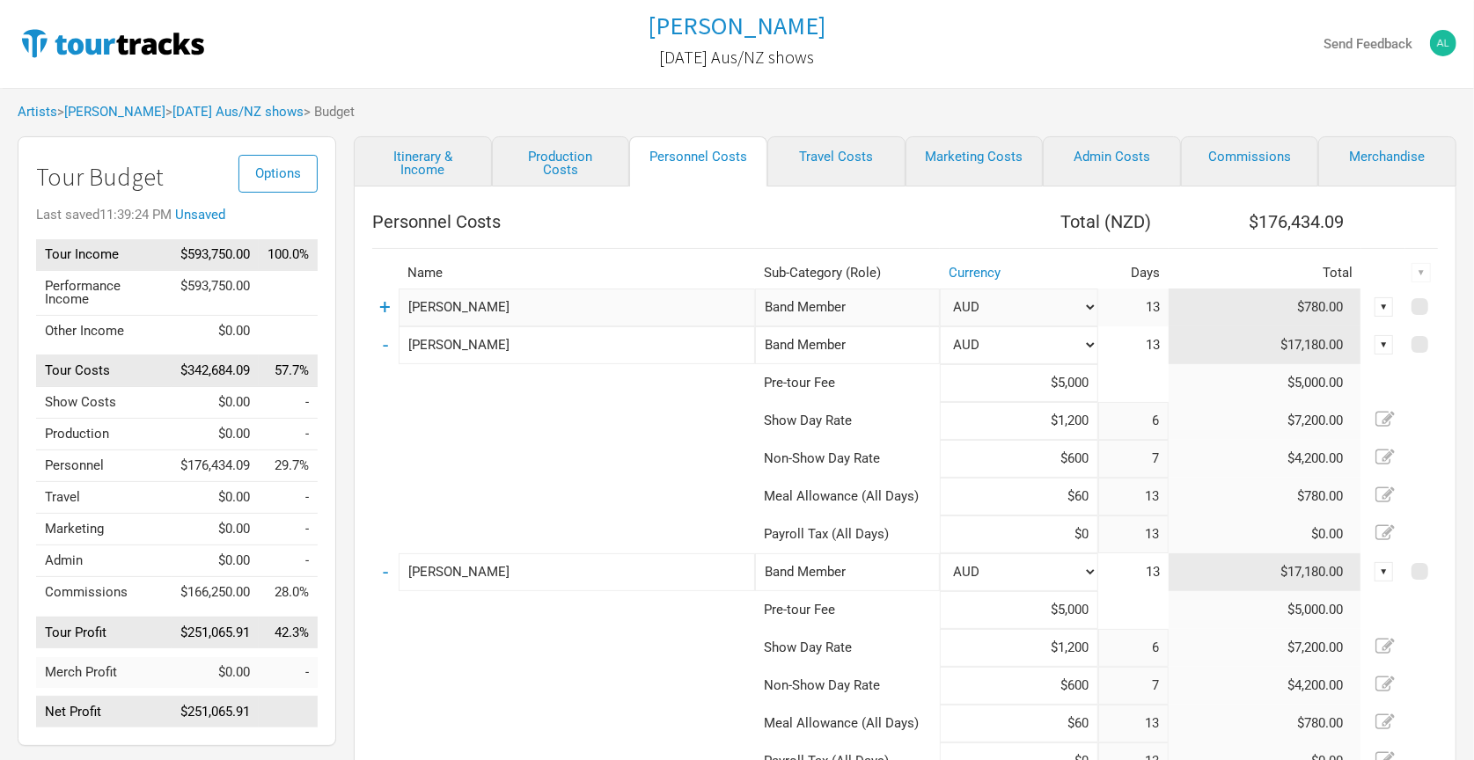
scroll to position [0, 0]
click at [564, 209] on th "Personnel Costs" at bounding box center [656, 221] width 568 height 35
click at [1213, 161] on link "Commissions" at bounding box center [1250, 161] width 138 height 50
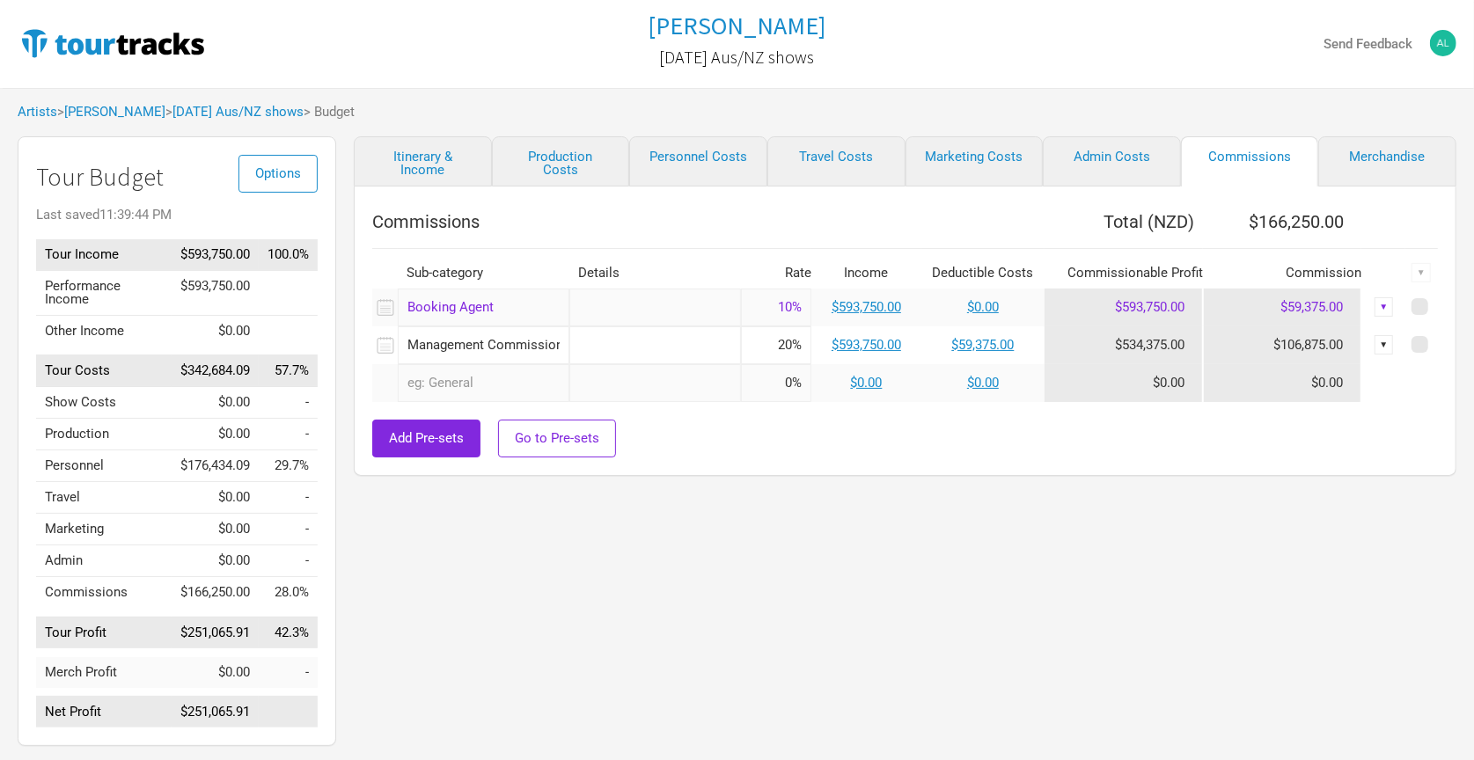
click at [1157, 505] on div "Itinerary & Income Production Costs Personnel Costs Travel Costs Marketing Cost…" at bounding box center [887, 445] width 1103 height 619
click at [916, 462] on div "Commissions Total ( NZD ) $166,250.00 Sub-category Details Rate Income Deductib…" at bounding box center [905, 331] width 1103 height 289
click at [1359, 148] on link "Merchandise" at bounding box center [1387, 161] width 138 height 50
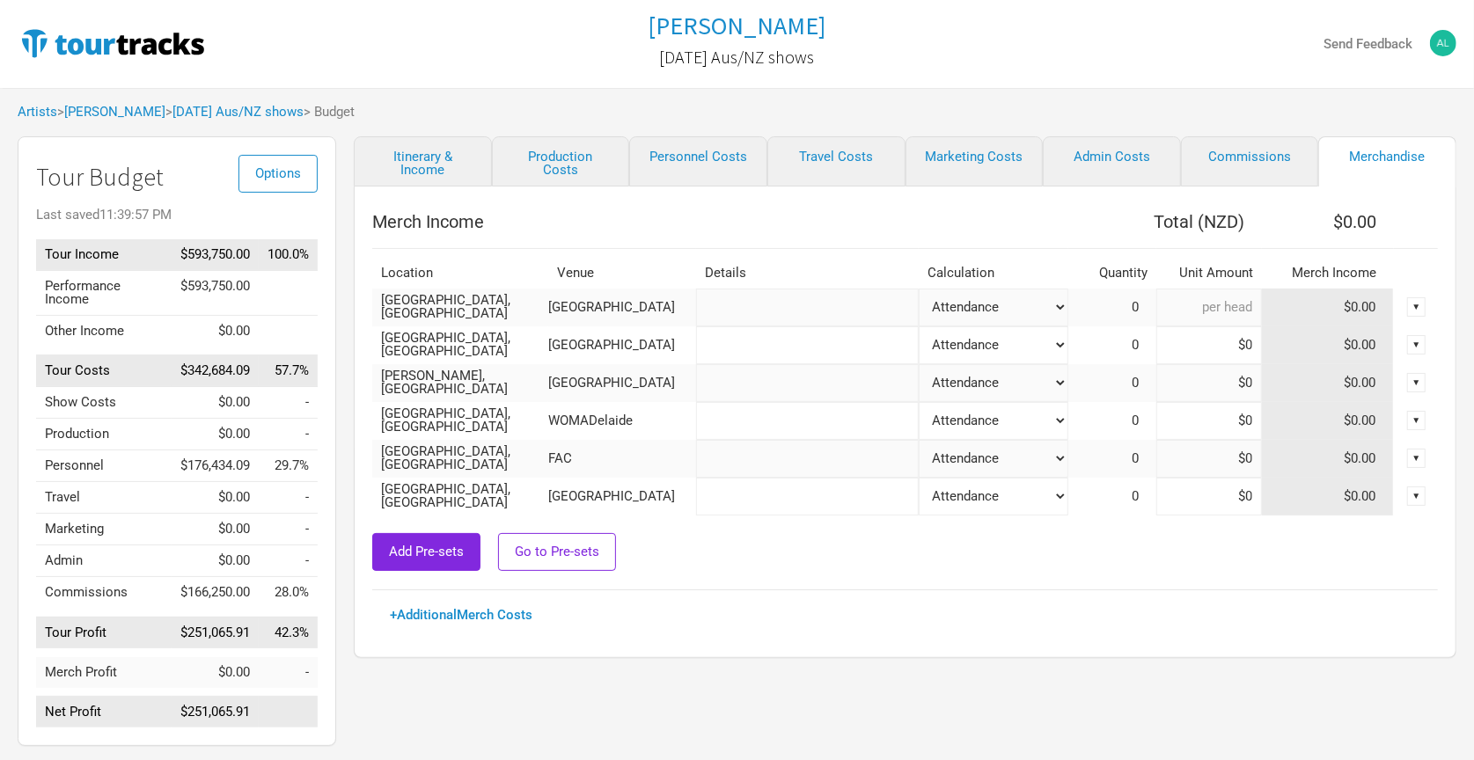
click at [1224, 308] on input at bounding box center [1209, 308] width 106 height 38
click at [1196, 295] on input at bounding box center [1209, 308] width 106 height 38
click at [1201, 338] on input at bounding box center [1209, 345] width 106 height 38
click at [1196, 366] on input at bounding box center [1209, 383] width 106 height 38
click at [1207, 414] on input at bounding box center [1209, 421] width 106 height 38
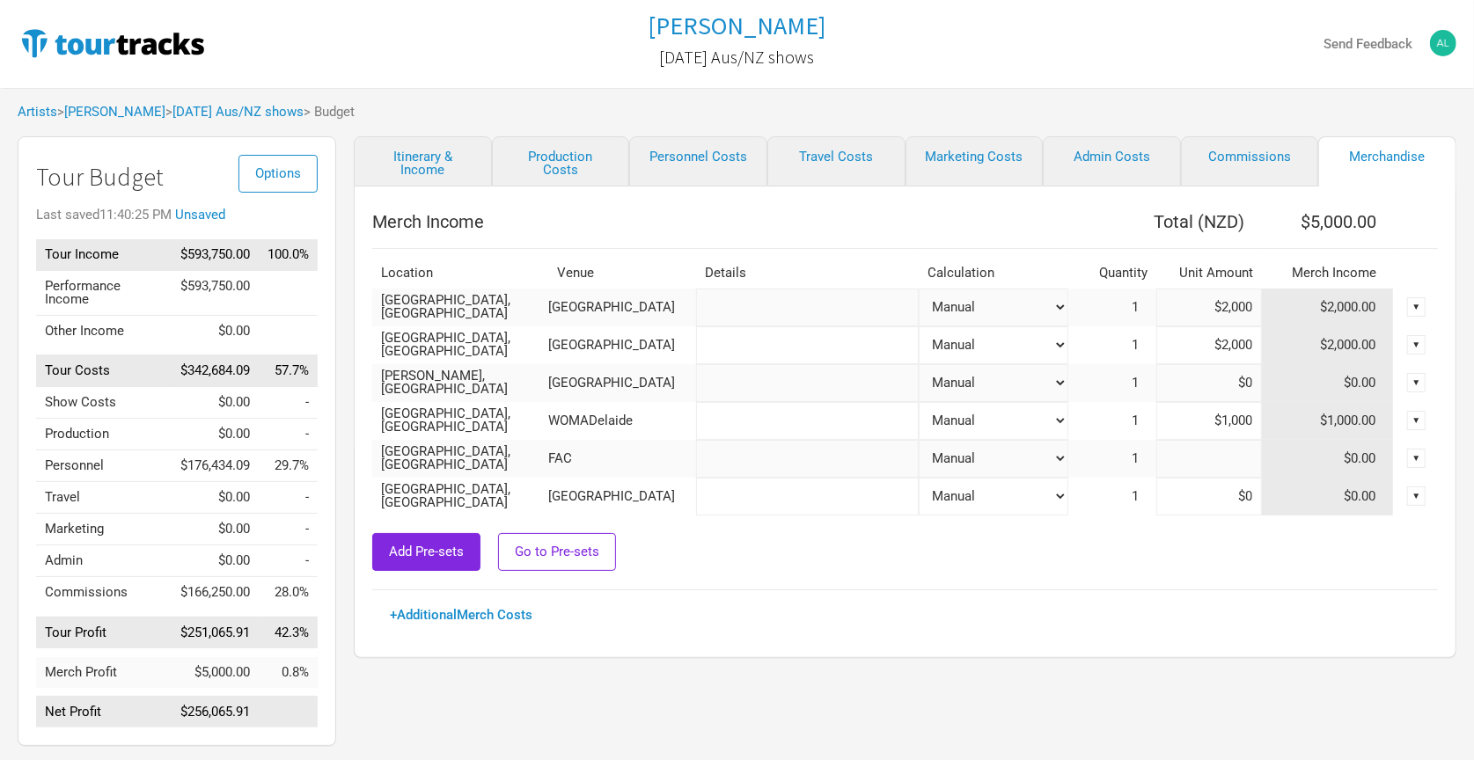
click at [1221, 447] on input at bounding box center [1209, 459] width 106 height 38
click at [1210, 492] on input at bounding box center [1209, 497] width 106 height 38
click at [1119, 533] on div "Add Pre-sets Go to Pre-sets" at bounding box center [905, 552] width 1066 height 38
click at [1121, 155] on link "Admin Costs" at bounding box center [1112, 161] width 138 height 50
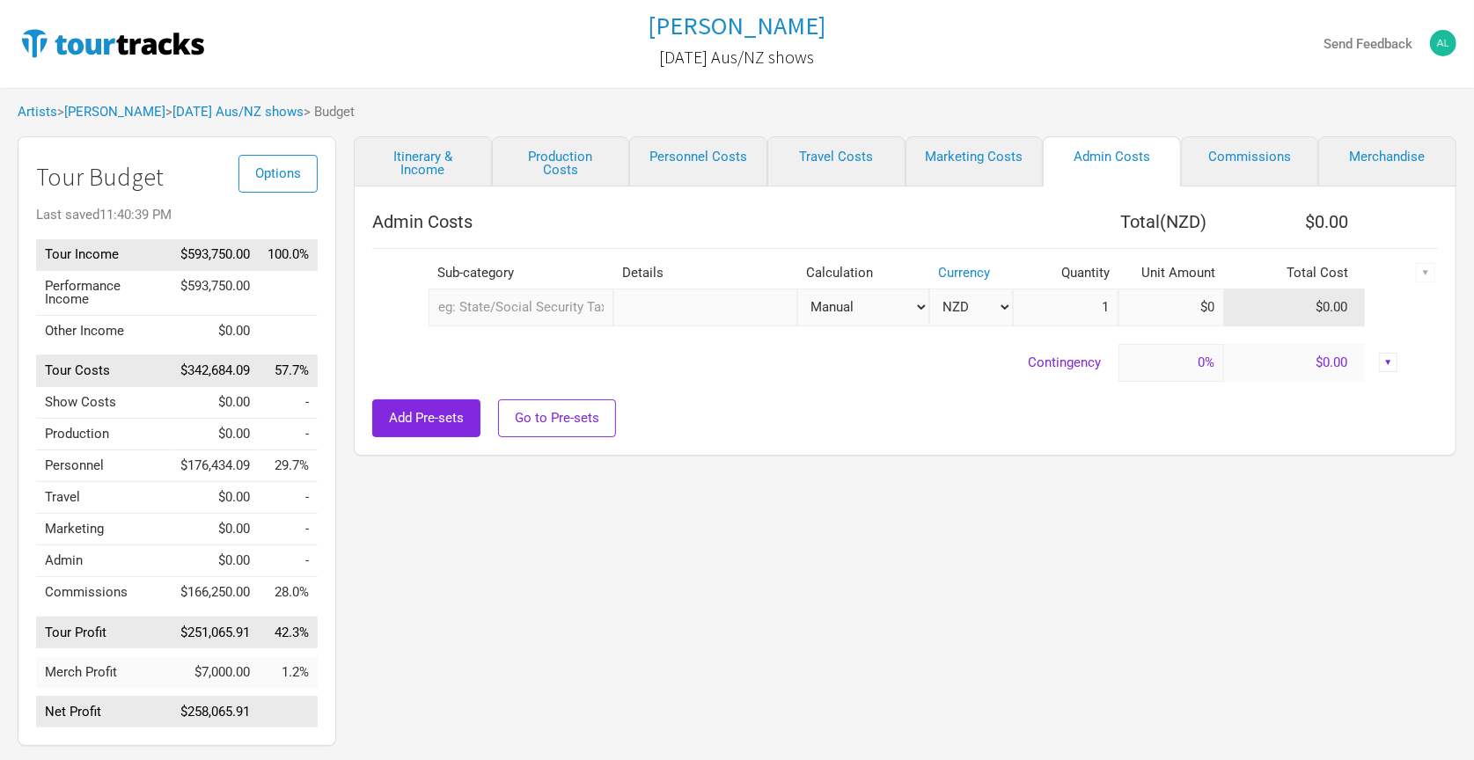
click at [969, 96] on div "Artists > [PERSON_NAME] > [DATE] Aus/NZ shows > Budget" at bounding box center [737, 112] width 1474 height 48
click at [988, 455] on div "Itinerary & Income Production Costs Personnel Costs Travel Costs Marketing Cost…" at bounding box center [887, 445] width 1103 height 619
click at [432, 156] on link "Itinerary & Income" at bounding box center [423, 161] width 138 height 50
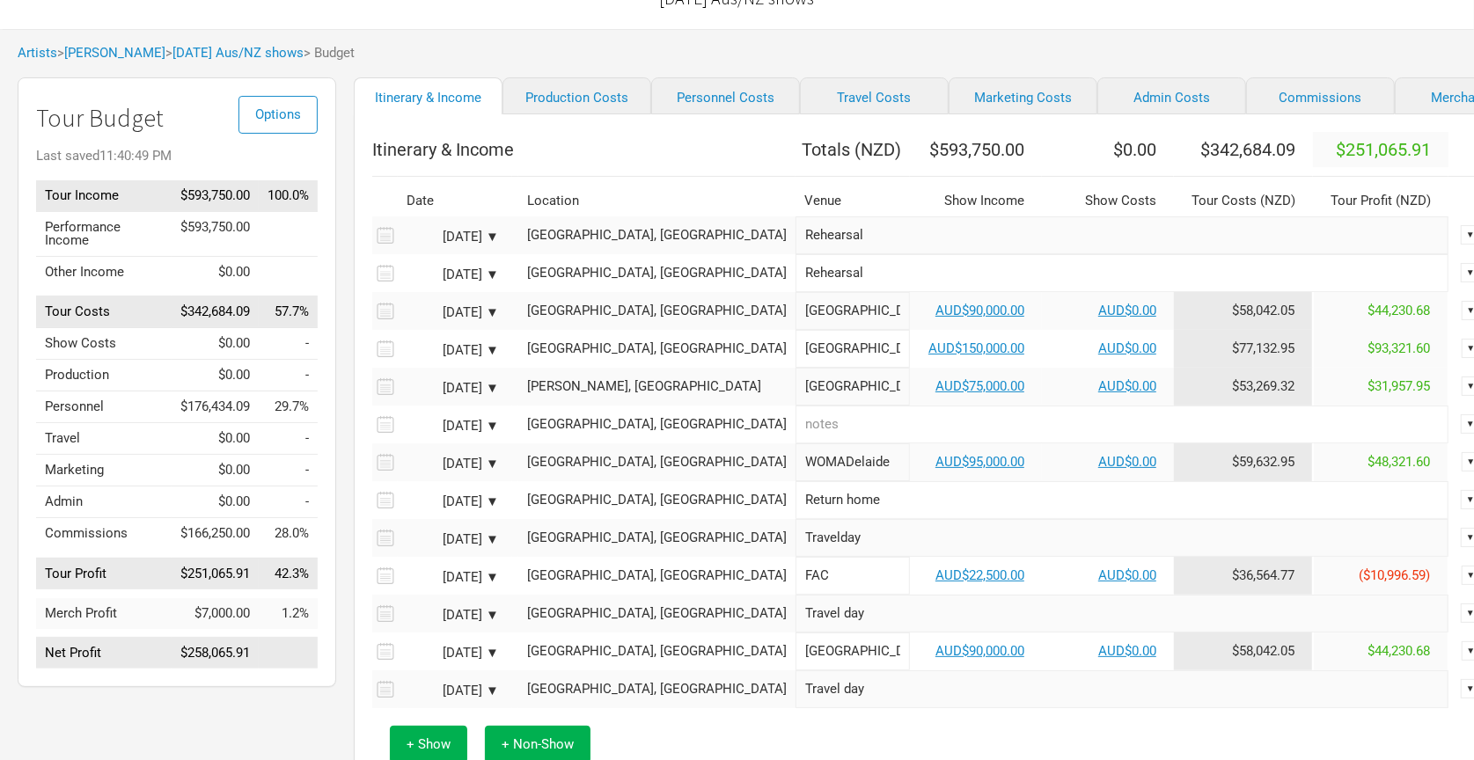
scroll to position [30, 0]
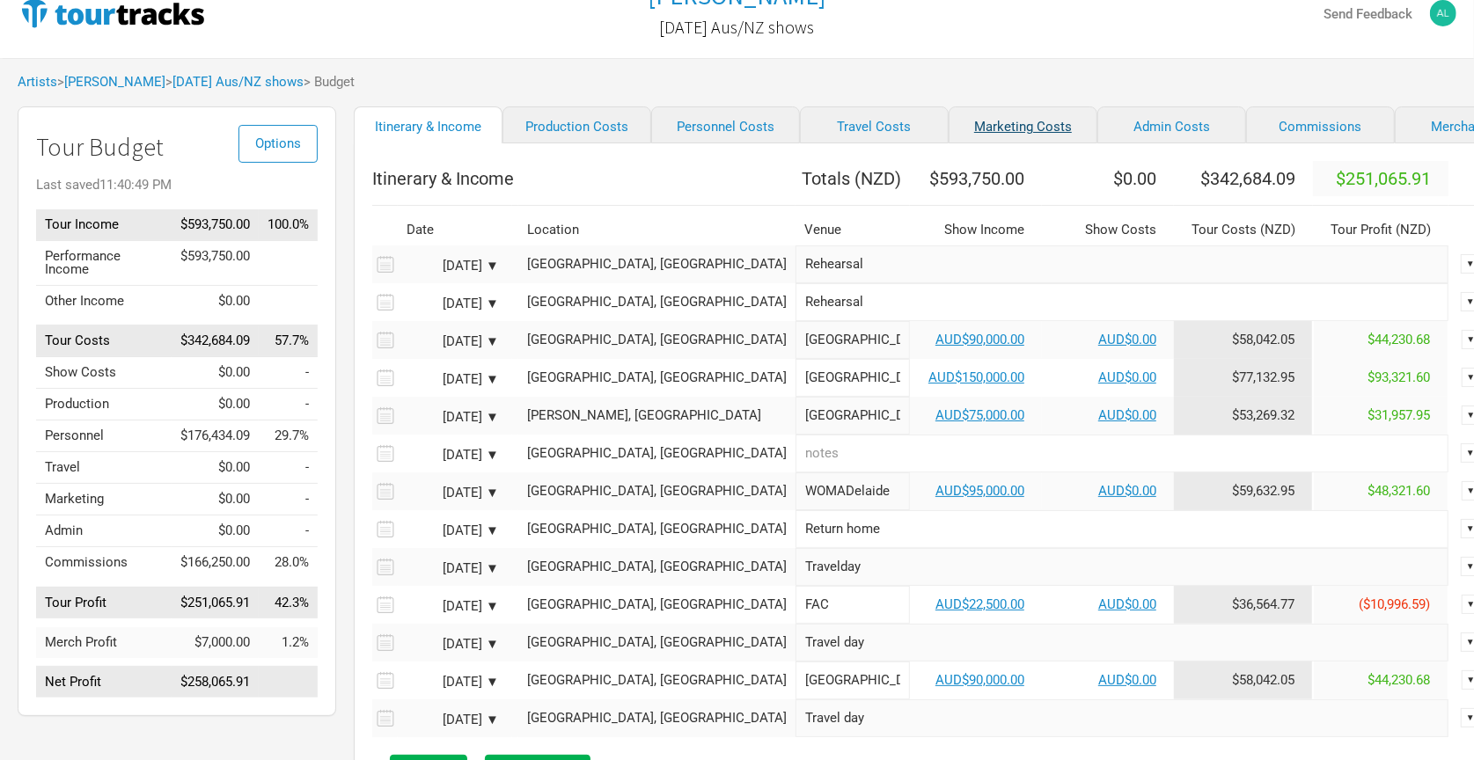
click at [966, 121] on link "Marketing Costs" at bounding box center [1023, 124] width 149 height 37
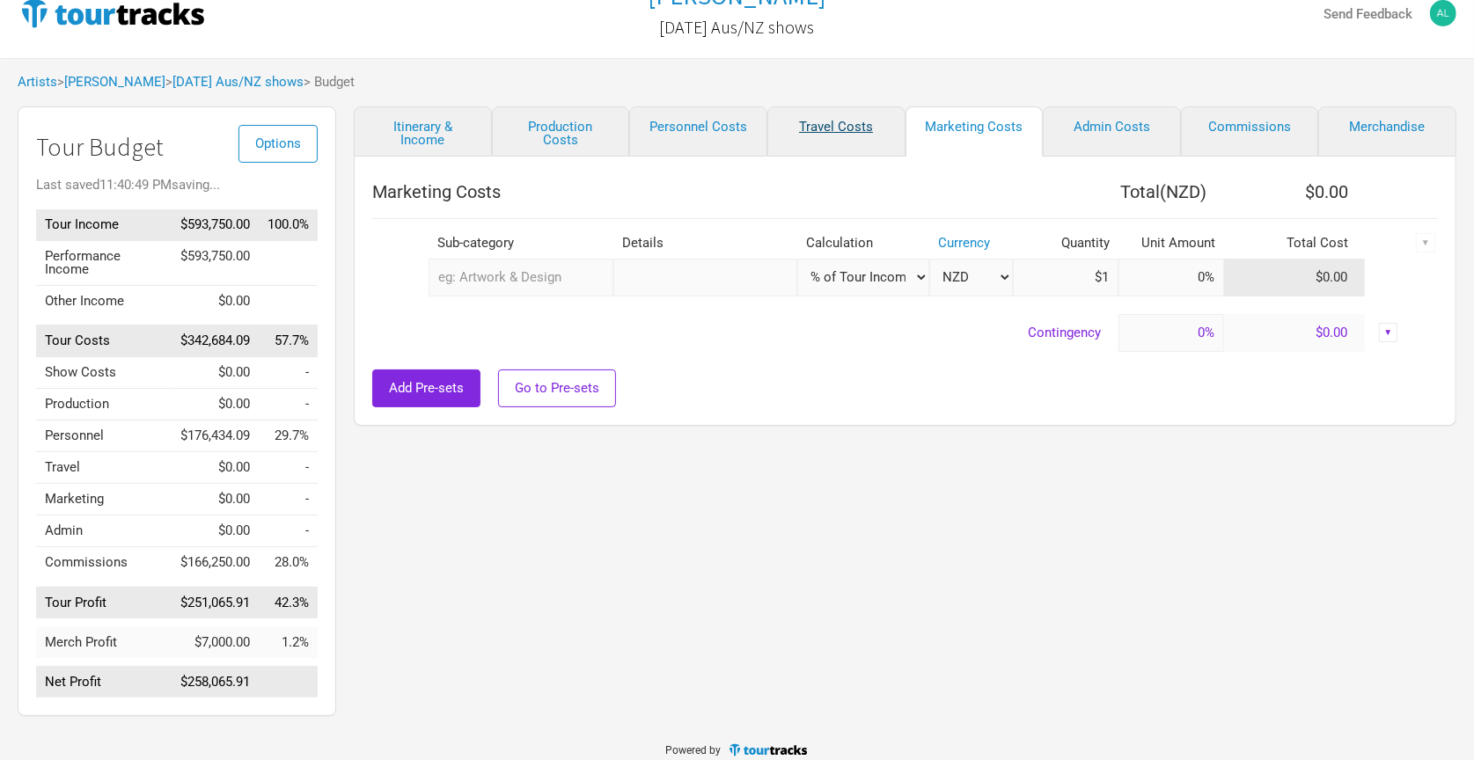
click at [834, 121] on link "Travel Costs" at bounding box center [836, 131] width 138 height 50
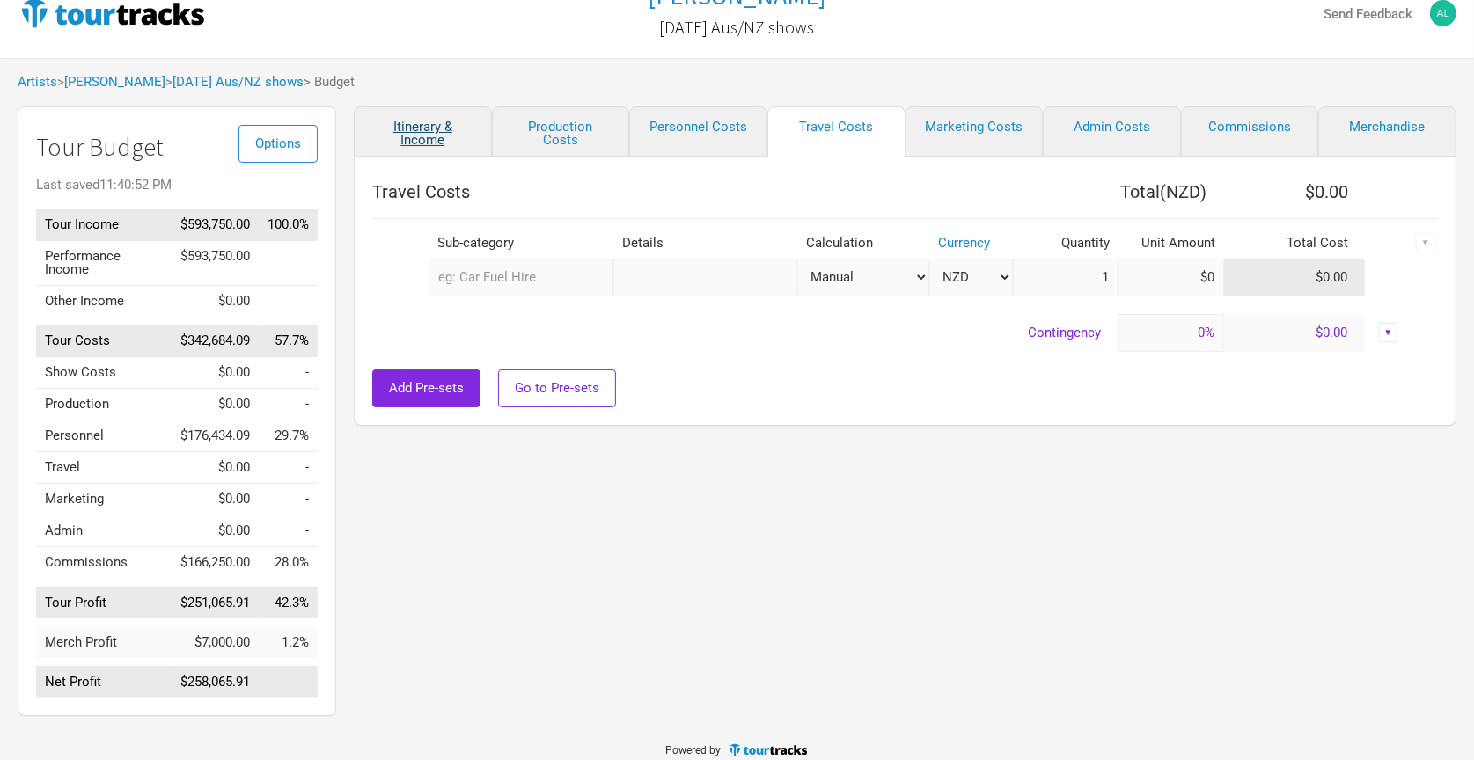
click at [424, 125] on link "Itinerary & Income" at bounding box center [423, 131] width 138 height 50
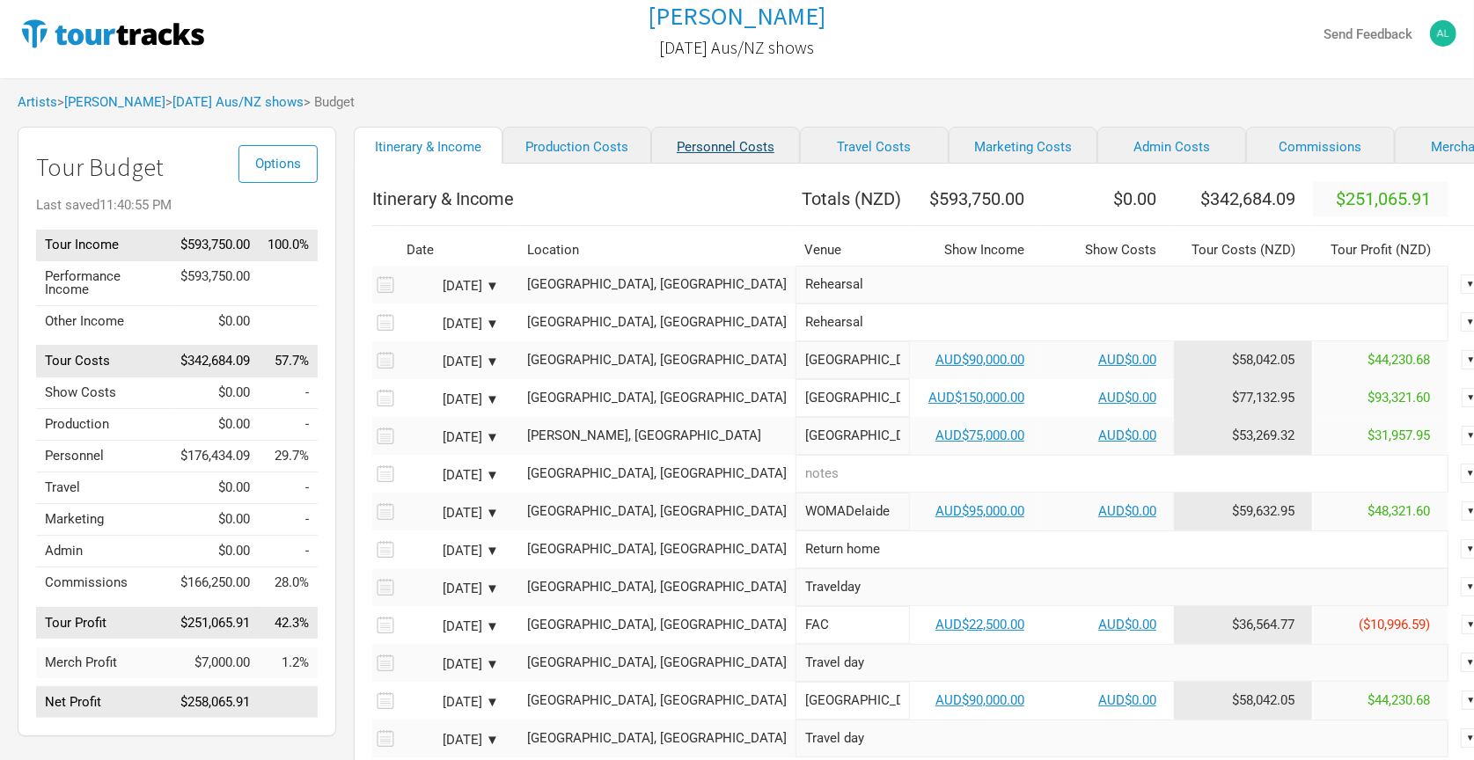
scroll to position [8, 0]
click at [712, 131] on link "Personnel Costs" at bounding box center [725, 146] width 149 height 37
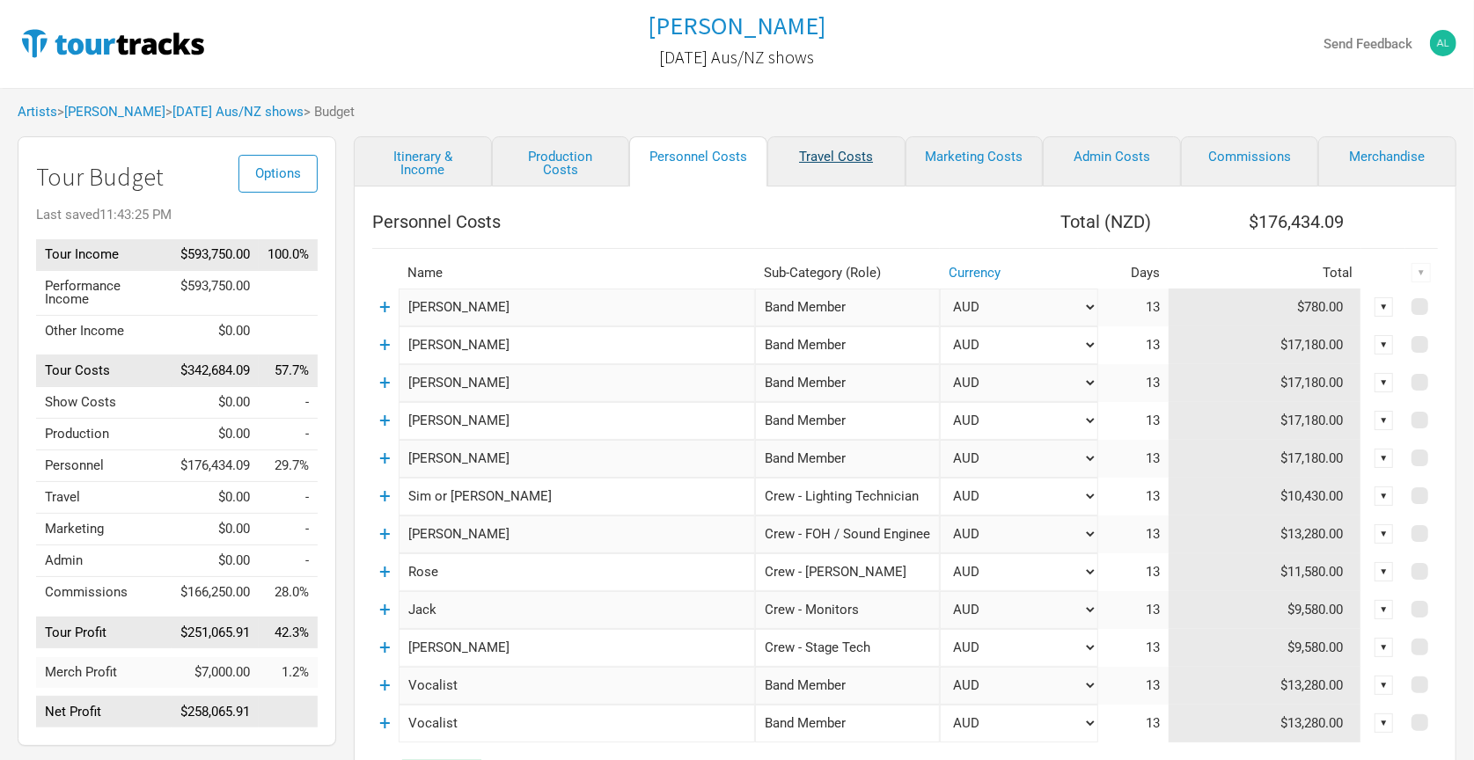
click at [838, 155] on link "Travel Costs" at bounding box center [836, 161] width 138 height 50
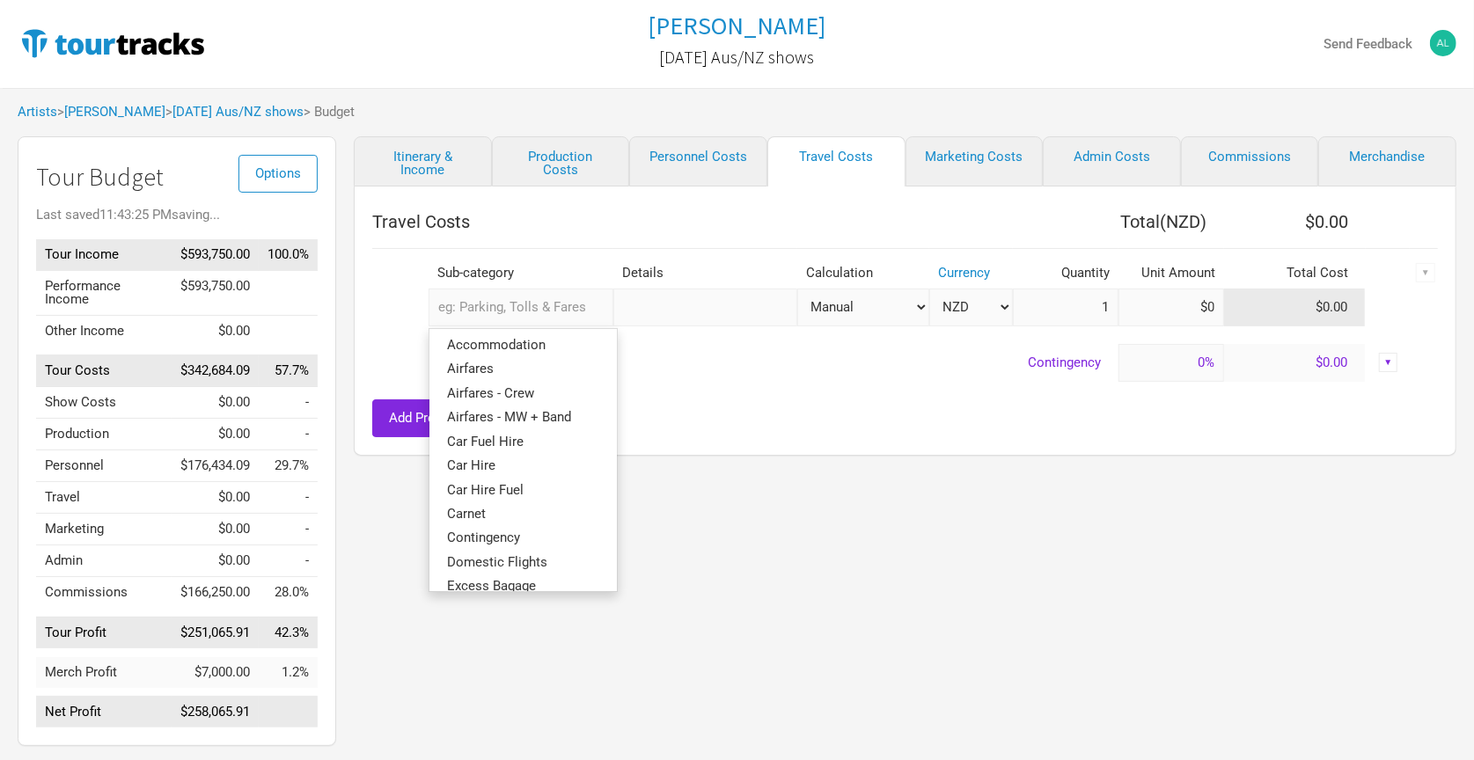
click at [561, 308] on input "text" at bounding box center [521, 308] width 184 height 38
click at [656, 301] on input "text" at bounding box center [705, 308] width 184 height 38
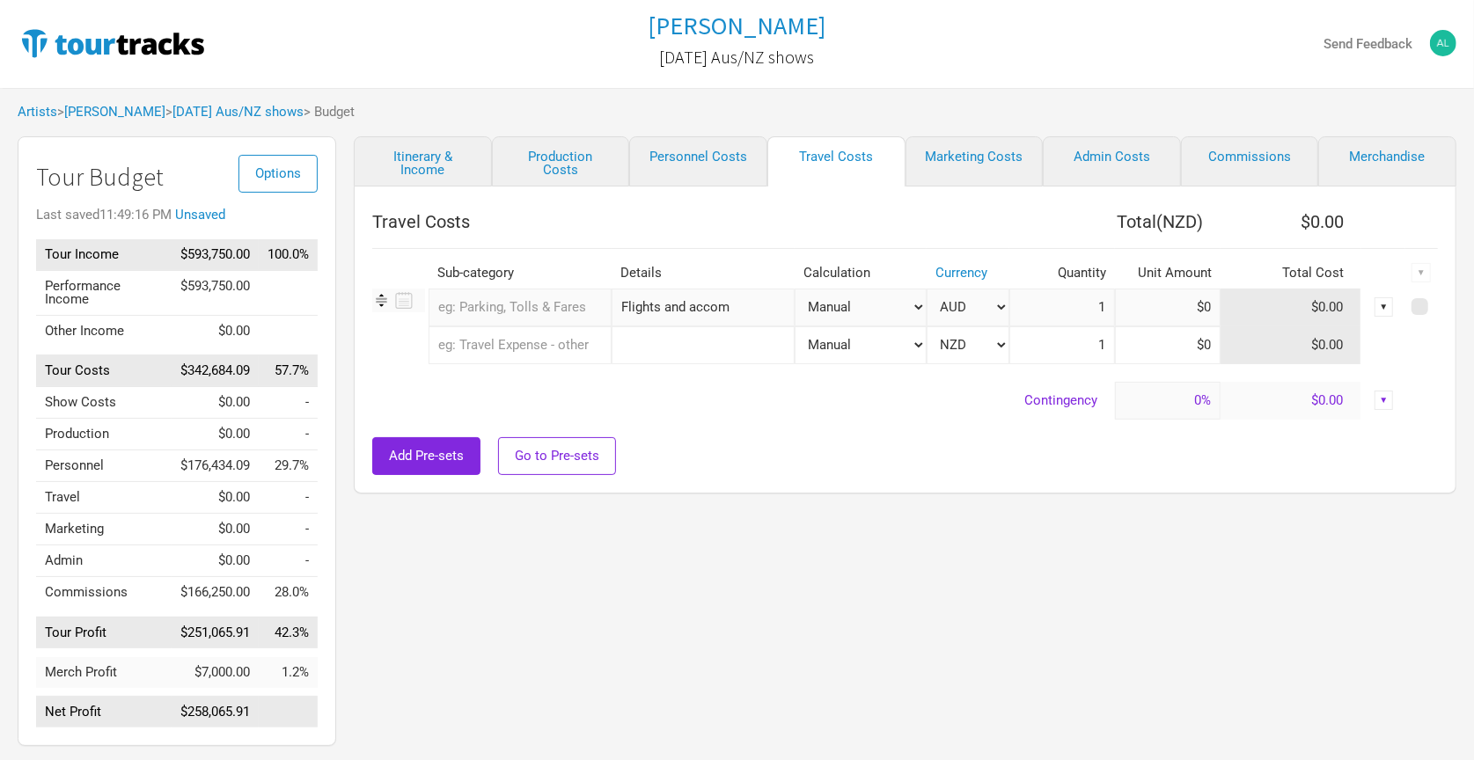
click at [1071, 305] on input "1" at bounding box center [1062, 308] width 106 height 38
click at [1172, 307] on input at bounding box center [1168, 308] width 106 height 38
click at [1025, 494] on div "Itinerary & Income Production Costs Personnel Costs Travel Costs Marketing Cost…" at bounding box center [887, 445] width 1103 height 619
click at [838, 437] on div "Add Pre-sets Go to Pre-sets" at bounding box center [905, 456] width 1066 height 38
click at [972, 217] on th "Travel Costs" at bounding box center [690, 221] width 637 height 35
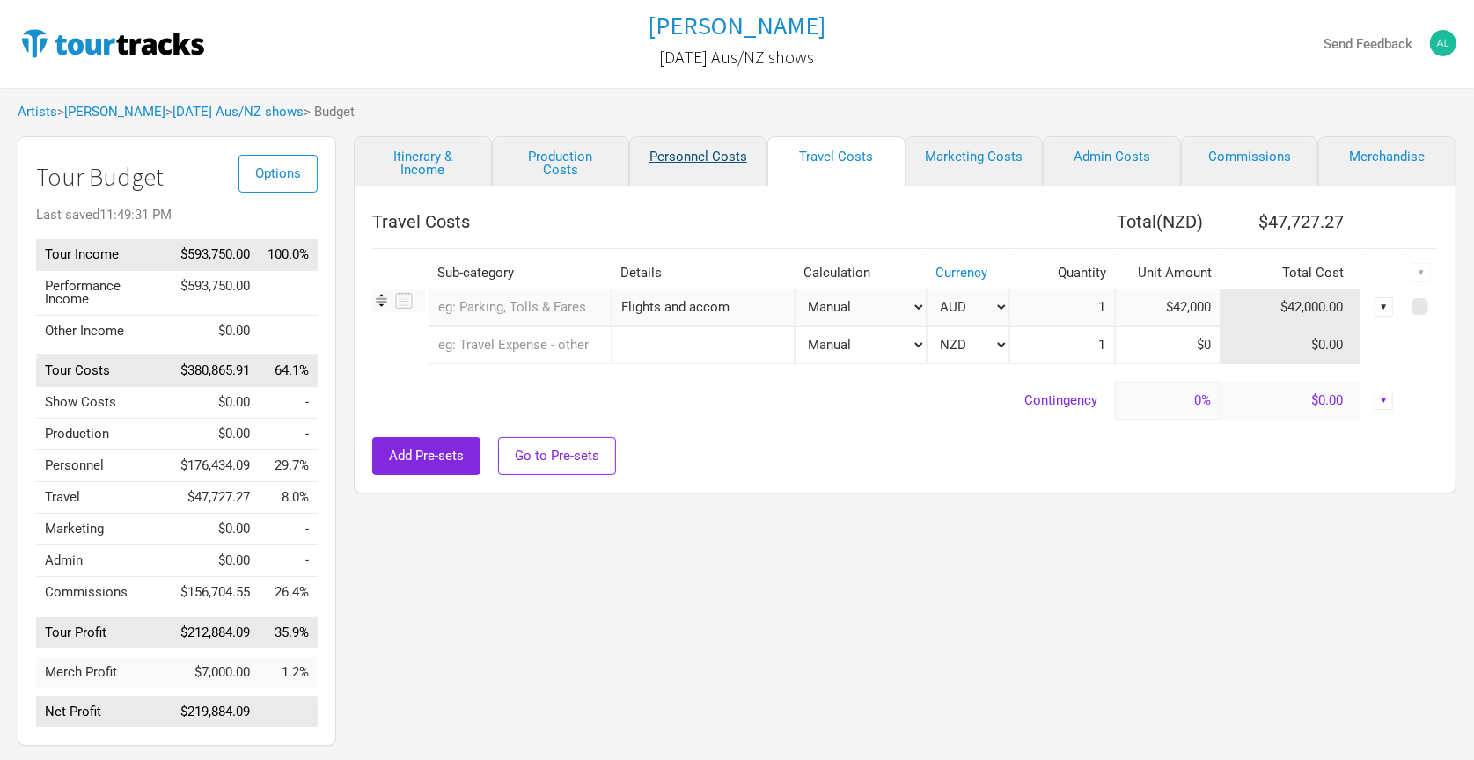
click at [719, 153] on link "Personnel Costs" at bounding box center [698, 161] width 138 height 50
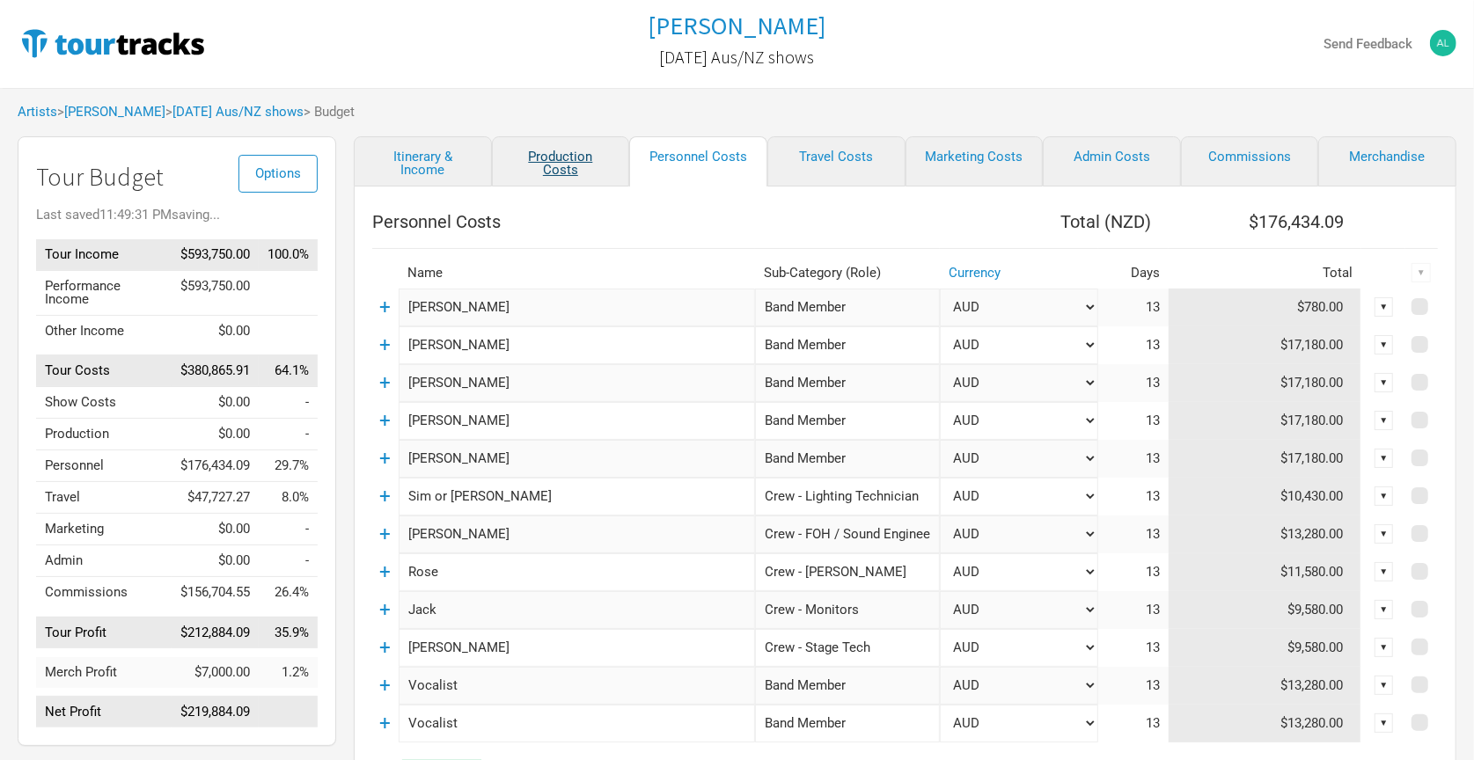
click at [561, 157] on link "Production Costs" at bounding box center [561, 161] width 138 height 50
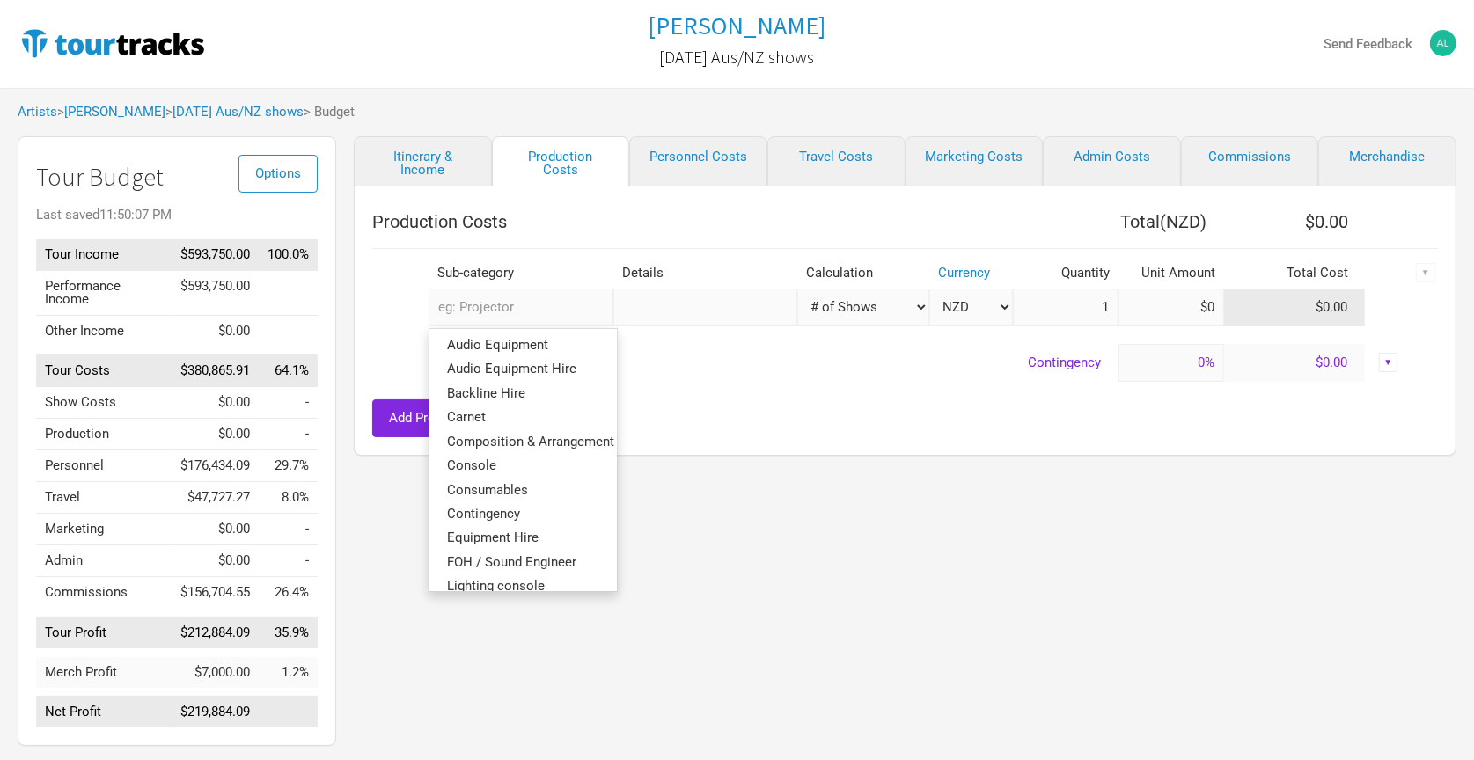
click at [541, 308] on input "text" at bounding box center [521, 308] width 184 height 38
click at [546, 362] on span "Audio Equipment Hire" at bounding box center [511, 369] width 129 height 16
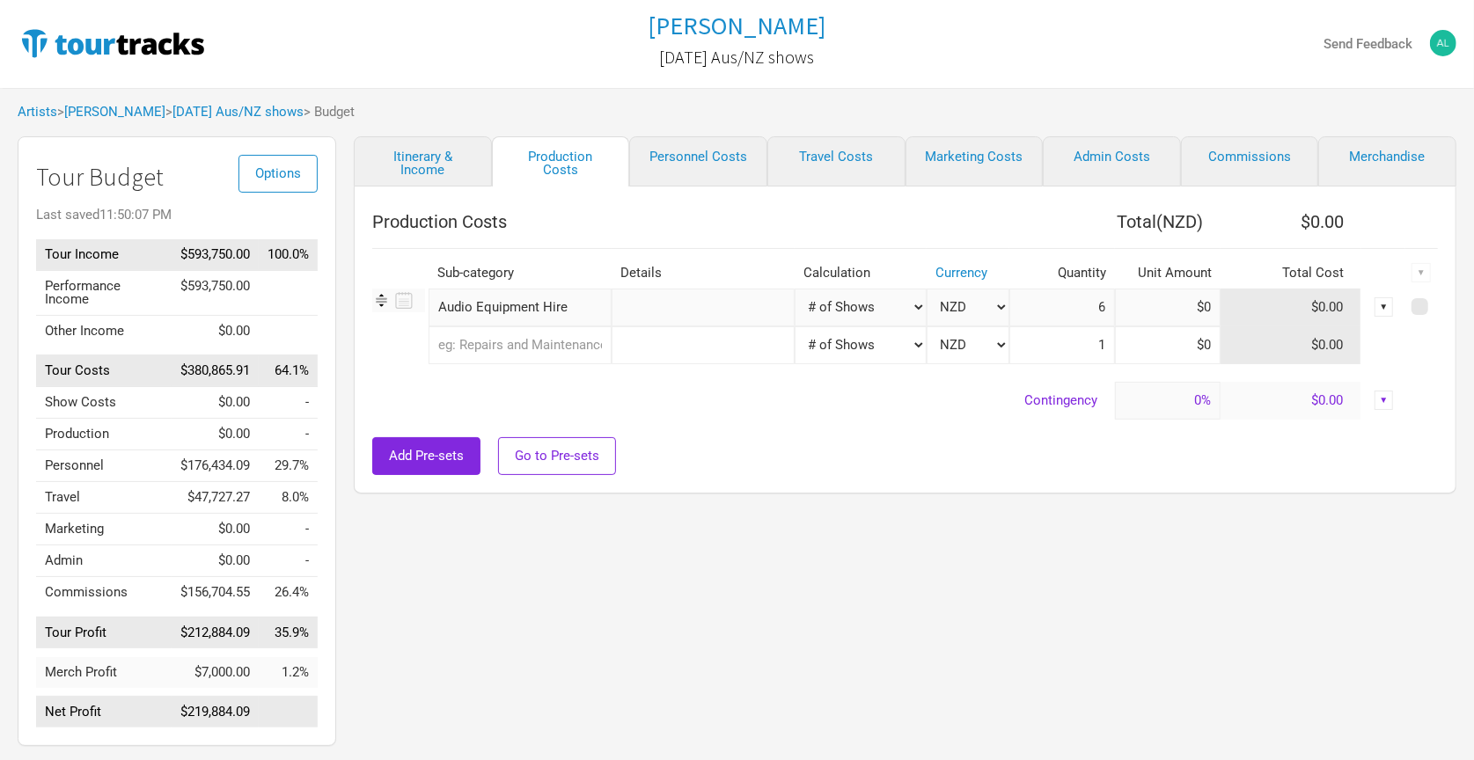
click at [547, 347] on input "text" at bounding box center [520, 345] width 183 height 38
click at [513, 382] on span "line Hire" at bounding box center [500, 383] width 49 height 16
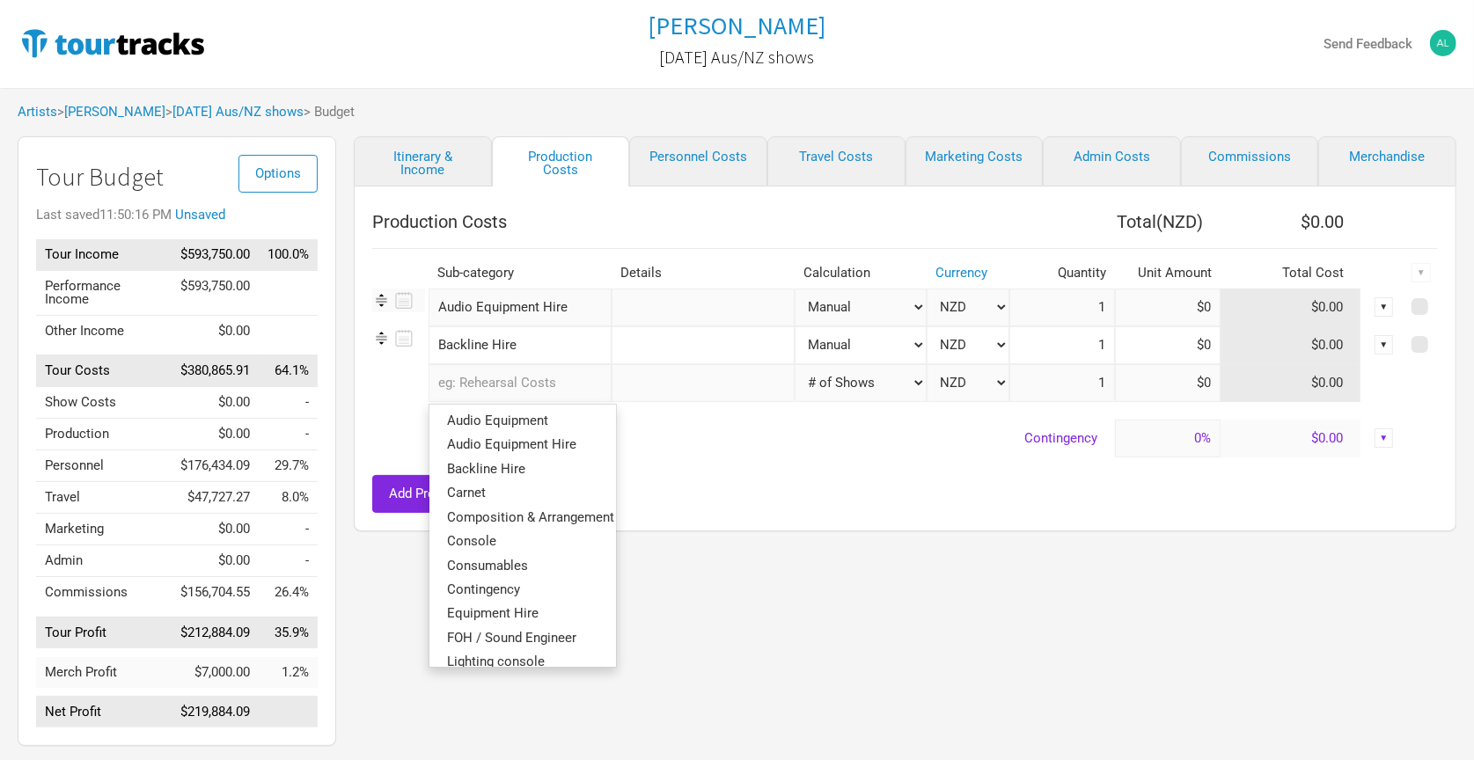
click at [532, 376] on input "text" at bounding box center [520, 383] width 183 height 38
click at [758, 309] on input "text" at bounding box center [703, 308] width 183 height 38
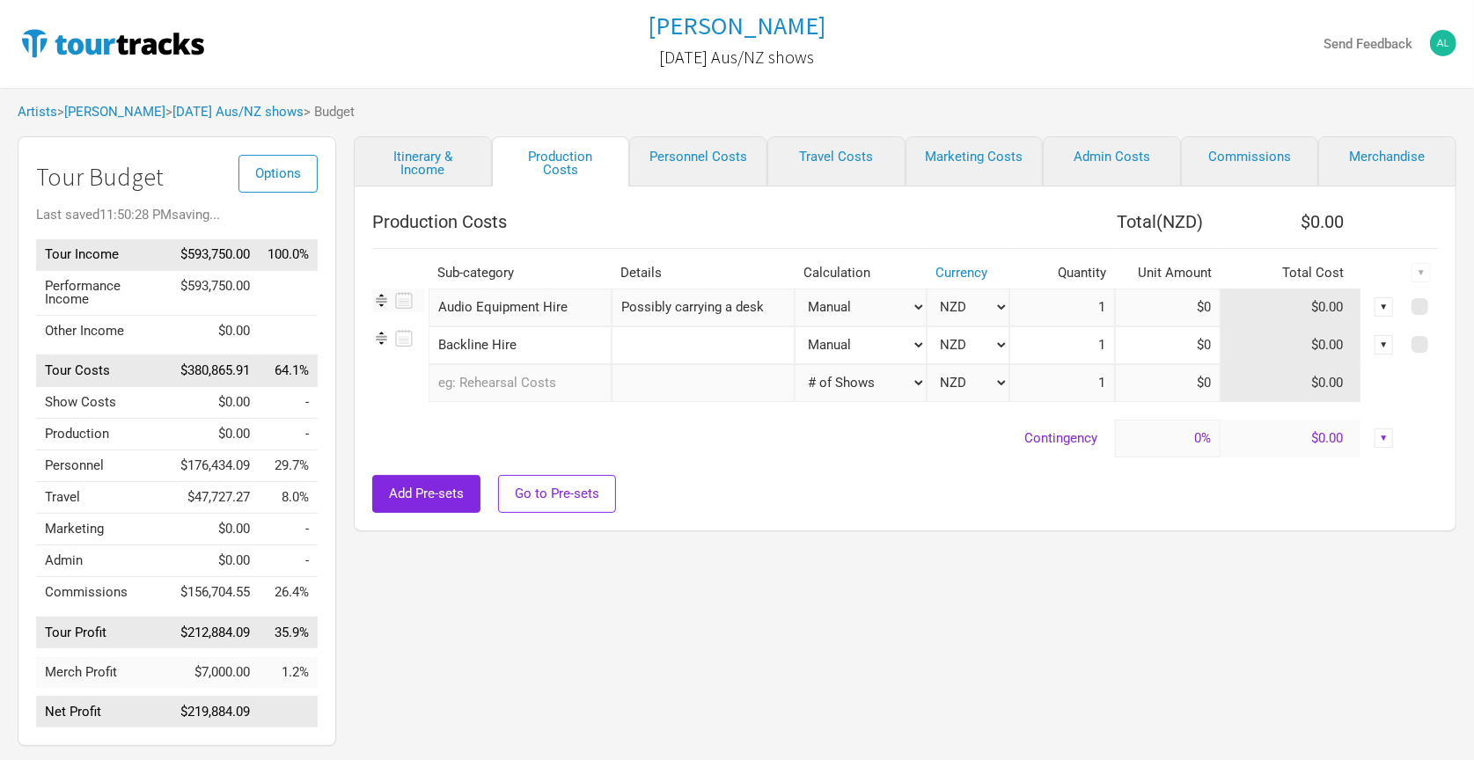
click at [561, 378] on input "text" at bounding box center [520, 383] width 183 height 38
click at [550, 417] on link "Light ing console" at bounding box center [522, 421] width 187 height 24
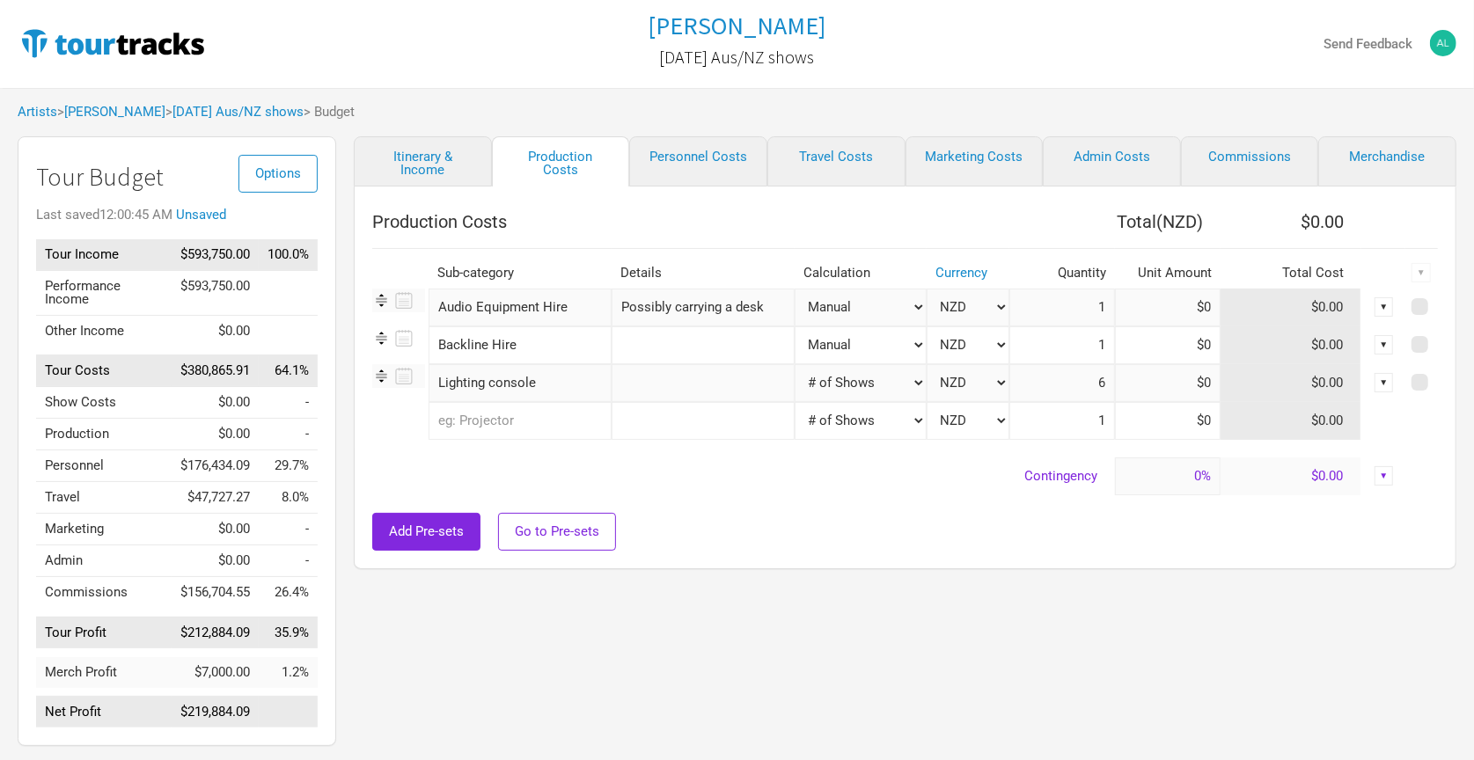
click at [683, 385] on input "text" at bounding box center [703, 383] width 183 height 38
click at [1066, 305] on input "1" at bounding box center [1062, 308] width 106 height 38
click at [1182, 308] on input at bounding box center [1168, 308] width 106 height 38
click at [1165, 378] on input at bounding box center [1168, 383] width 106 height 38
click at [926, 545] on div "Add Pre-sets Go to Pre-sets" at bounding box center [905, 532] width 1066 height 38
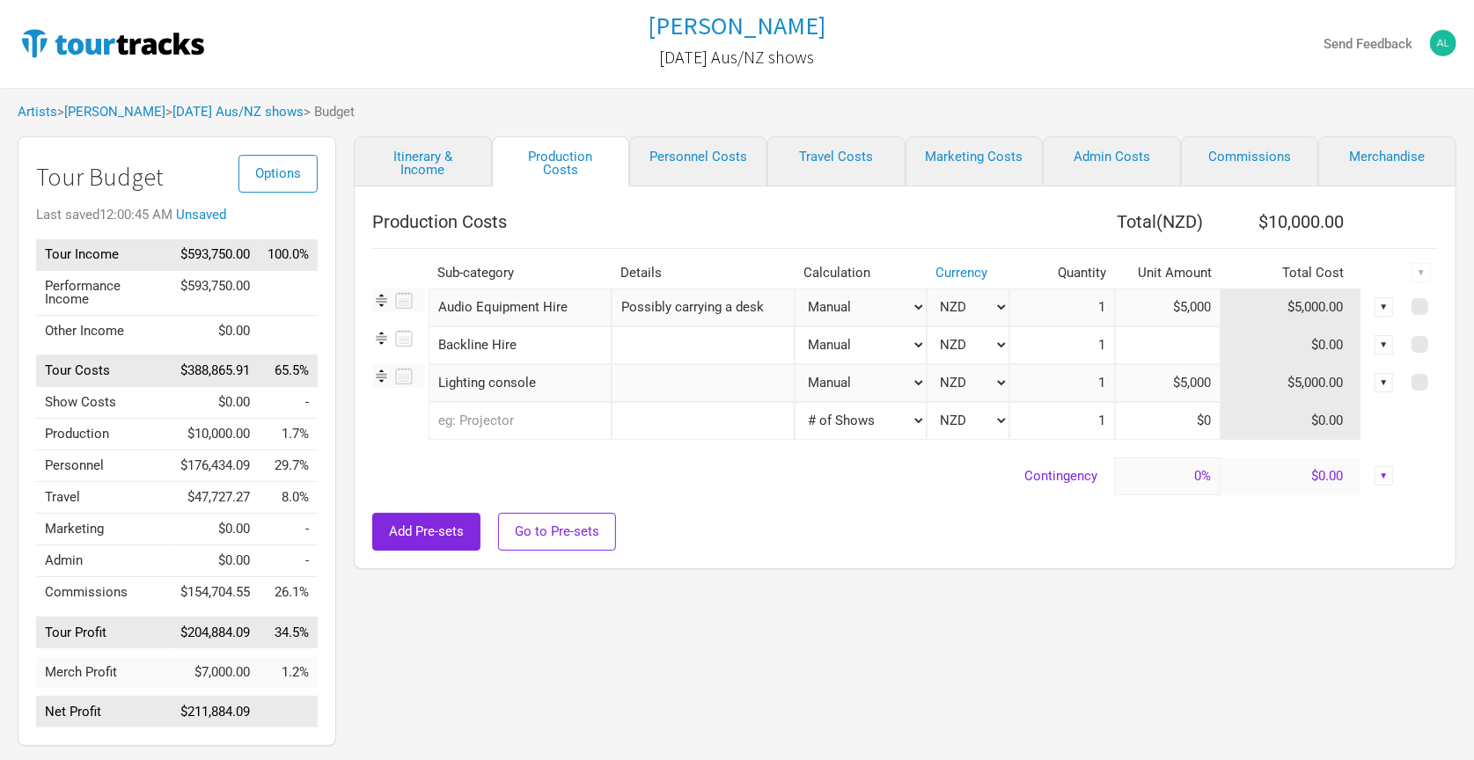
click at [1147, 342] on input at bounding box center [1168, 345] width 106 height 38
click at [676, 347] on input "text" at bounding box center [703, 345] width 183 height 38
click at [643, 566] on div "Production Costs Total ( NZD ) $15,000.00 Sub-category Details Calculation Curr…" at bounding box center [905, 378] width 1103 height 383
click at [1228, 97] on div "Artists > [PERSON_NAME] > [DATE] Aus/NZ shows > Budget" at bounding box center [737, 112] width 1474 height 48
click at [1206, 110] on div "Artists > [PERSON_NAME] > [DATE] Aus/NZ shows > Budget" at bounding box center [737, 112] width 1474 height 48
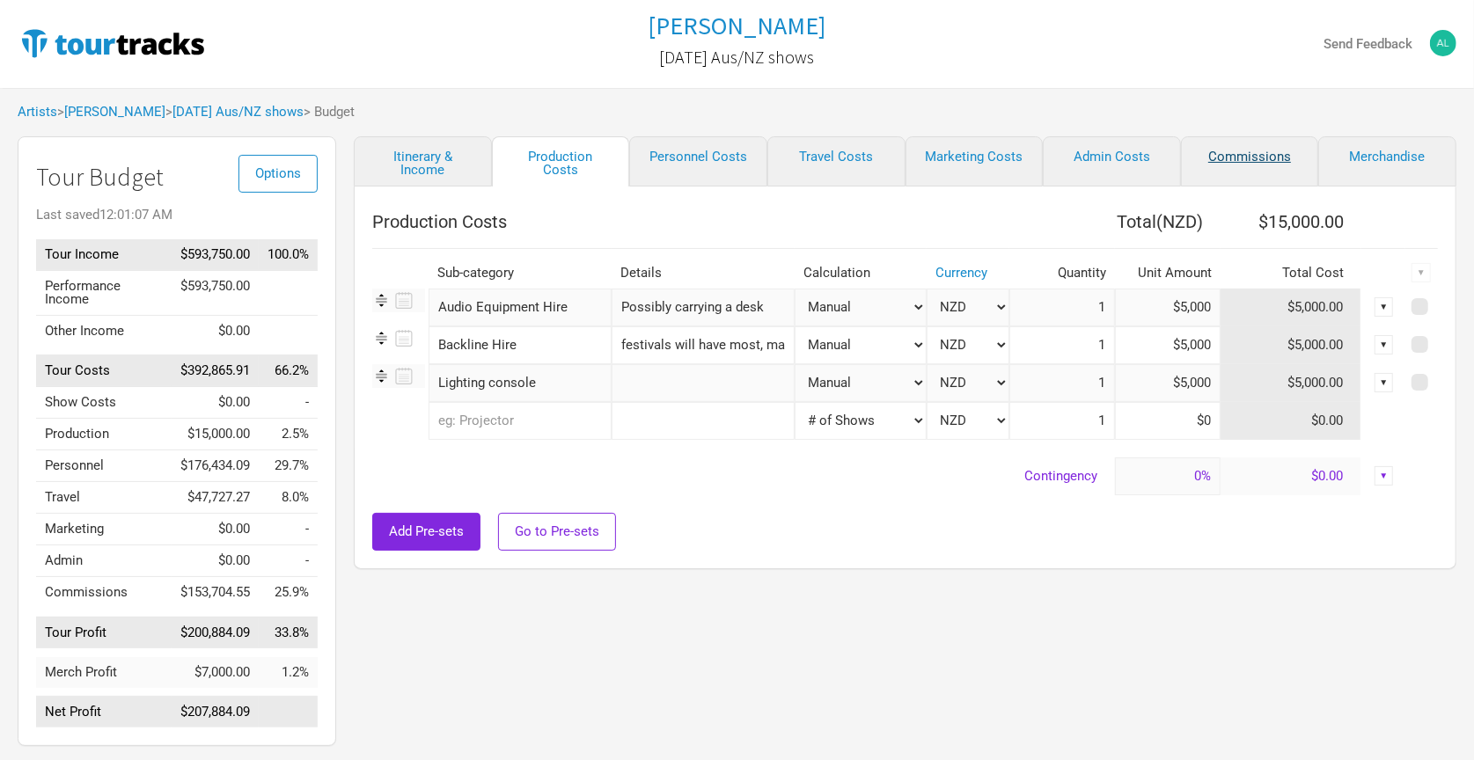
click at [1262, 144] on link "Commissions" at bounding box center [1250, 161] width 138 height 50
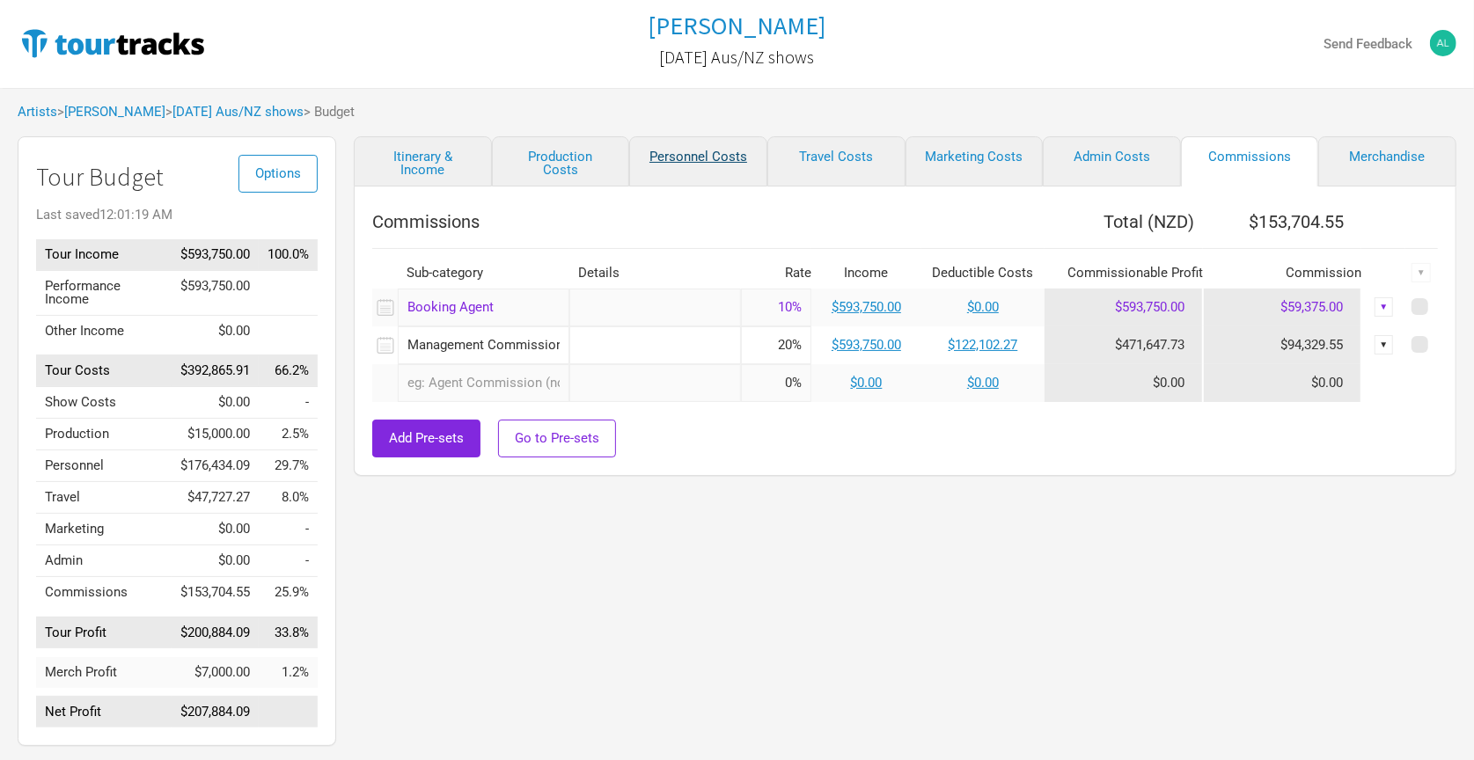
click at [723, 147] on link "Personnel Costs" at bounding box center [698, 161] width 138 height 50
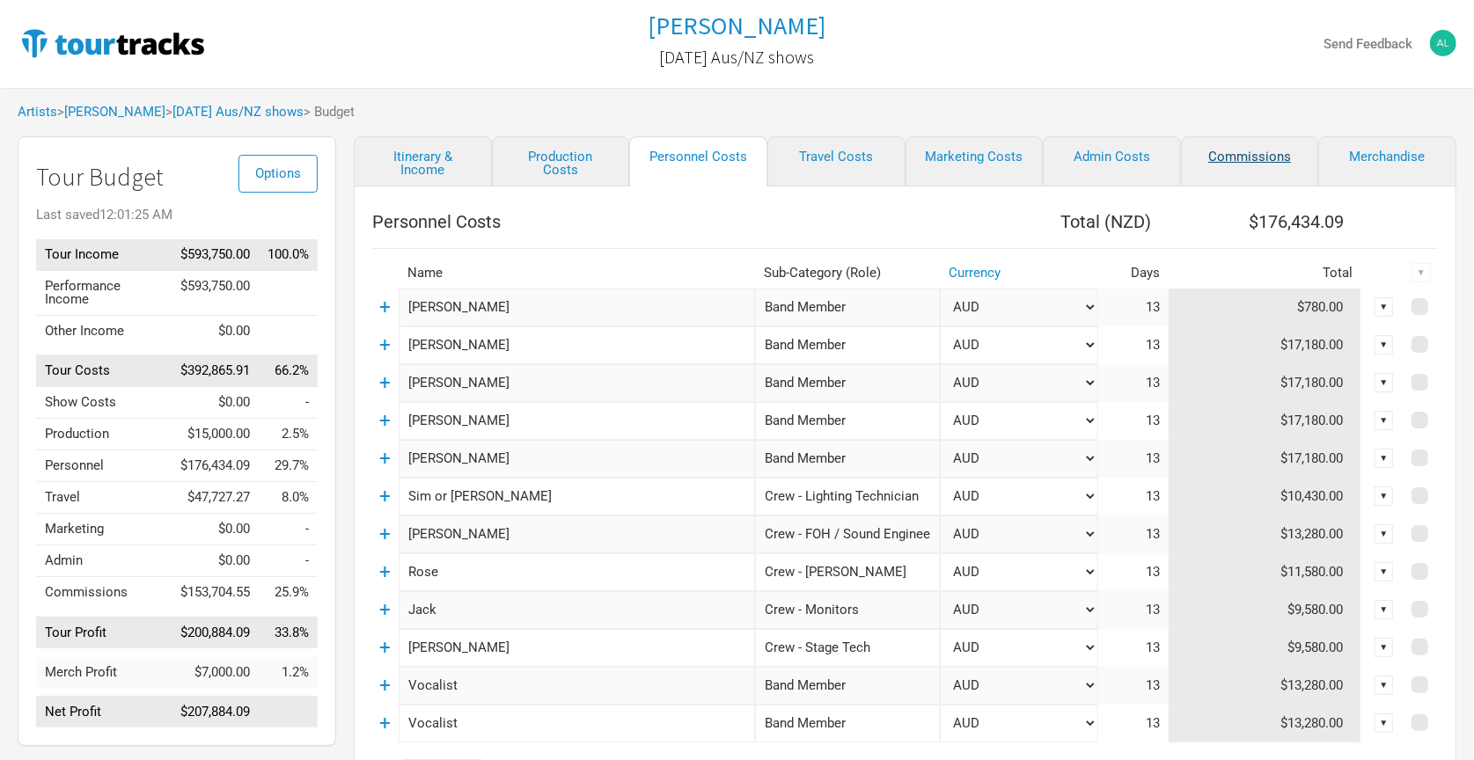
click at [1229, 160] on link "Commissions" at bounding box center [1250, 161] width 138 height 50
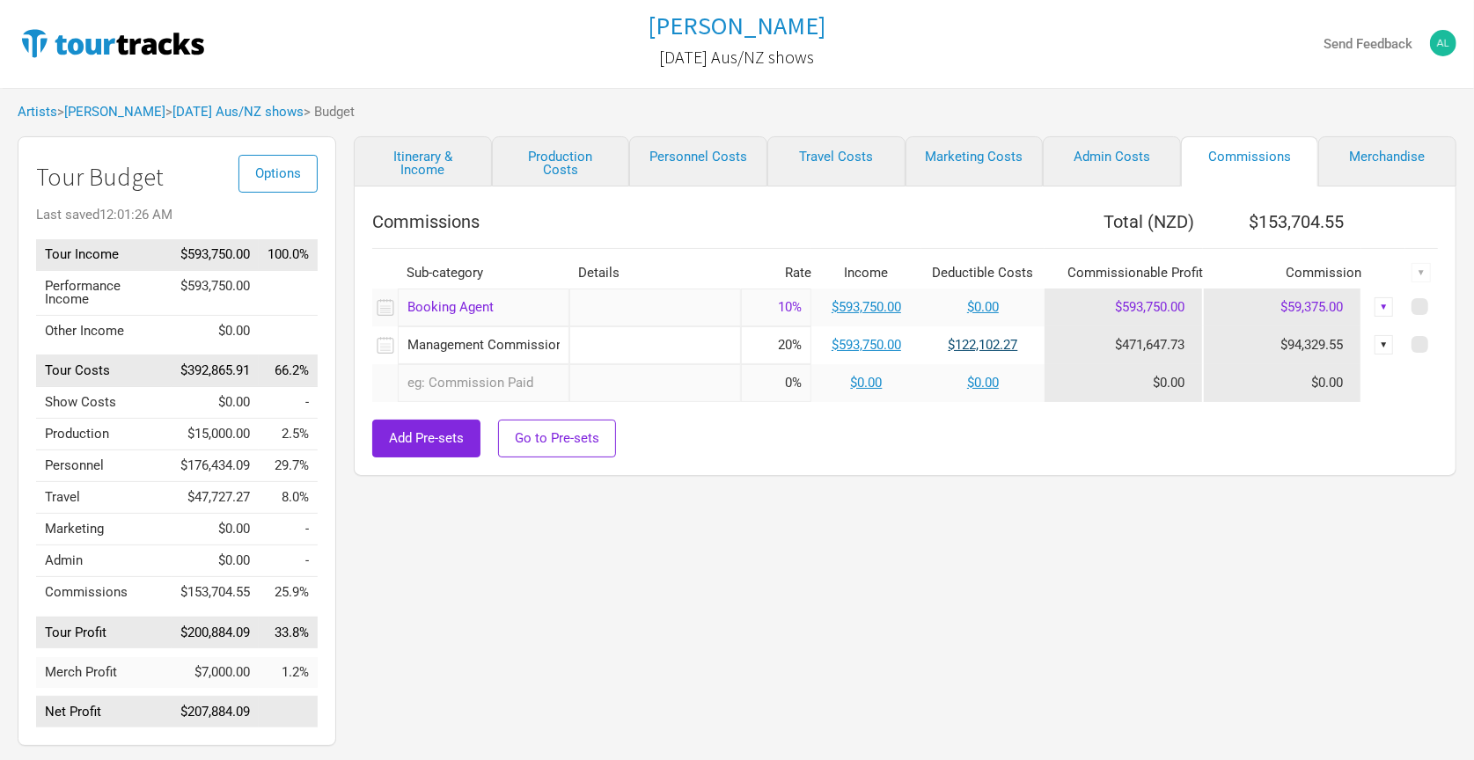
click at [978, 342] on link "$122,102.27" at bounding box center [984, 345] width 70 height 16
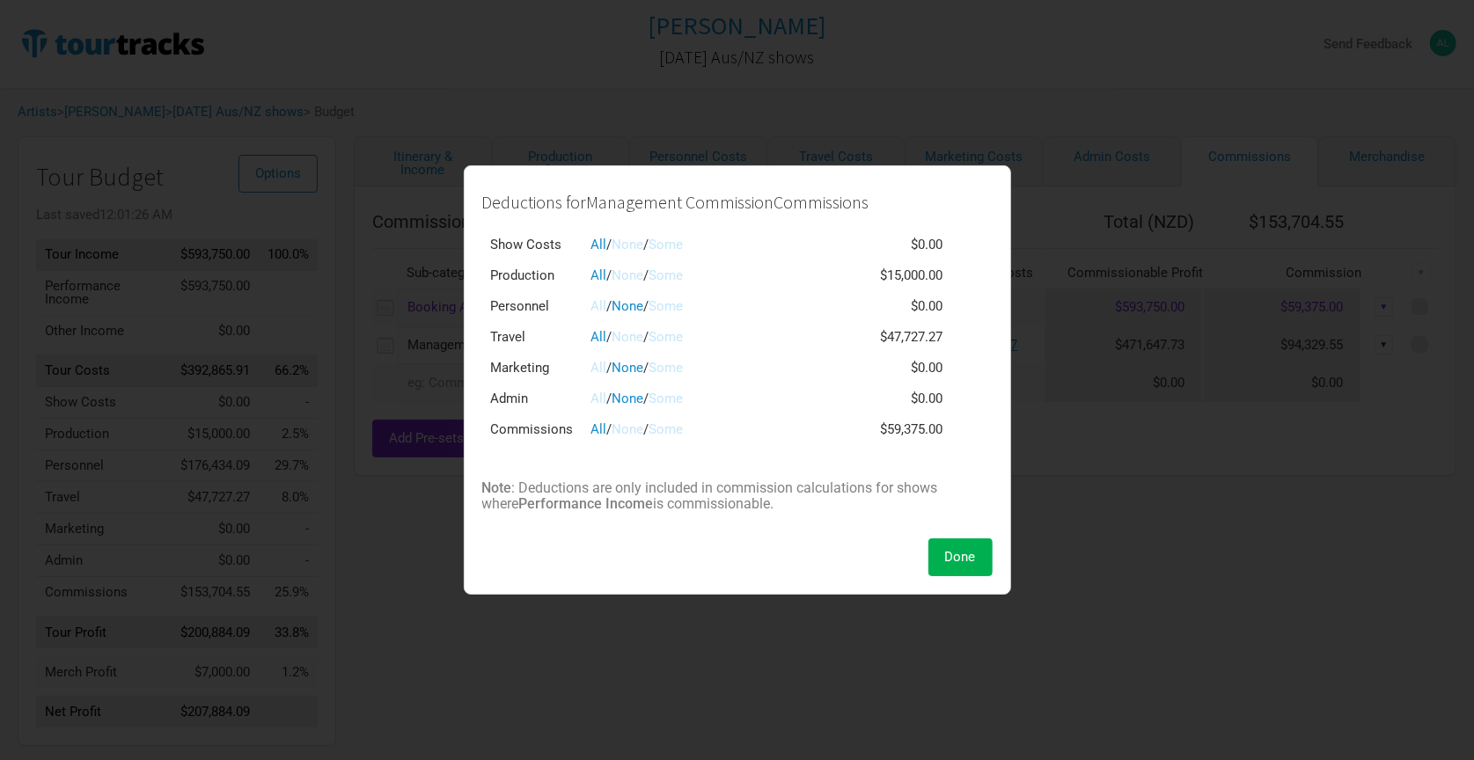
click at [595, 309] on link "All" at bounding box center [599, 306] width 16 height 16
click at [960, 549] on span "Done" at bounding box center [960, 557] width 31 height 16
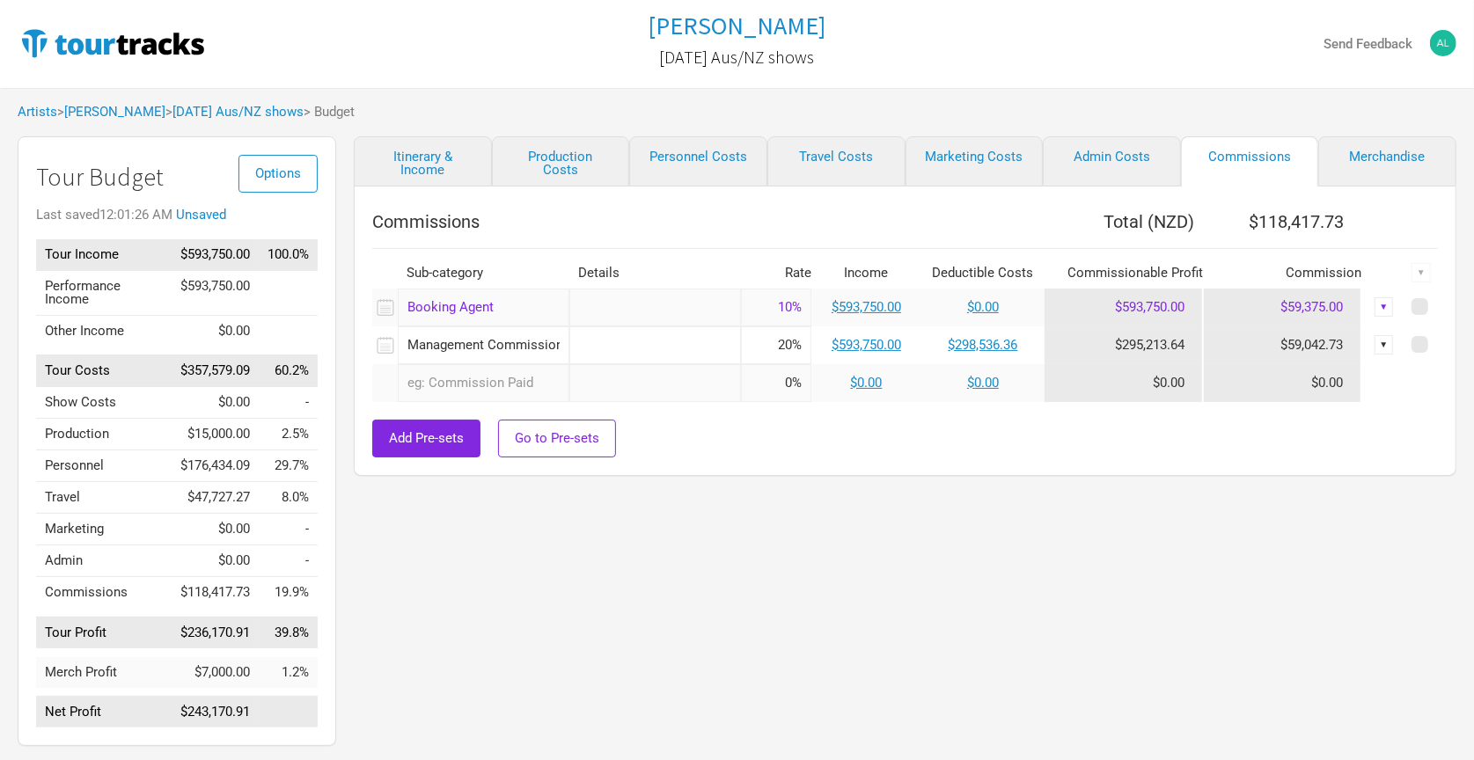
click at [1092, 544] on div "Itinerary & Income Production Costs Personnel Costs Travel Costs Marketing Cost…" at bounding box center [887, 445] width 1103 height 619
click at [993, 341] on link "$298,536.36" at bounding box center [984, 345] width 70 height 16
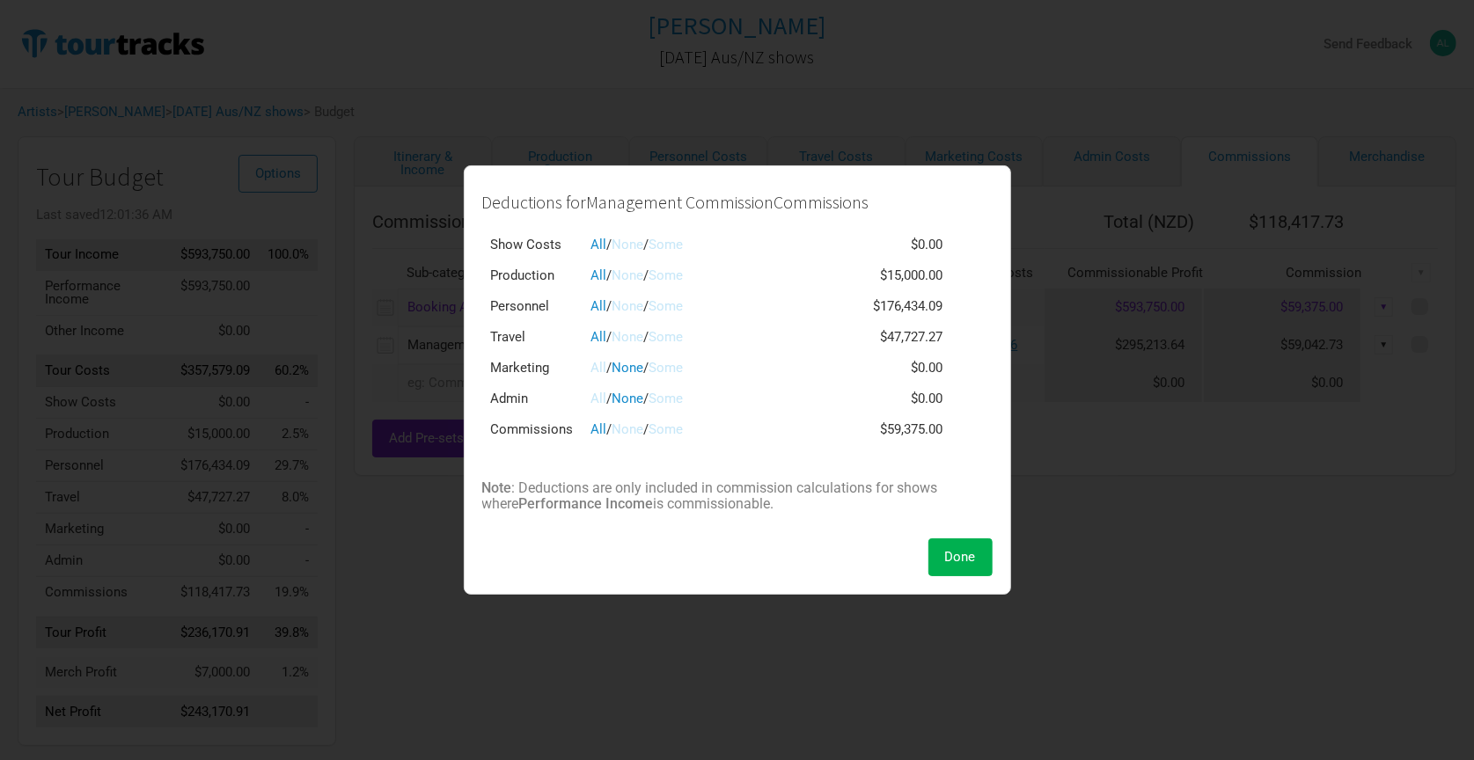
click at [631, 310] on link "None" at bounding box center [628, 306] width 32 height 16
click at [957, 564] on button "Done" at bounding box center [960, 558] width 64 height 38
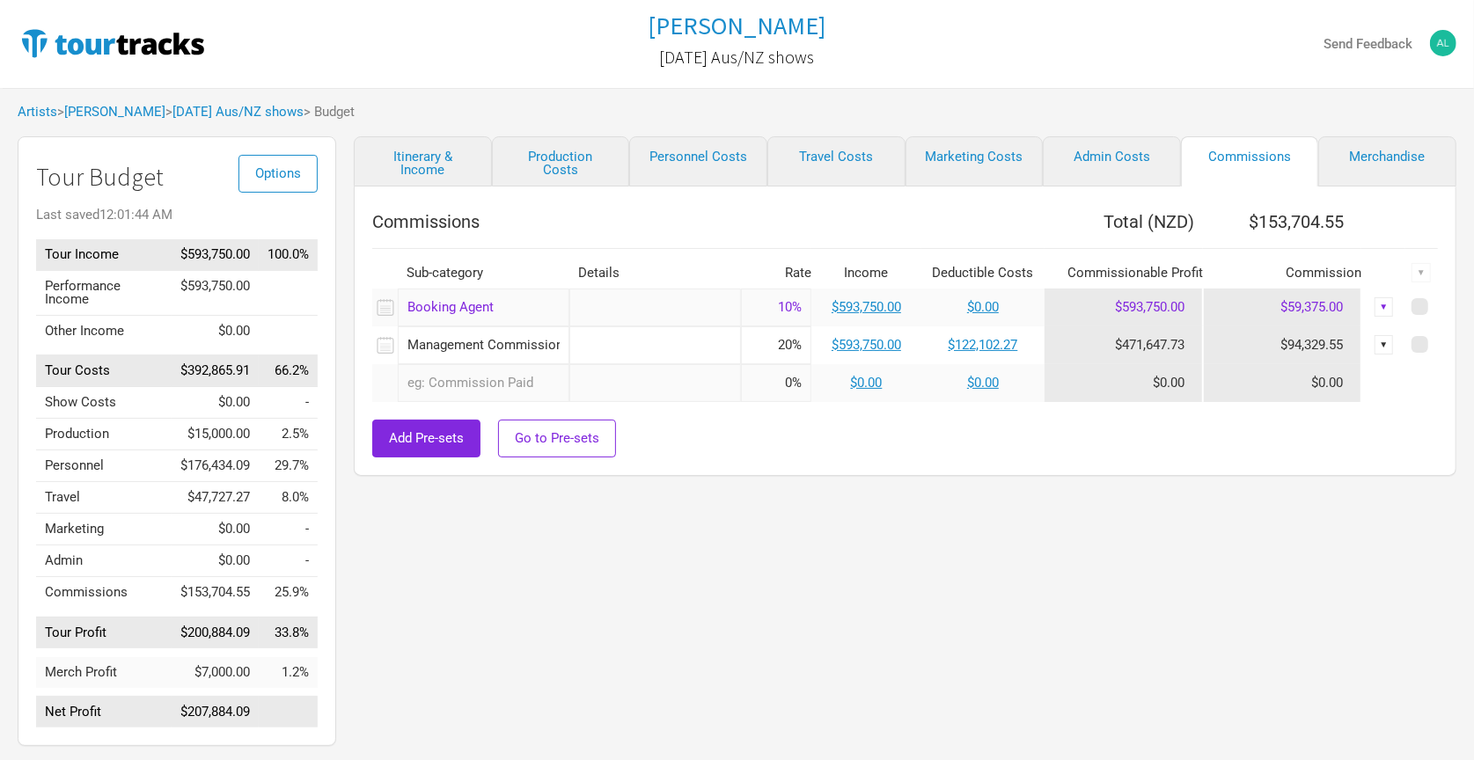
click at [1039, 539] on div "Itinerary & Income Production Costs Personnel Costs Travel Costs Marketing Cost…" at bounding box center [887, 445] width 1103 height 619
click at [970, 573] on div "Itinerary & Income Production Costs Personnel Costs Travel Costs Marketing Cost…" at bounding box center [887, 445] width 1103 height 619
click at [848, 158] on link "Travel Costs" at bounding box center [836, 161] width 138 height 50
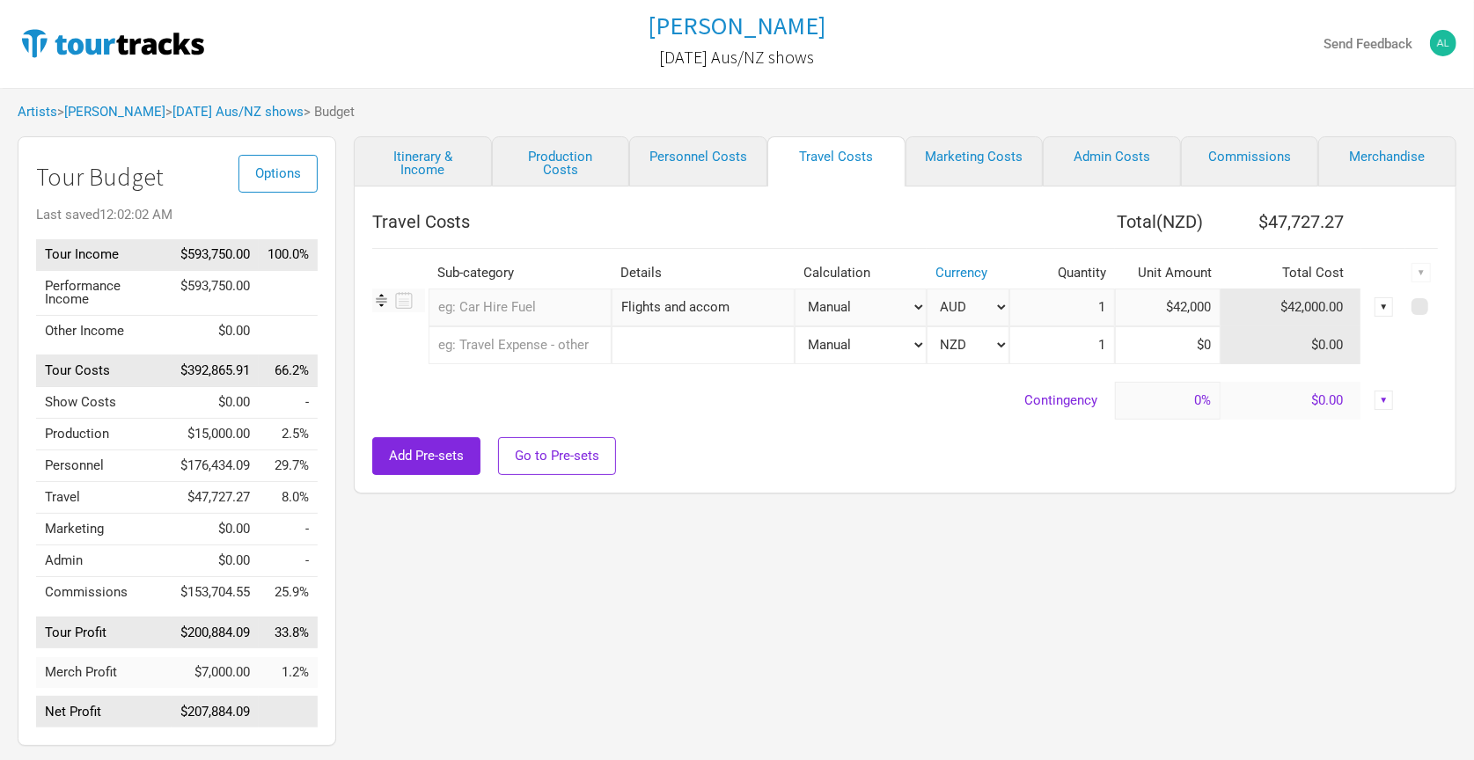
click at [835, 536] on div "Itinerary & Income Production Costs Personnel Costs Travel Costs Marketing Cost…" at bounding box center [887, 445] width 1103 height 619
click at [1171, 302] on input "$42,000" at bounding box center [1168, 308] width 106 height 38
click at [1063, 635] on div "Itinerary & Income Production Costs Personnel Costs Travel Costs Marketing Cost…" at bounding box center [887, 445] width 1103 height 619
click at [722, 485] on div "Travel Costs Total ( NZD ) $62,500.00 Sub-category Details Calculation Currency…" at bounding box center [905, 340] width 1103 height 307
click at [1170, 513] on div "Itinerary & Income Production Costs Personnel Costs Travel Costs Marketing Cost…" at bounding box center [887, 445] width 1103 height 619
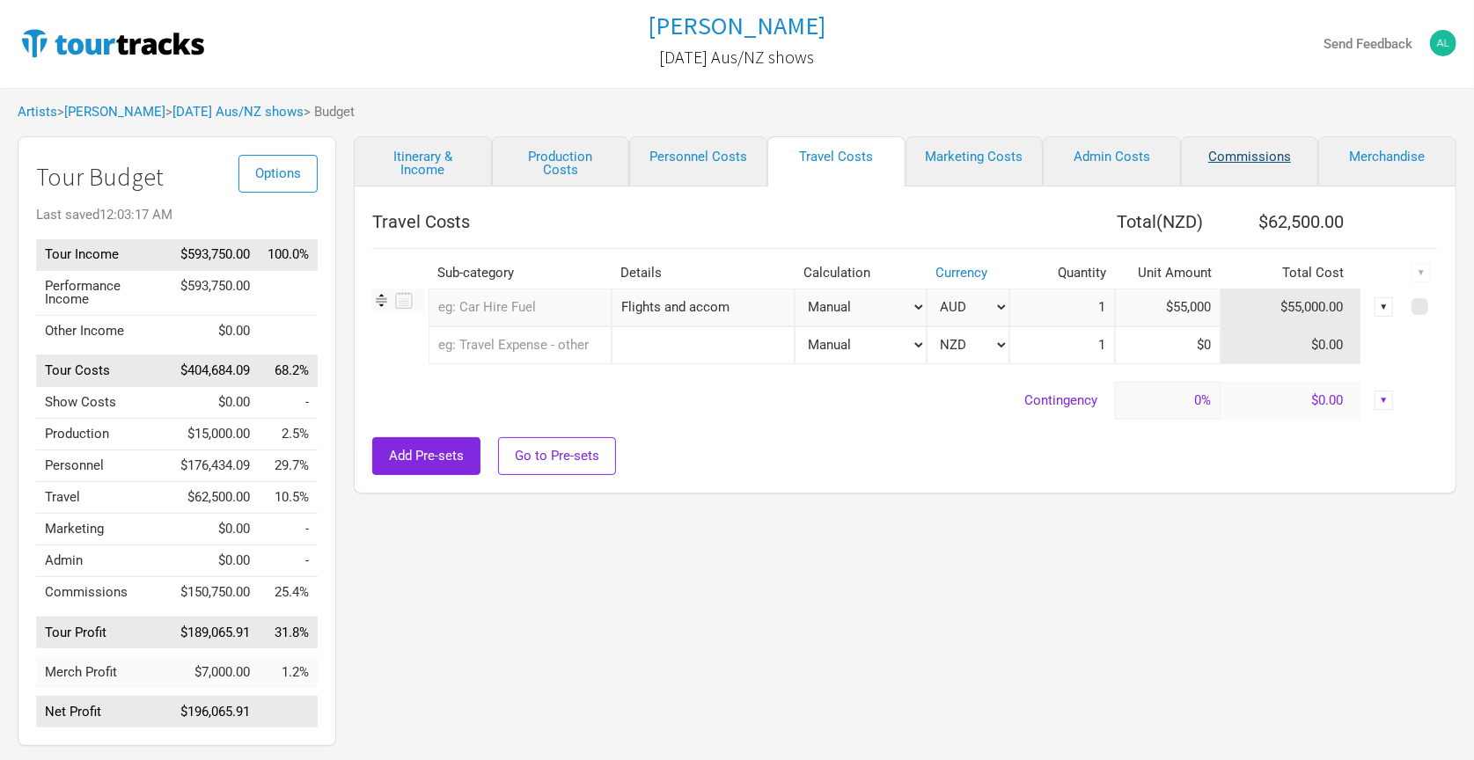
click at [1252, 160] on link "Commissions" at bounding box center [1250, 161] width 138 height 50
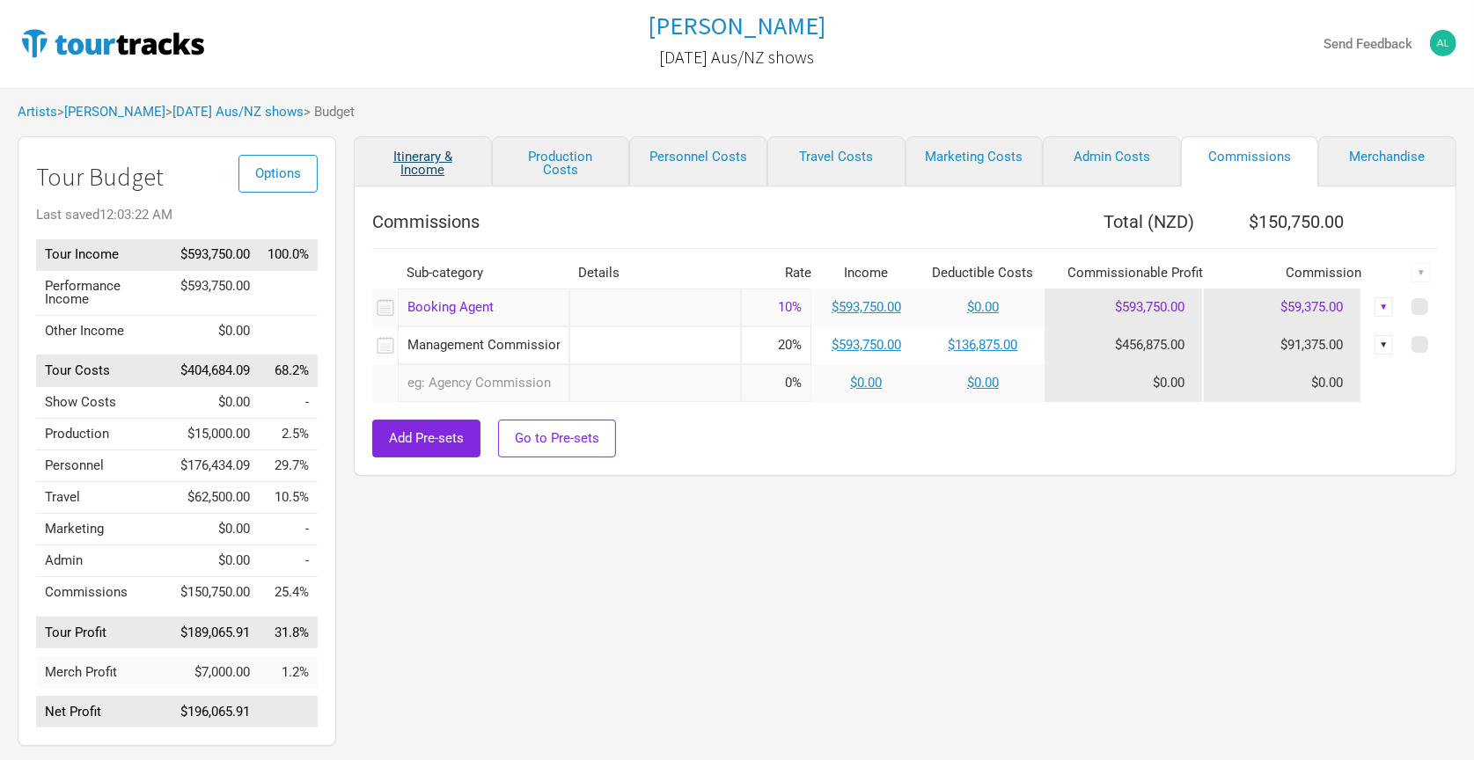
click at [436, 156] on link "Itinerary & Income" at bounding box center [423, 161] width 138 height 50
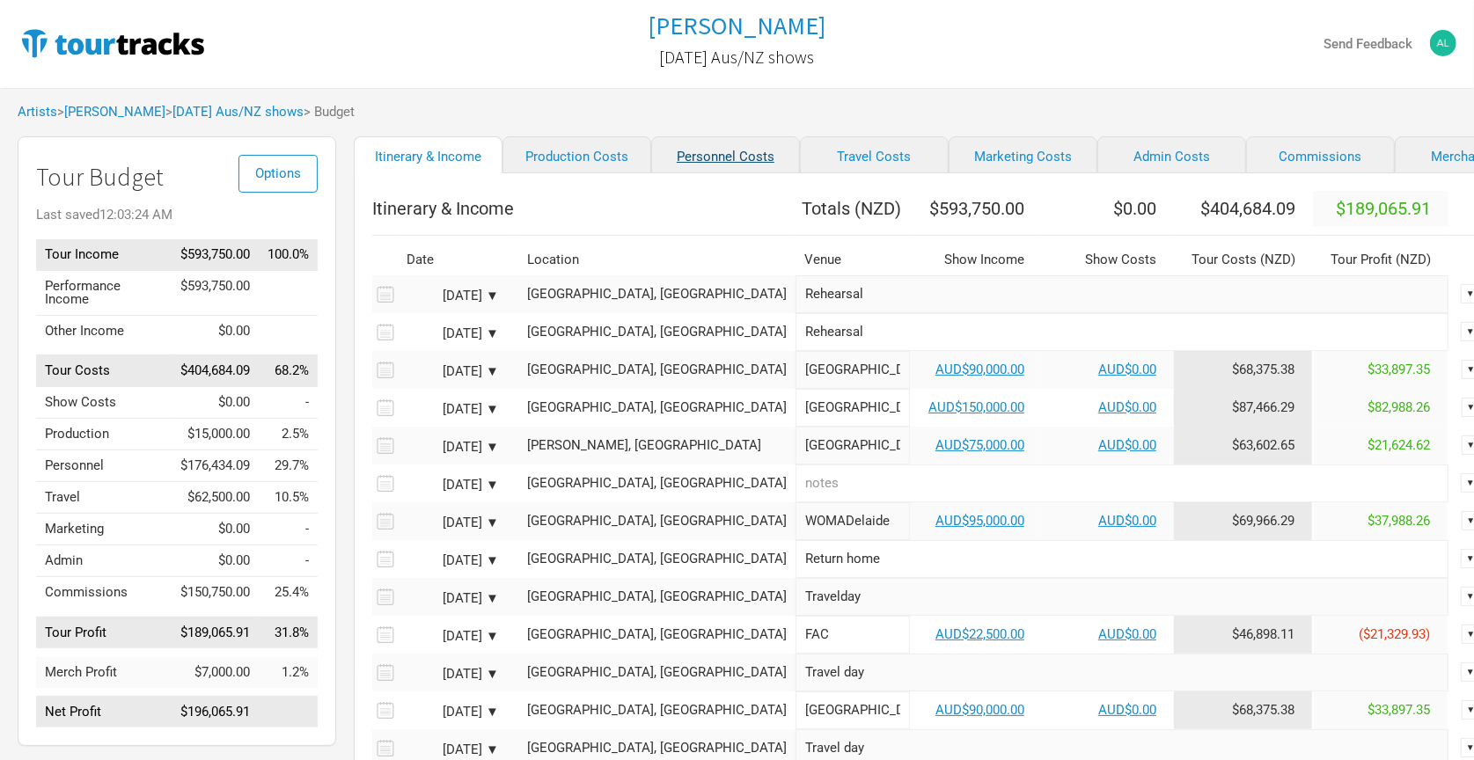
click at [657, 149] on link "Personnel Costs" at bounding box center [725, 154] width 149 height 37
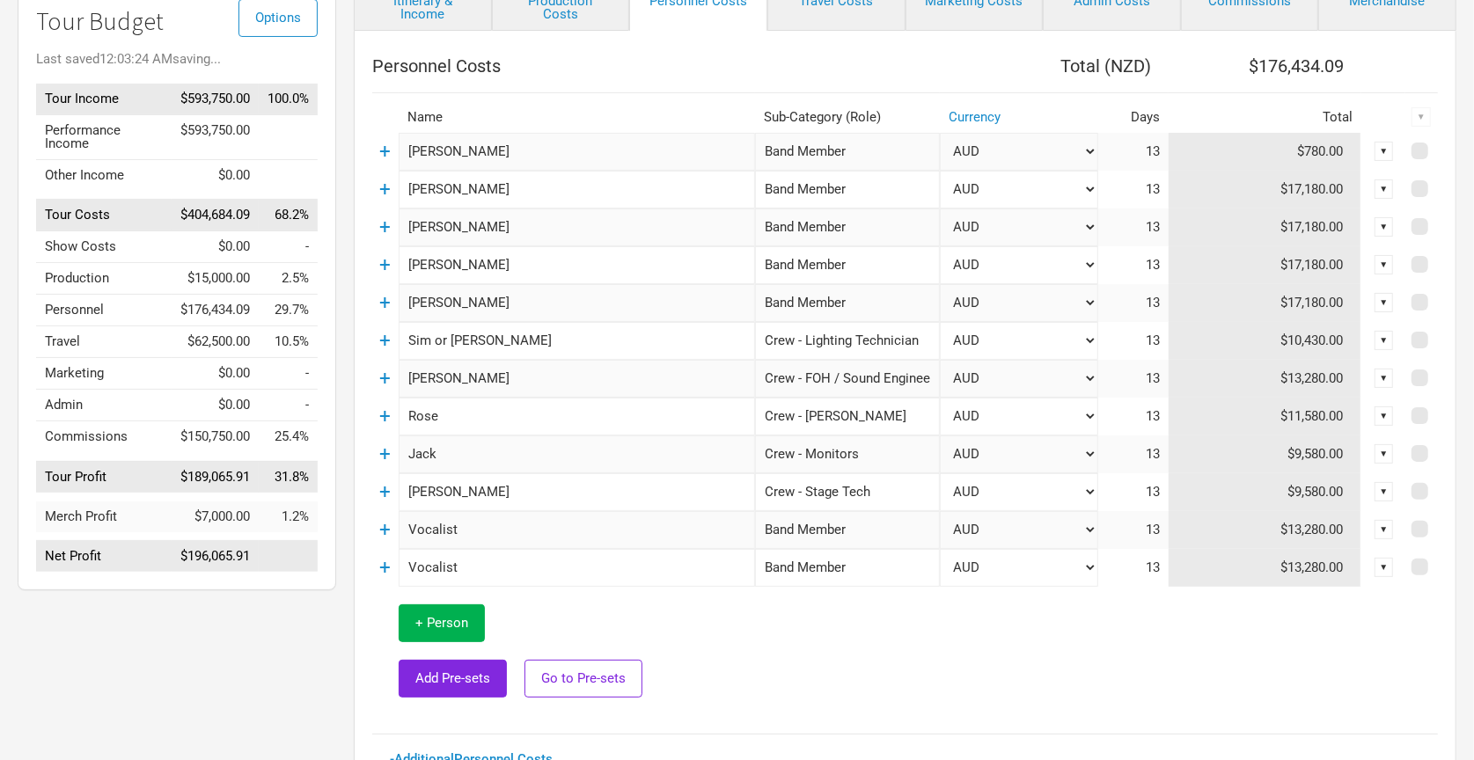
scroll to position [162, 0]
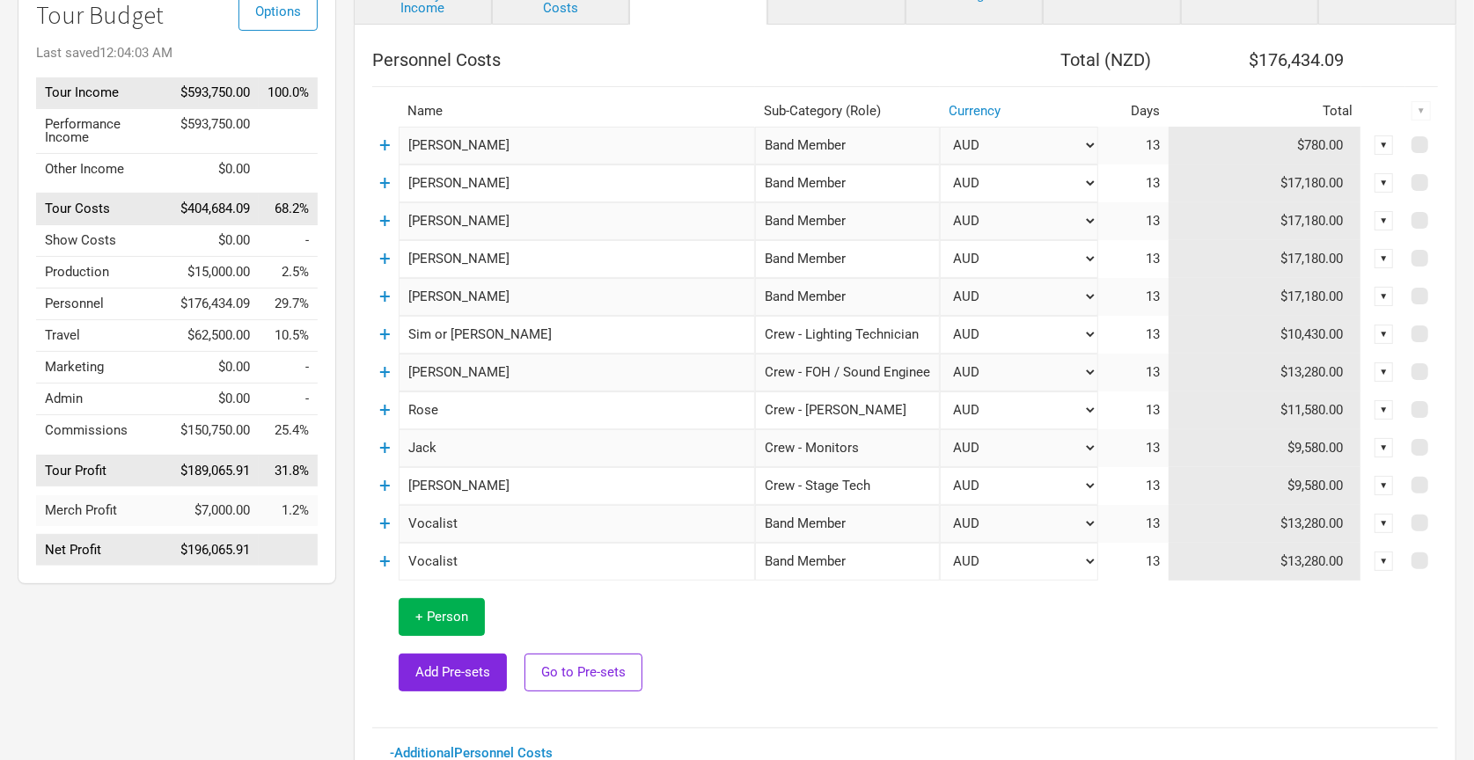
click at [1153, 629] on td at bounding box center [1096, 645] width 683 height 129
click at [925, 43] on th "Personnel Costs" at bounding box center [656, 59] width 568 height 35
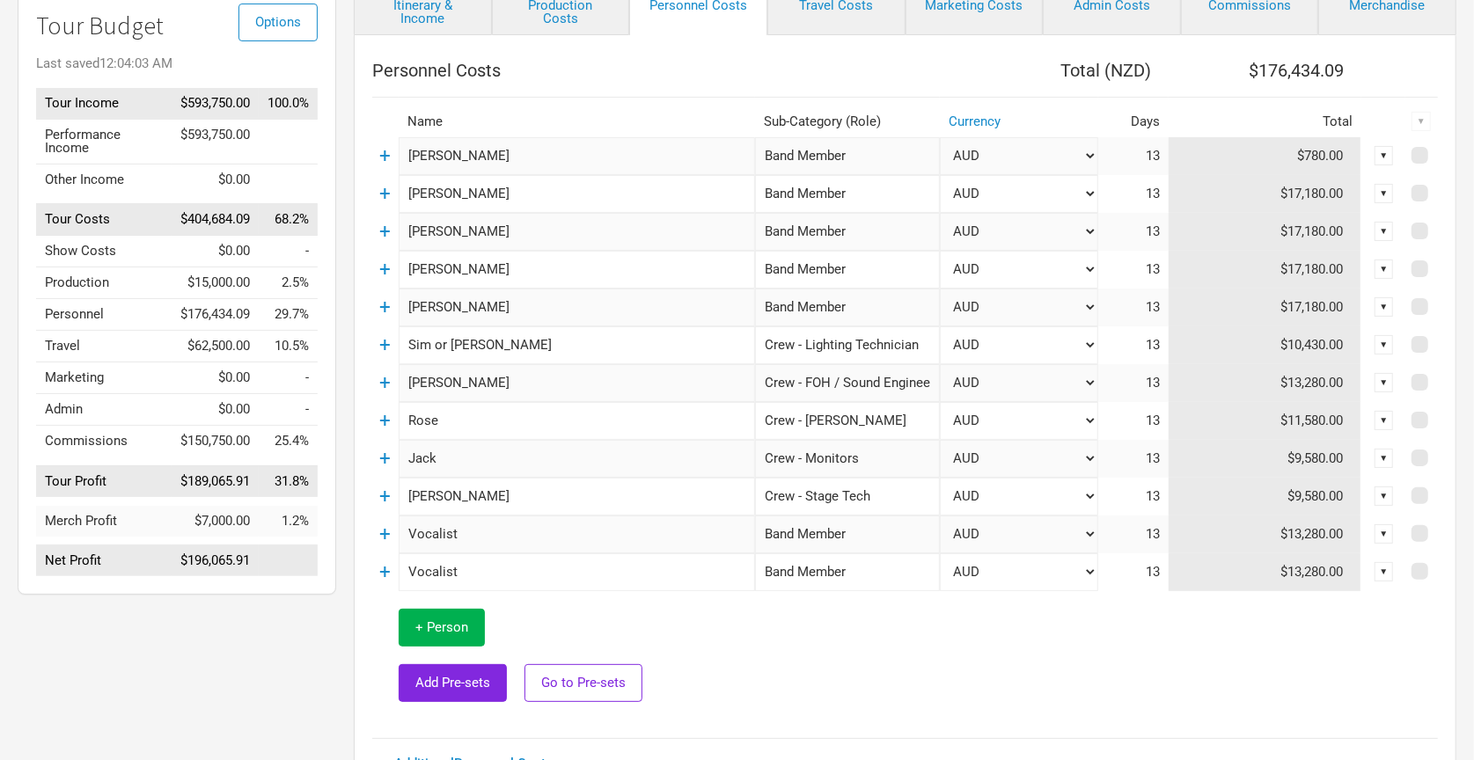
click at [1116, 721] on div "Personnel Costs Total ( NZD ) $176,434.09 Name Sub-Category (Role) Currency Day…" at bounding box center [905, 528] width 1066 height 951
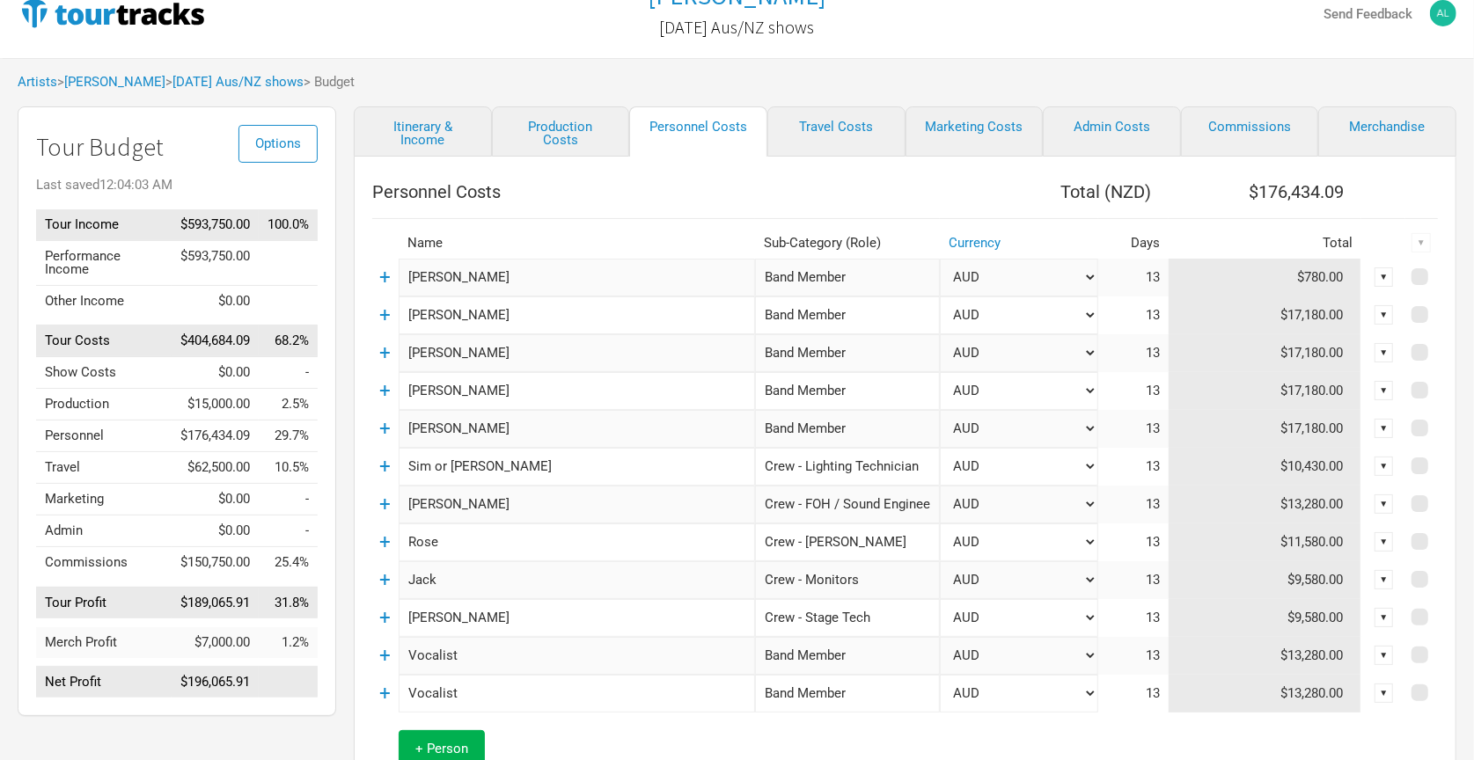
scroll to position [26, 0]
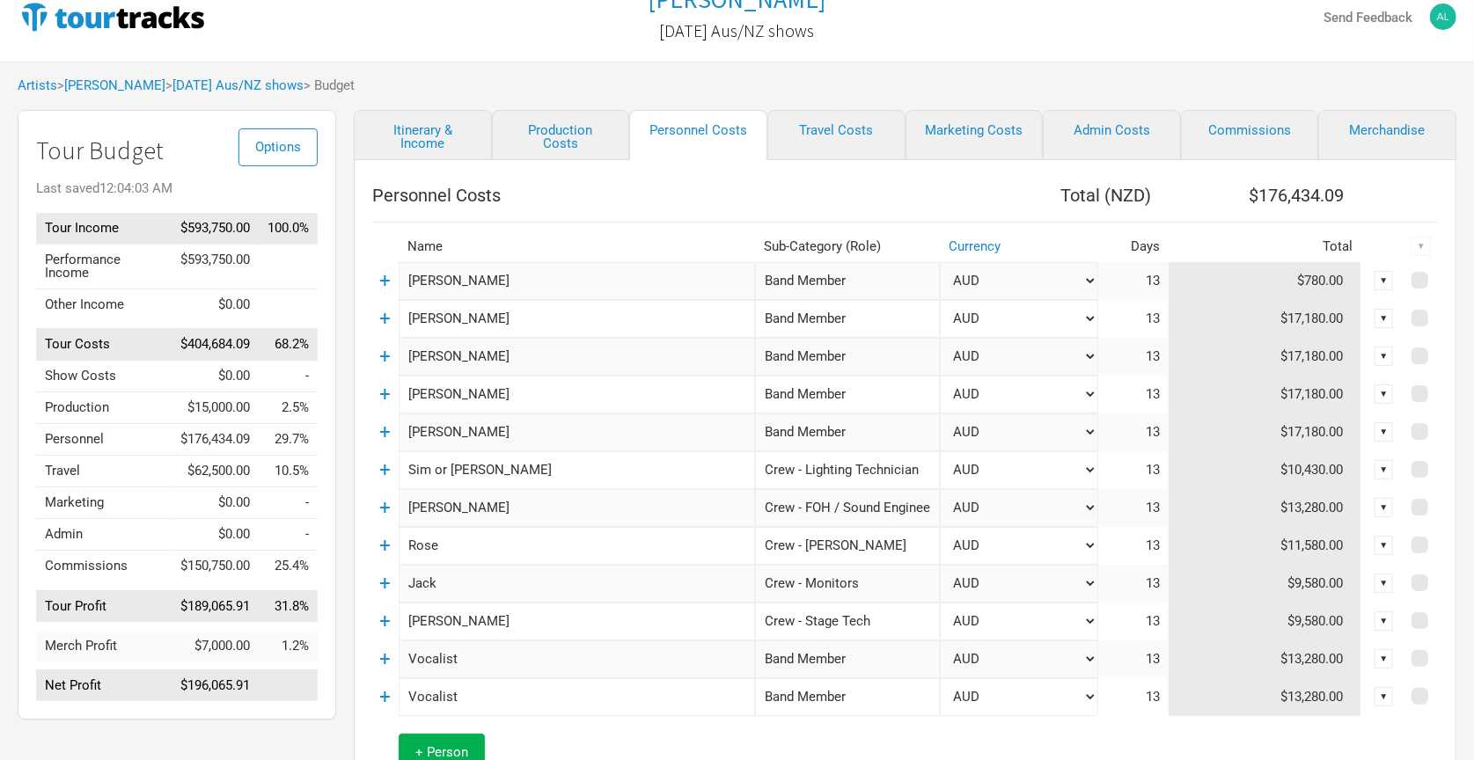
click at [597, 68] on div "Artists > [PERSON_NAME] > [DATE] Aus/NZ shows > Budget" at bounding box center [737, 86] width 1474 height 48
click at [565, 70] on div "Artists > [PERSON_NAME] > [DATE] Aus/NZ shows > Budget" at bounding box center [737, 86] width 1474 height 48
click at [1375, 136] on link "Merchandise" at bounding box center [1387, 135] width 138 height 50
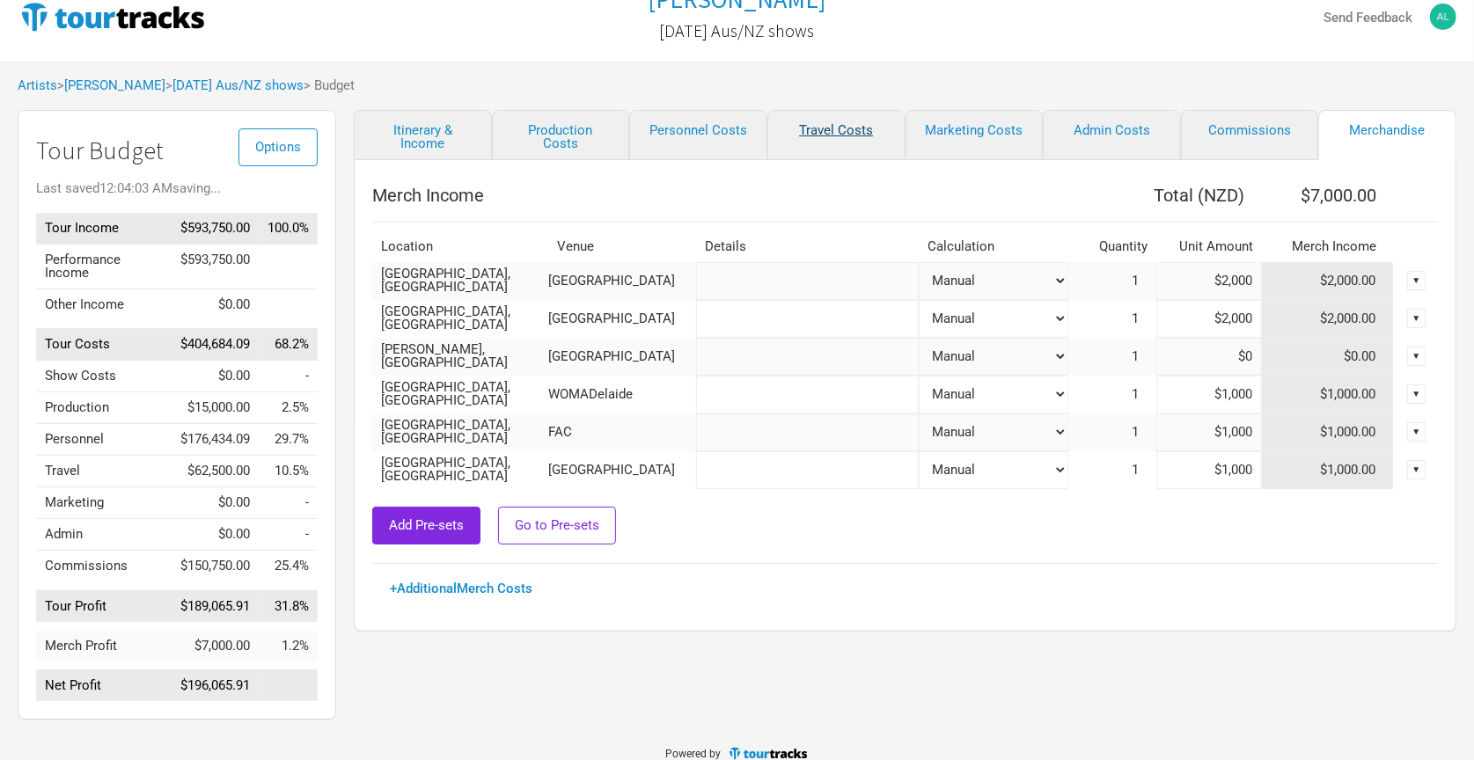
click at [829, 128] on link "Travel Costs" at bounding box center [836, 135] width 138 height 50
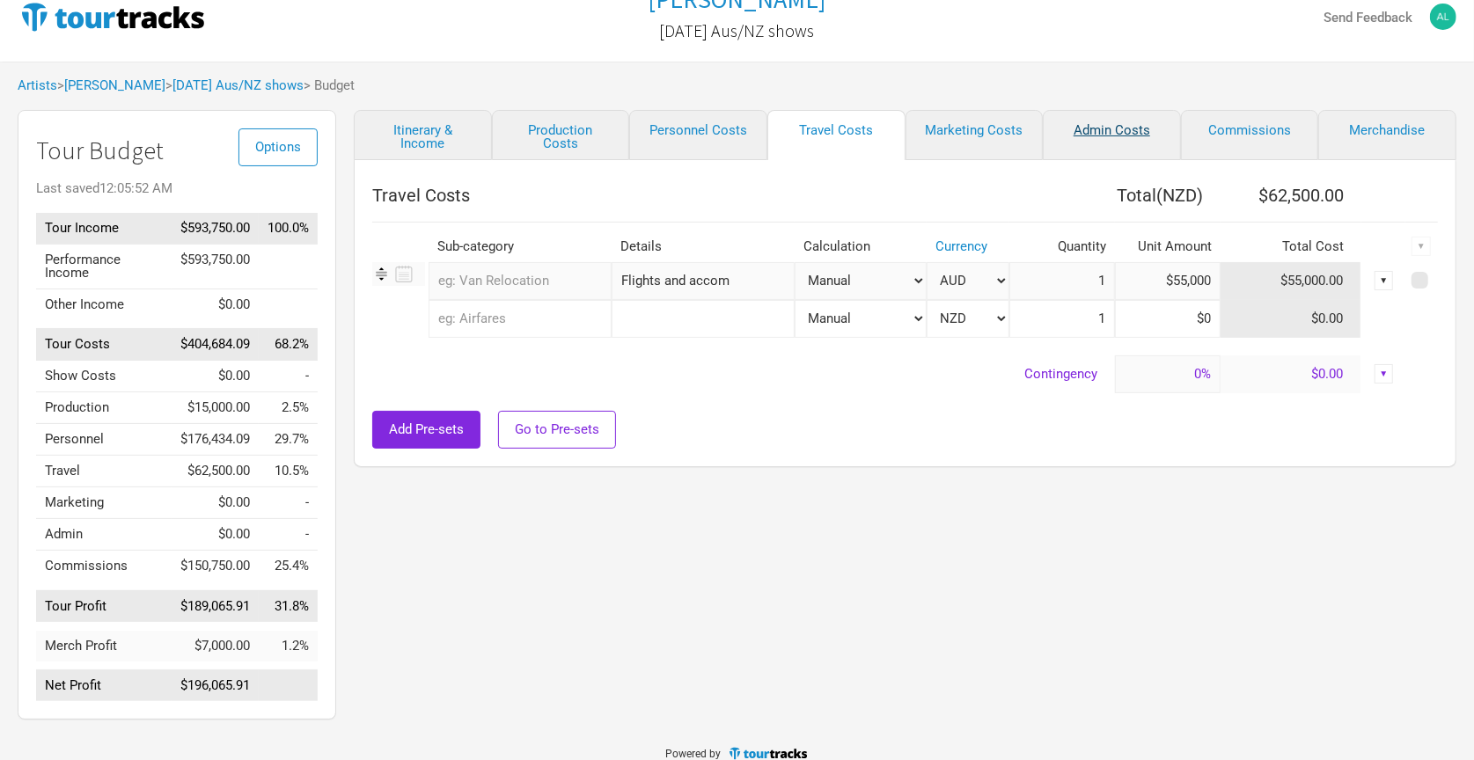
click at [1107, 122] on link "Admin Costs" at bounding box center [1112, 135] width 138 height 50
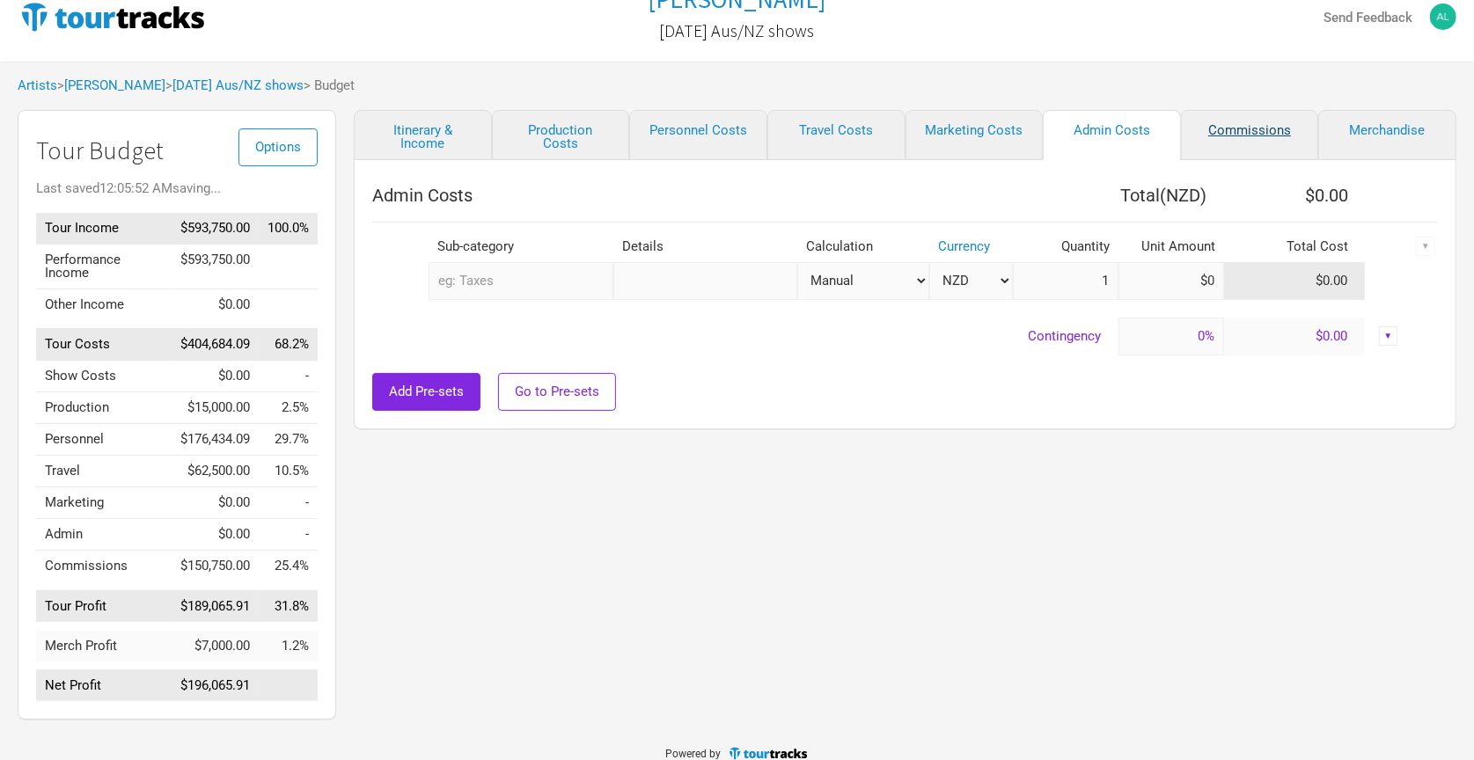
click at [1224, 122] on link "Commissions" at bounding box center [1250, 135] width 138 height 50
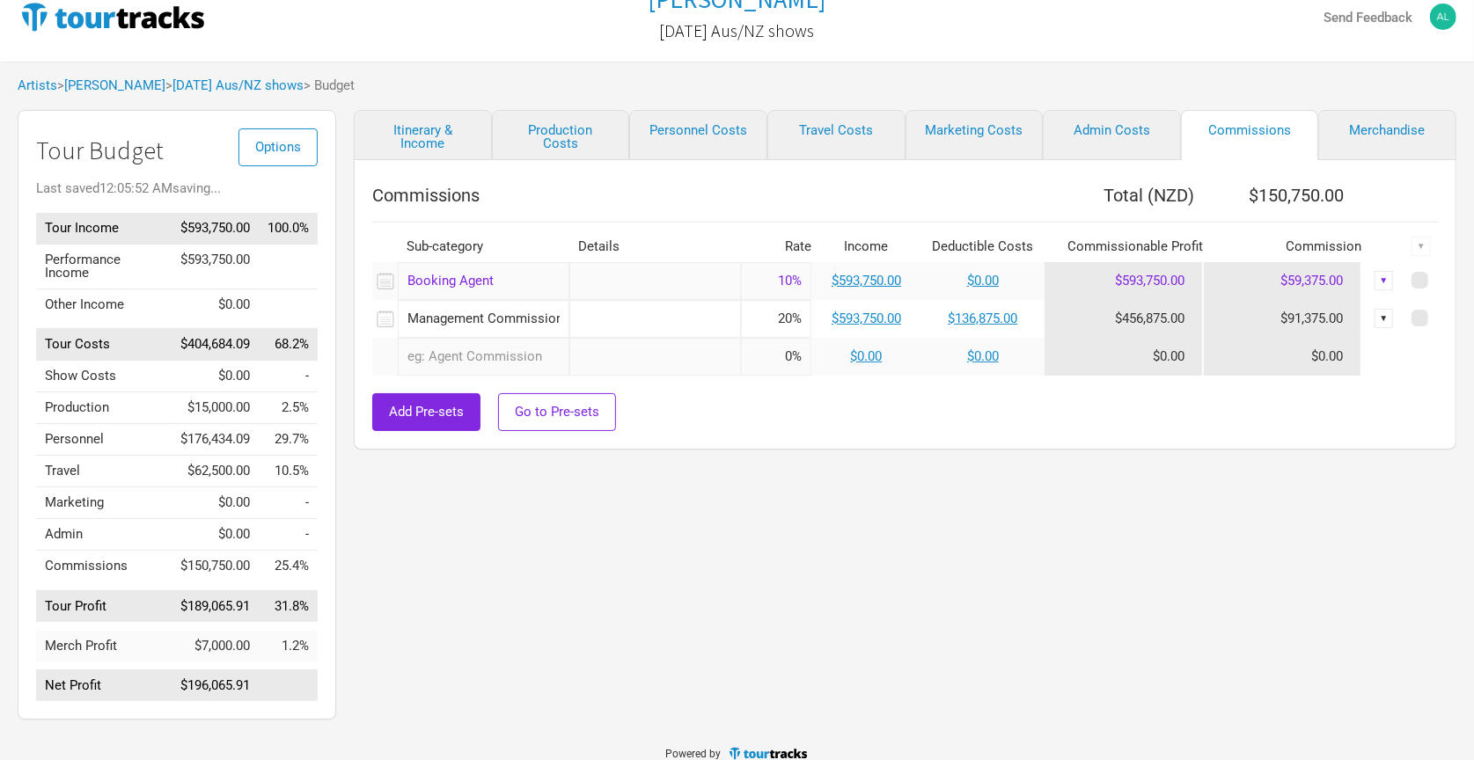
click at [1074, 484] on div "Itinerary & Income Production Costs Personnel Costs Travel Costs Marketing Cost…" at bounding box center [887, 419] width 1103 height 619
click at [964, 315] on link "$136,875.00" at bounding box center [984, 319] width 70 height 16
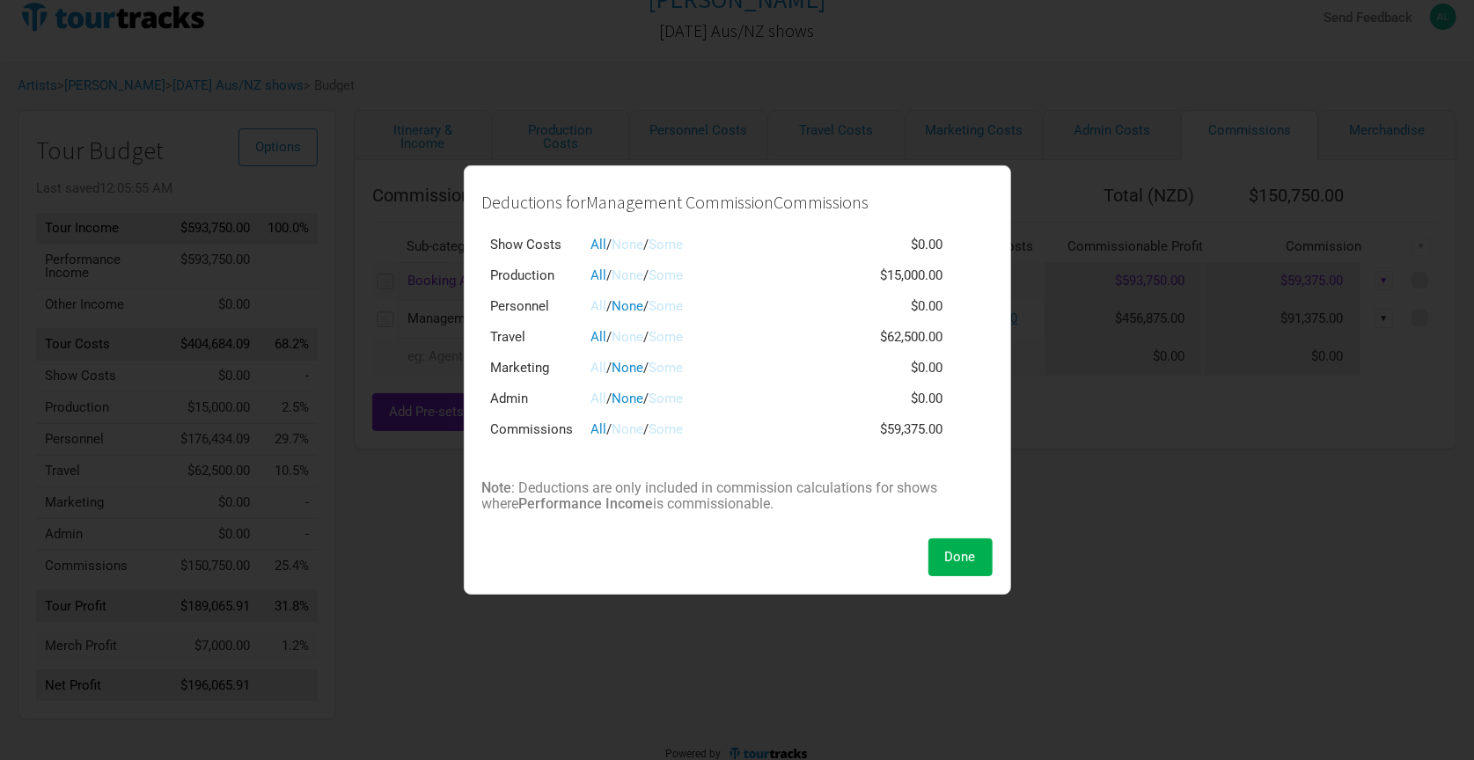
click at [682, 308] on link "Some" at bounding box center [666, 306] width 34 height 16
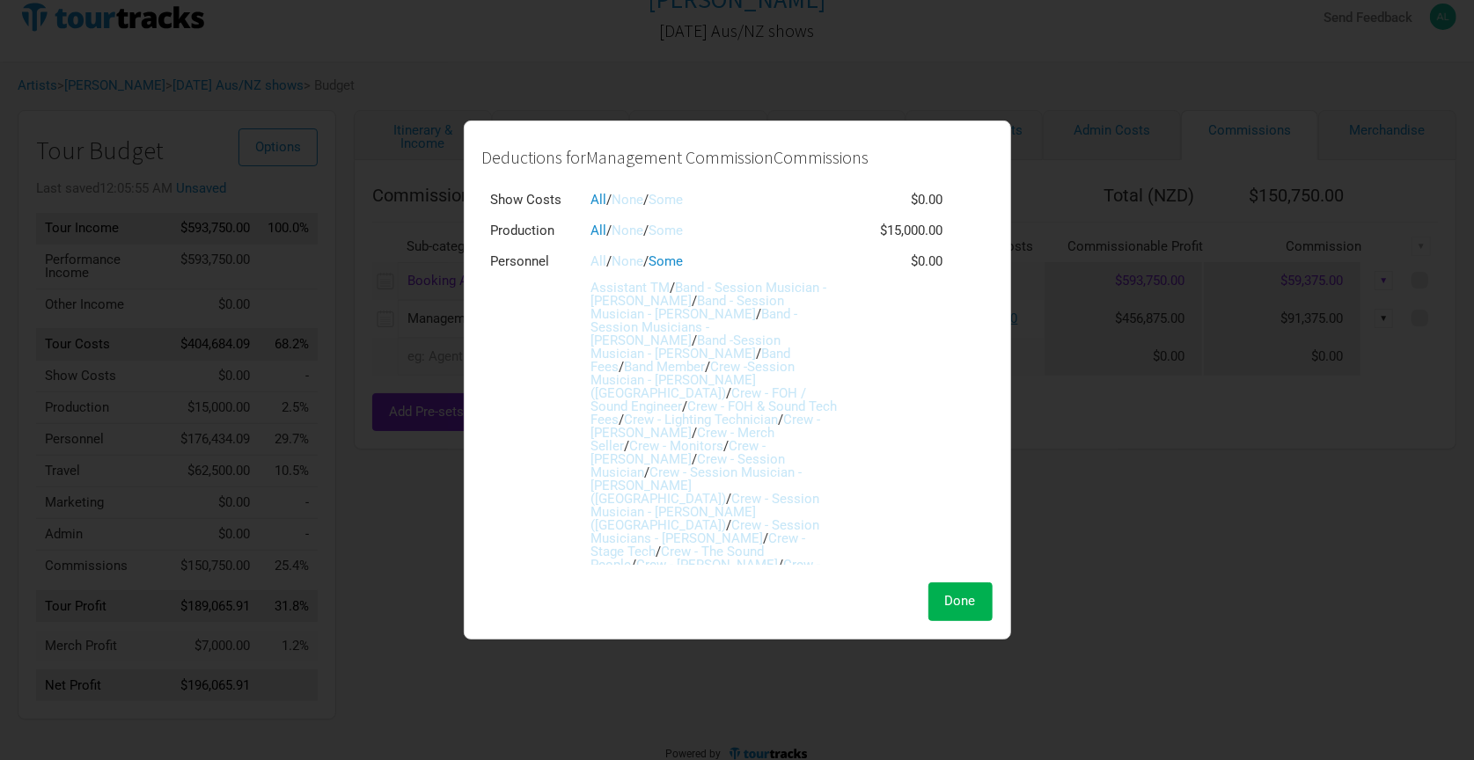
click at [624, 260] on link "None" at bounding box center [628, 261] width 32 height 16
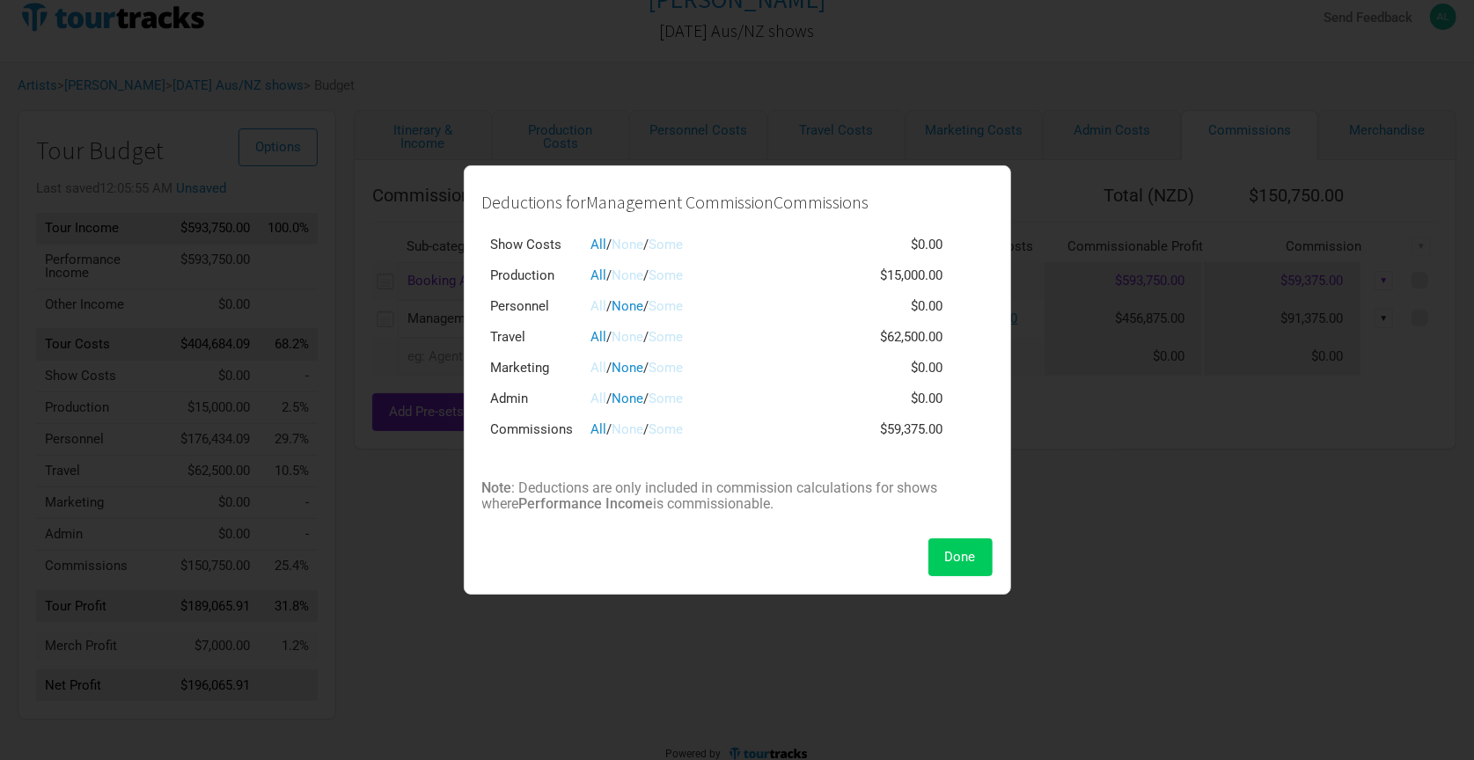
click at [982, 554] on button "Done" at bounding box center [960, 558] width 64 height 38
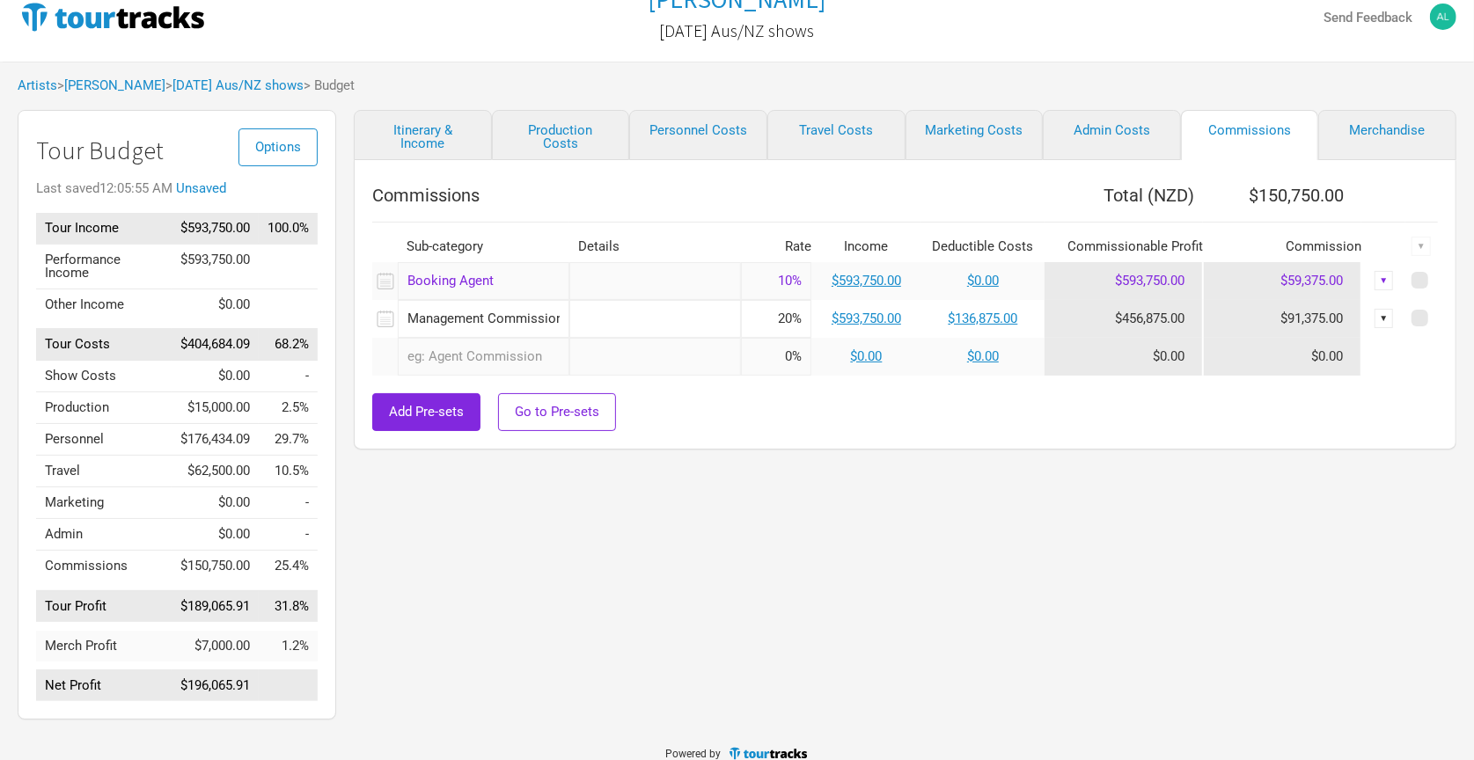
click at [1024, 556] on div "Itinerary & Income Production Costs Personnel Costs Travel Costs Marketing Cost…" at bounding box center [887, 419] width 1103 height 619
click at [728, 131] on link "Personnel Costs" at bounding box center [698, 135] width 138 height 50
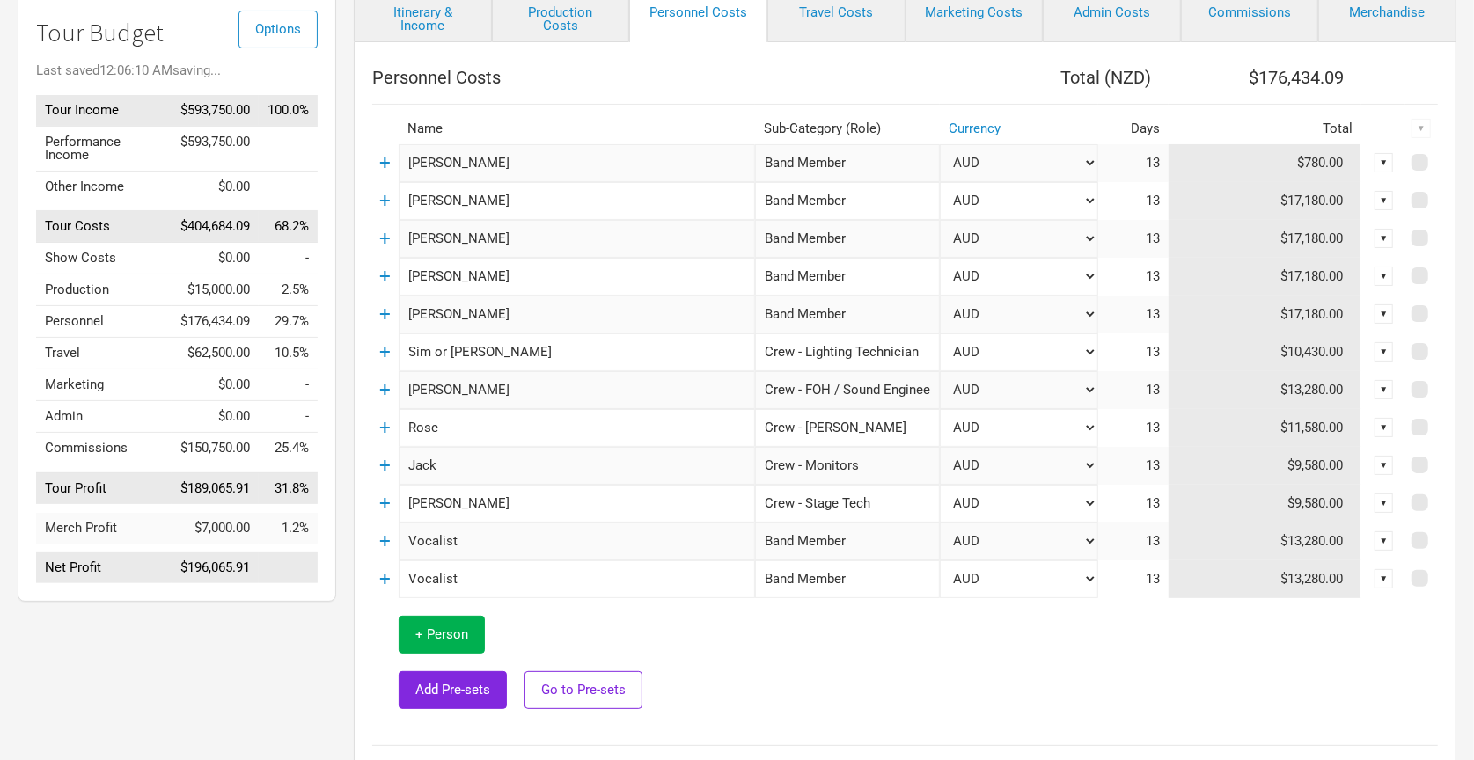
scroll to position [145, 0]
click at [388, 206] on link "+" at bounding box center [385, 199] width 11 height 23
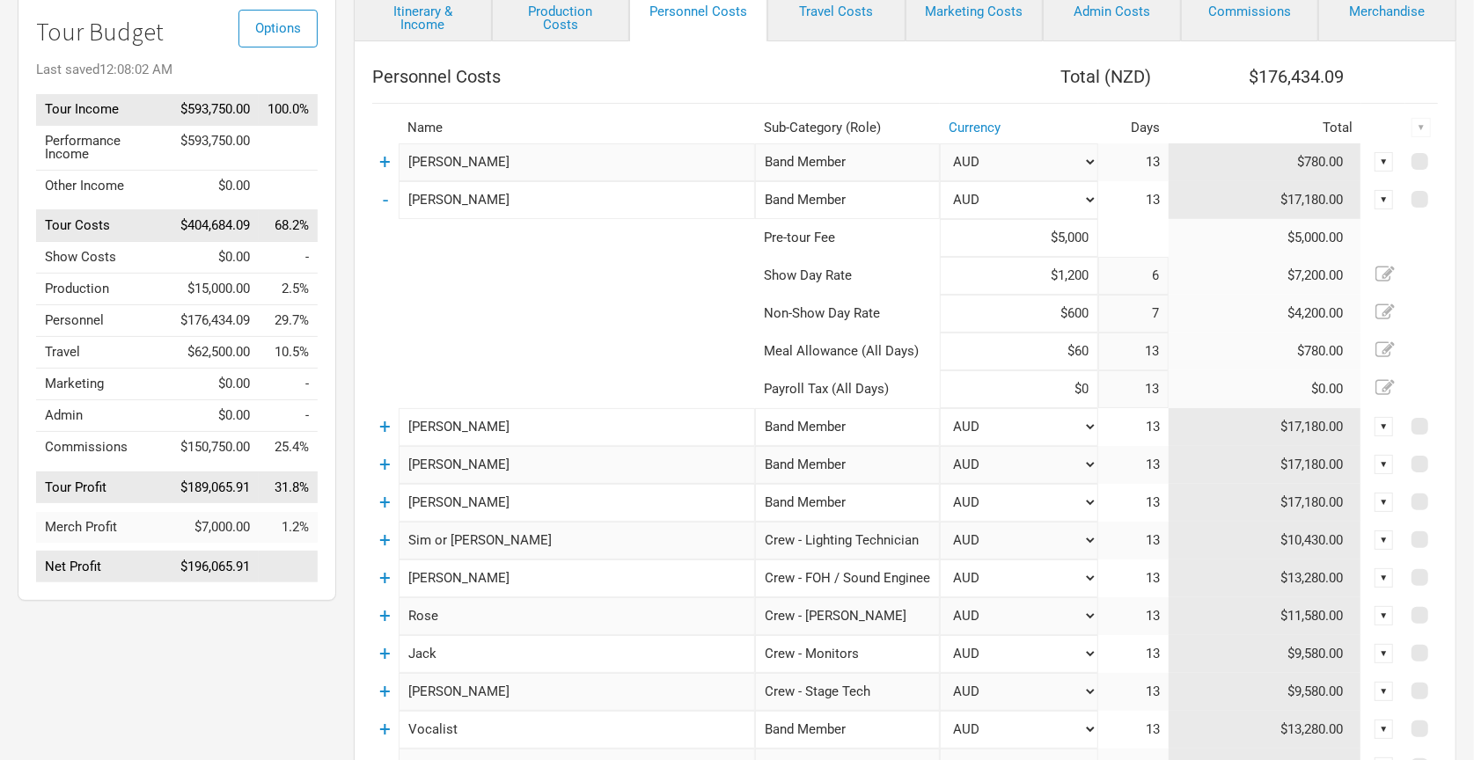
scroll to position [180, 0]
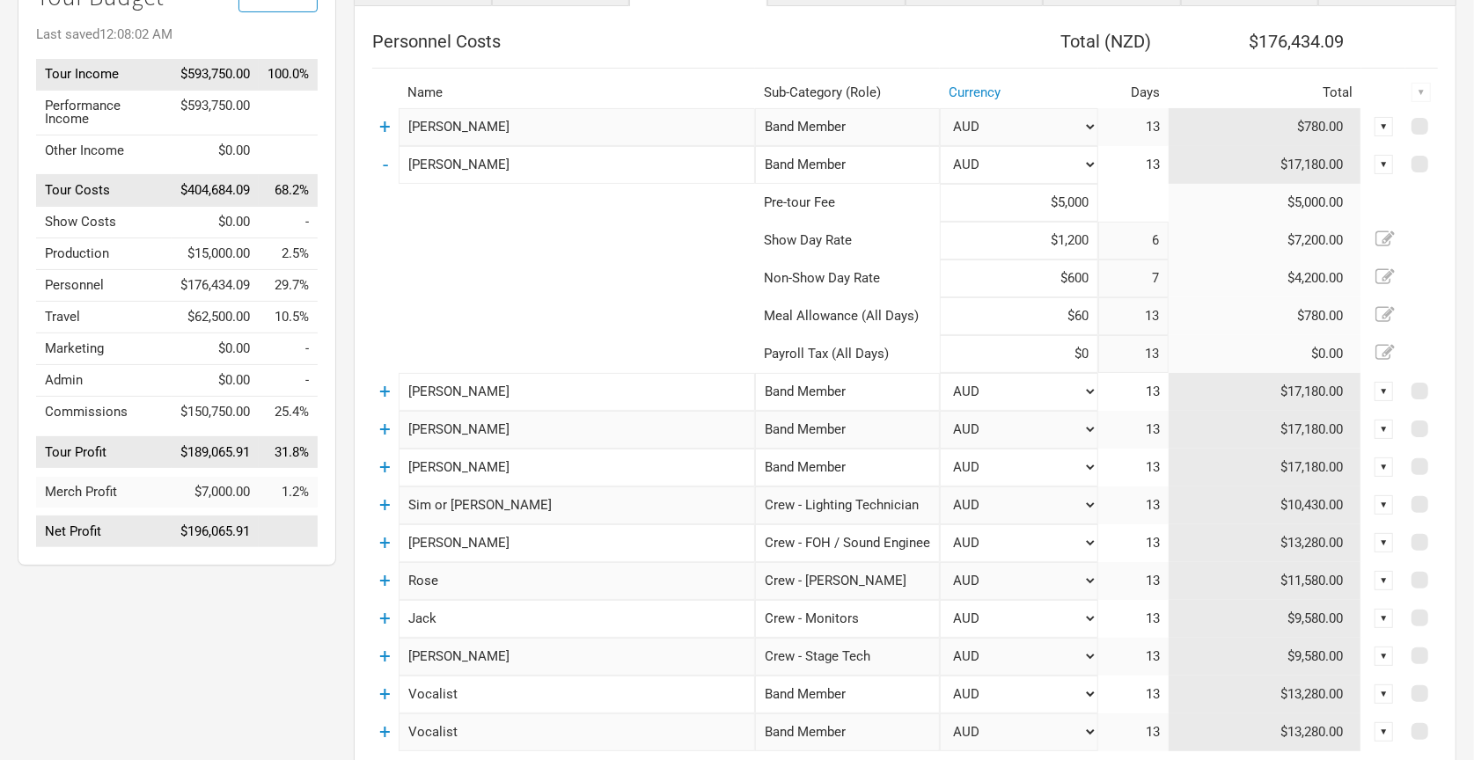
click at [392, 159] on td "-" at bounding box center [385, 165] width 26 height 38
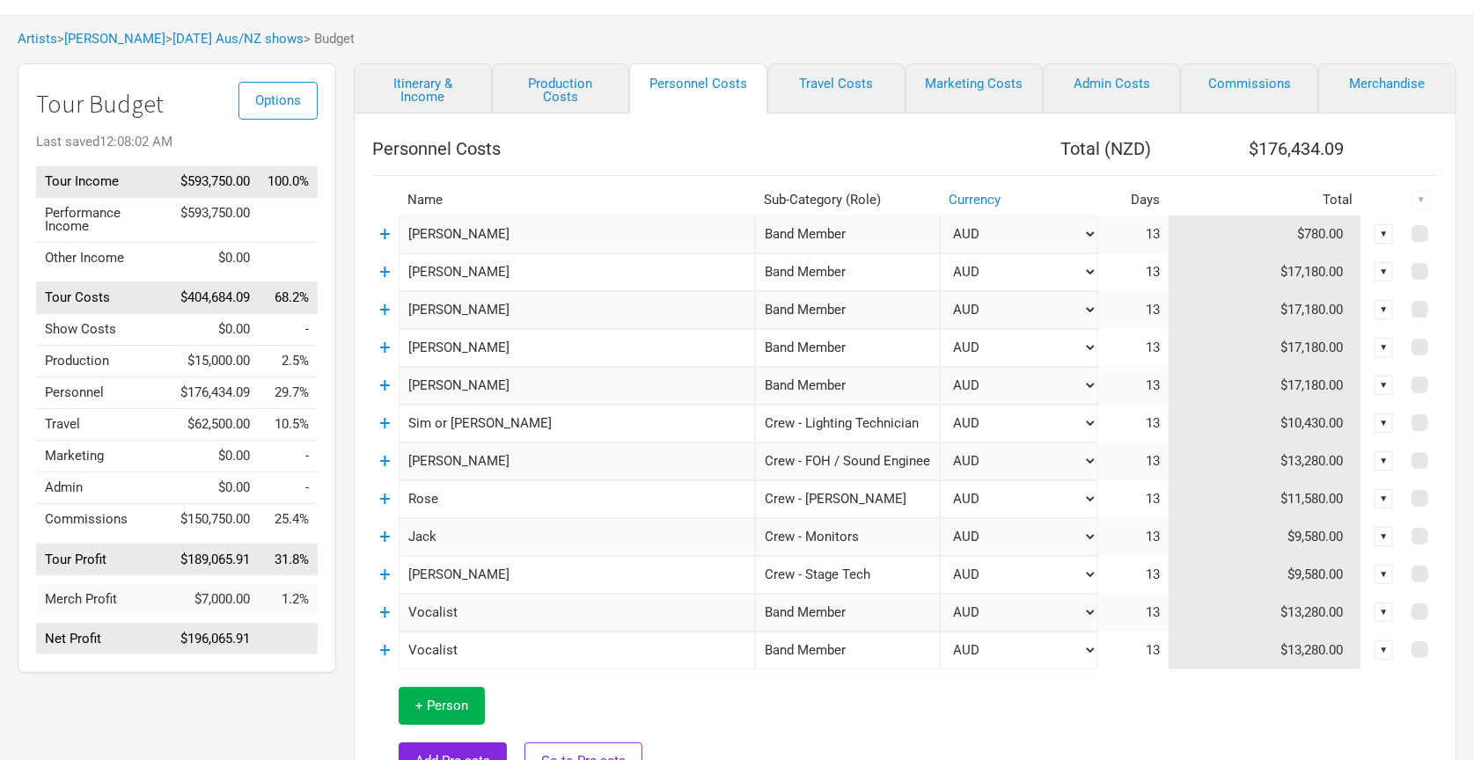
scroll to position [77, 0]
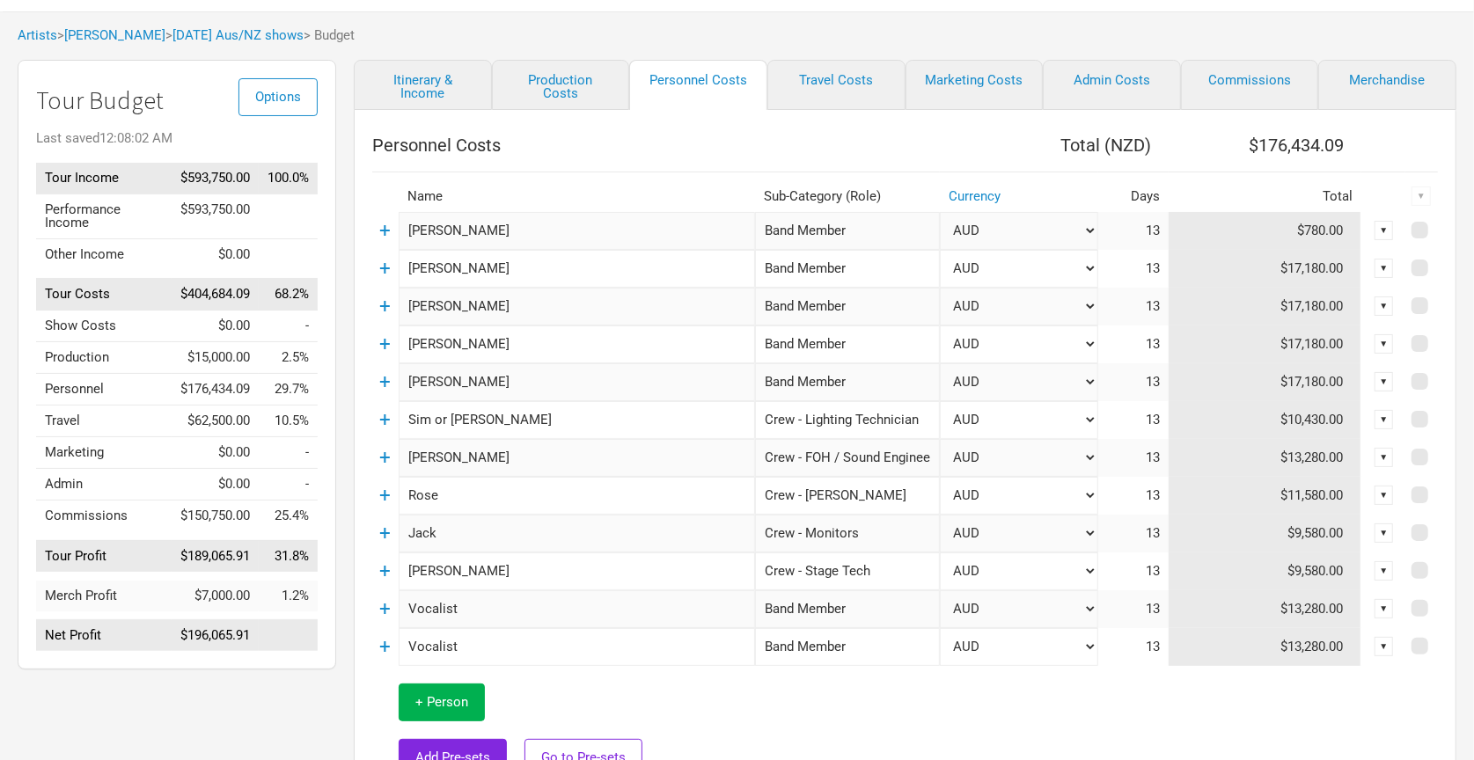
click at [632, 27] on div "Artists > [PERSON_NAME] > [DATE] Aus/NZ shows > Budget" at bounding box center [737, 35] width 1474 height 48
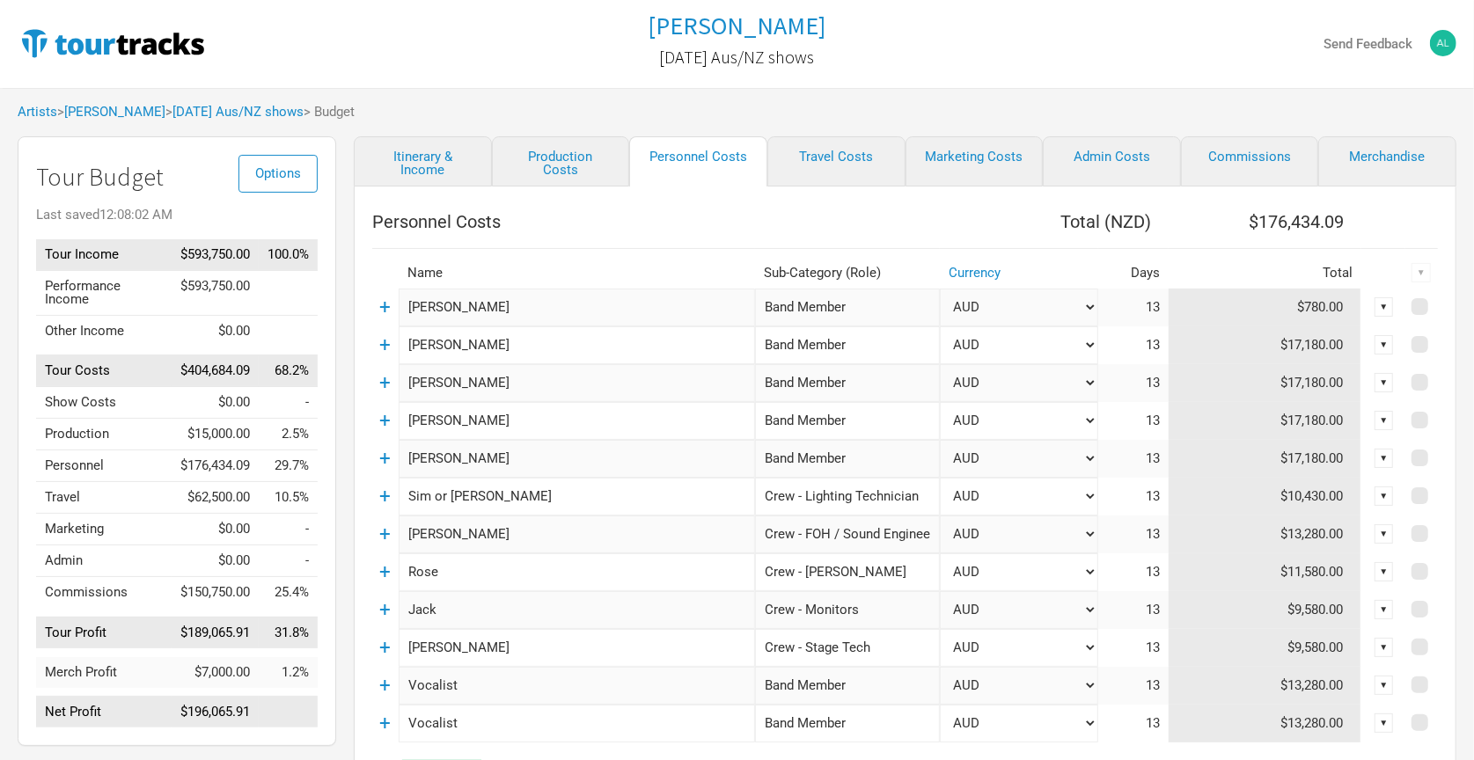
scroll to position [0, 0]
click at [1145, 55] on div "Send Feedback" at bounding box center [1217, 44] width 480 height 29
click at [1252, 147] on link "Commissions" at bounding box center [1250, 161] width 138 height 50
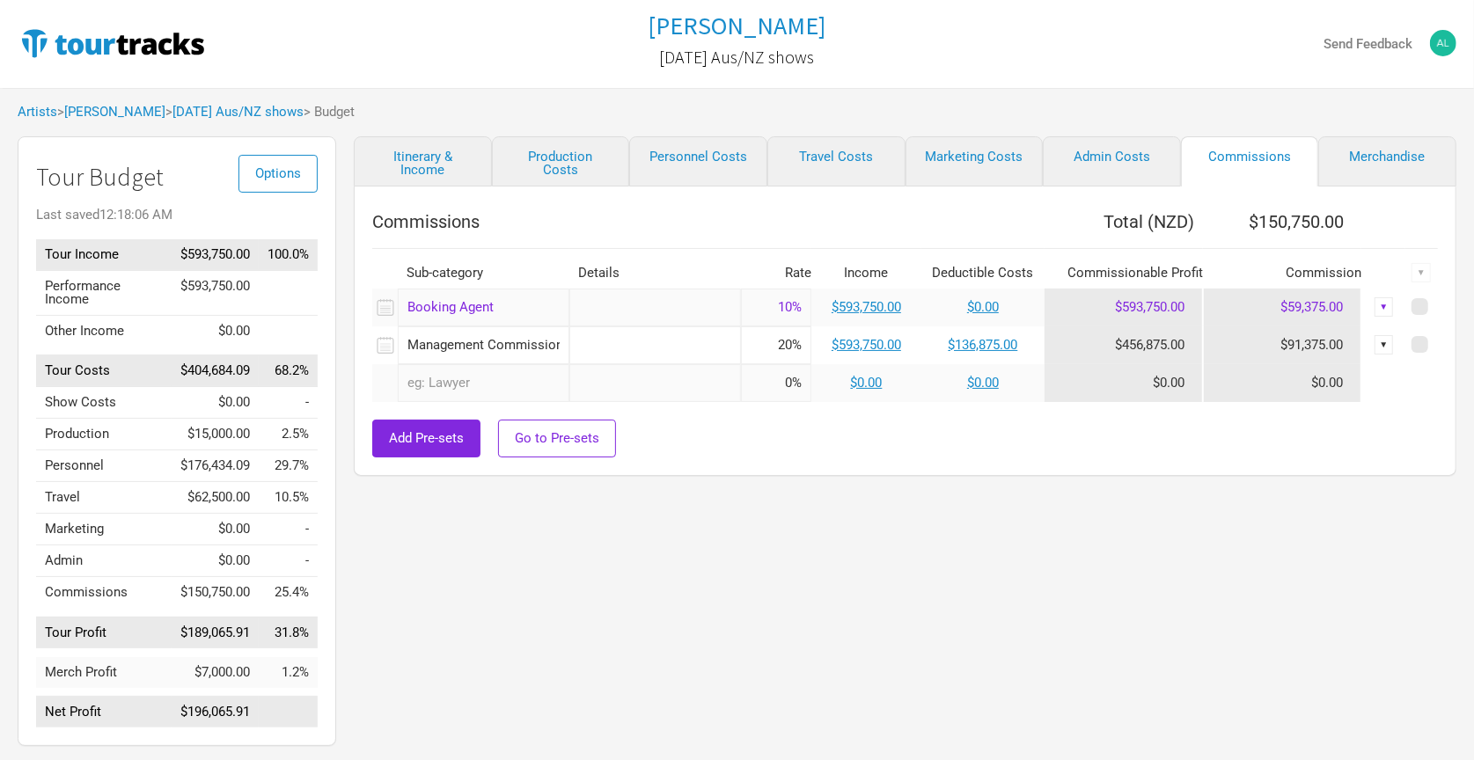
click at [1029, 91] on div "Artists > [PERSON_NAME] > [DATE] Aus/NZ shows > Budget" at bounding box center [737, 112] width 1474 height 48
click at [420, 154] on link "Itinerary & Income" at bounding box center [423, 161] width 138 height 50
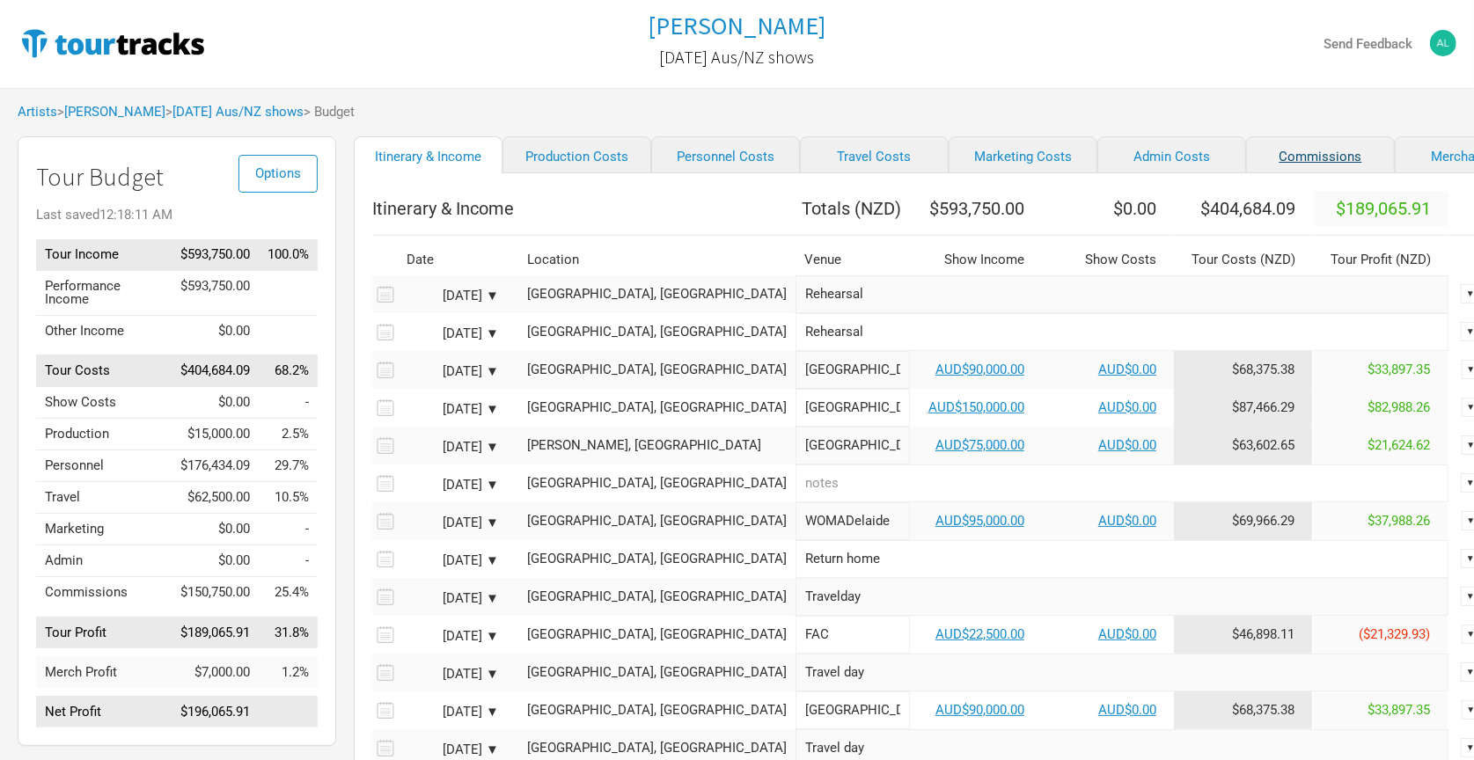
click at [1264, 156] on link "Commissions" at bounding box center [1320, 154] width 149 height 37
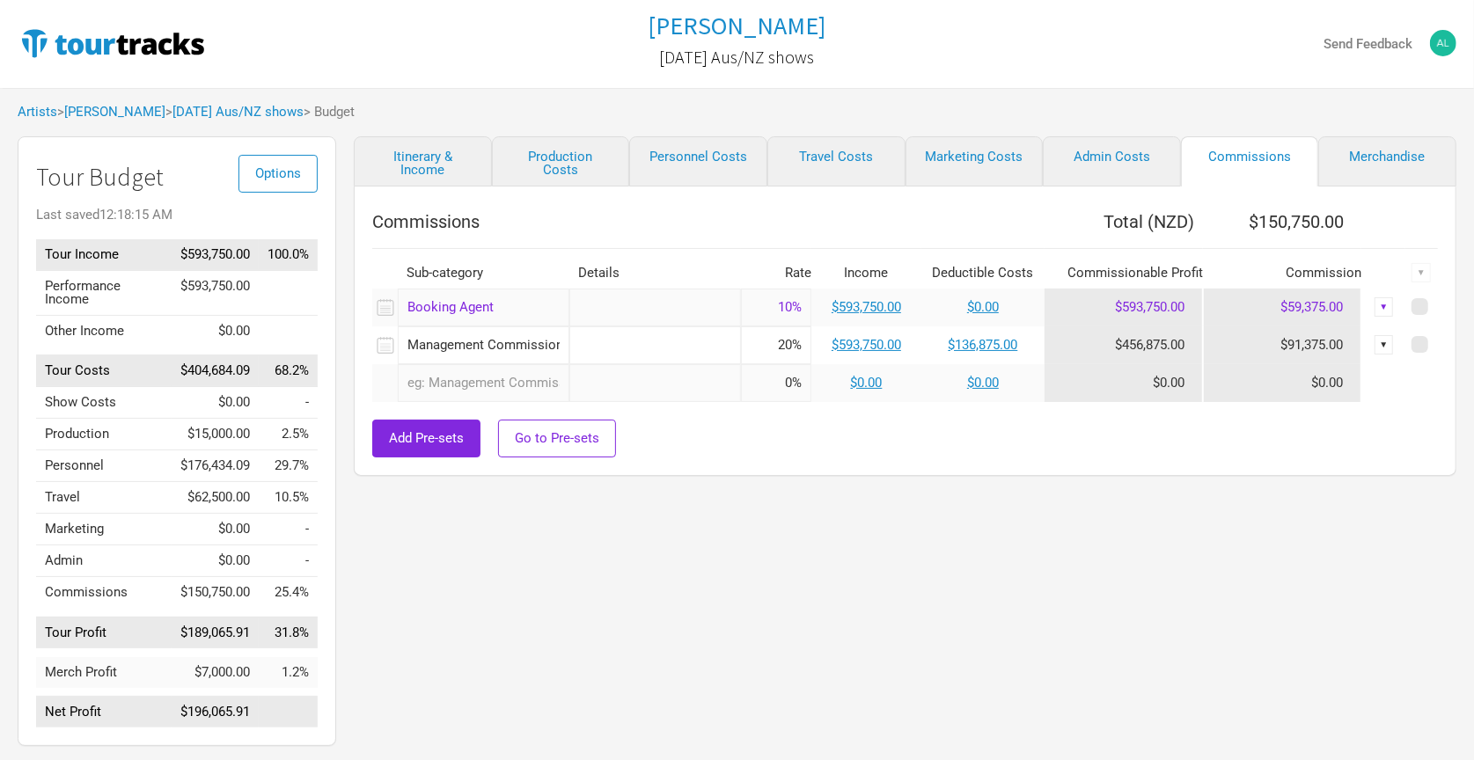
click at [1053, 531] on div "Itinerary & Income Production Costs Personnel Costs Travel Costs Marketing Cost…" at bounding box center [887, 445] width 1103 height 619
click at [486, 84] on div "[PERSON_NAME] [DATE] Aus/NZ shows Send Feedback" at bounding box center [737, 44] width 1474 height 88
click at [1371, 158] on link "Merchandise" at bounding box center [1387, 161] width 138 height 50
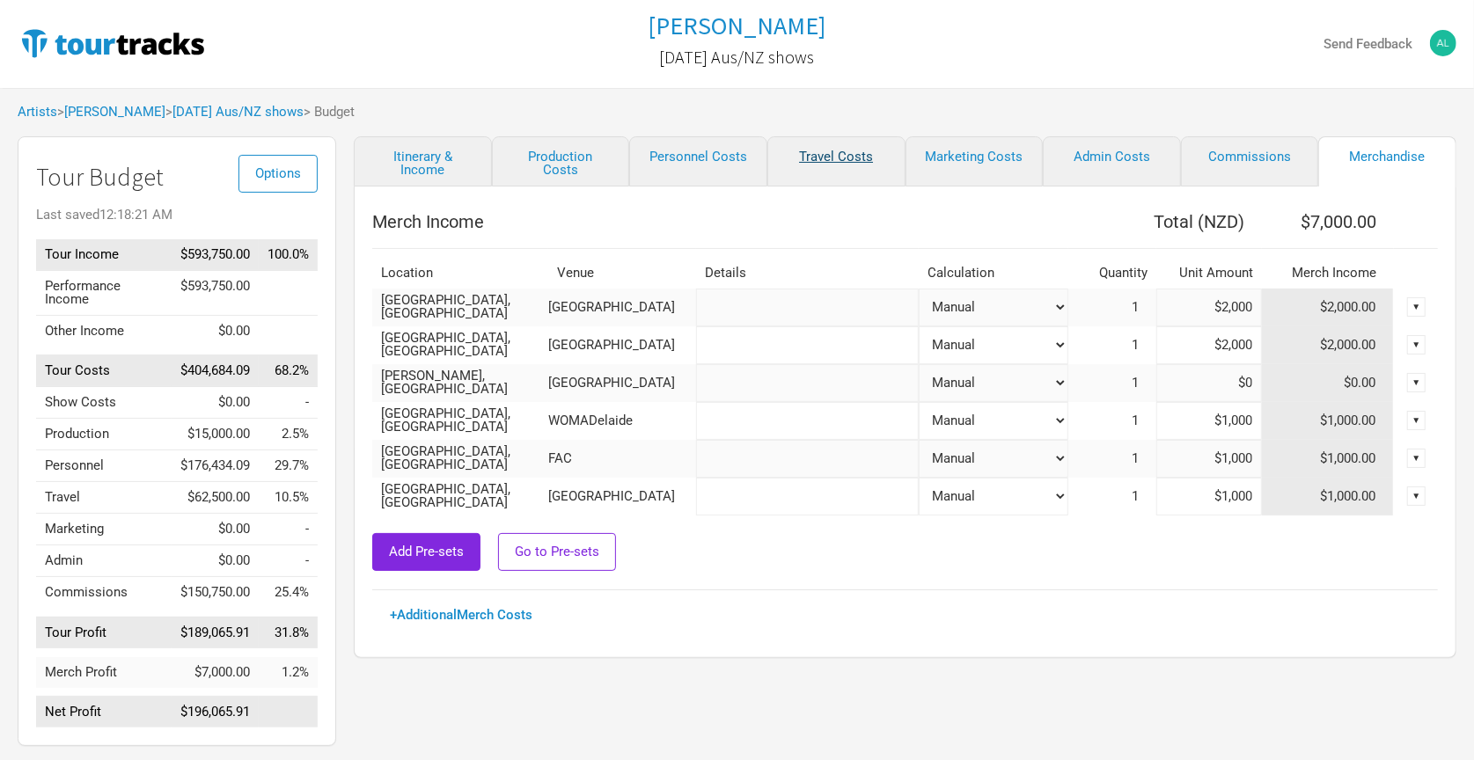
click at [849, 155] on link "Travel Costs" at bounding box center [836, 161] width 138 height 50
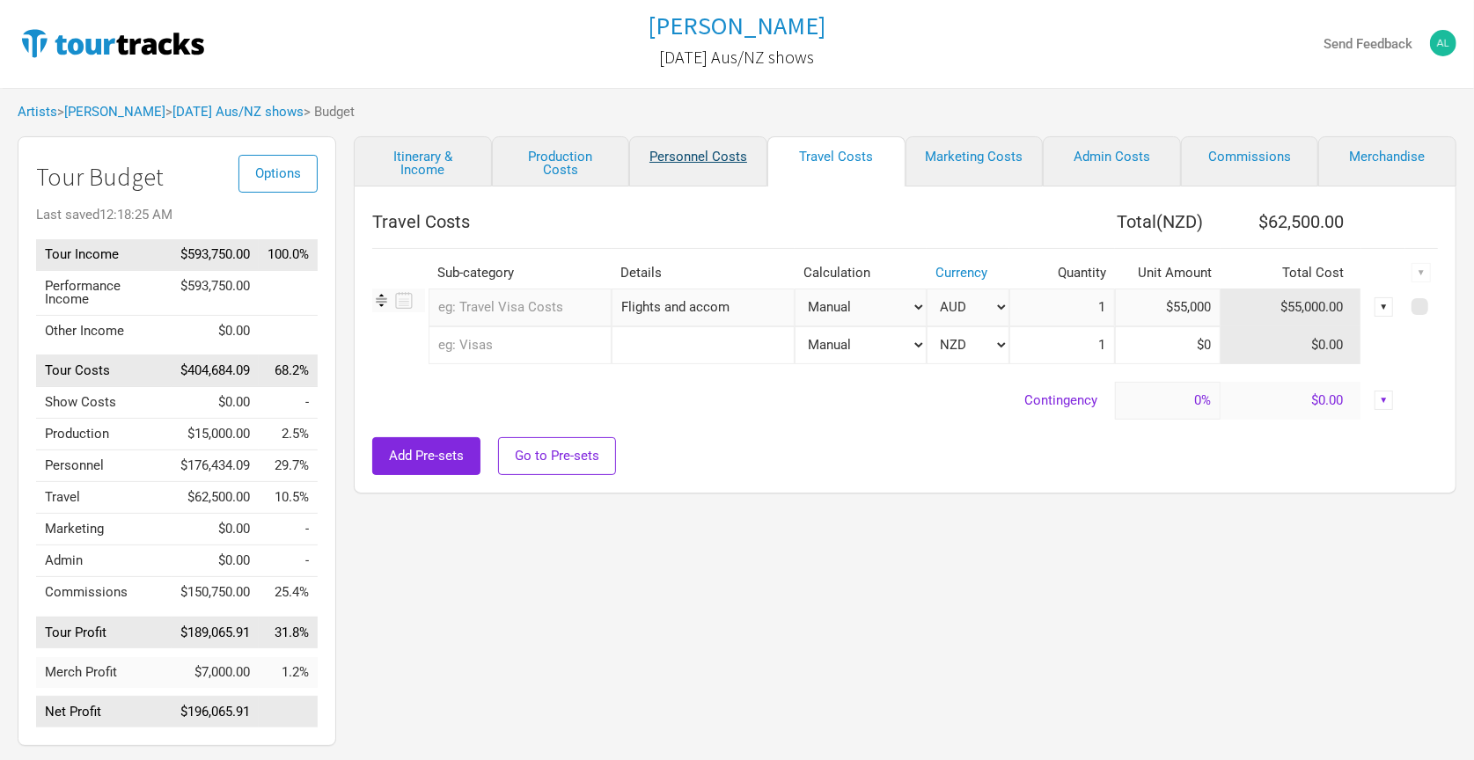
click at [720, 153] on link "Personnel Costs" at bounding box center [698, 161] width 138 height 50
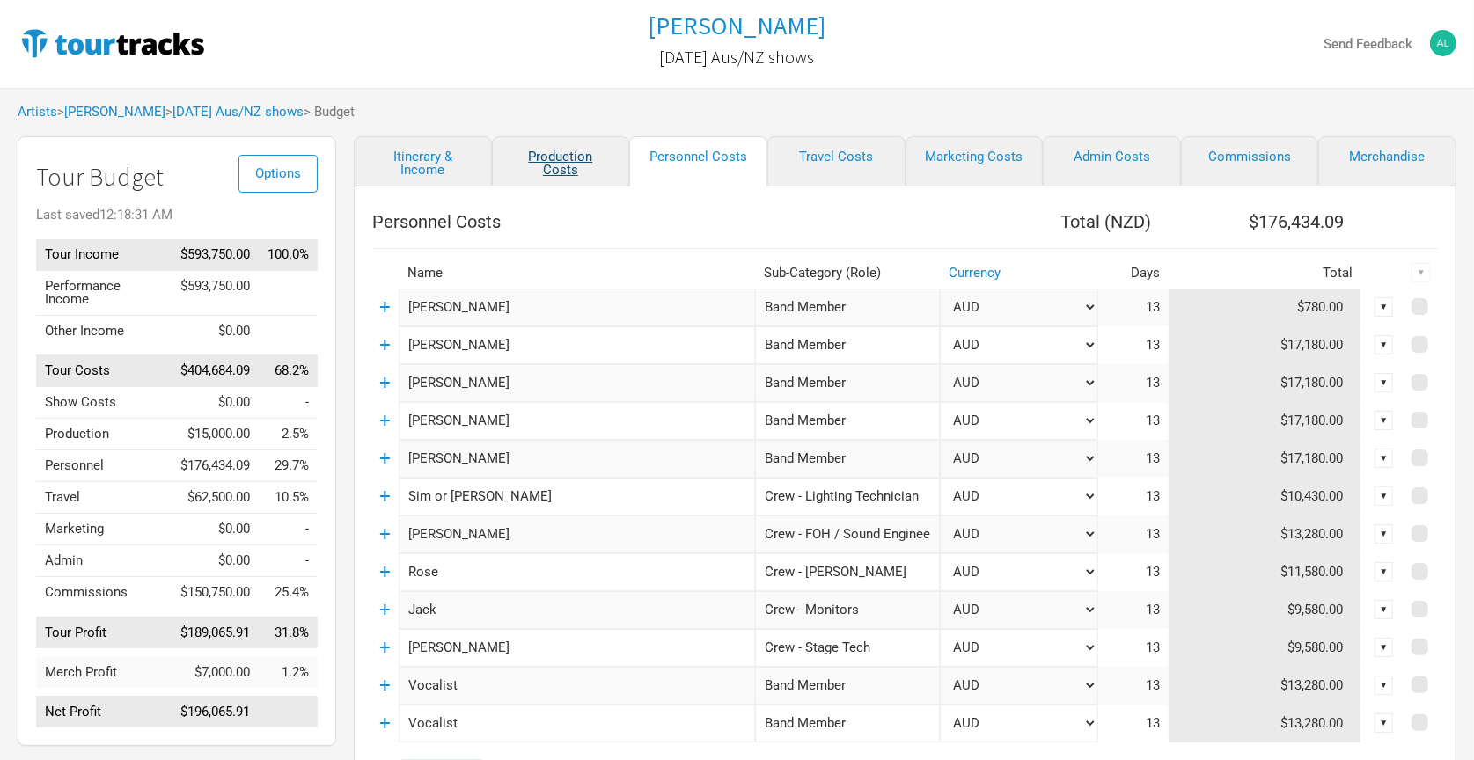
click at [555, 150] on link "Production Costs" at bounding box center [561, 161] width 138 height 50
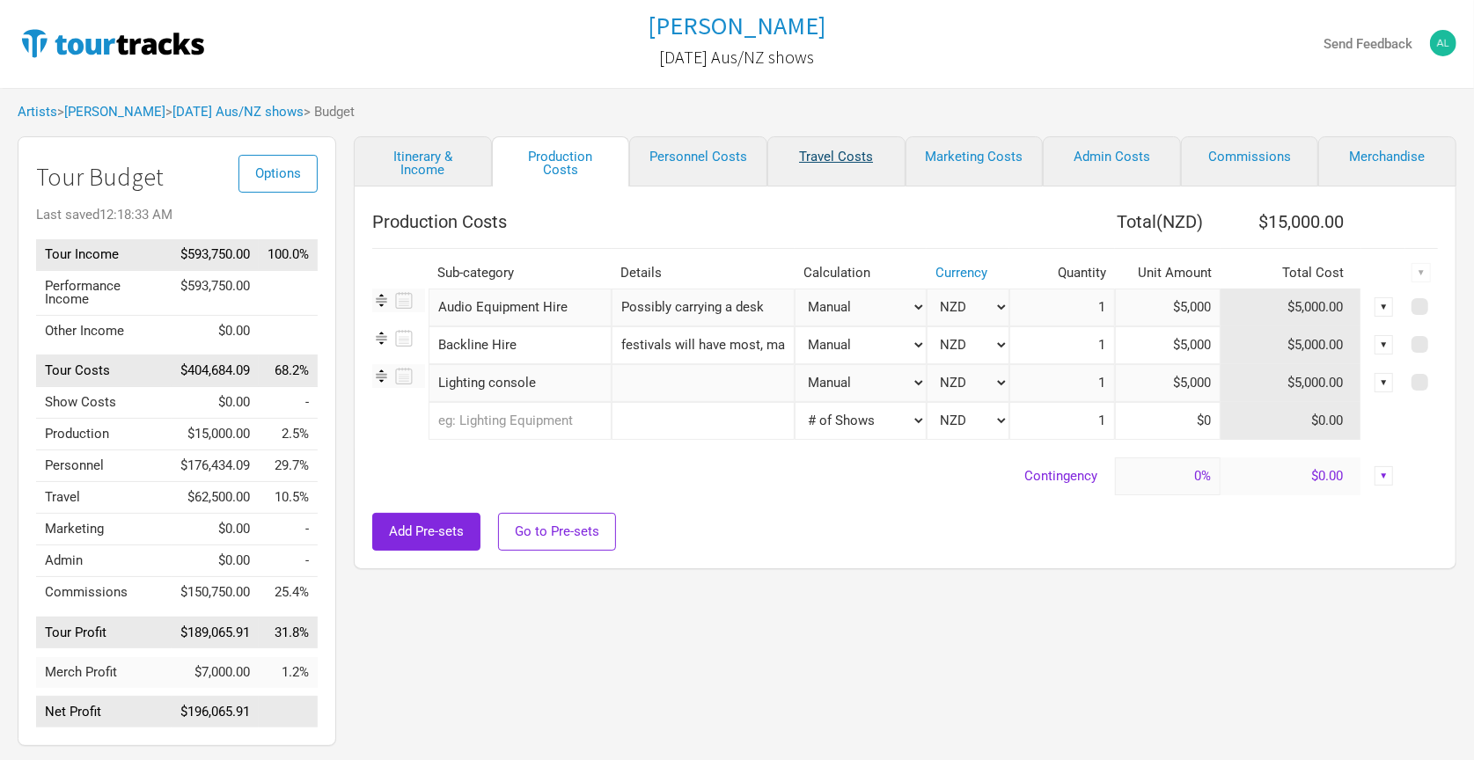
click at [825, 157] on link "Travel Costs" at bounding box center [836, 161] width 138 height 50
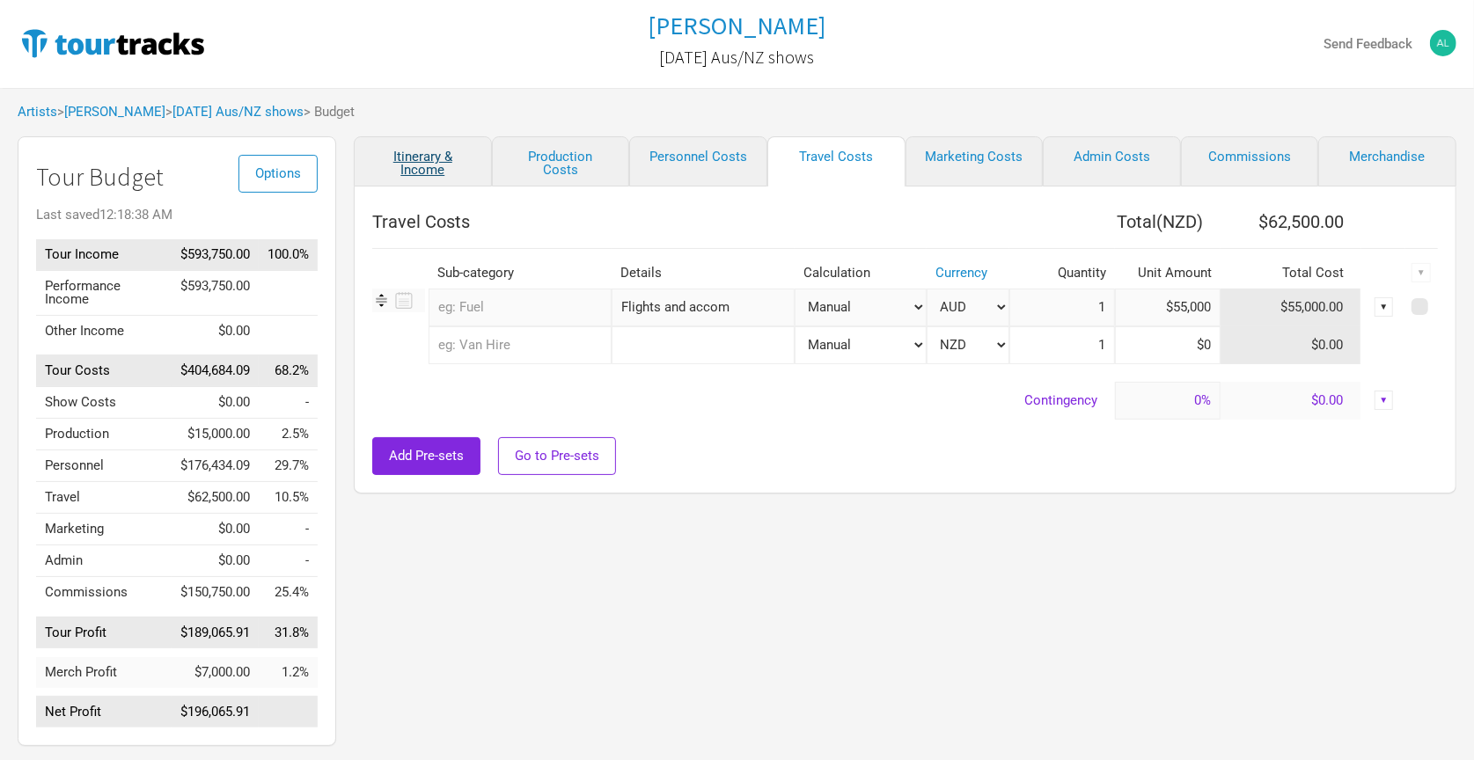
click at [429, 161] on link "Itinerary & Income" at bounding box center [423, 161] width 138 height 50
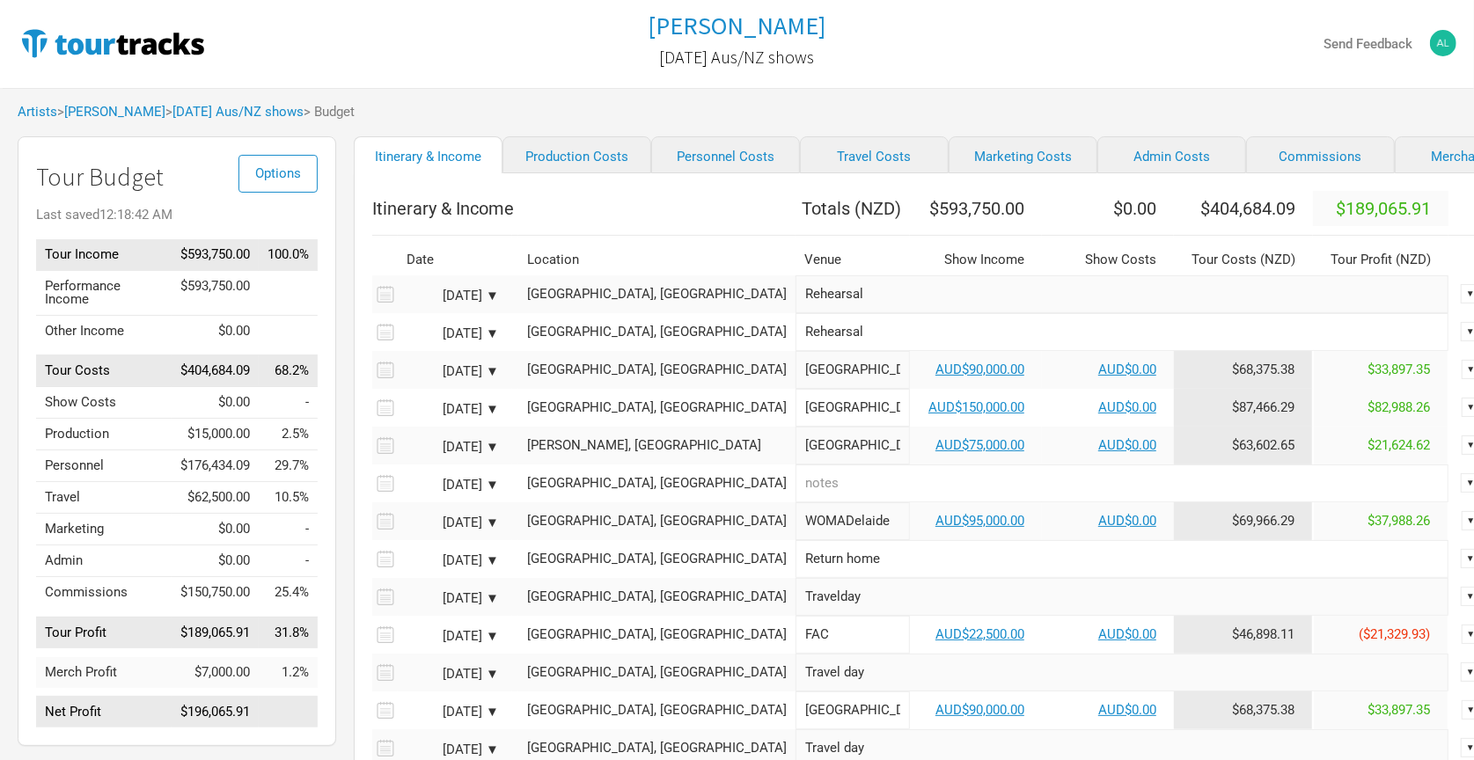
click at [564, 100] on div "Artists > [PERSON_NAME] > [DATE] Aus/NZ shows > Budget" at bounding box center [737, 112] width 1474 height 48
